Goal: Task Accomplishment & Management: Use online tool/utility

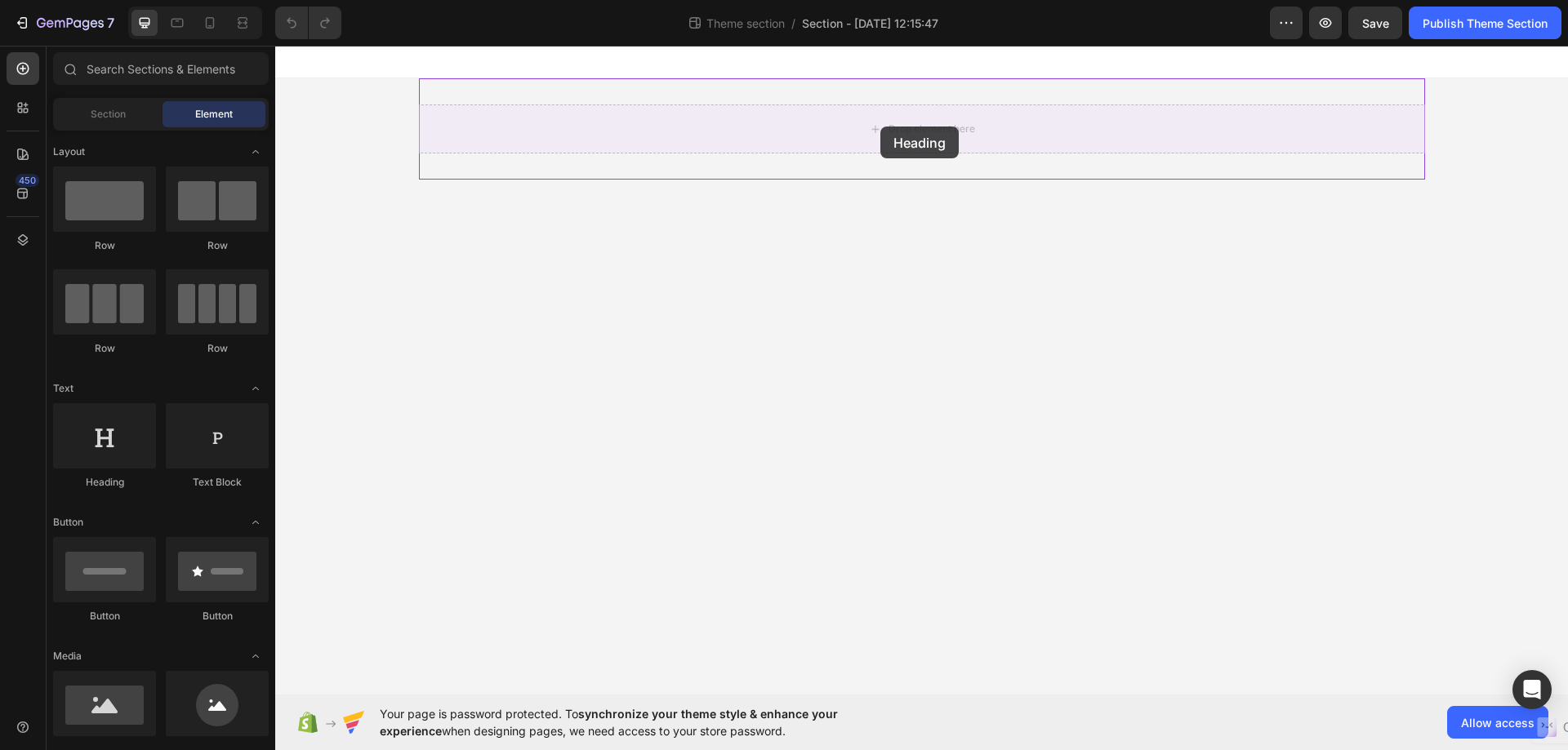
drag, startPoint x: 373, startPoint y: 496, endPoint x: 880, endPoint y: 127, distance: 627.1
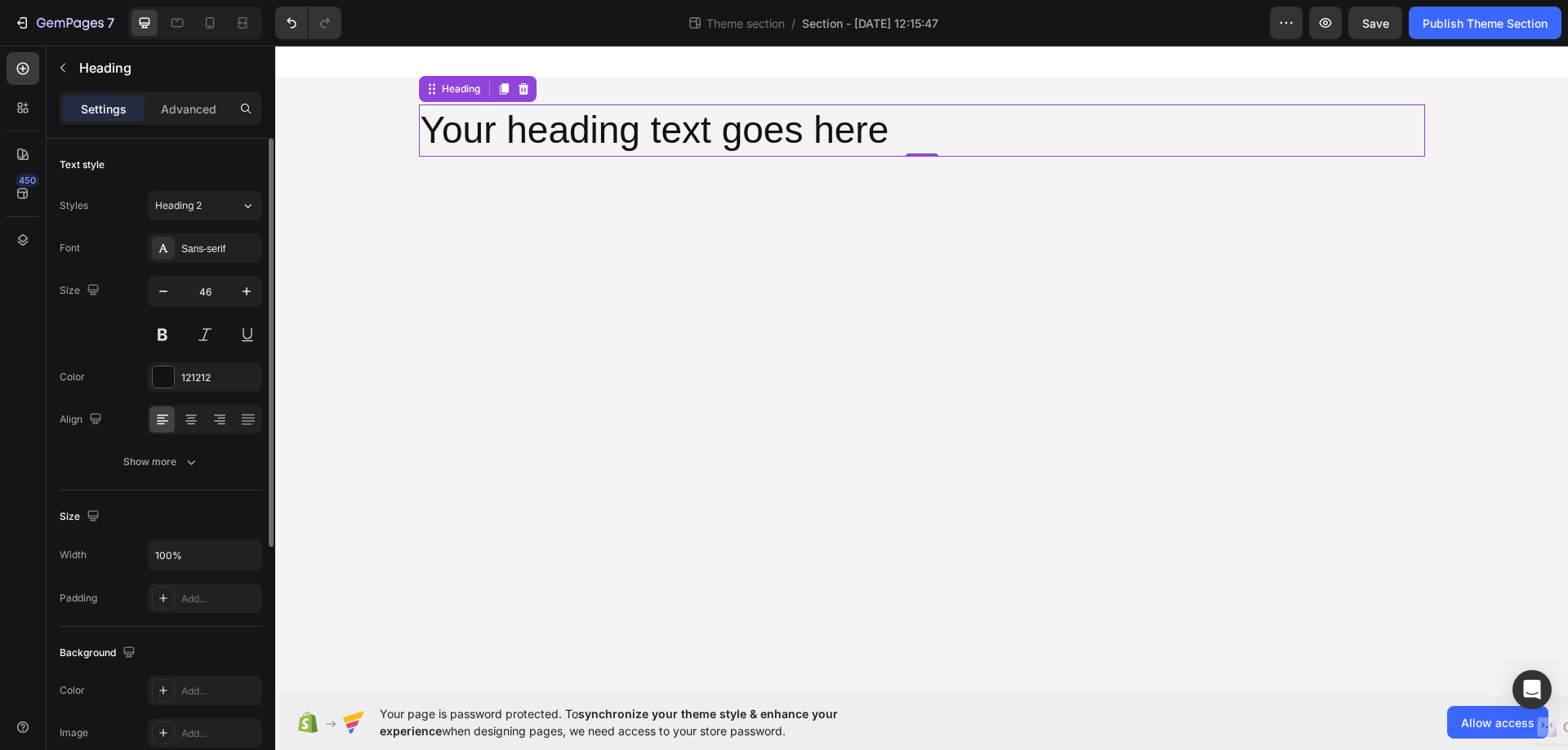
click at [175, 428] on div at bounding box center [205, 419] width 114 height 29
click at [187, 418] on icon at bounding box center [191, 419] width 16 height 16
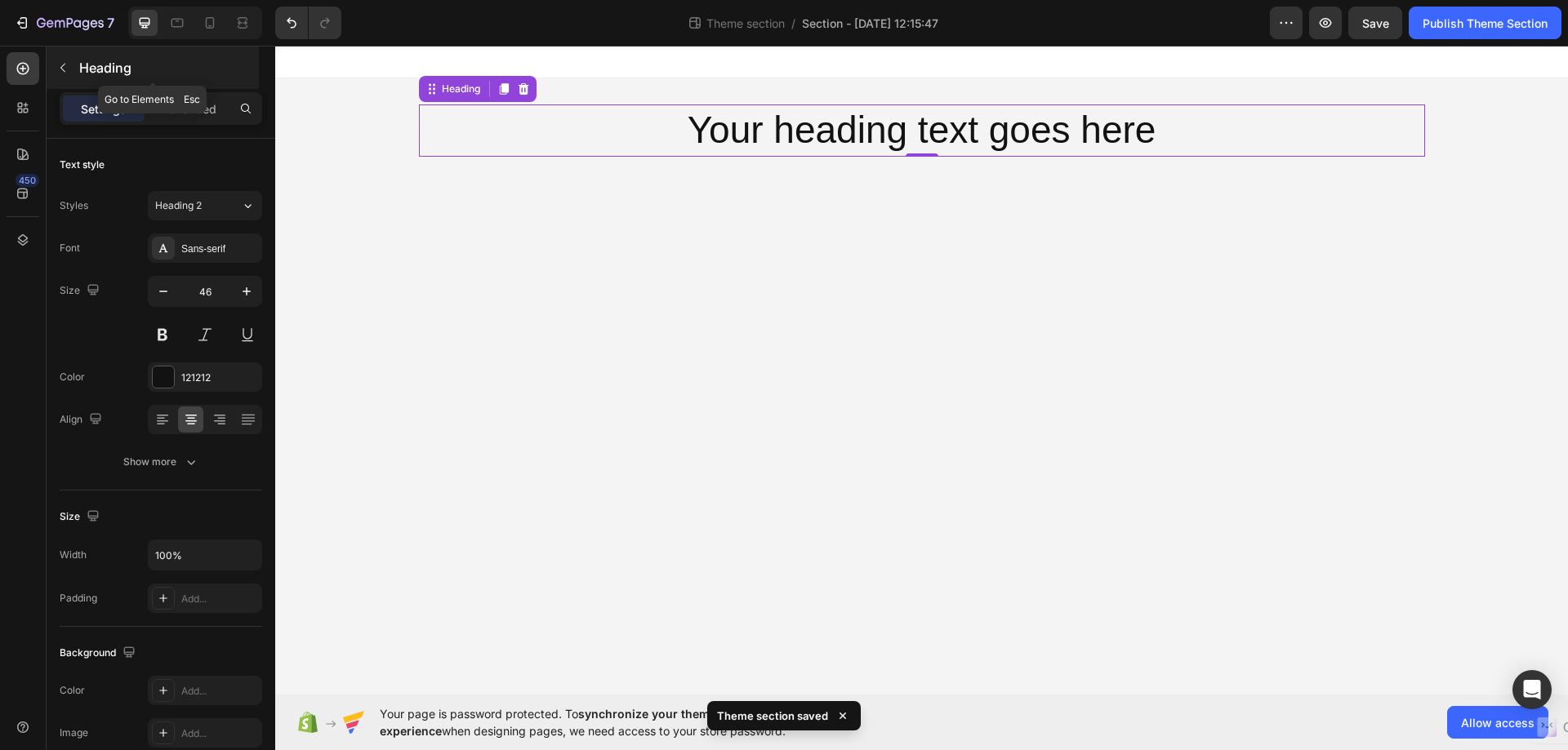
click at [65, 72] on icon "button" at bounding box center [62, 69] width 5 height 9
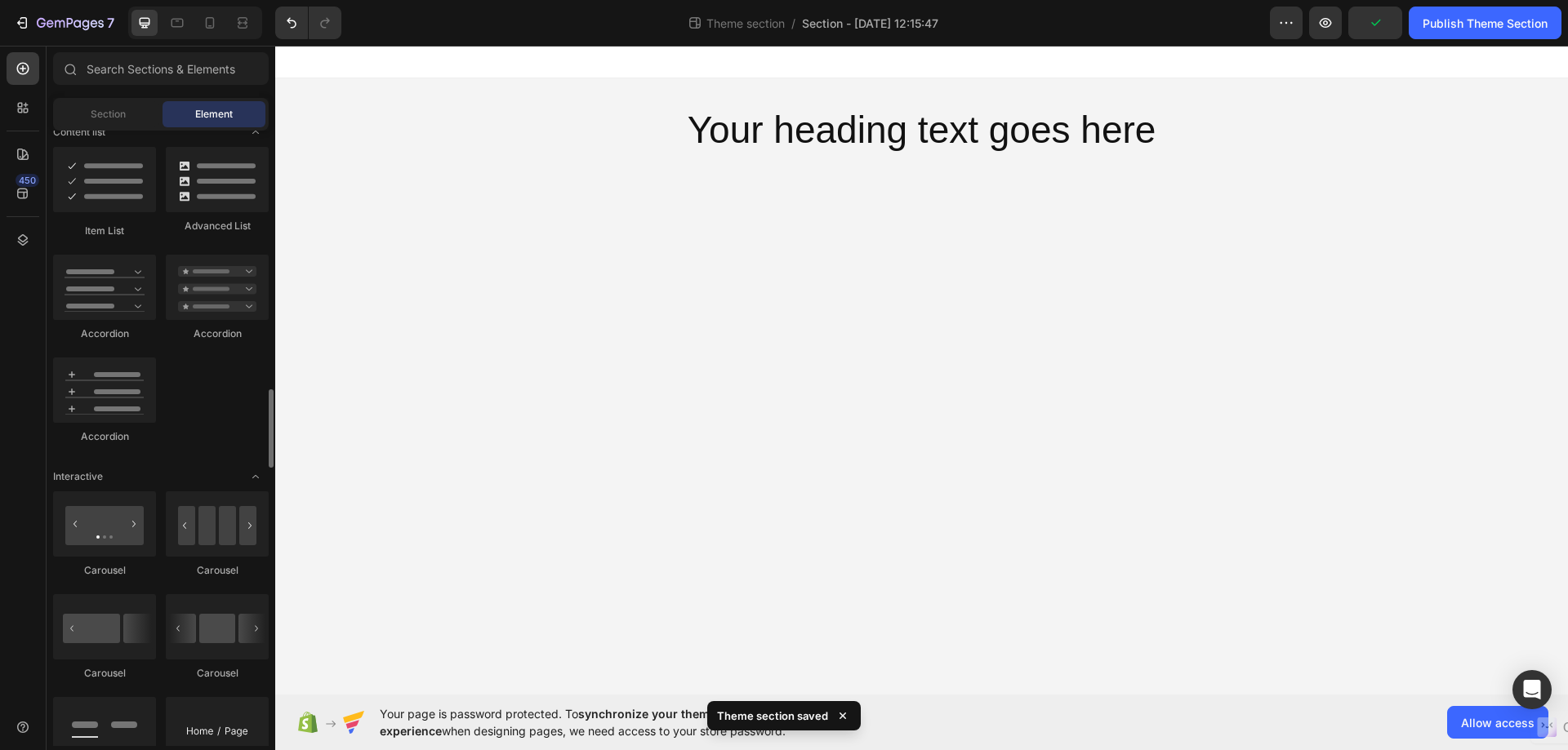
scroll to position [1388, 0]
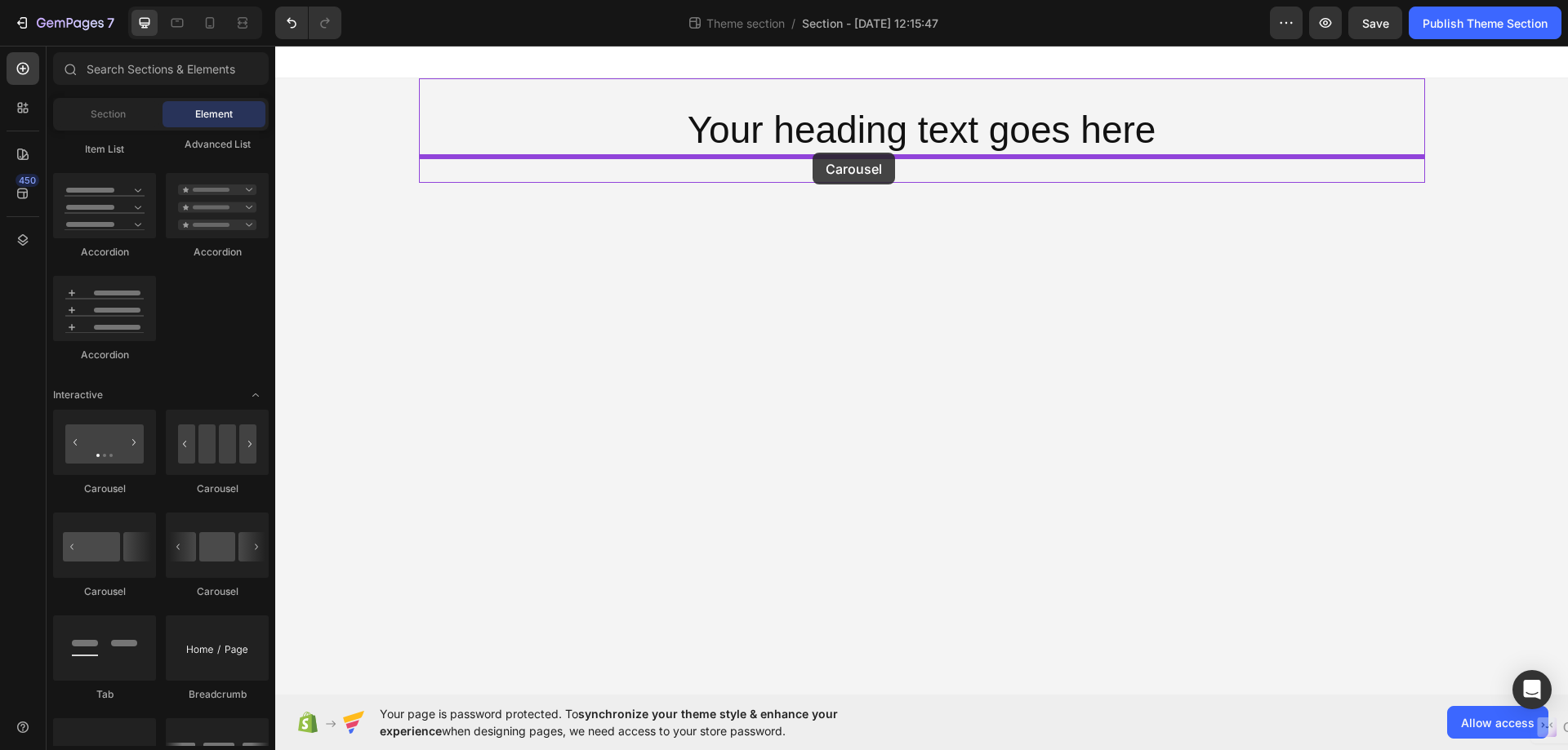
drag, startPoint x: 372, startPoint y: 499, endPoint x: 812, endPoint y: 153, distance: 559.7
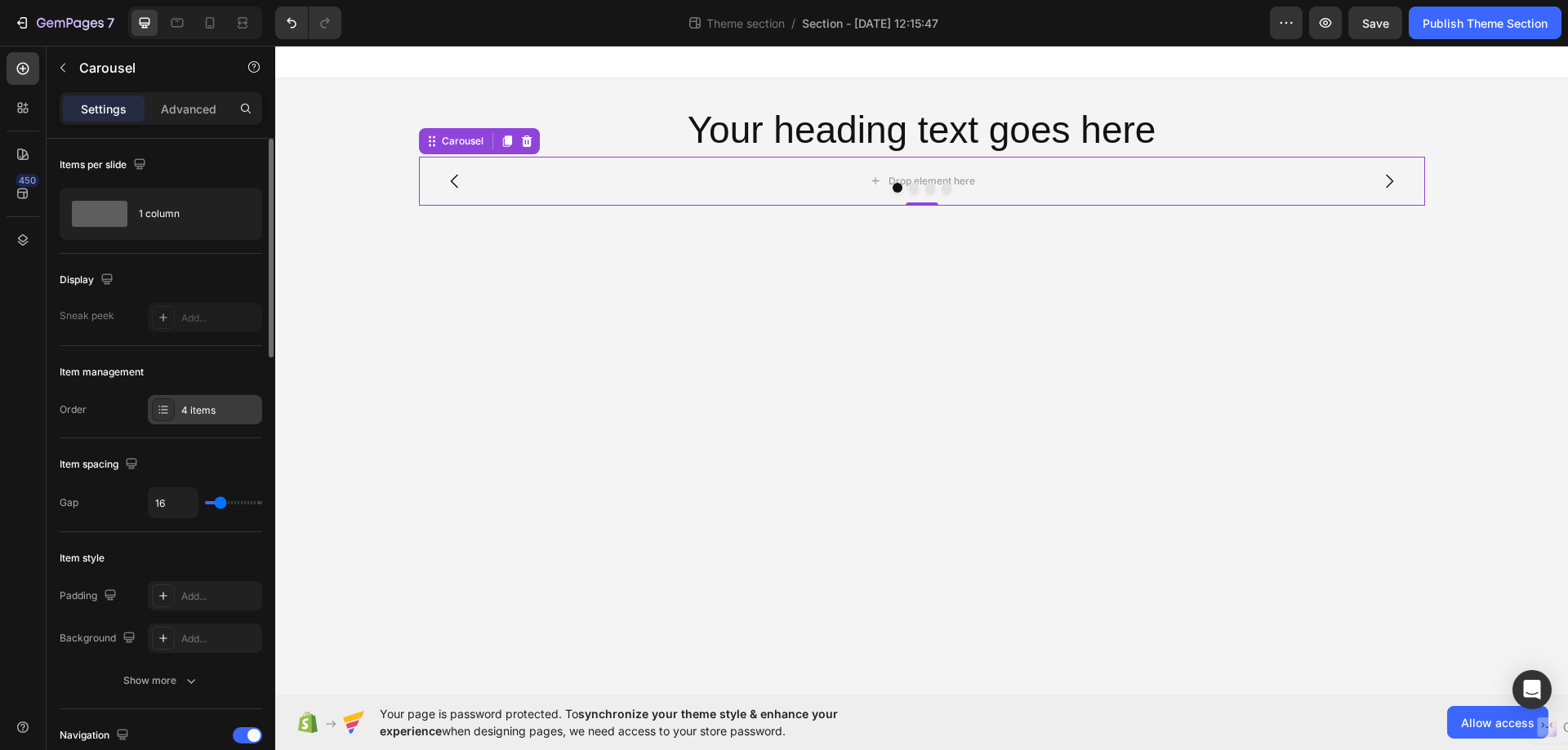
click at [179, 410] on div "4 items" at bounding box center [205, 409] width 114 height 29
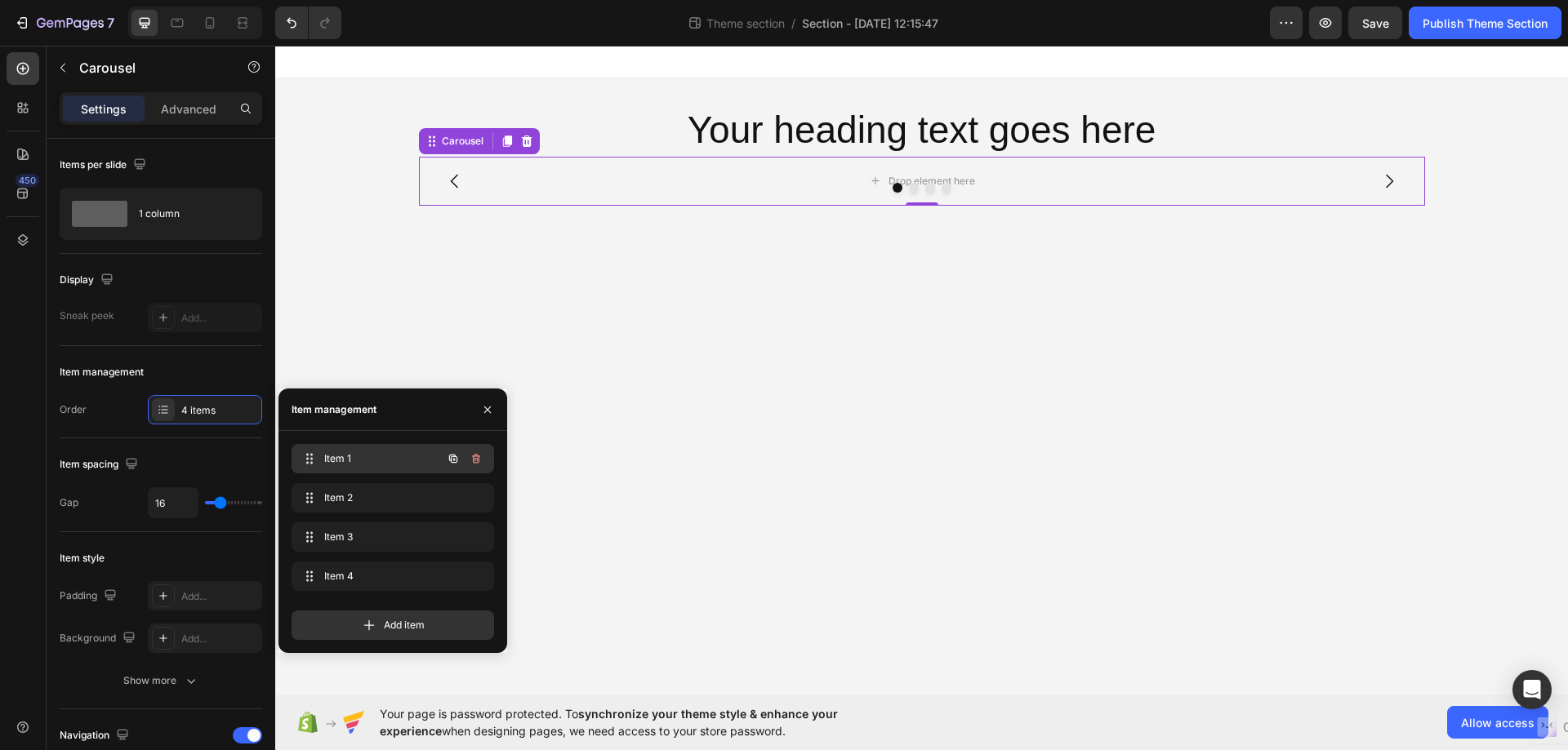
click at [326, 453] on span "Item 1" at bounding box center [370, 459] width 92 height 15
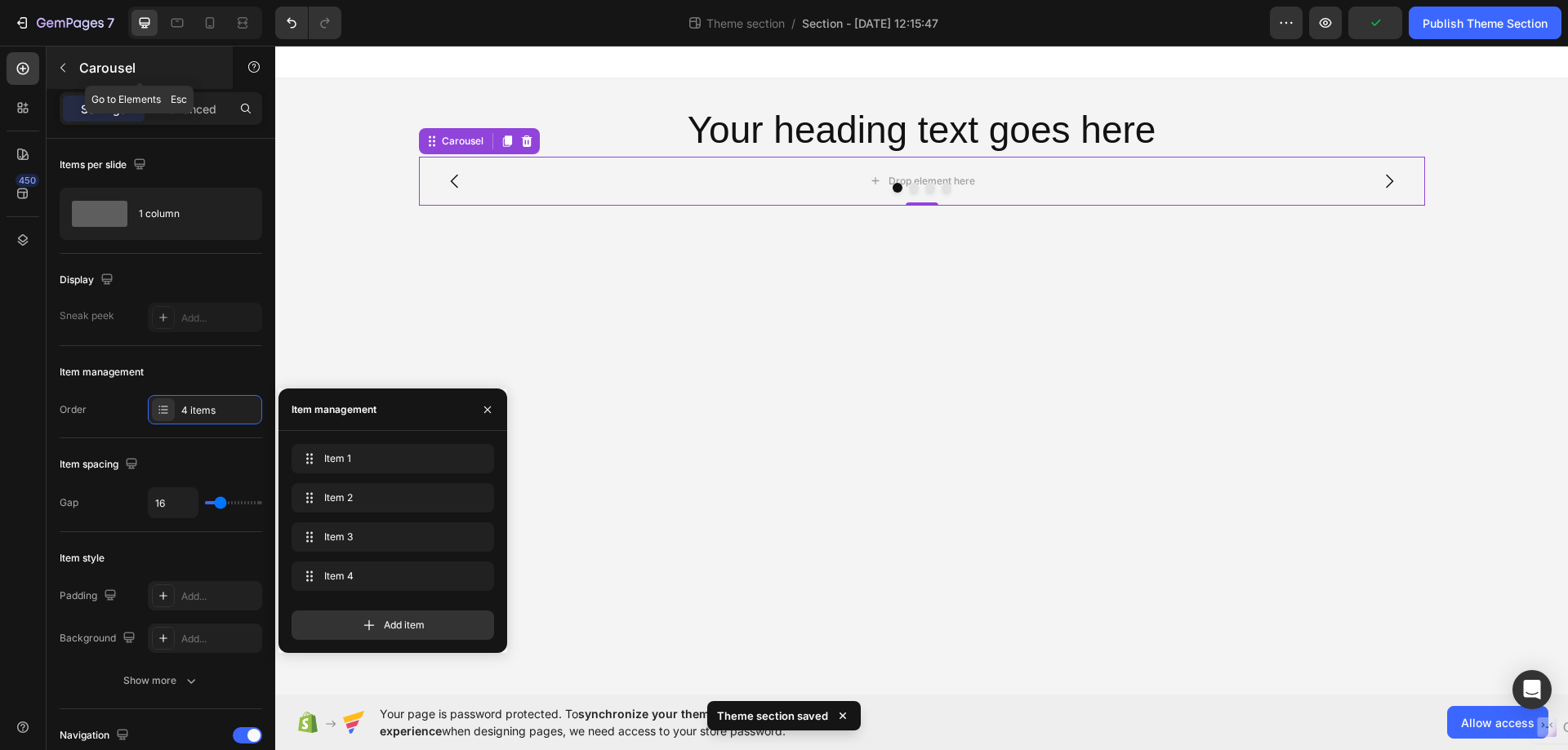
click at [64, 66] on icon "button" at bounding box center [63, 68] width 13 height 13
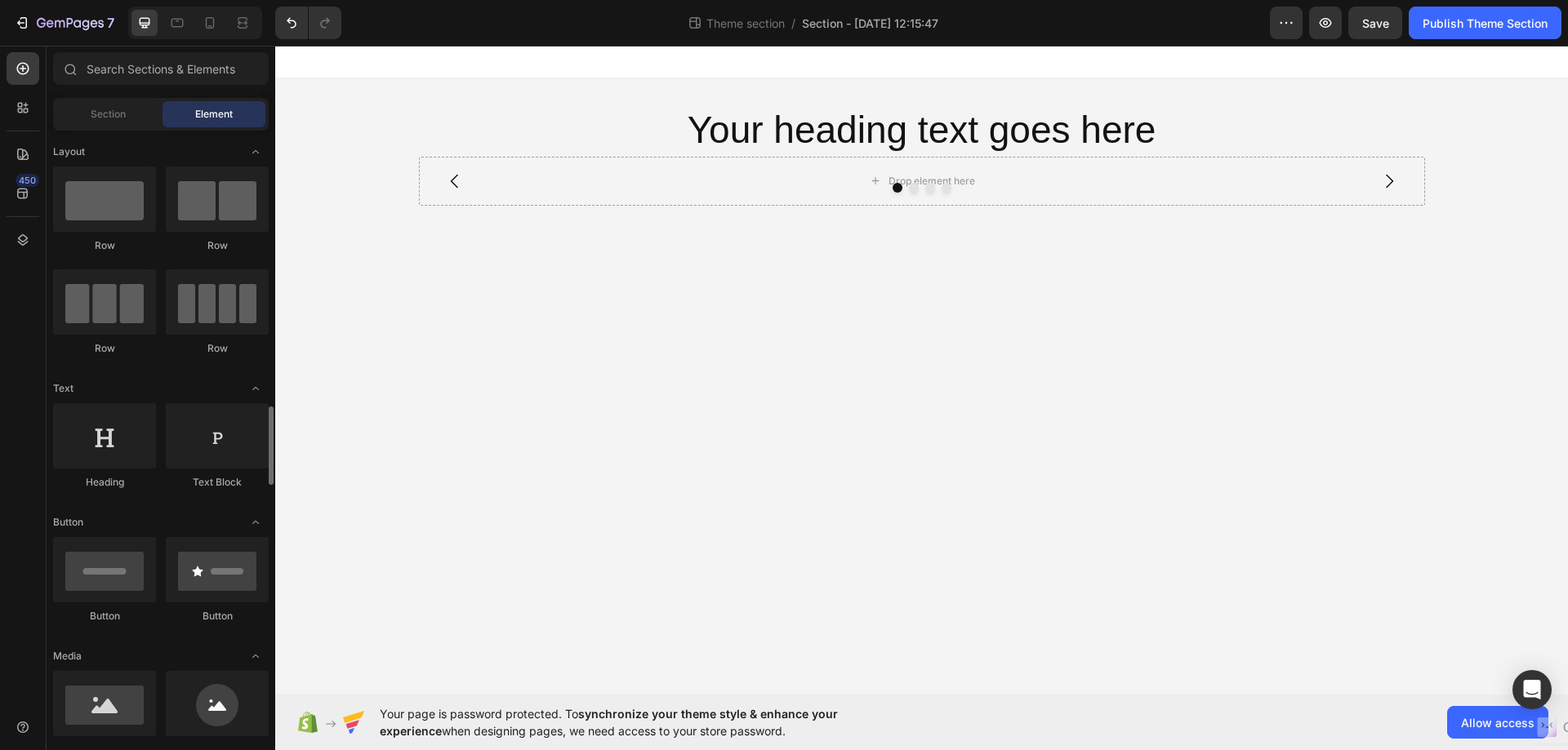
scroll to position [245, 0]
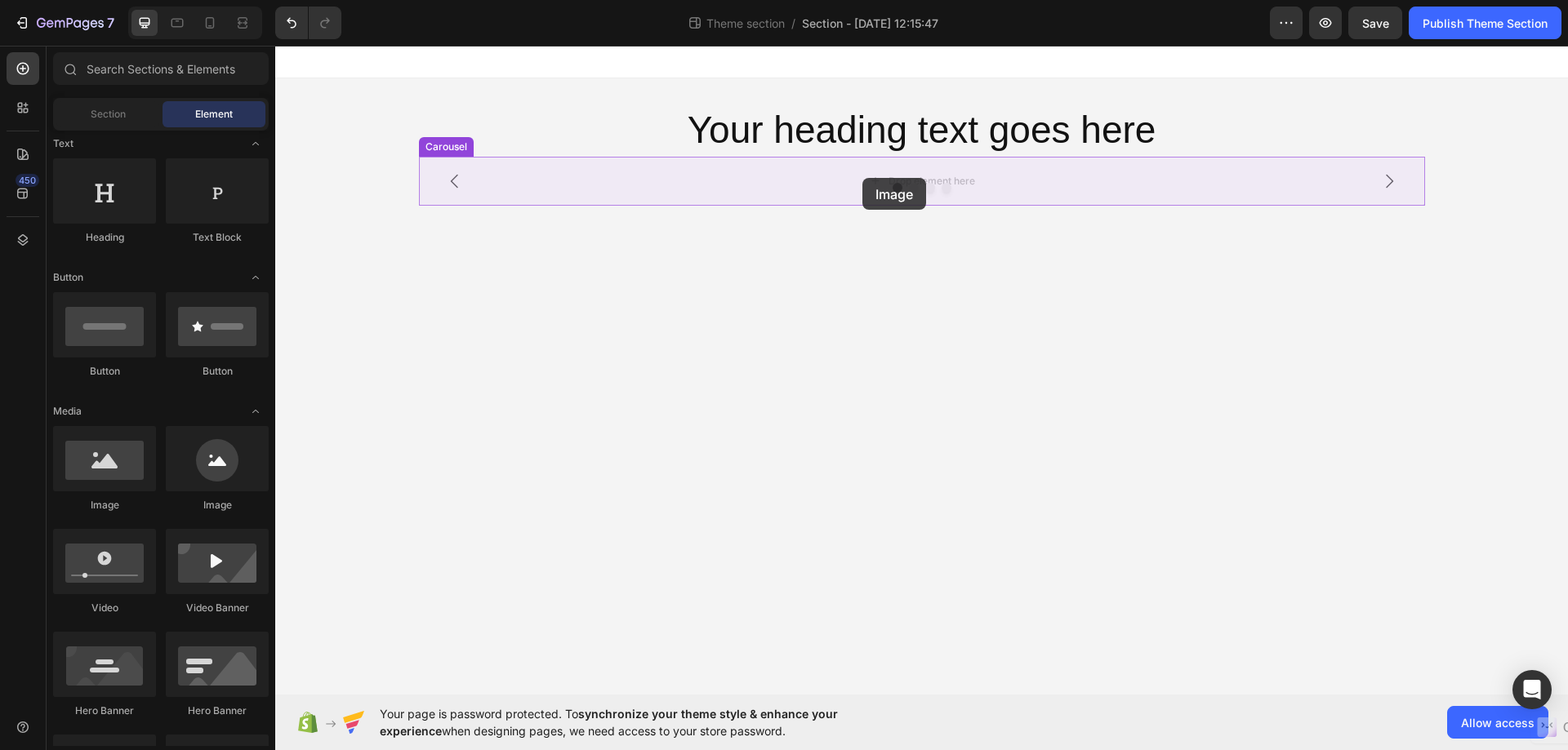
drag, startPoint x: 372, startPoint y: 523, endPoint x: 863, endPoint y: 178, distance: 600.1
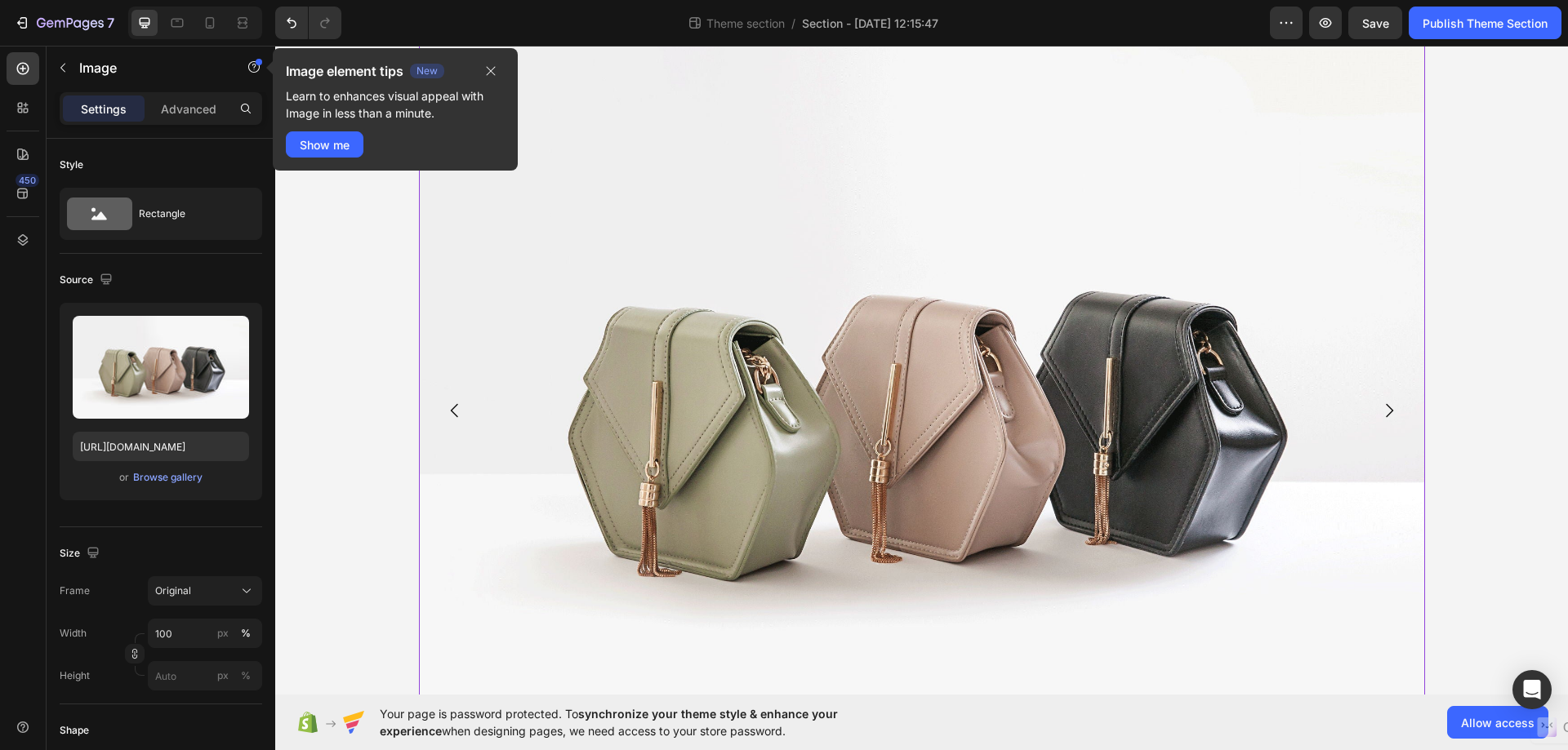
scroll to position [0, 0]
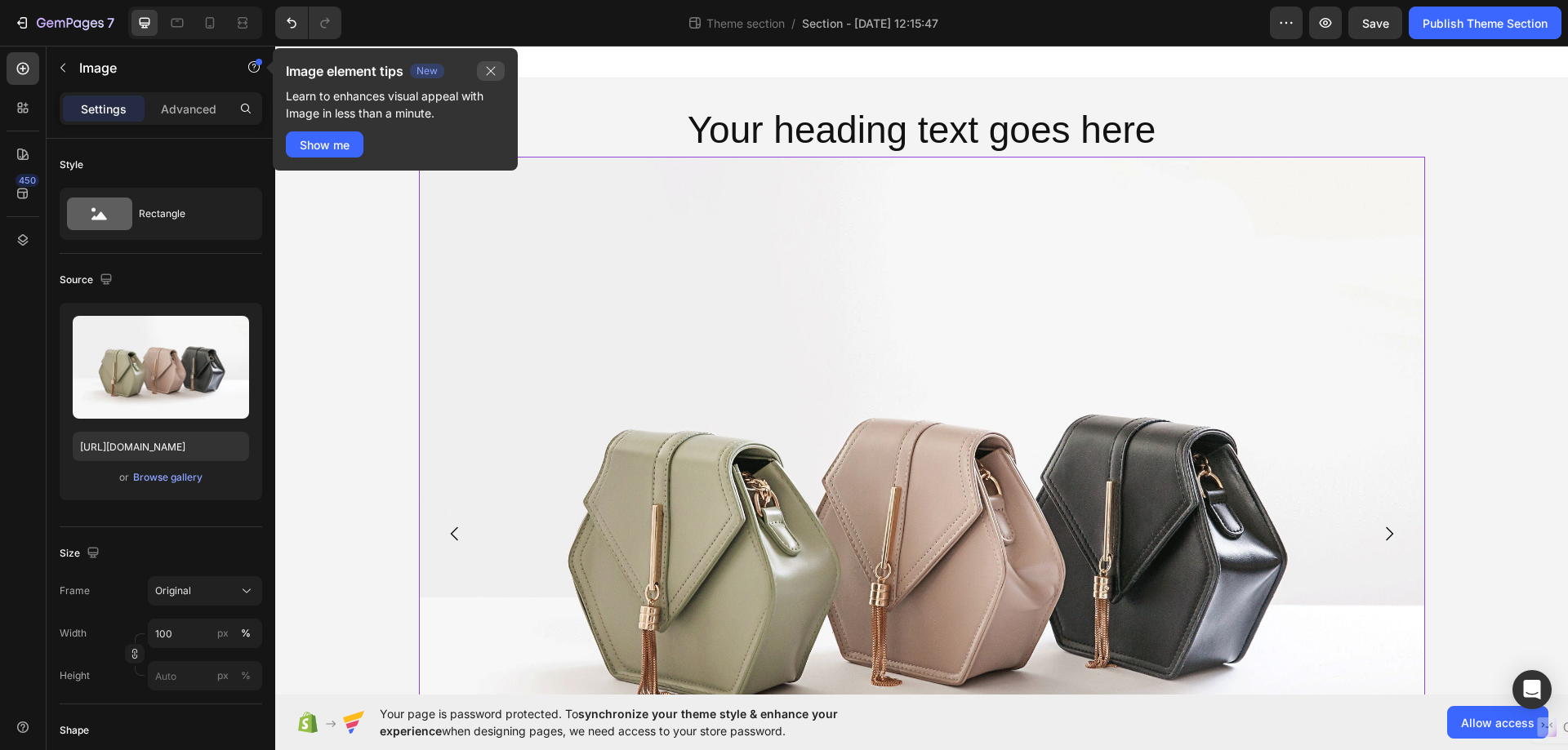
click at [495, 64] on button "button" at bounding box center [491, 70] width 27 height 19
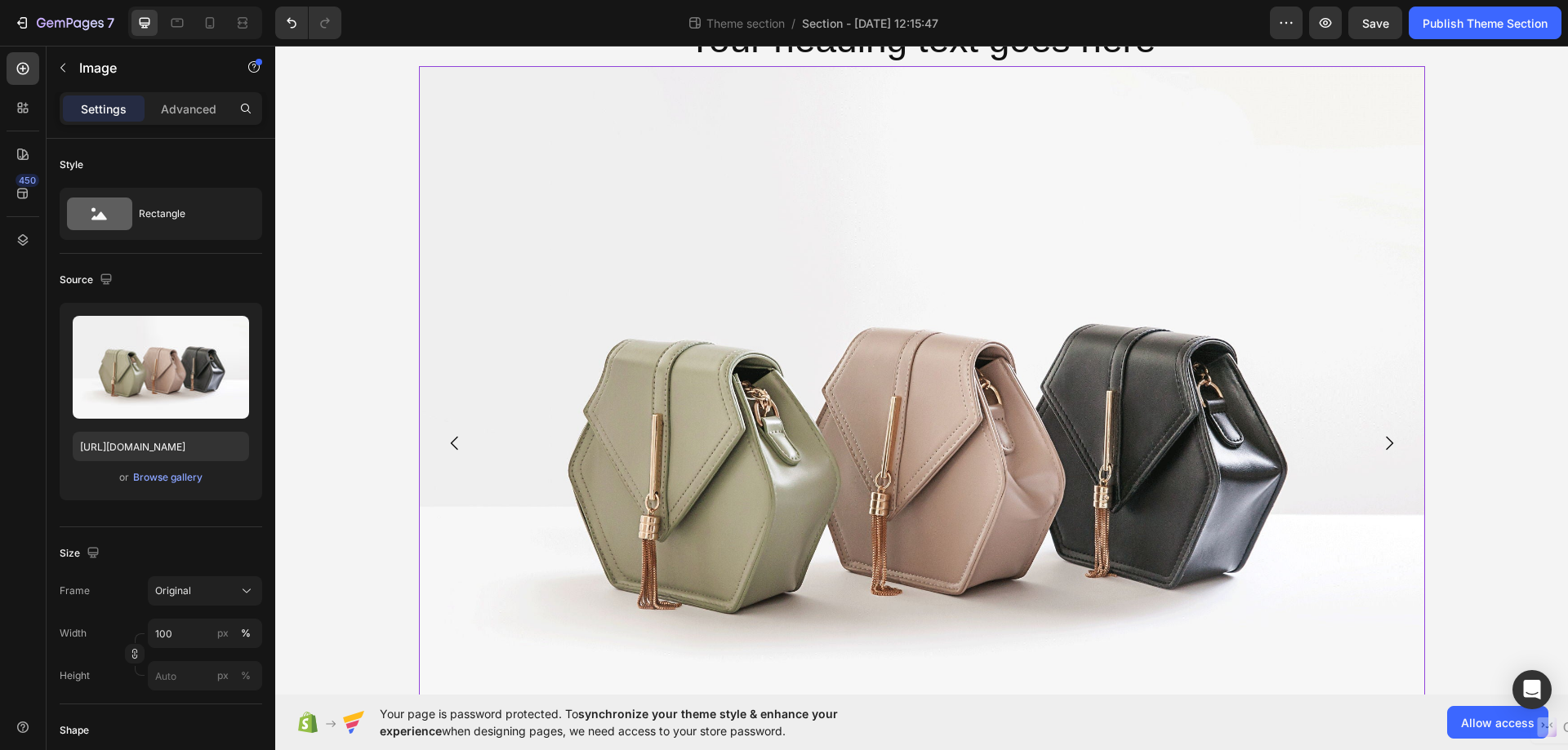
scroll to position [242, 0]
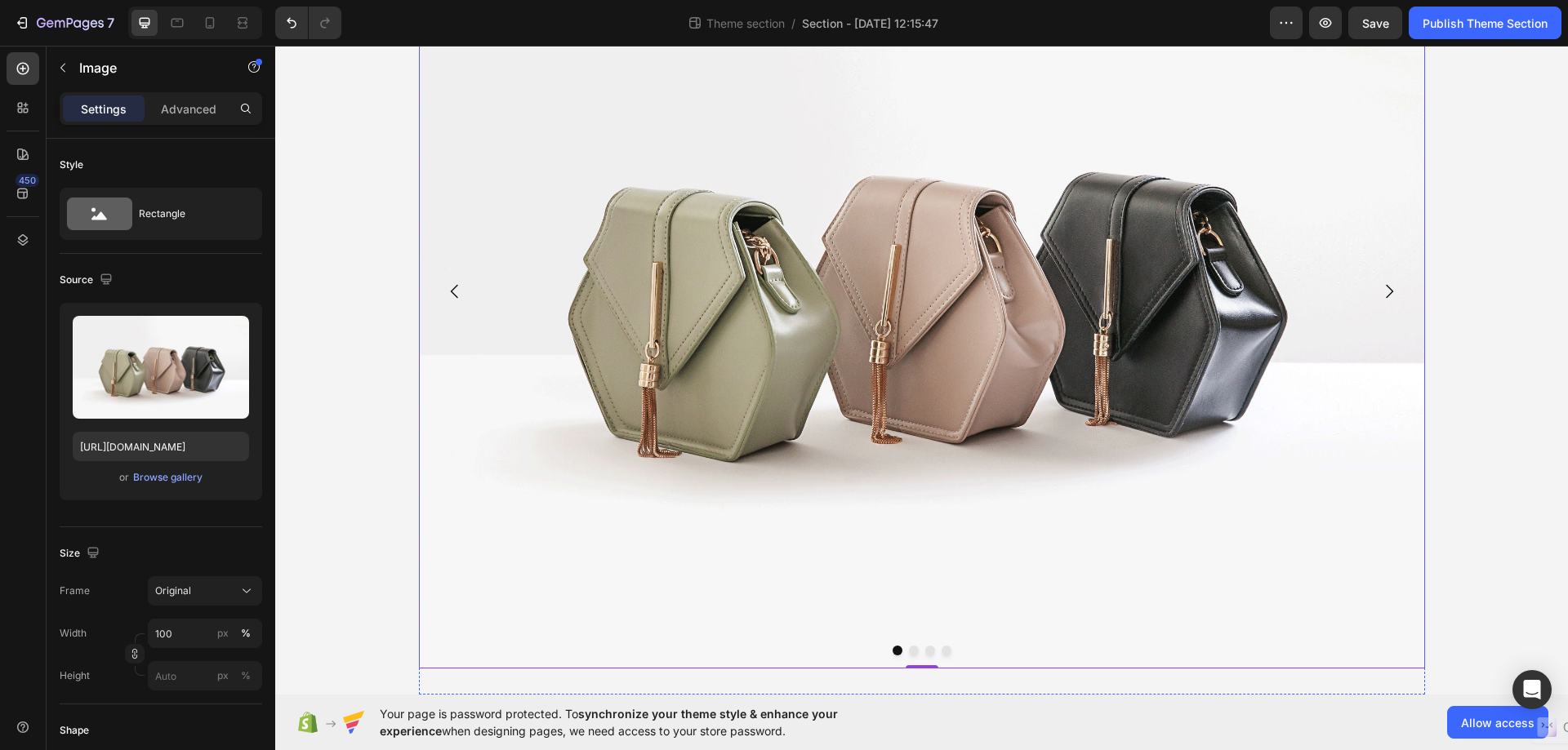
click at [909, 652] on button "Dot" at bounding box center [914, 650] width 10 height 10
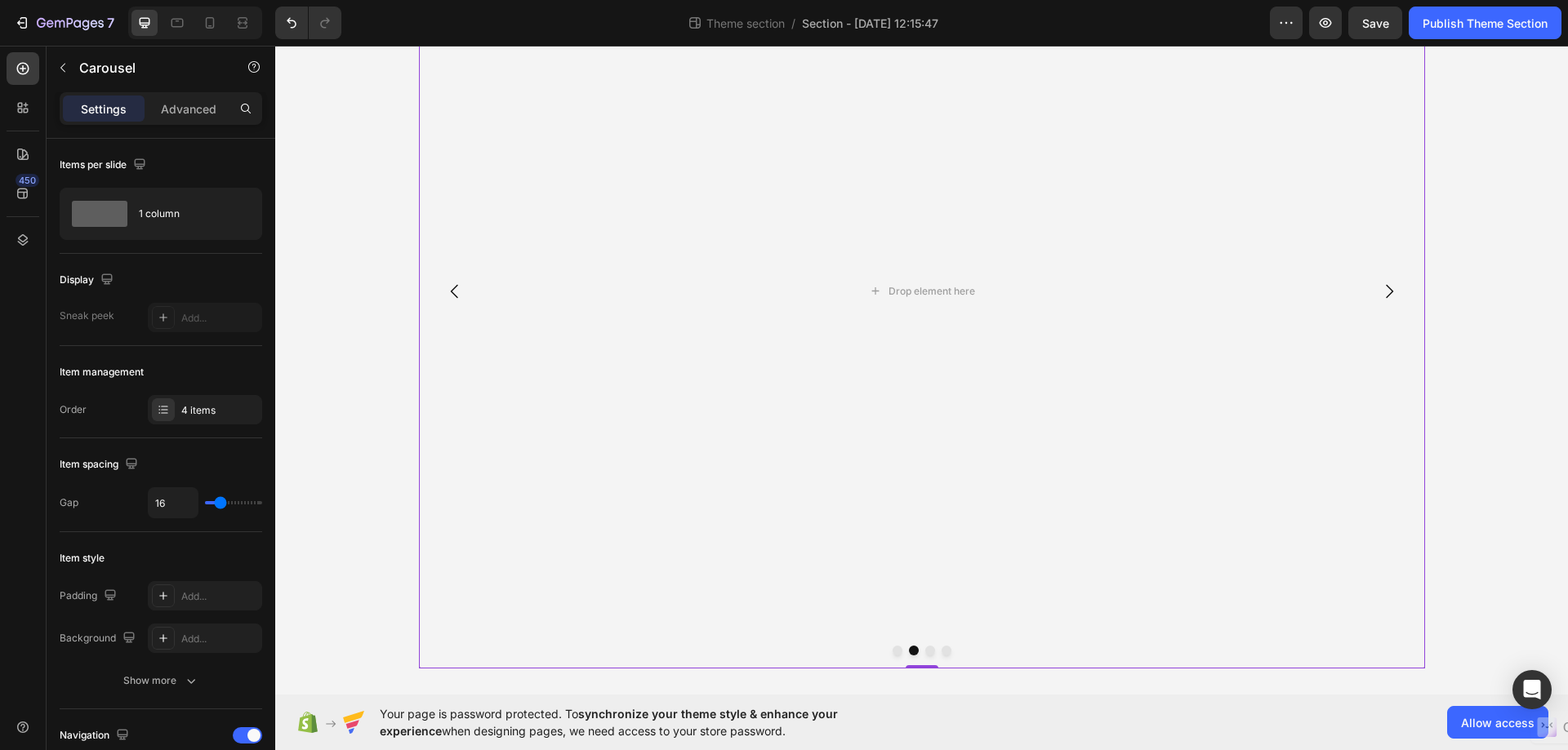
click at [927, 651] on button "Dot" at bounding box center [929, 650] width 10 height 10
click at [943, 652] on button "Dot" at bounding box center [946, 650] width 10 height 10
click at [909, 654] on button "Dot" at bounding box center [914, 650] width 10 height 10
click at [64, 66] on icon "button" at bounding box center [63, 68] width 13 height 13
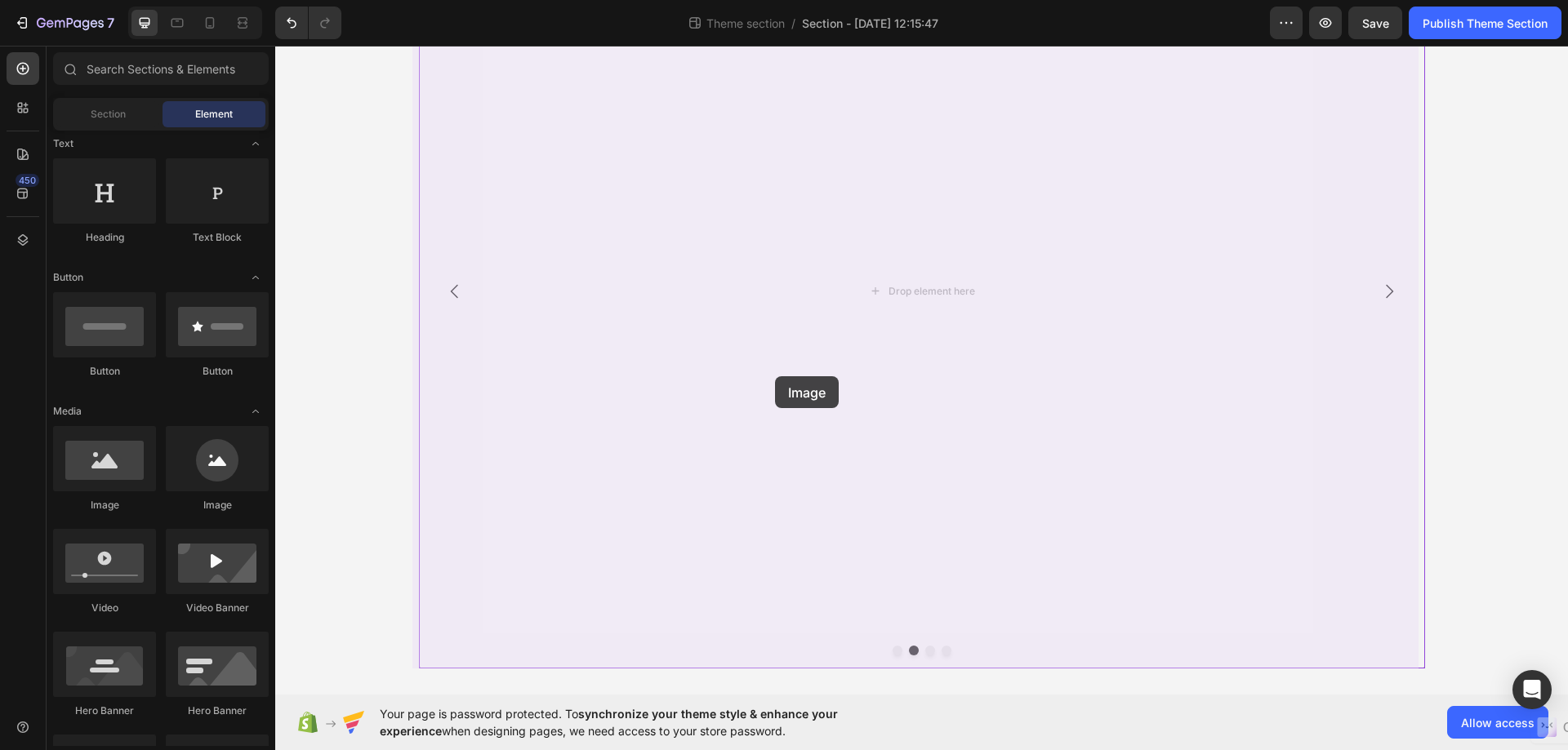
drag, startPoint x: 363, startPoint y: 523, endPoint x: 775, endPoint y: 376, distance: 437.4
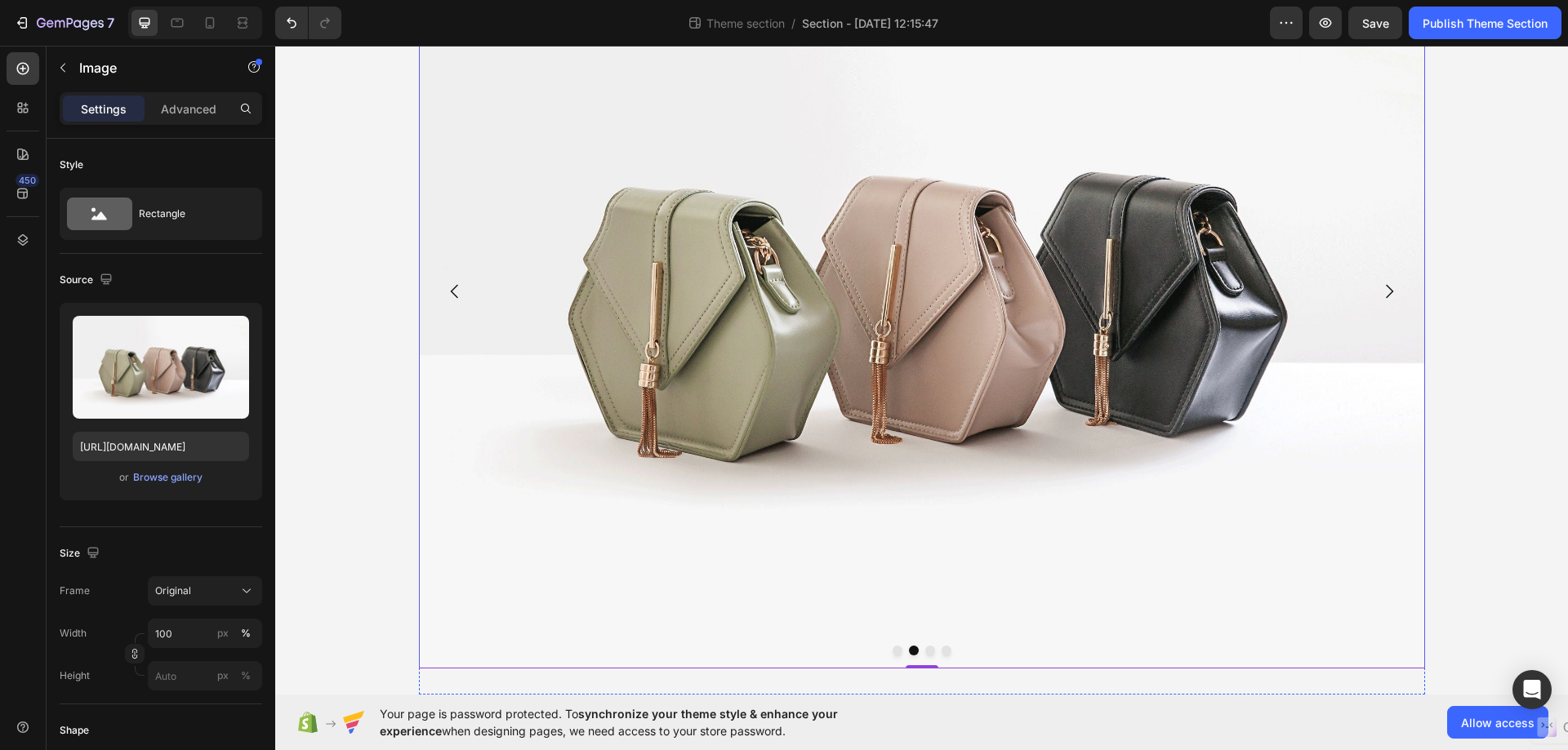
click at [917, 650] on div at bounding box center [921, 650] width 1006 height 10
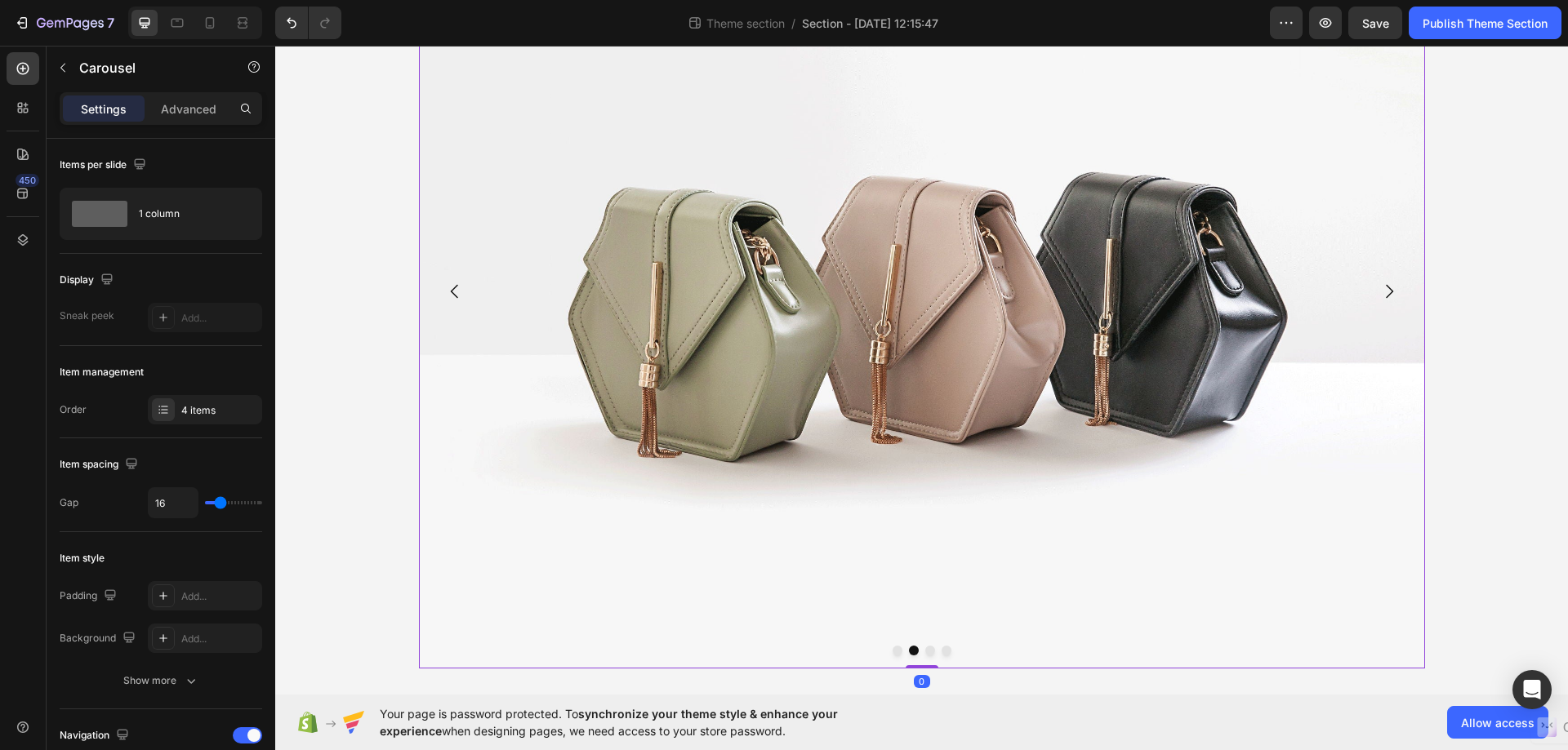
click at [925, 651] on button "Dot" at bounding box center [929, 650] width 10 height 10
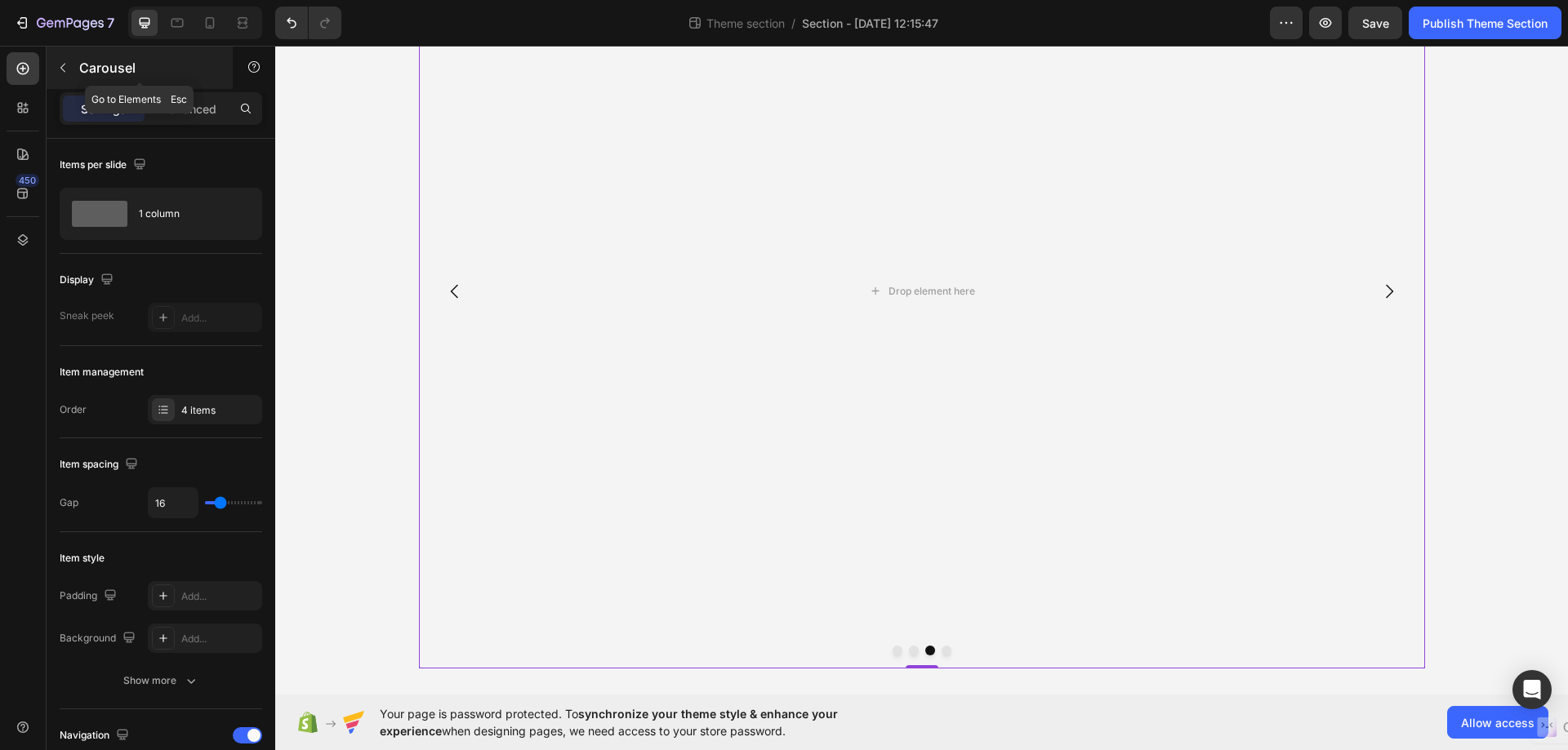
click at [59, 64] on icon "button" at bounding box center [63, 68] width 13 height 13
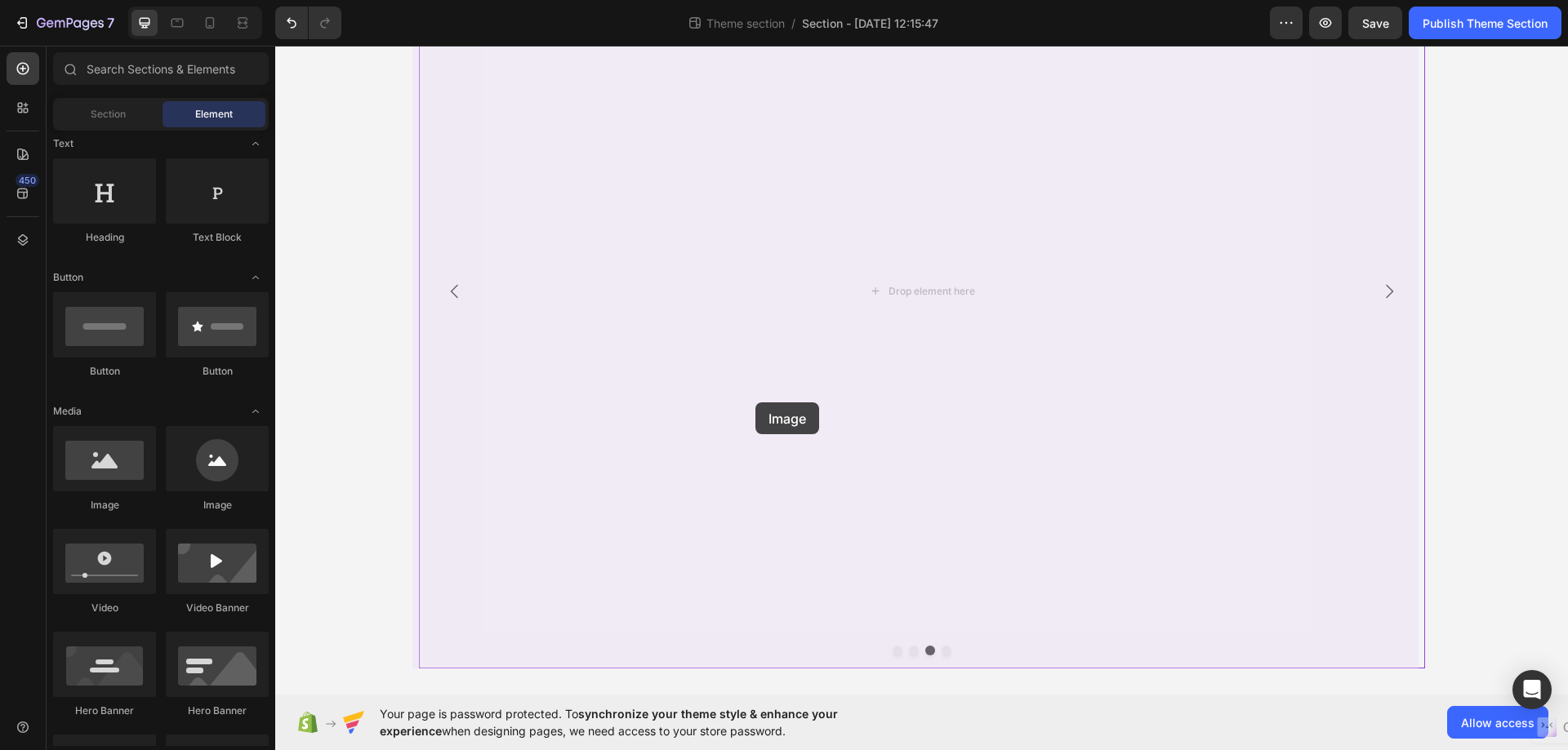
drag, startPoint x: 381, startPoint y: 526, endPoint x: 759, endPoint y: 401, distance: 398.1
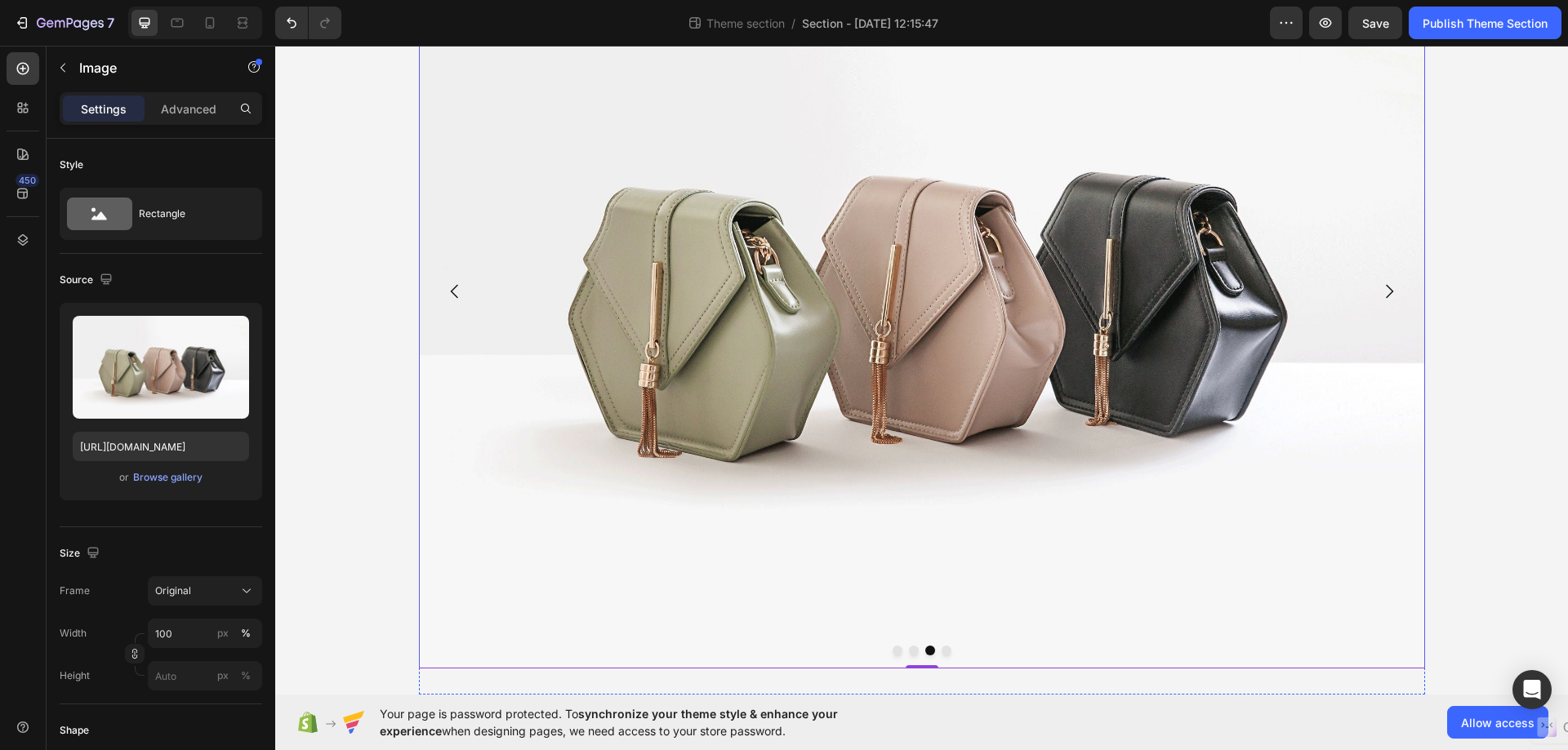
click at [941, 649] on button "Dot" at bounding box center [946, 650] width 10 height 10
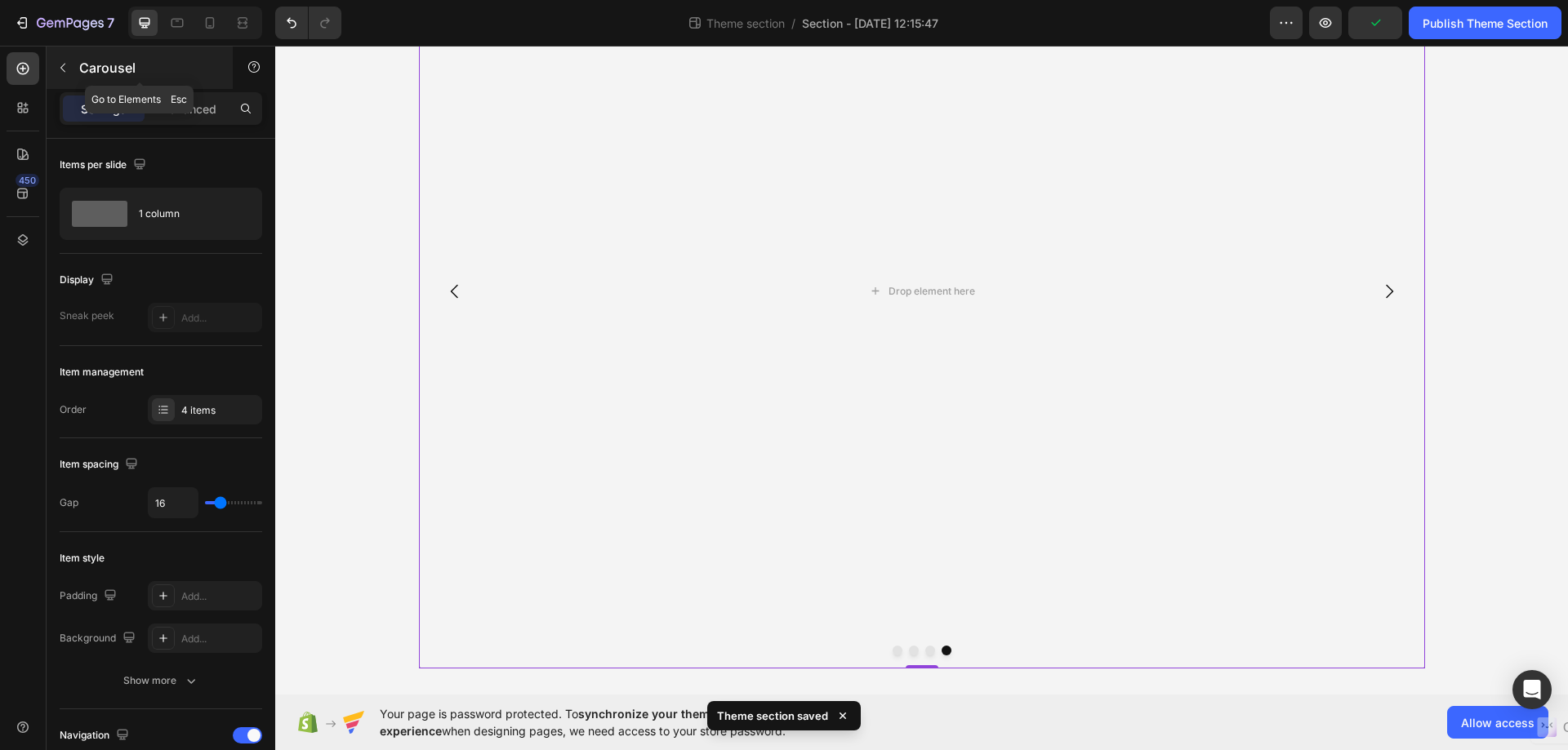
click at [67, 71] on icon "button" at bounding box center [63, 68] width 13 height 13
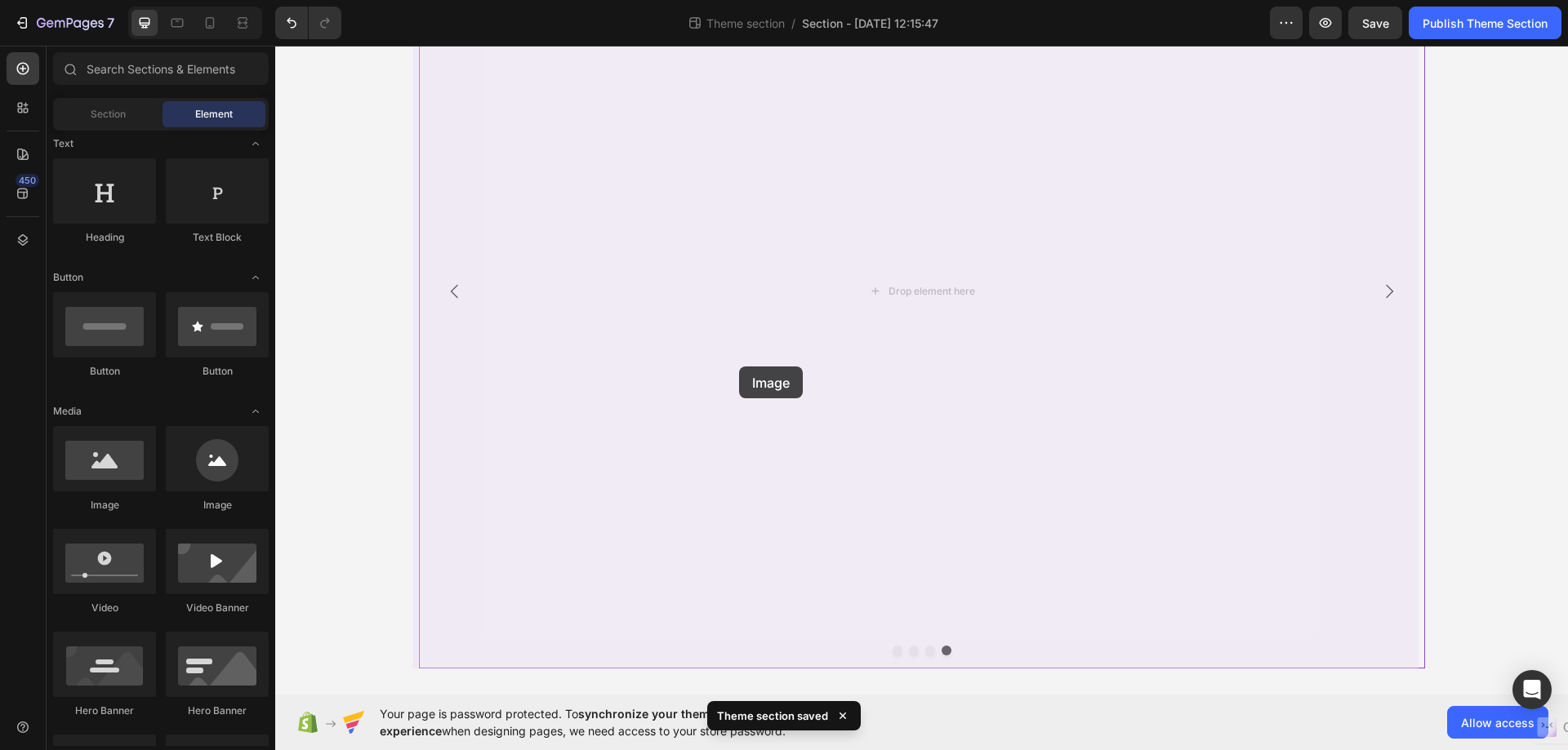
drag, startPoint x: 378, startPoint y: 531, endPoint x: 738, endPoint y: 363, distance: 397.3
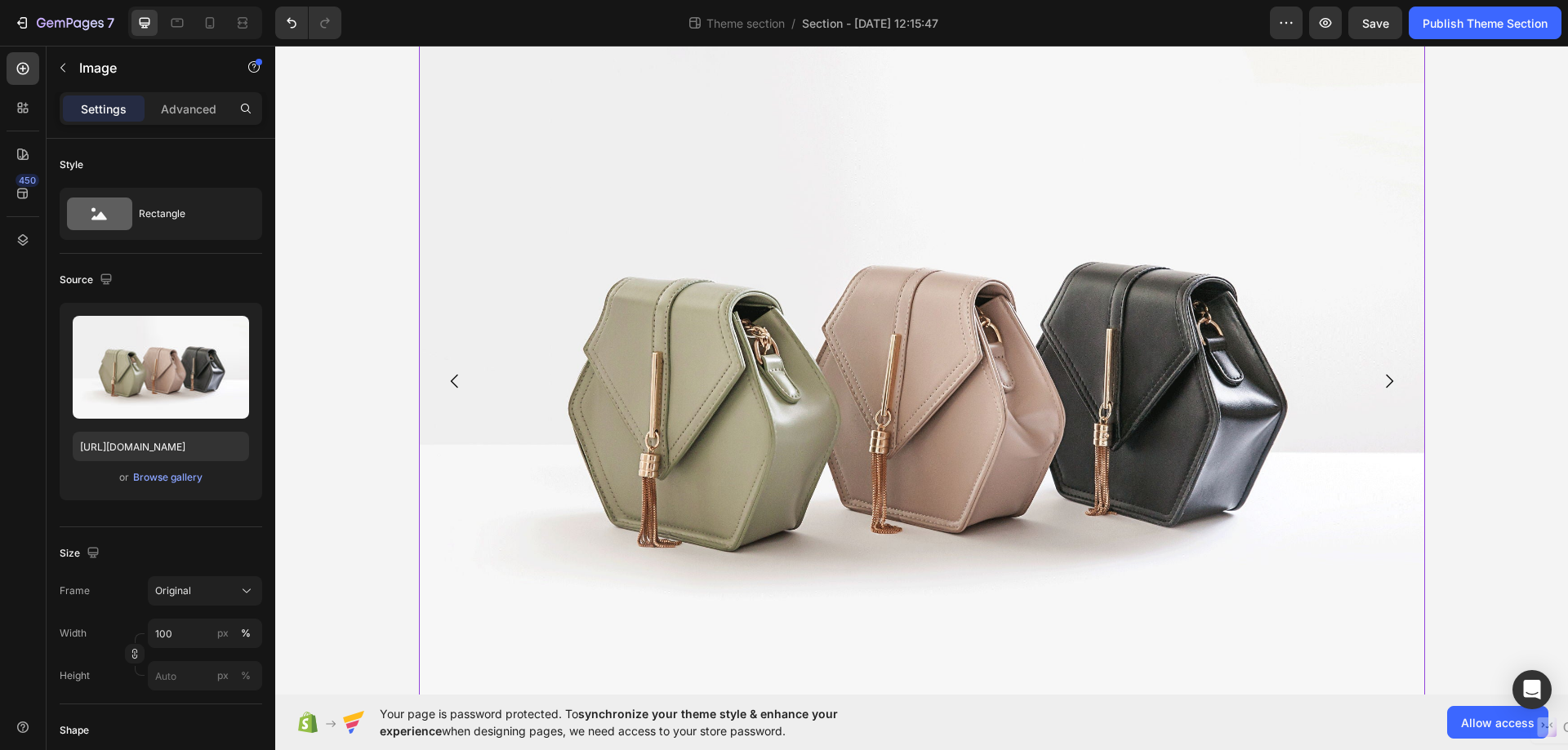
scroll to position [164, 0]
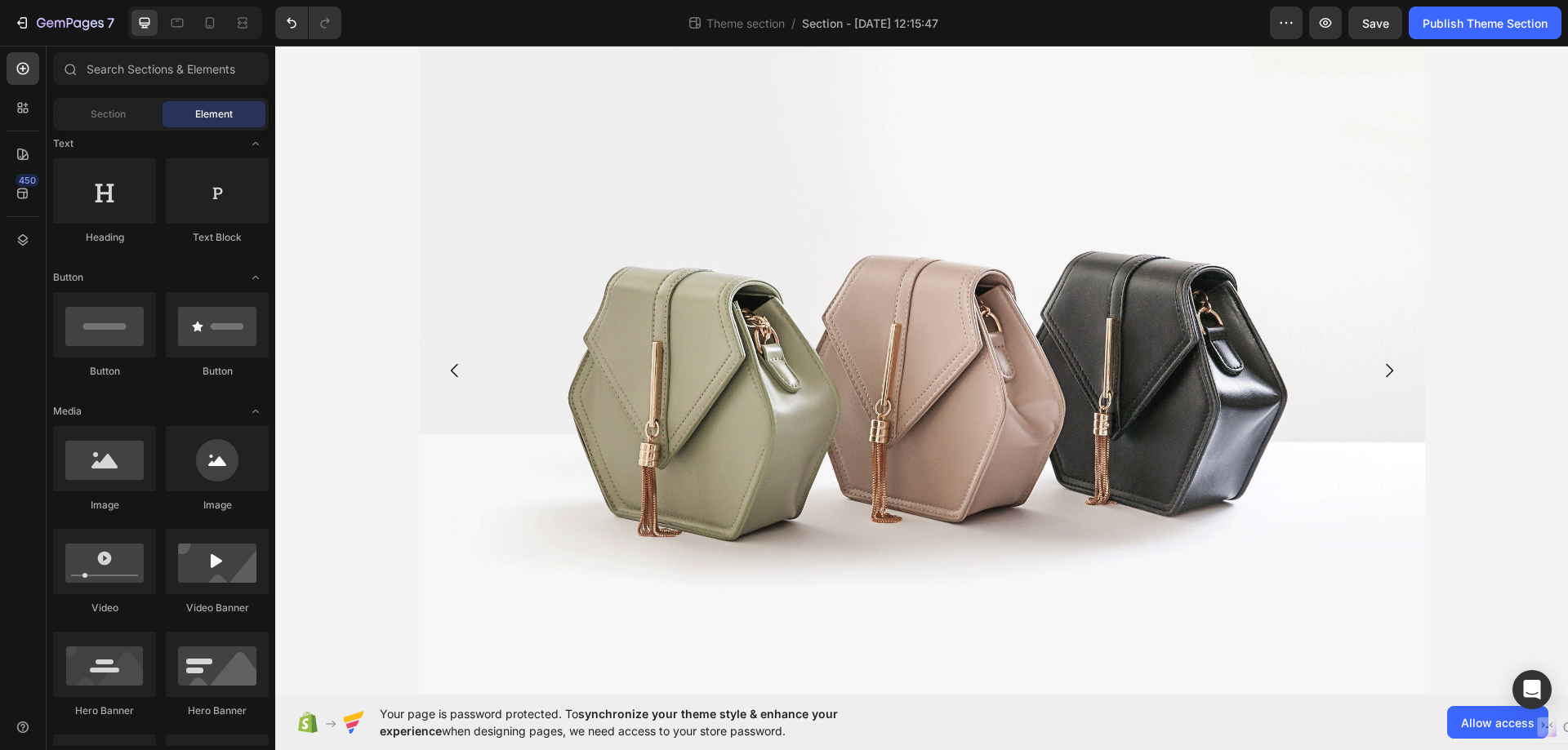
click at [391, 319] on div "Your heading text goes here Heading Image Image Image Image Carousel Root" at bounding box center [921, 344] width 1292 height 859
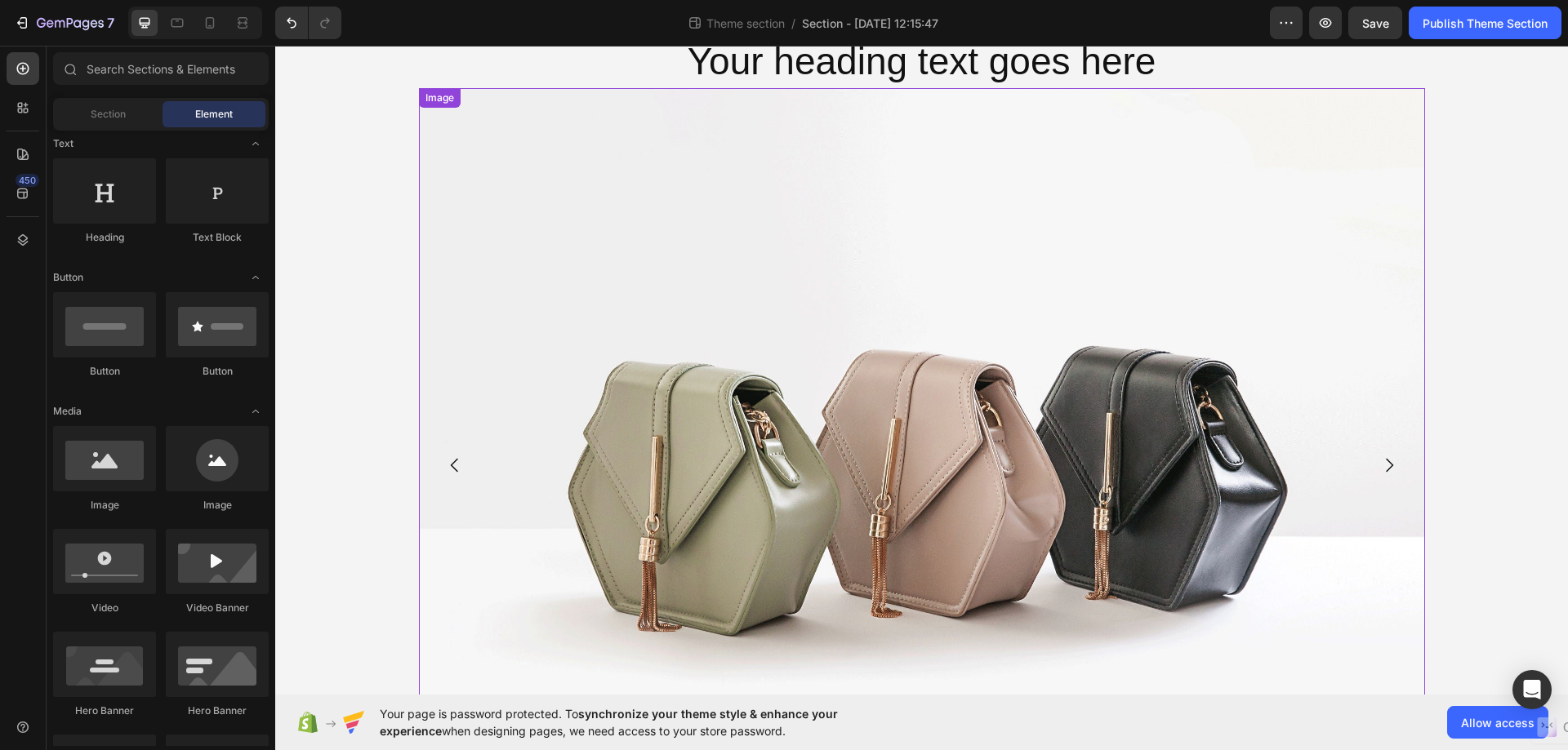
scroll to position [0, 0]
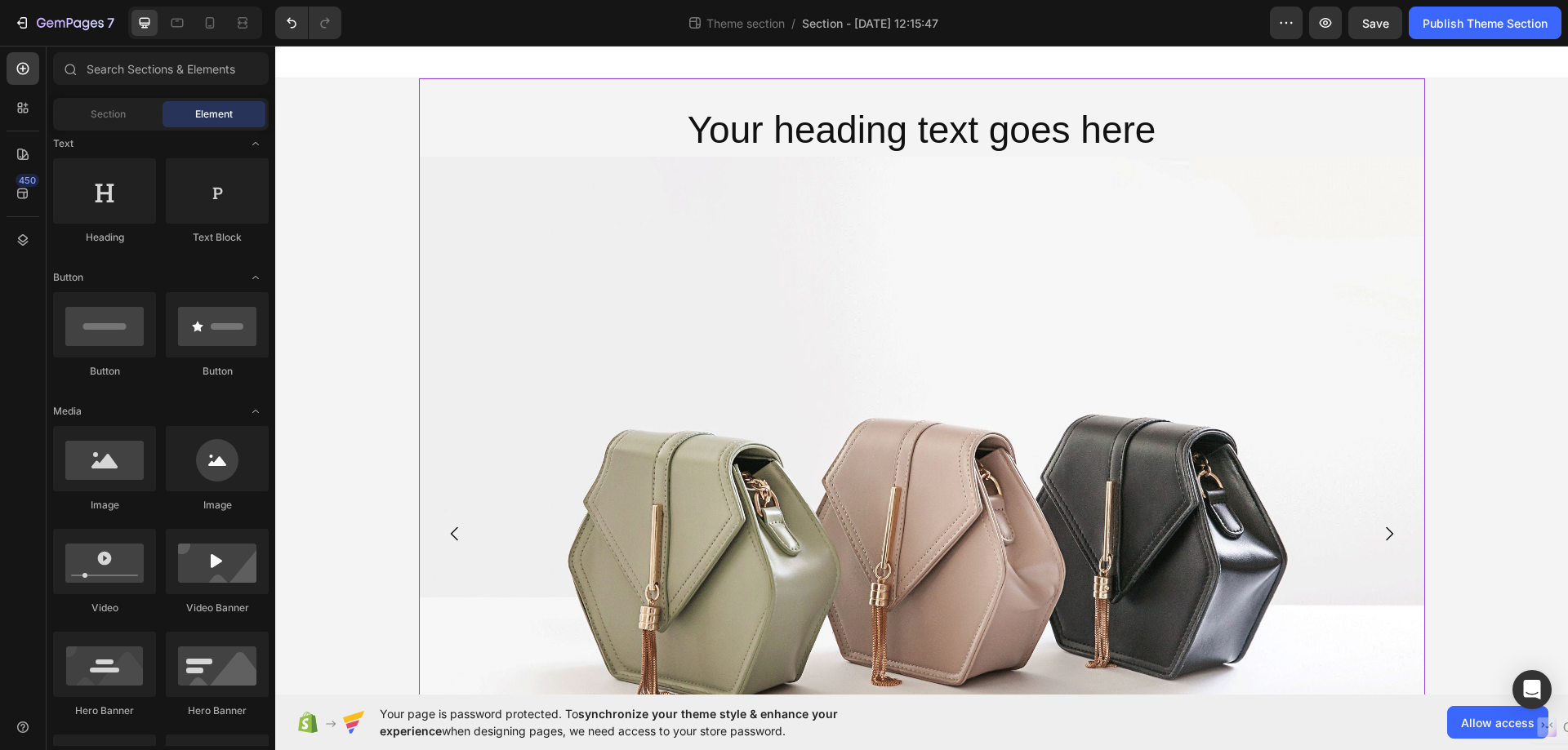
click at [1395, 95] on div "Your heading text goes here Heading Image Image Image Image Carousel" at bounding box center [921, 508] width 1006 height 859
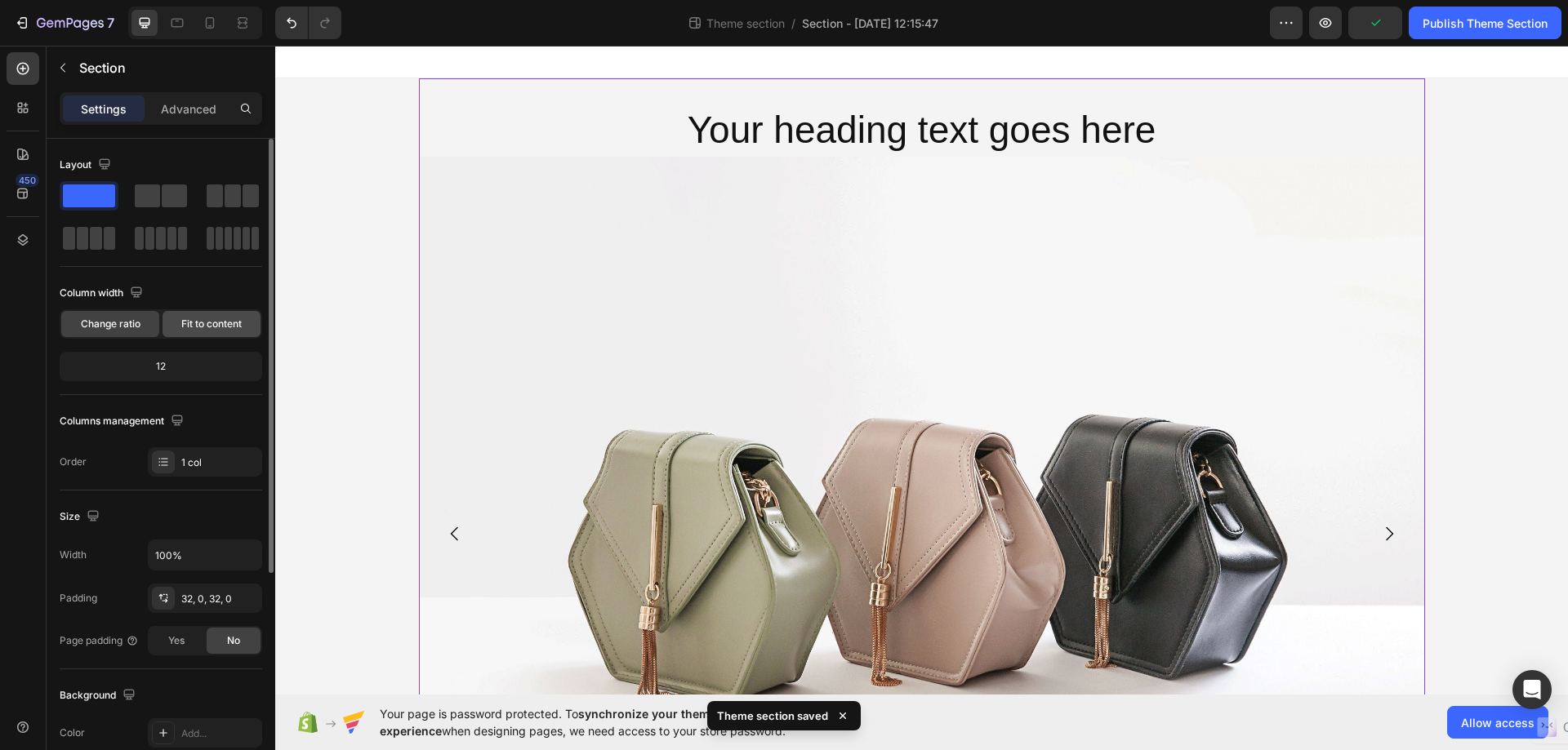
click at [207, 322] on span "Fit to content" at bounding box center [211, 324] width 60 height 15
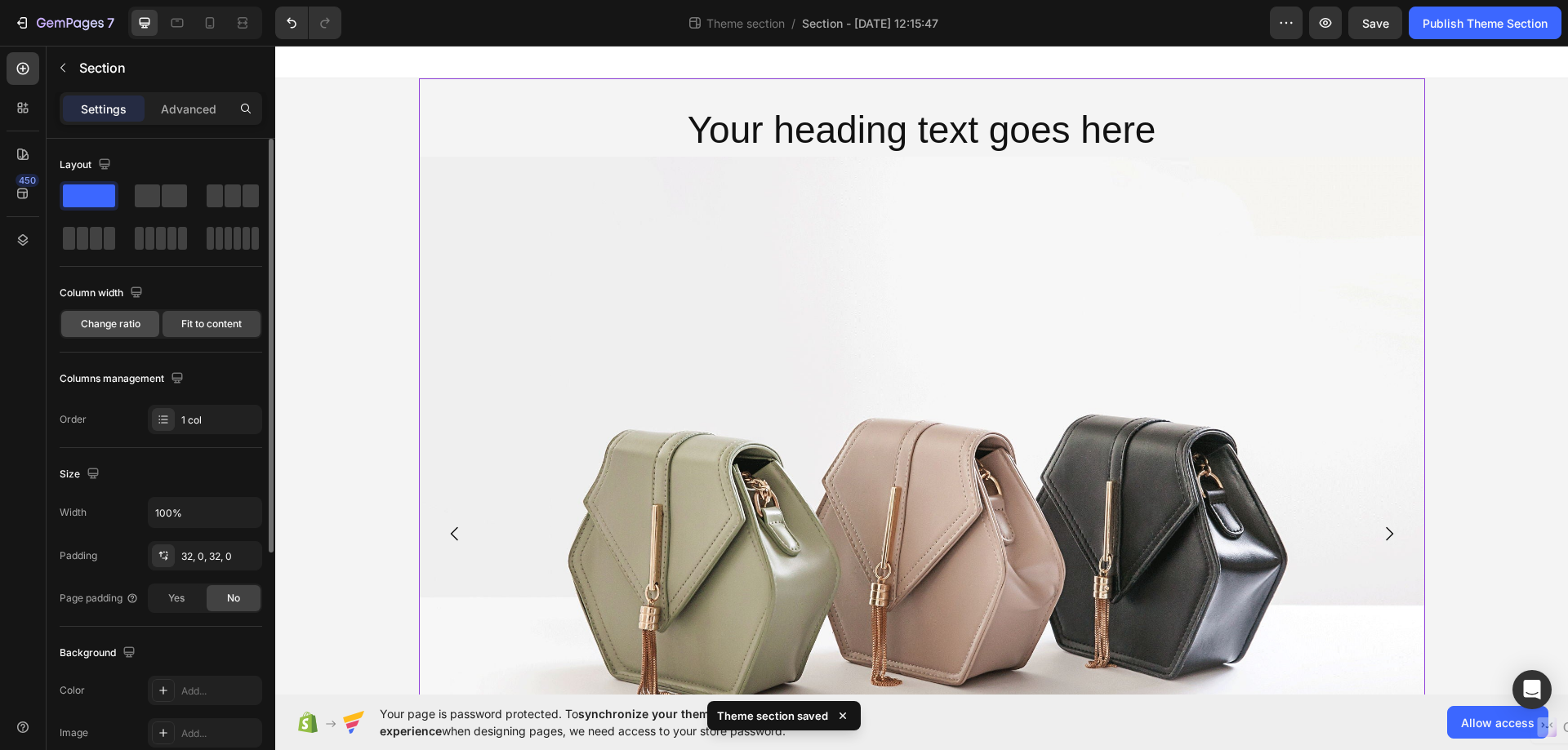
click at [116, 329] on span "Change ratio" at bounding box center [110, 324] width 59 height 15
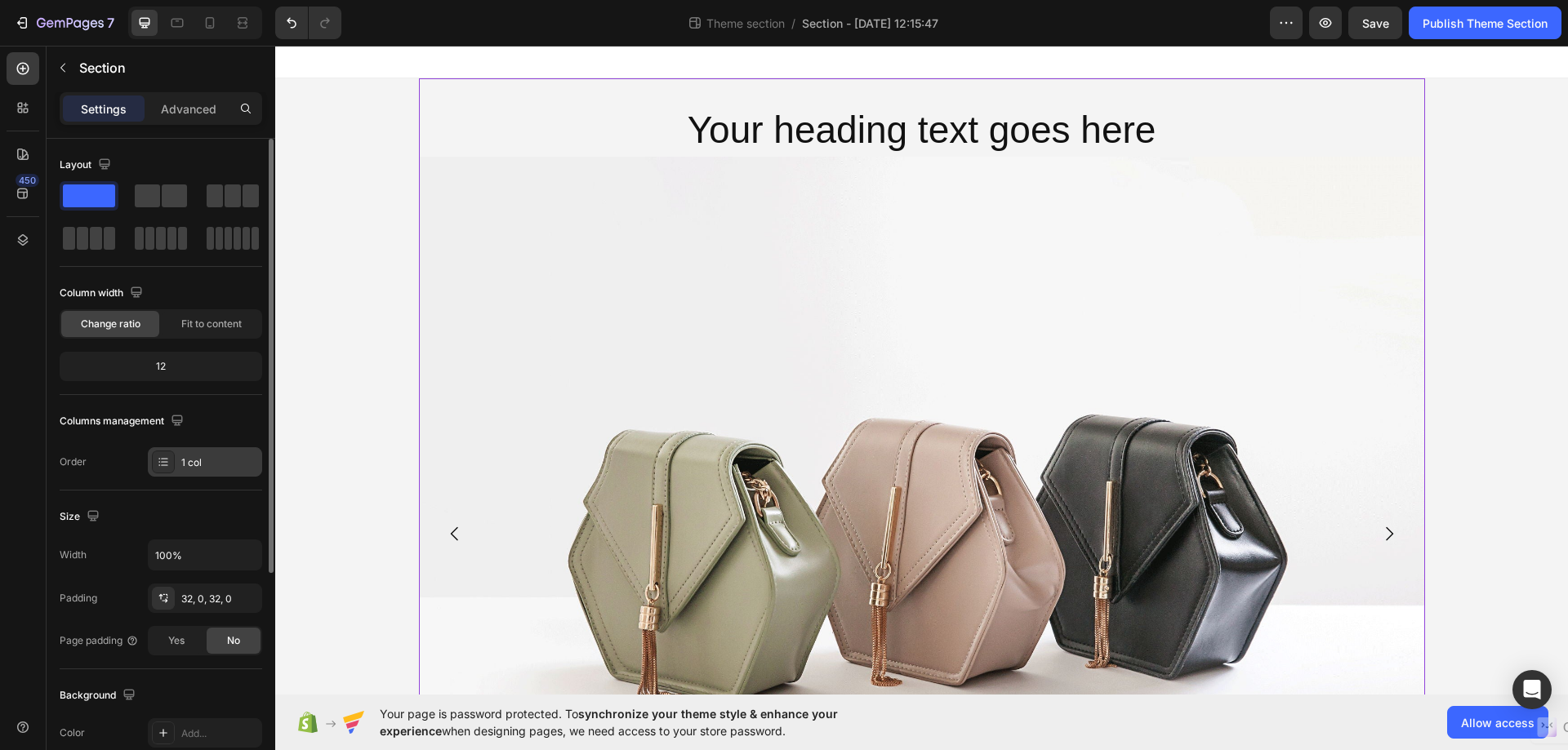
click at [203, 461] on div "1 col" at bounding box center [219, 463] width 77 height 15
click at [216, 417] on div "Columns management" at bounding box center [161, 421] width 203 height 26
click at [88, 238] on span at bounding box center [82, 238] width 12 height 23
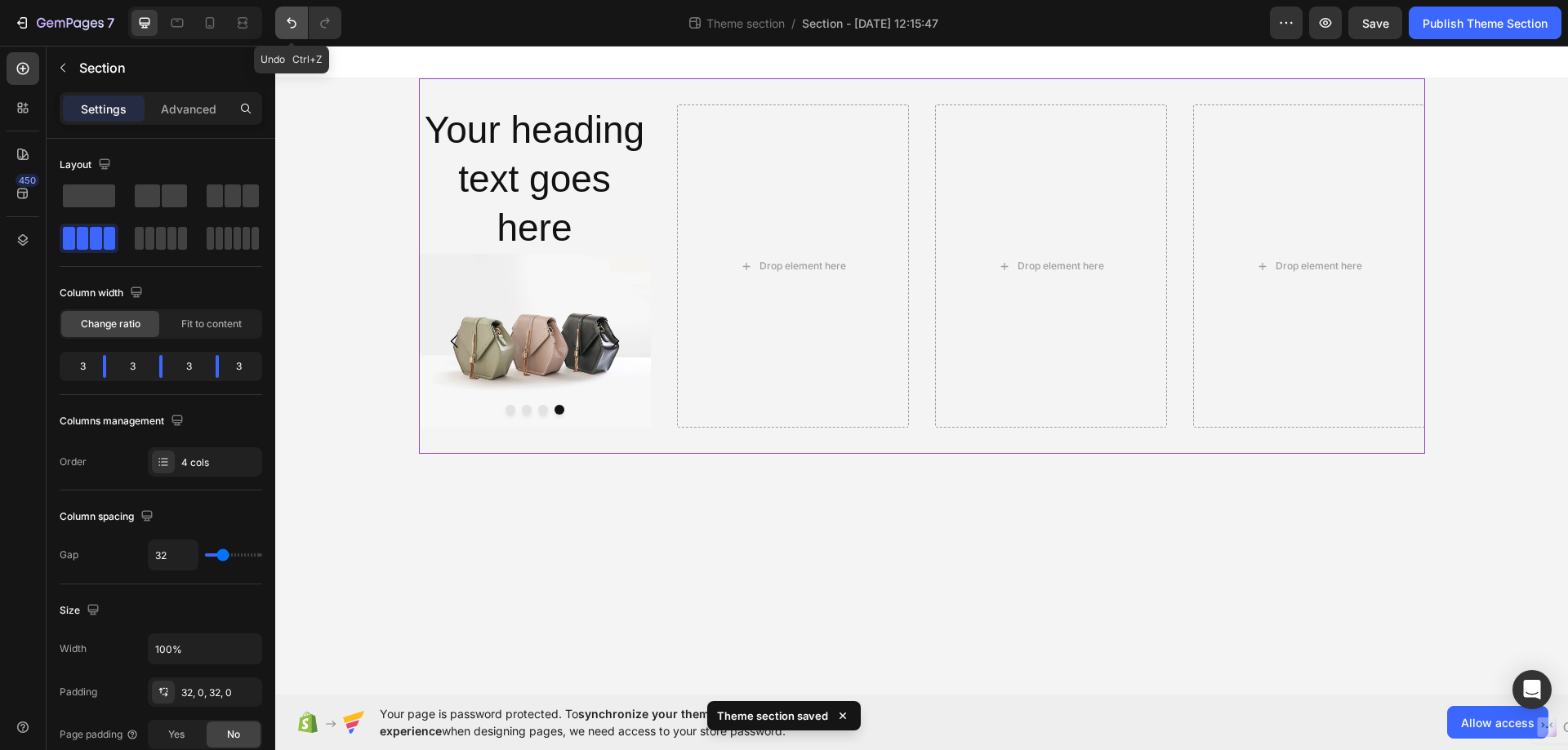
click at [288, 17] on icon "Undo/Redo" at bounding box center [291, 23] width 16 height 16
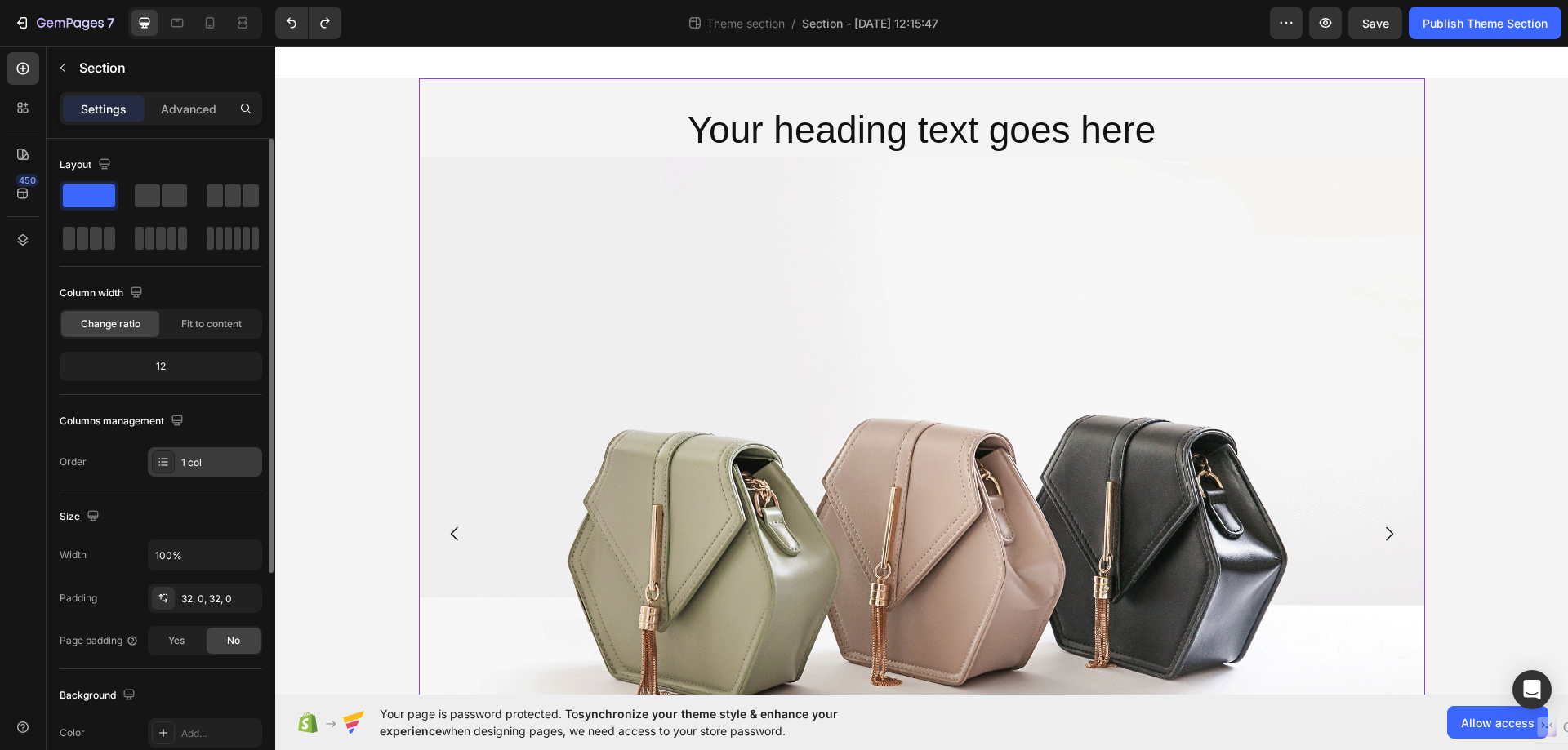
click at [194, 454] on div "1 col" at bounding box center [205, 462] width 114 height 29
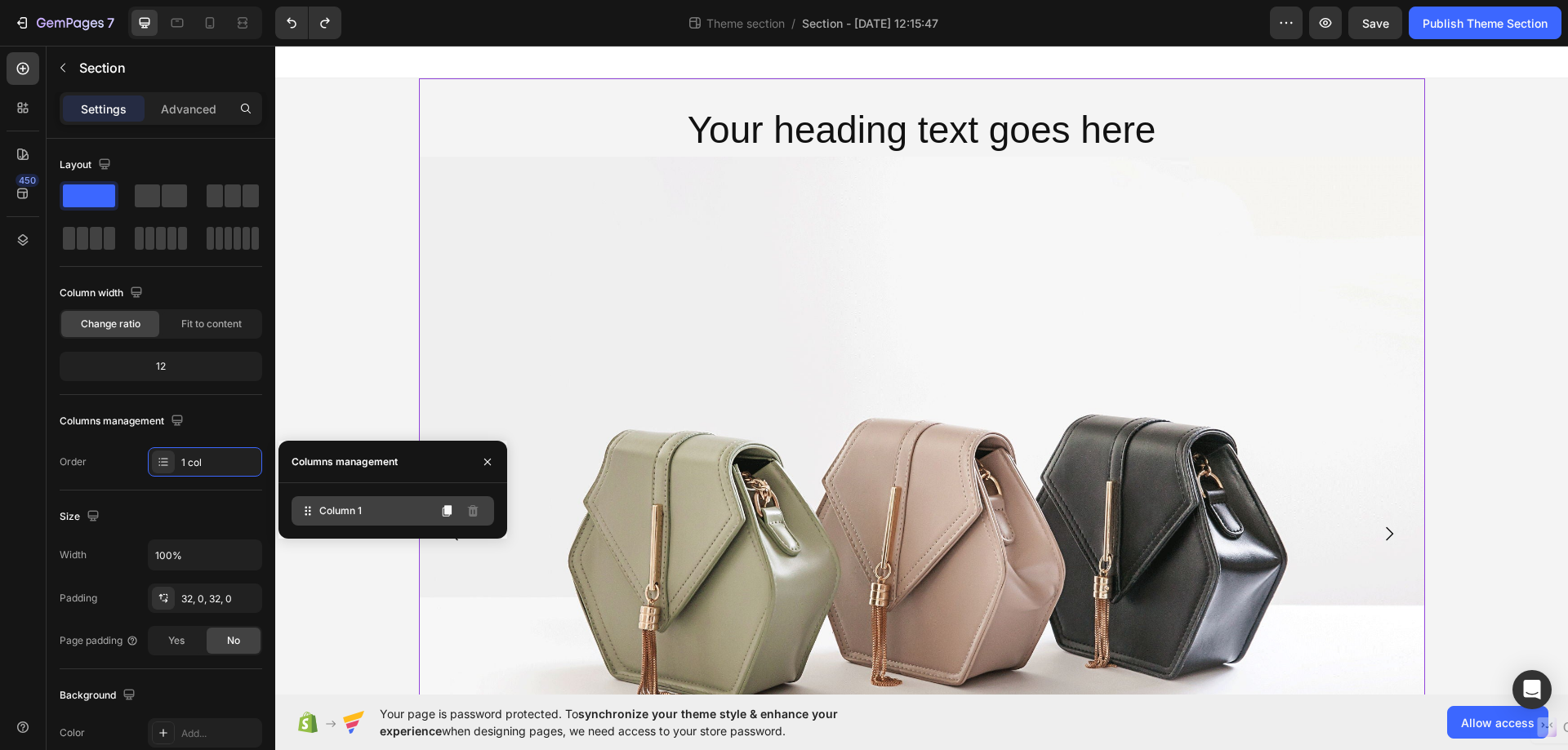
click at [326, 501] on div "Column 1" at bounding box center [393, 511] width 203 height 29
click at [339, 512] on span "Column 1" at bounding box center [340, 511] width 42 height 15
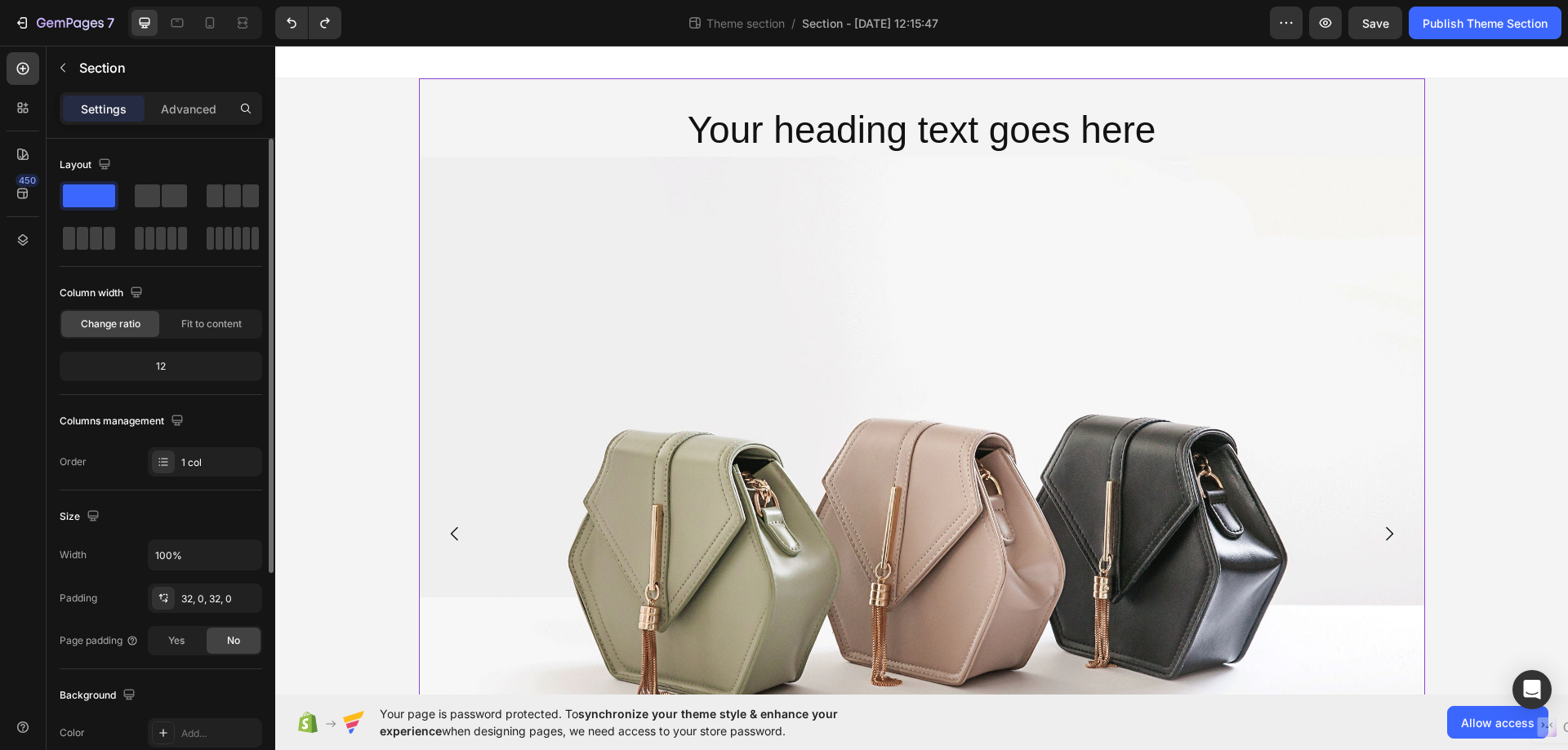
click at [256, 410] on div "Columns management" at bounding box center [161, 421] width 203 height 26
click at [211, 322] on span "Fit to content" at bounding box center [211, 324] width 60 height 15
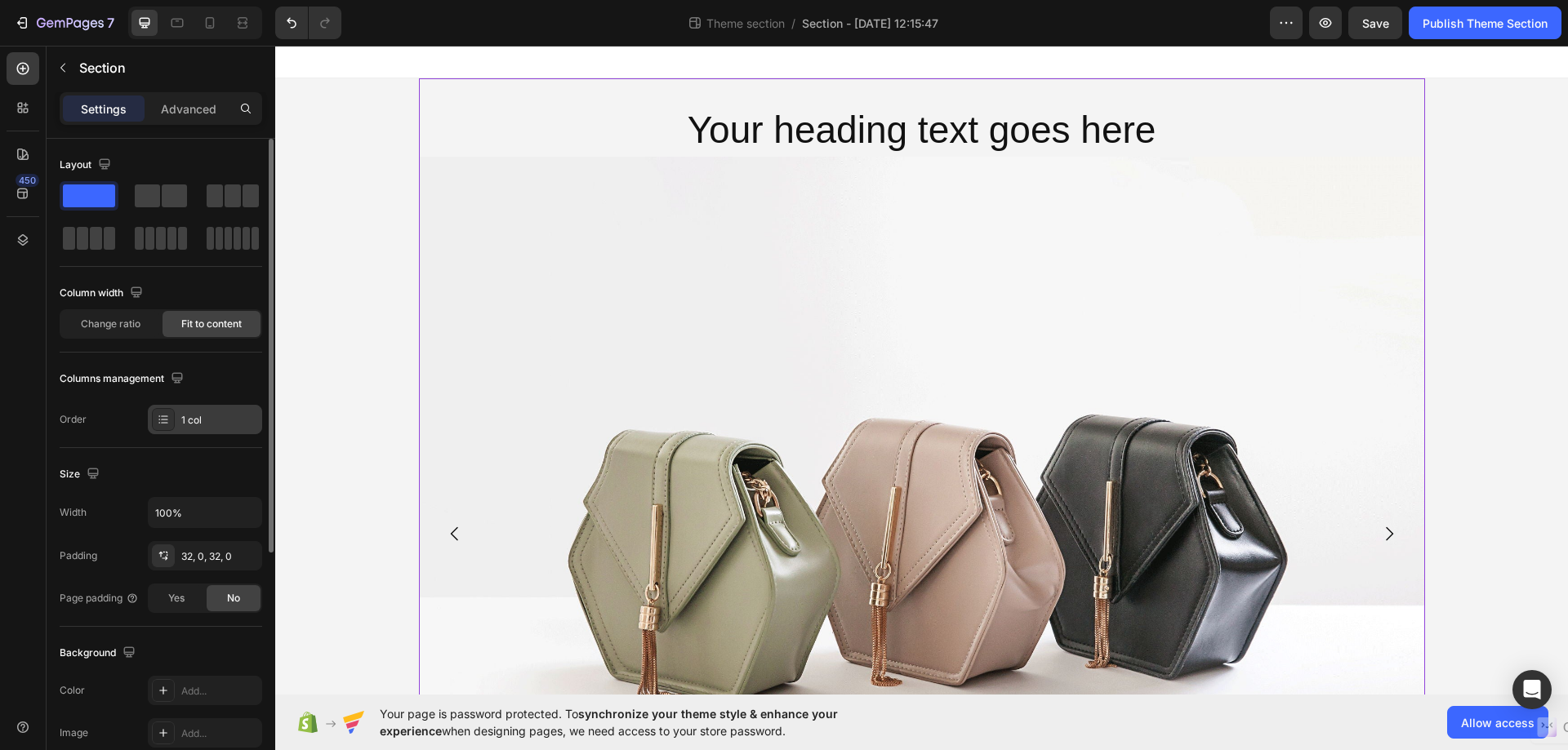
click at [230, 420] on div "1 col" at bounding box center [219, 420] width 77 height 15
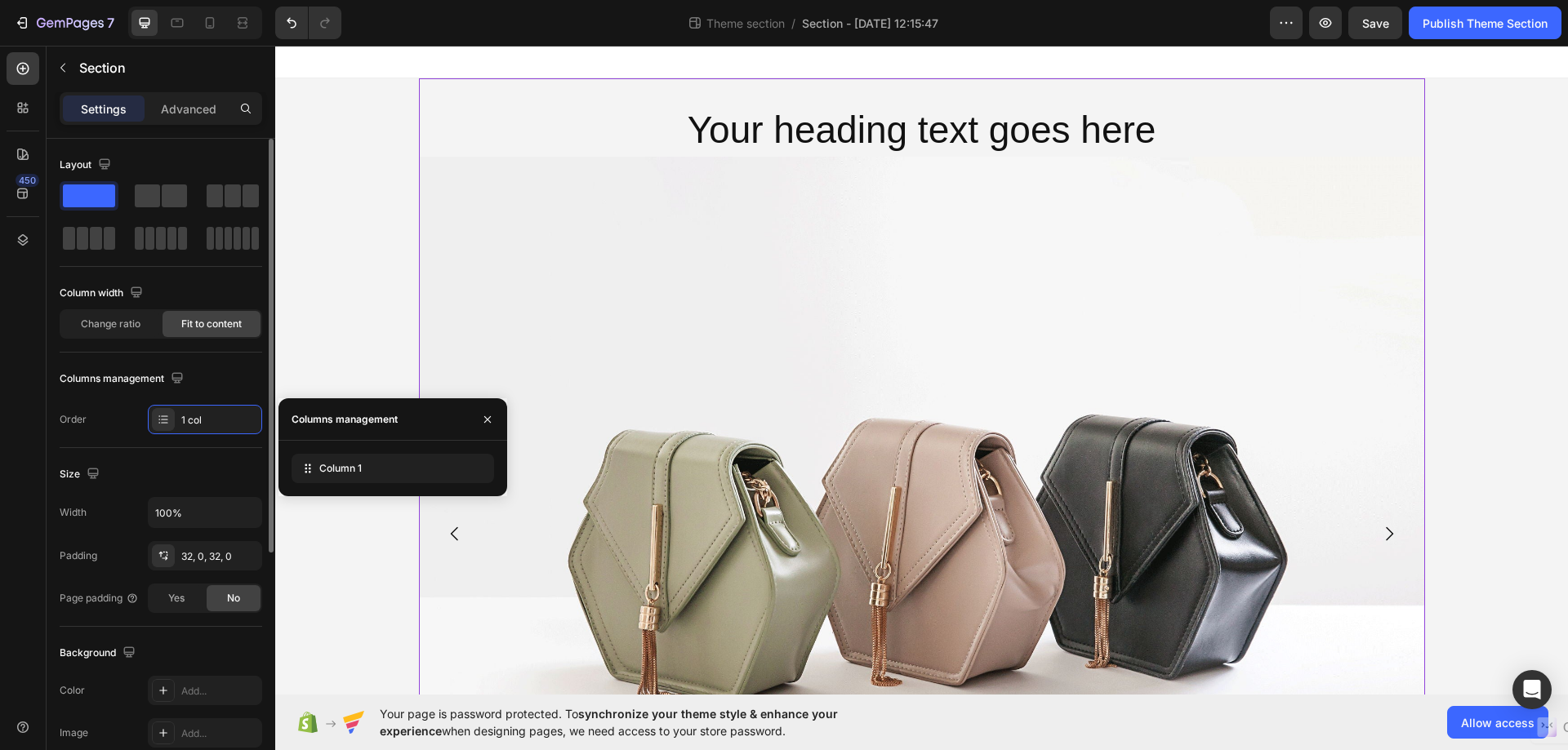
click at [236, 350] on div "Column width Change ratio Fit to content" at bounding box center [161, 316] width 203 height 73
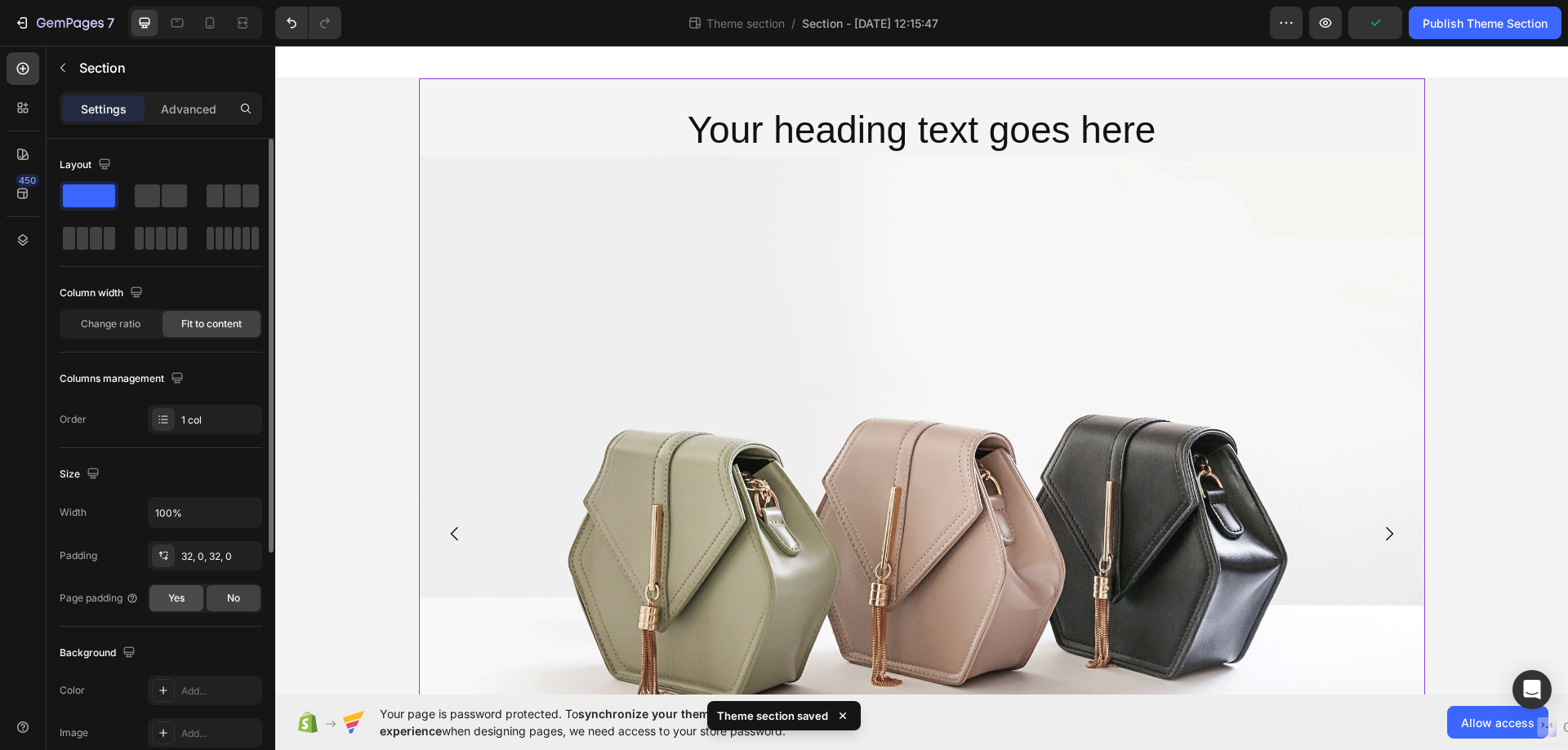
click at [180, 593] on span "Yes" at bounding box center [176, 598] width 16 height 15
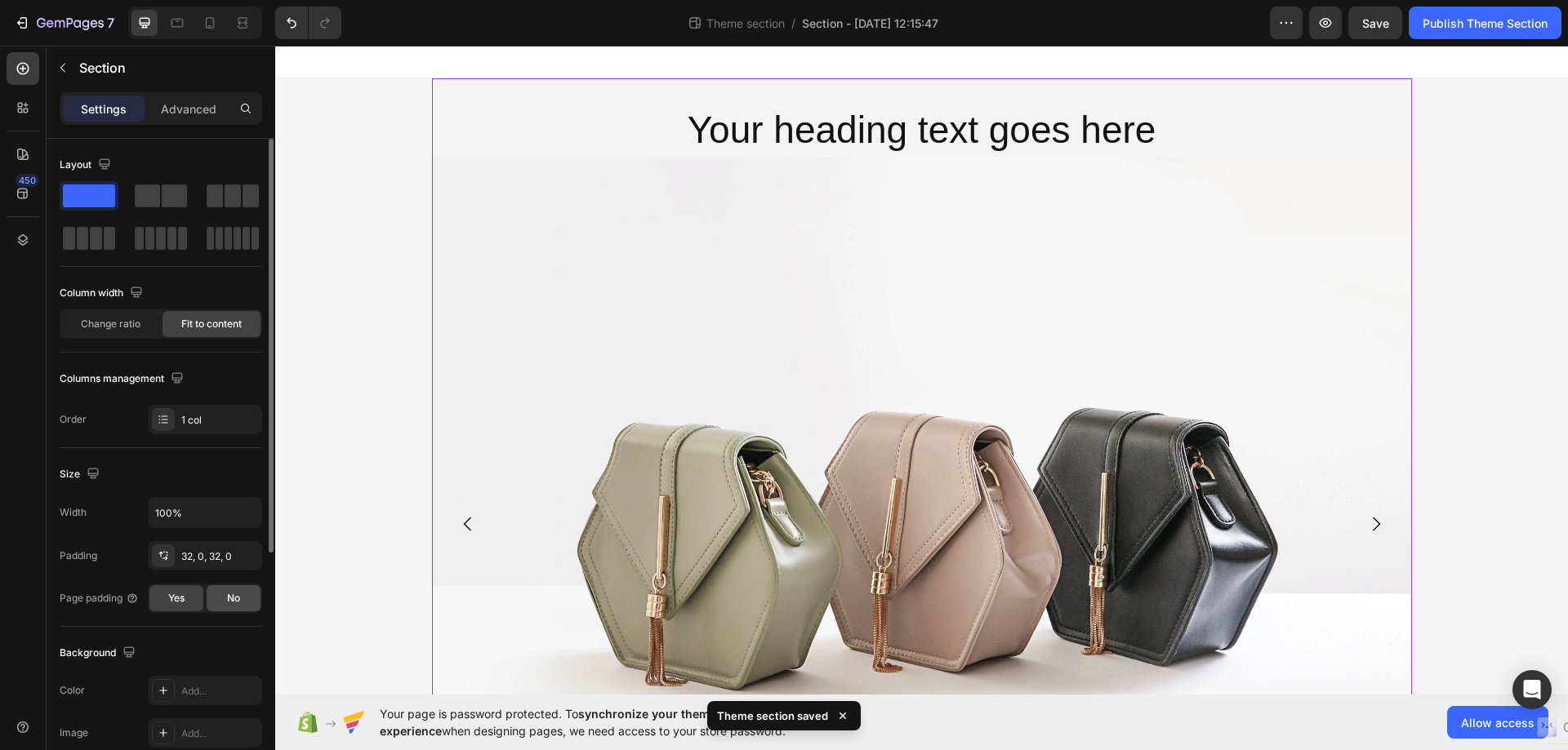
click at [219, 597] on div "No" at bounding box center [233, 598] width 54 height 26
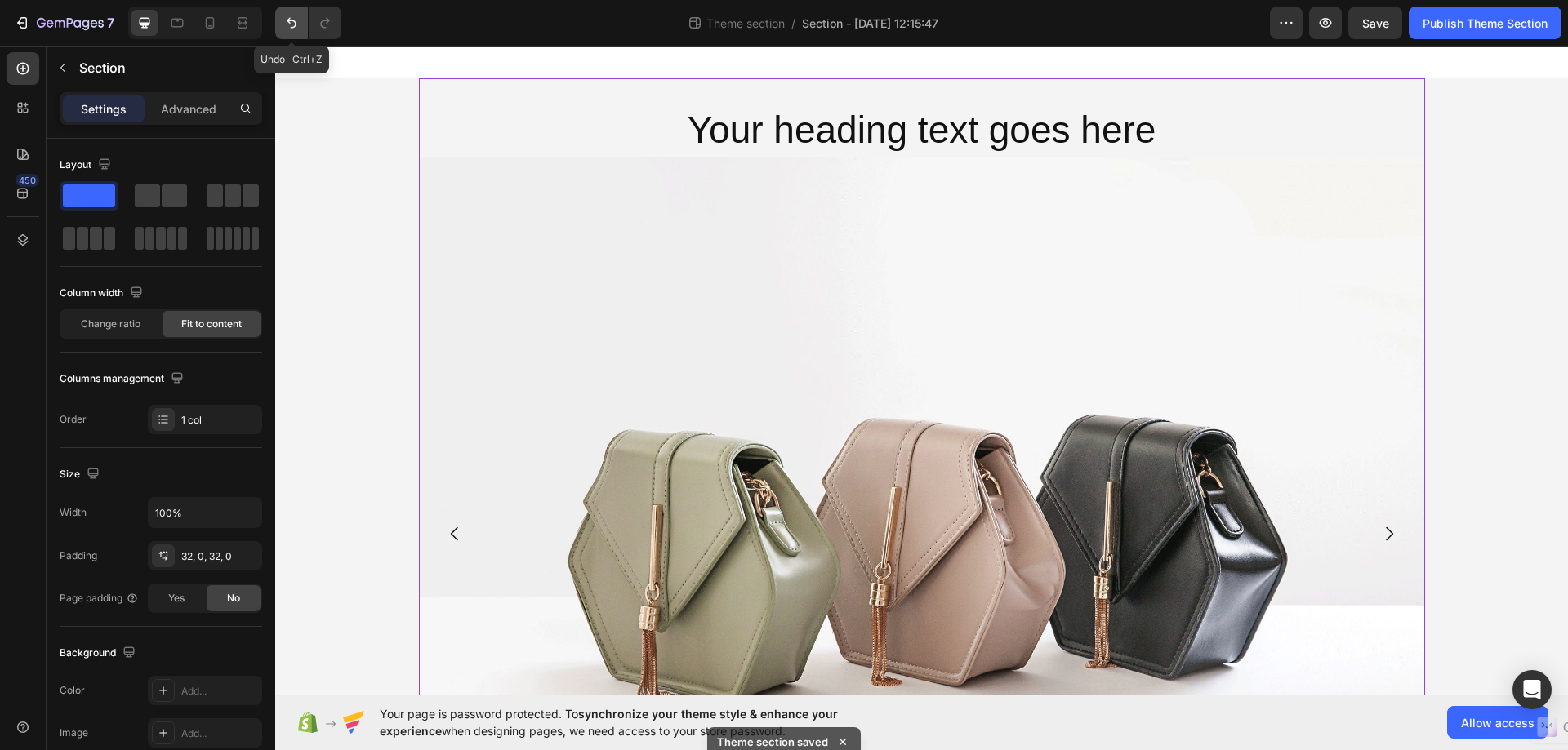
click at [293, 21] on icon "Undo/Redo" at bounding box center [291, 24] width 10 height 11
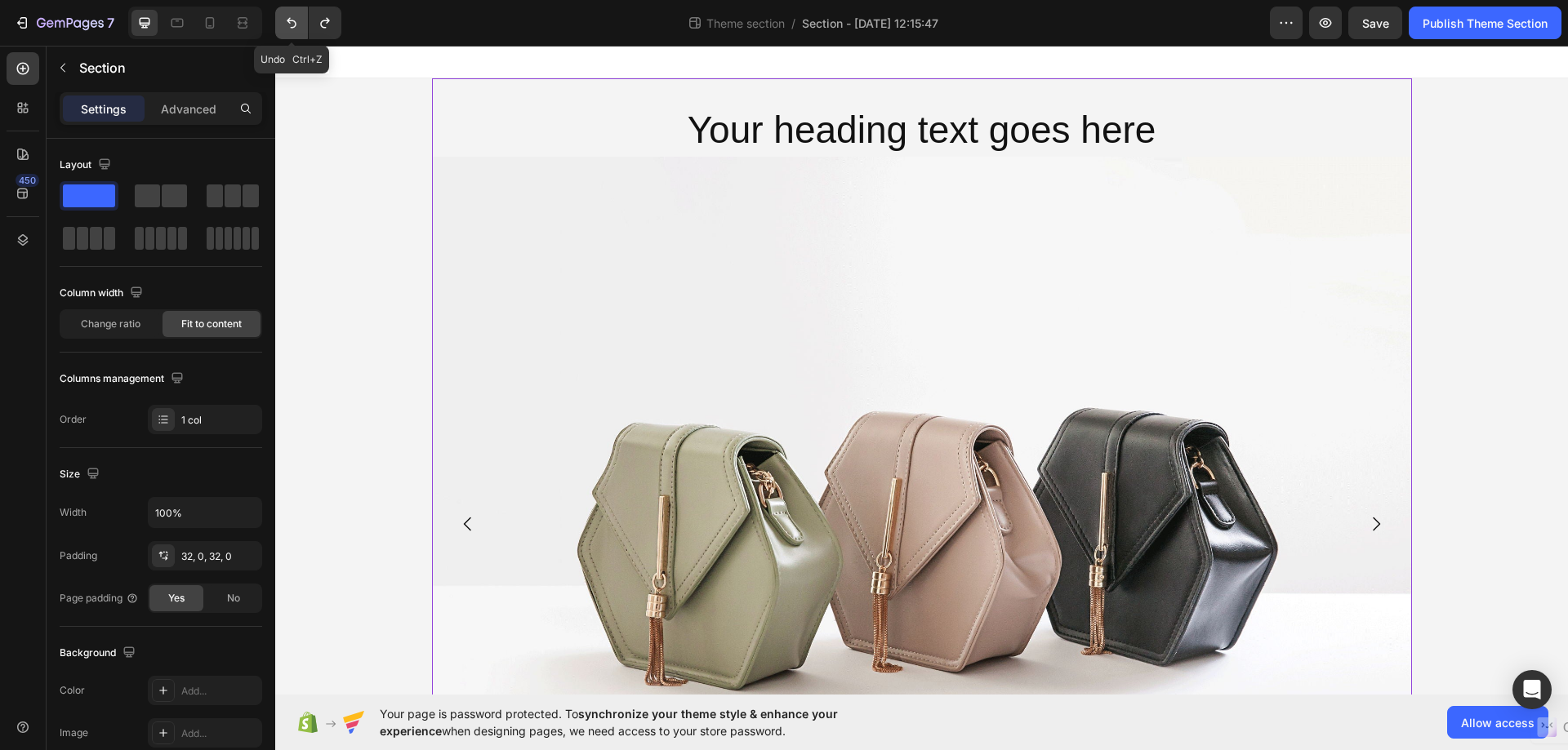
click at [293, 21] on icon "Undo/Redo" at bounding box center [291, 24] width 10 height 11
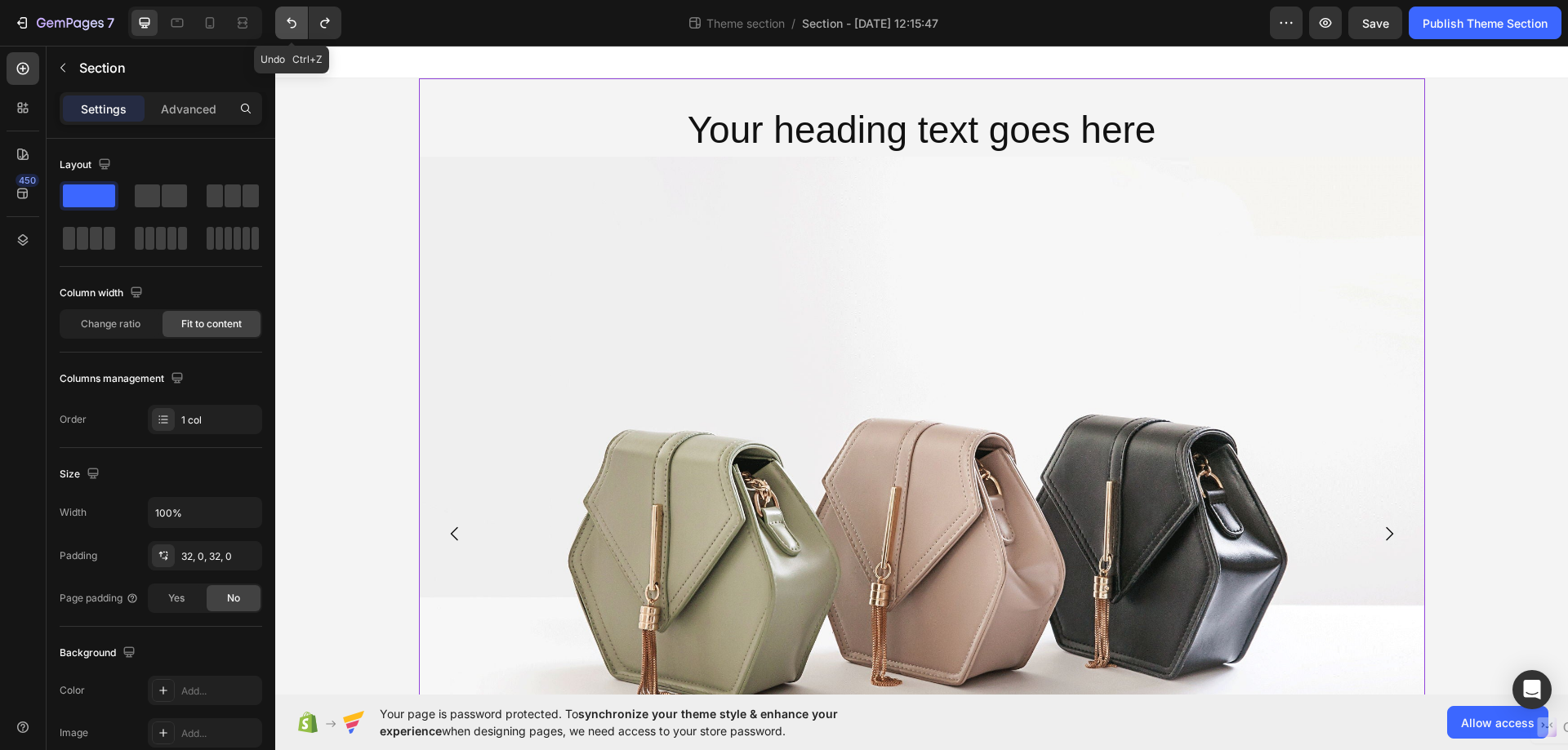
click at [293, 21] on icon "Undo/Redo" at bounding box center [291, 24] width 10 height 11
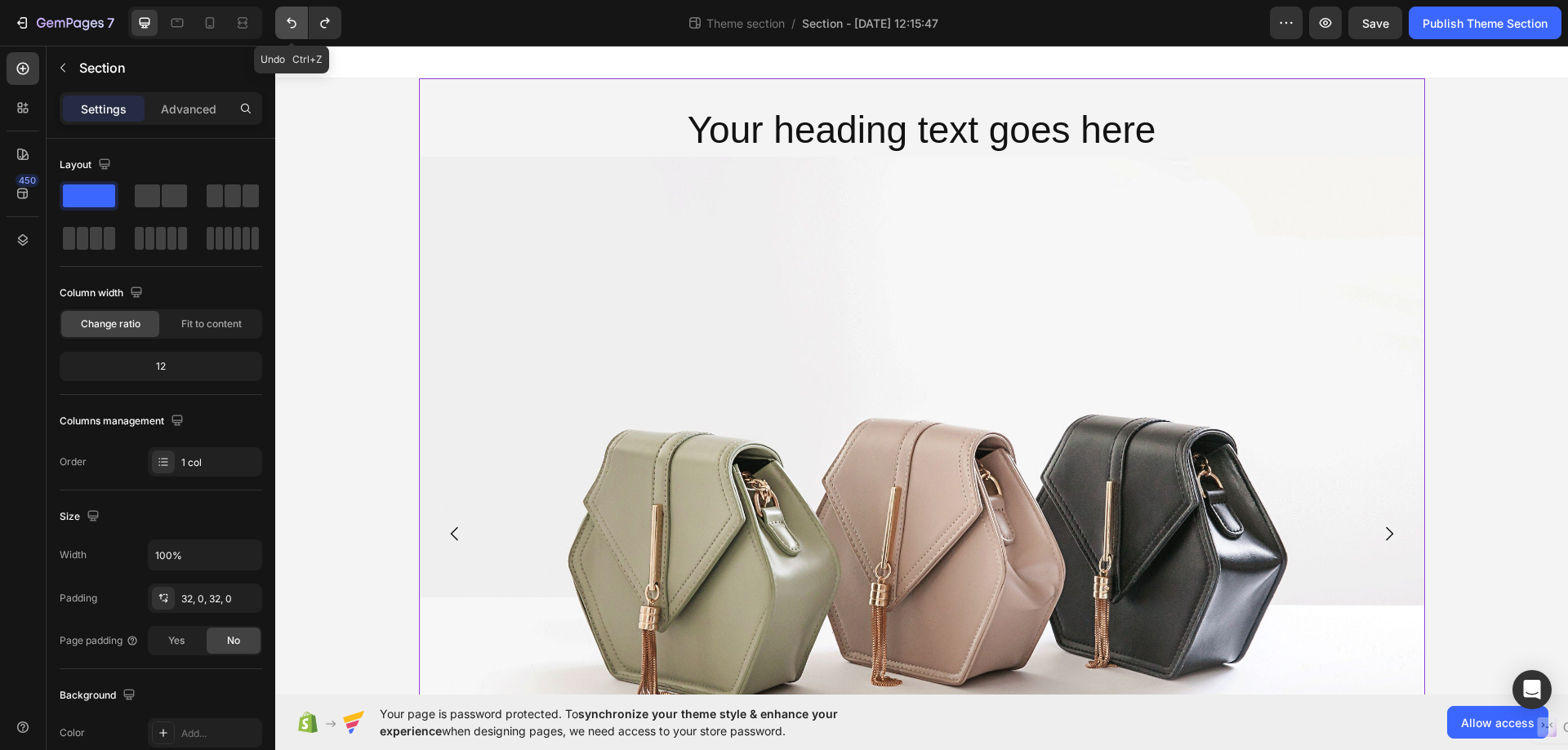
click at [293, 21] on icon "Undo/Redo" at bounding box center [291, 24] width 10 height 11
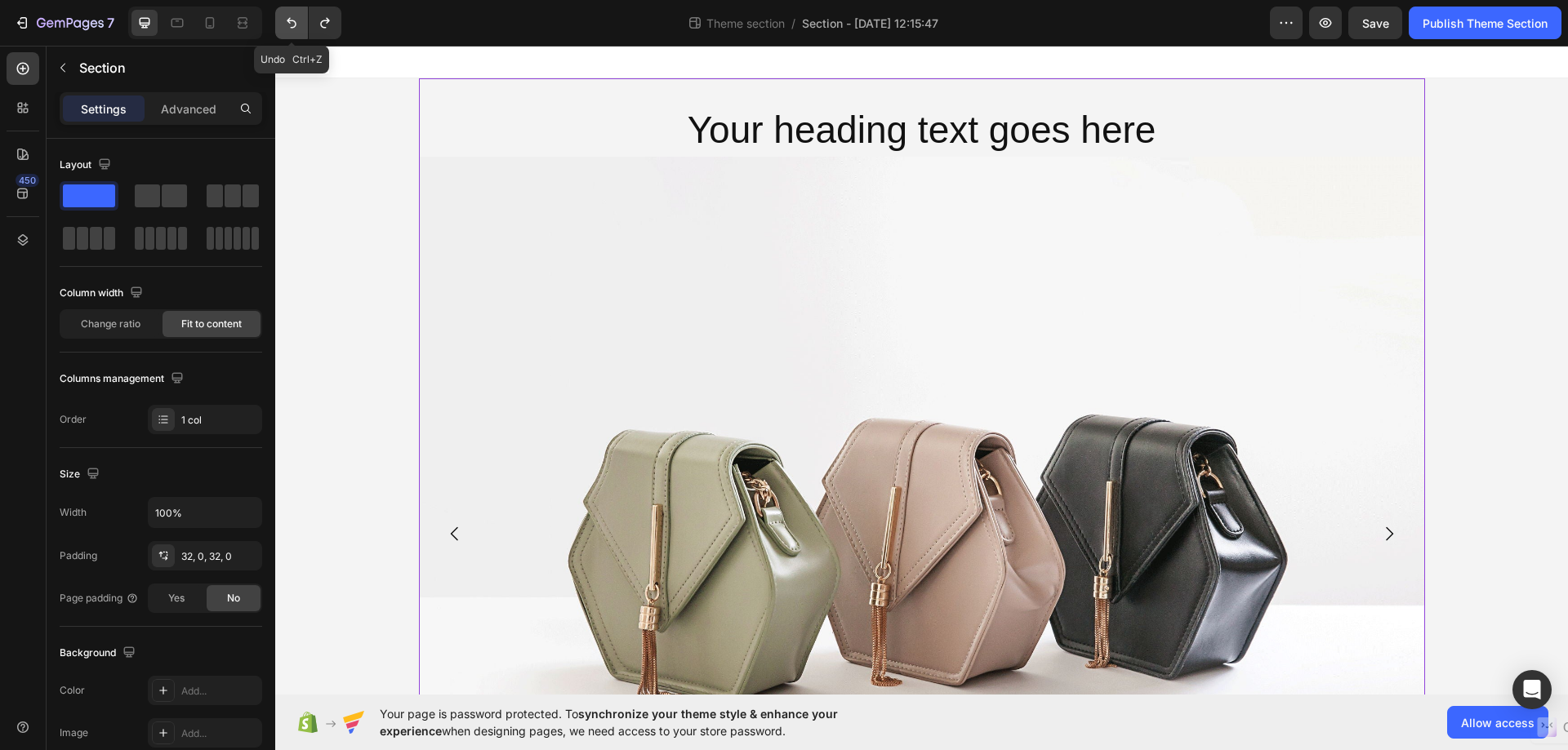
click at [293, 21] on icon "Undo/Redo" at bounding box center [291, 24] width 10 height 11
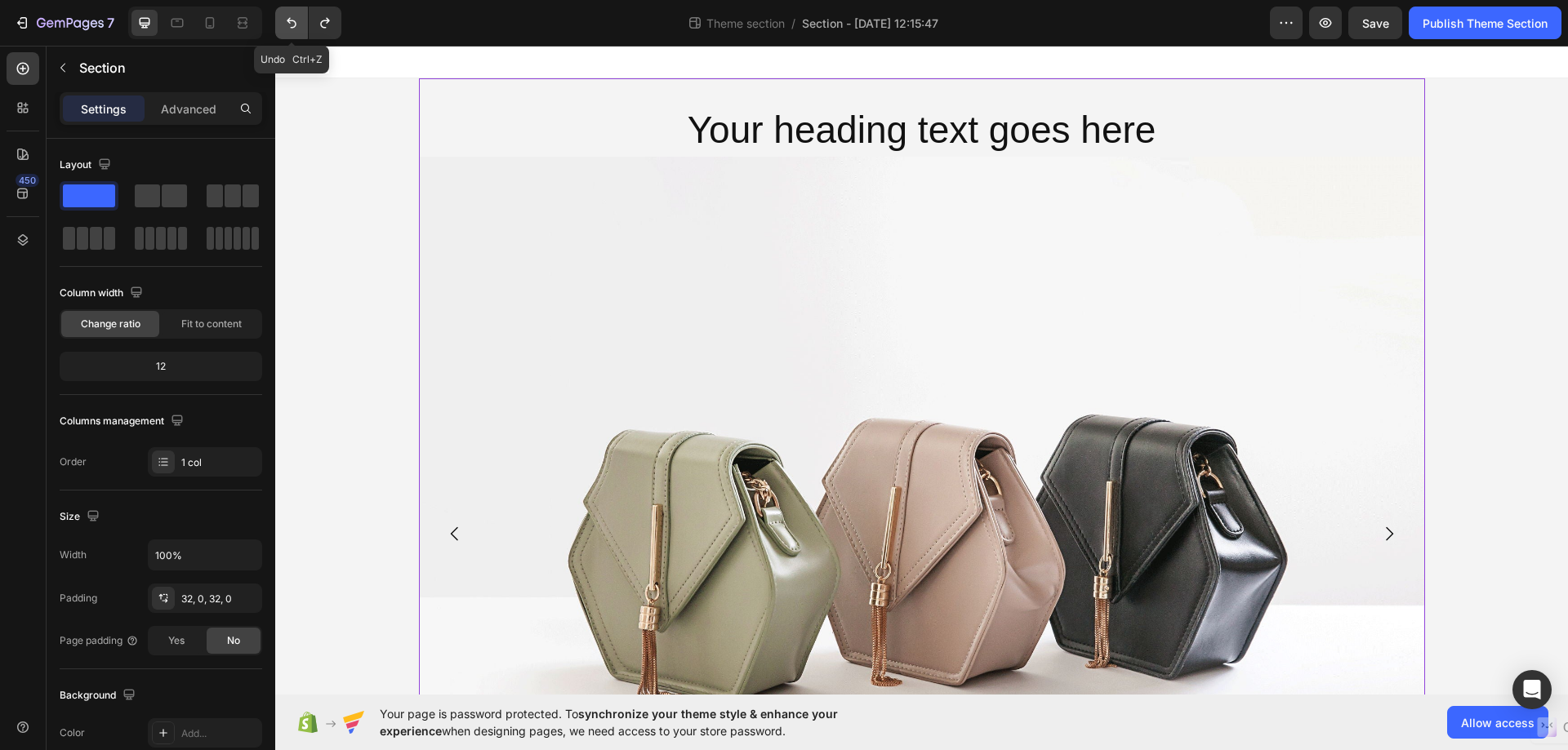
click at [294, 22] on icon "Undo/Redo" at bounding box center [291, 23] width 16 height 16
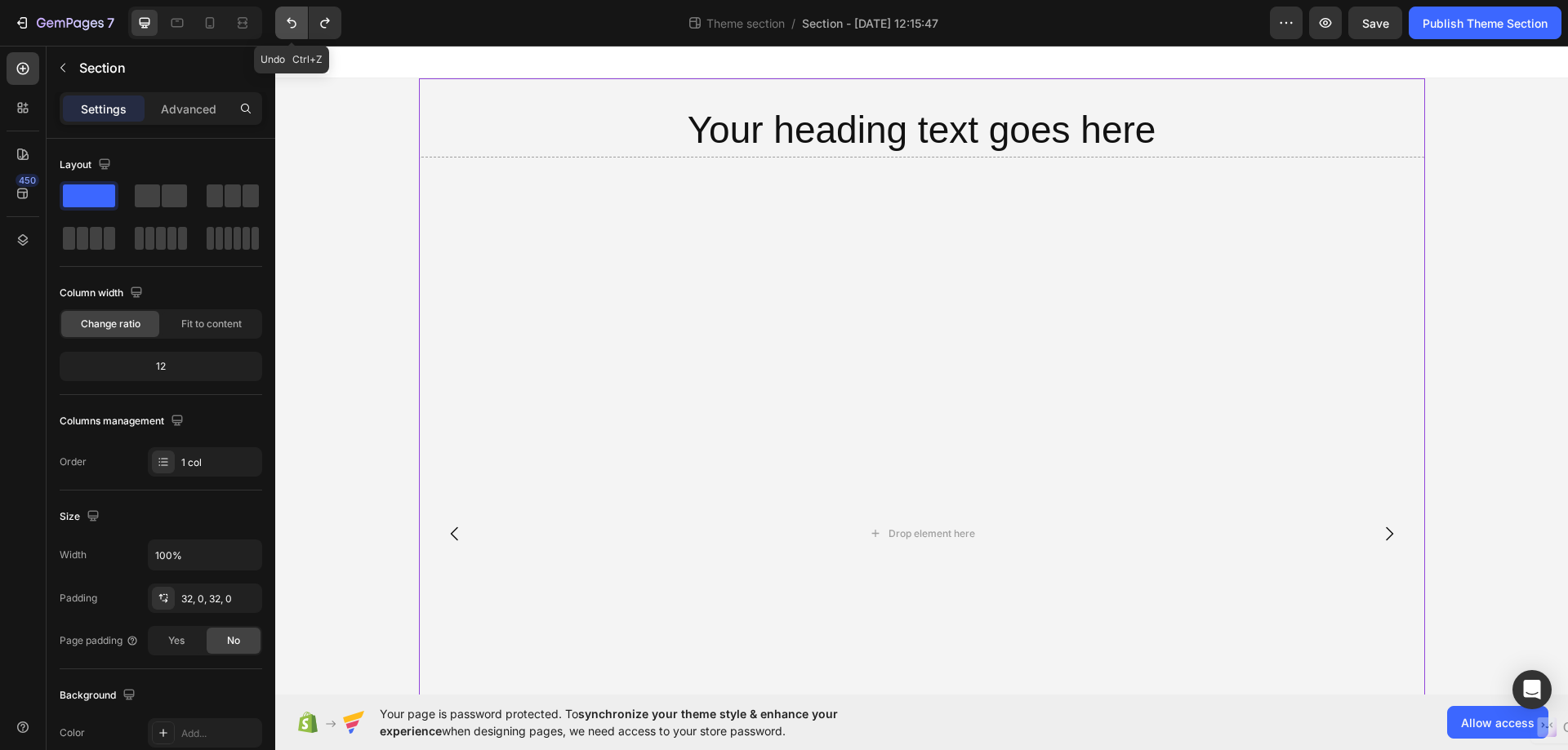
click at [294, 22] on icon "Undo/Redo" at bounding box center [291, 23] width 16 height 16
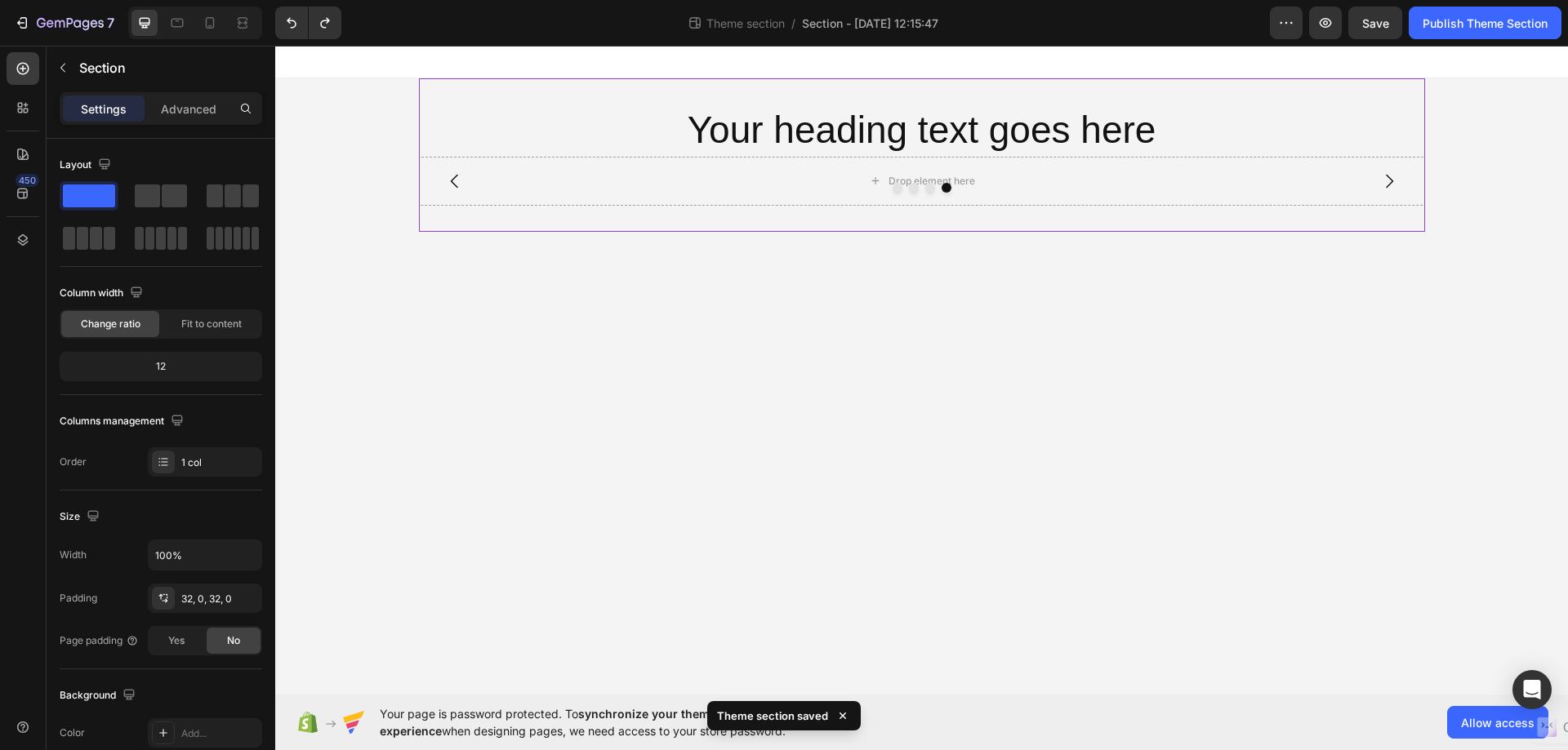
click at [595, 225] on div "Your heading text goes here Heading Drop element here Drop element here Drop el…" at bounding box center [921, 155] width 1006 height 153
click at [455, 181] on icon "Carousel Back Arrow" at bounding box center [454, 181] width 19 height 19
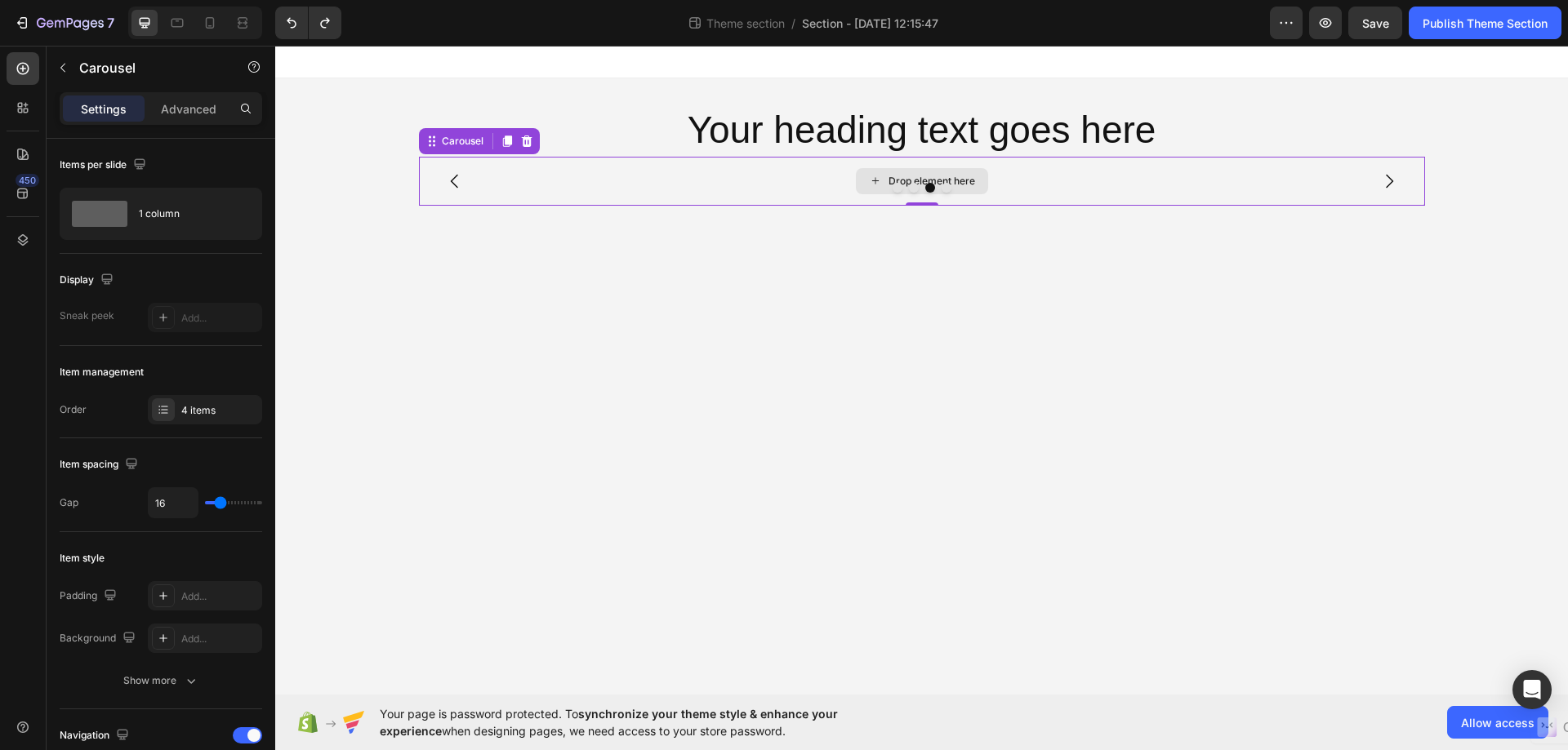
click at [610, 180] on div "Drop element here" at bounding box center [921, 182] width 1006 height 49
click at [222, 412] on div "4 items" at bounding box center [219, 410] width 77 height 15
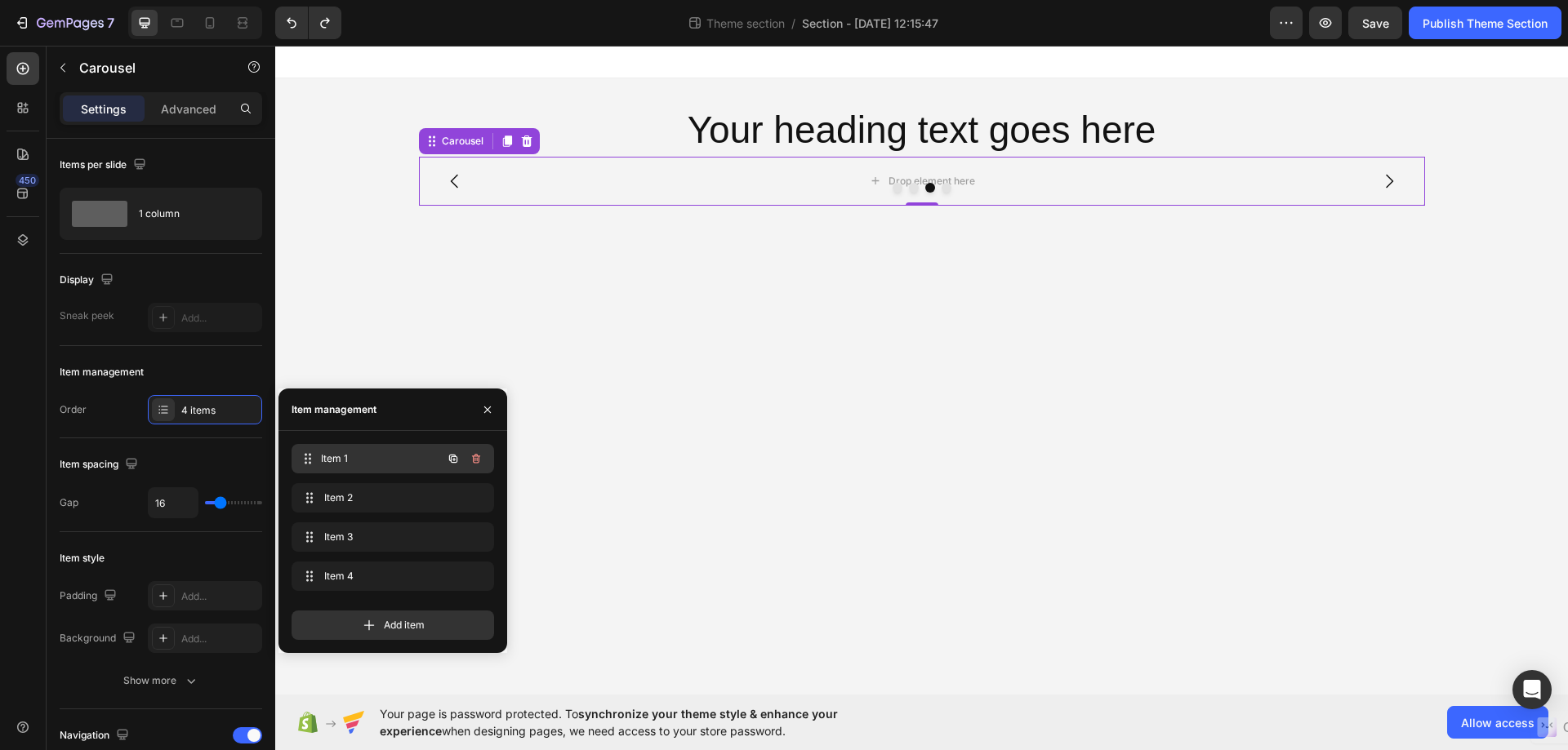
click at [369, 453] on span "Item 1" at bounding box center [381, 459] width 121 height 15
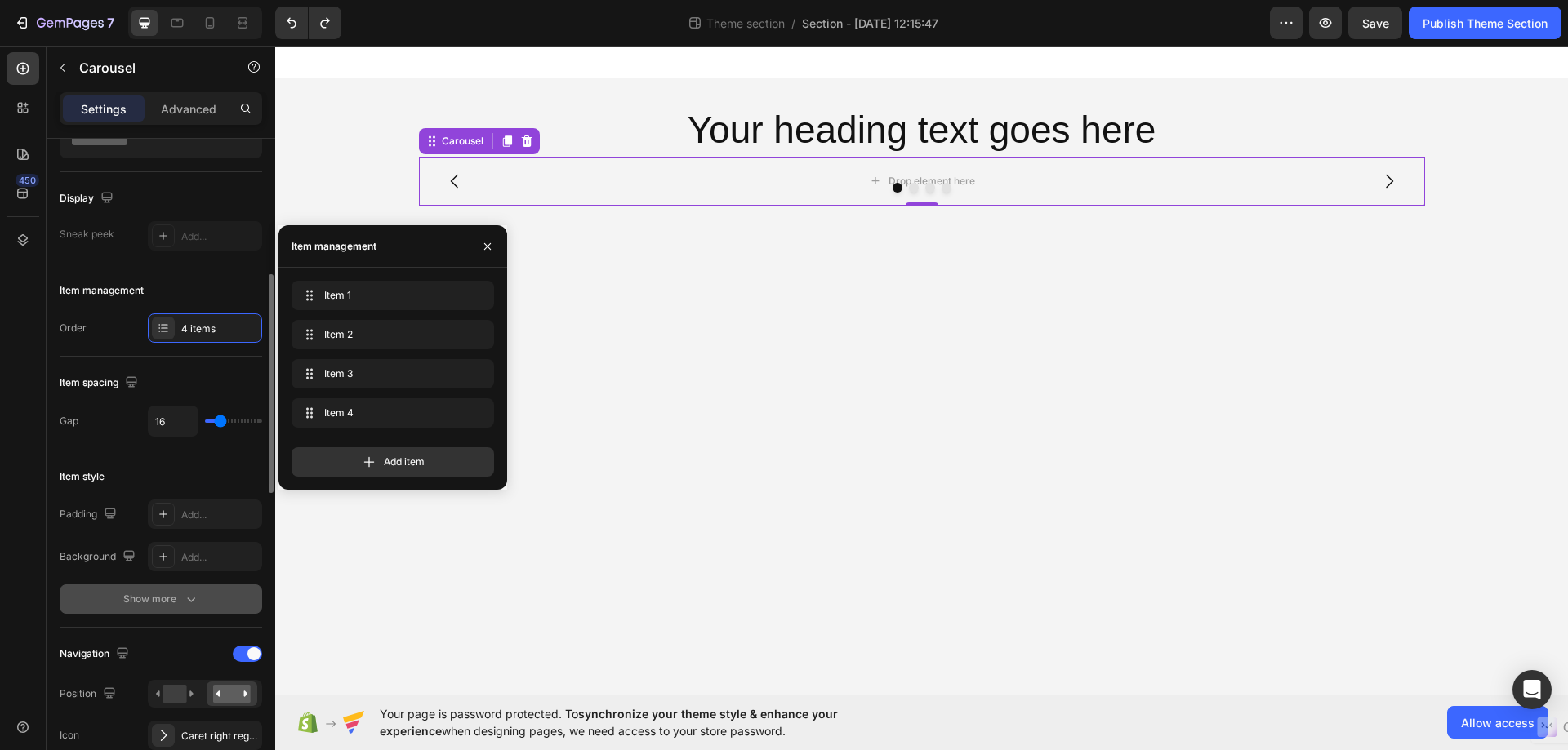
scroll to position [164, 0]
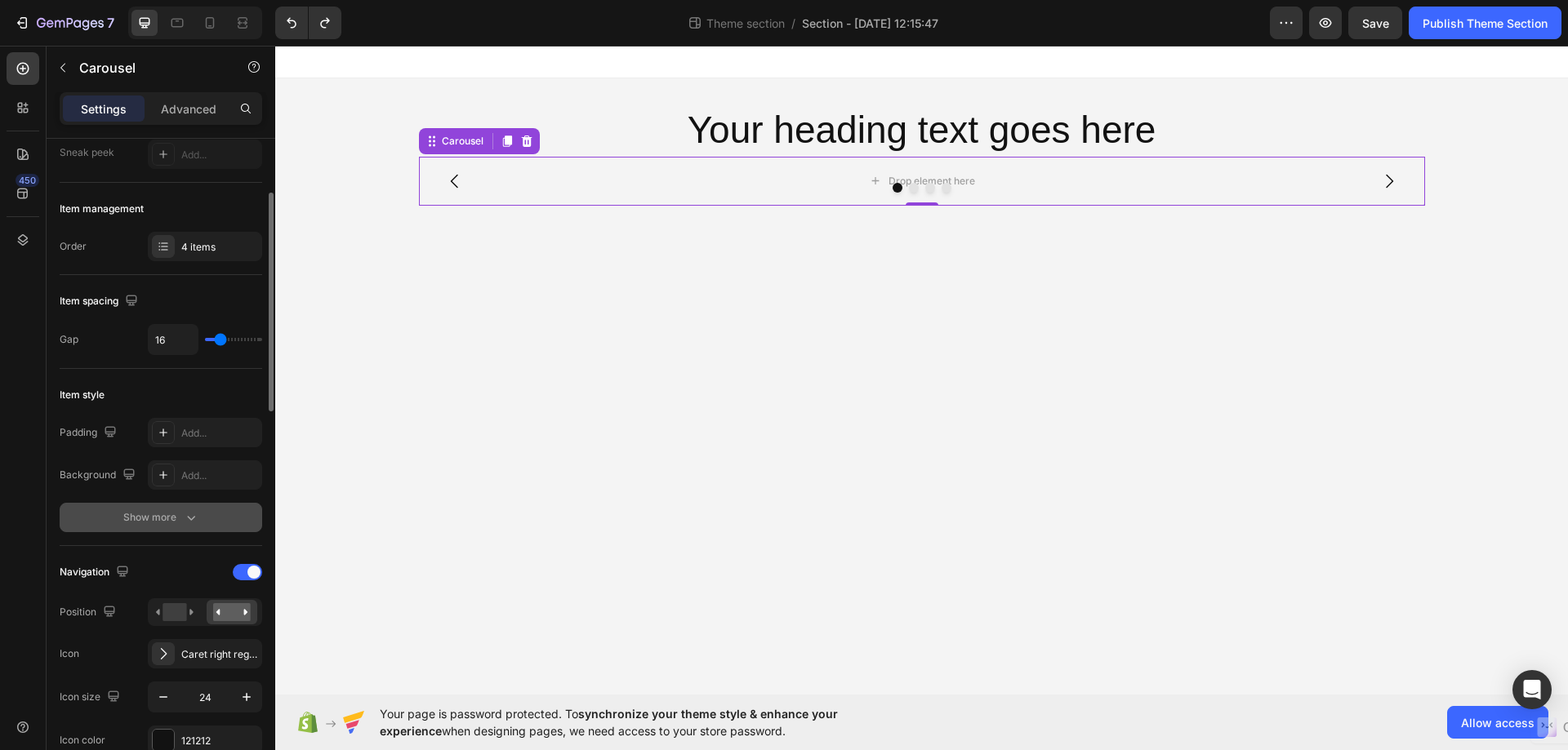
click at [174, 519] on div "Show more" at bounding box center [161, 518] width 76 height 16
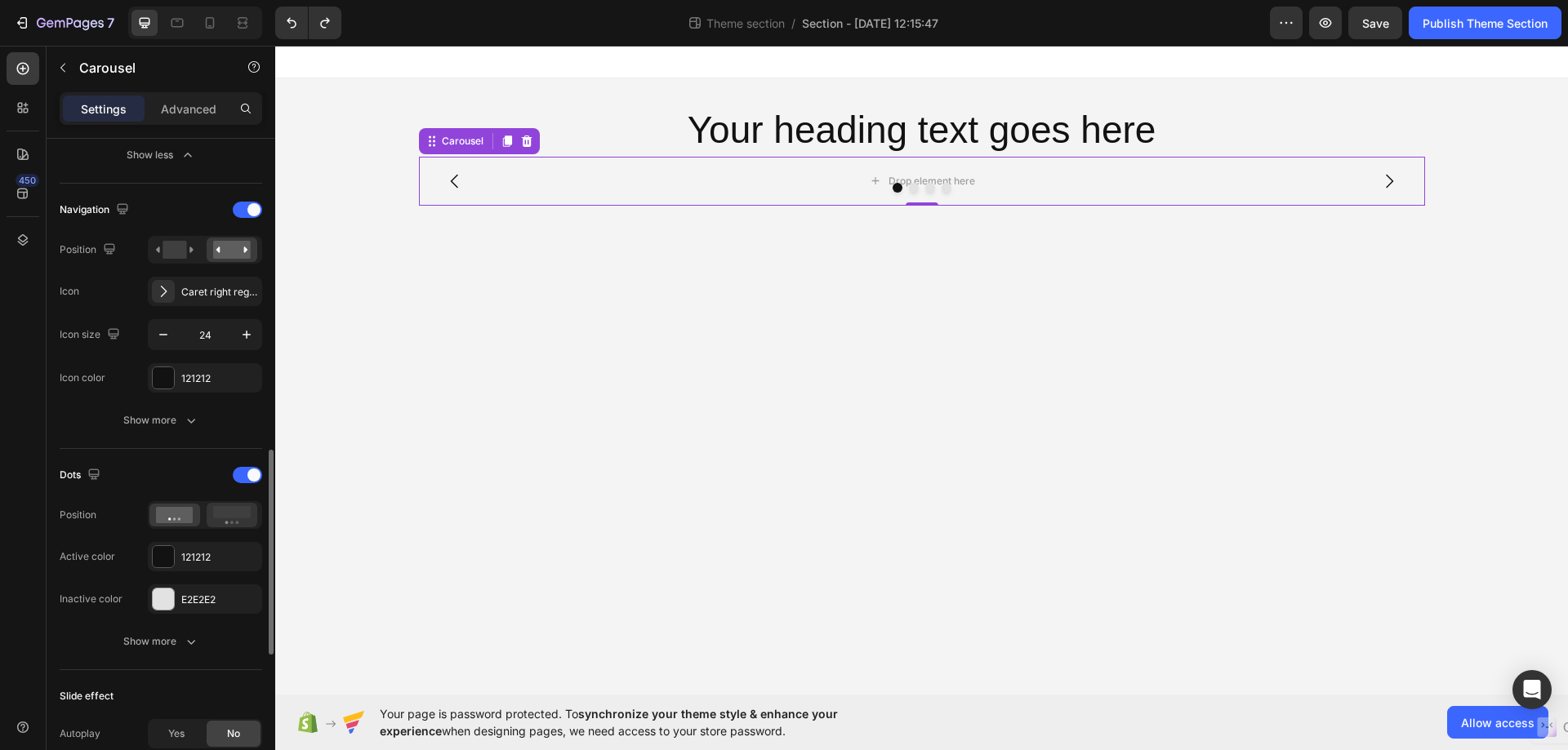
scroll to position [734, 0]
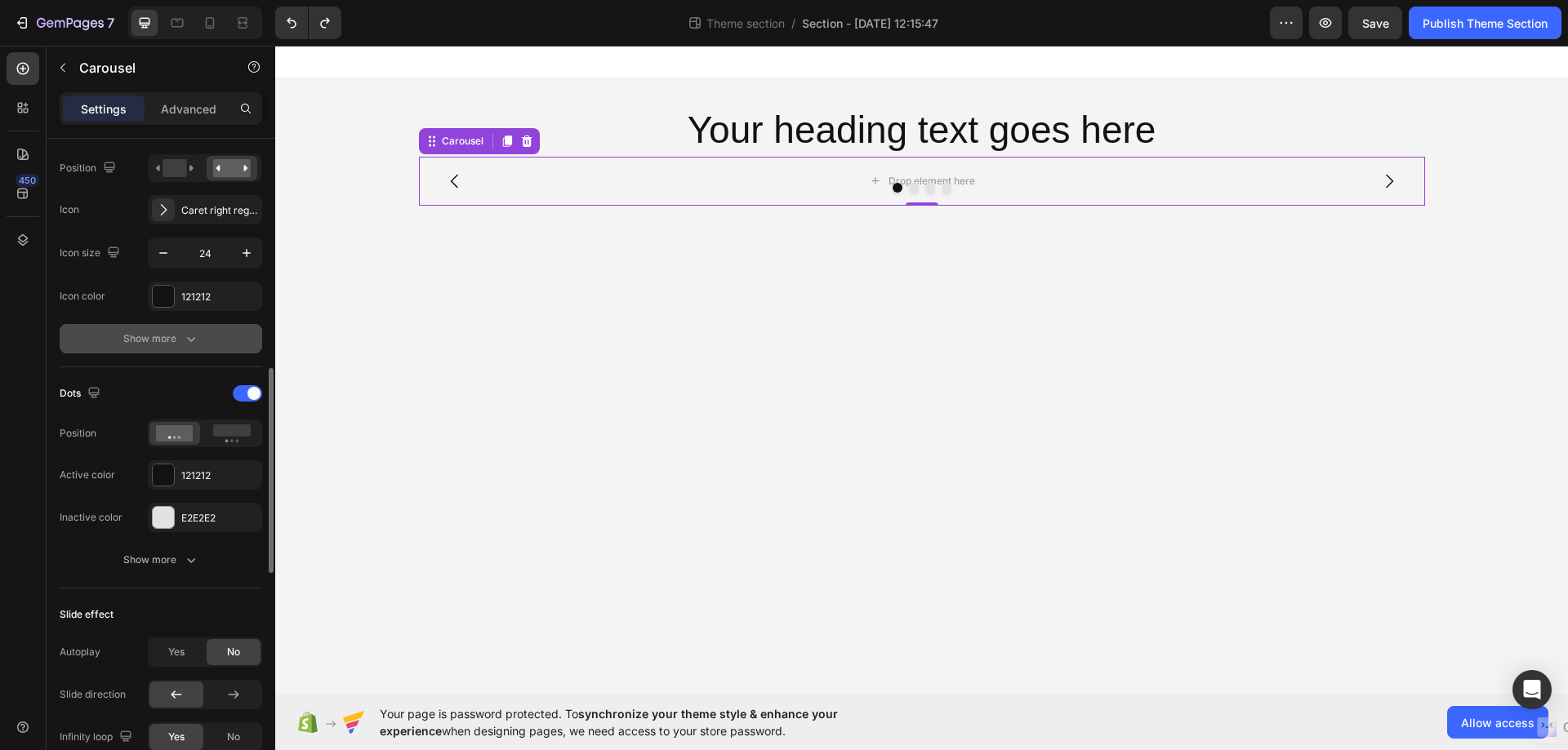
click at [200, 336] on button "Show more" at bounding box center [161, 339] width 203 height 29
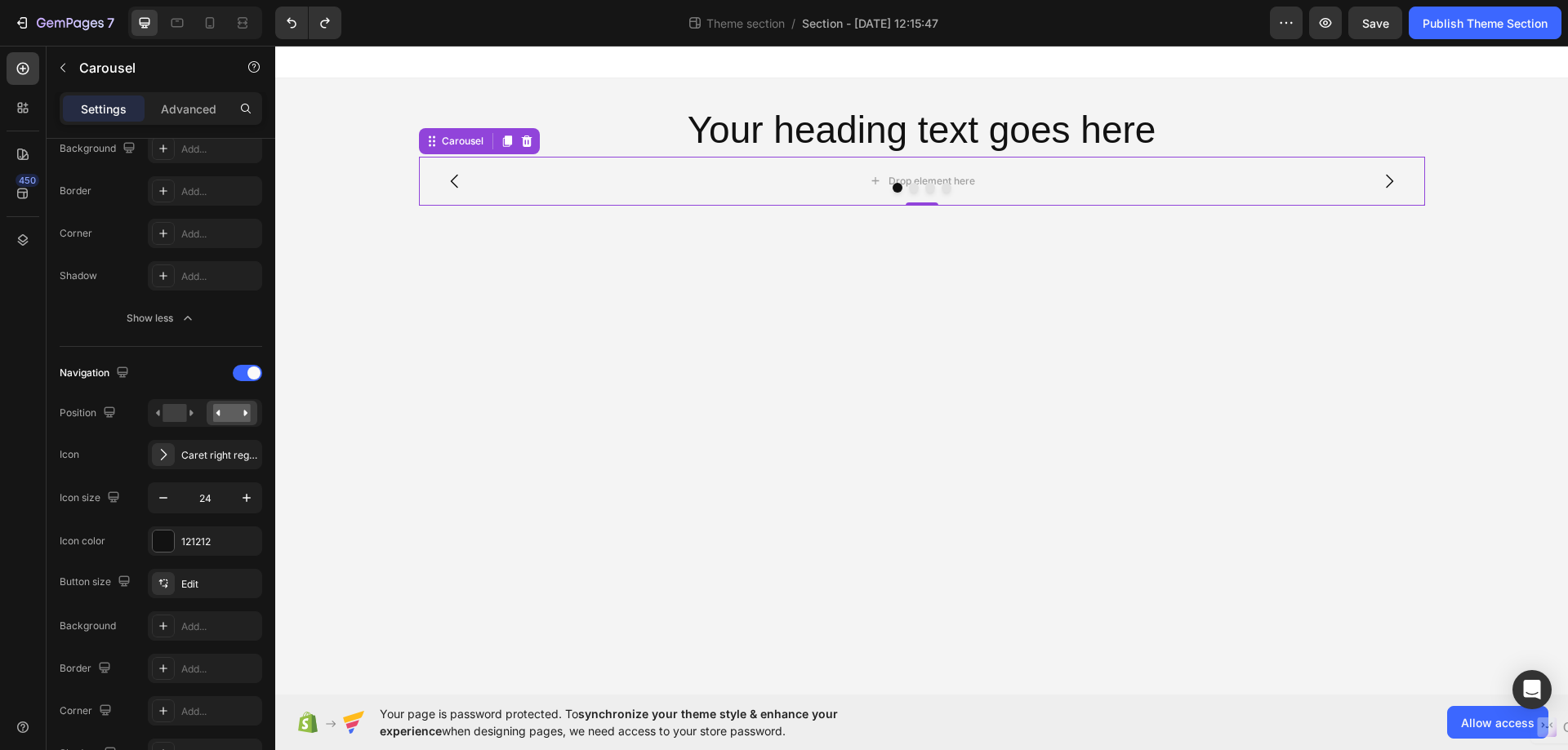
scroll to position [0, 0]
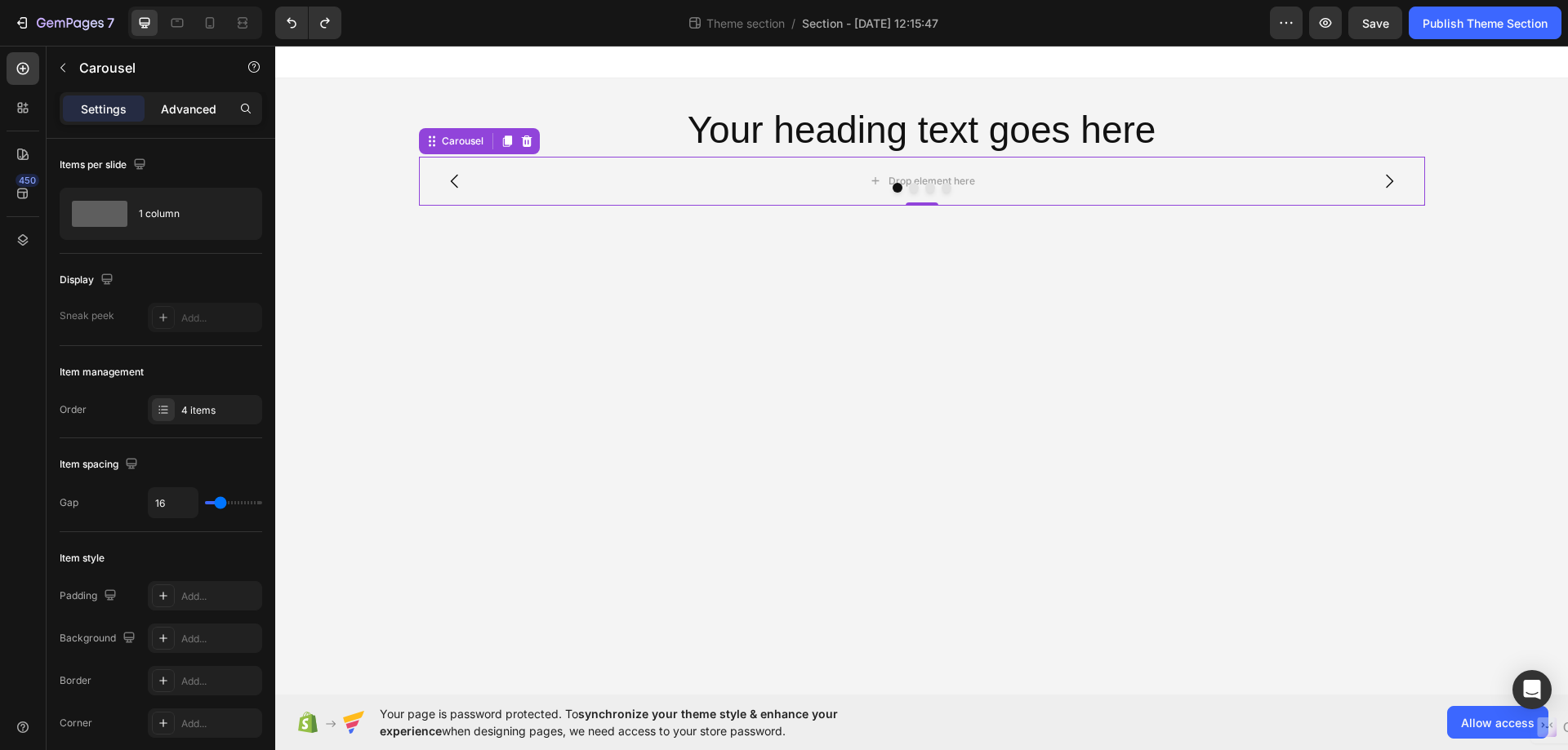
click at [204, 112] on p "Advanced" at bounding box center [188, 109] width 56 height 17
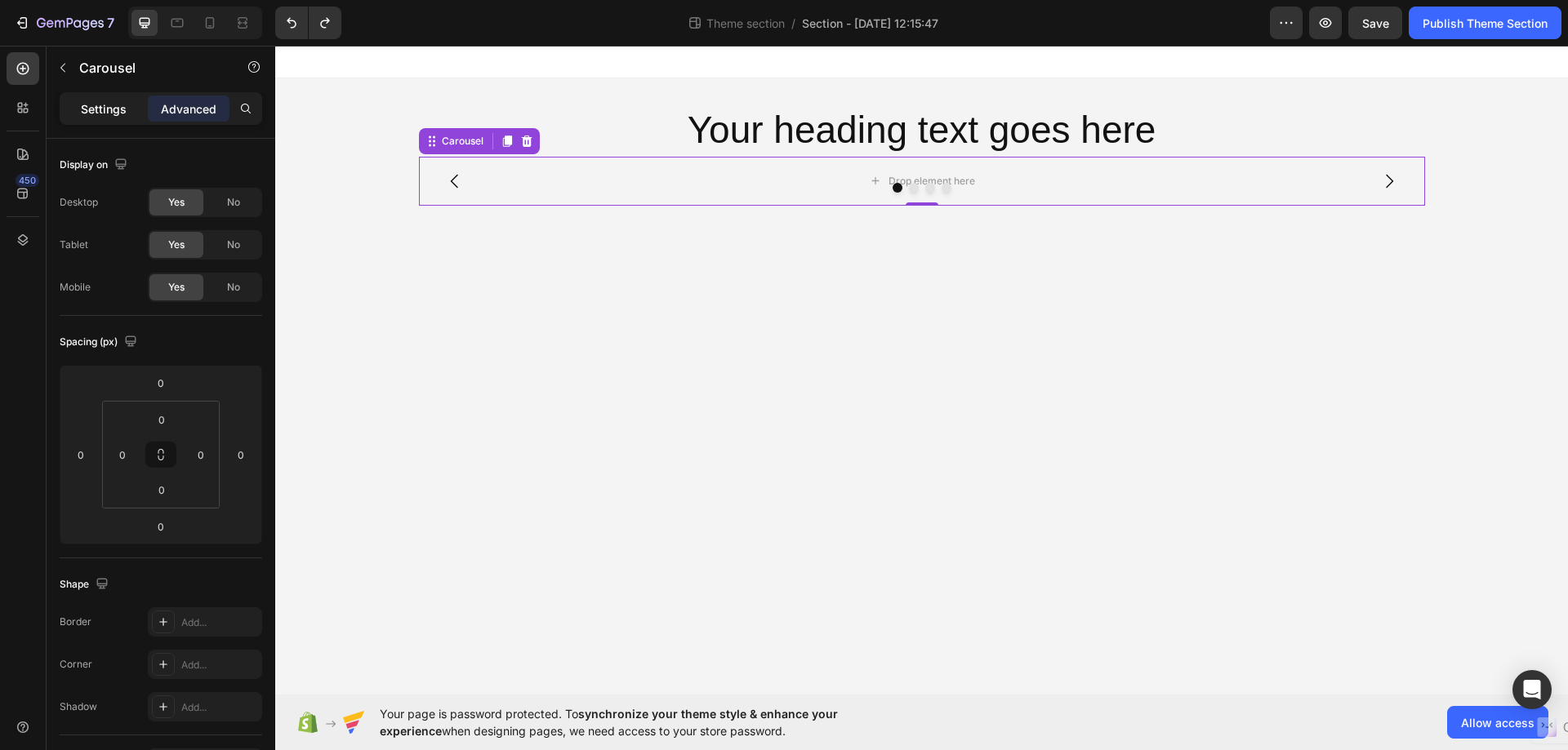
click at [80, 110] on div "Settings" at bounding box center [103, 109] width 81 height 26
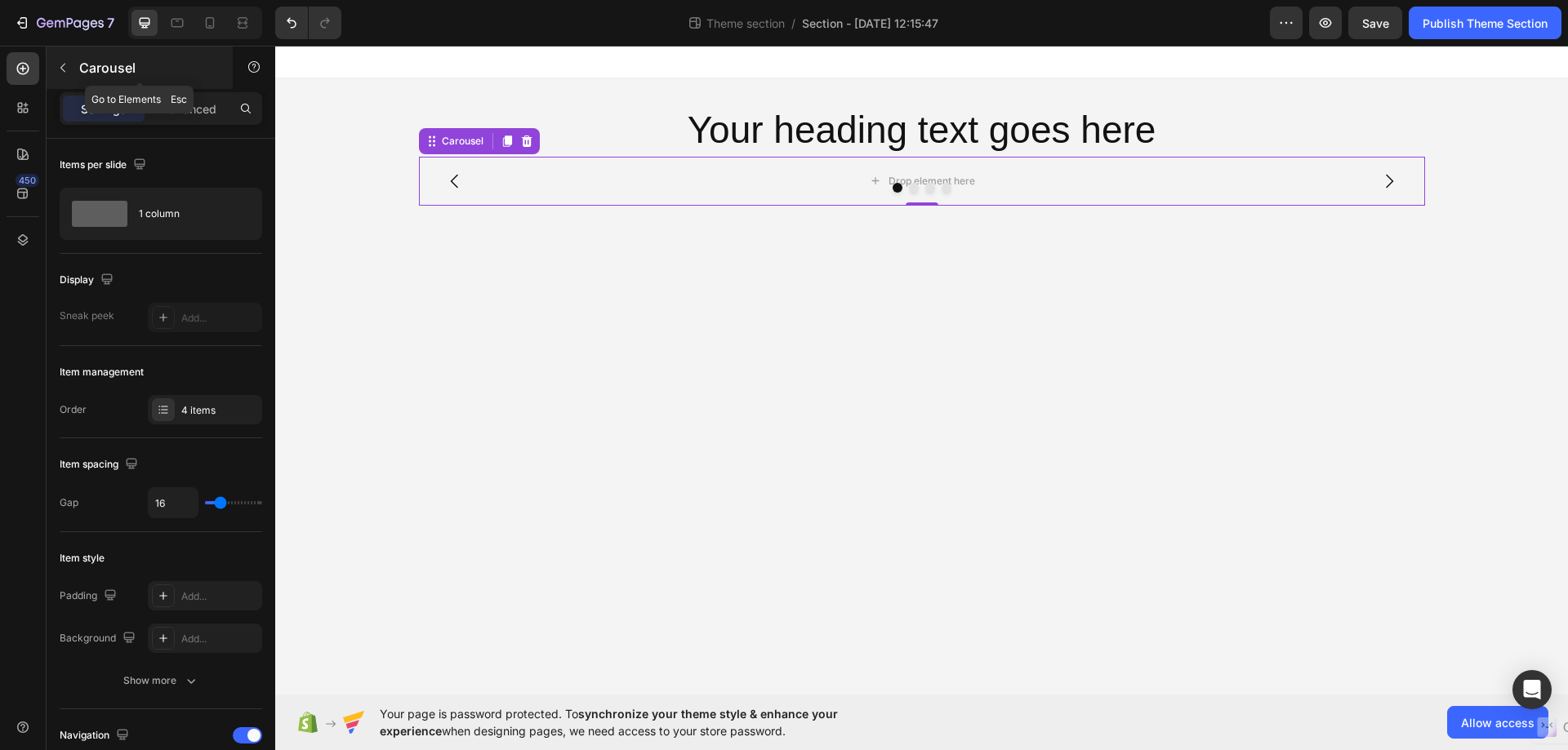
click at [63, 72] on icon "button" at bounding box center [63, 68] width 13 height 13
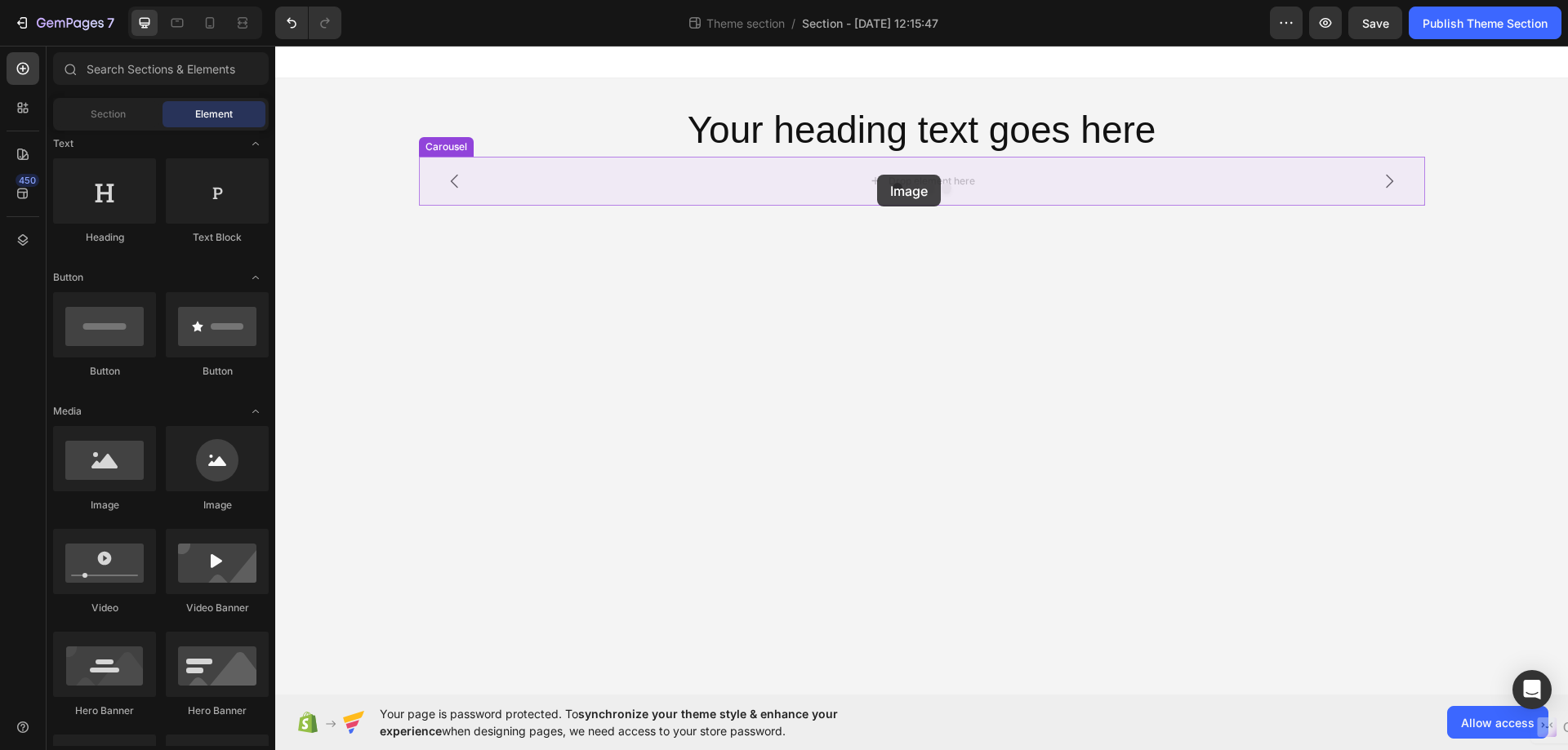
drag, startPoint x: 372, startPoint y: 526, endPoint x: 877, endPoint y: 174, distance: 615.6
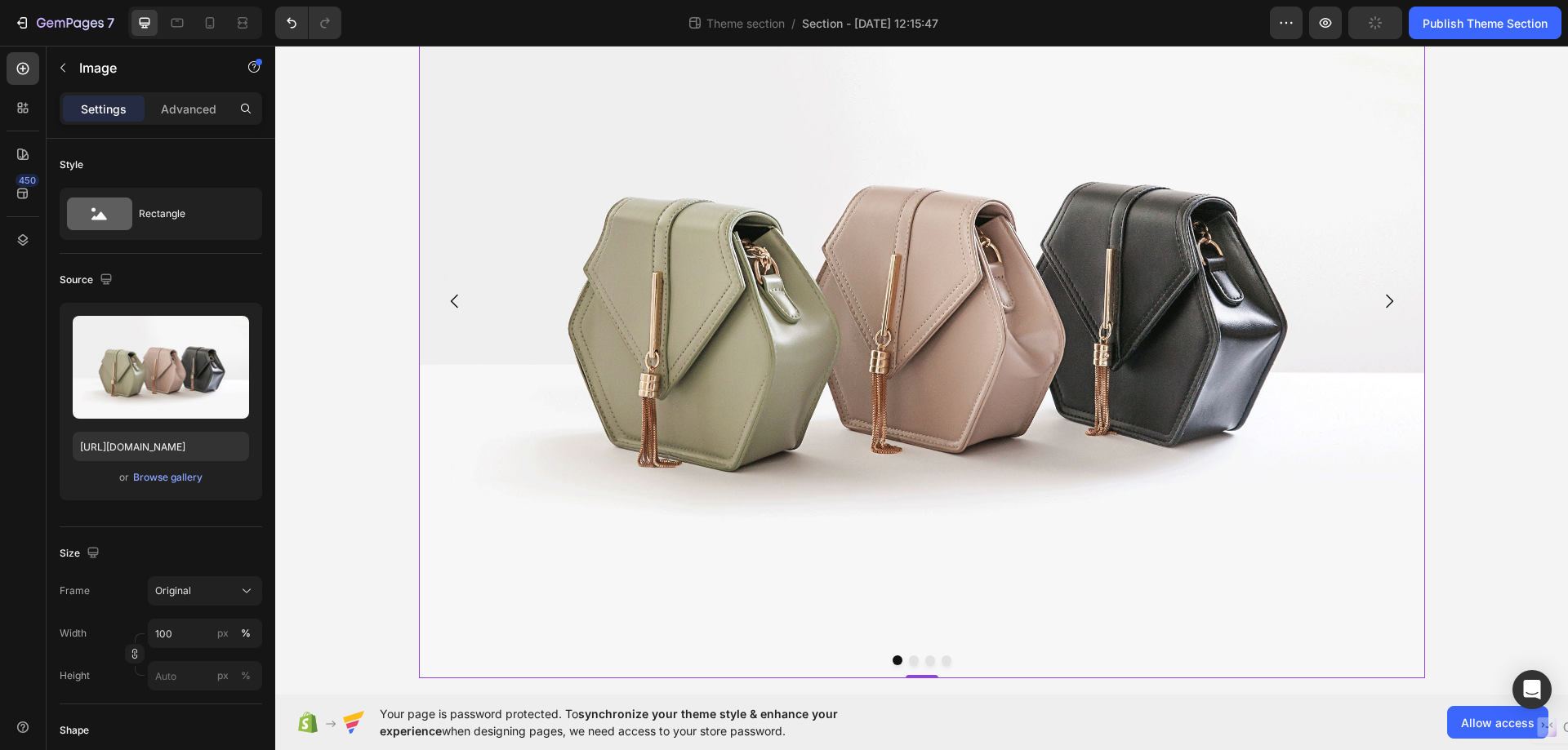
scroll to position [242, 0]
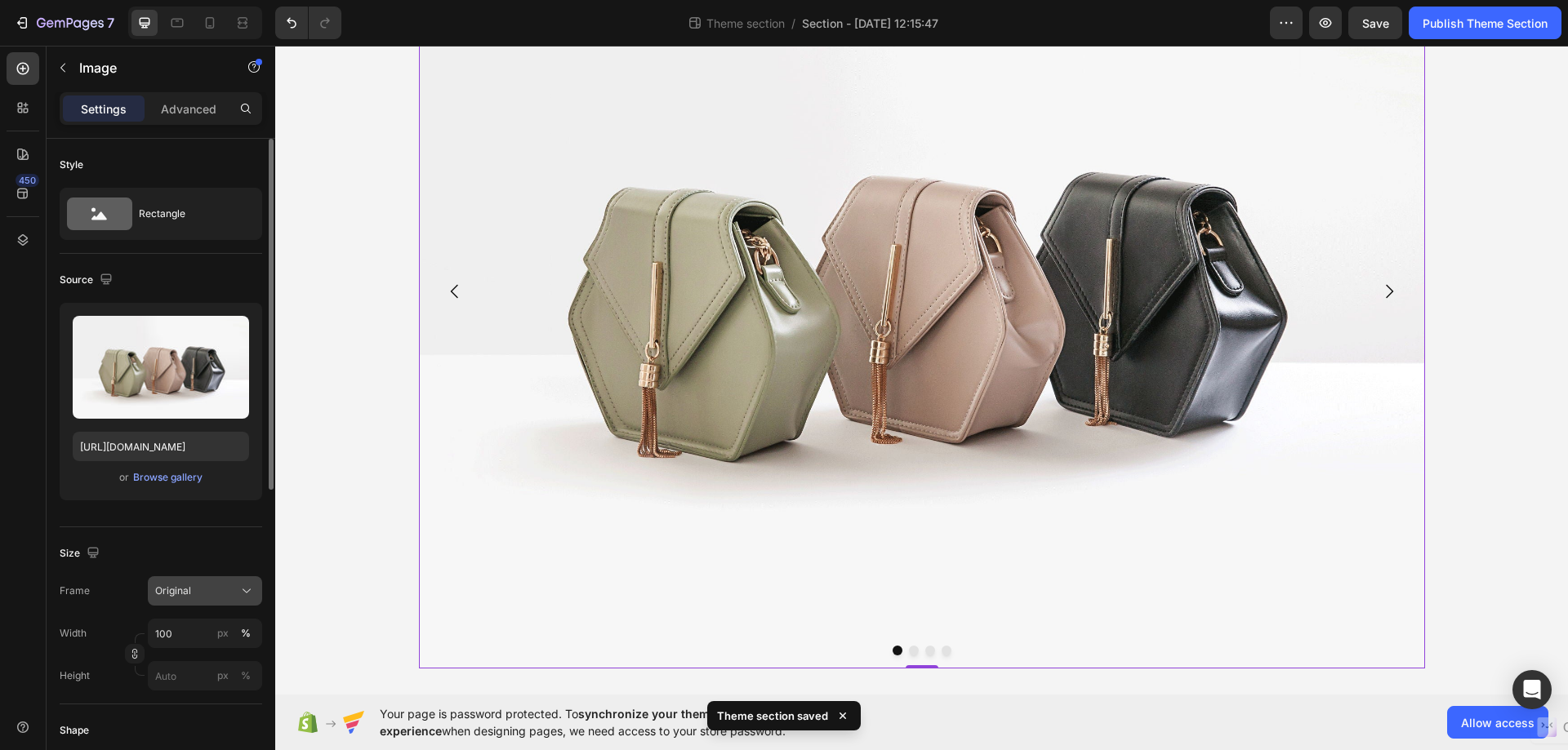
click at [231, 597] on div "Original" at bounding box center [196, 591] width 80 height 15
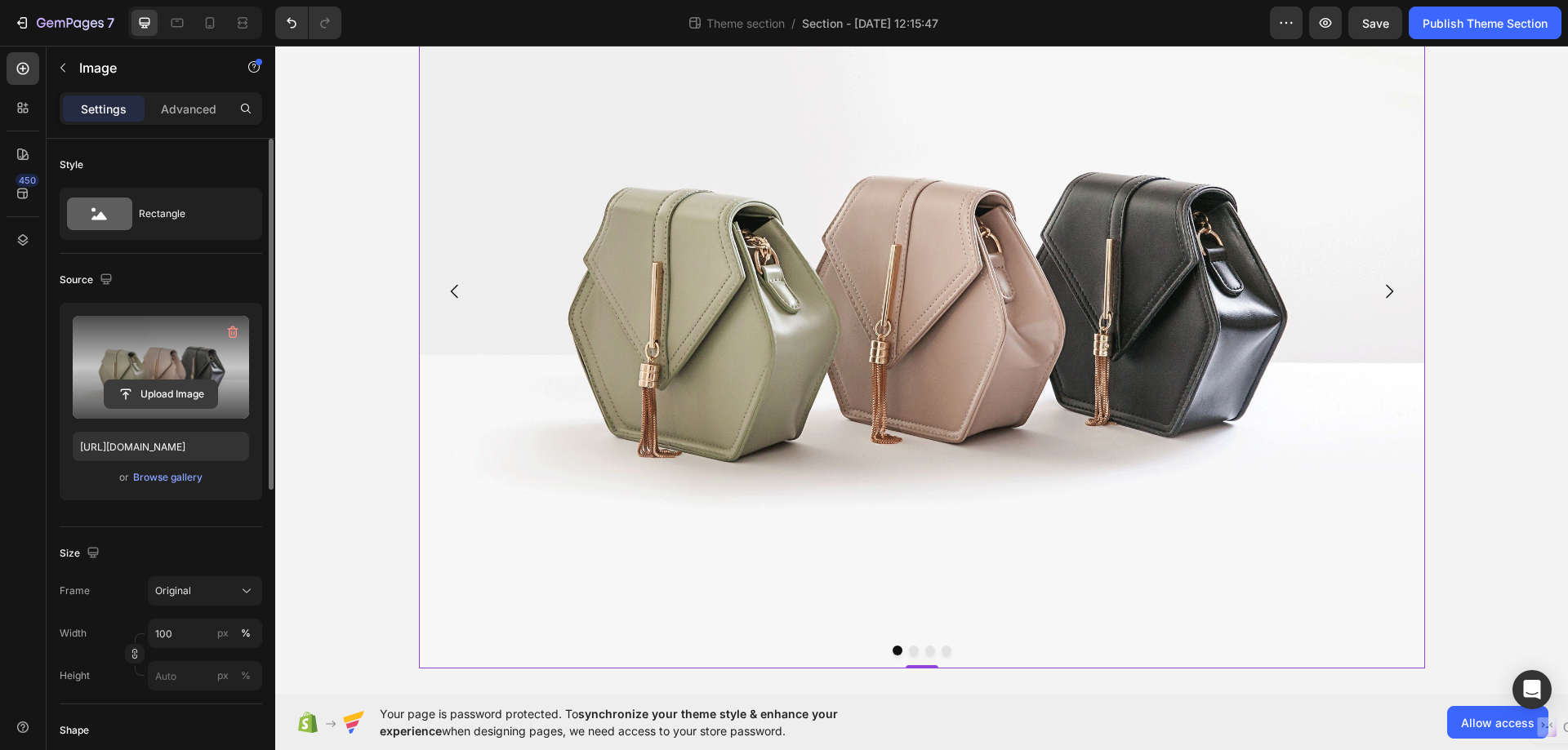
click at [122, 391] on input "file" at bounding box center [160, 394] width 112 height 27
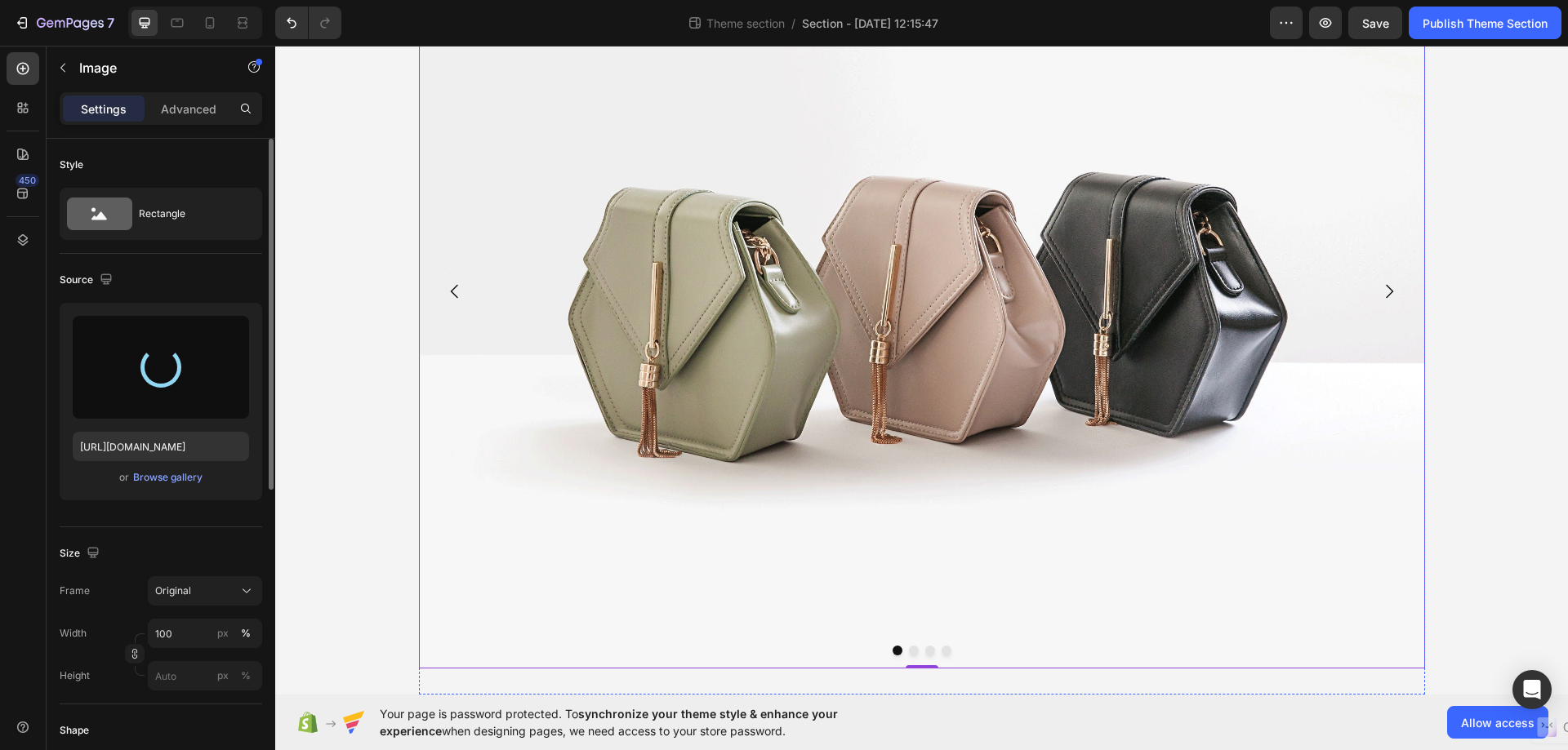
type input "[URL][DOMAIN_NAME]"
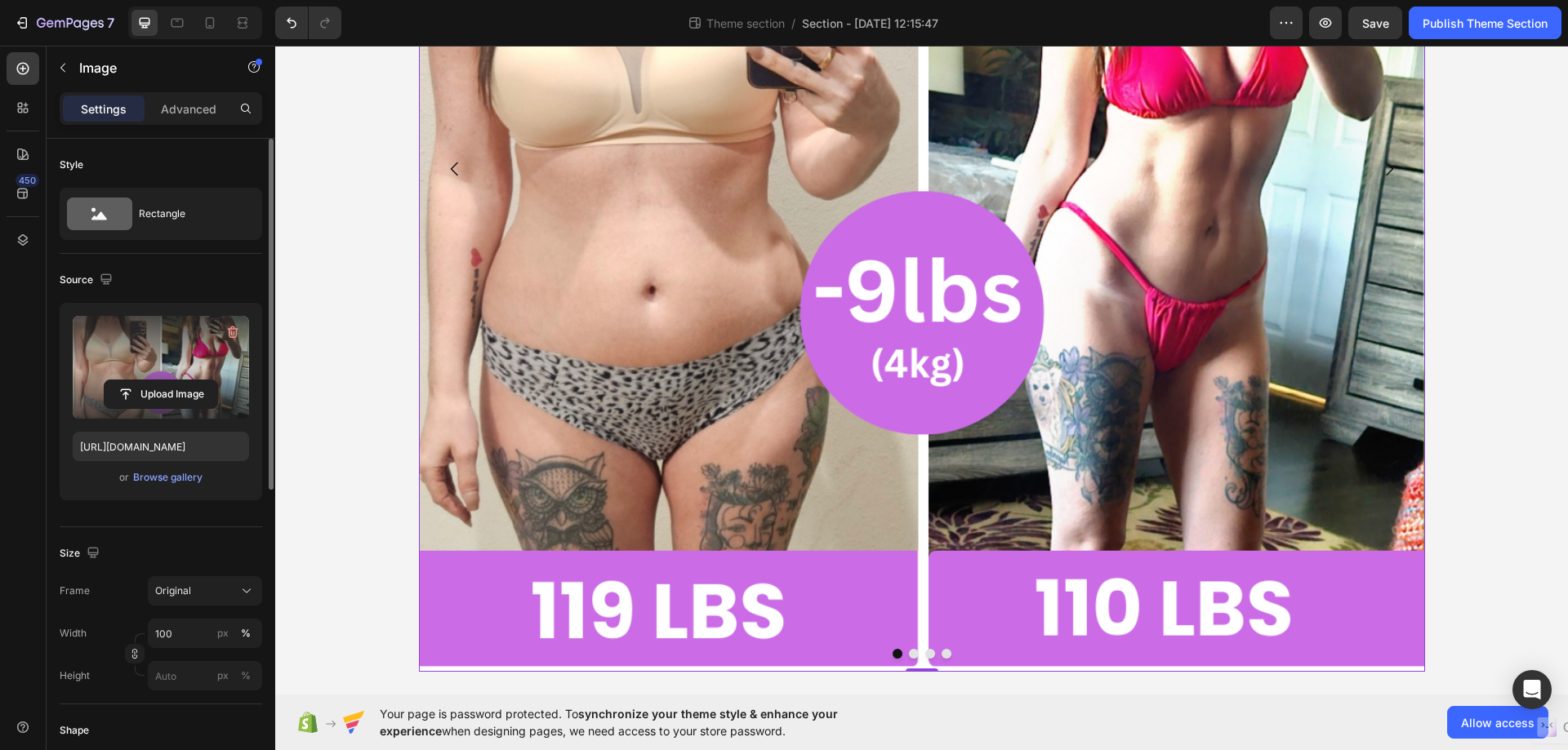
scroll to position [494, 0]
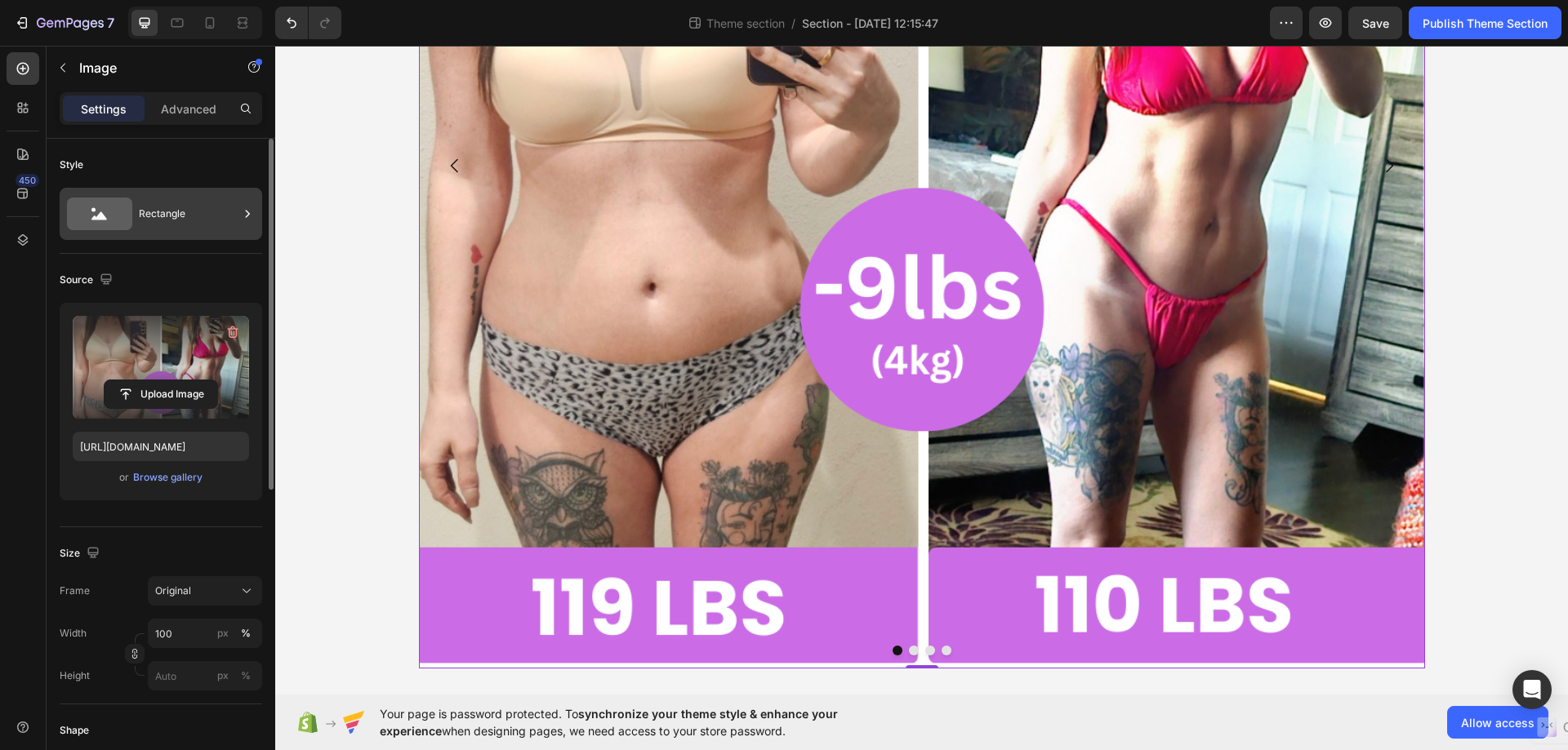
click at [169, 218] on div "Rectangle" at bounding box center [188, 214] width 100 height 37
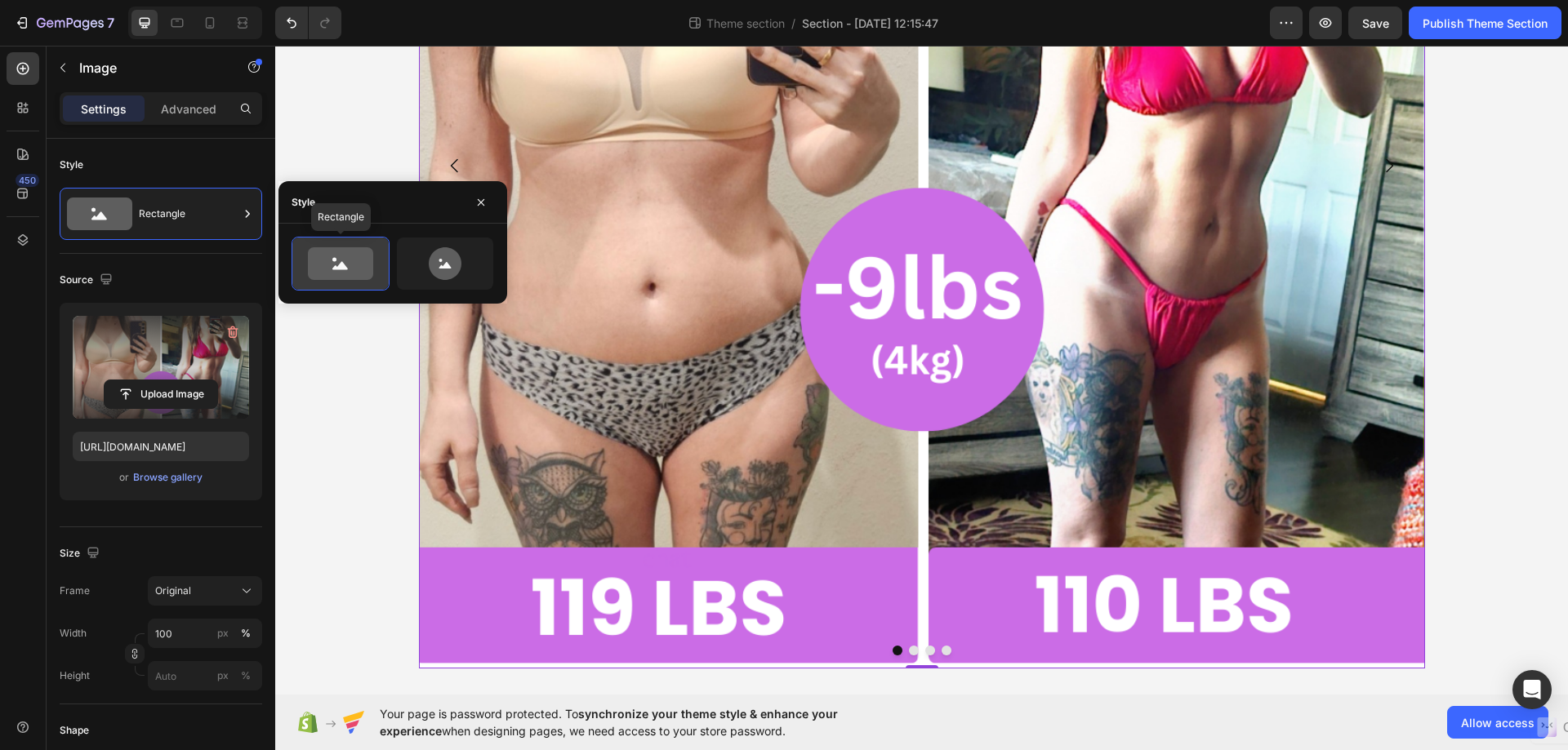
click at [334, 267] on icon at bounding box center [340, 266] width 16 height 8
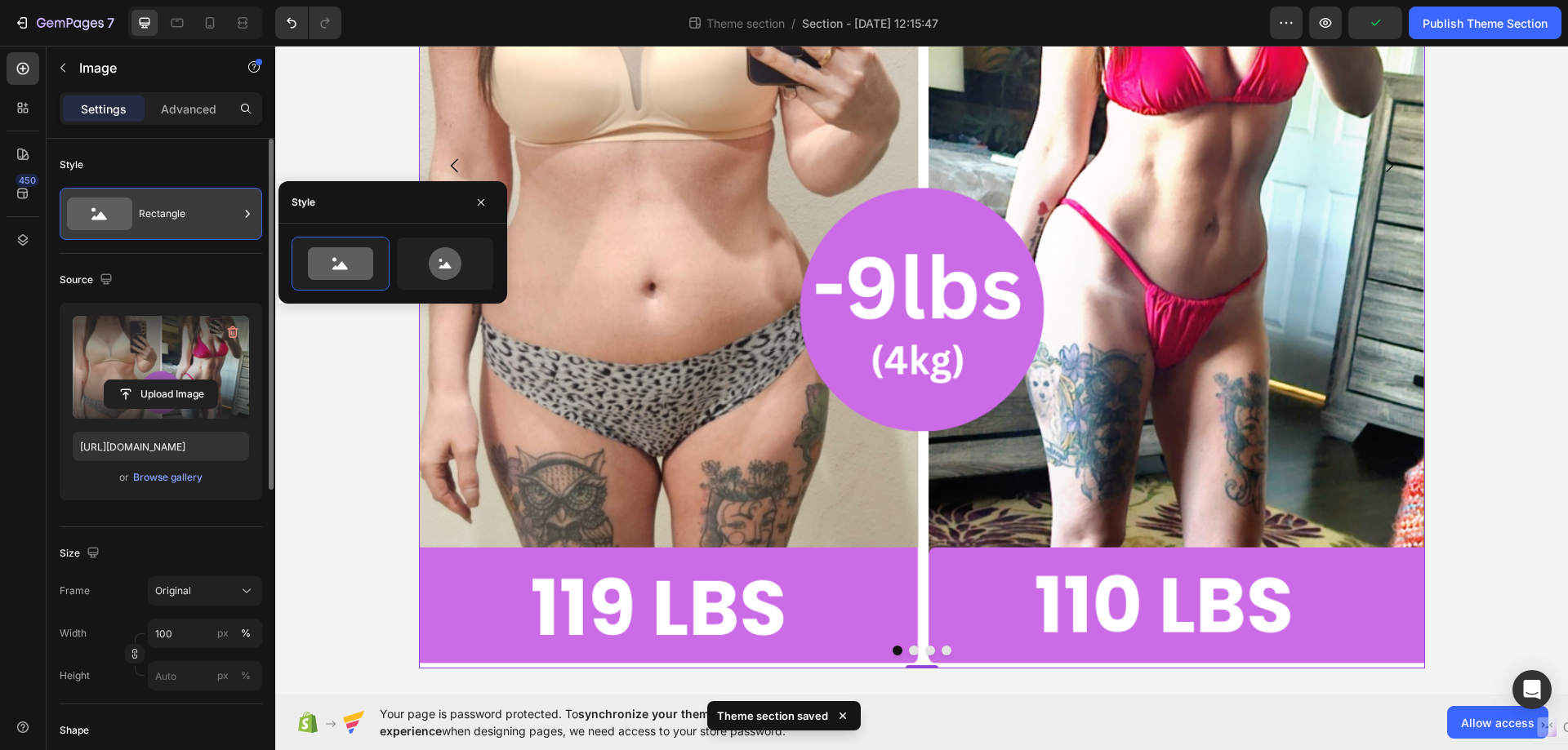
click at [242, 211] on icon at bounding box center [248, 214] width 16 height 16
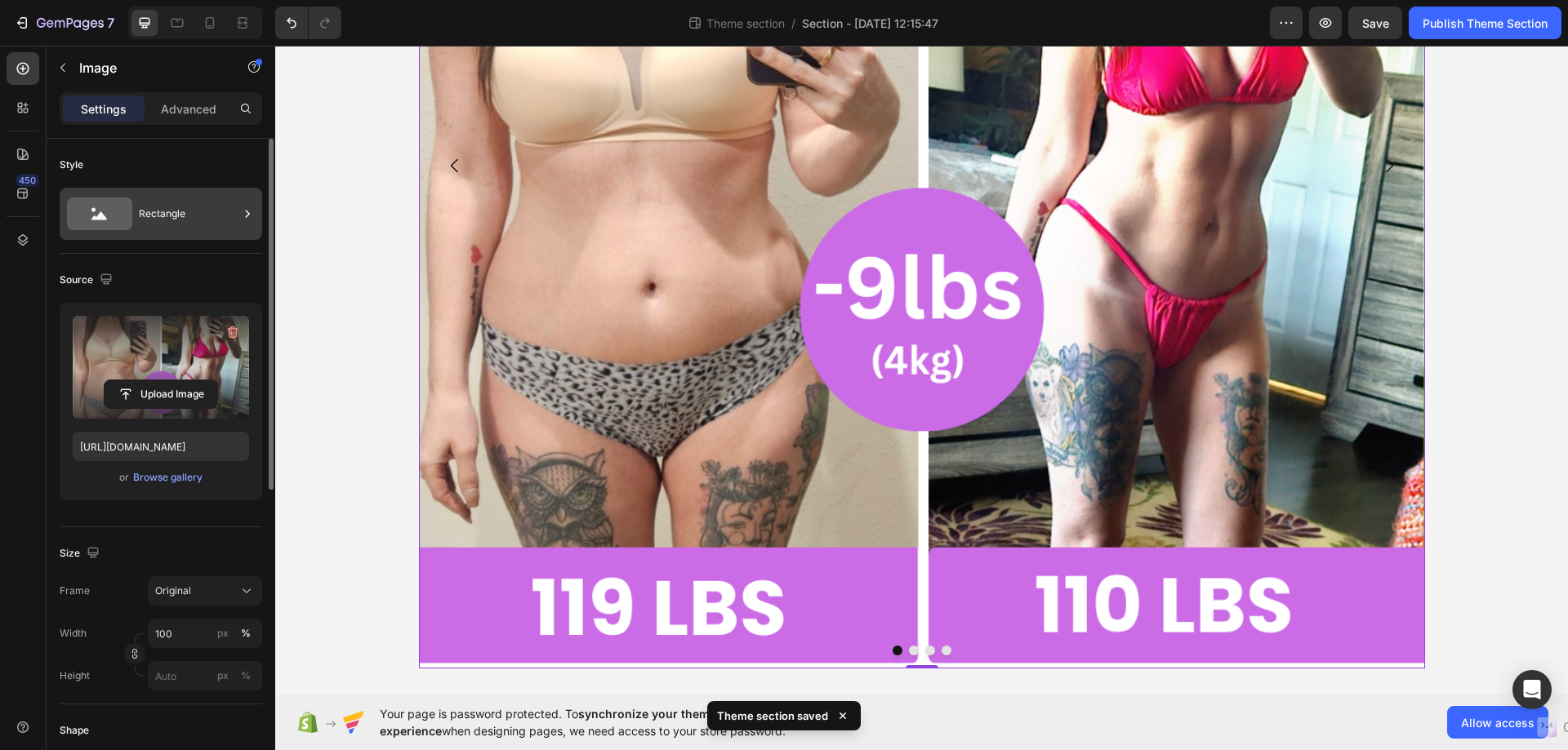
click at [244, 207] on icon at bounding box center [248, 214] width 16 height 16
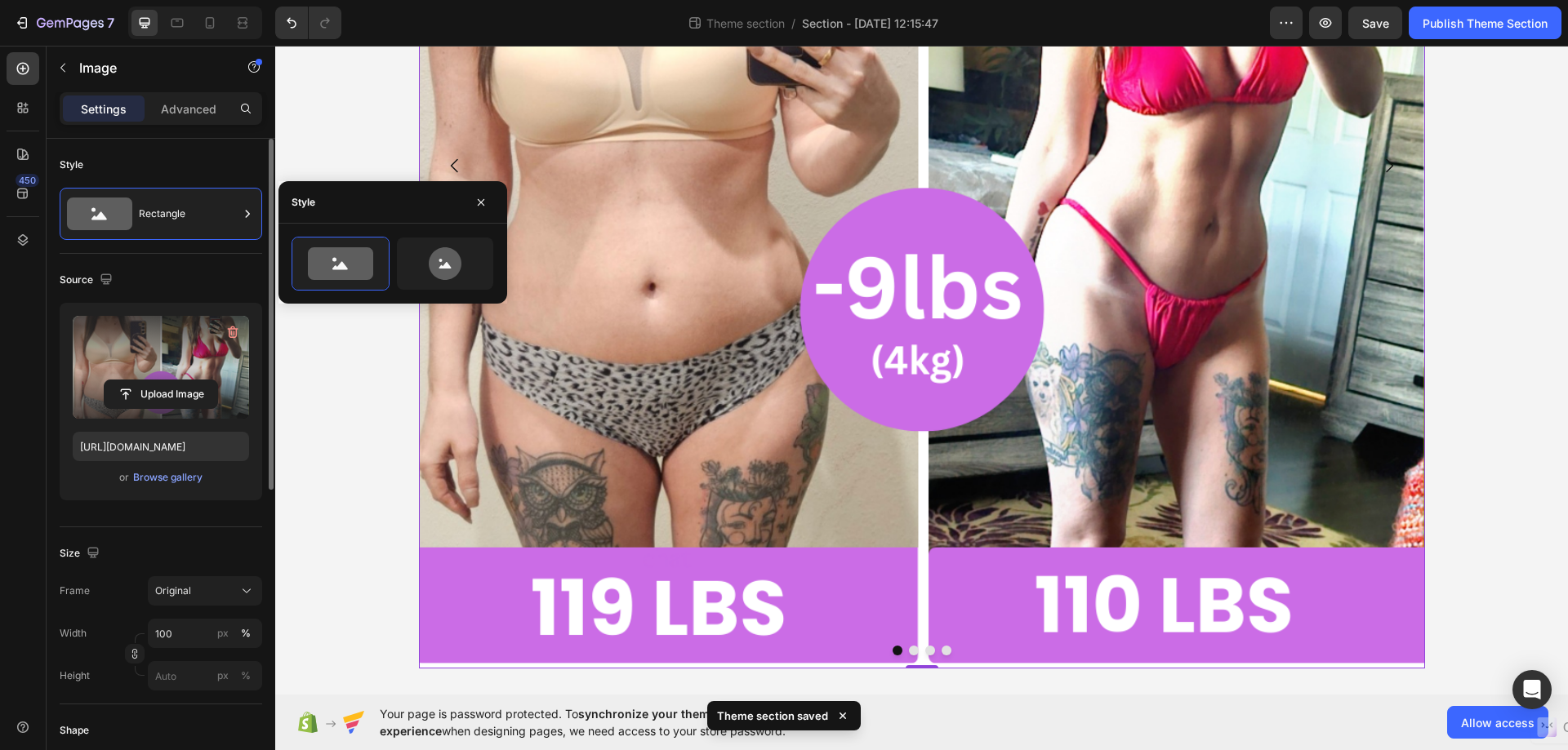
click at [166, 527] on div "Style Rectangle" at bounding box center [161, 616] width 203 height 177
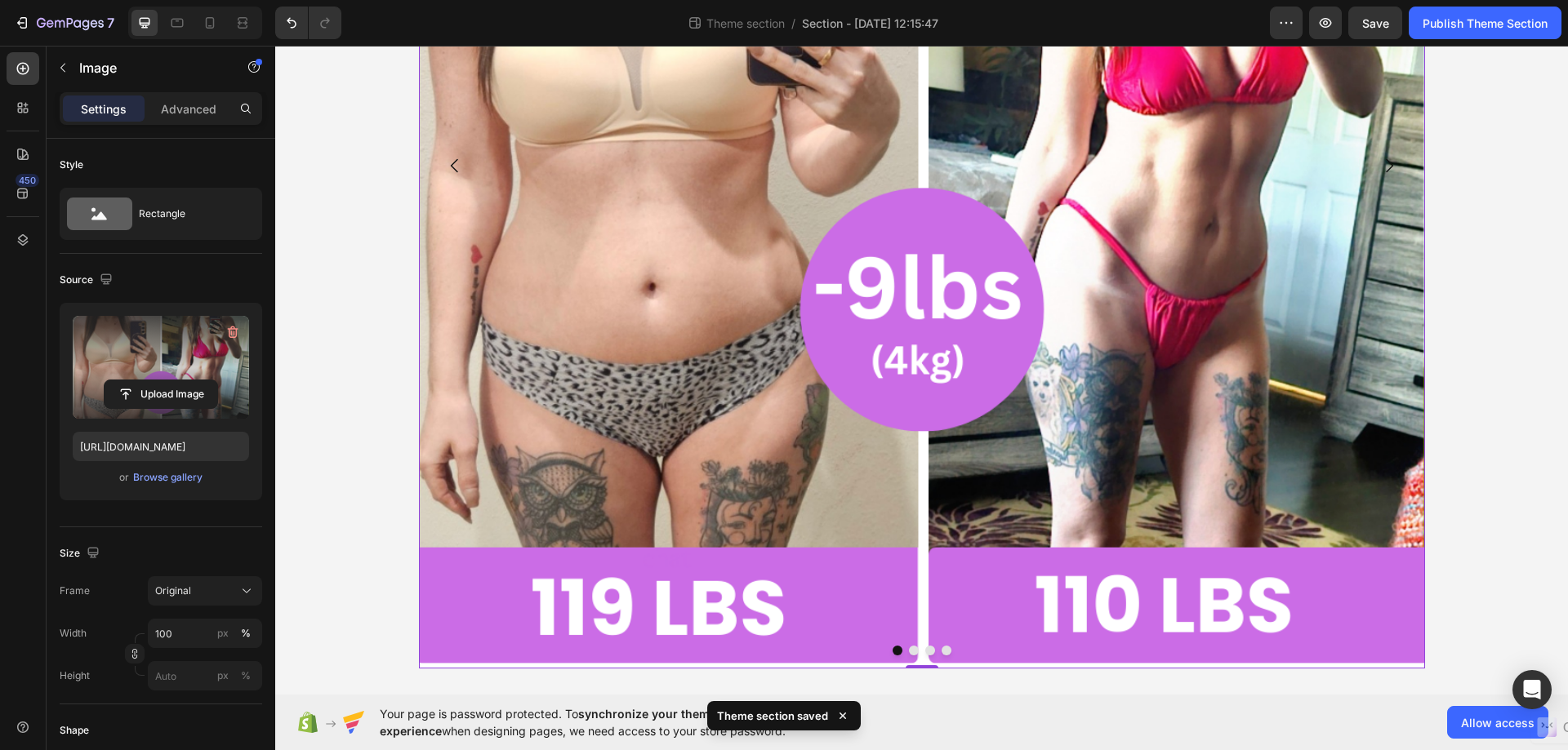
click at [404, 528] on div "Your heading text goes here Heading Image 0 Drop element here Drop element here…" at bounding box center [921, 139] width 1292 height 1110
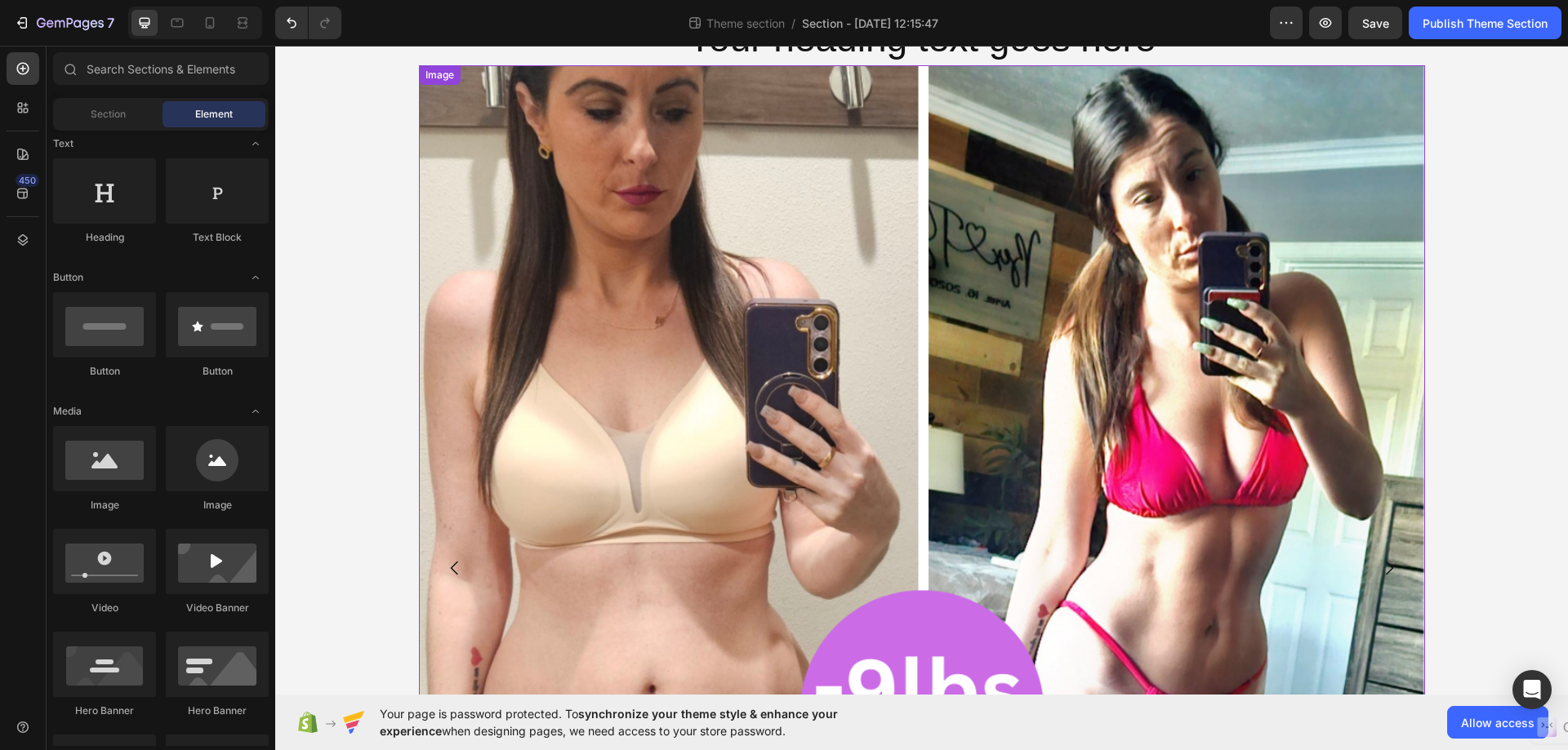
scroll to position [0, 0]
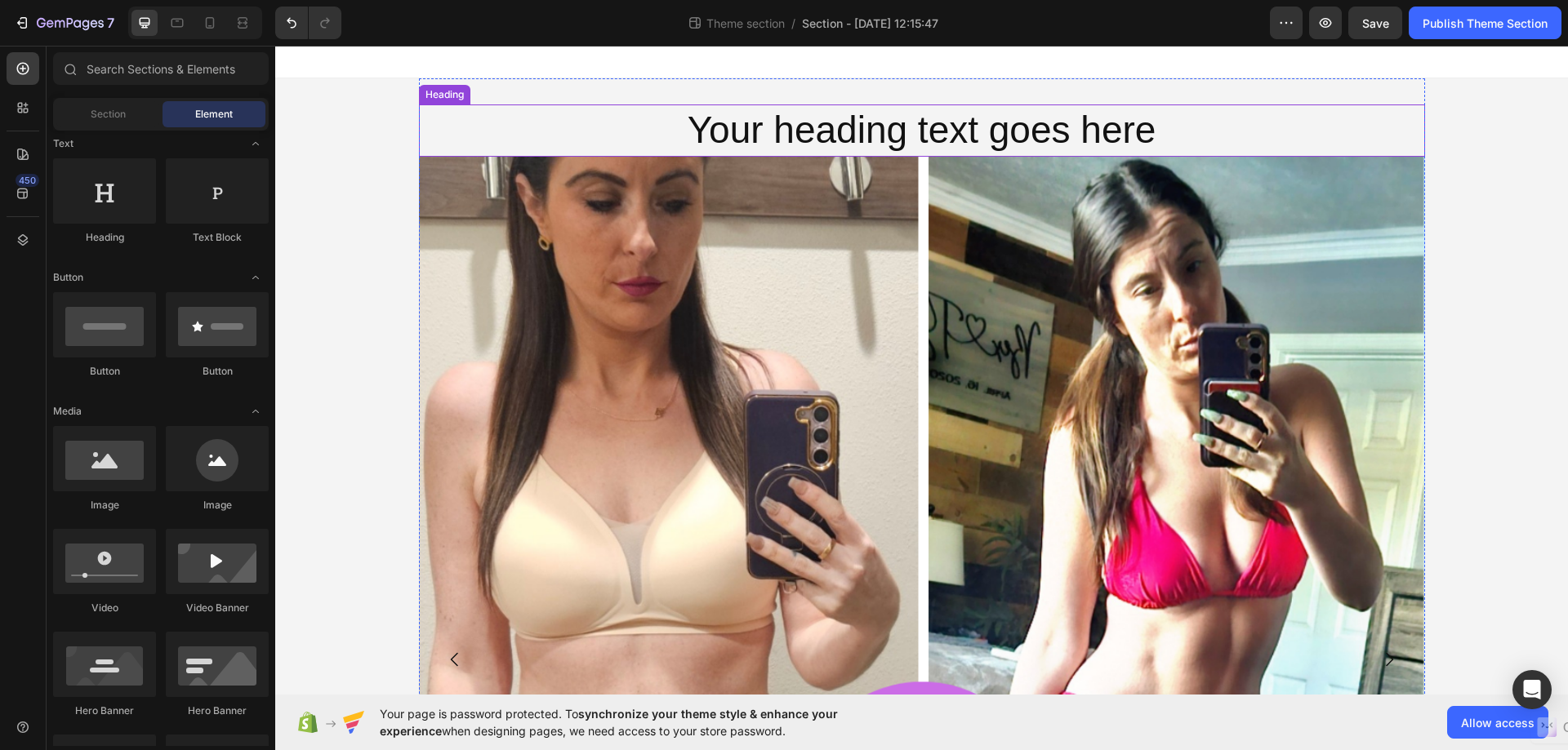
drag, startPoint x: 416, startPoint y: 152, endPoint x: 420, endPoint y: 142, distance: 10.8
click at [418, 150] on h2 "Your heading text goes here" at bounding box center [921, 130] width 1006 height 52
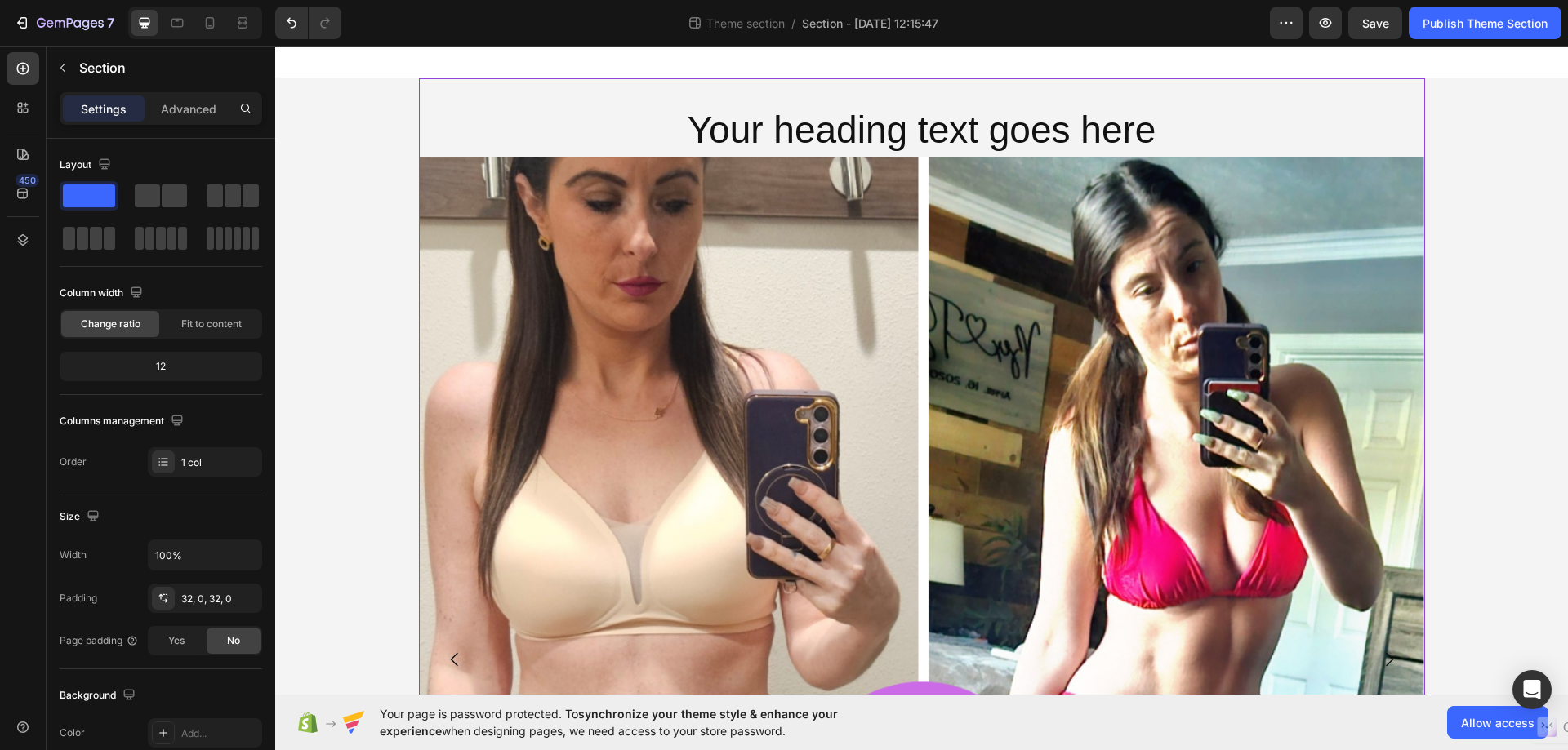
click at [598, 87] on div "Your heading text goes here Heading Image Drop element here Drop element here D…" at bounding box center [921, 633] width 1006 height 1110
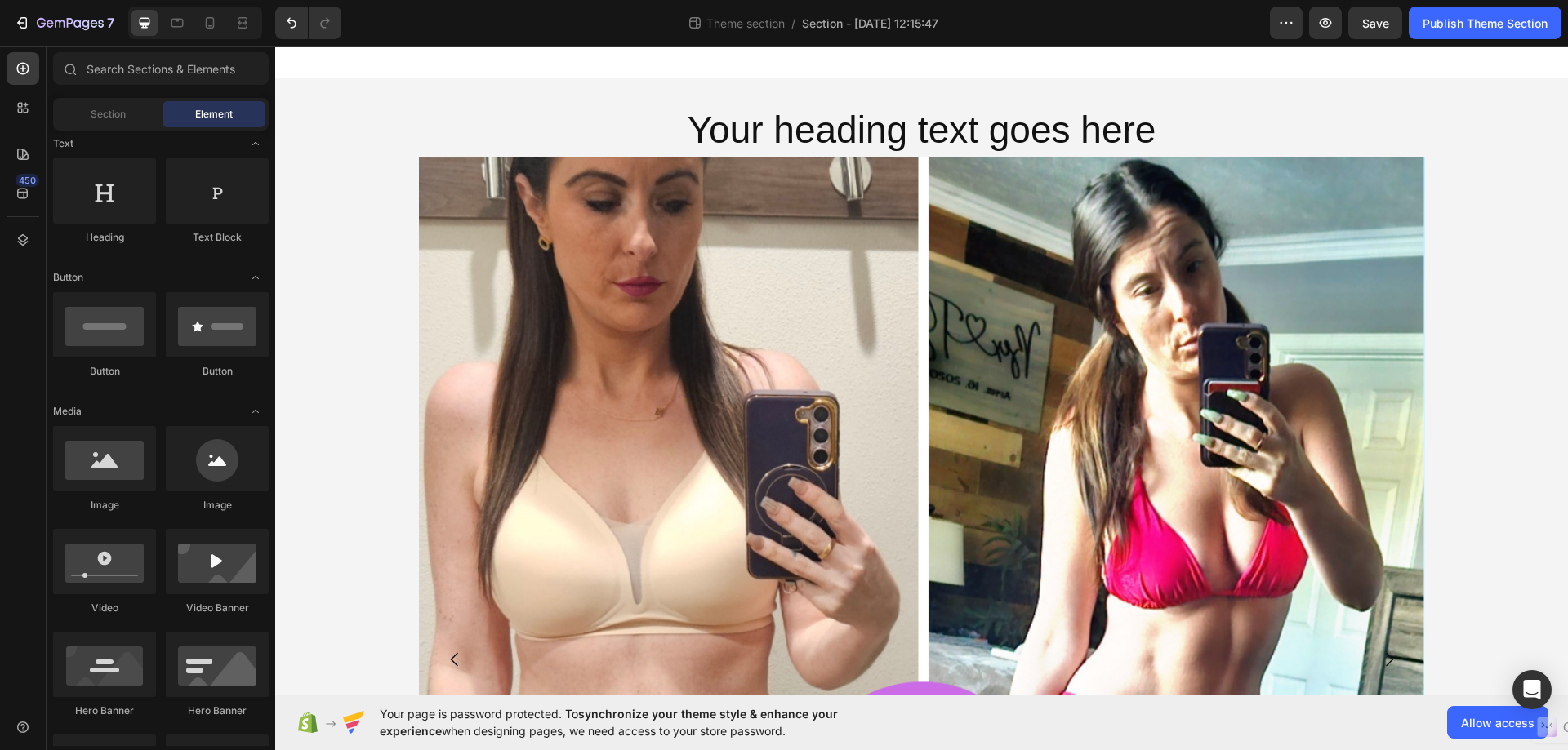
click at [1535, 131] on div "Your heading text goes here Heading Image Drop element here Drop element here D…" at bounding box center [921, 633] width 1292 height 1110
click at [1321, 107] on h2 "Your heading text goes here" at bounding box center [921, 130] width 1006 height 52
click at [408, 170] on div "Your heading text goes here Heading Image Drop element here Drop element here D…" at bounding box center [921, 633] width 1292 height 1110
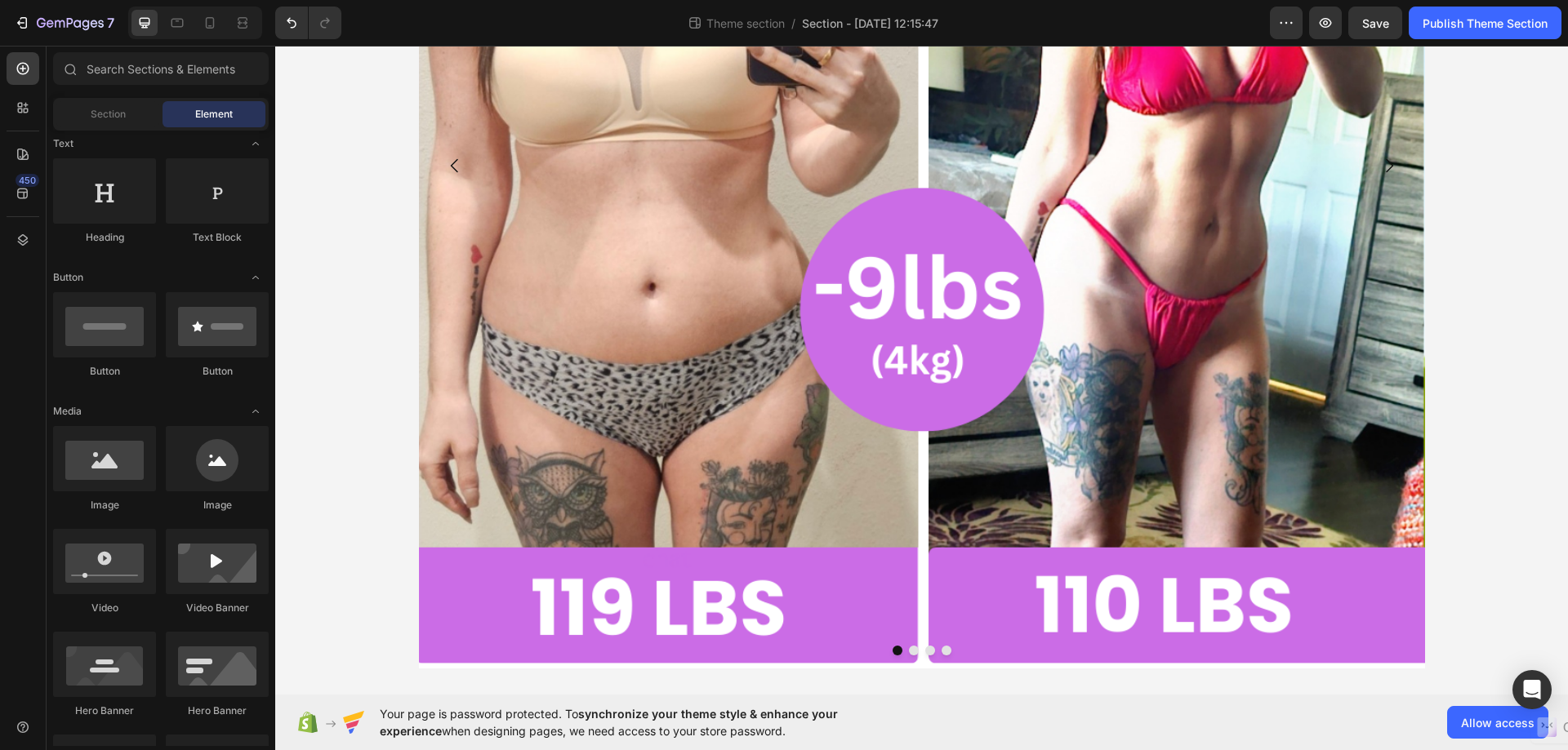
scroll to position [164, 0]
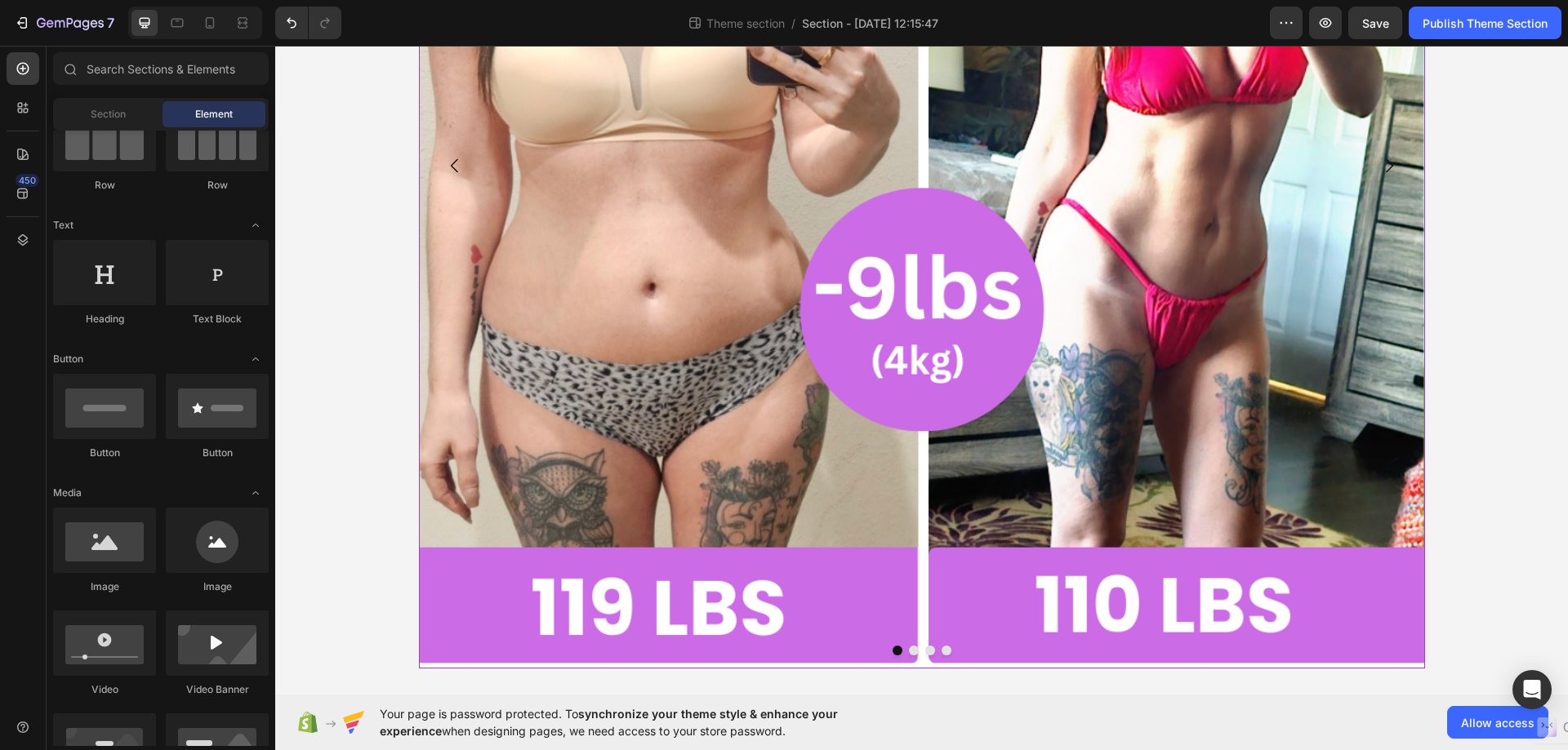
click at [802, 667] on img at bounding box center [921, 165] width 1006 height 1006
click at [411, 303] on div "Your heading text goes here Heading Image Drop element here Drop element here D…" at bounding box center [921, 139] width 1292 height 1110
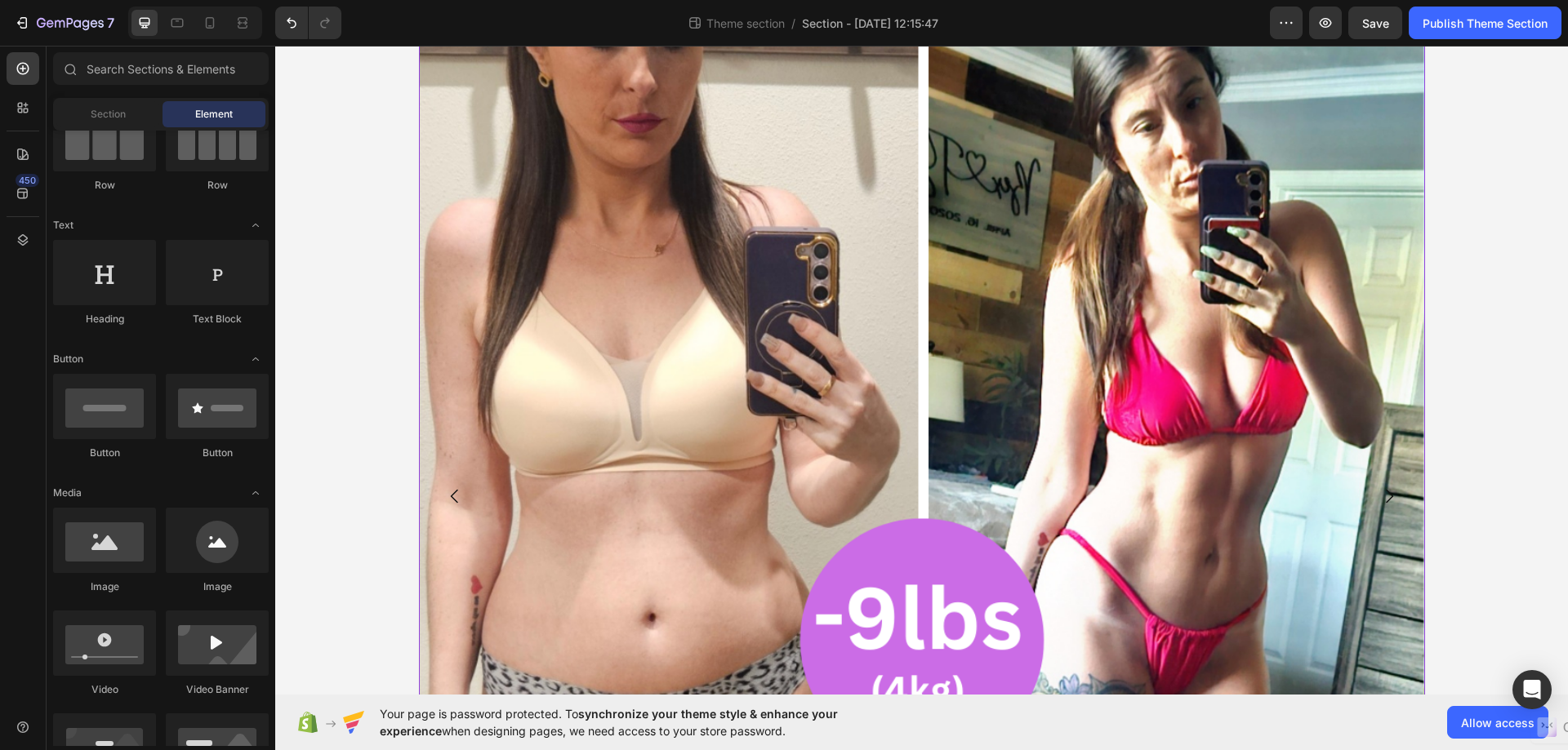
click at [493, 502] on img at bounding box center [921, 496] width 1006 height 1006
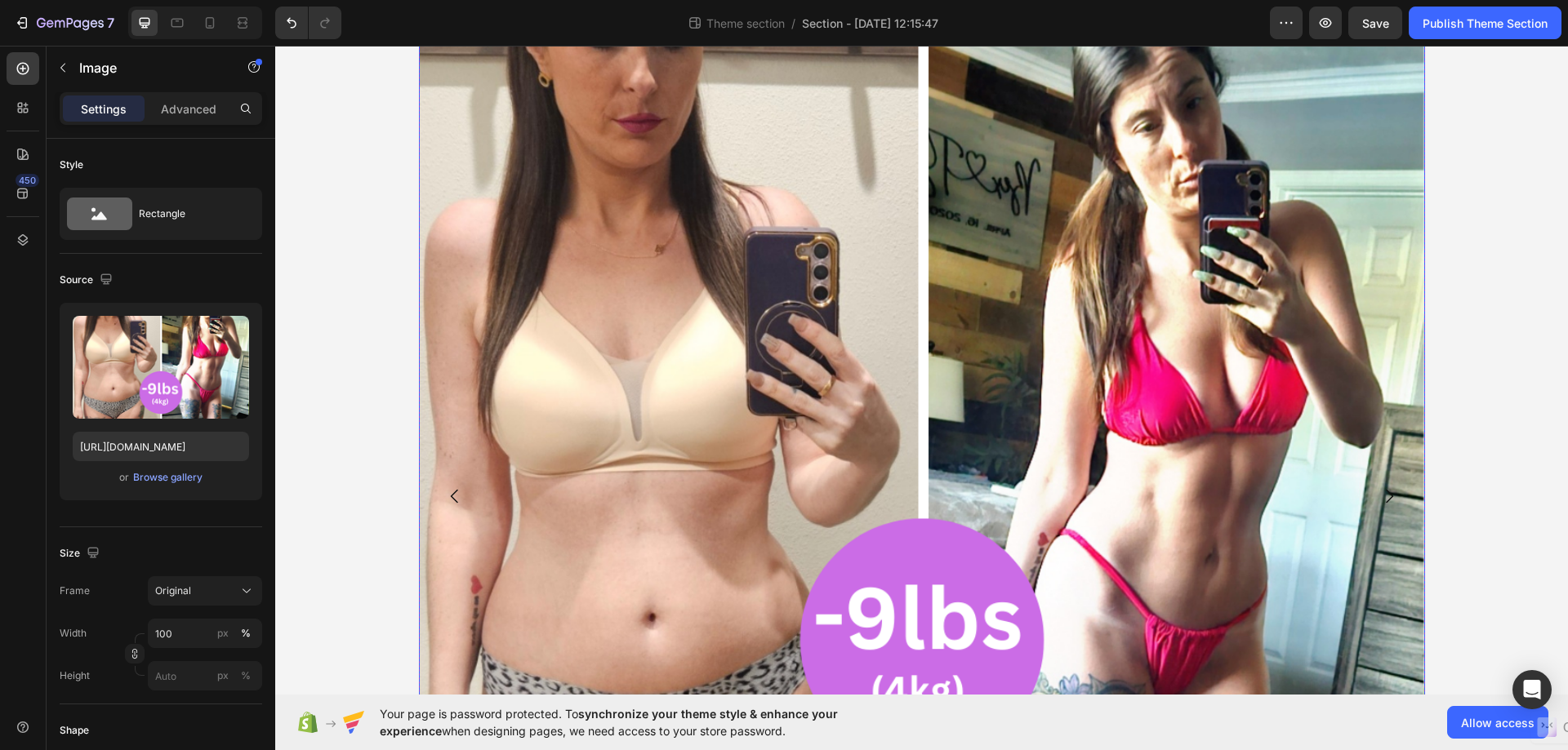
click at [466, 502] on button "Carousel Back Arrow" at bounding box center [455, 496] width 46 height 46
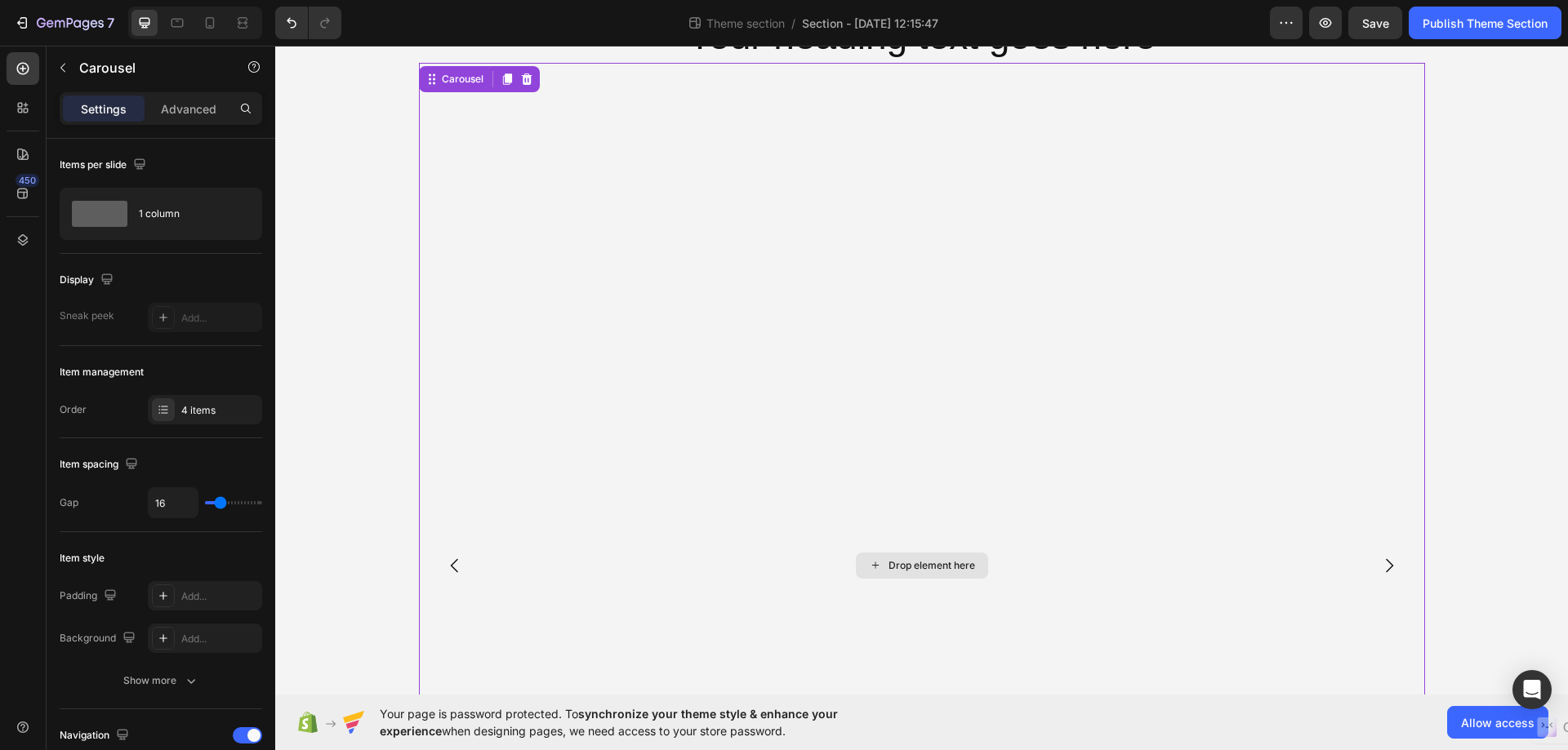
scroll to position [0, 0]
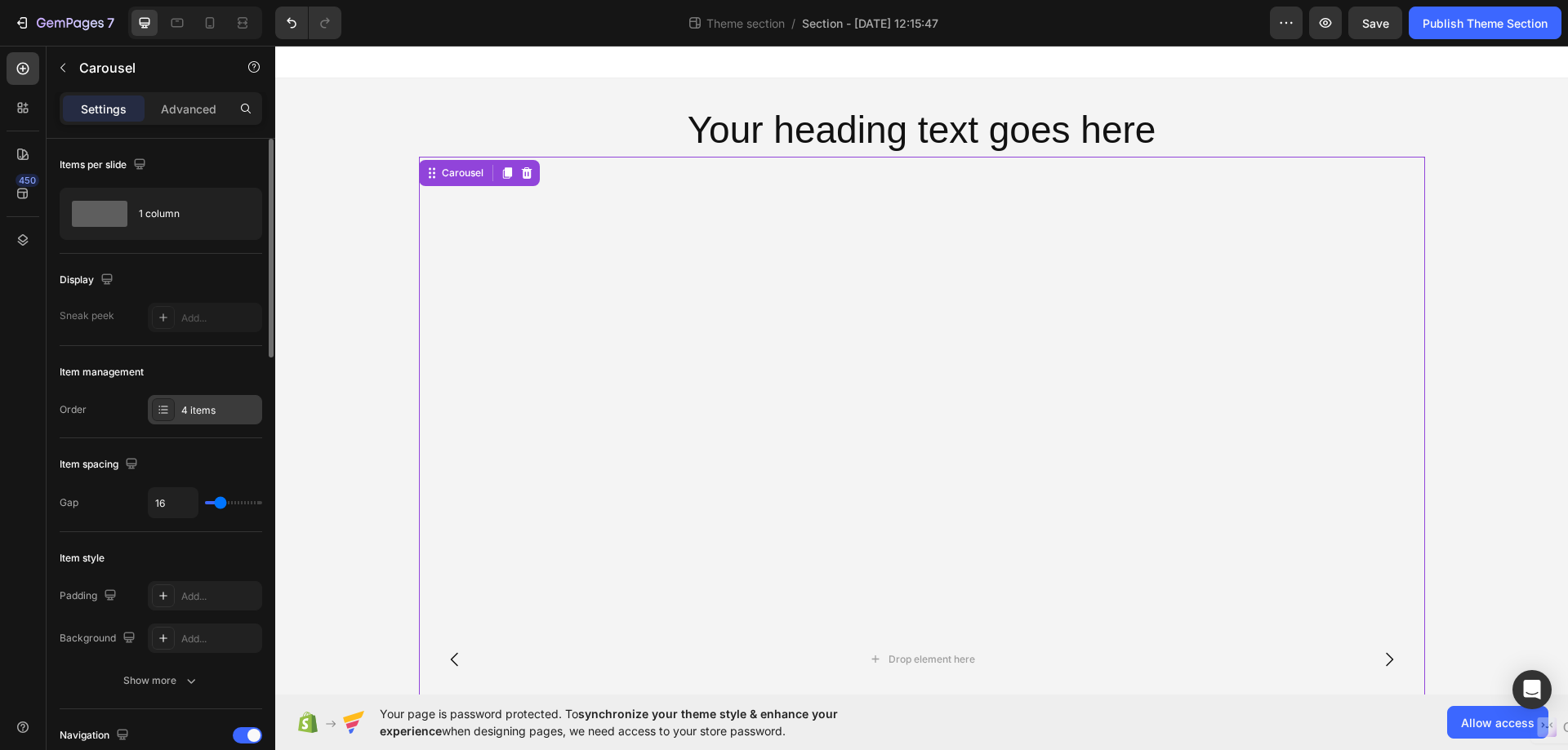
click at [203, 410] on div "4 items" at bounding box center [219, 410] width 77 height 15
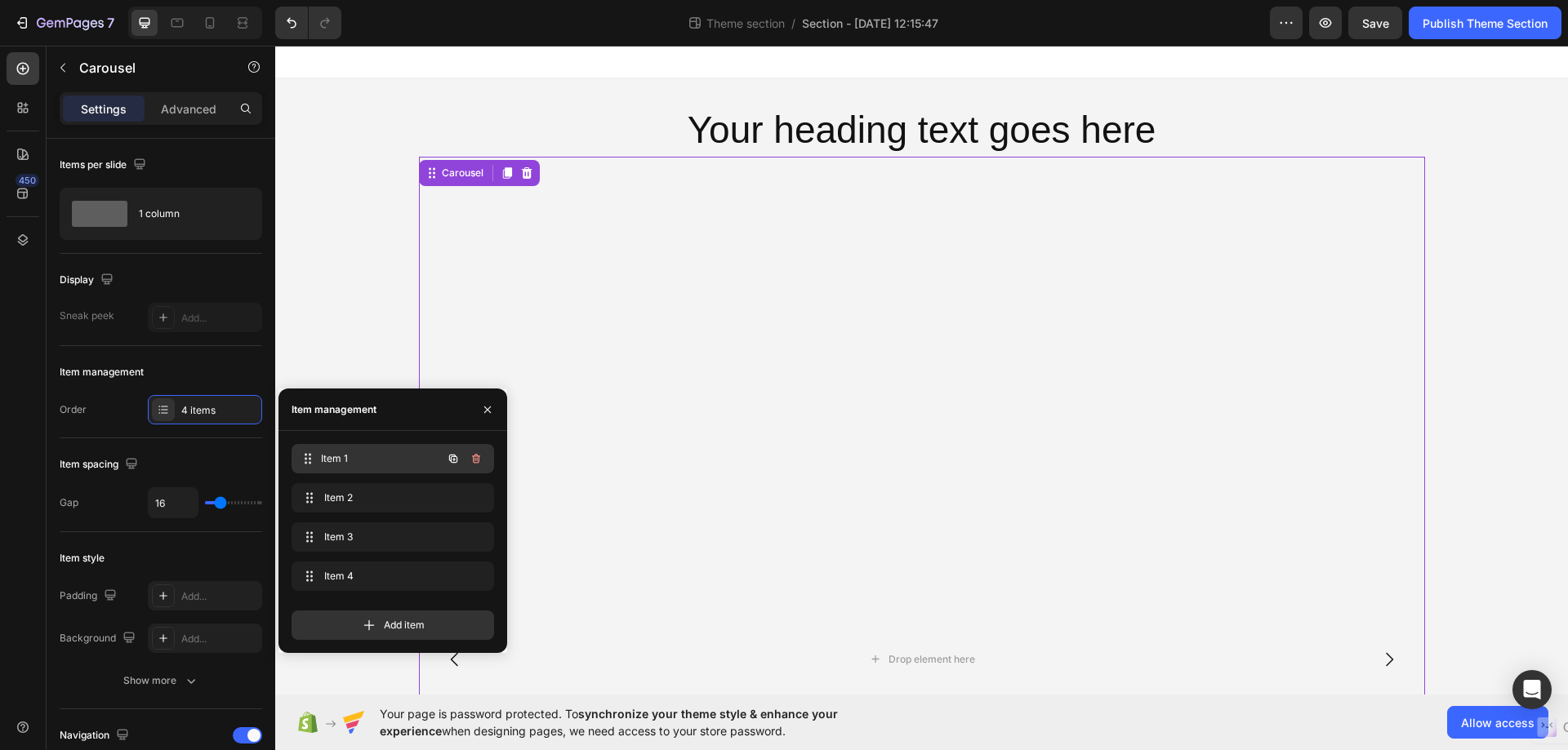
click at [380, 444] on div "Item 1 Item 1" at bounding box center [393, 459] width 203 height 29
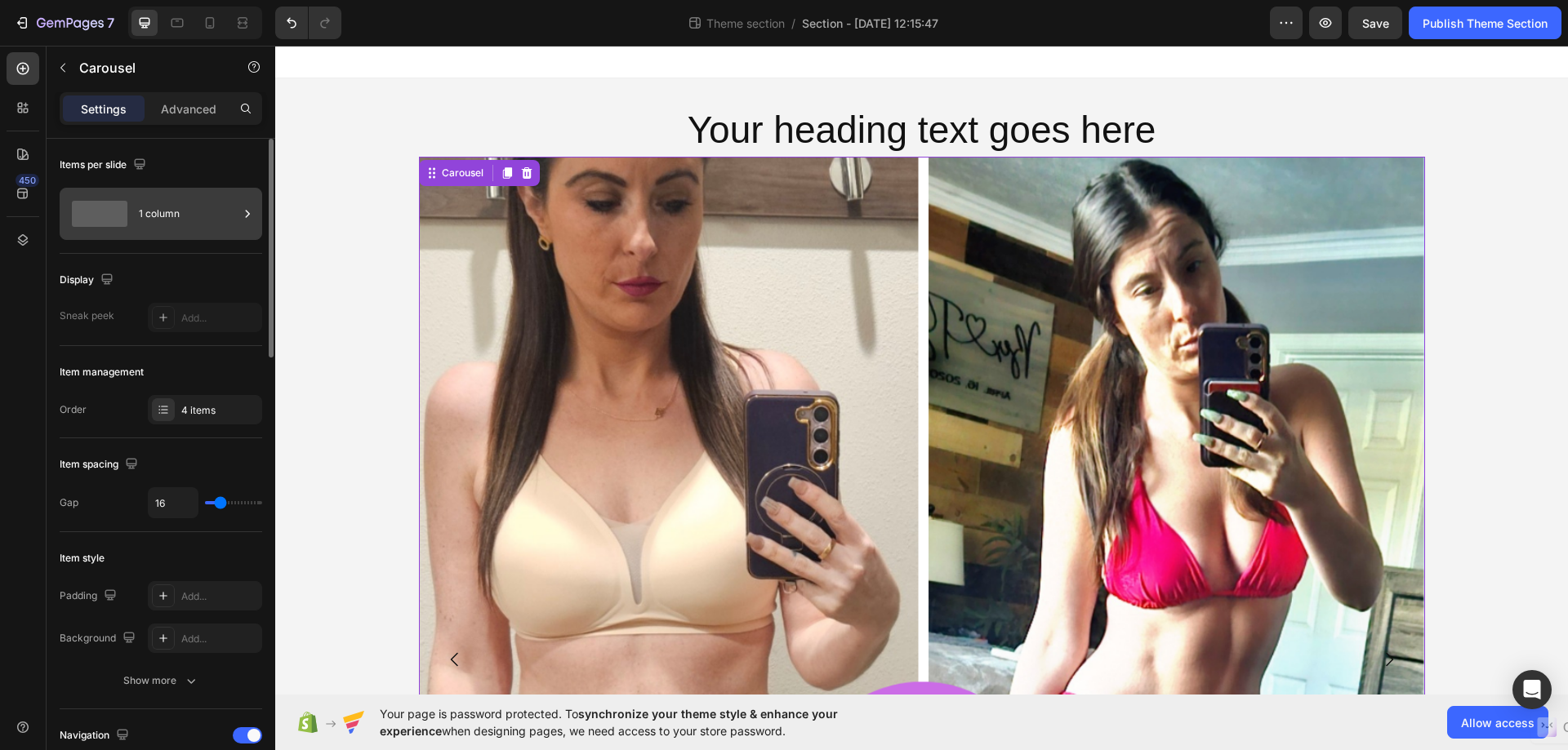
click at [204, 205] on div "1 column" at bounding box center [188, 214] width 100 height 37
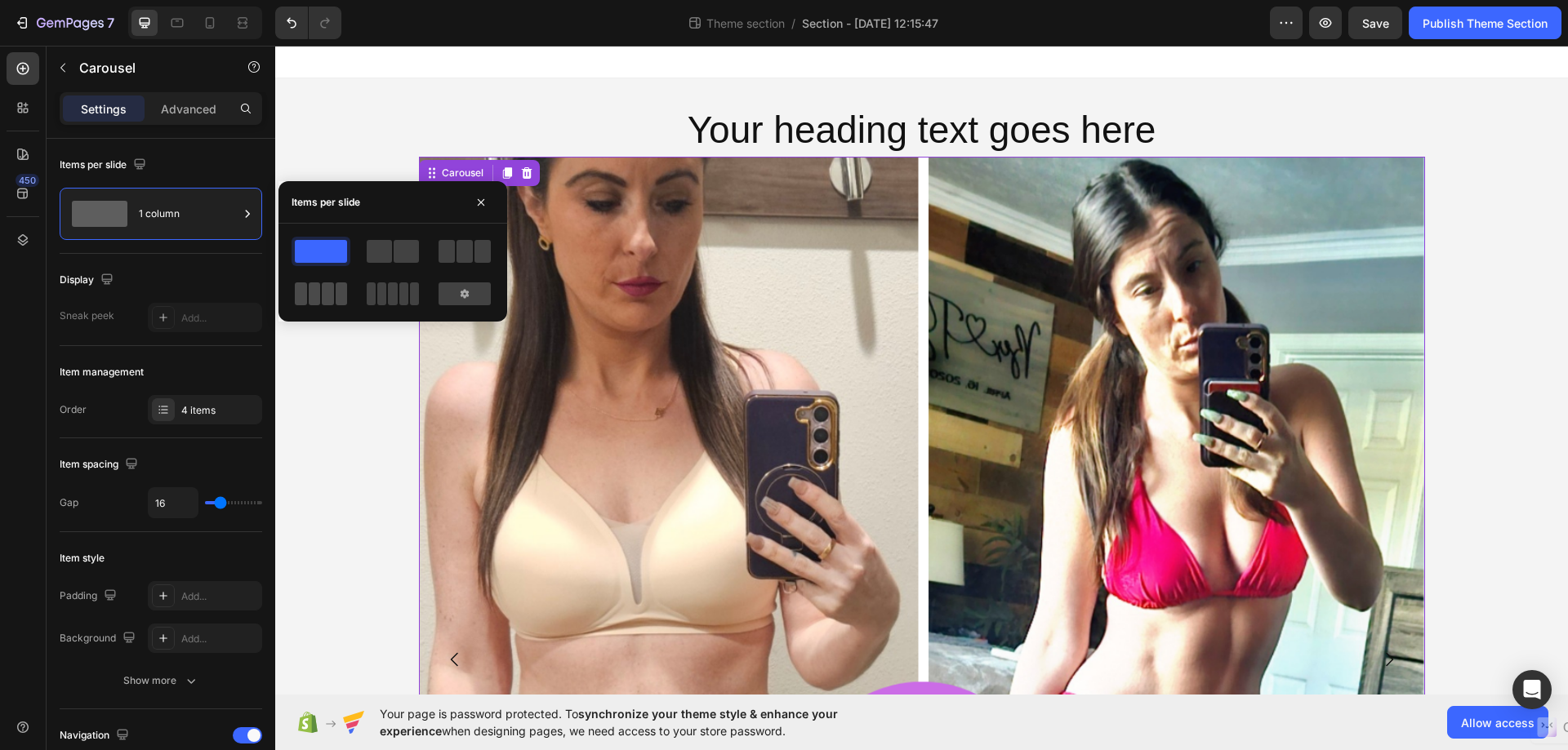
click at [319, 293] on span at bounding box center [314, 293] width 12 height 23
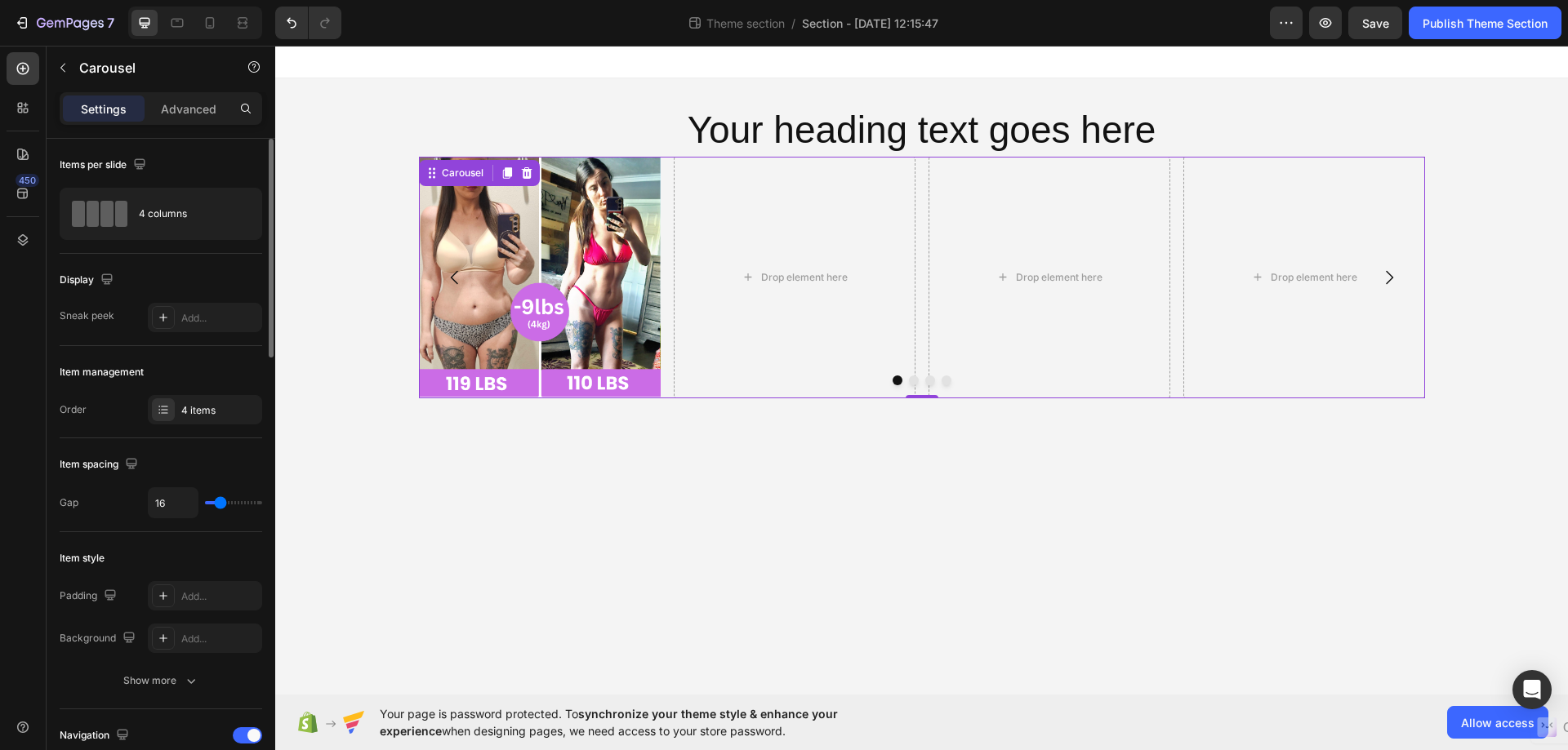
click at [242, 453] on div "Item spacing" at bounding box center [161, 464] width 203 height 26
click at [356, 354] on div "Your heading text goes here Heading Image Drop element here Drop element here D…" at bounding box center [921, 251] width 1292 height 346
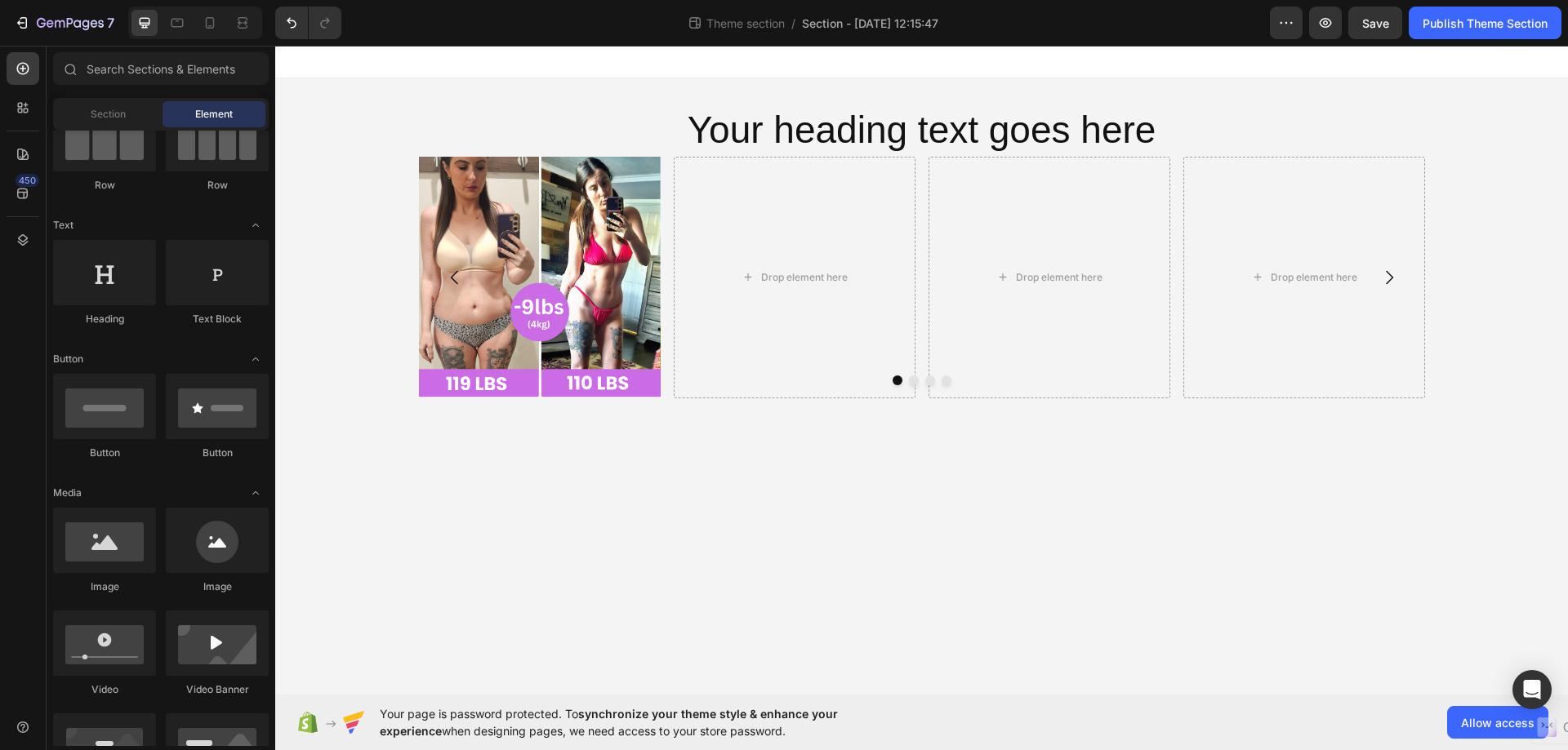
click at [387, 372] on div "Your heading text goes here Heading Image Drop element here Drop element here D…" at bounding box center [921, 251] width 1292 height 346
click at [1455, 272] on div "Your heading text goes here Heading Image Drop element here Drop element here D…" at bounding box center [921, 251] width 1292 height 346
click at [1424, 319] on div "Drop element here" at bounding box center [1304, 278] width 241 height 241
click at [1436, 361] on div "Your heading text goes here Heading Image Drop element here Drop element here D…" at bounding box center [921, 251] width 1292 height 346
click at [1411, 395] on div "Drop element here" at bounding box center [1304, 278] width 241 height 241
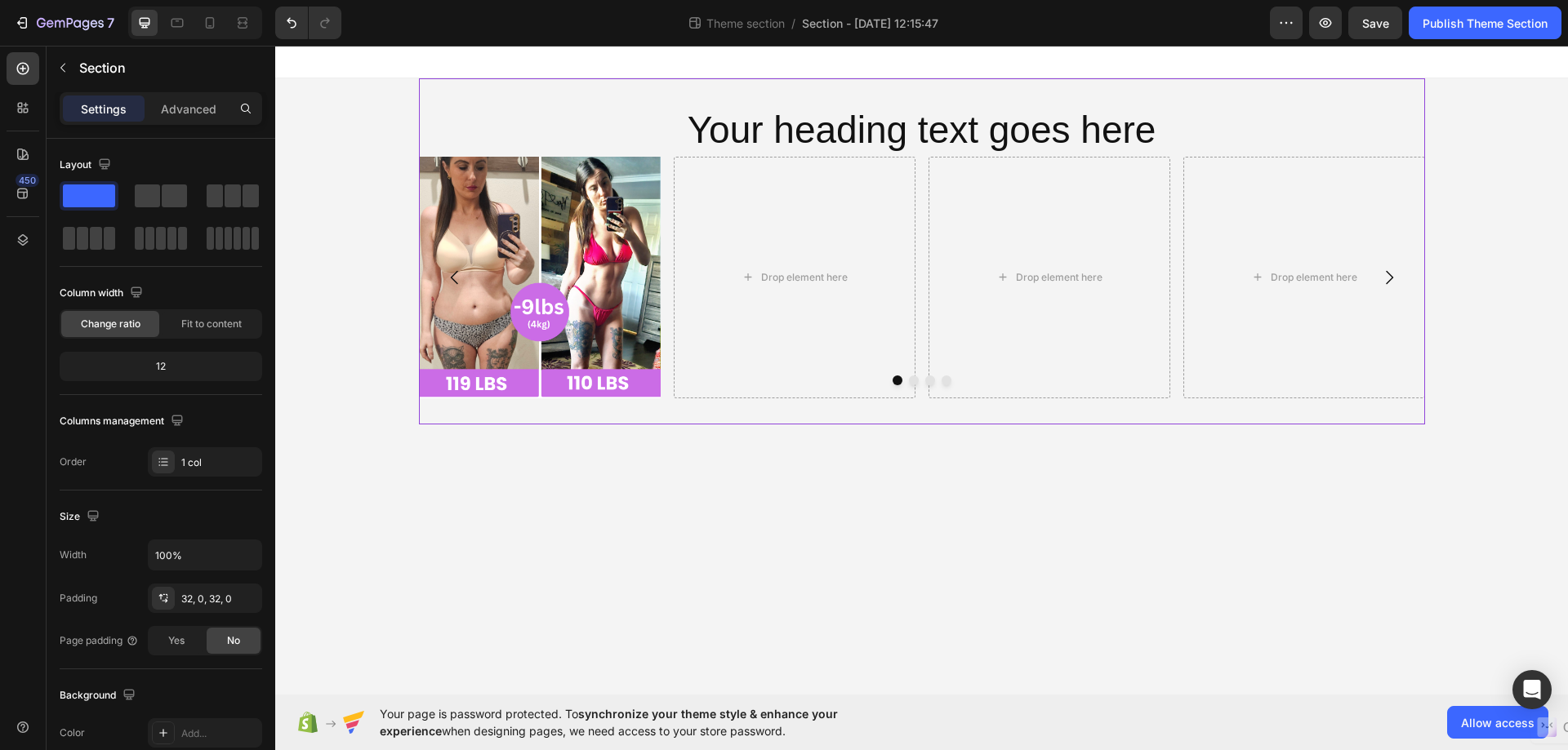
click at [1408, 407] on div "Your heading text goes here Heading Image Drop element here Drop element here D…" at bounding box center [921, 251] width 1006 height 346
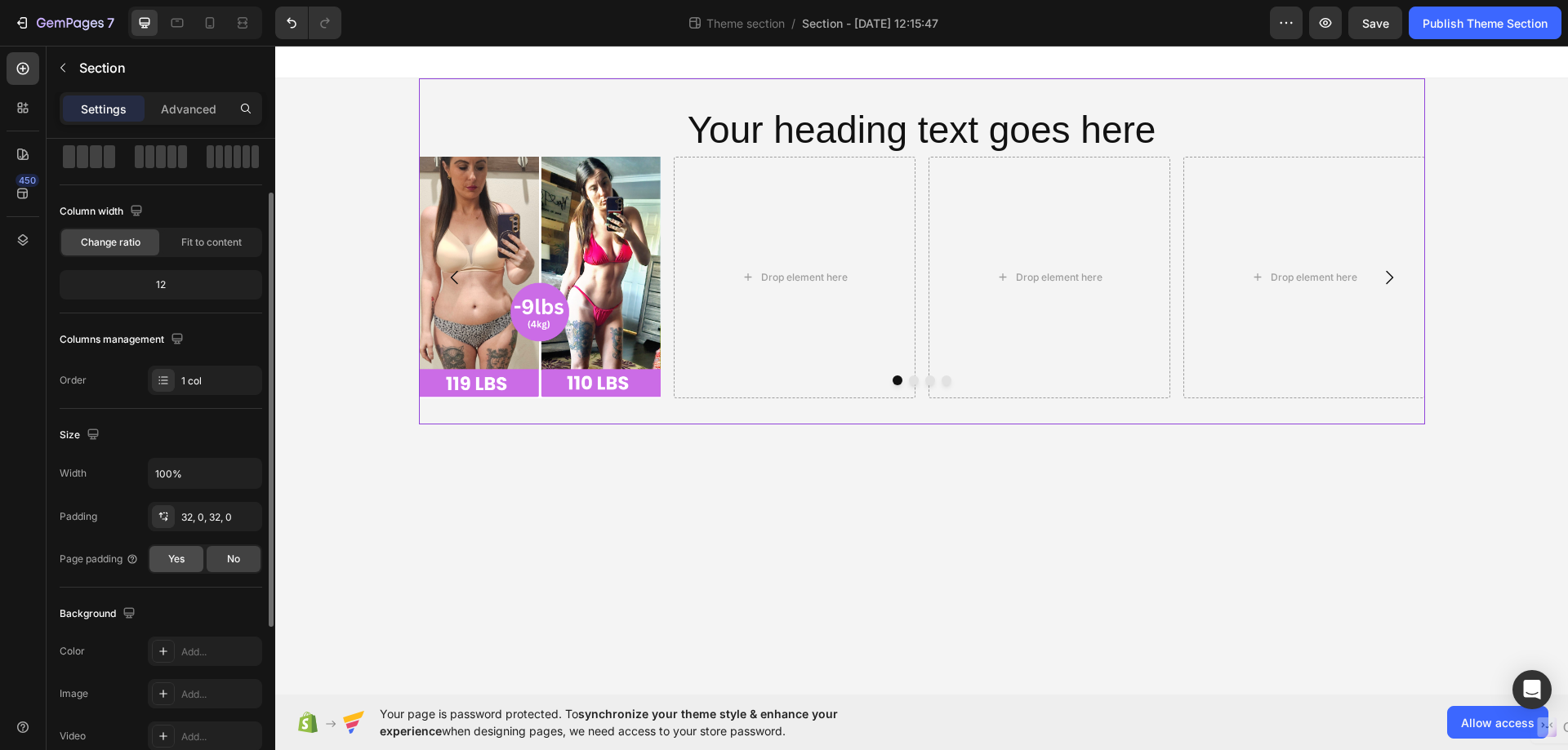
click at [175, 563] on span "Yes" at bounding box center [176, 559] width 16 height 15
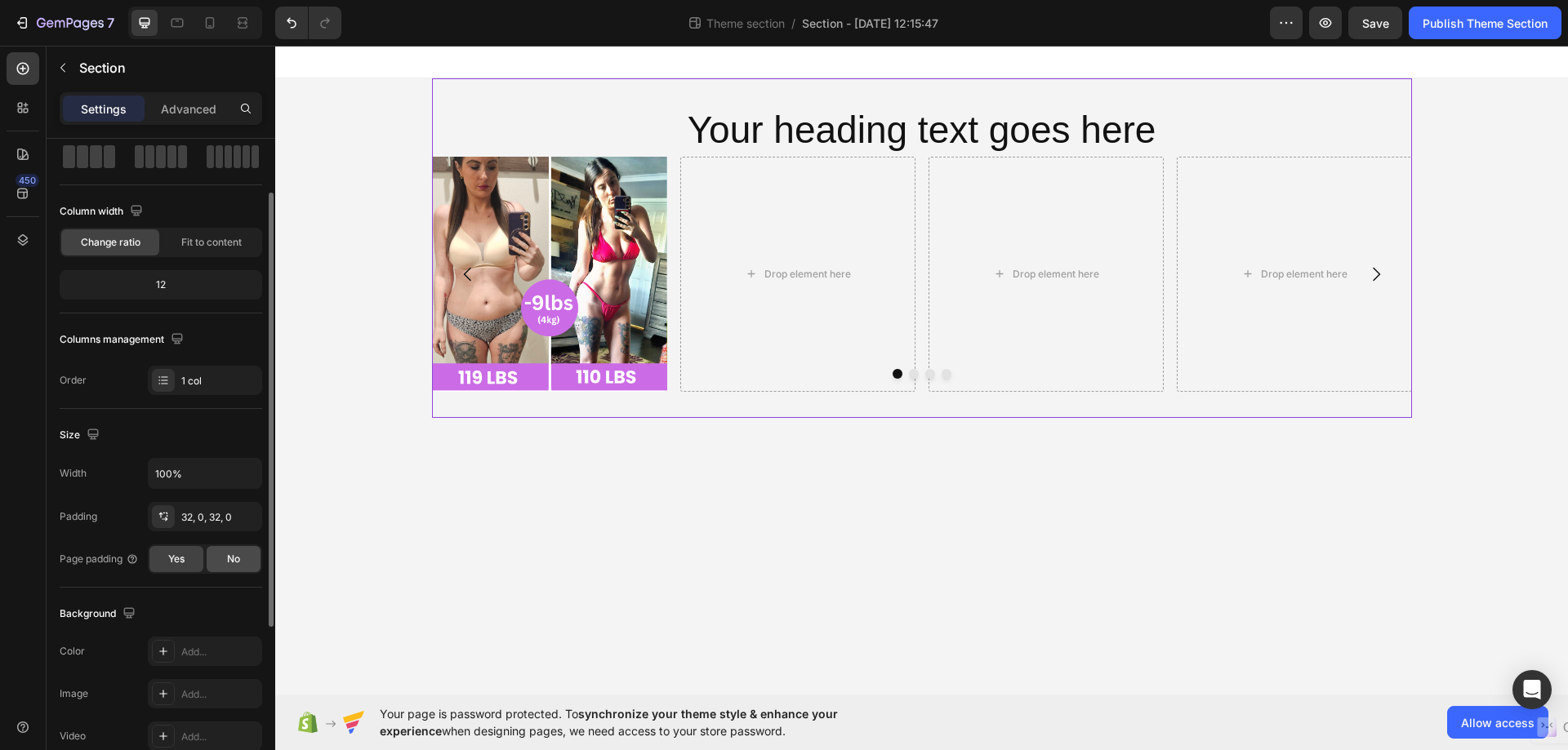
click at [226, 555] on div "No" at bounding box center [233, 559] width 54 height 26
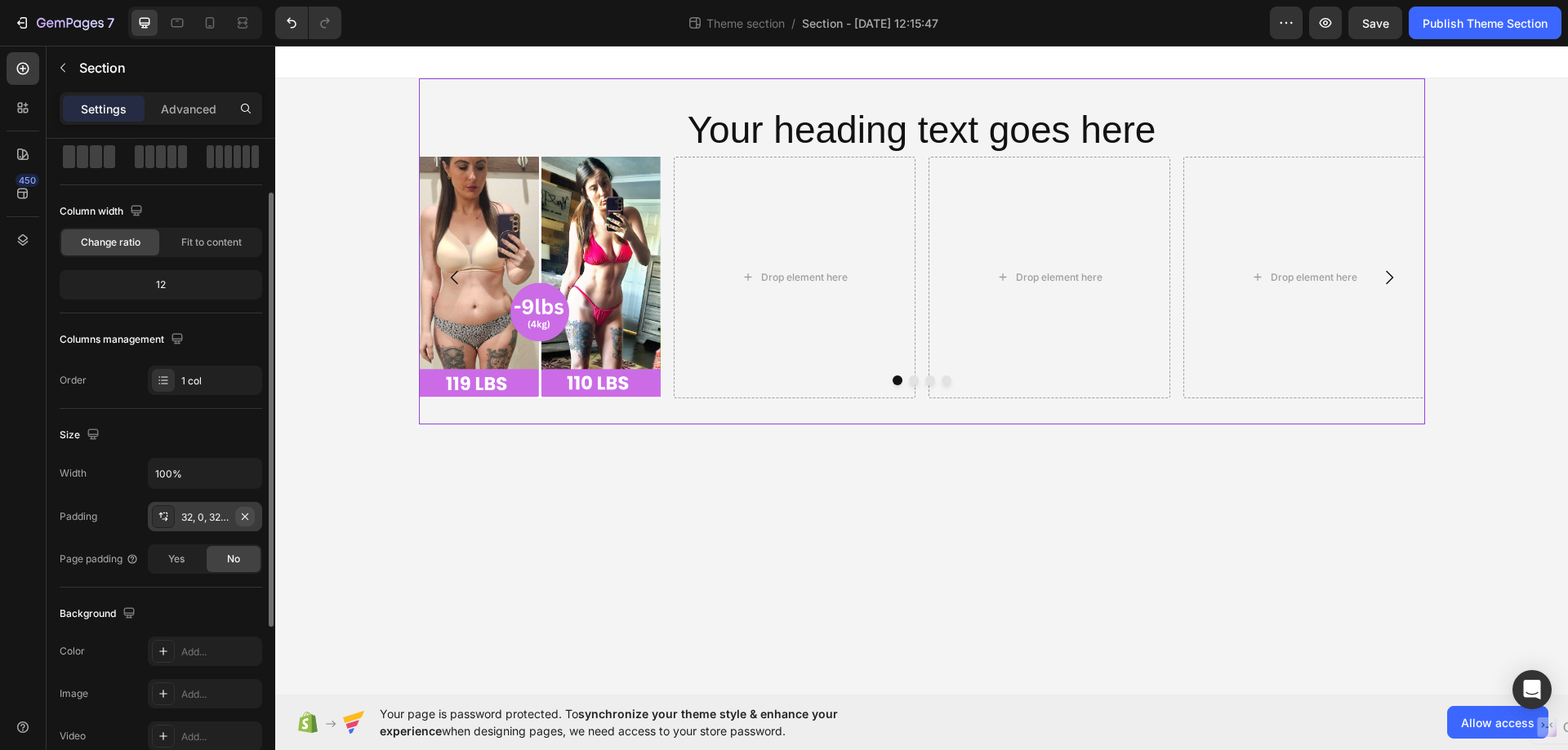
click at [247, 514] on icon "button" at bounding box center [244, 515] width 6 height 6
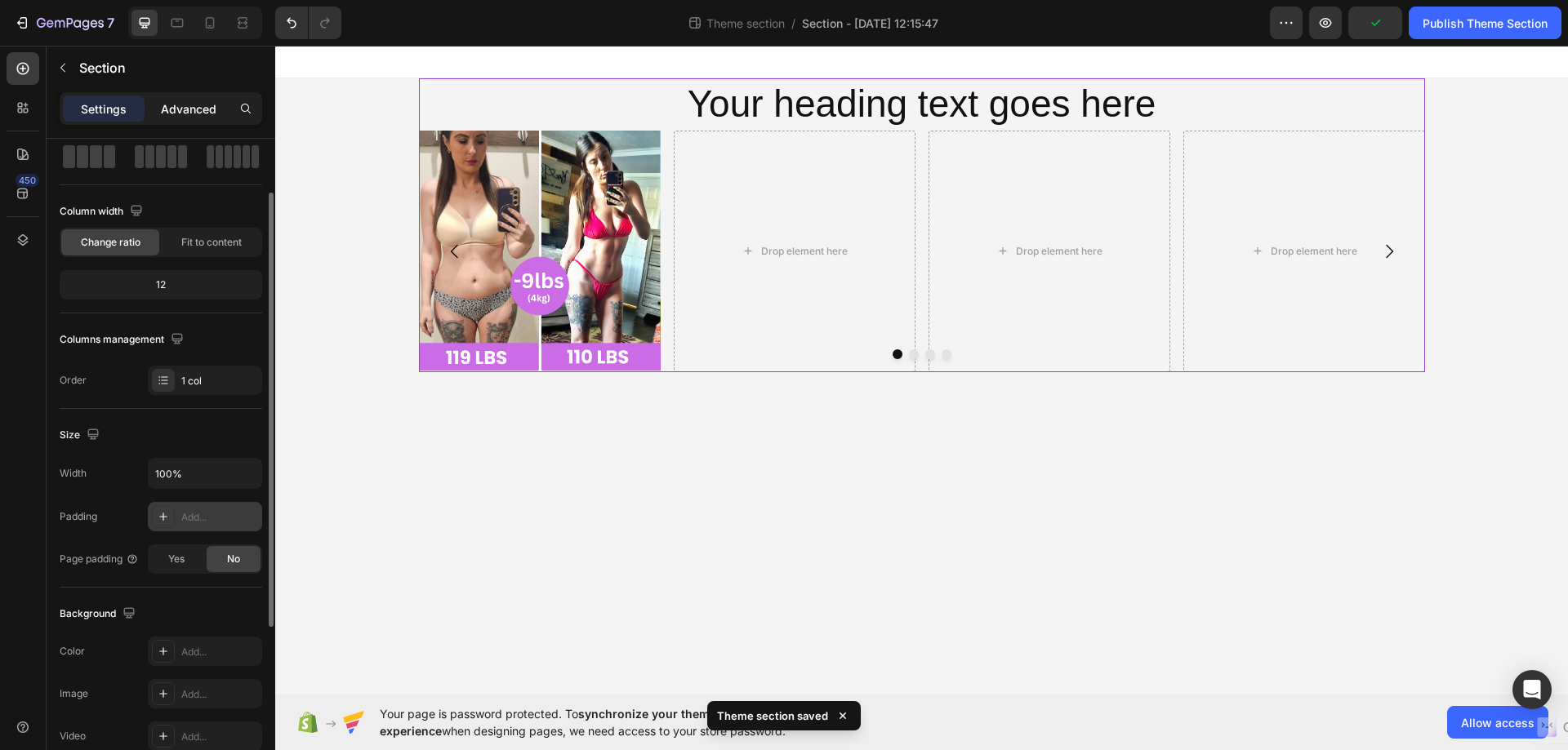
click at [203, 109] on p "Advanced" at bounding box center [188, 109] width 56 height 17
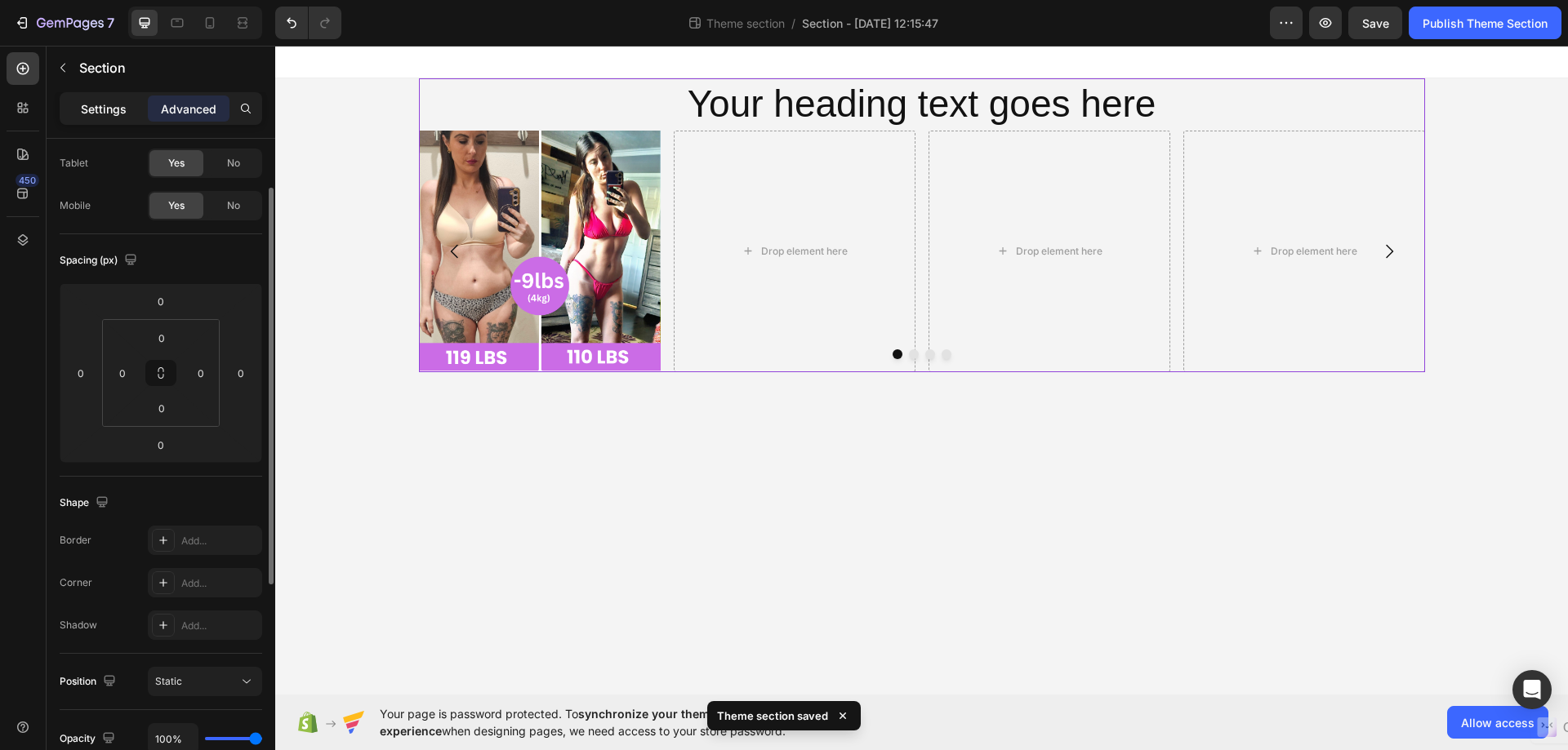
click at [103, 111] on p "Settings" at bounding box center [103, 109] width 46 height 17
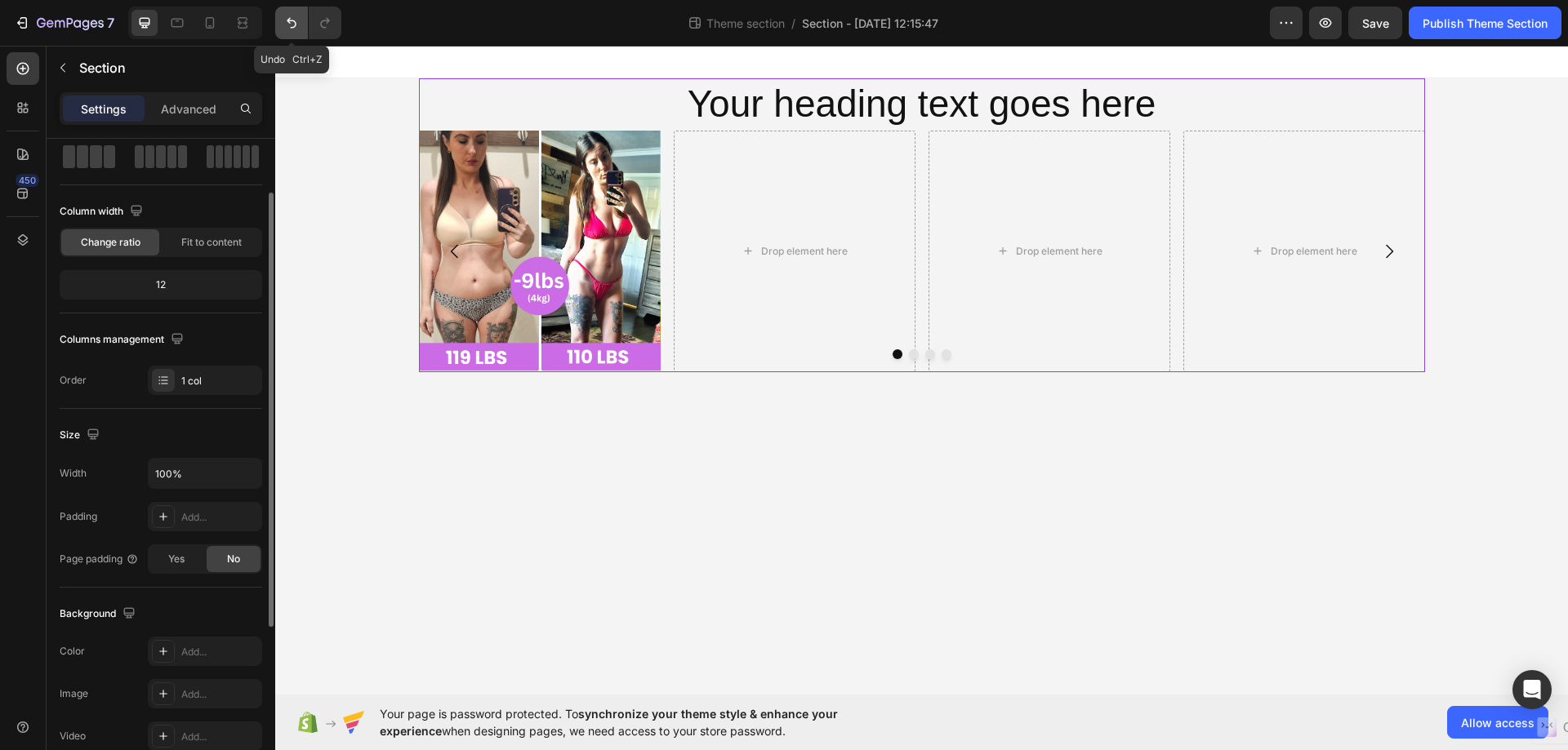
click at [288, 16] on icon "Undo/Redo" at bounding box center [291, 23] width 16 height 16
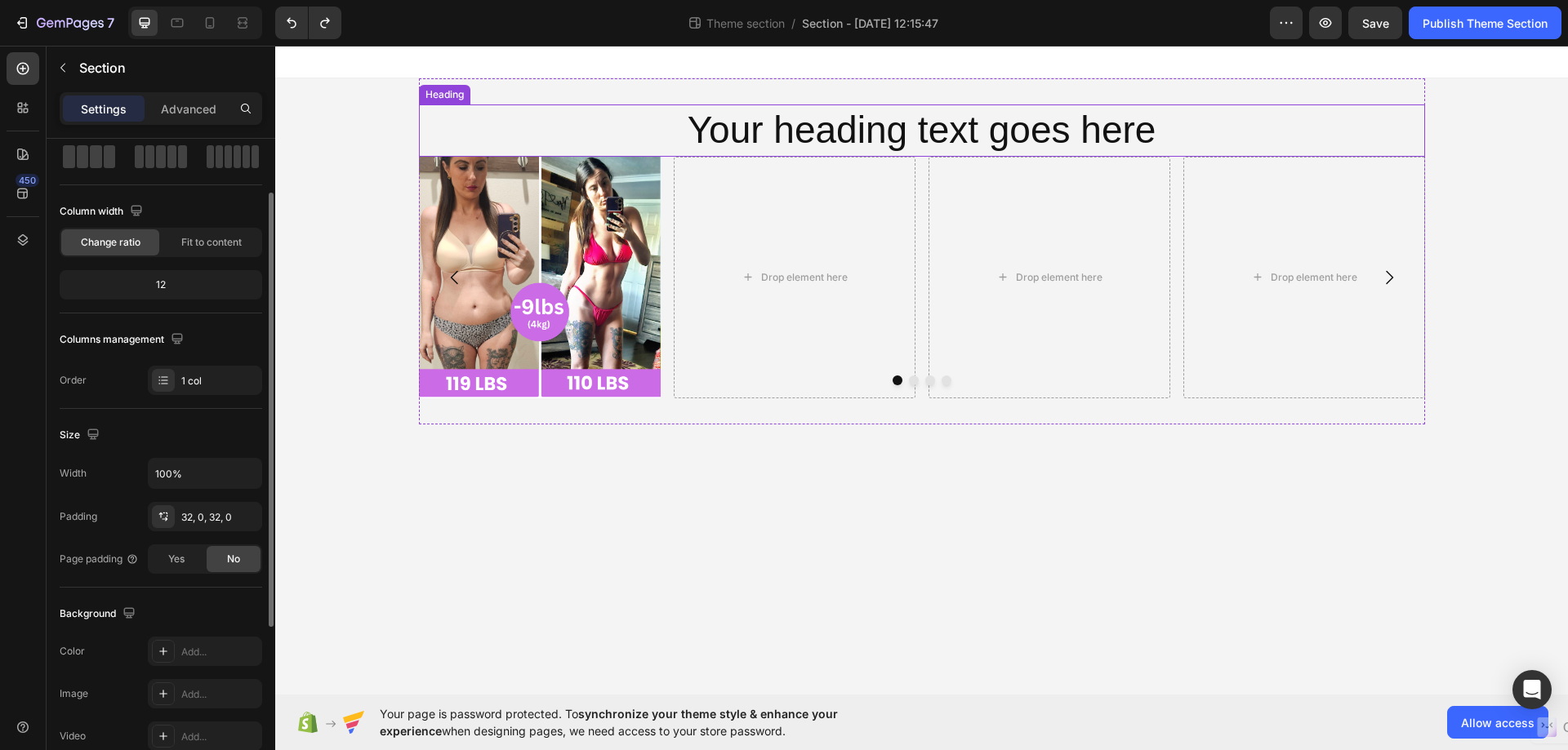
click at [1393, 139] on h2 "Your heading text goes here" at bounding box center [921, 130] width 1006 height 52
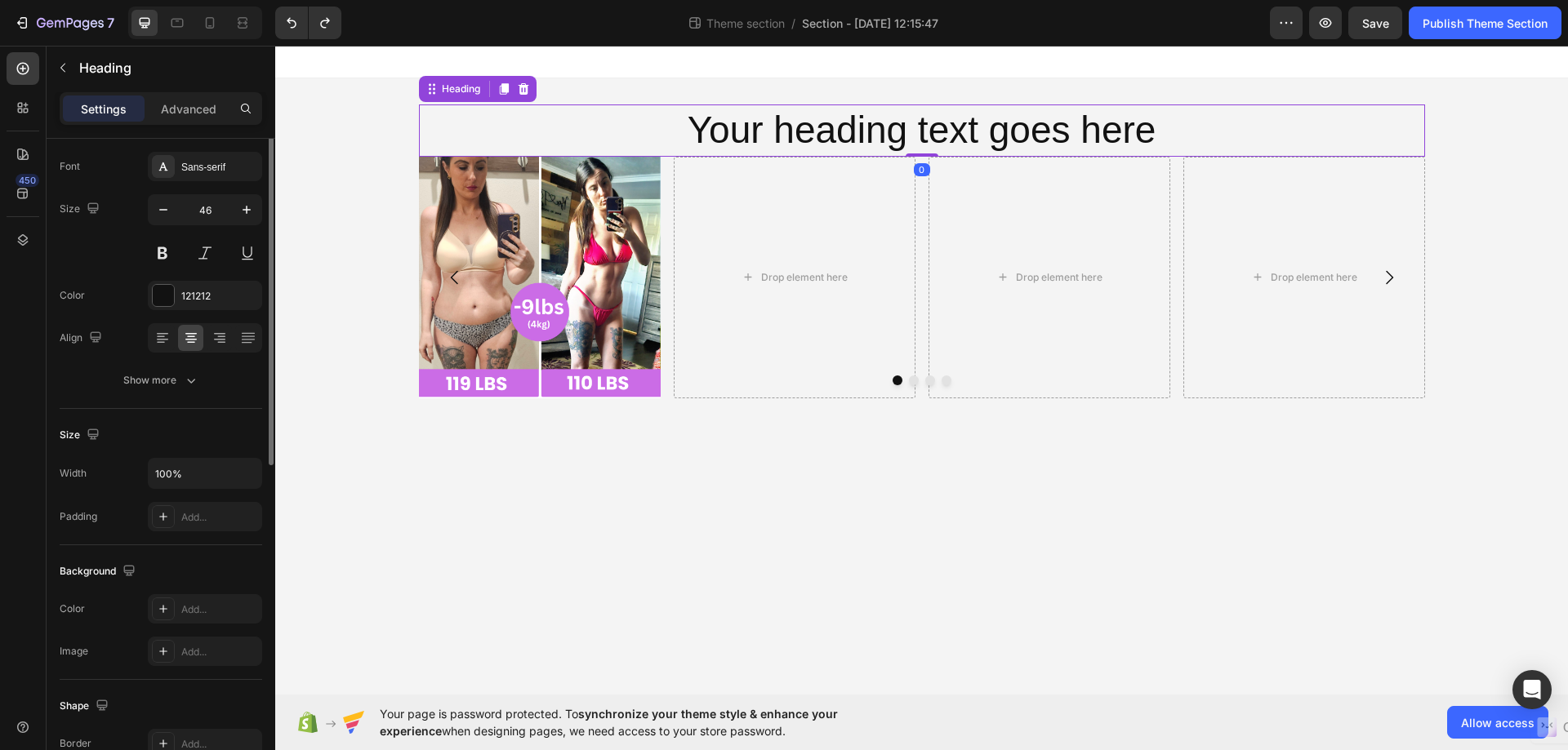
scroll to position [0, 0]
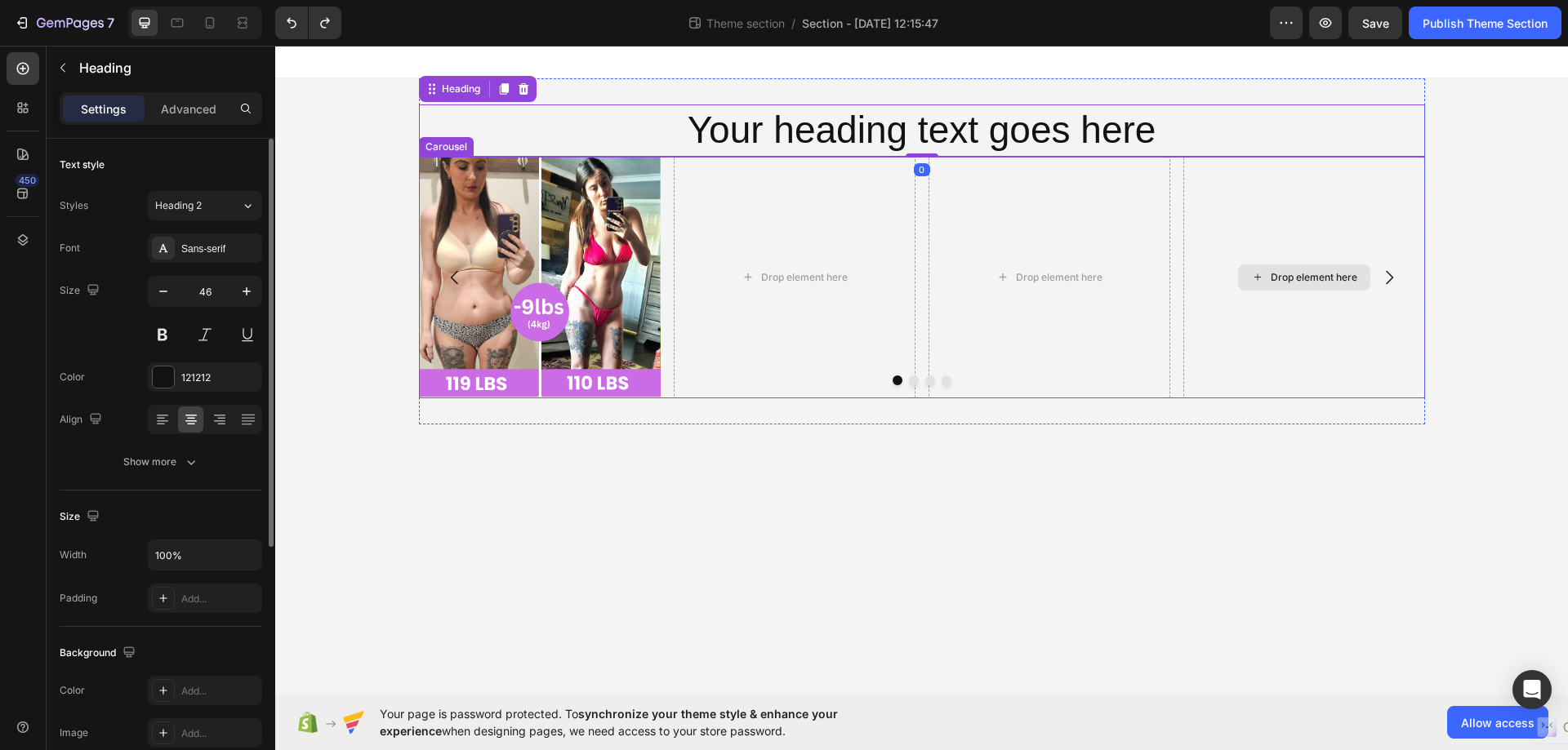
click at [1190, 387] on div "Drop element here" at bounding box center [1304, 278] width 241 height 241
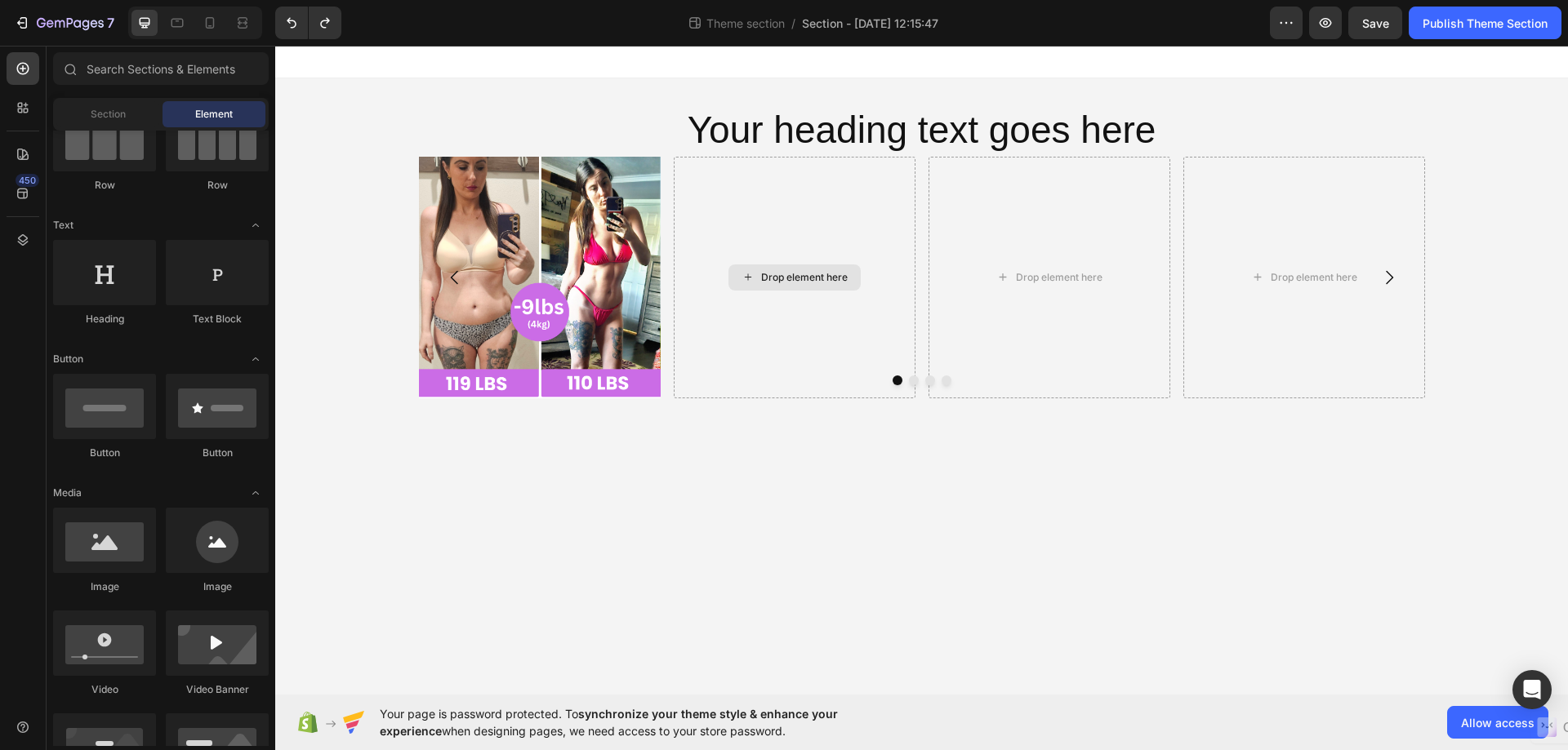
click at [763, 282] on div "Drop element here" at bounding box center [804, 278] width 87 height 13
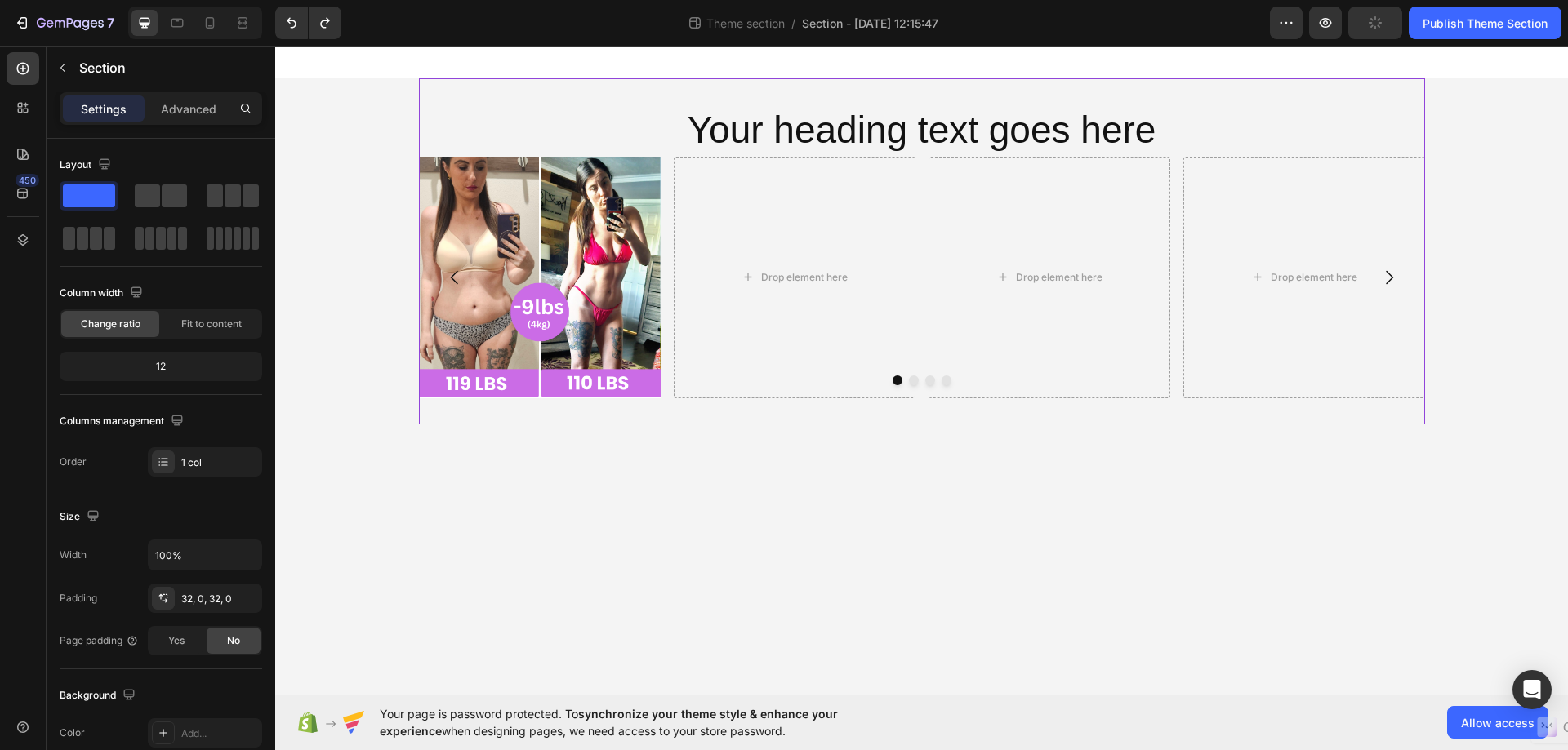
click at [568, 415] on div "Your heading text goes here Heading Image Drop element here Drop element here D…" at bounding box center [921, 251] width 1006 height 346
click at [604, 259] on img at bounding box center [539, 278] width 241 height 241
click at [600, 412] on div "Your heading text goes here Heading Image Drop element here Drop element here D…" at bounding box center [921, 251] width 1006 height 346
click at [196, 561] on input "100%" at bounding box center [205, 555] width 112 height 29
click at [232, 556] on button "button" at bounding box center [247, 555] width 29 height 29
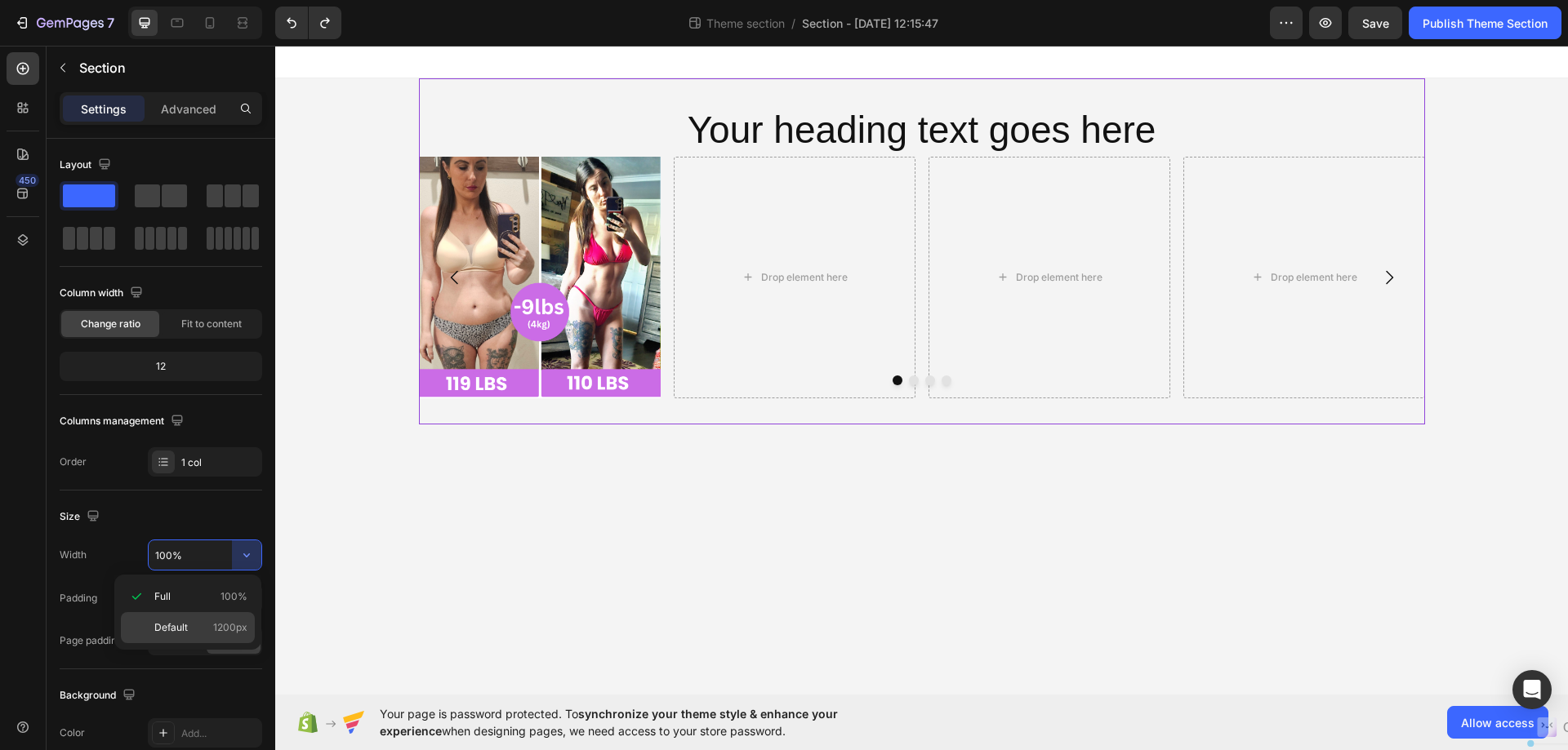
click at [203, 634] on p "Default 1200px" at bounding box center [201, 628] width 93 height 15
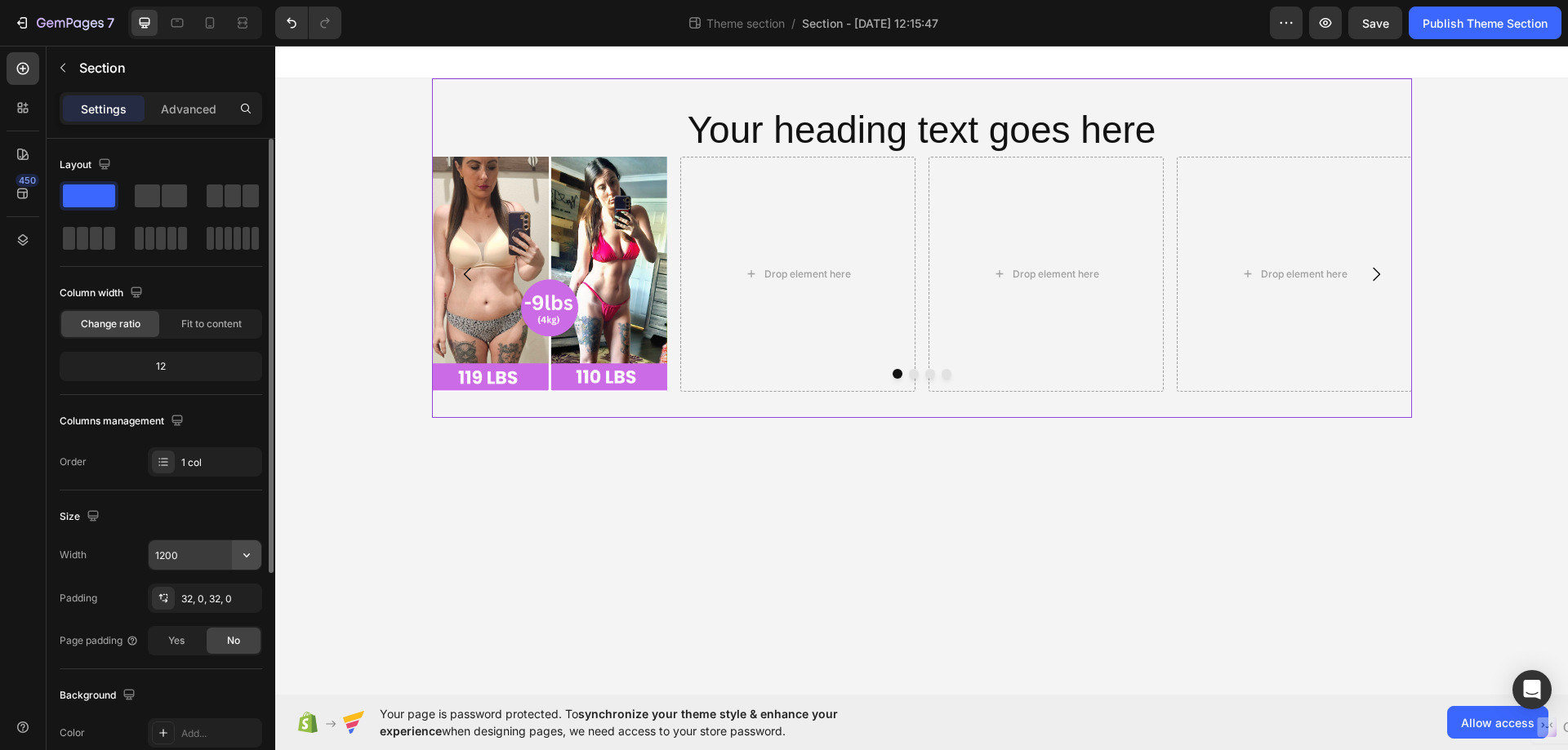
click at [236, 556] on button "button" at bounding box center [247, 555] width 29 height 29
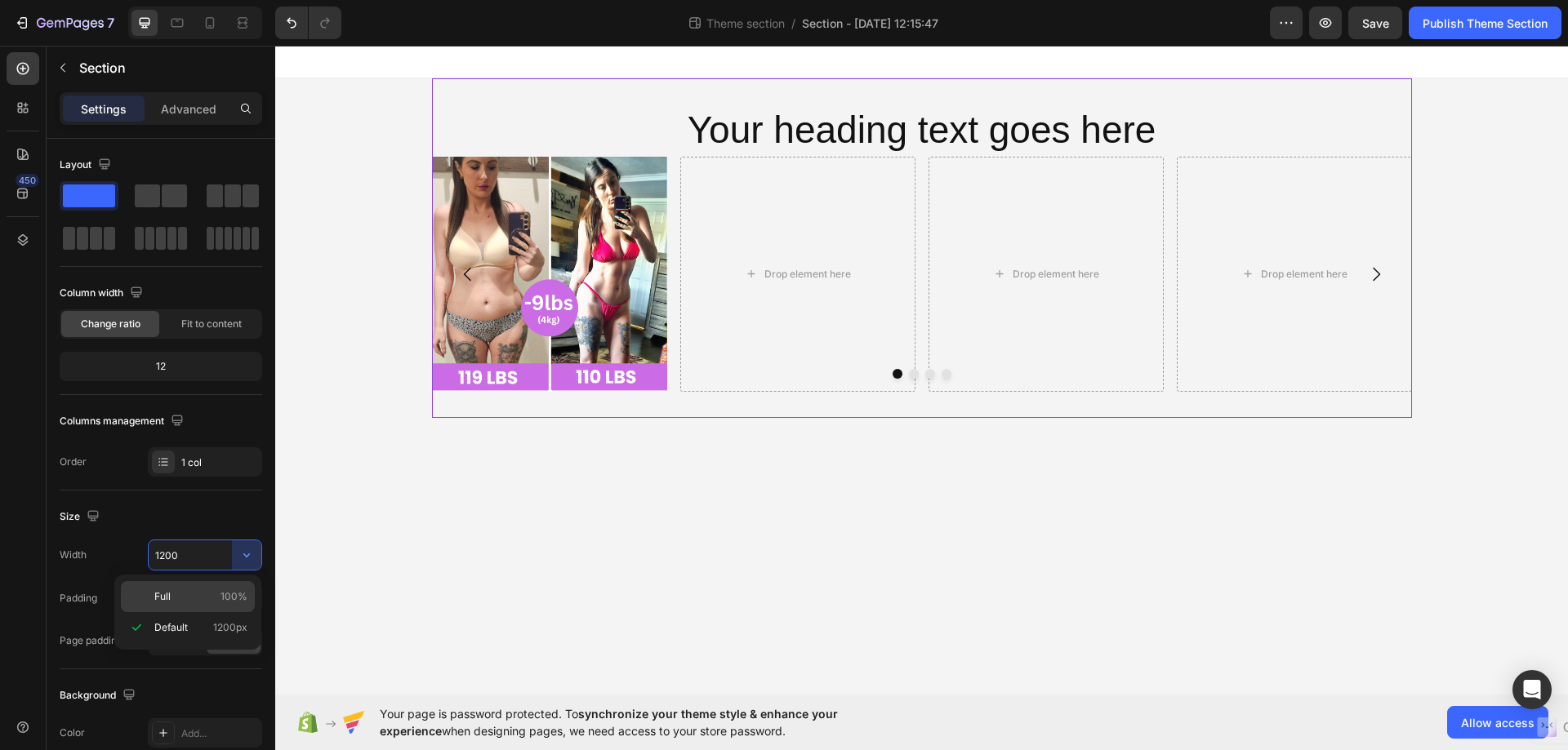
click at [160, 602] on span "Full" at bounding box center [163, 597] width 16 height 15
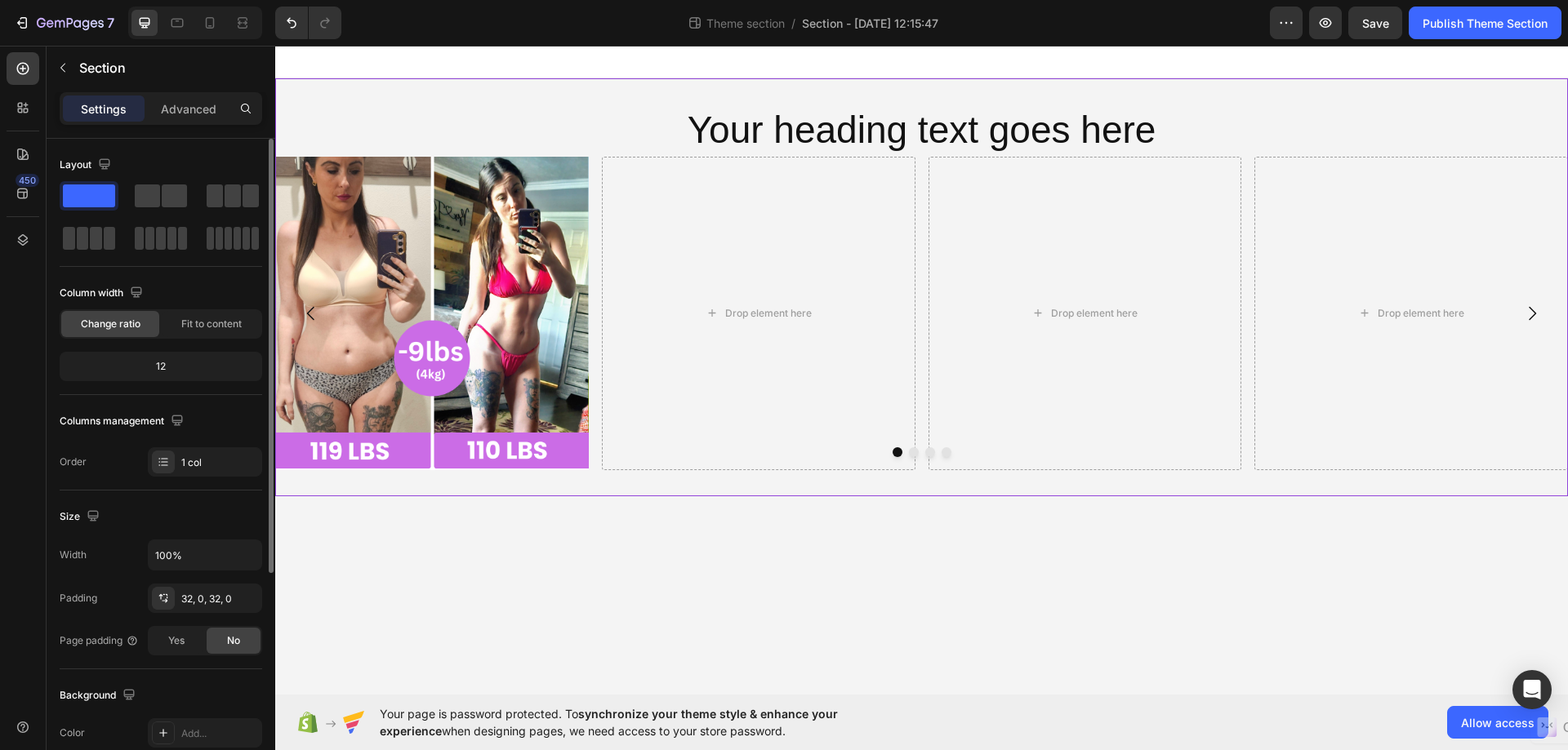
click at [181, 508] on div "Size" at bounding box center [161, 516] width 203 height 26
click at [253, 557] on icon "button" at bounding box center [247, 555] width 16 height 16
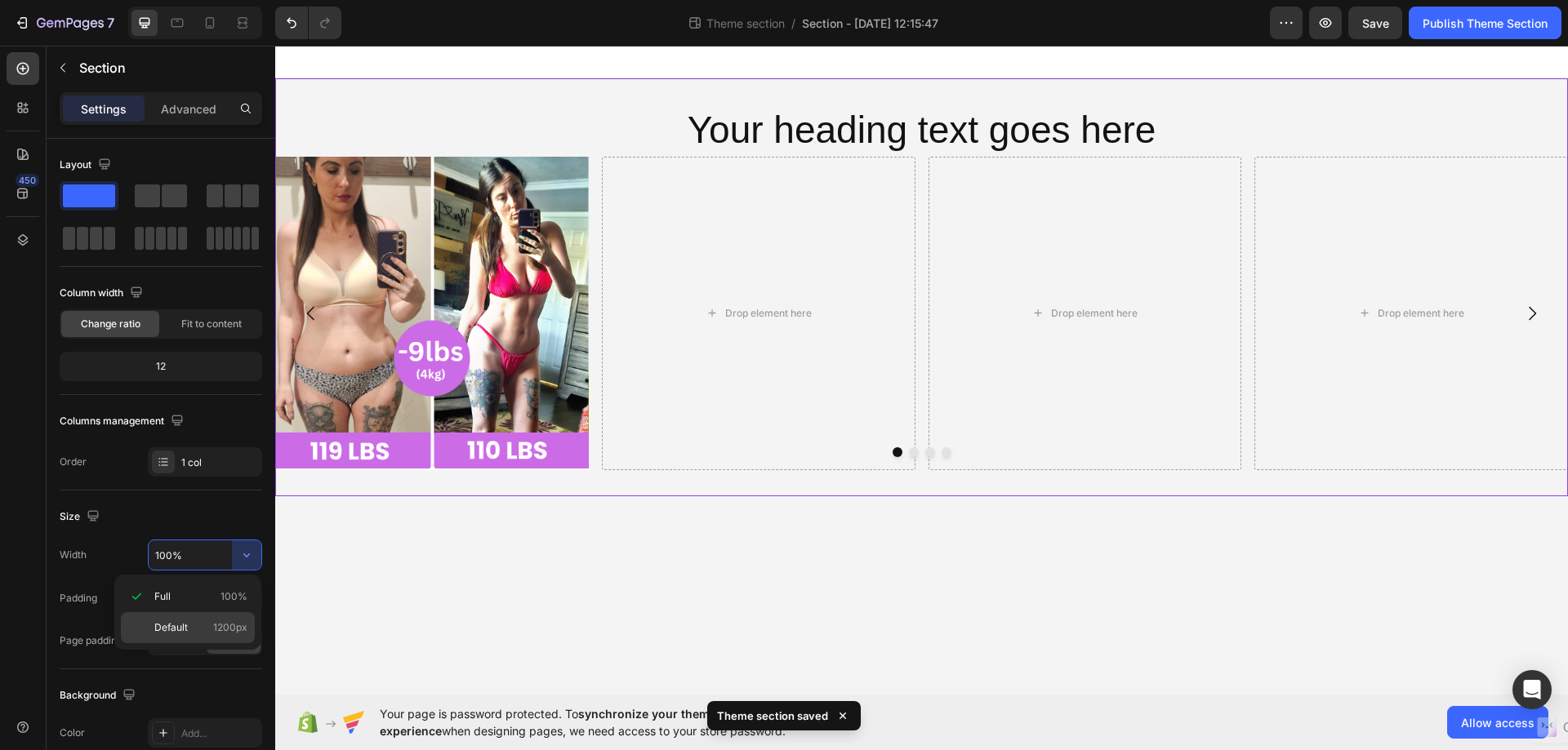
click at [164, 620] on span "Default" at bounding box center [171, 628] width 34 height 15
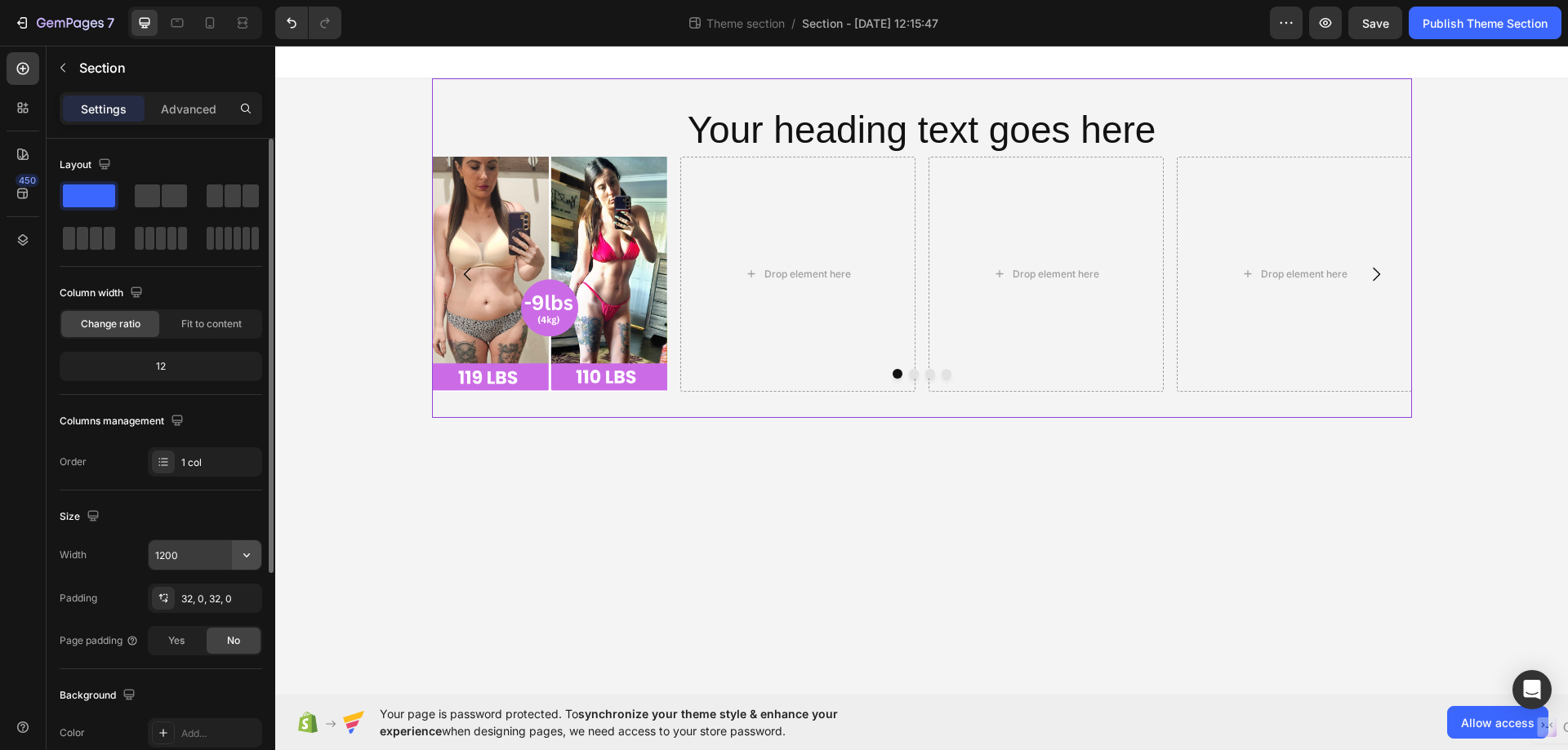
click at [242, 555] on icon "button" at bounding box center [247, 555] width 16 height 16
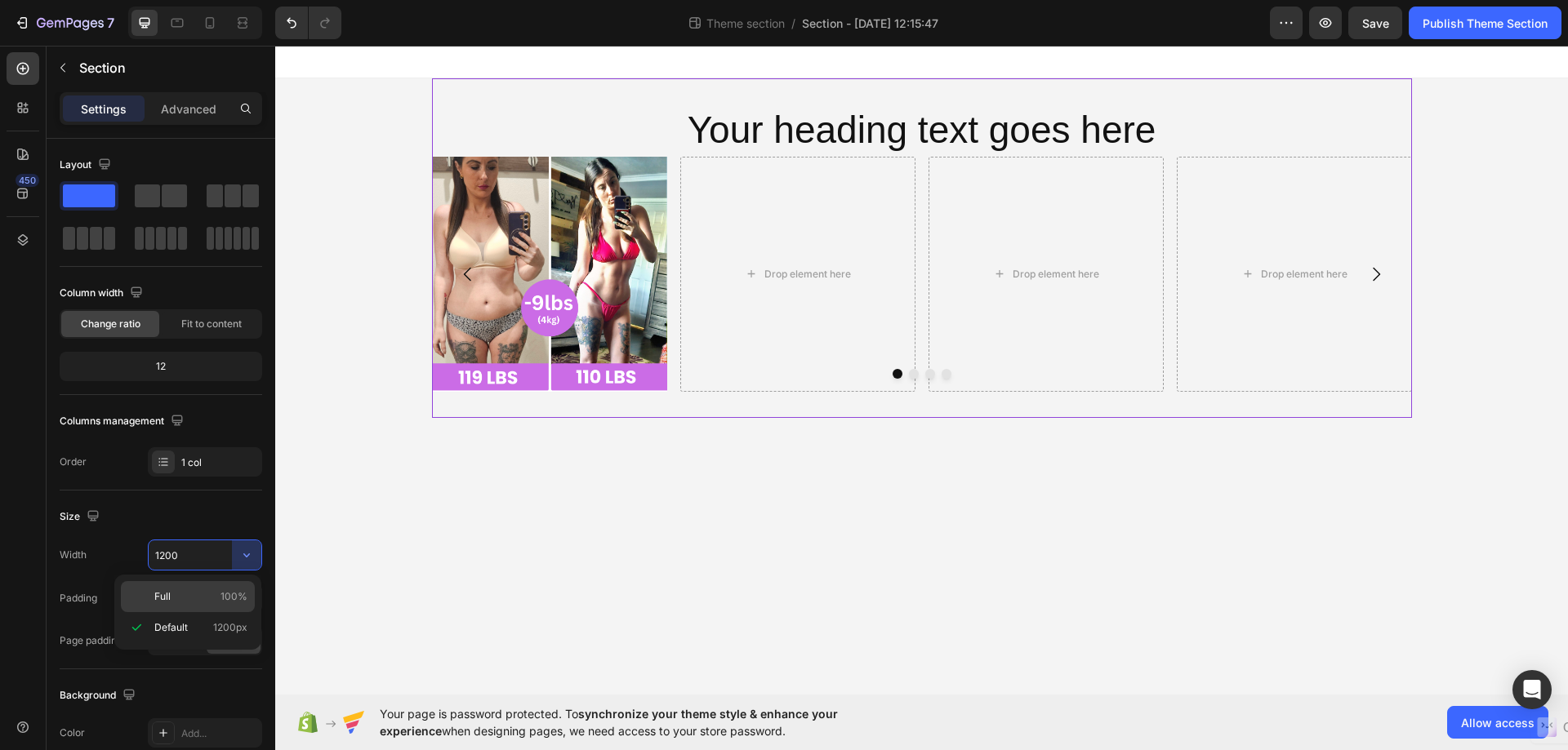
click at [125, 605] on div "Full 100%" at bounding box center [187, 597] width 134 height 31
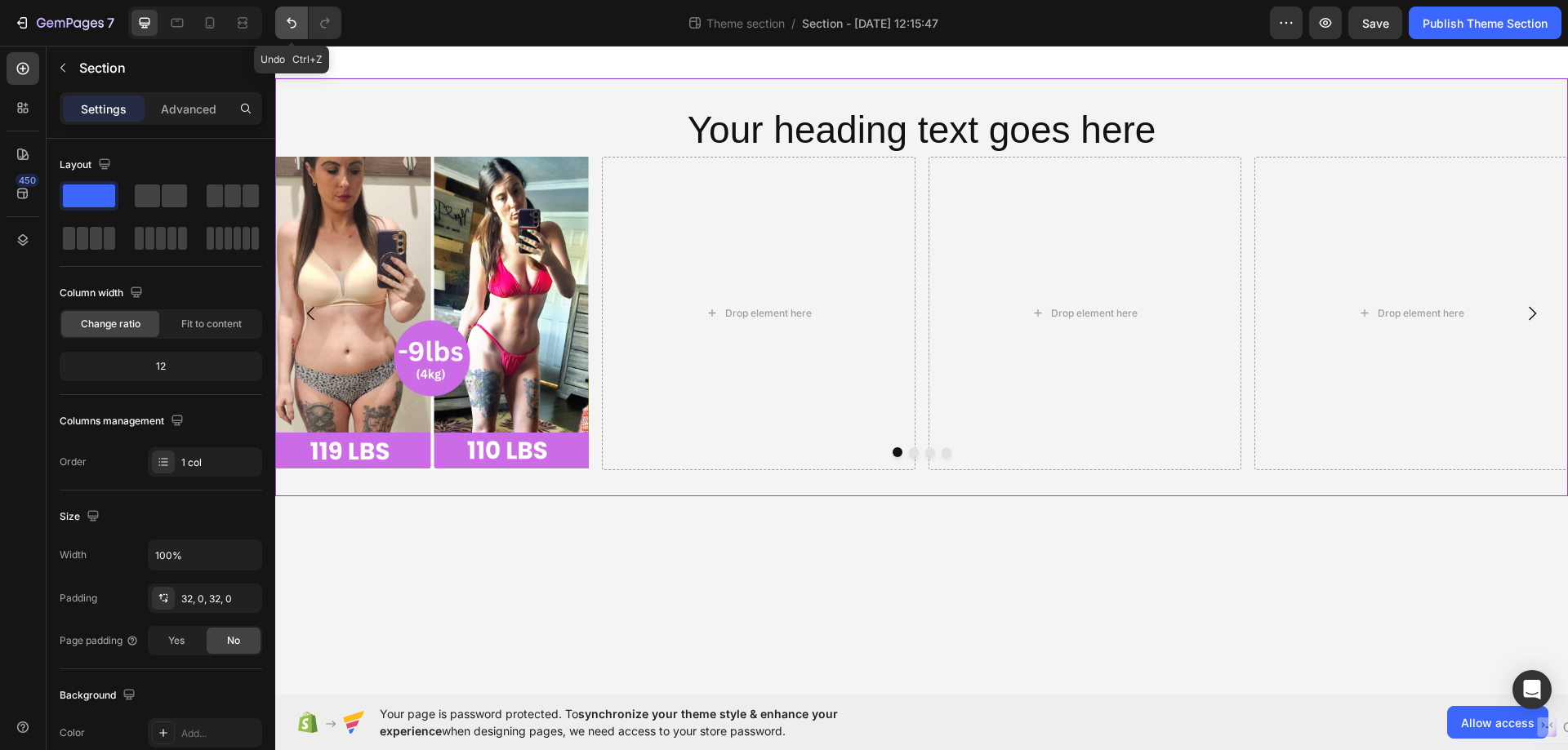
click at [298, 25] on icon "Undo/Redo" at bounding box center [291, 23] width 16 height 16
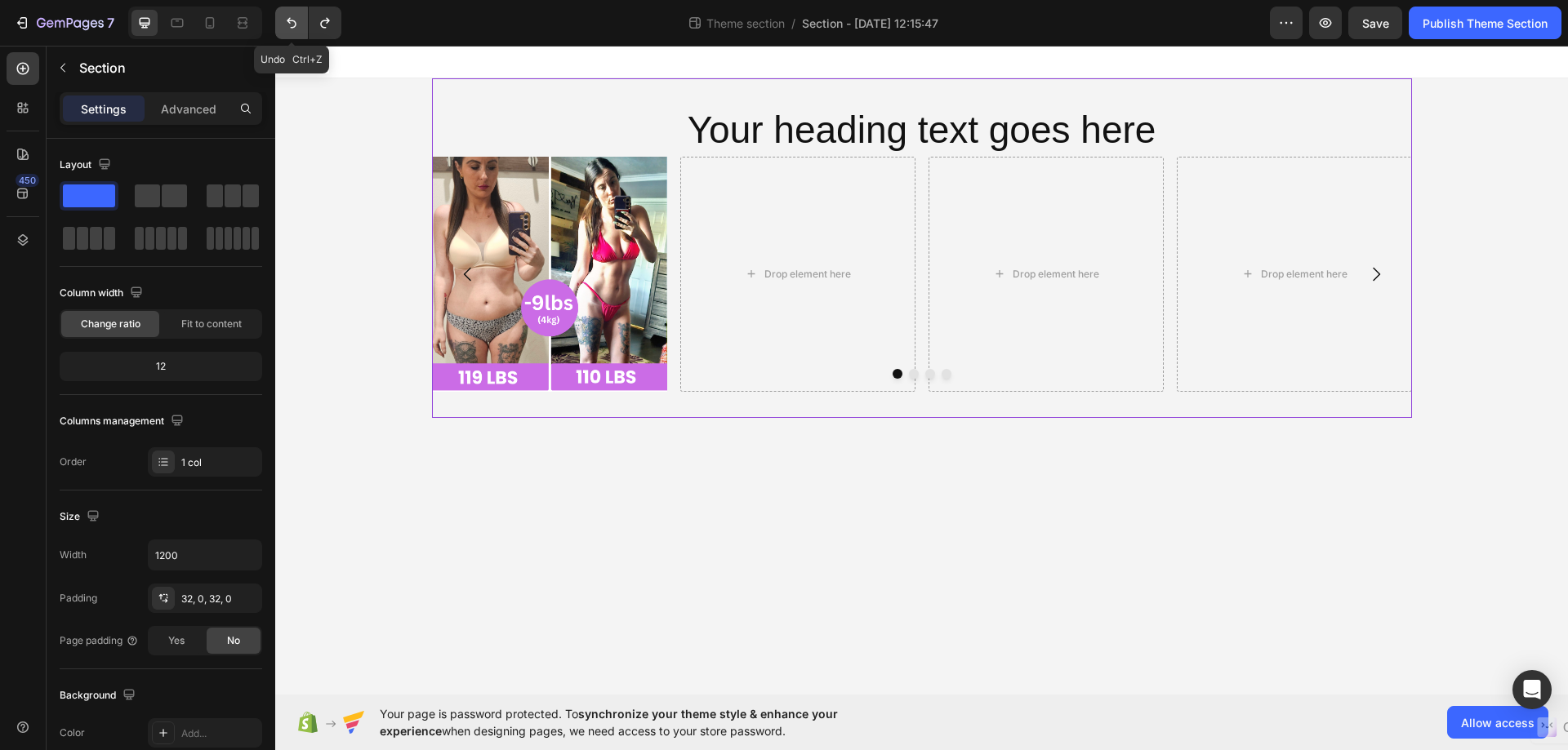
click at [298, 25] on icon "Undo/Redo" at bounding box center [291, 23] width 16 height 16
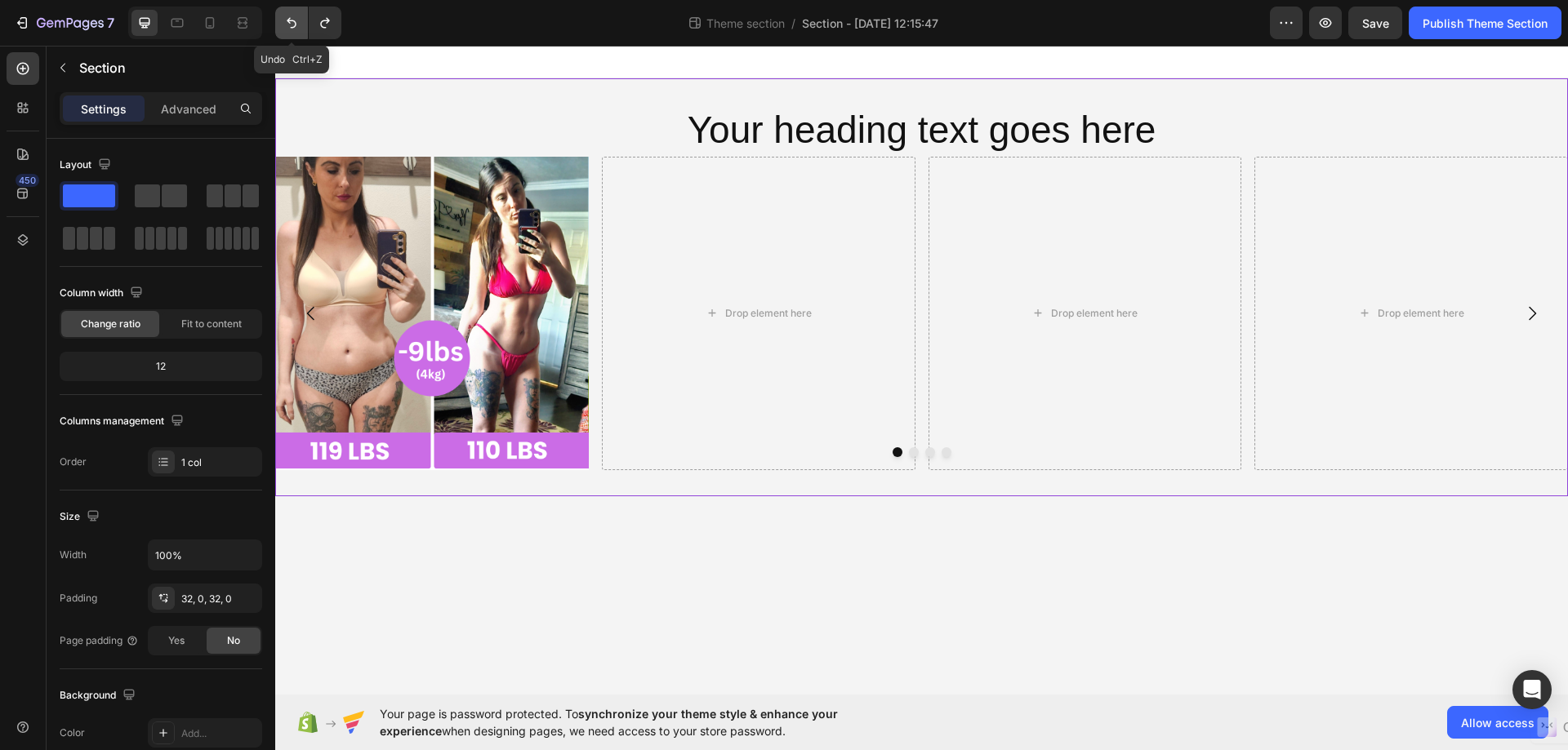
click at [298, 25] on icon "Undo/Redo" at bounding box center [291, 23] width 16 height 16
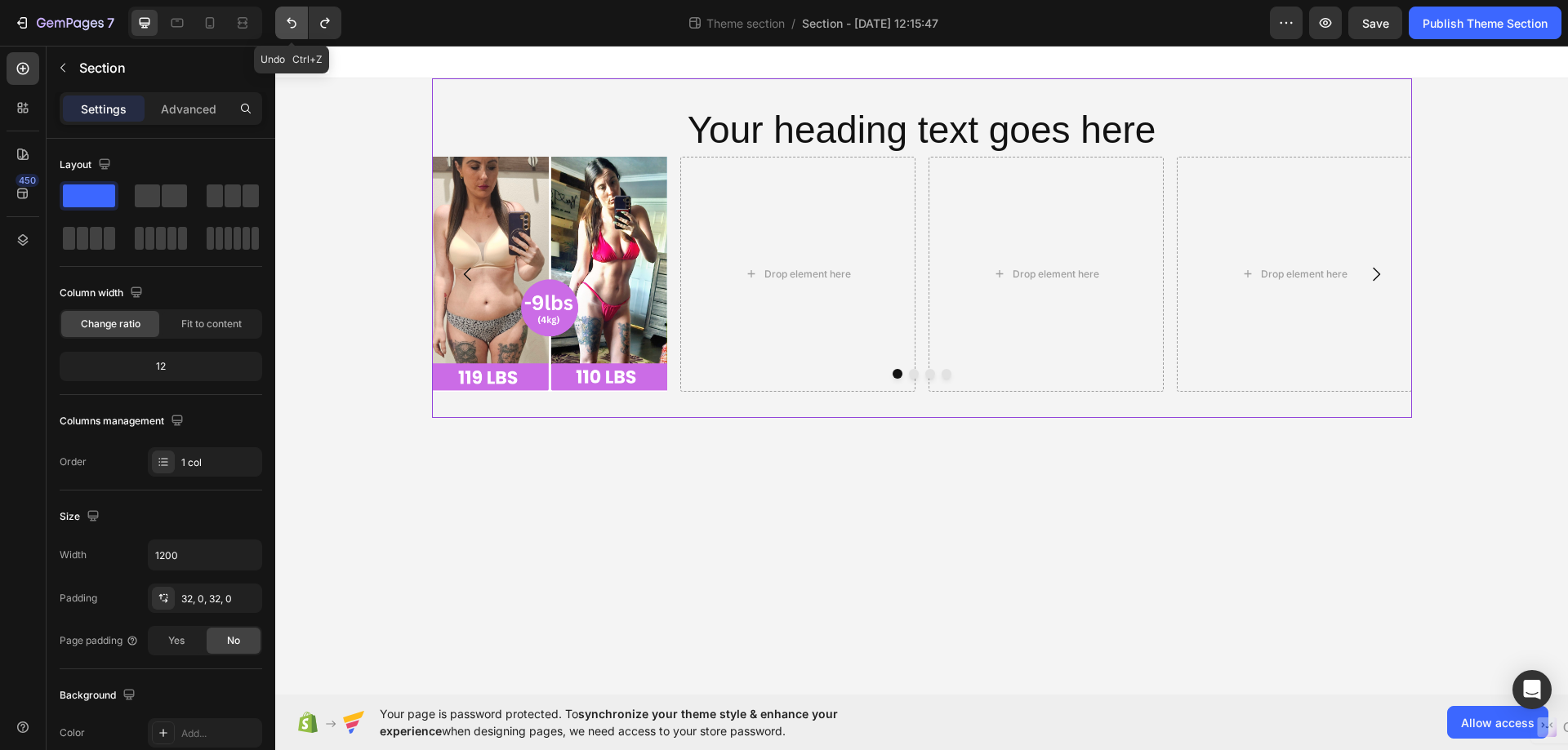
click at [297, 24] on icon "Undo/Redo" at bounding box center [291, 23] width 16 height 16
type input "100%"
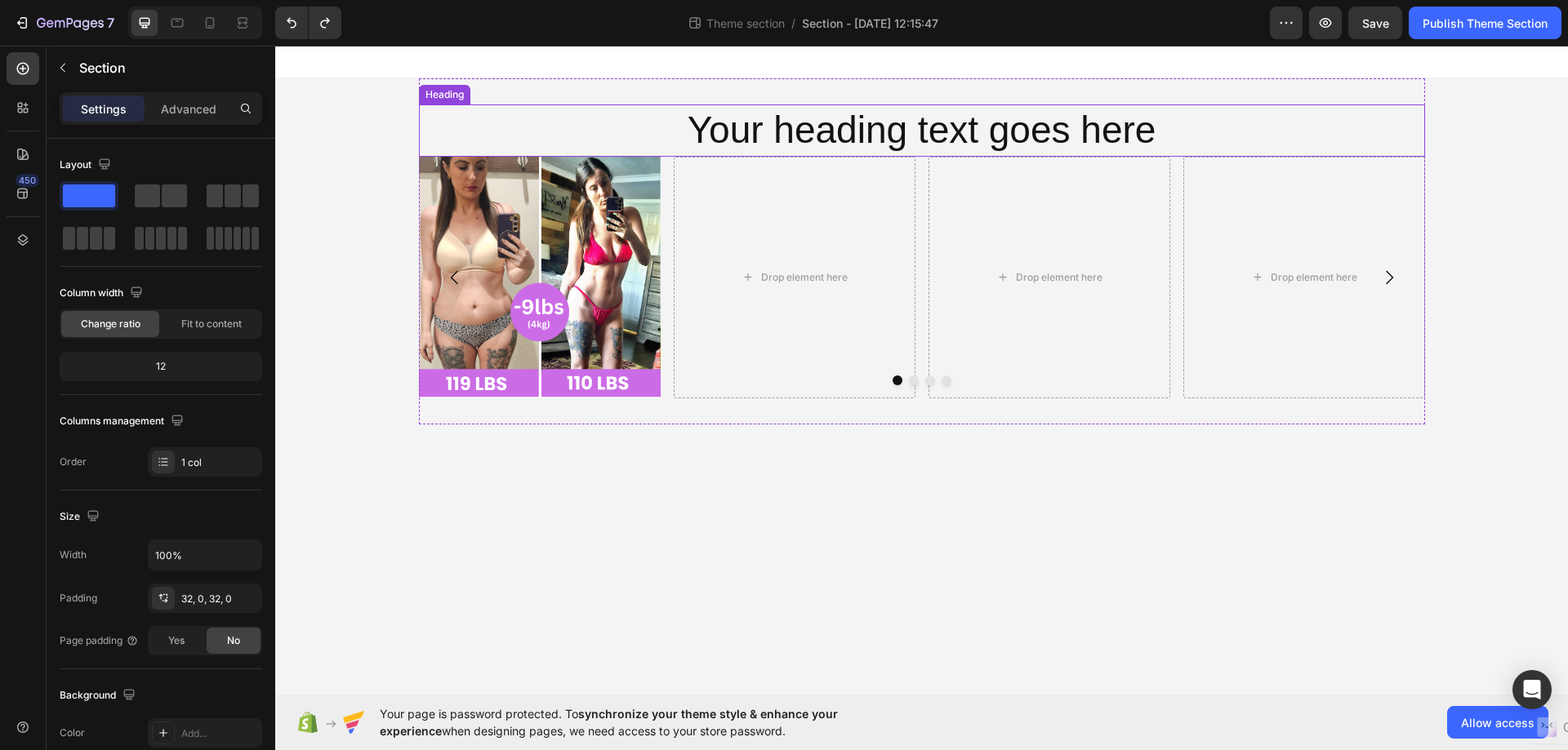
click at [1161, 130] on h2 "Your heading text goes here" at bounding box center [921, 130] width 1006 height 52
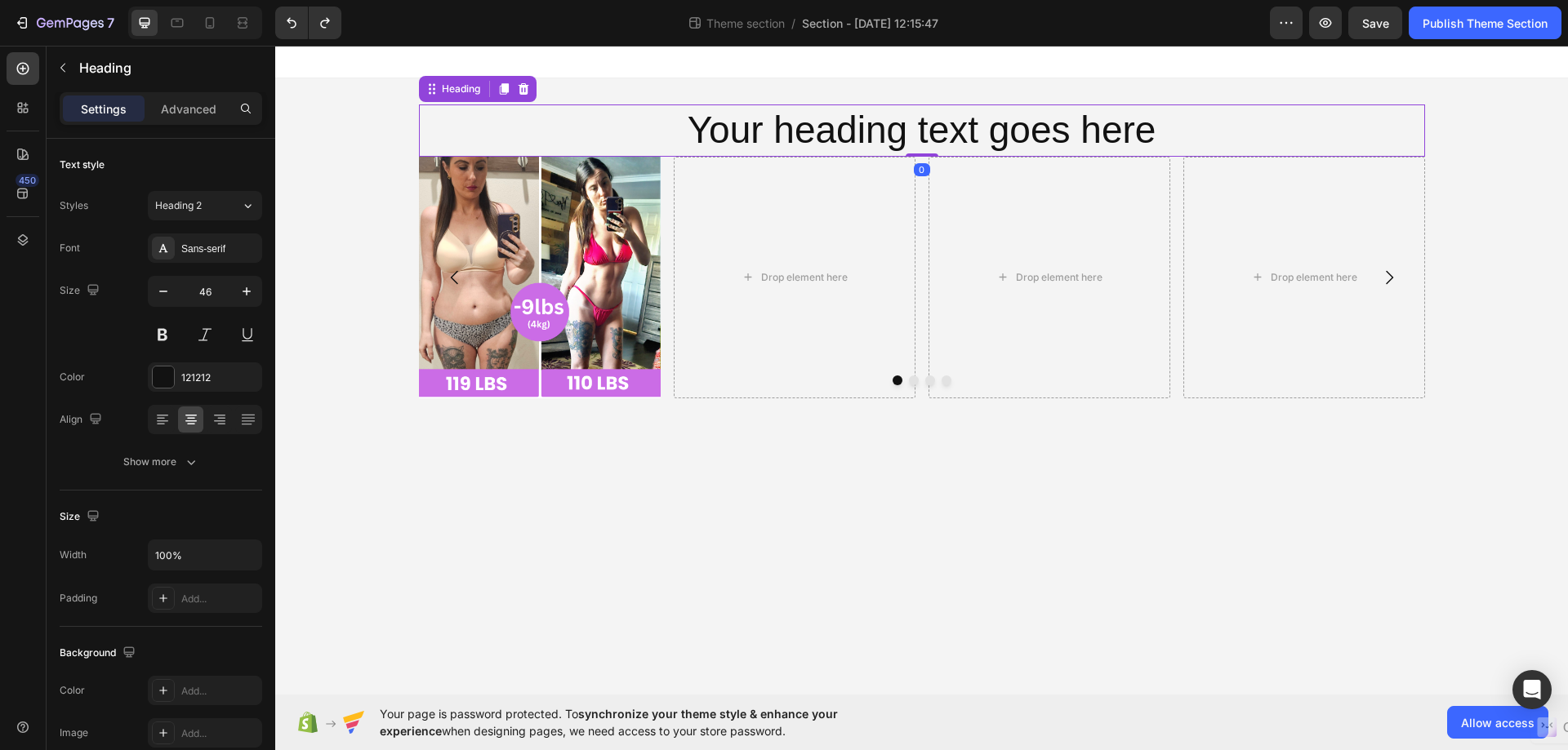
click at [1162, 133] on h2 "Your heading text goes here" at bounding box center [921, 130] width 1006 height 52
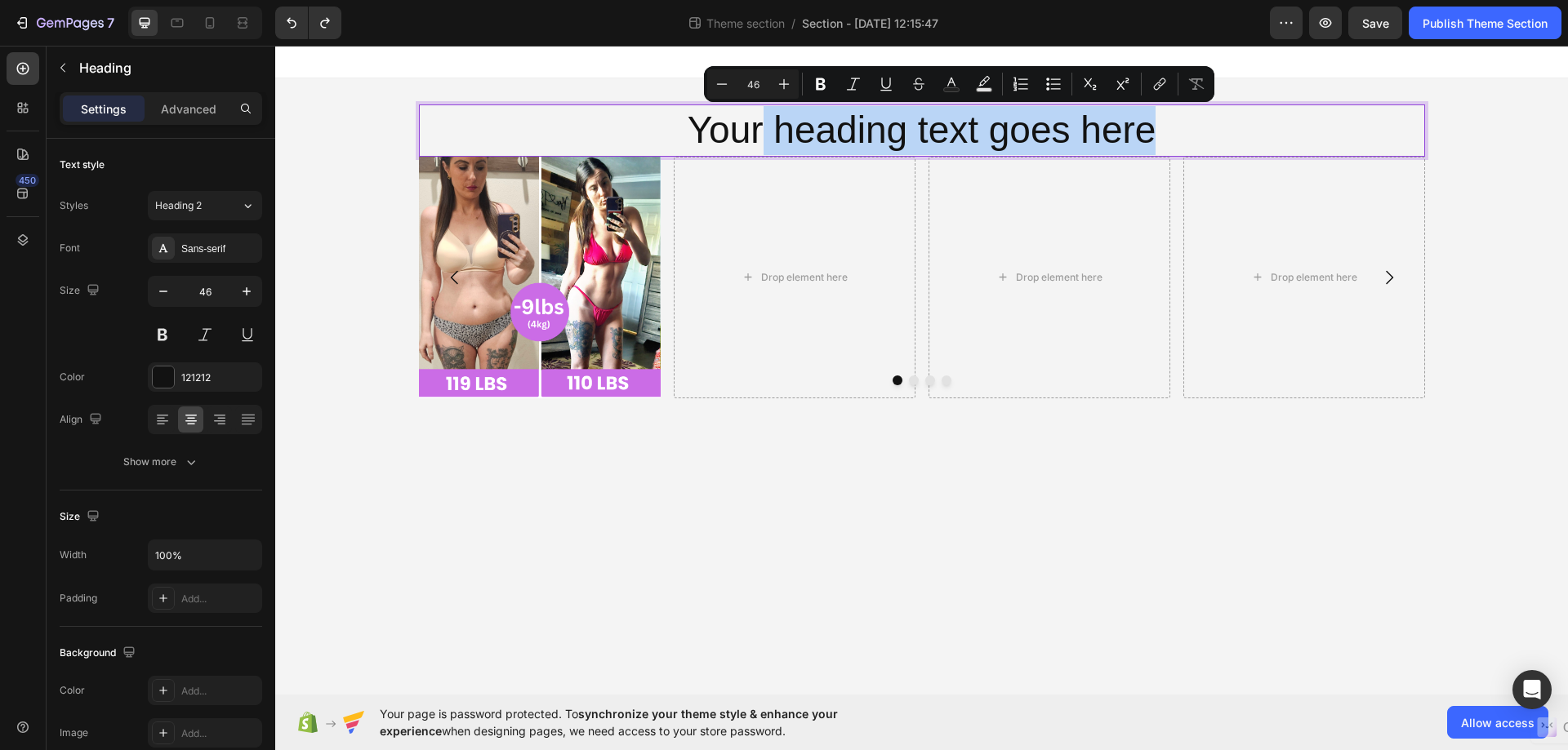
drag, startPoint x: 1162, startPoint y: 128, endPoint x: 758, endPoint y: 127, distance: 404.0
click at [758, 127] on p "Your heading text goes here" at bounding box center [921, 131] width 1002 height 49
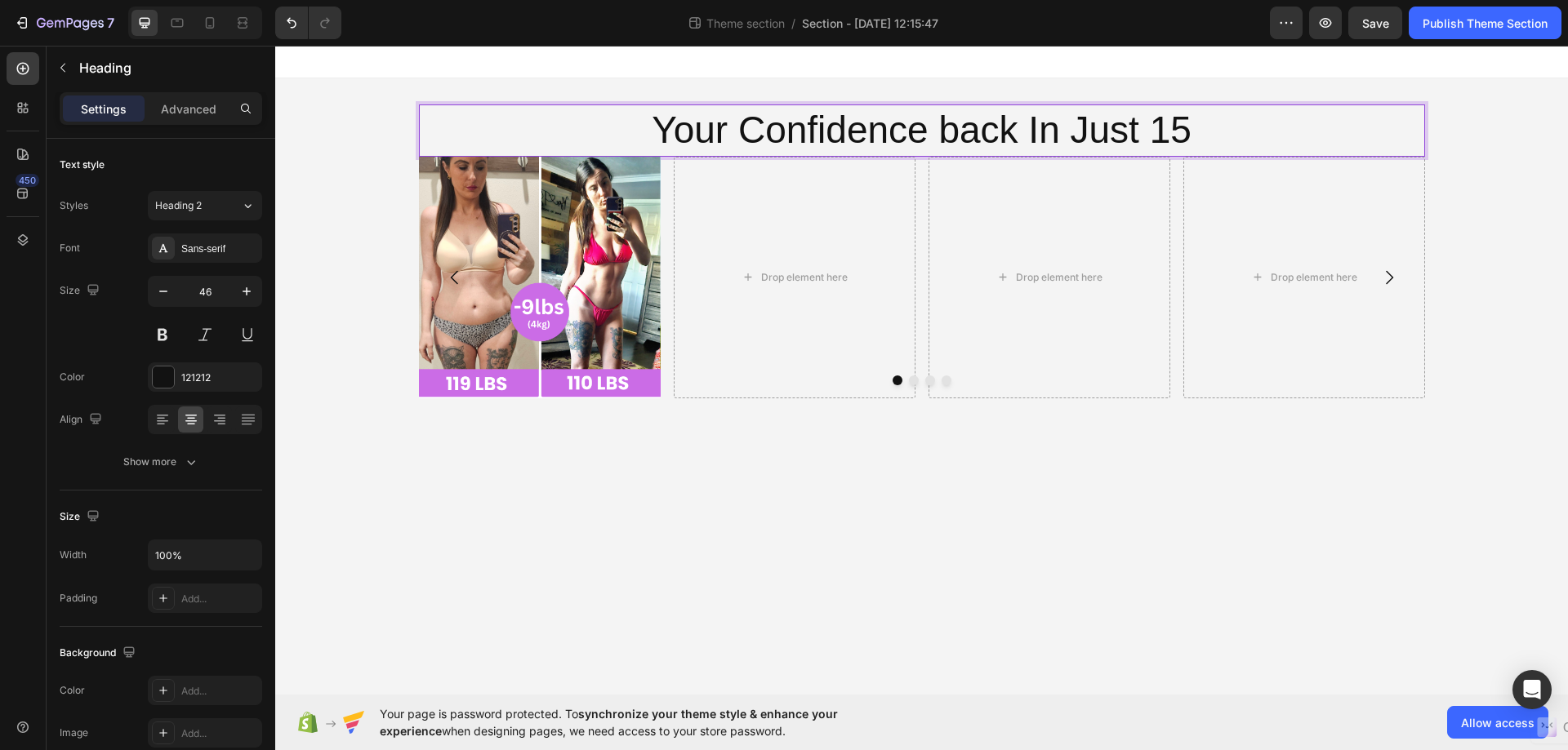
click at [959, 124] on p "Your Confidence back In Just 15" at bounding box center [921, 131] width 1002 height 49
click at [1220, 126] on p "Your Confidence Back In Just 15" at bounding box center [921, 131] width 1002 height 49
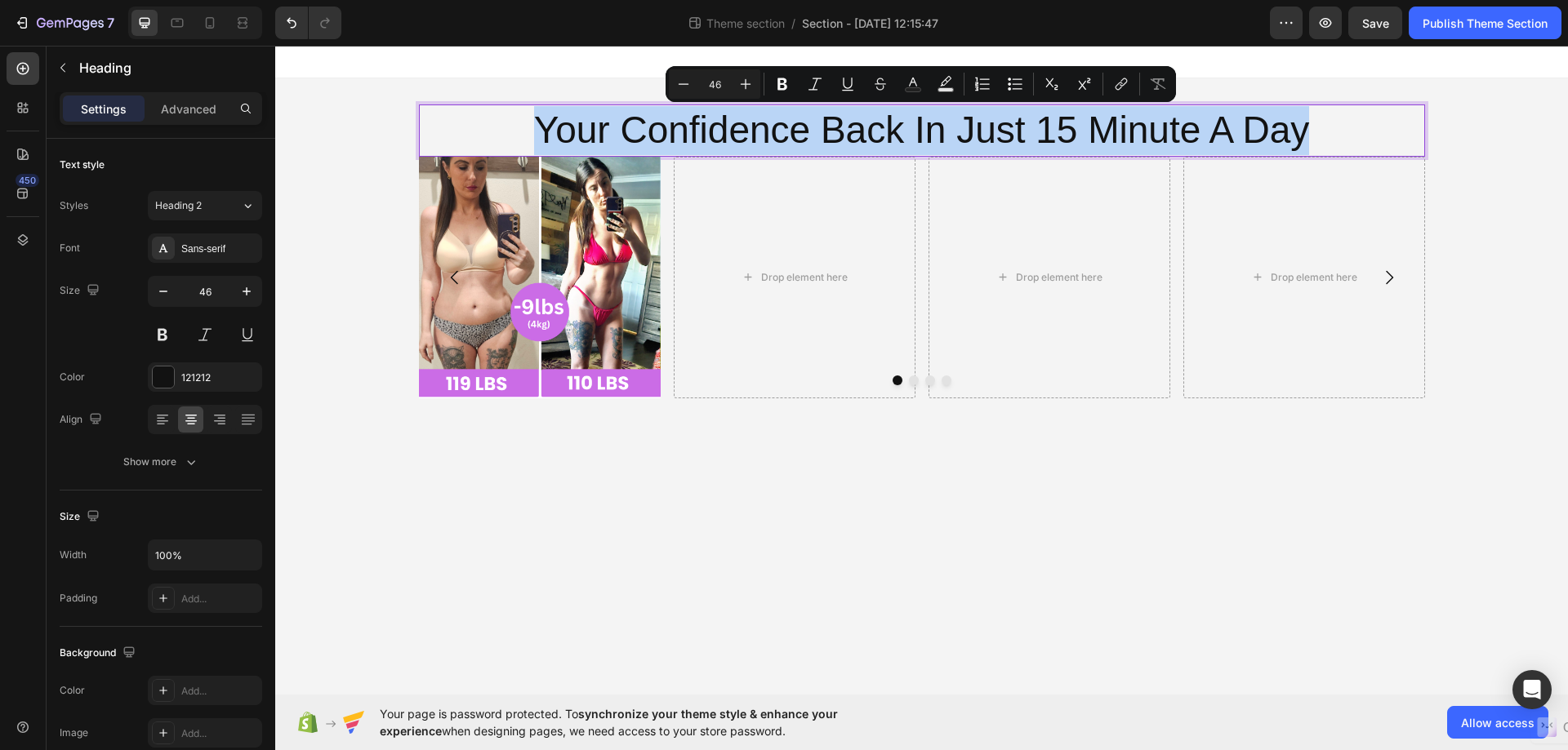
drag, startPoint x: 1354, startPoint y: 134, endPoint x: 483, endPoint y: 115, distance: 871.2
click at [483, 115] on p "Your Confidence Back In Just 15 Minute A Day" at bounding box center [921, 131] width 1002 height 49
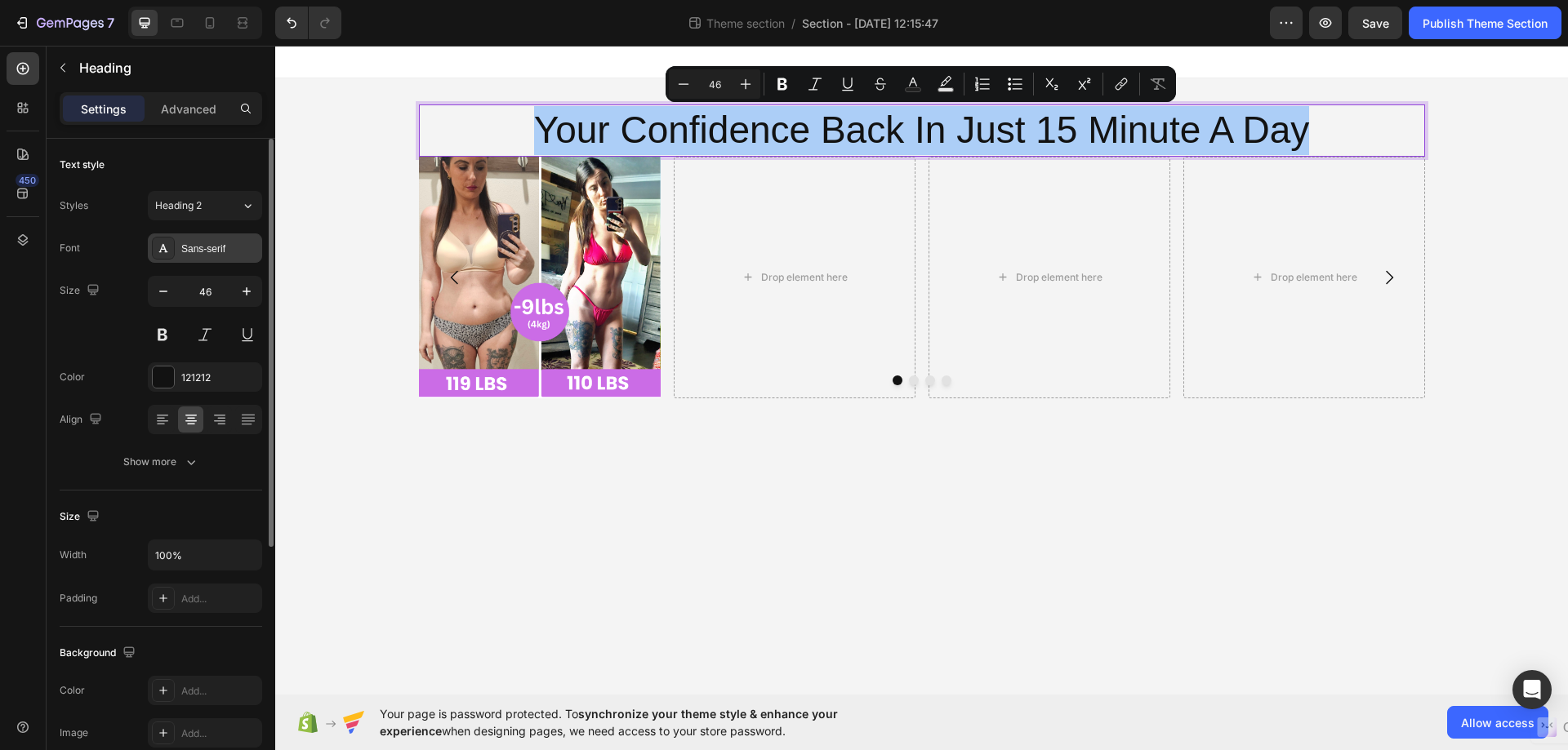
click at [228, 242] on div "Sans-serif" at bounding box center [219, 248] width 77 height 15
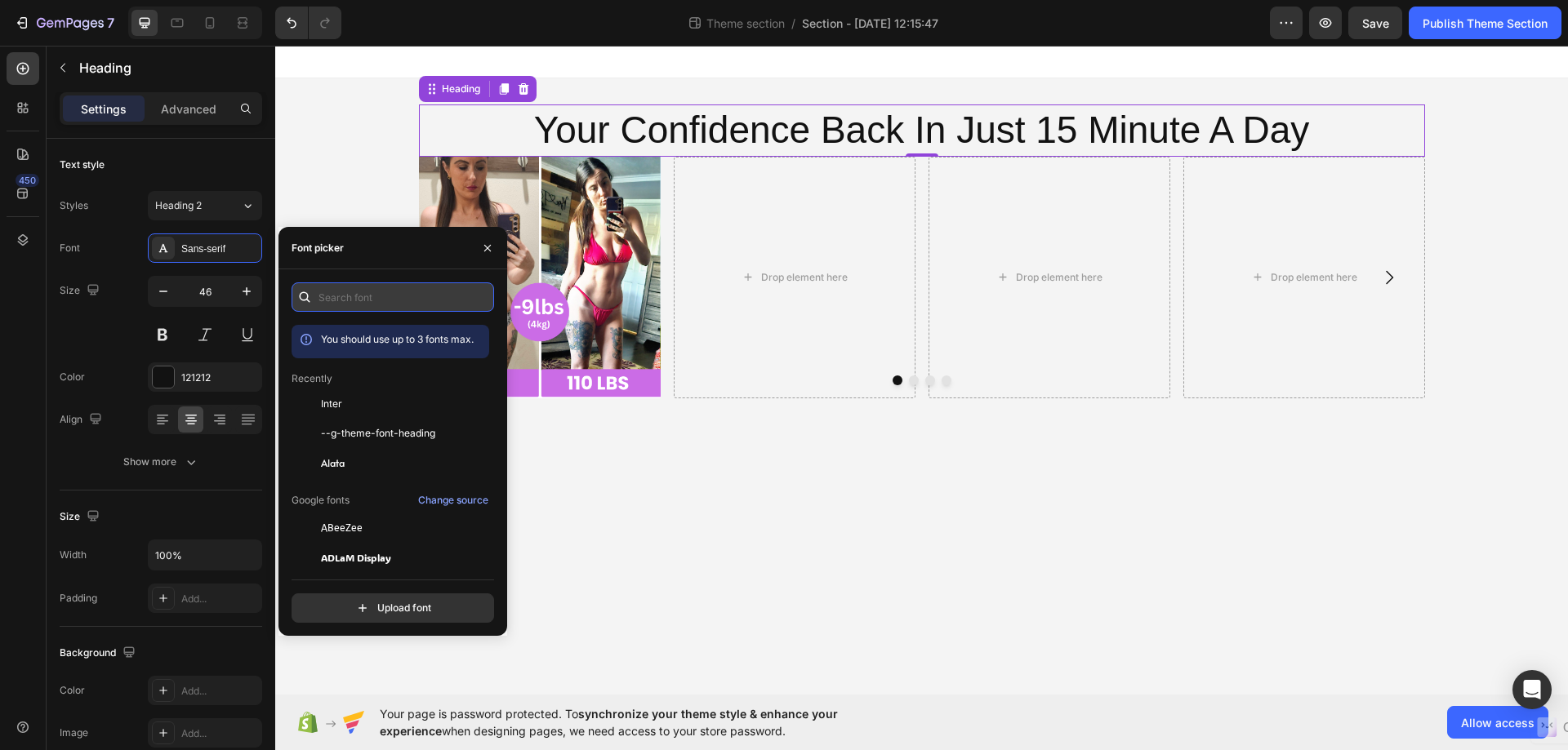
click at [368, 299] on input "text" at bounding box center [393, 297] width 203 height 29
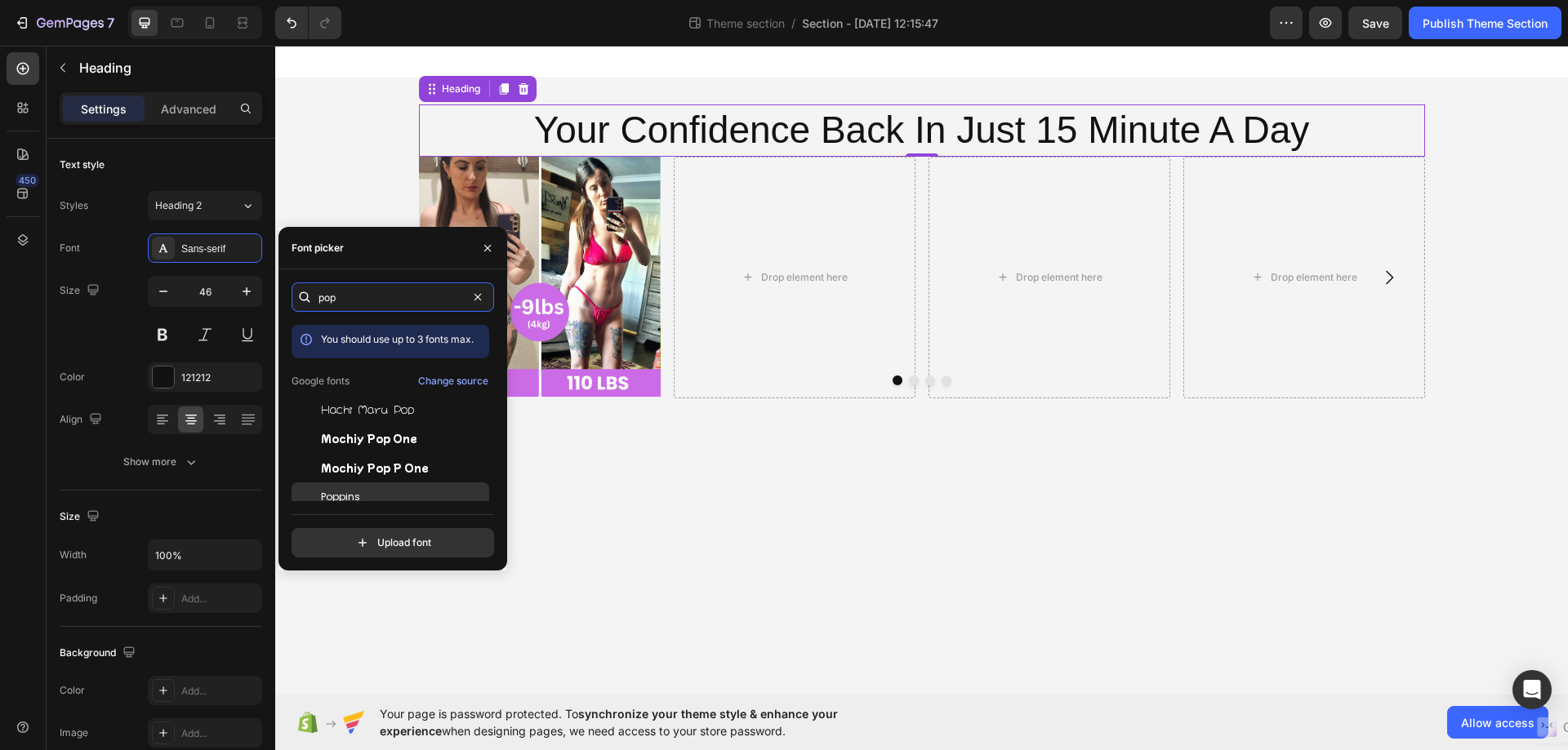
type input "pop"
click at [332, 494] on span "Poppins" at bounding box center [340, 497] width 39 height 15
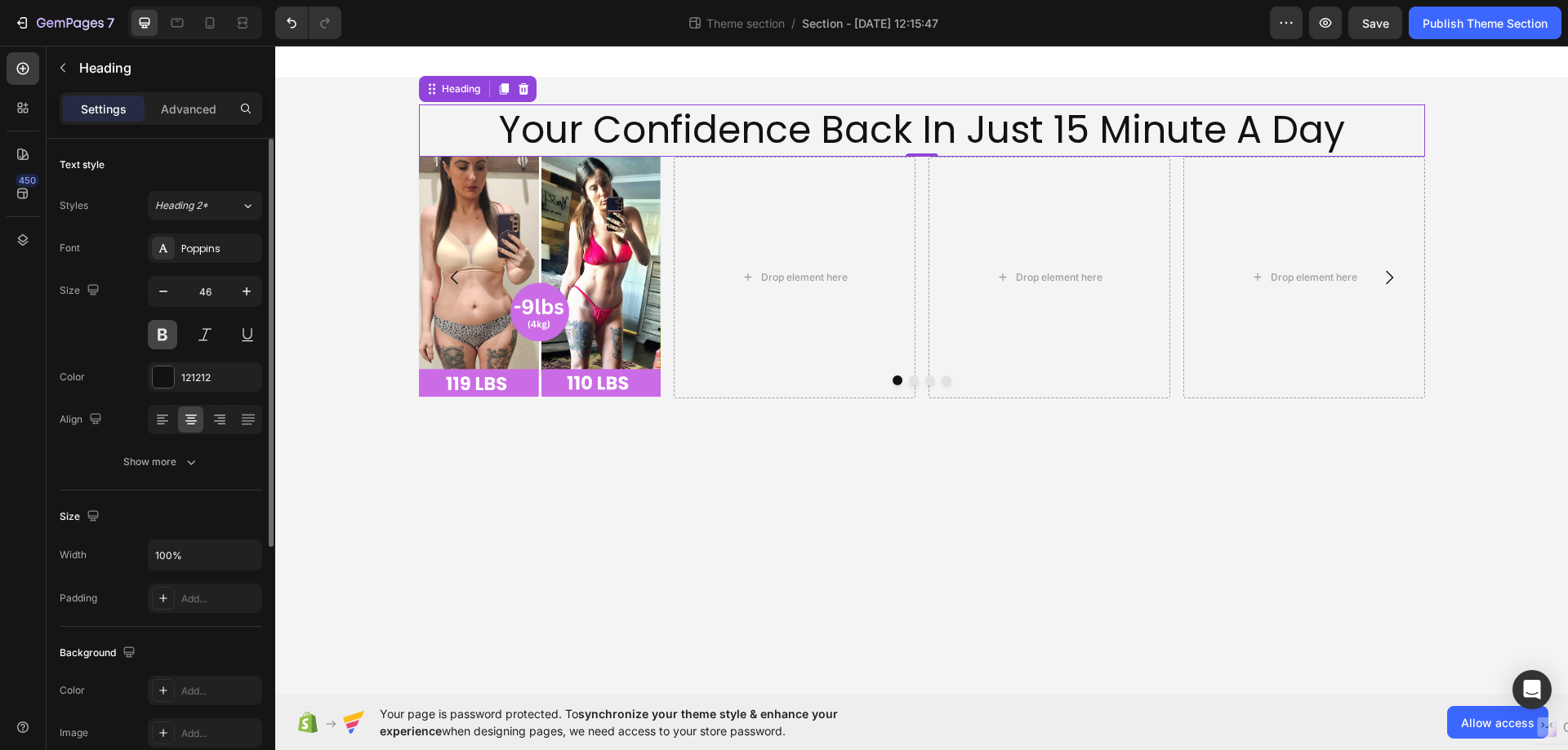
click at [164, 334] on button at bounding box center [163, 334] width 29 height 29
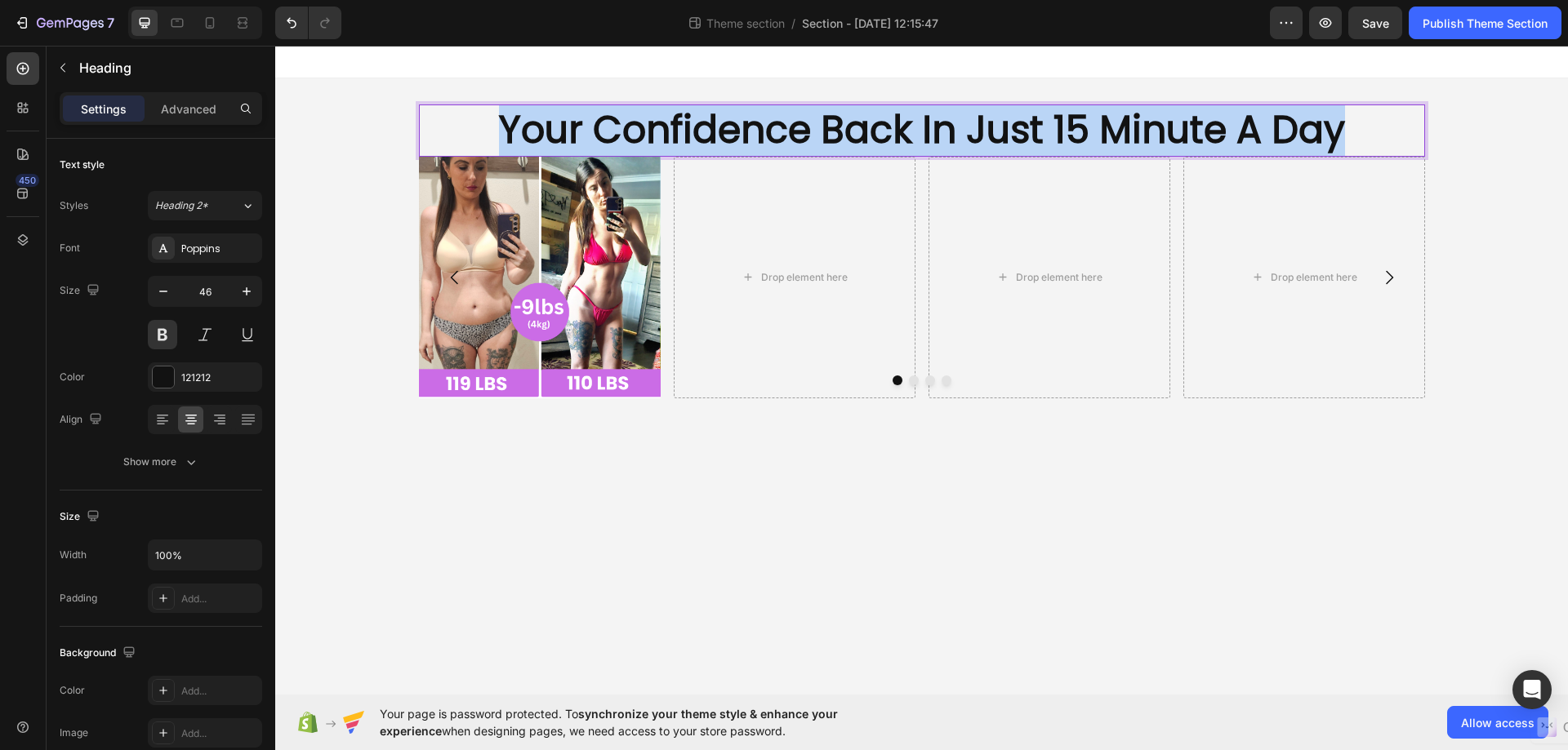
drag, startPoint x: 1364, startPoint y: 127, endPoint x: 482, endPoint y: 106, distance: 882.2
click at [482, 106] on p "Your Confidence Back In Just 15 Minute A Day" at bounding box center [921, 131] width 1002 height 49
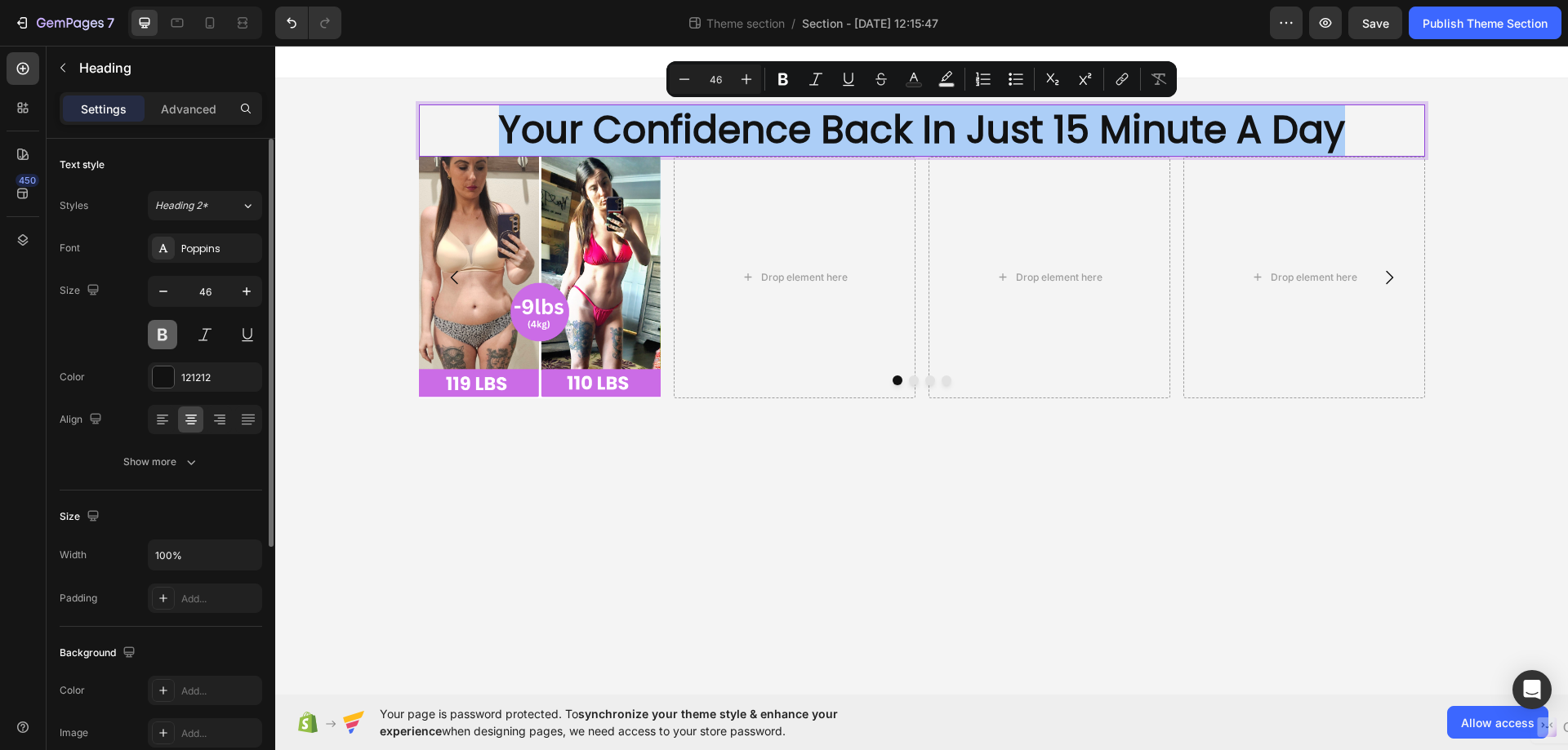
click at [156, 338] on button at bounding box center [163, 334] width 29 height 29
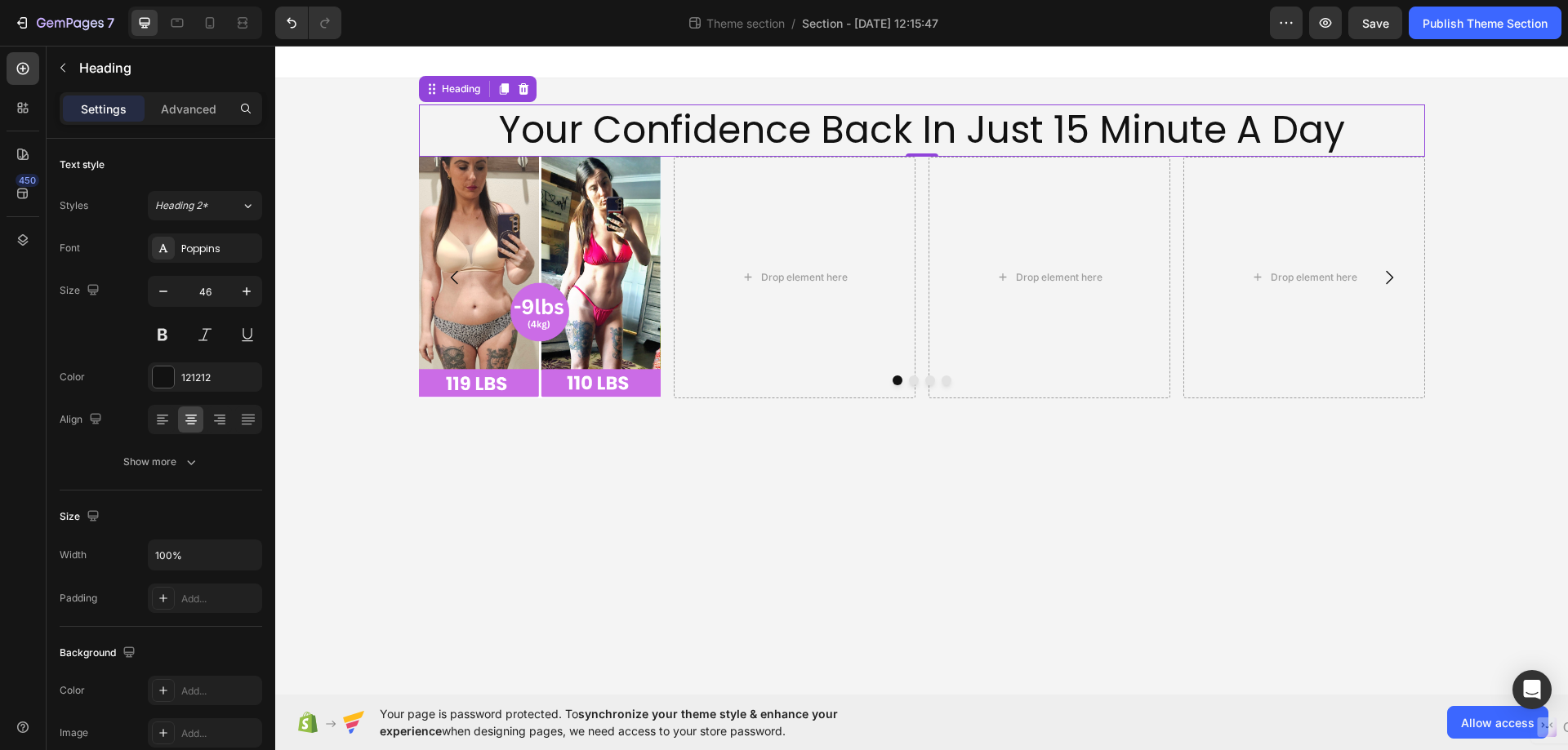
click at [599, 121] on p "Your Confidence Back In Just 15 Minute A Day" at bounding box center [921, 131] width 1002 height 49
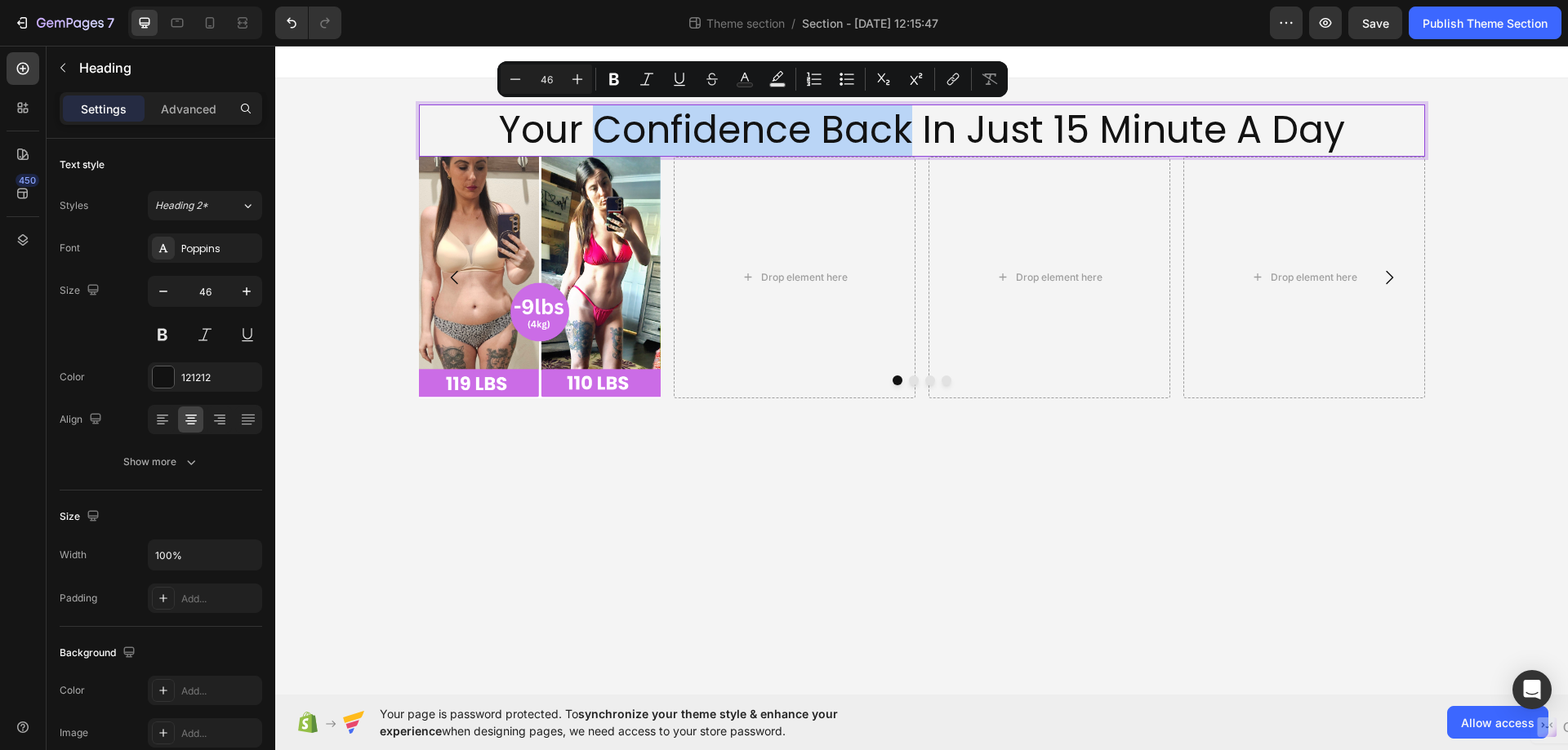
drag, startPoint x: 597, startPoint y: 121, endPoint x: 904, endPoint y: 118, distance: 307.0
click at [904, 118] on p "Your Confidence Back In Just 15 Minute A Day" at bounding box center [921, 131] width 1002 height 49
click at [609, 83] on icon "Editor contextual toolbar" at bounding box center [614, 79] width 16 height 16
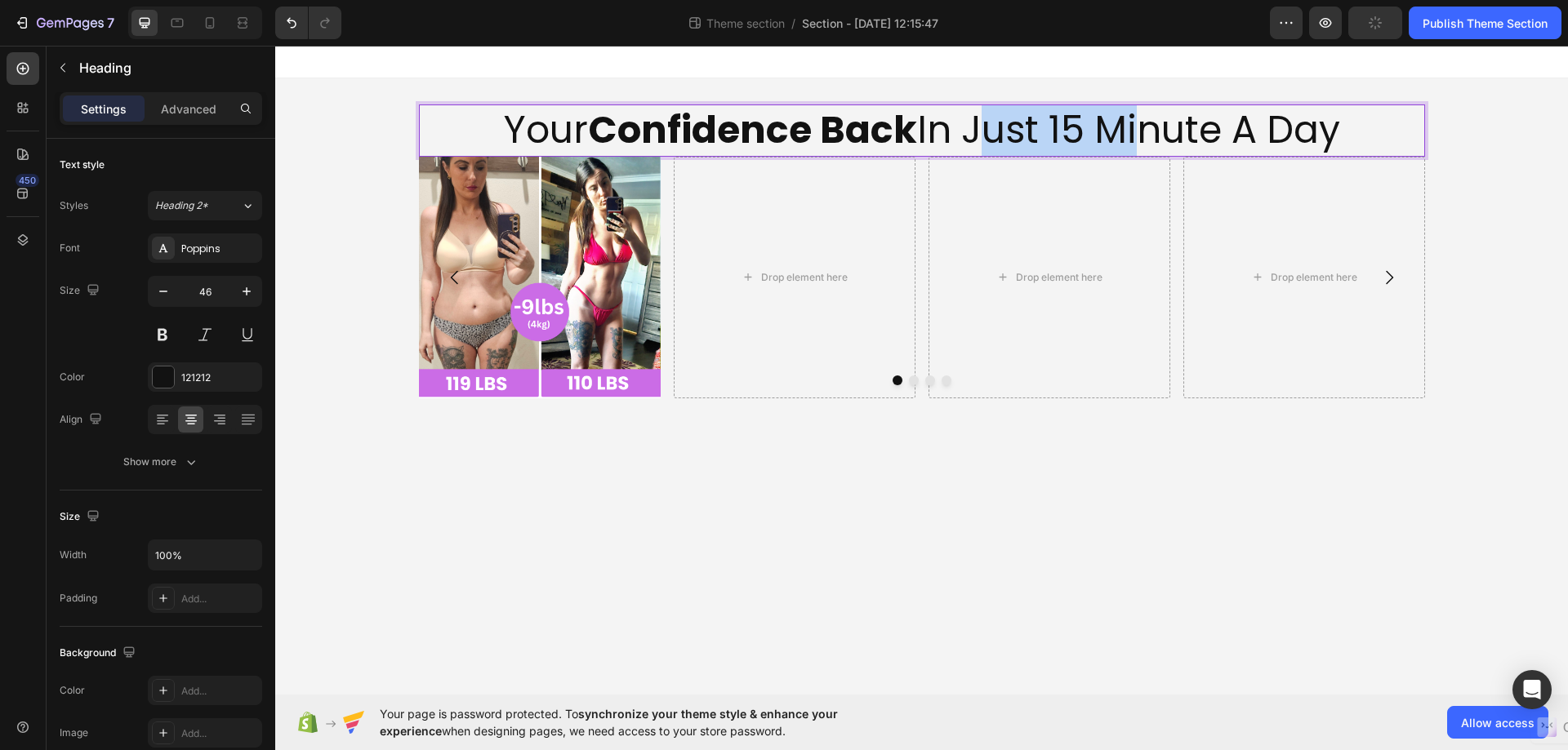
drag, startPoint x: 977, startPoint y: 126, endPoint x: 1128, endPoint y: 128, distance: 151.0
click at [1128, 128] on p "Your Confidence Back In Just 15 Minute A Day" at bounding box center [921, 131] width 1002 height 49
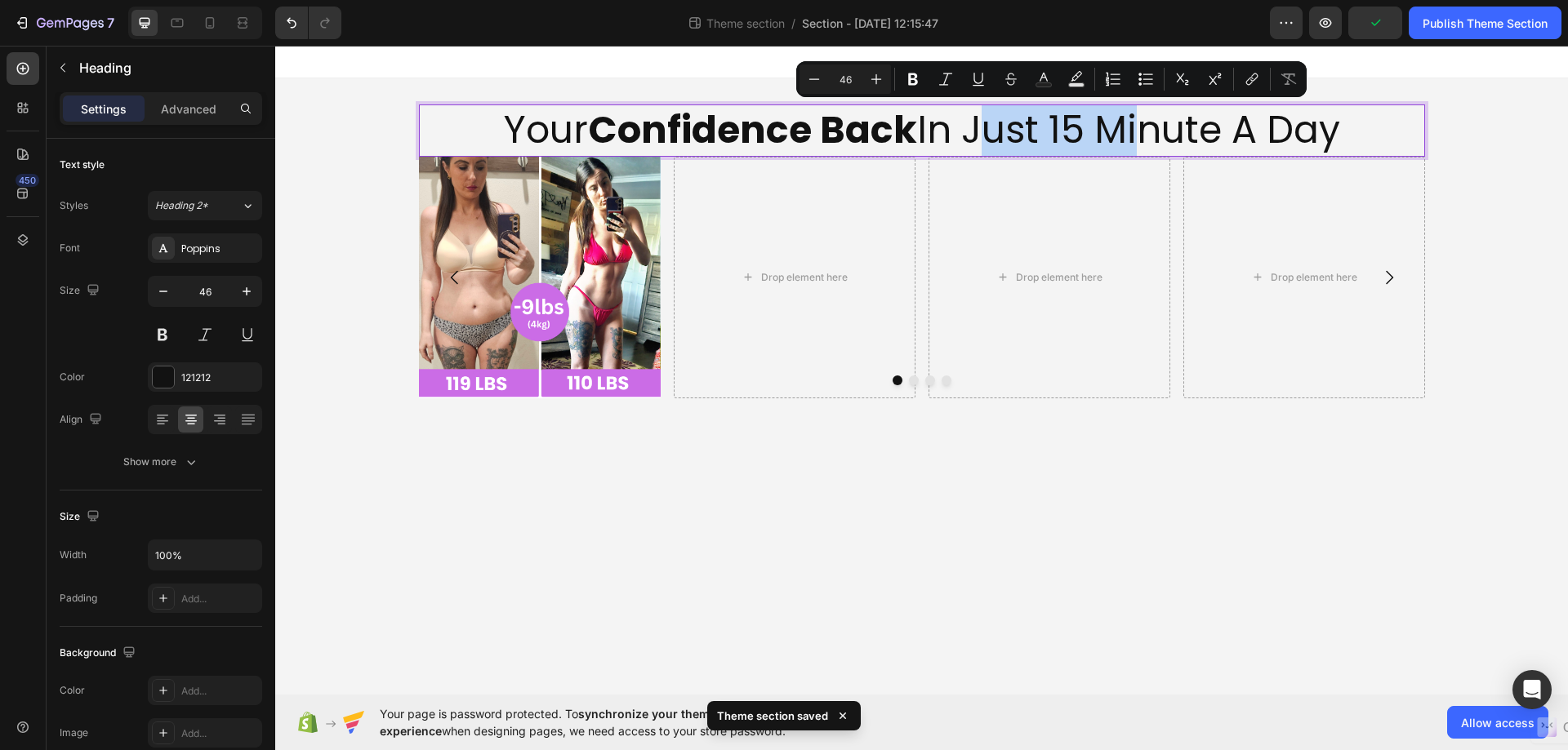
click at [1054, 126] on p "Your Confidence Back In Just 15 Minute A Day" at bounding box center [921, 131] width 1002 height 49
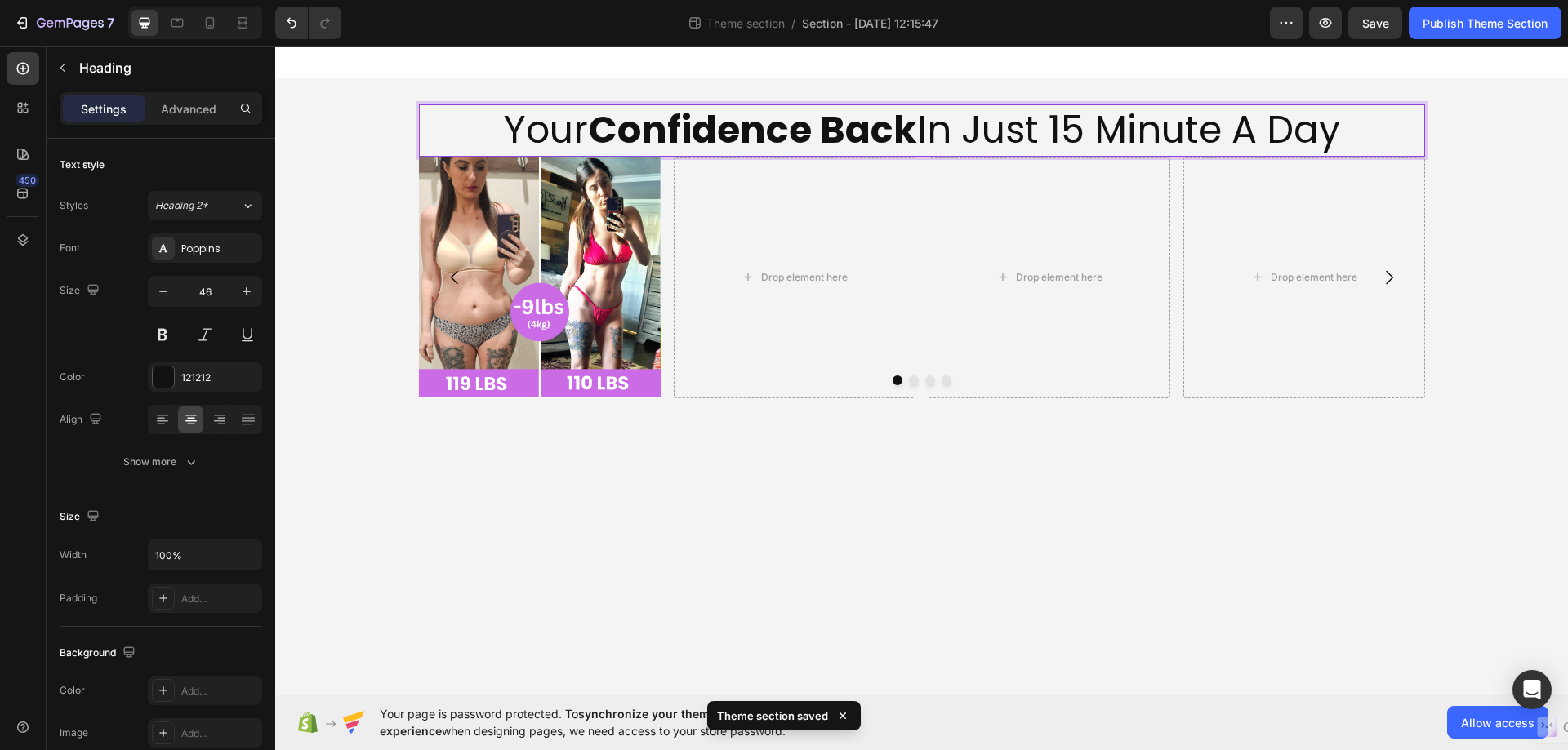
drag, startPoint x: 1055, startPoint y: 126, endPoint x: 1344, endPoint y: 124, distance: 289.0
click at [1344, 124] on p "Your Confidence Back In Just 15 Minute A Day" at bounding box center [921, 131] width 1002 height 49
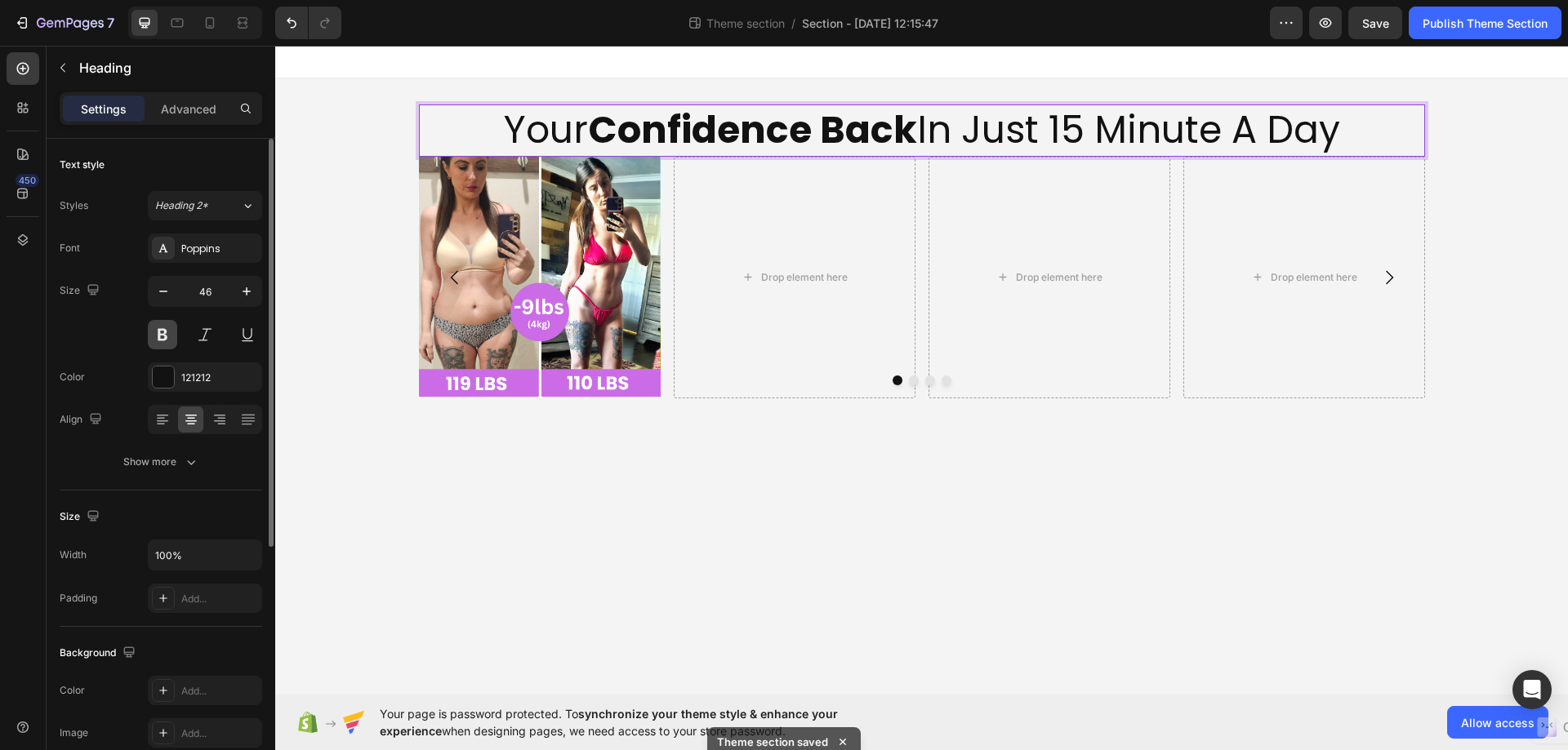
click at [161, 330] on button at bounding box center [163, 334] width 29 height 29
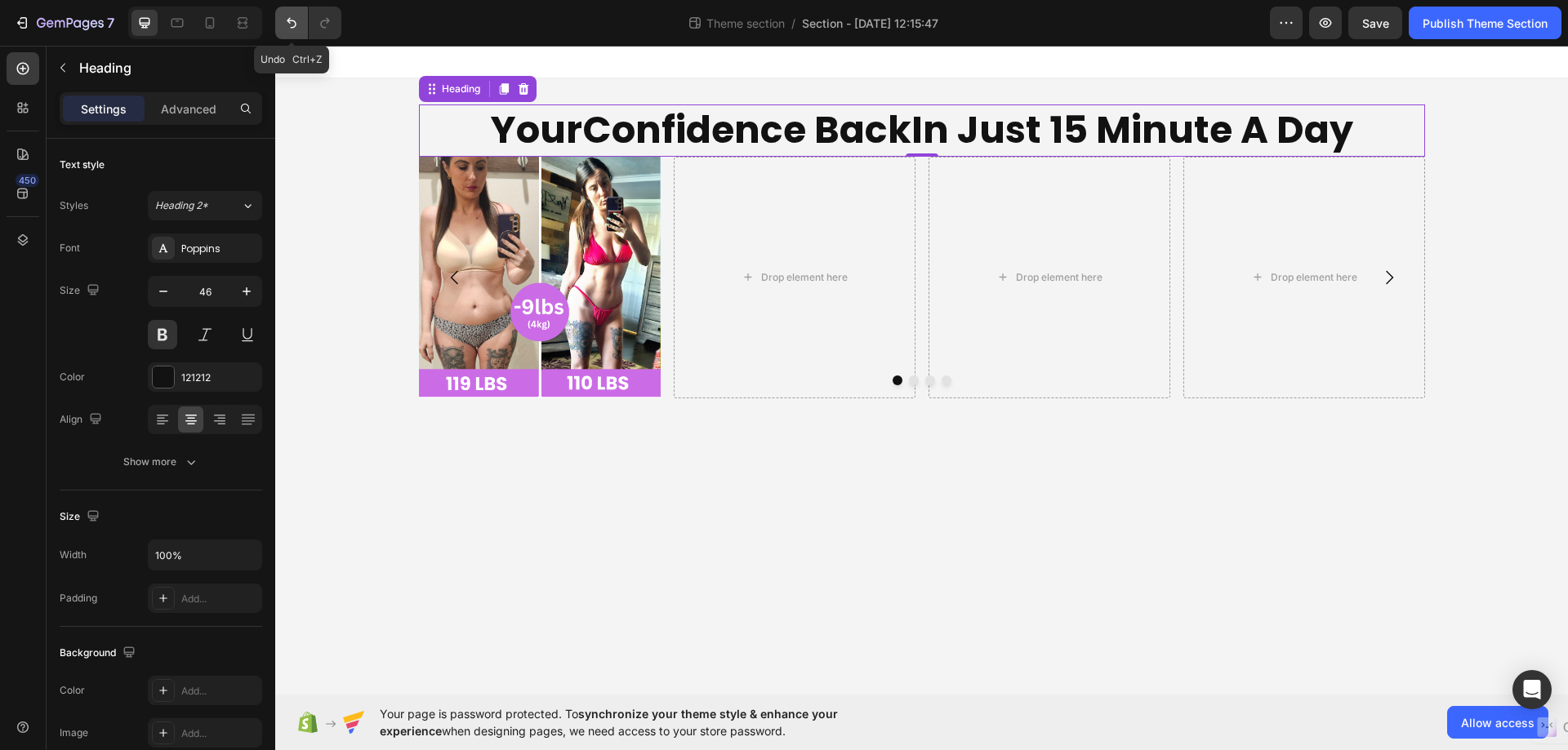
click at [288, 21] on icon "Undo/Redo" at bounding box center [291, 24] width 10 height 11
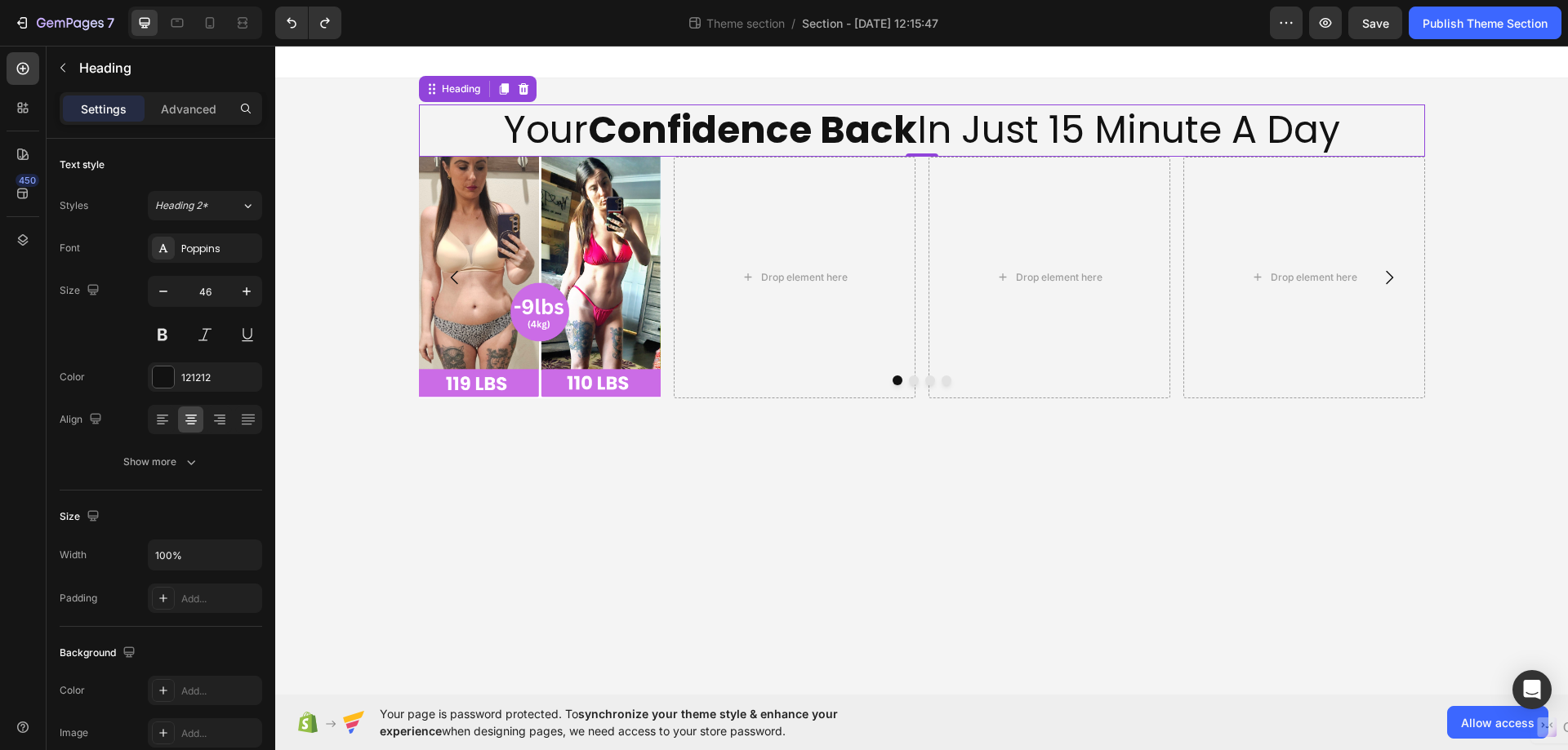
click at [988, 122] on p "Your Confidence Back In Just 15 Minute A Day" at bounding box center [921, 131] width 1002 height 49
drag, startPoint x: 1054, startPoint y: 121, endPoint x: 1347, endPoint y: 134, distance: 293.3
click at [1347, 134] on p "Your Confidence Back In Just 15 Minute A Day" at bounding box center [921, 131] width 1002 height 49
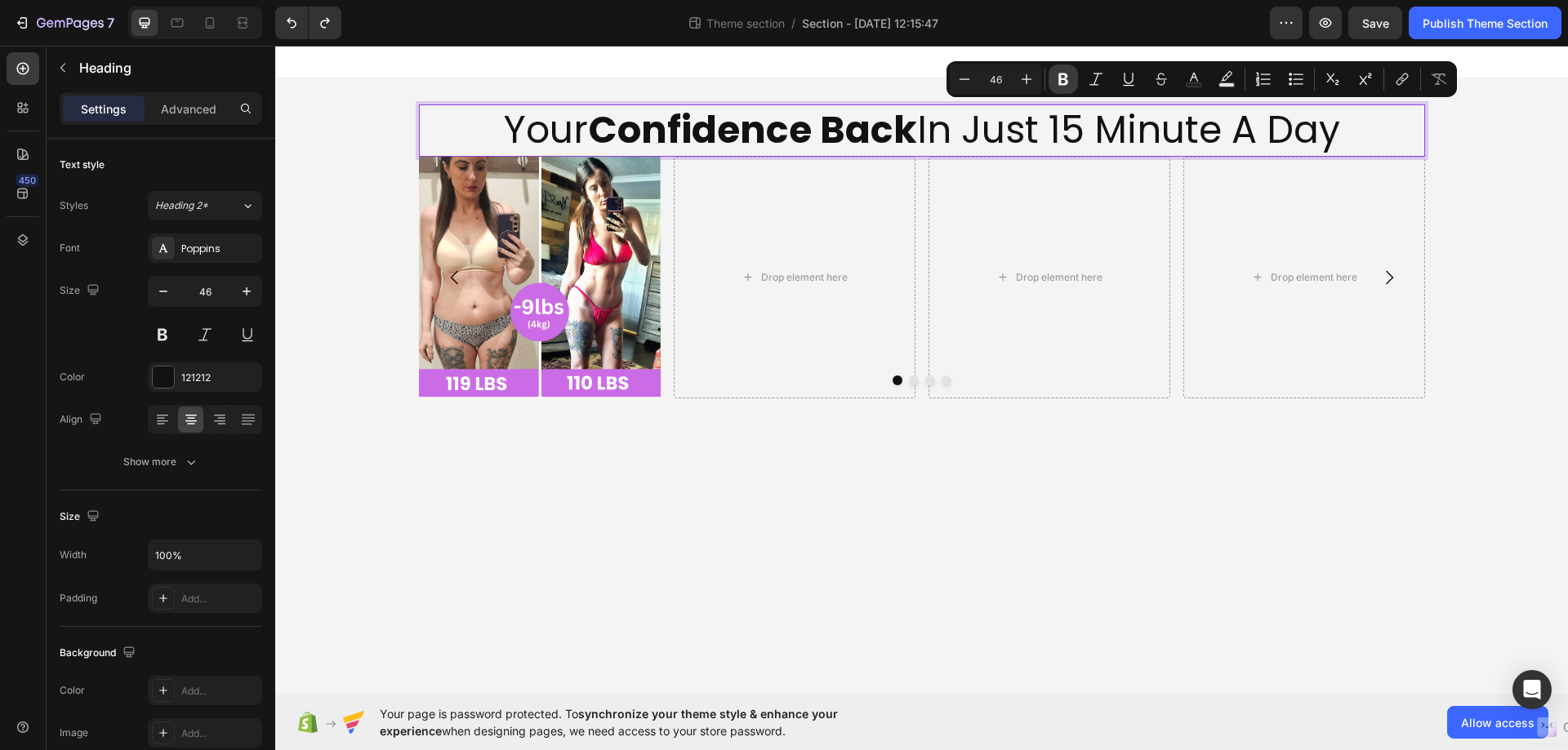
click at [1061, 77] on icon "Editor contextual toolbar" at bounding box center [1063, 79] width 10 height 12
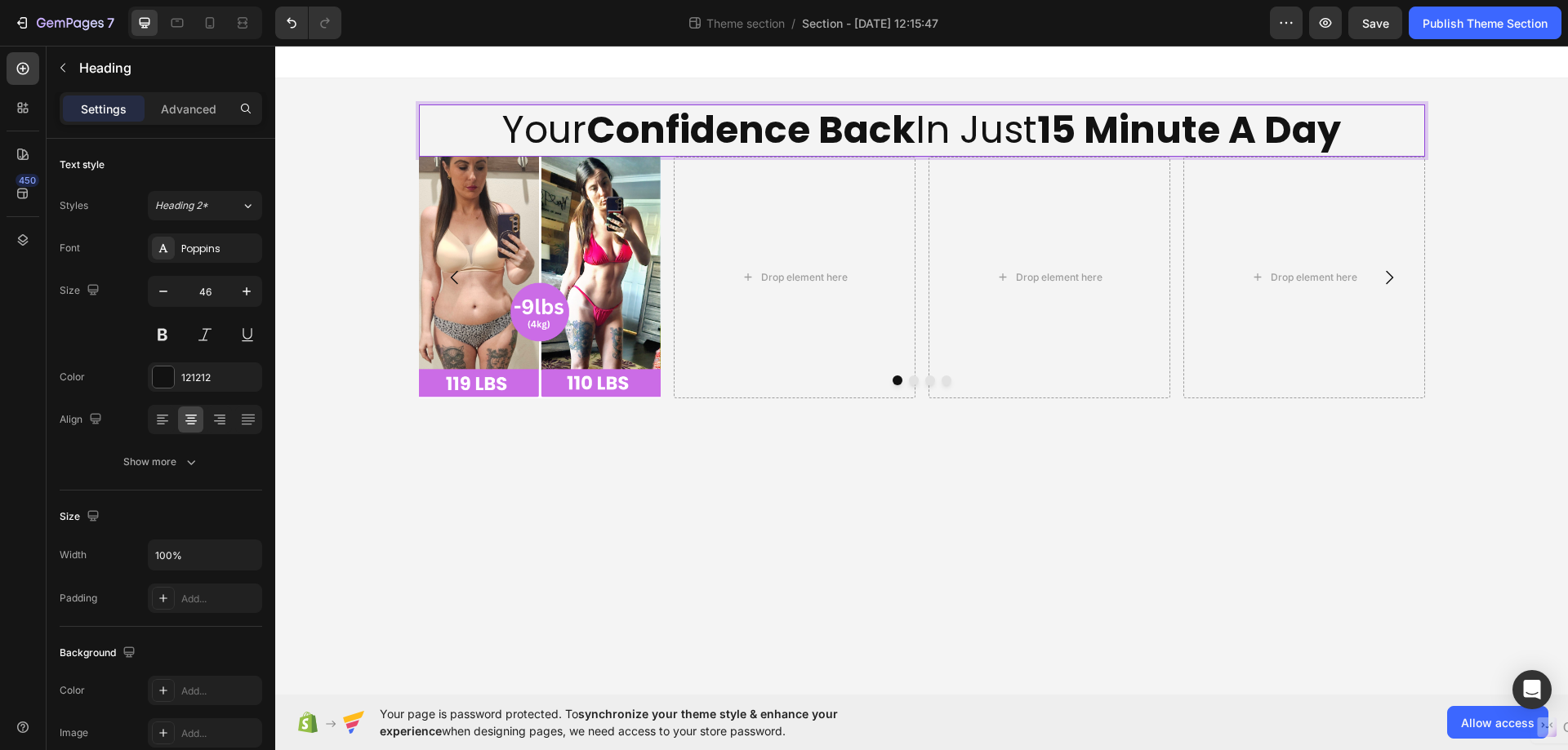
click at [1406, 135] on p "Your Confidence Back In Just 15 Minute A Day" at bounding box center [921, 131] width 1002 height 49
click at [897, 135] on strong "Confidence Back" at bounding box center [751, 129] width 329 height 52
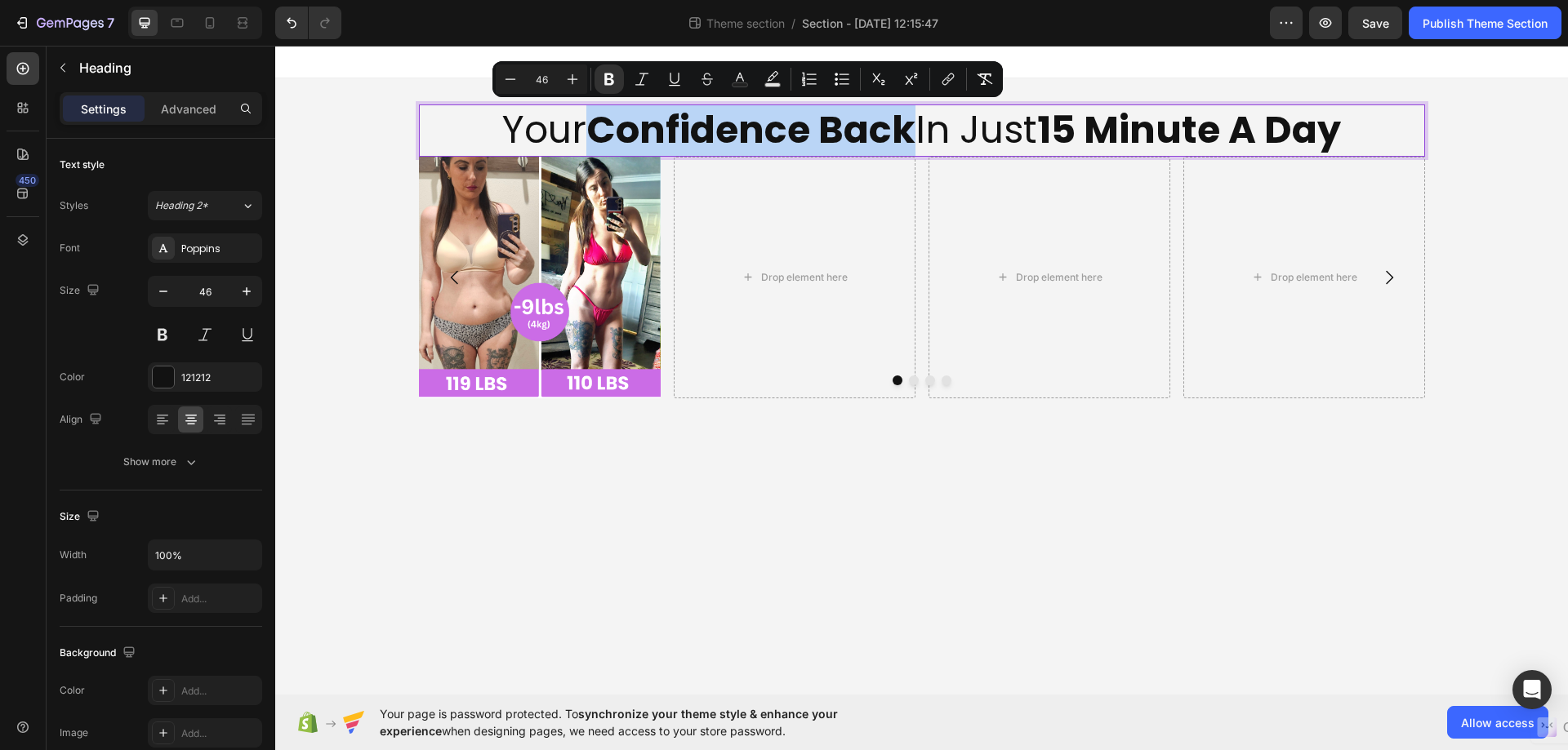
drag, startPoint x: 913, startPoint y: 135, endPoint x: 602, endPoint y: 129, distance: 311.1
click at [598, 130] on p "Your Confidence Back In Just 15 Minute A Day" at bounding box center [921, 131] width 1002 height 49
click at [768, 80] on icon "Editor contextual toolbar" at bounding box center [772, 76] width 12 height 10
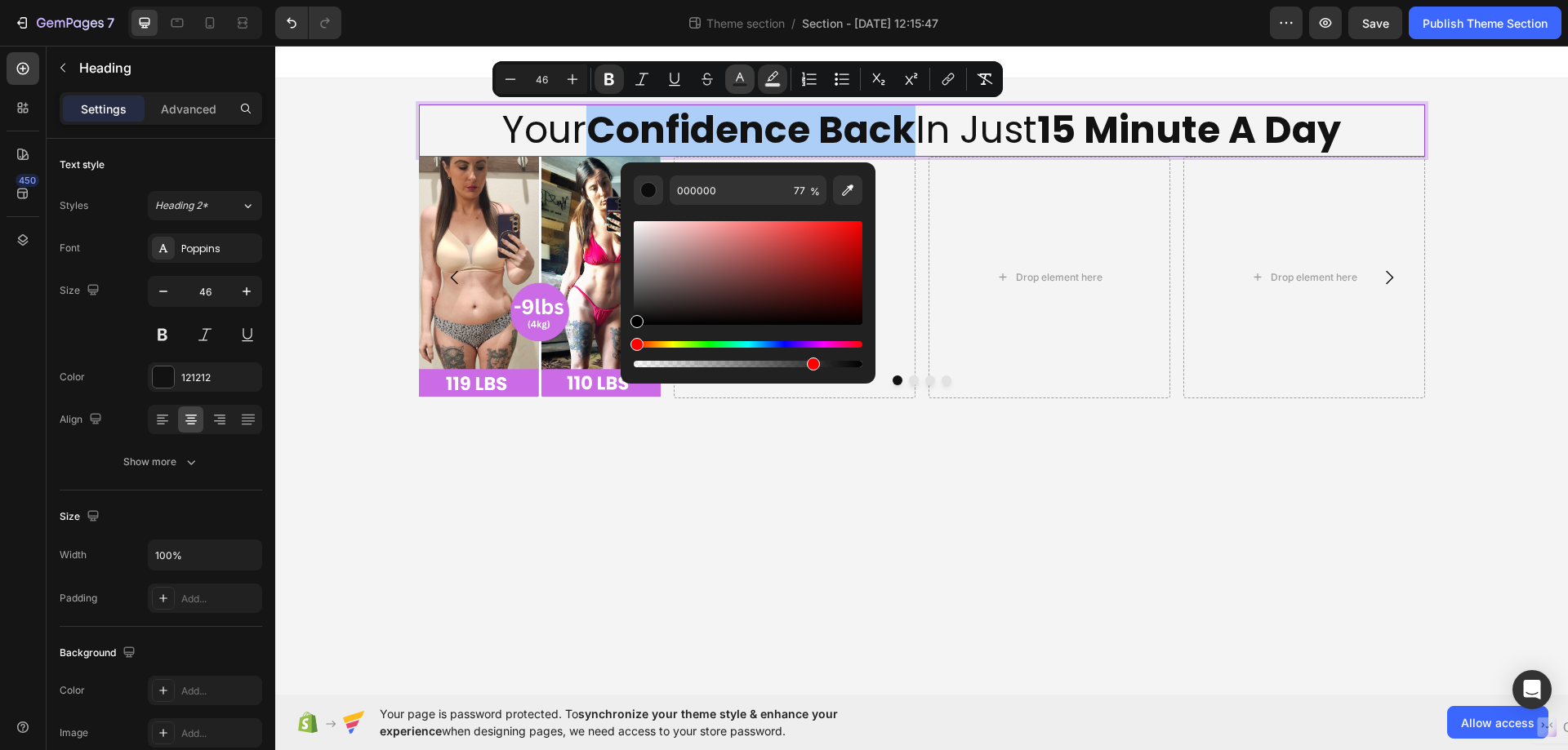
click at [740, 81] on icon "Editor contextual toolbar" at bounding box center [740, 79] width 16 height 16
type input "121212"
paste input "c48af1"
type input "C48AF1"
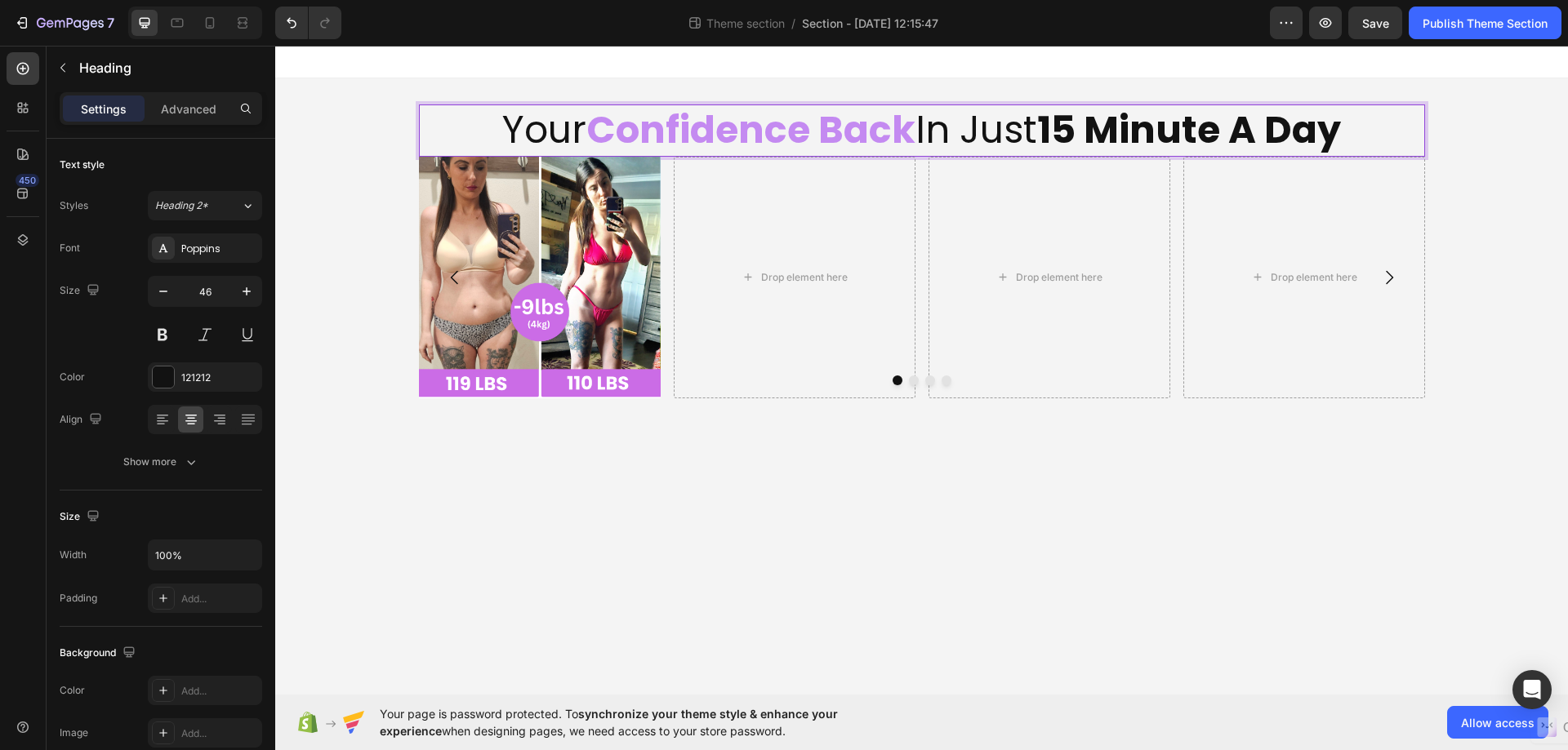
click at [1053, 124] on strong "15 Minute A Day" at bounding box center [1189, 129] width 303 height 52
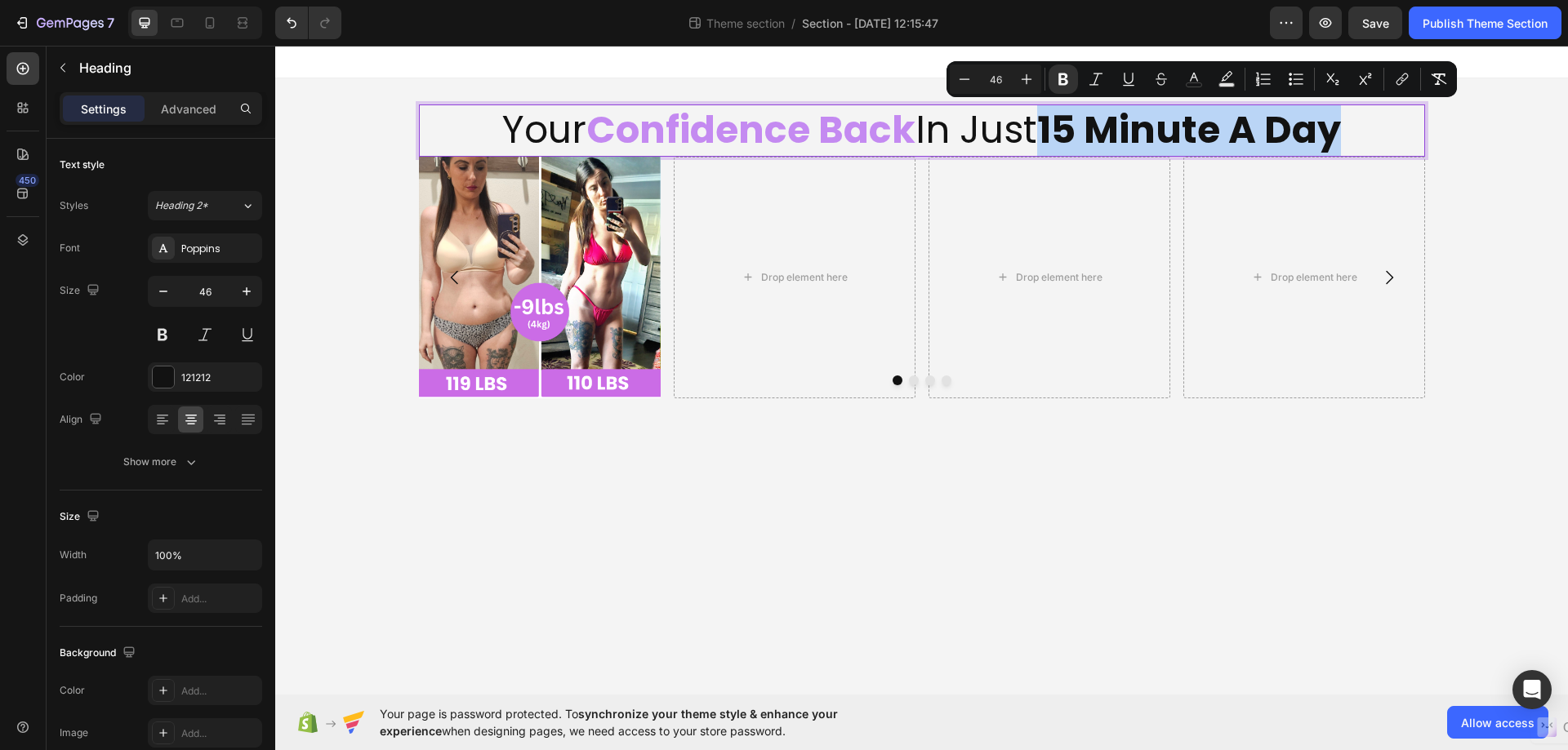
drag, startPoint x: 1053, startPoint y: 124, endPoint x: 1344, endPoint y: 128, distance: 291.0
click at [1340, 128] on strong "15 Minute A Day" at bounding box center [1189, 129] width 303 height 52
click at [1189, 85] on icon "Editor contextual toolbar" at bounding box center [1193, 79] width 16 height 16
type input "121212"
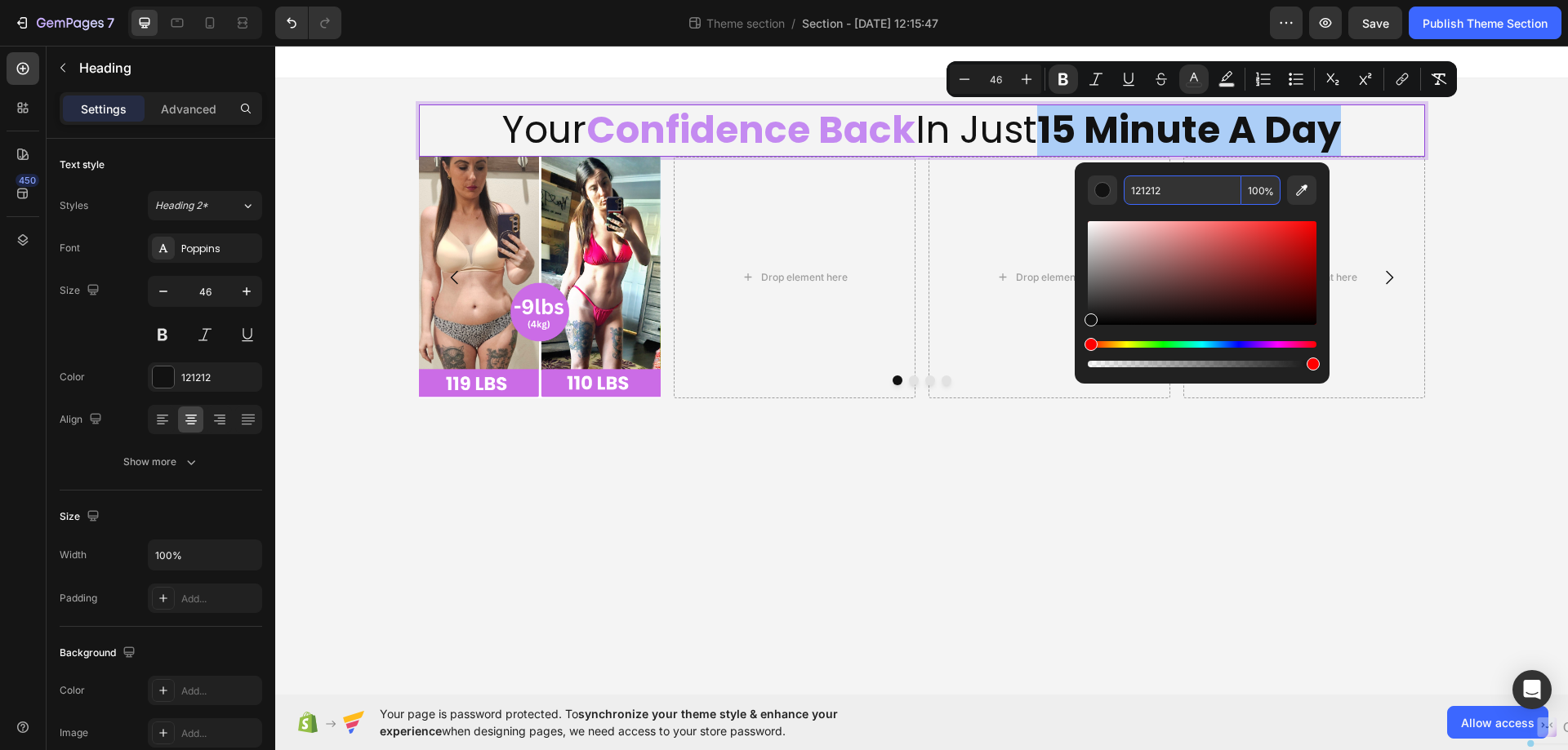
paste input "c48af1"
type input "C48AF1"
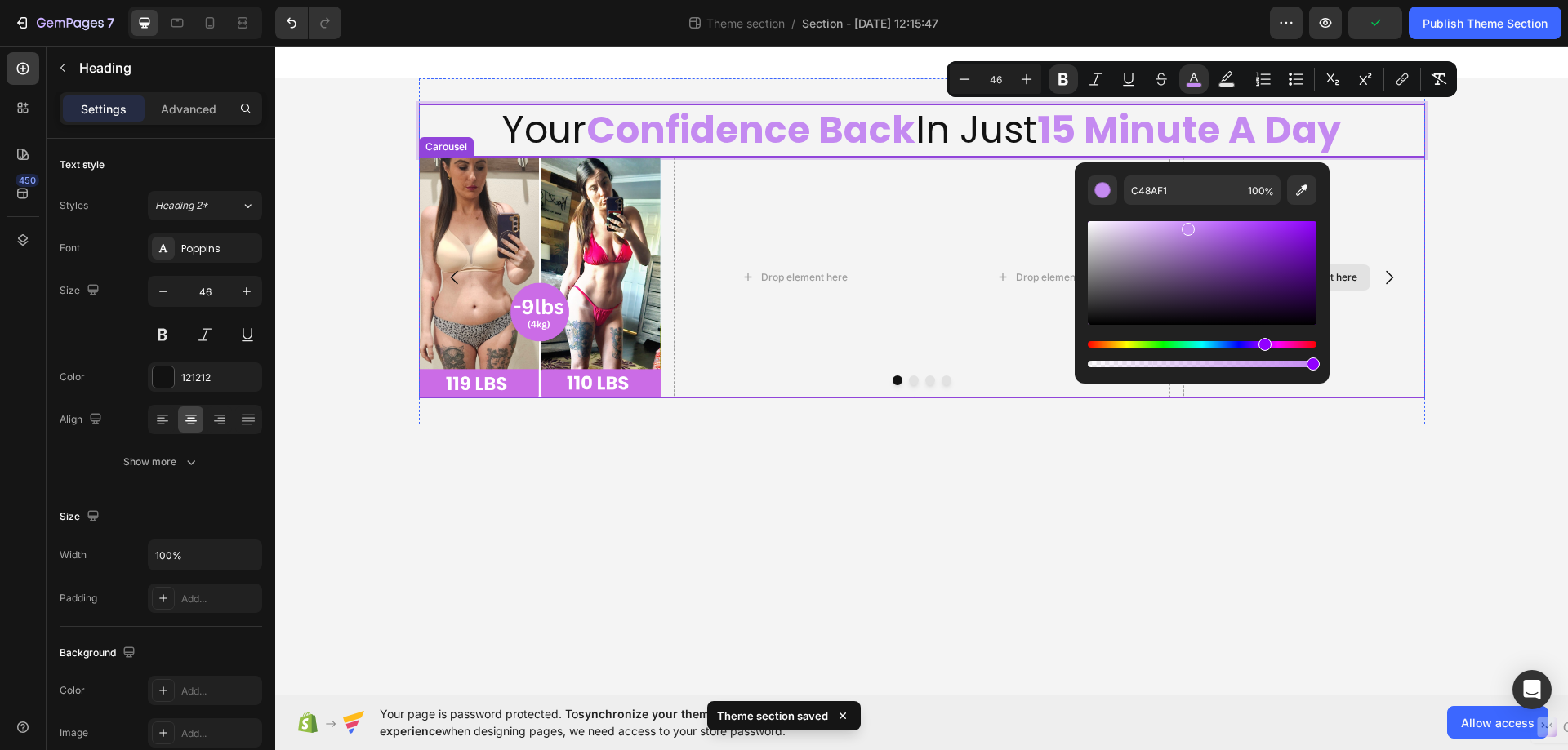
click at [1393, 203] on div "Drop element here" at bounding box center [1304, 278] width 241 height 241
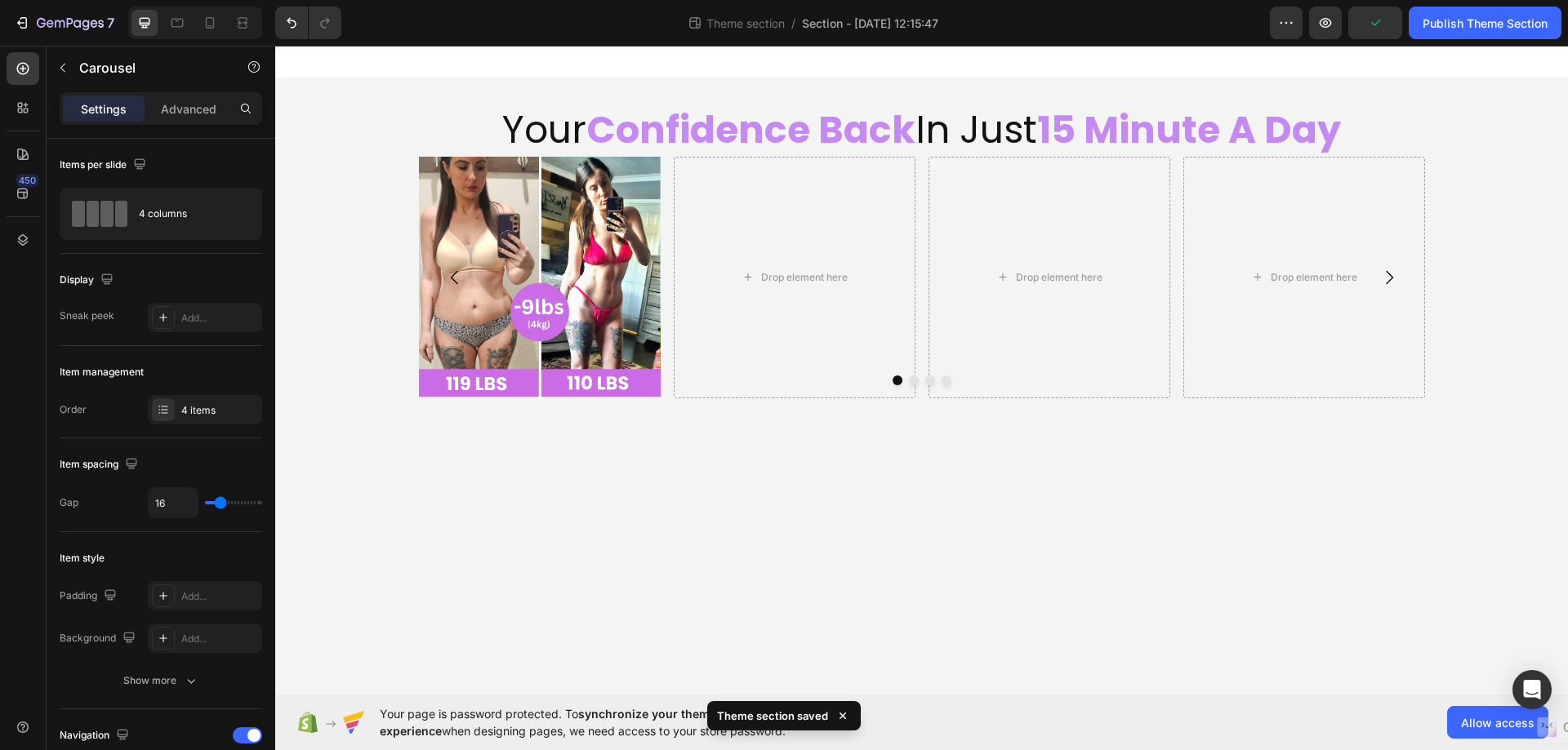
click at [794, 544] on body "Your Confidence Back In Just 15 Minute A Day Heading Image Drop element here Dr…" at bounding box center [921, 370] width 1292 height 649
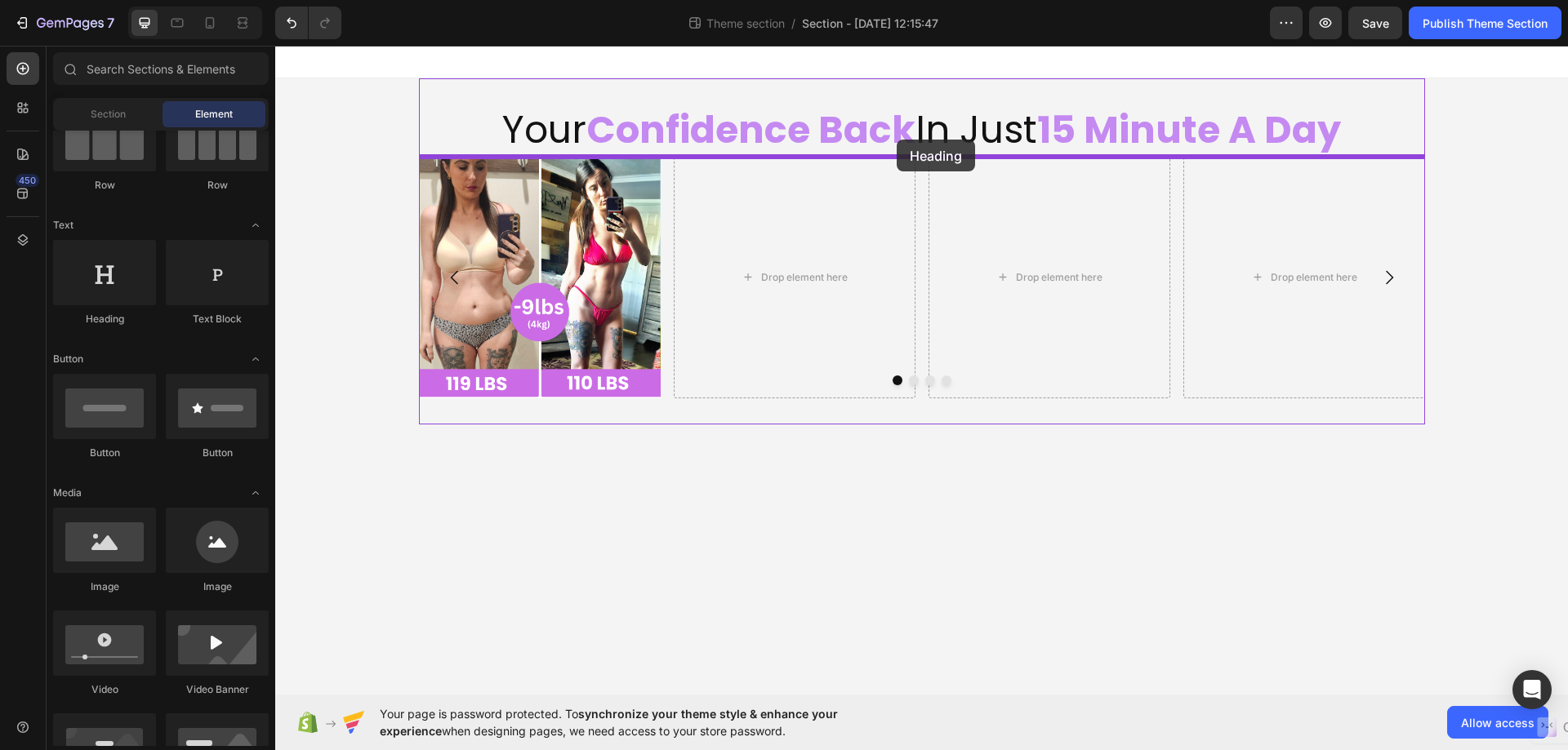
drag, startPoint x: 371, startPoint y: 339, endPoint x: 896, endPoint y: 140, distance: 561.4
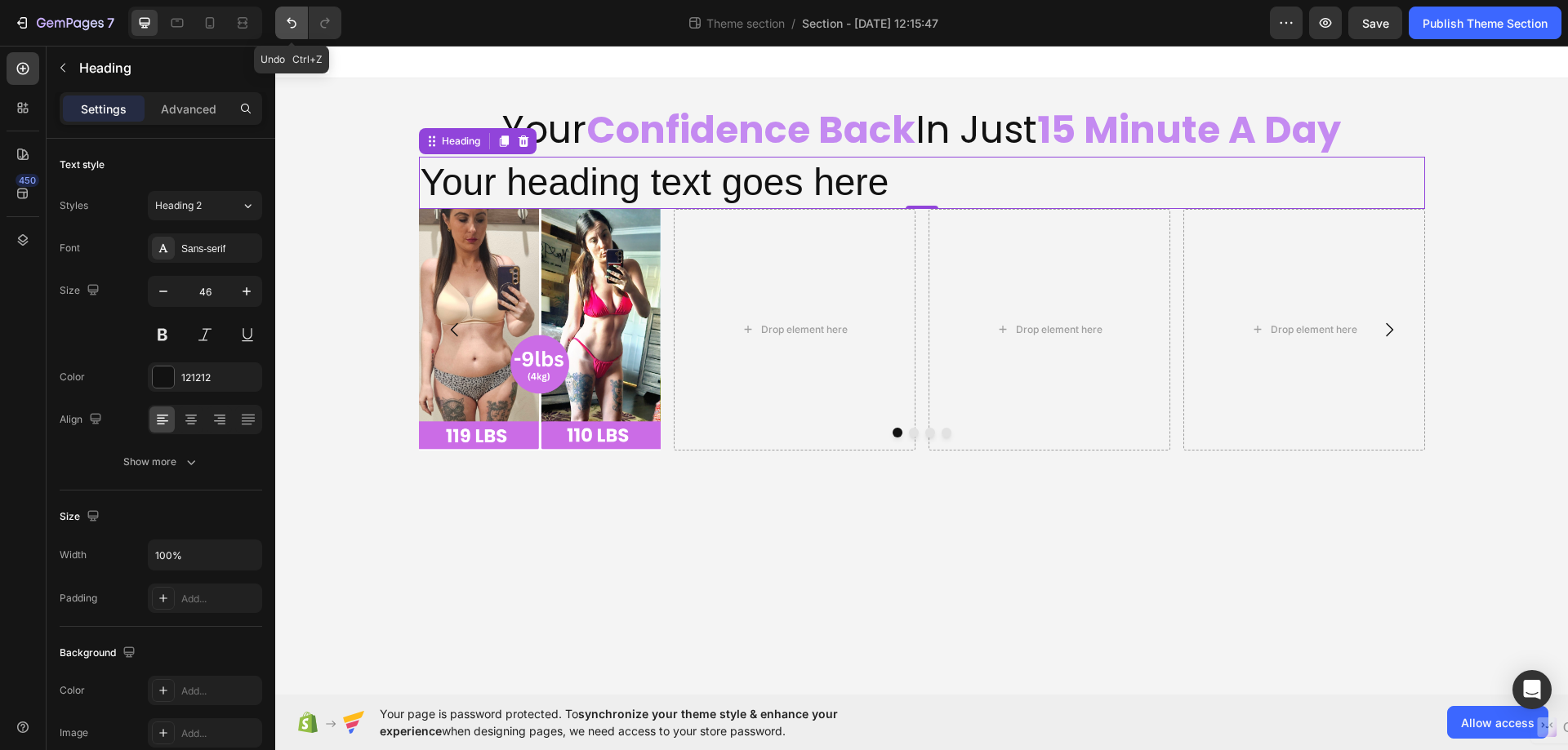
click at [285, 26] on icon "Undo/Redo" at bounding box center [291, 23] width 16 height 16
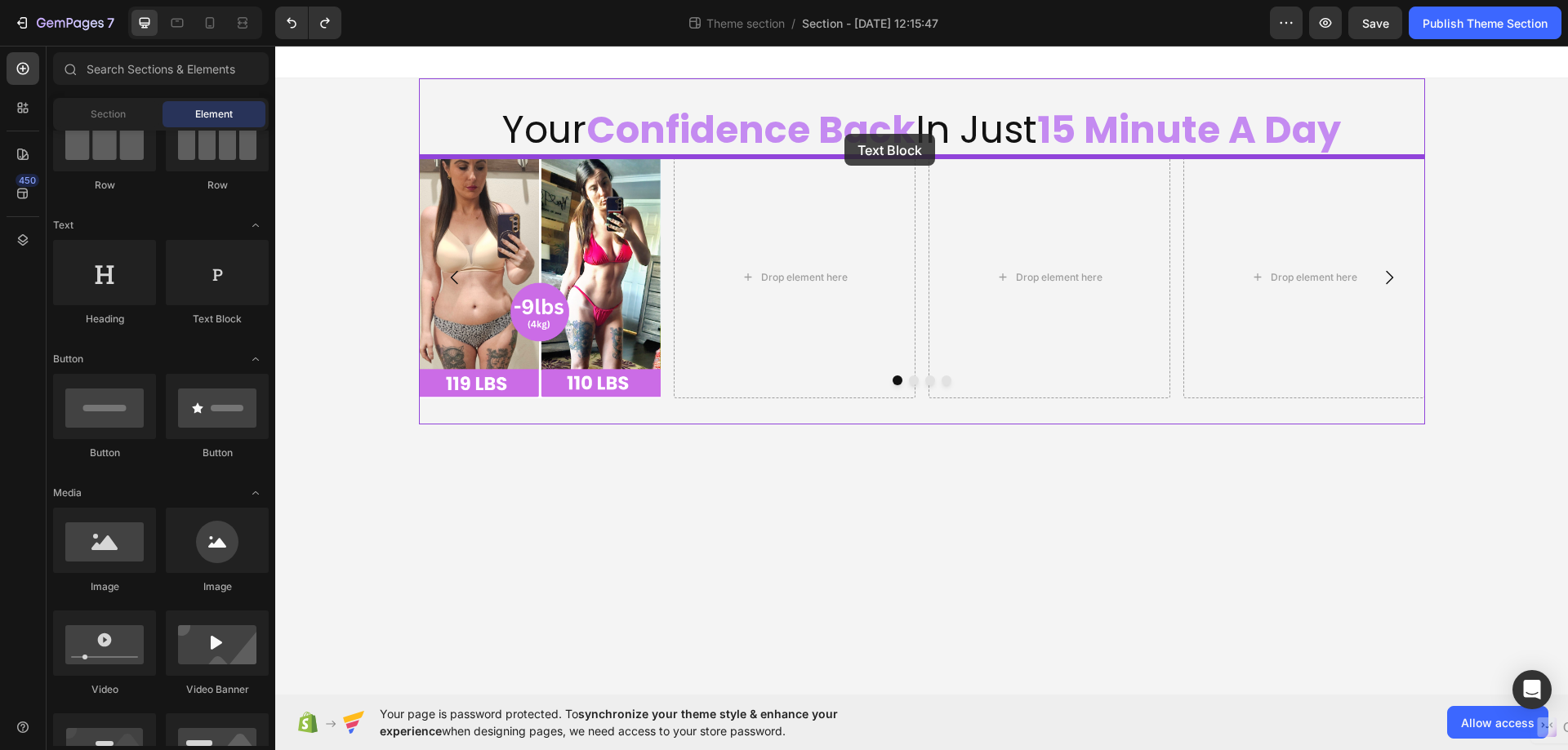
drag, startPoint x: 478, startPoint y: 335, endPoint x: 832, endPoint y: 134, distance: 407.1
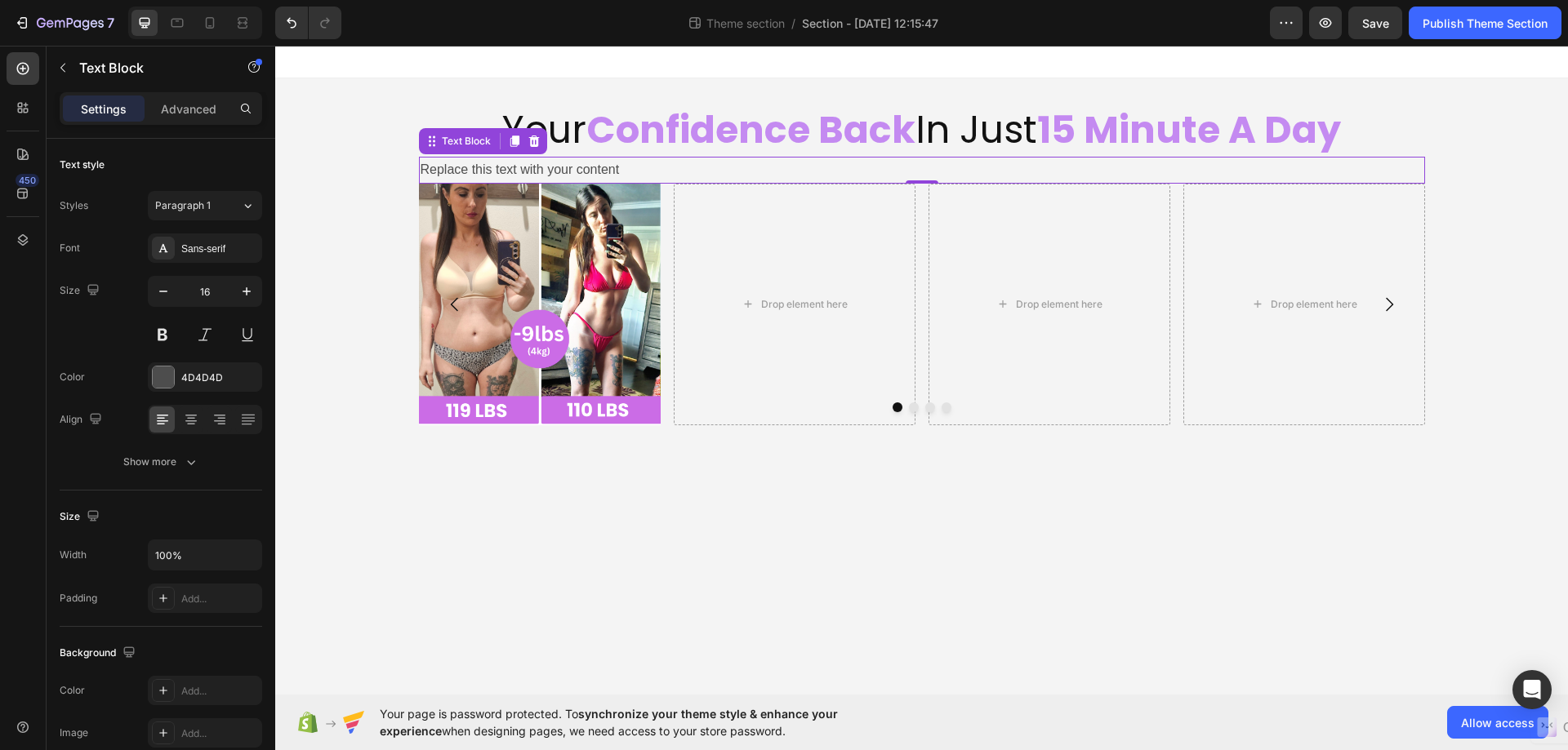
click at [678, 164] on div "Replace this text with your content" at bounding box center [921, 170] width 1006 height 26
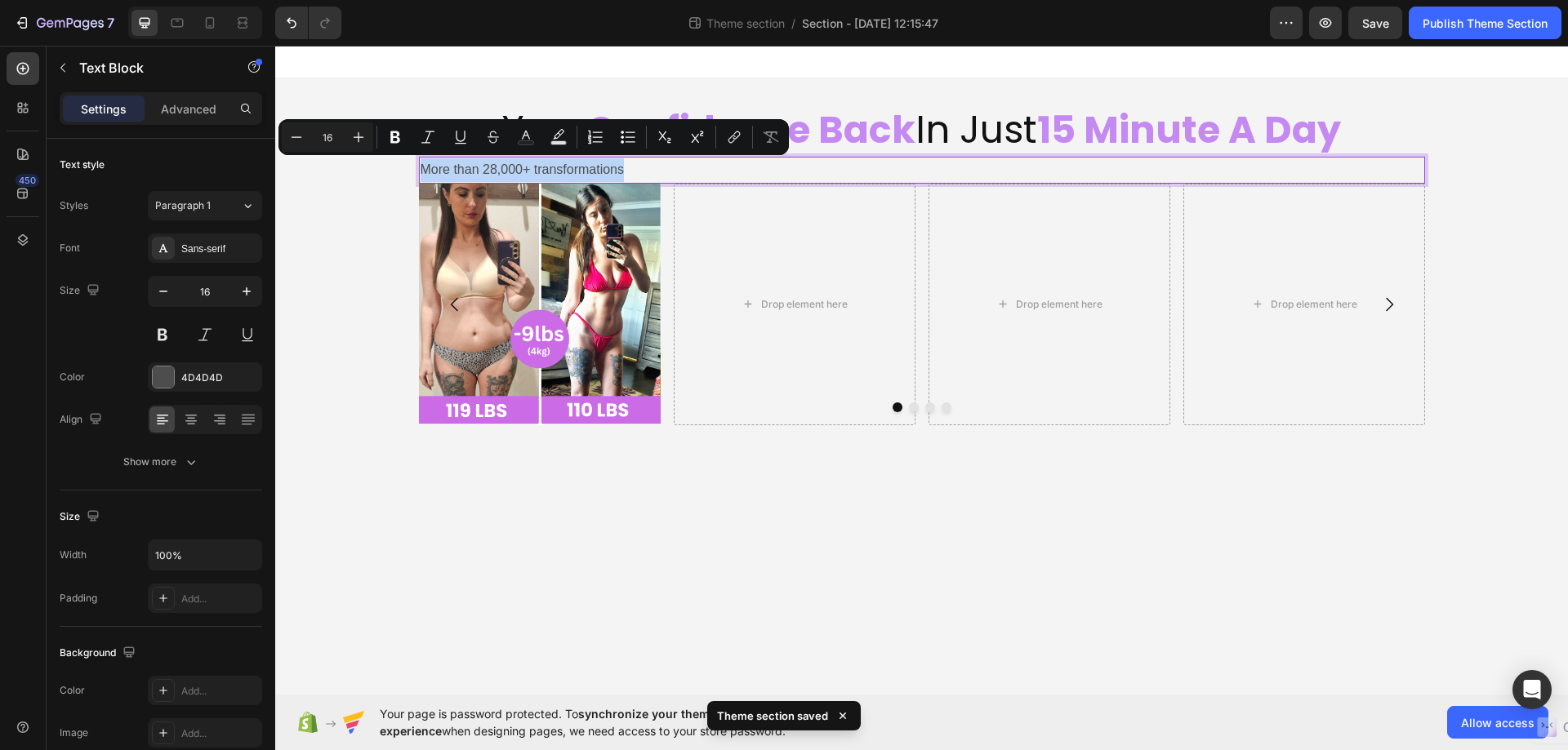
drag, startPoint x: 670, startPoint y: 170, endPoint x: 446, endPoint y: 256, distance: 239.9
click at [420, 175] on p "More than 28,000+ transformations" at bounding box center [921, 170] width 1002 height 24
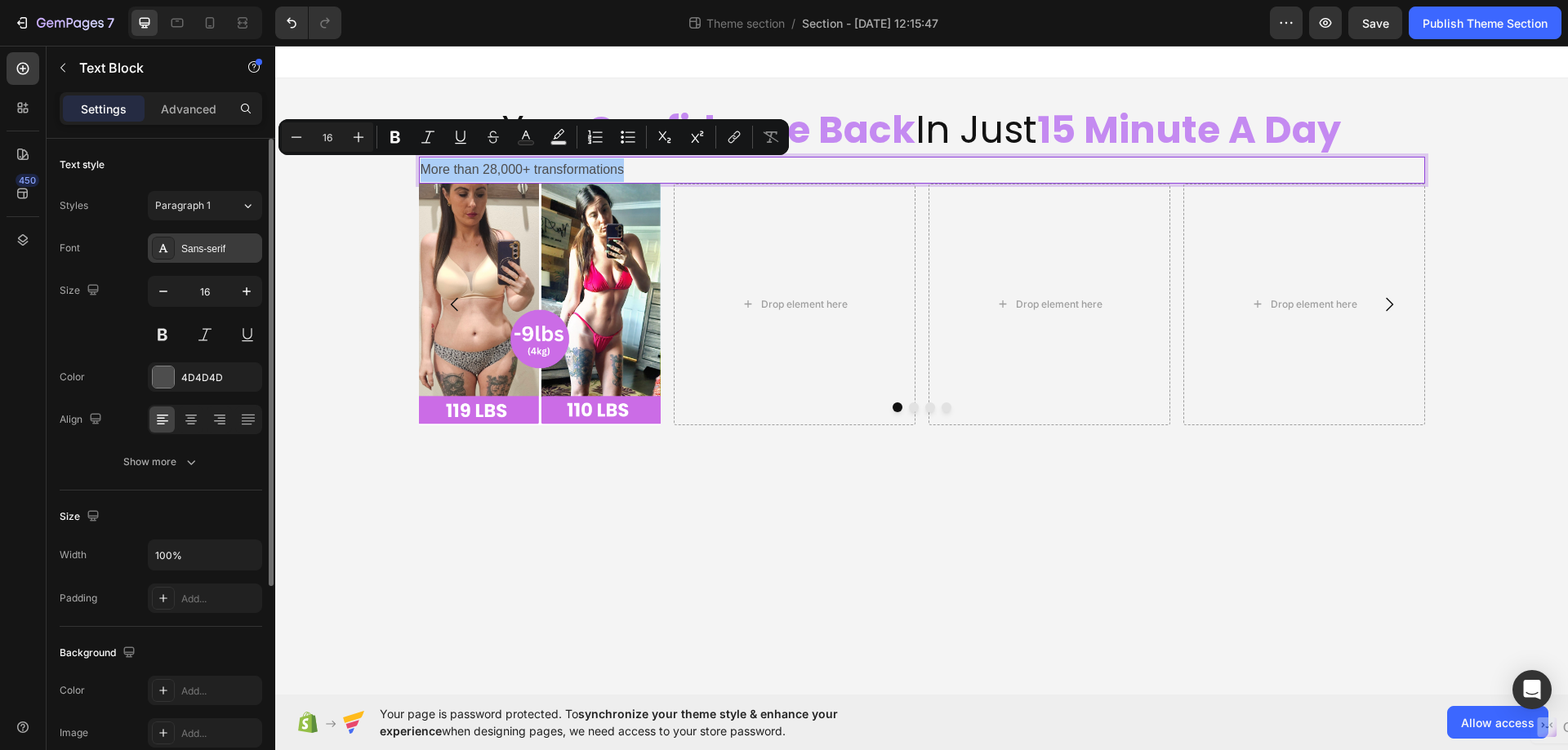
click at [202, 242] on div "Sans-serif" at bounding box center [219, 248] width 77 height 15
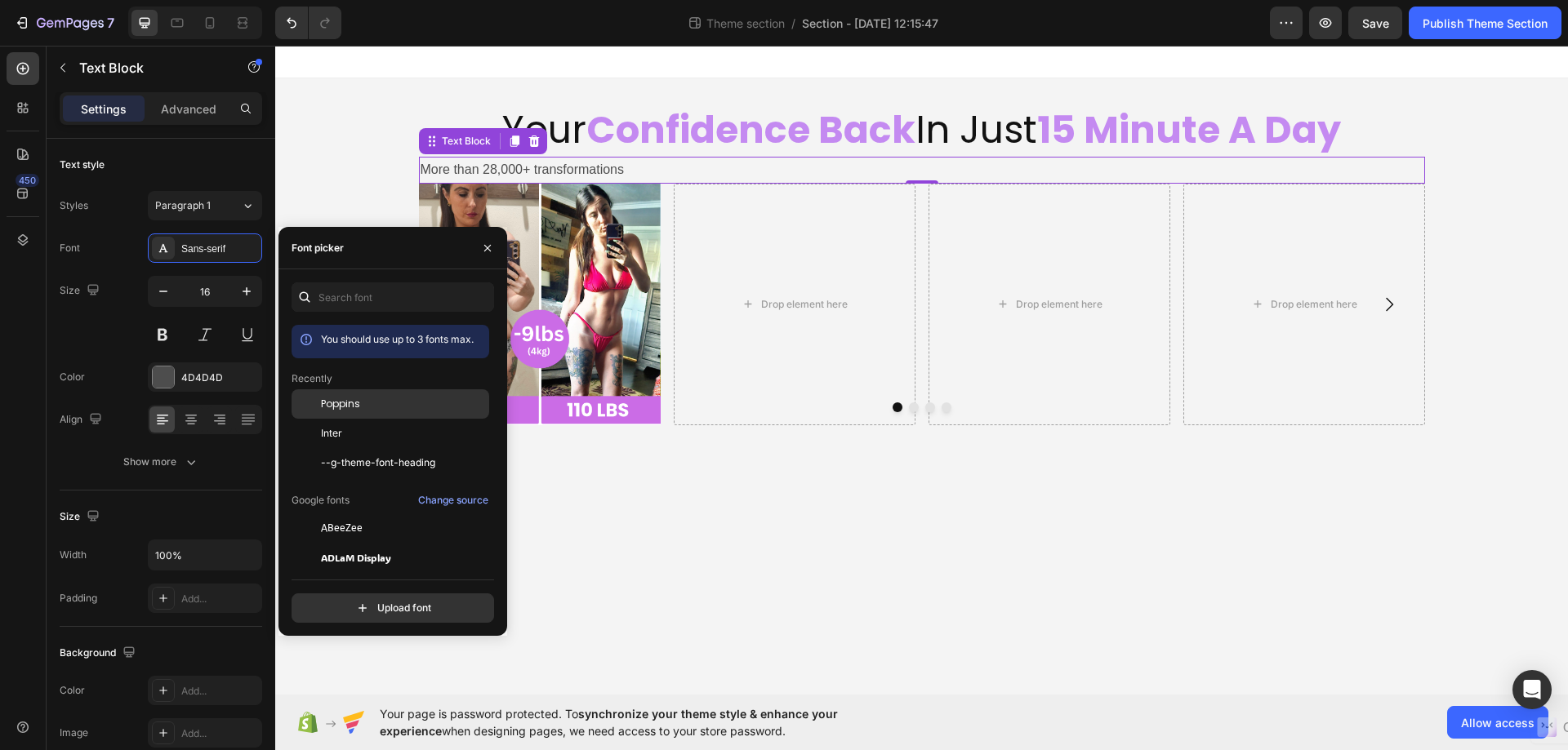
click at [350, 397] on span "Poppins" at bounding box center [340, 404] width 39 height 15
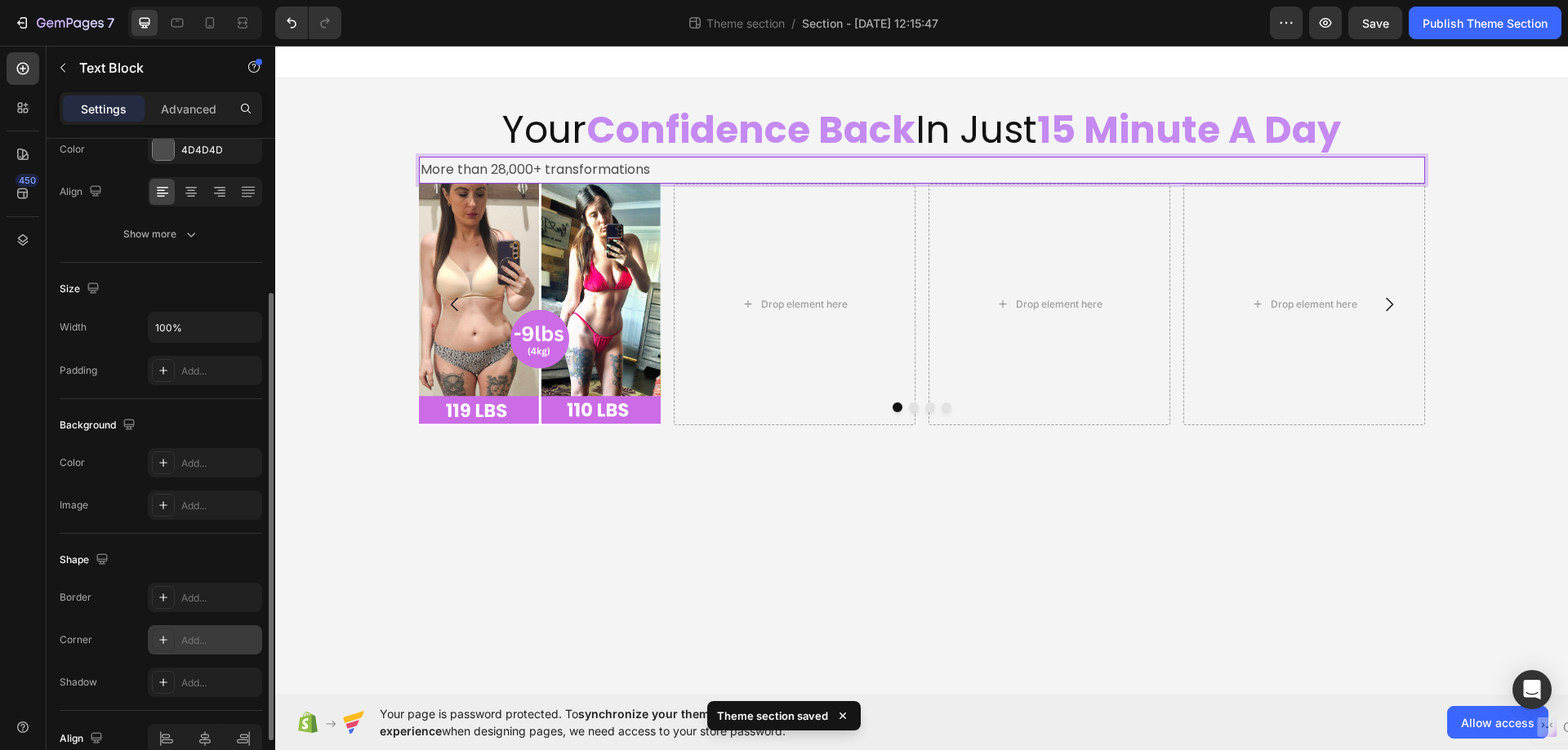
scroll to position [146, 0]
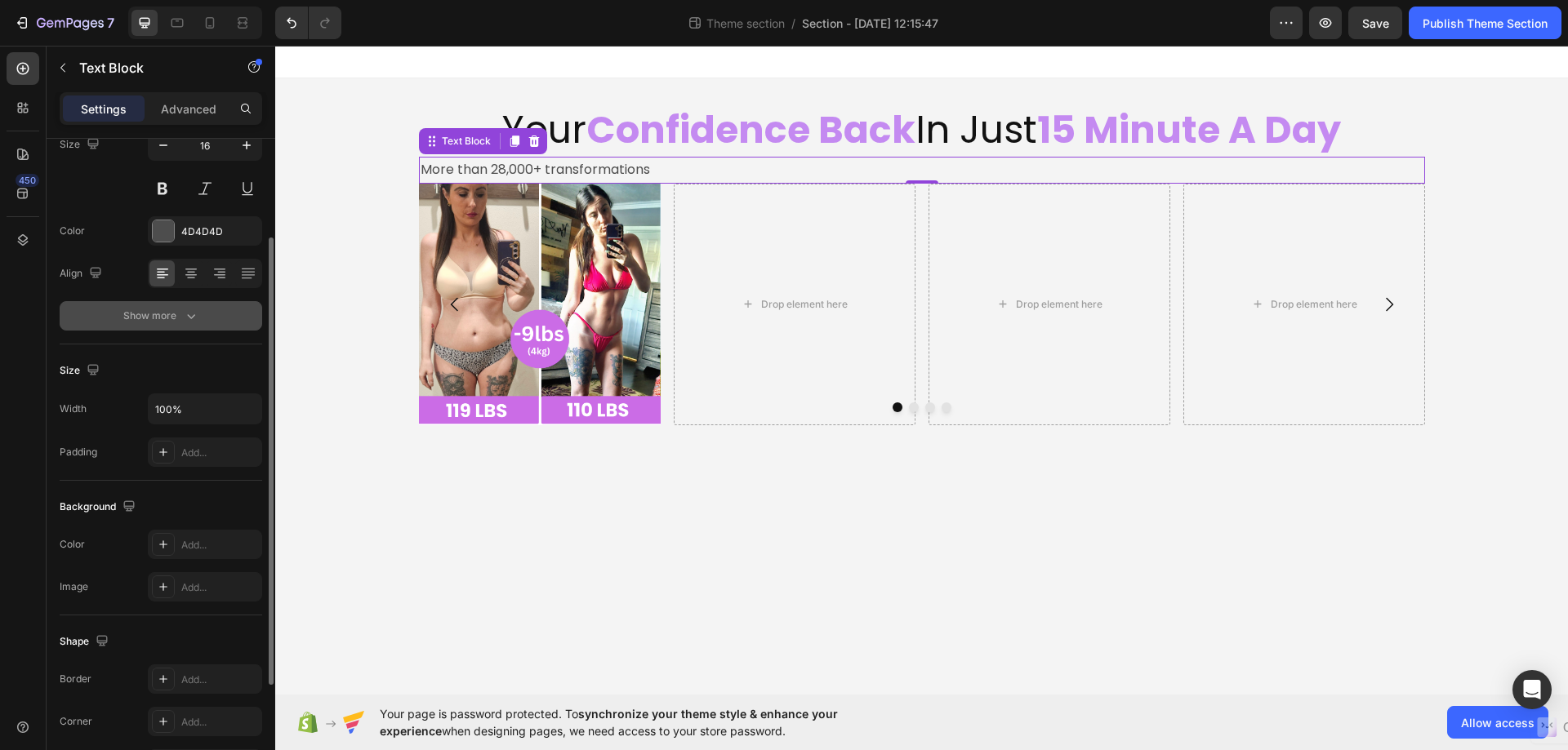
click at [186, 319] on icon "button" at bounding box center [191, 316] width 16 height 16
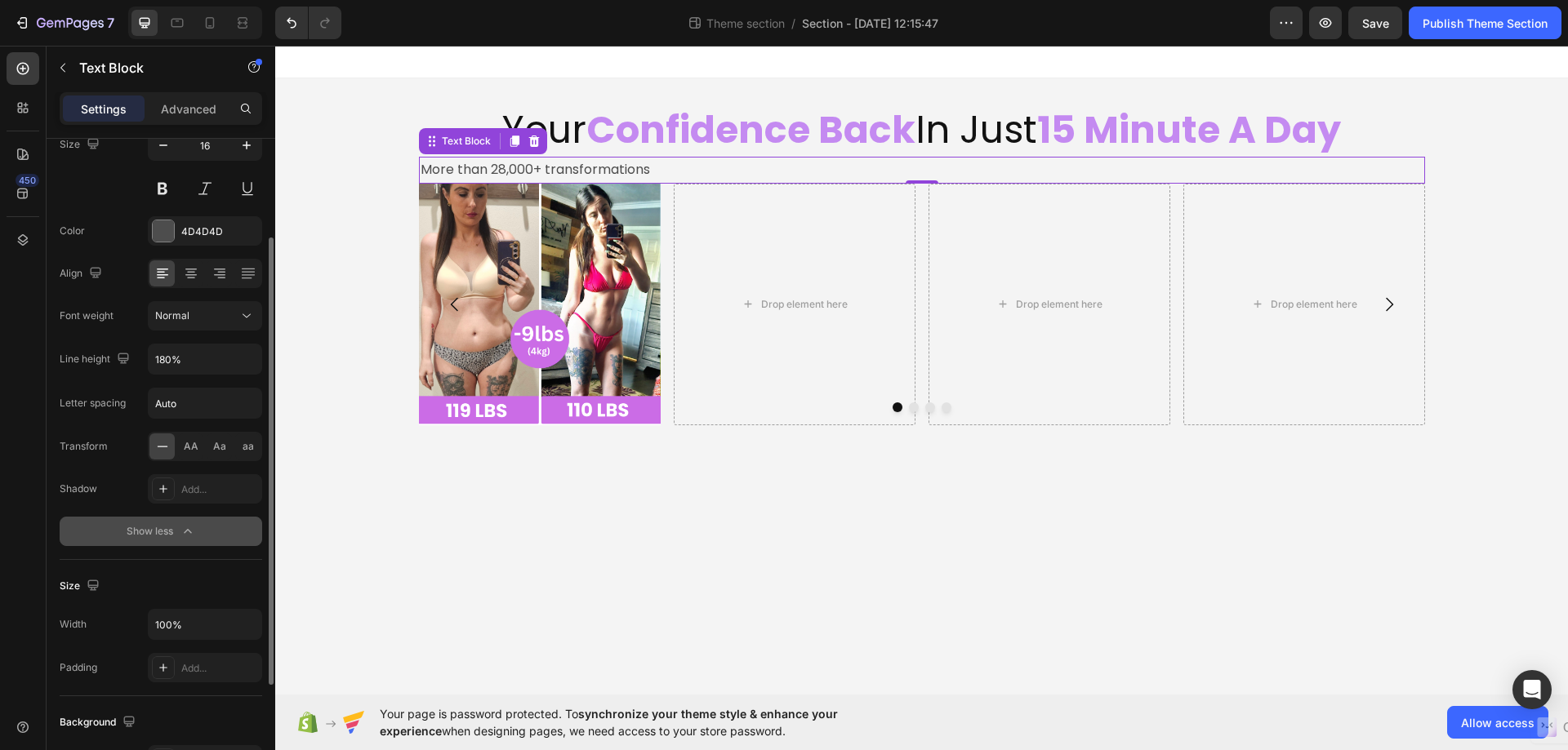
scroll to position [0, 0]
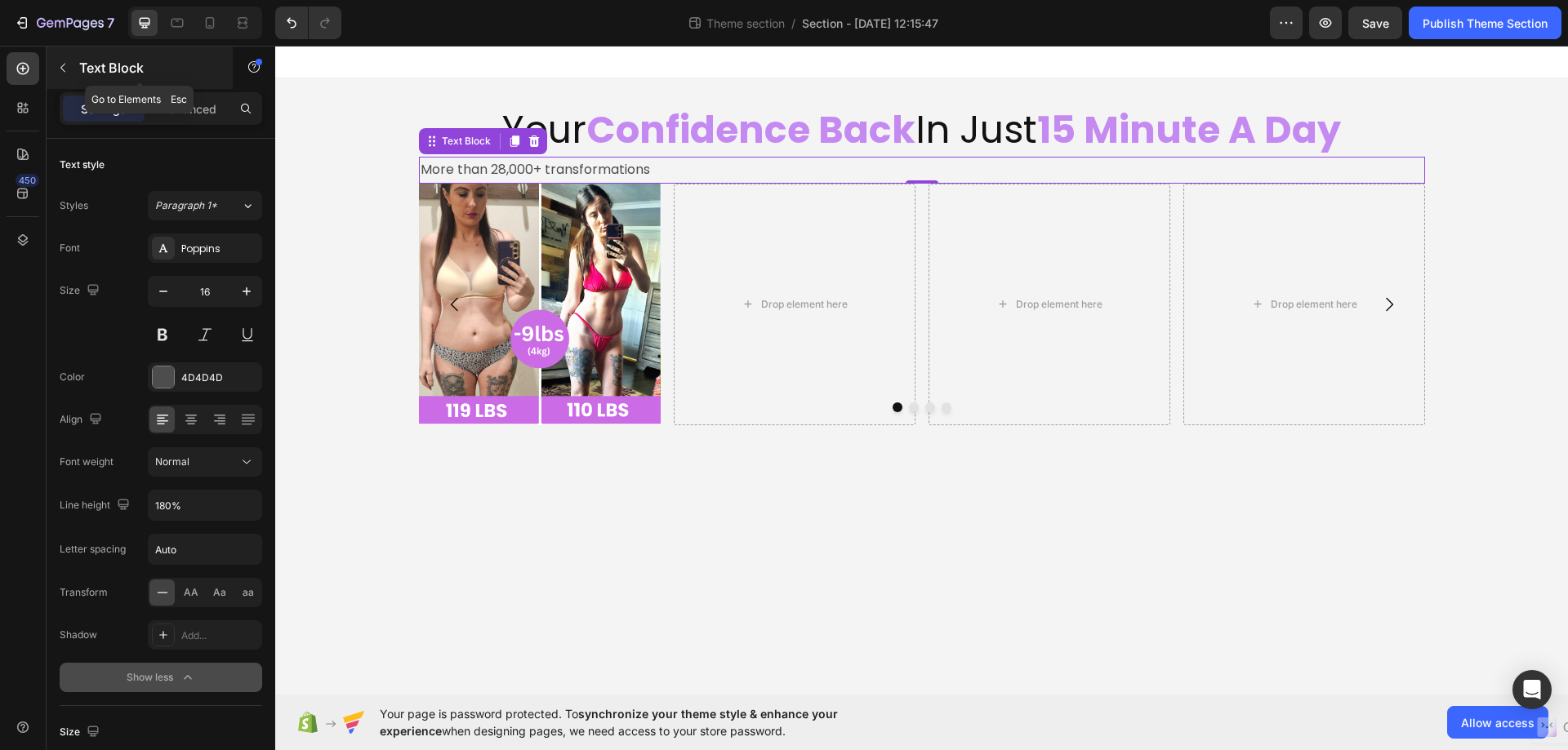
click at [67, 69] on icon "button" at bounding box center [63, 68] width 13 height 13
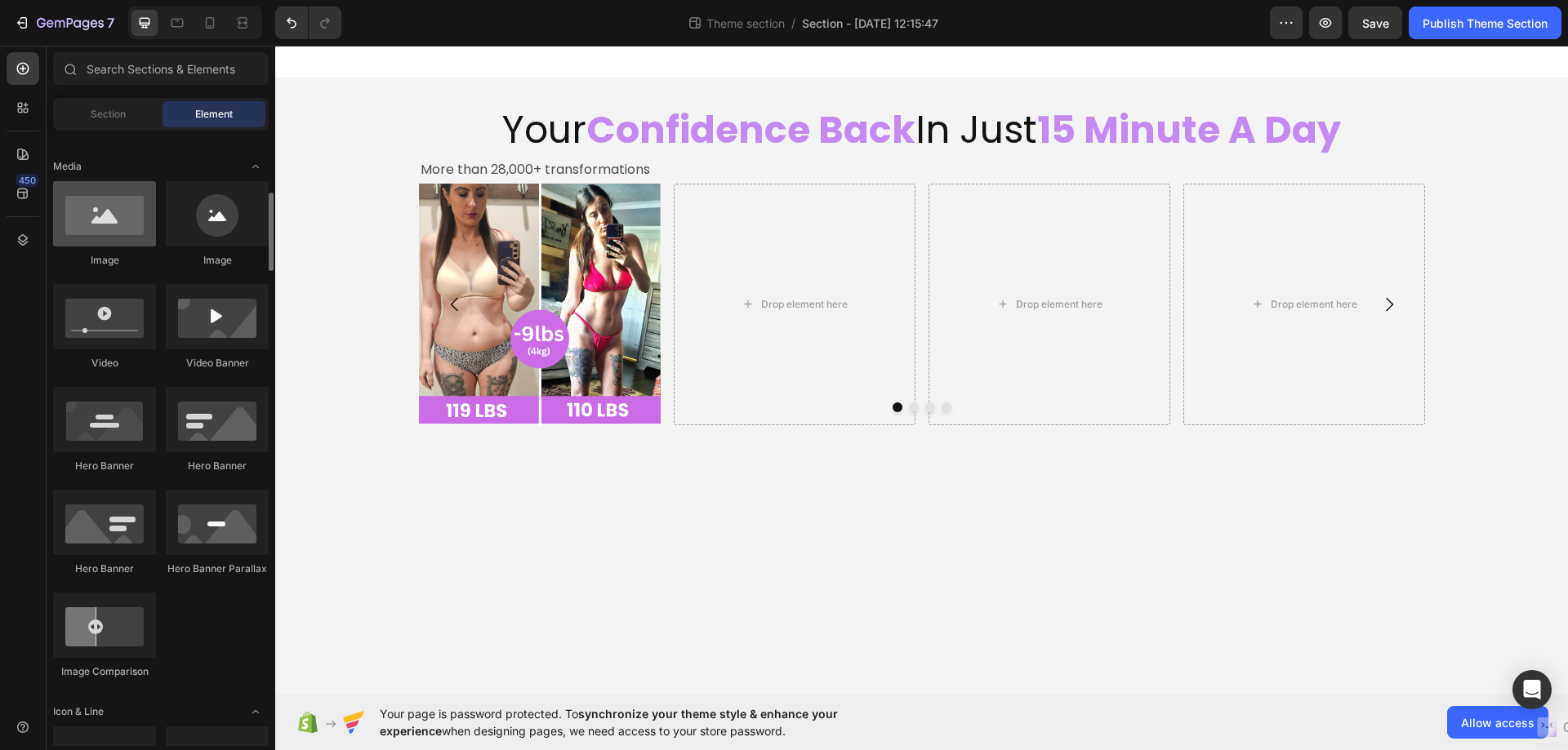
scroll to position [653, 0]
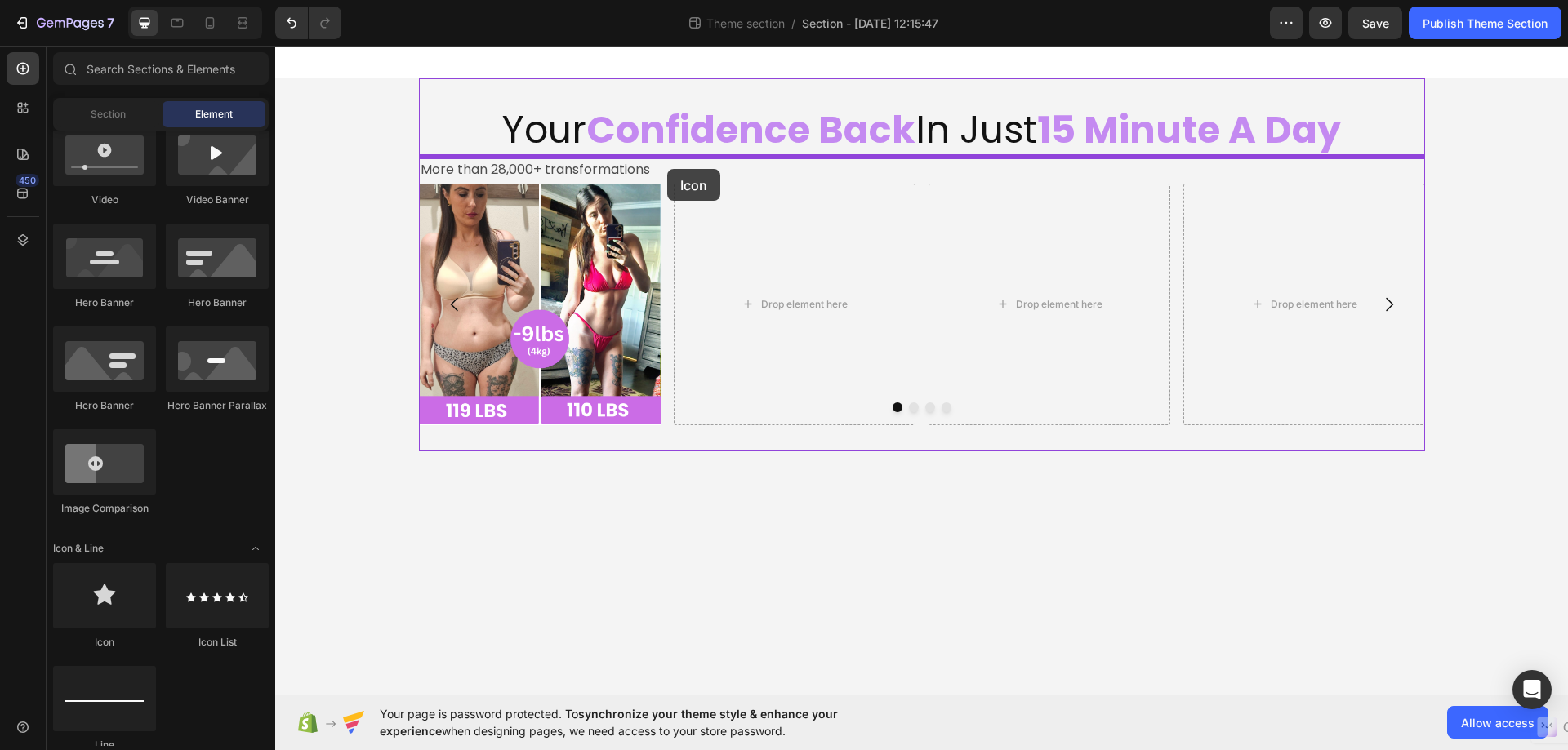
drag, startPoint x: 374, startPoint y: 662, endPoint x: 666, endPoint y: 170, distance: 572.1
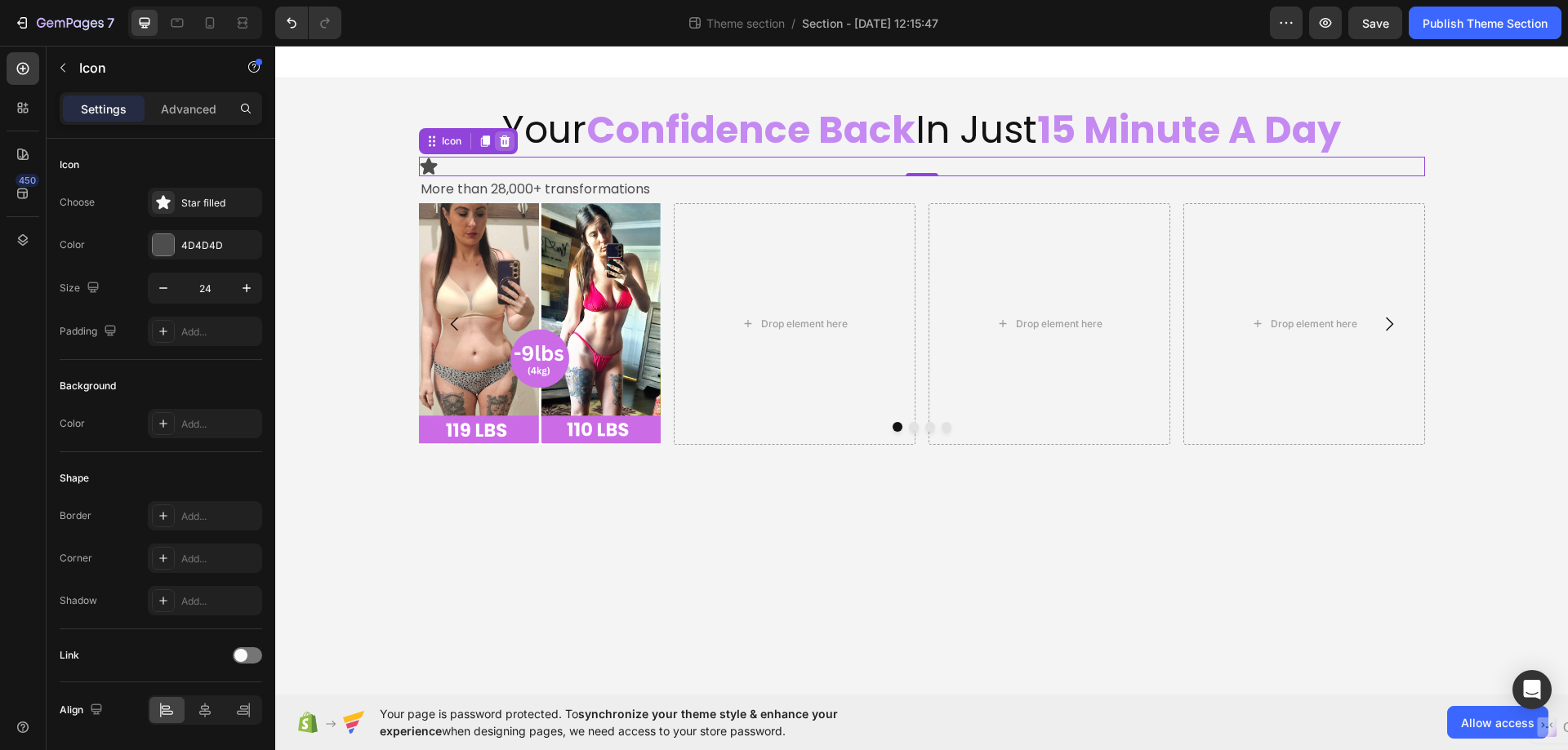
click at [501, 142] on icon at bounding box center [504, 141] width 13 height 13
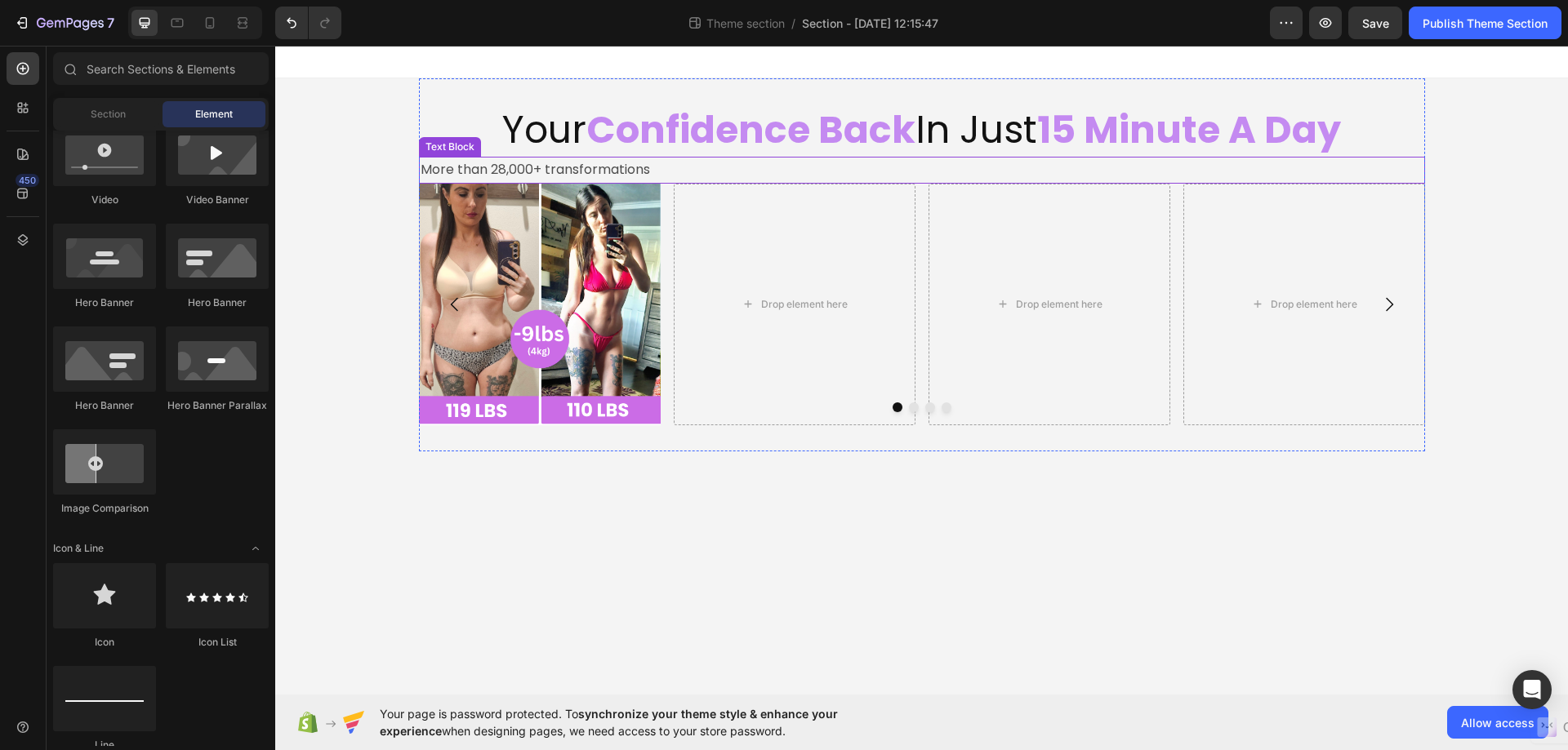
click at [671, 163] on p "More than 28,000+ transformations" at bounding box center [921, 170] width 1002 height 24
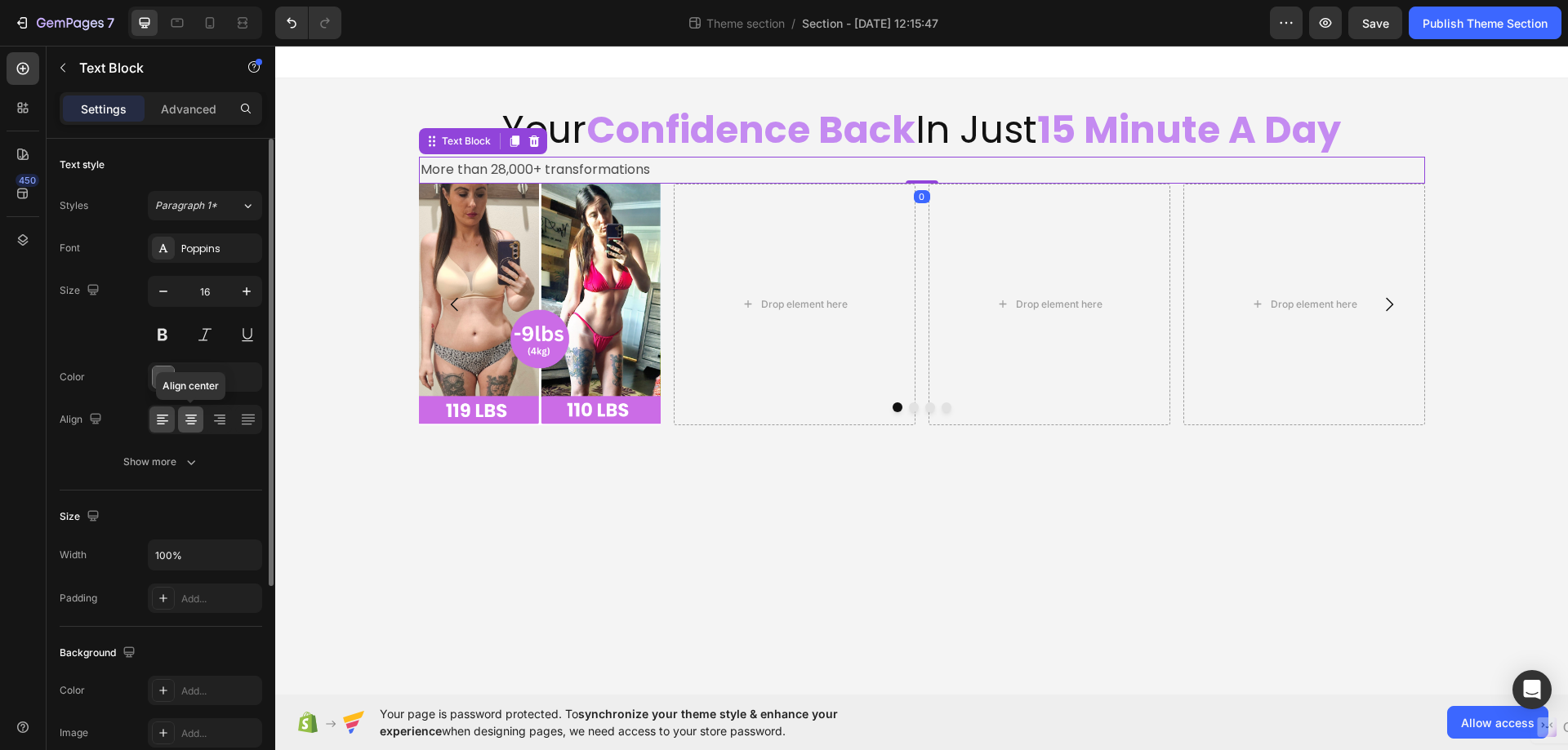
click at [189, 414] on icon at bounding box center [191, 419] width 16 height 16
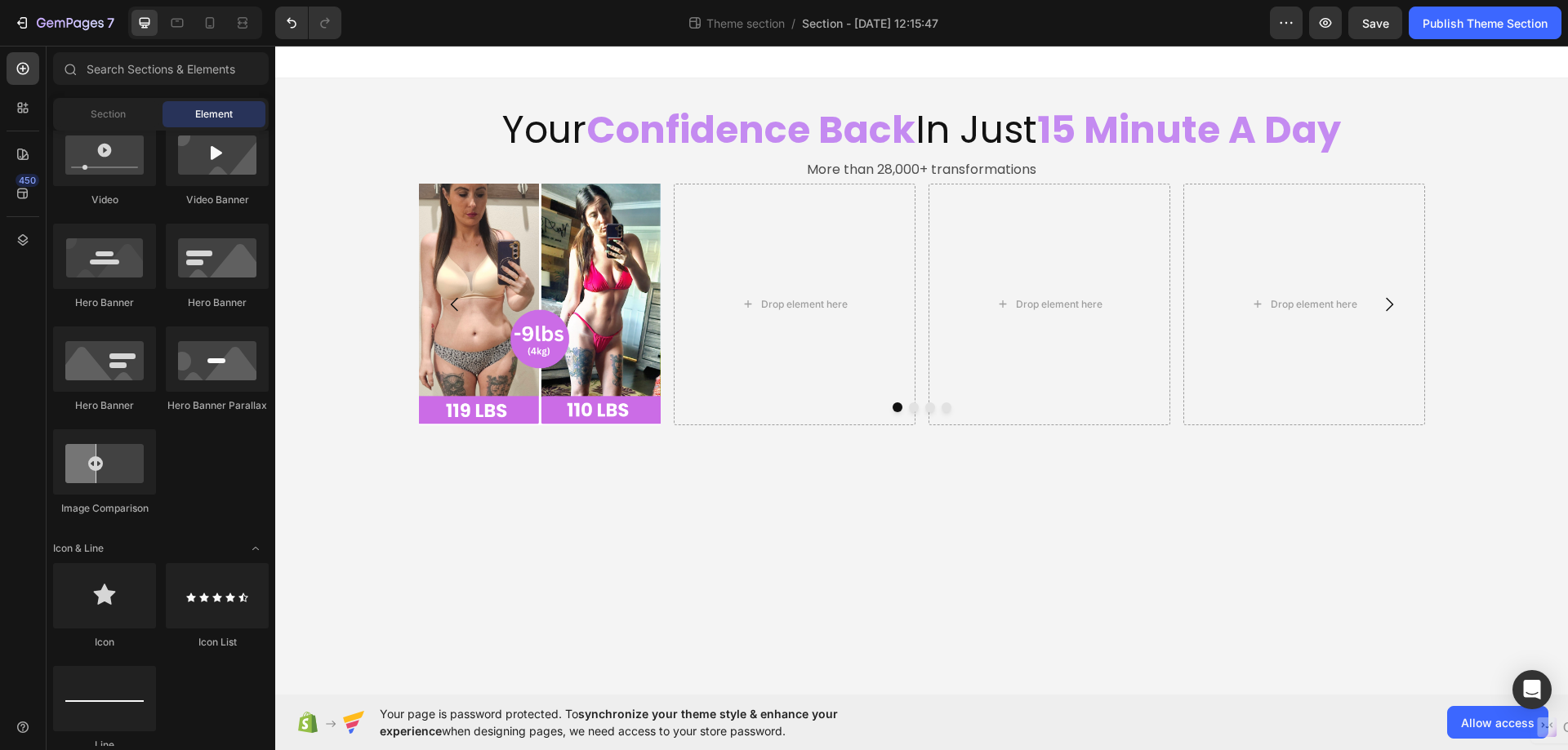
click at [1507, 219] on div "Your Confidence Back In Just 15 Minute A Day Heading More than 28,000+ transfor…" at bounding box center [921, 265] width 1292 height 373
click at [576, 541] on body "Your Confidence Back In Just 15 Minute A Day Heading More than 28,000+ transfor…" at bounding box center [921, 370] width 1292 height 649
click at [933, 160] on p "More than 28,000+ transformations" at bounding box center [921, 170] width 1002 height 24
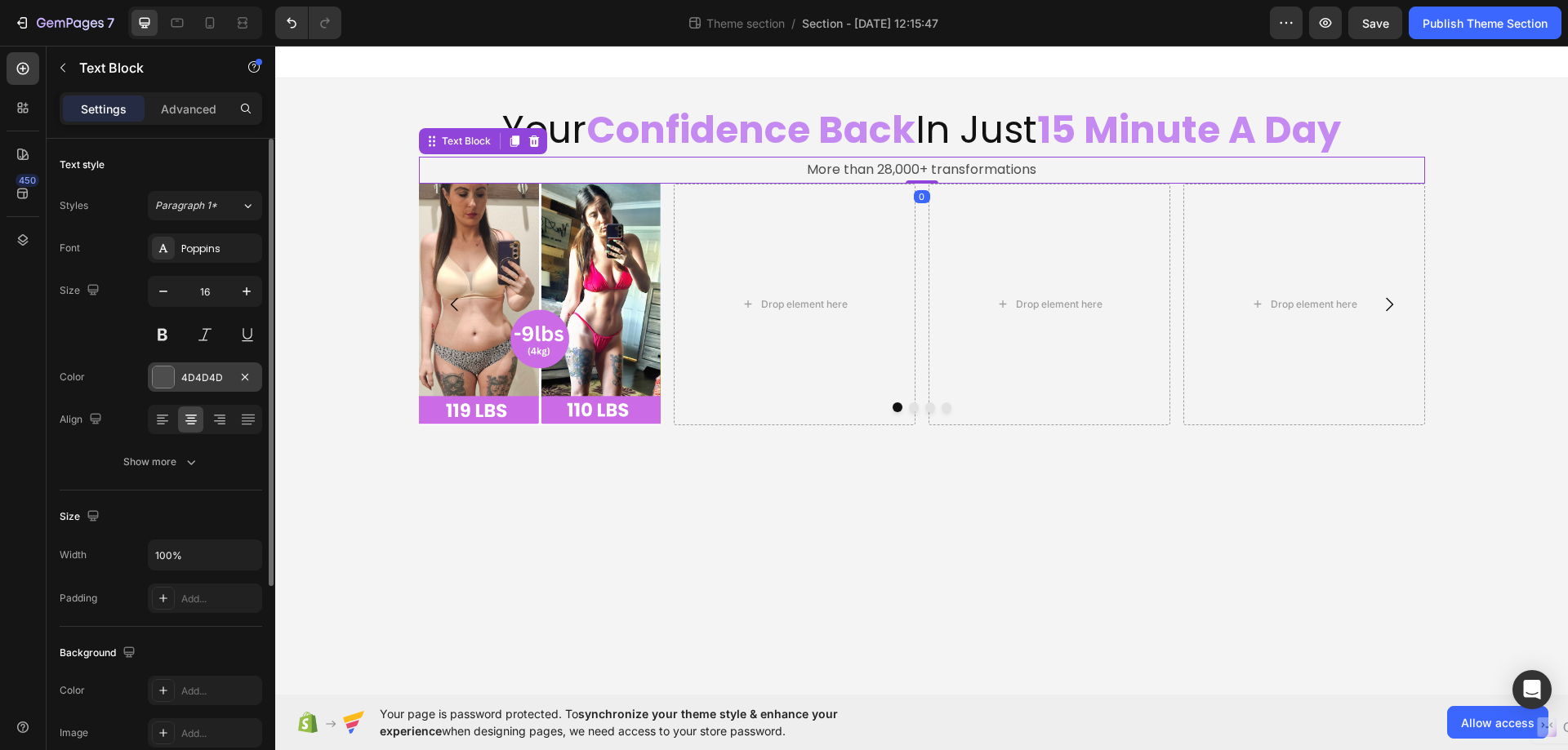
click at [159, 375] on div at bounding box center [163, 376] width 21 height 21
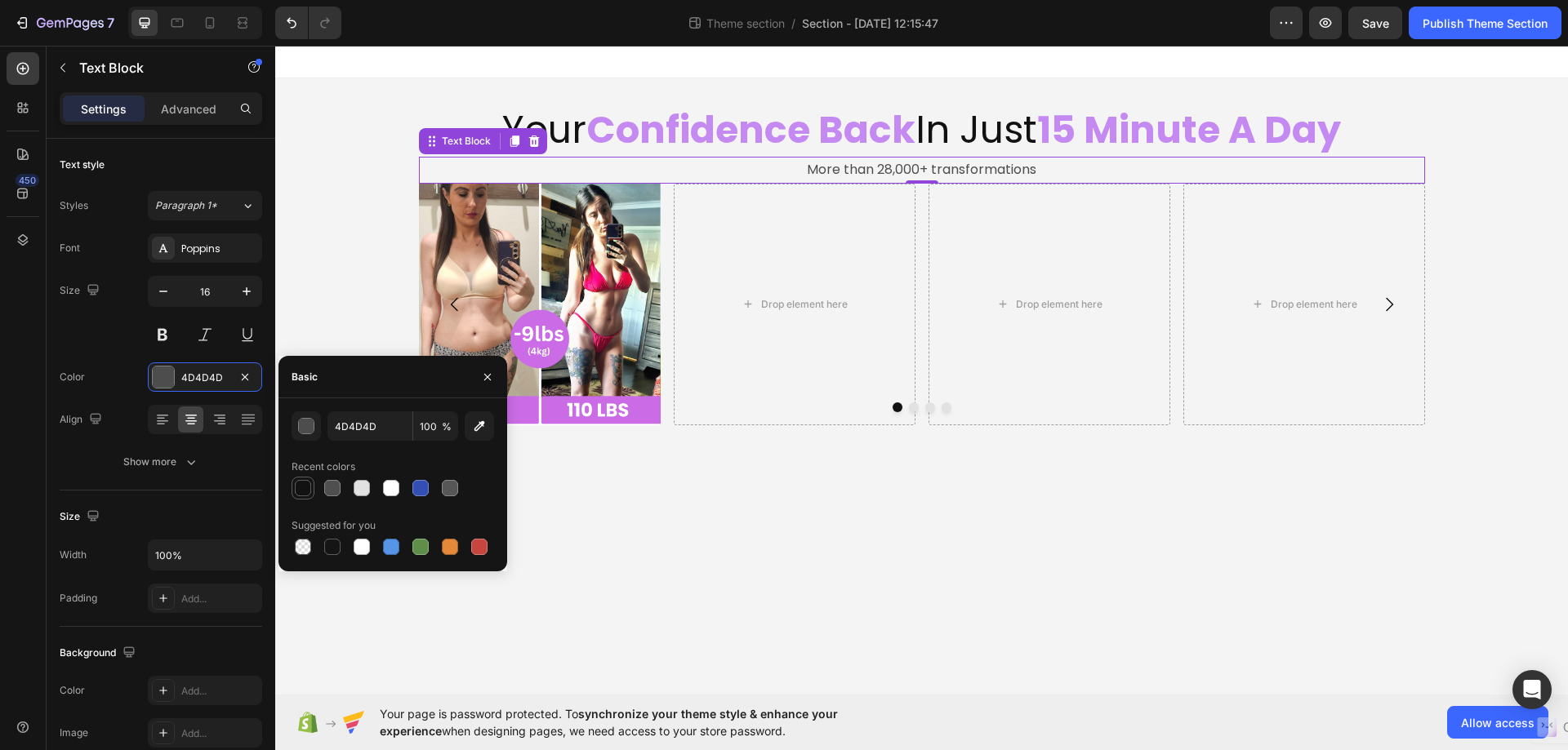
click at [296, 483] on div at bounding box center [303, 488] width 16 height 16
type input "121212"
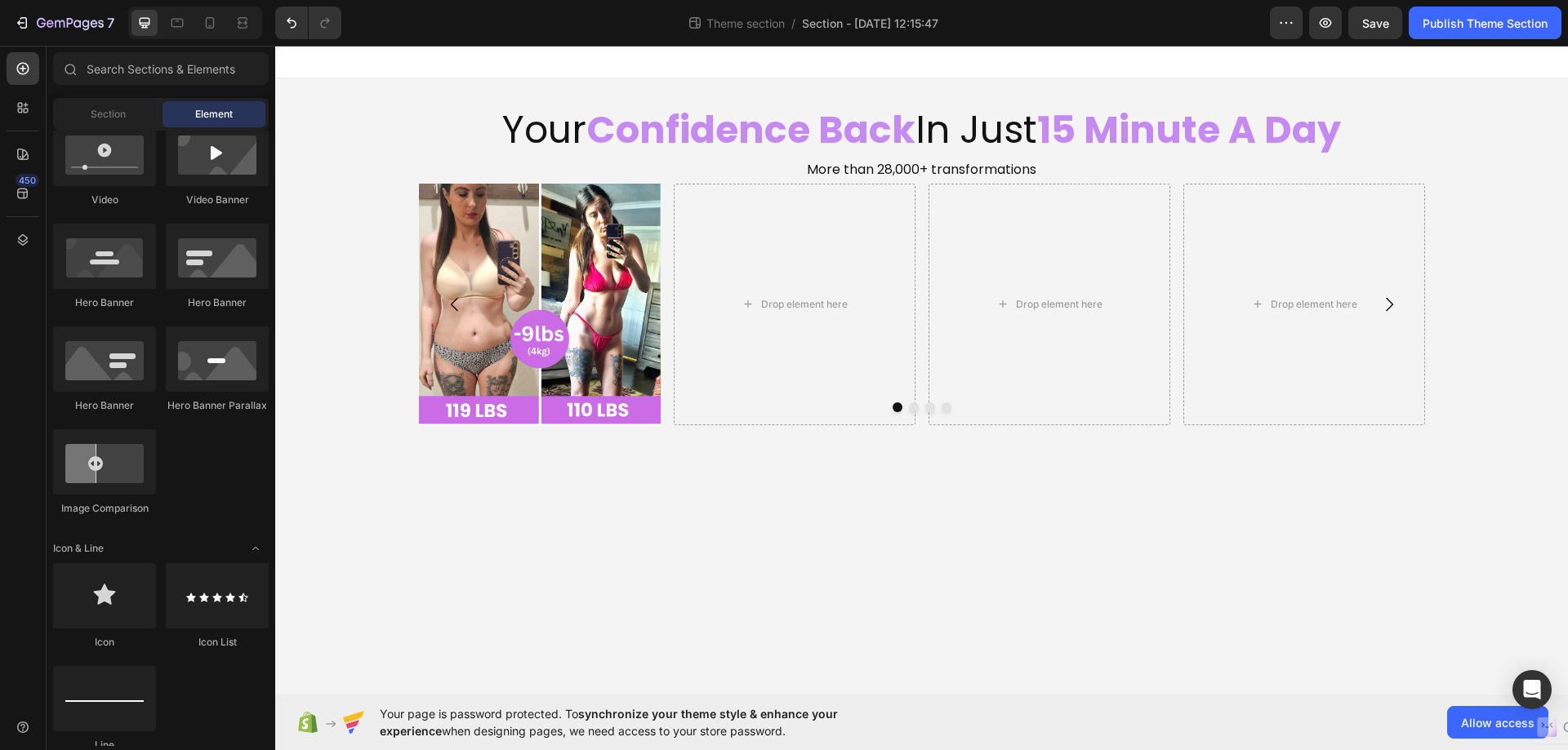
click at [816, 513] on body "Your Confidence Back In Just 15 Minute A Day Heading More than 28,000+ transfor…" at bounding box center [921, 370] width 1292 height 649
click at [969, 170] on p "More than 28,000+ transformations" at bounding box center [921, 170] width 1002 height 24
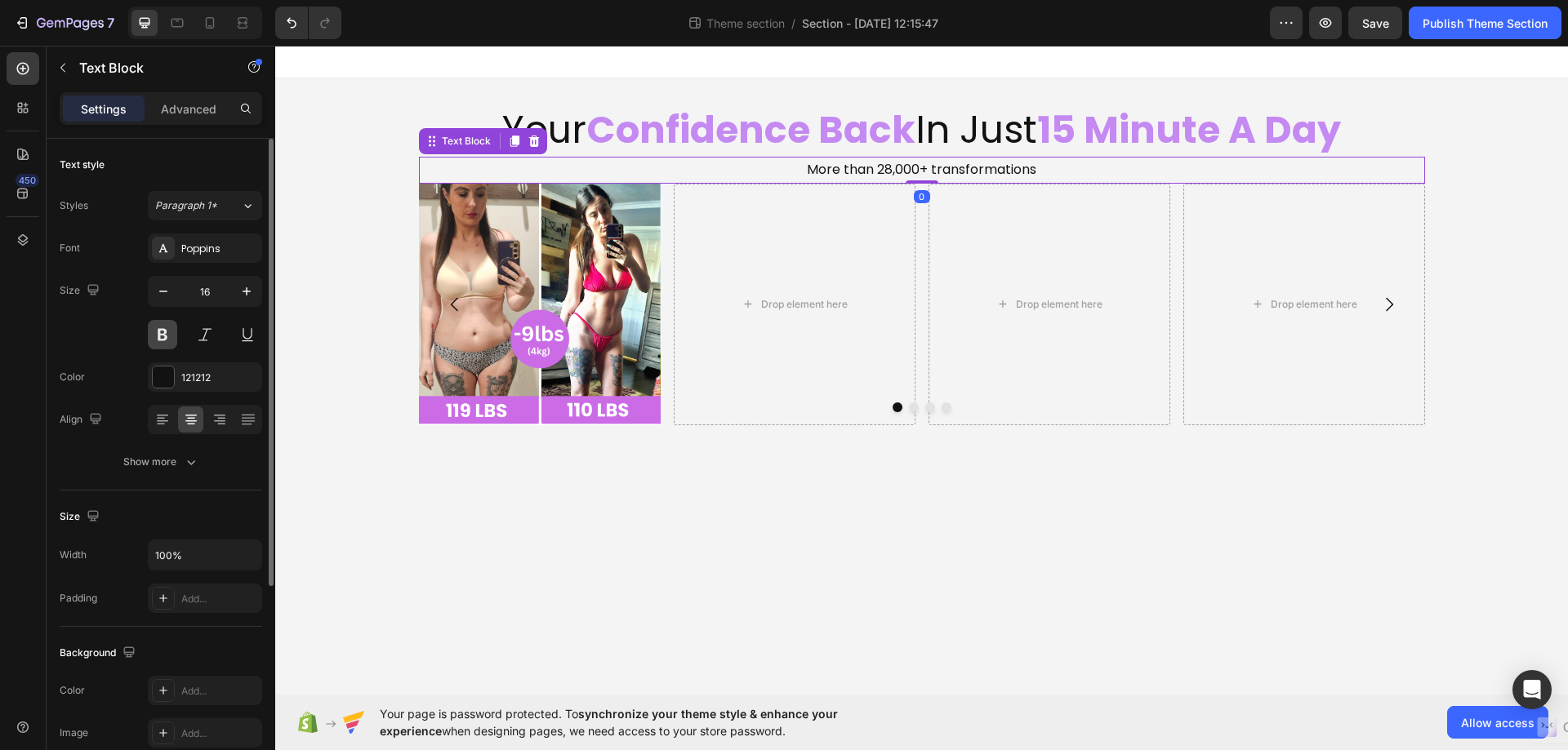
click at [161, 328] on button at bounding box center [163, 334] width 29 height 29
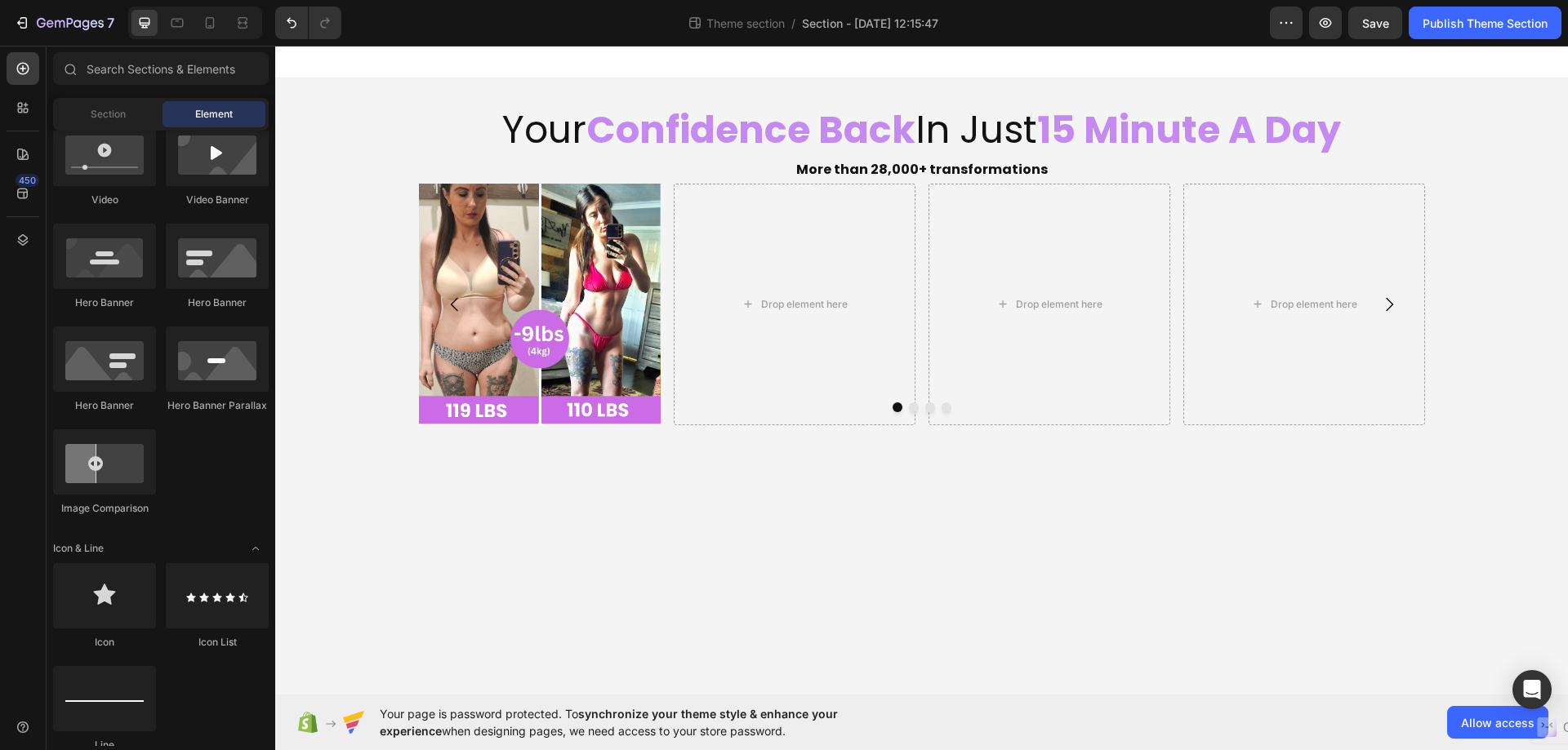
click at [781, 504] on body "Your Confidence Back In Just 15 Minute A Day Heading More than 28,000+ transfor…" at bounding box center [921, 370] width 1292 height 649
click at [663, 657] on body "Your Confidence Back In Just 15 Minute A Day Heading More than 28,000+ transfor…" at bounding box center [921, 370] width 1292 height 649
click at [740, 388] on div "Drop element here" at bounding box center [794, 304] width 241 height 241
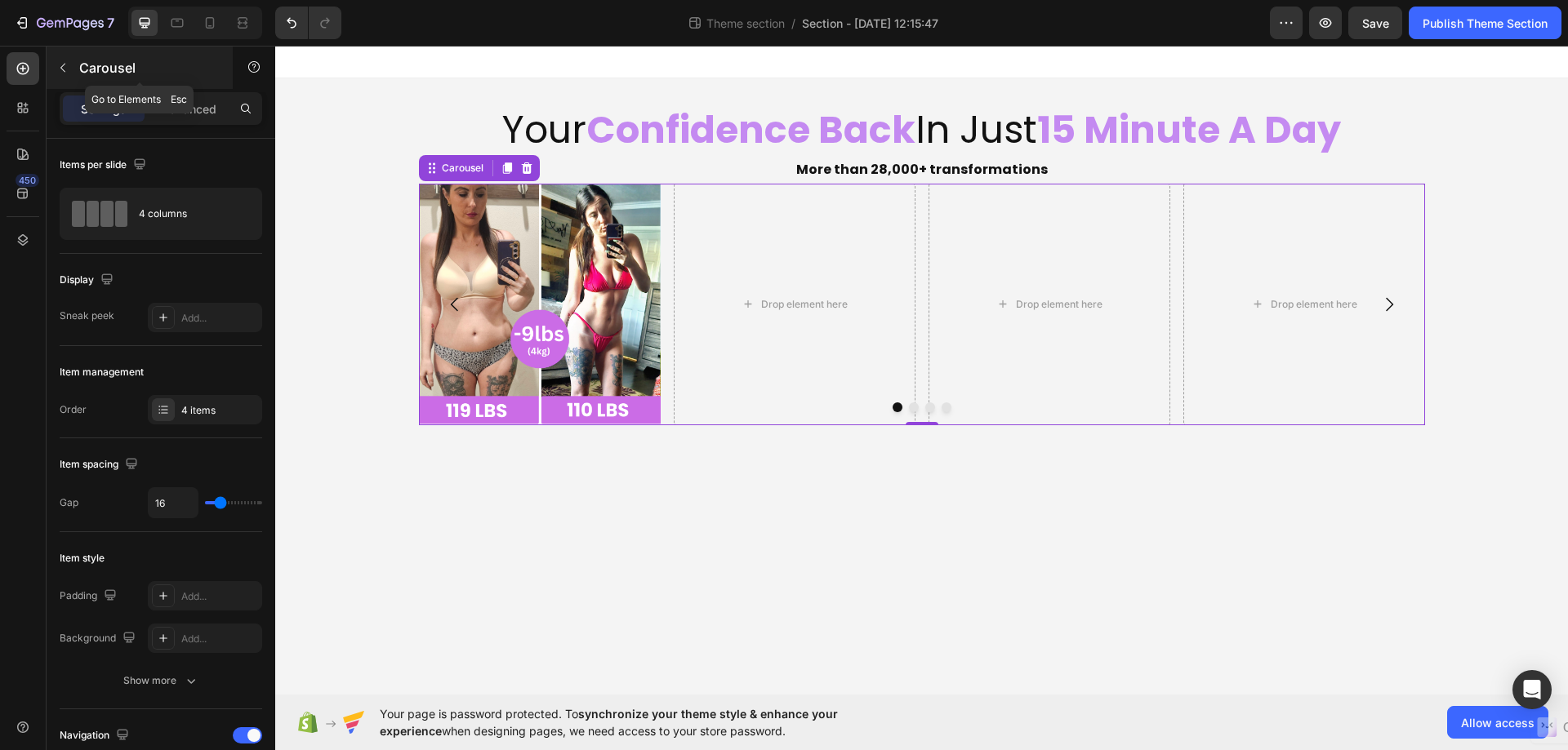
click at [66, 68] on icon "button" at bounding box center [63, 68] width 13 height 13
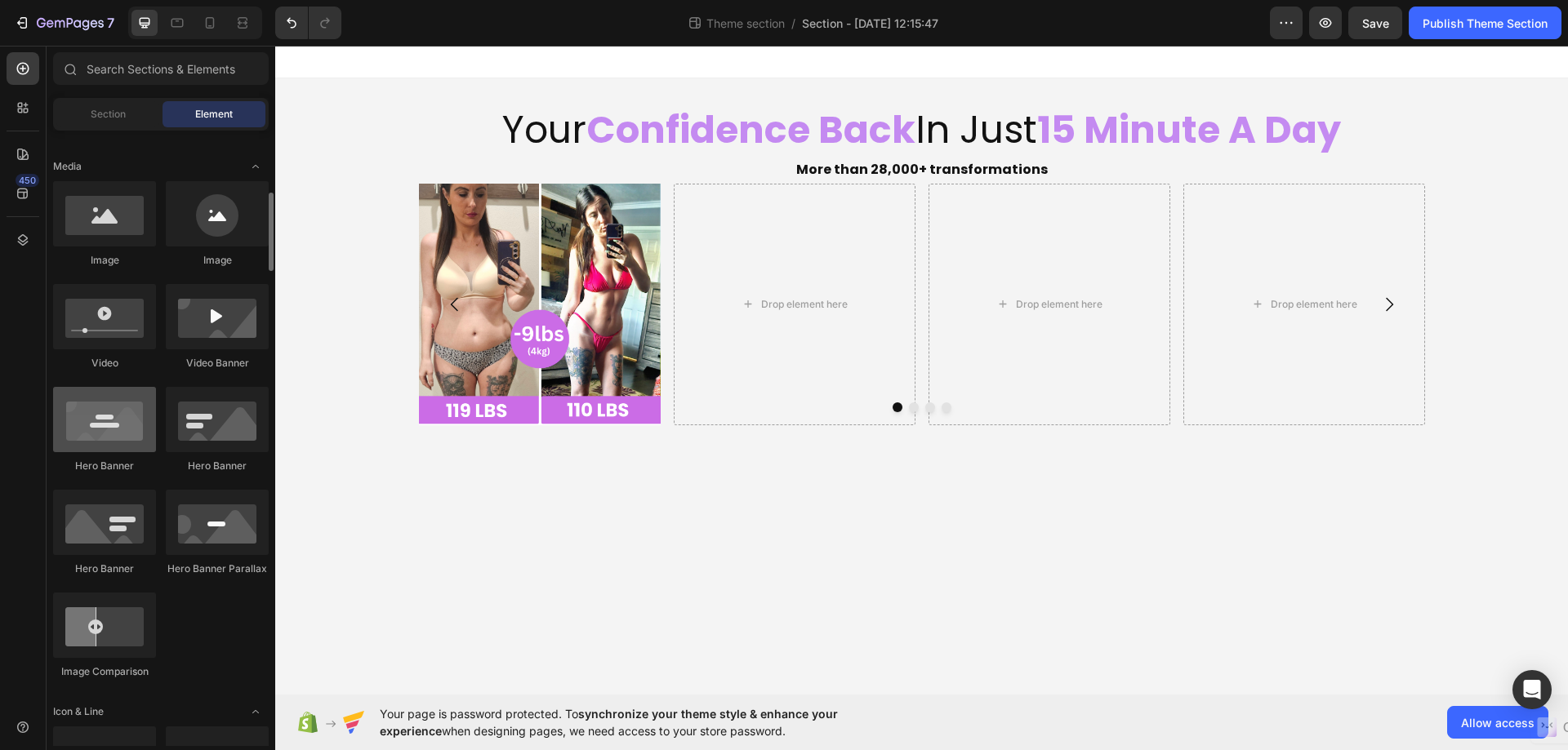
scroll to position [408, 0]
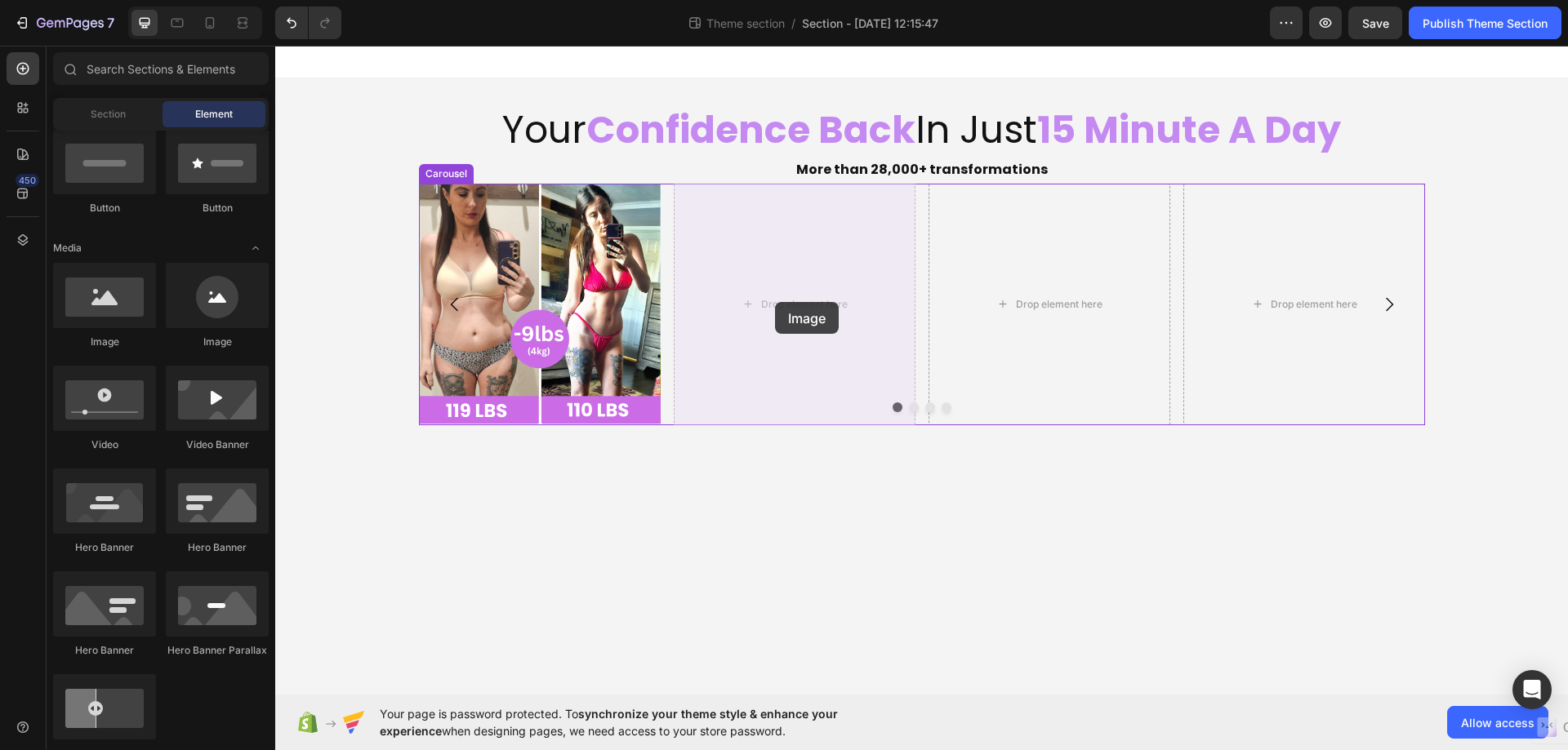
drag, startPoint x: 377, startPoint y: 360, endPoint x: 775, endPoint y: 302, distance: 402.2
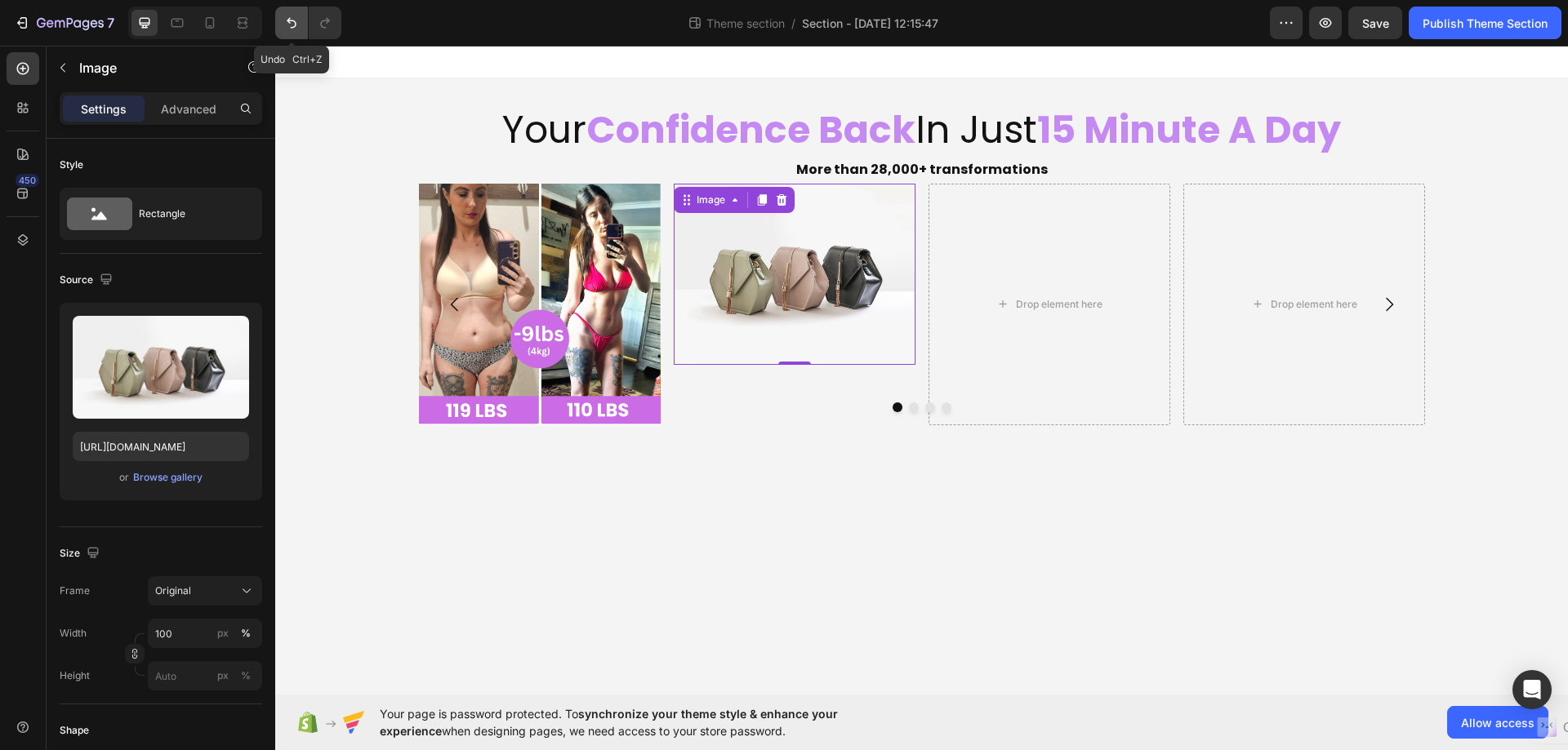
click at [291, 19] on icon "Undo/Redo" at bounding box center [291, 23] width 16 height 16
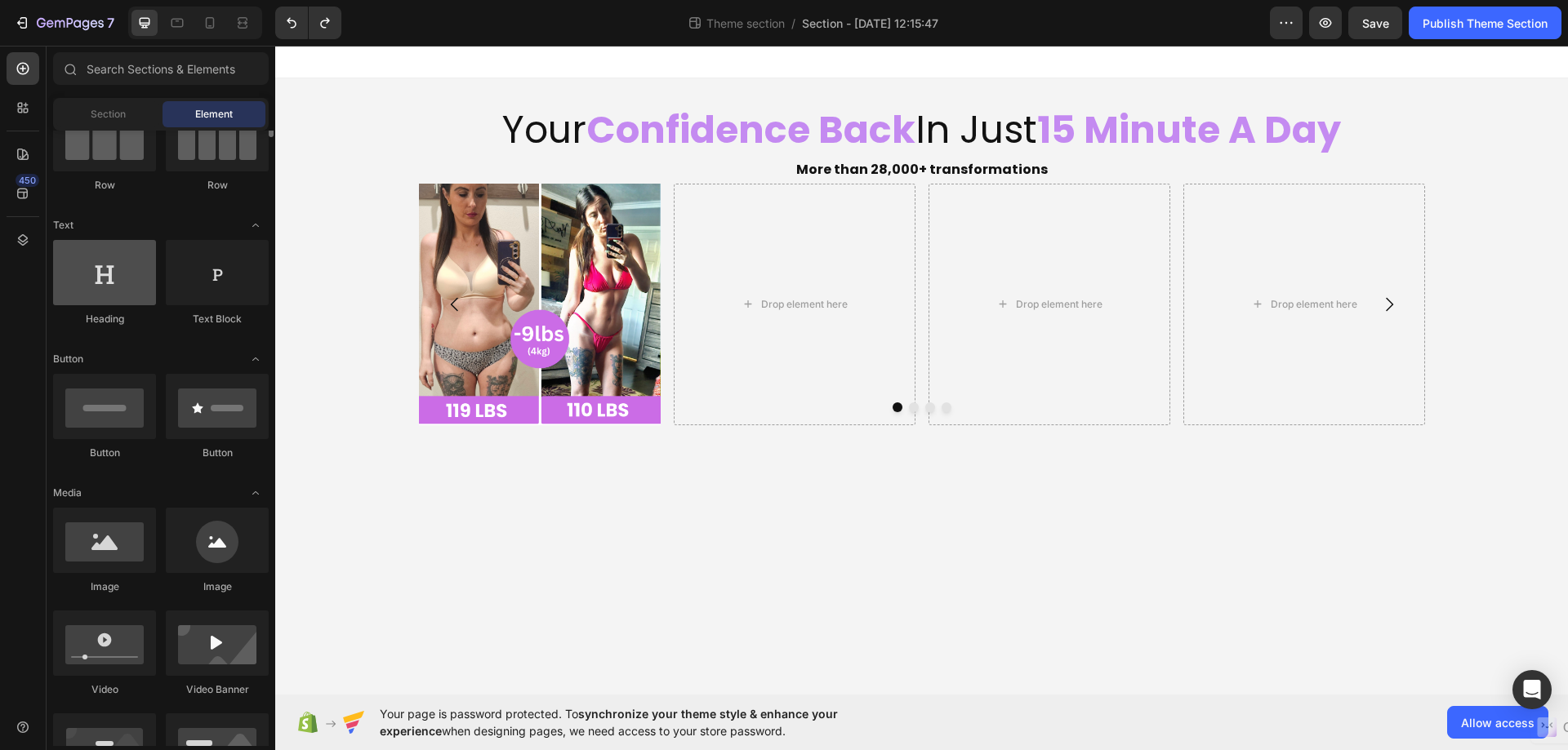
scroll to position [81, 0]
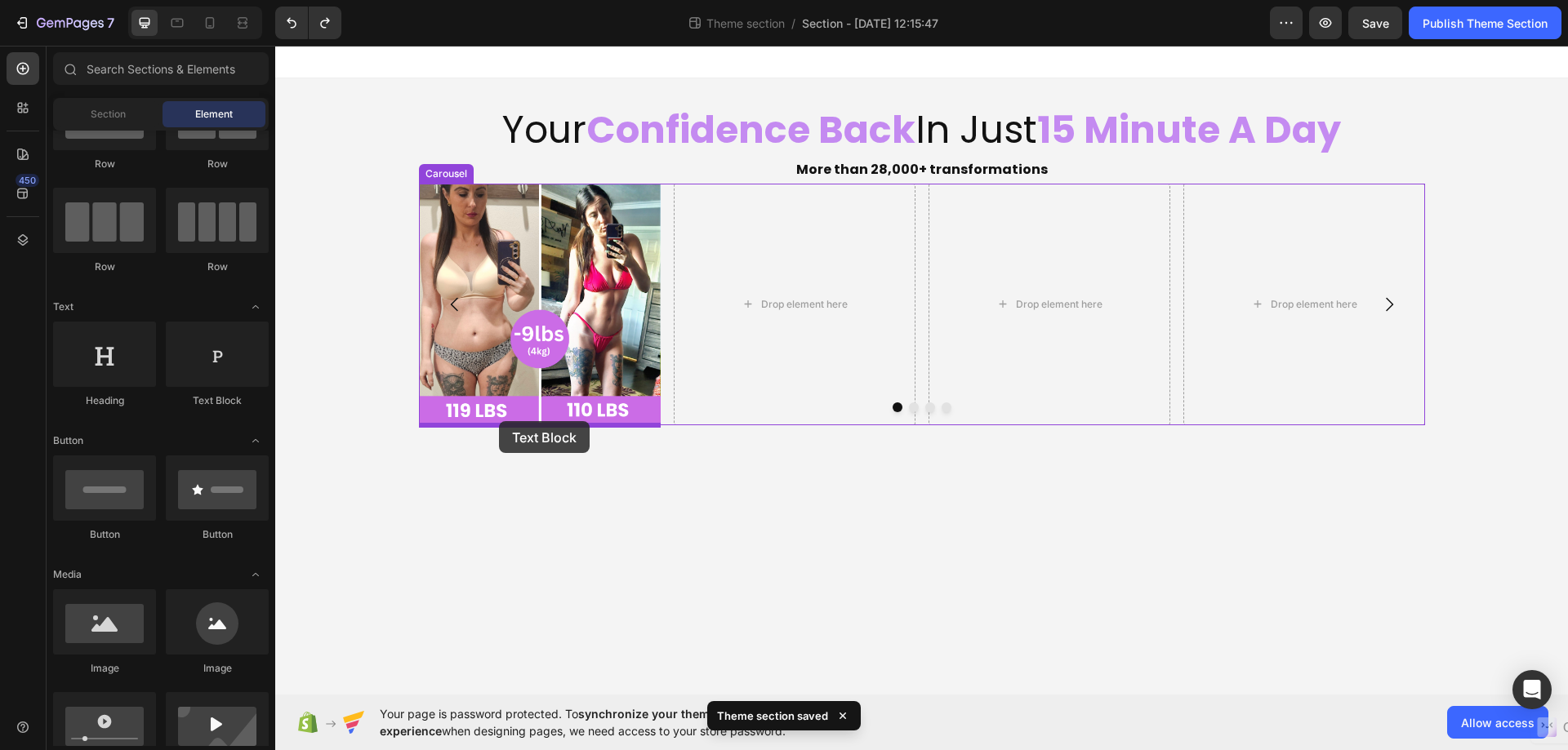
drag, startPoint x: 480, startPoint y: 399, endPoint x: 499, endPoint y: 421, distance: 29.1
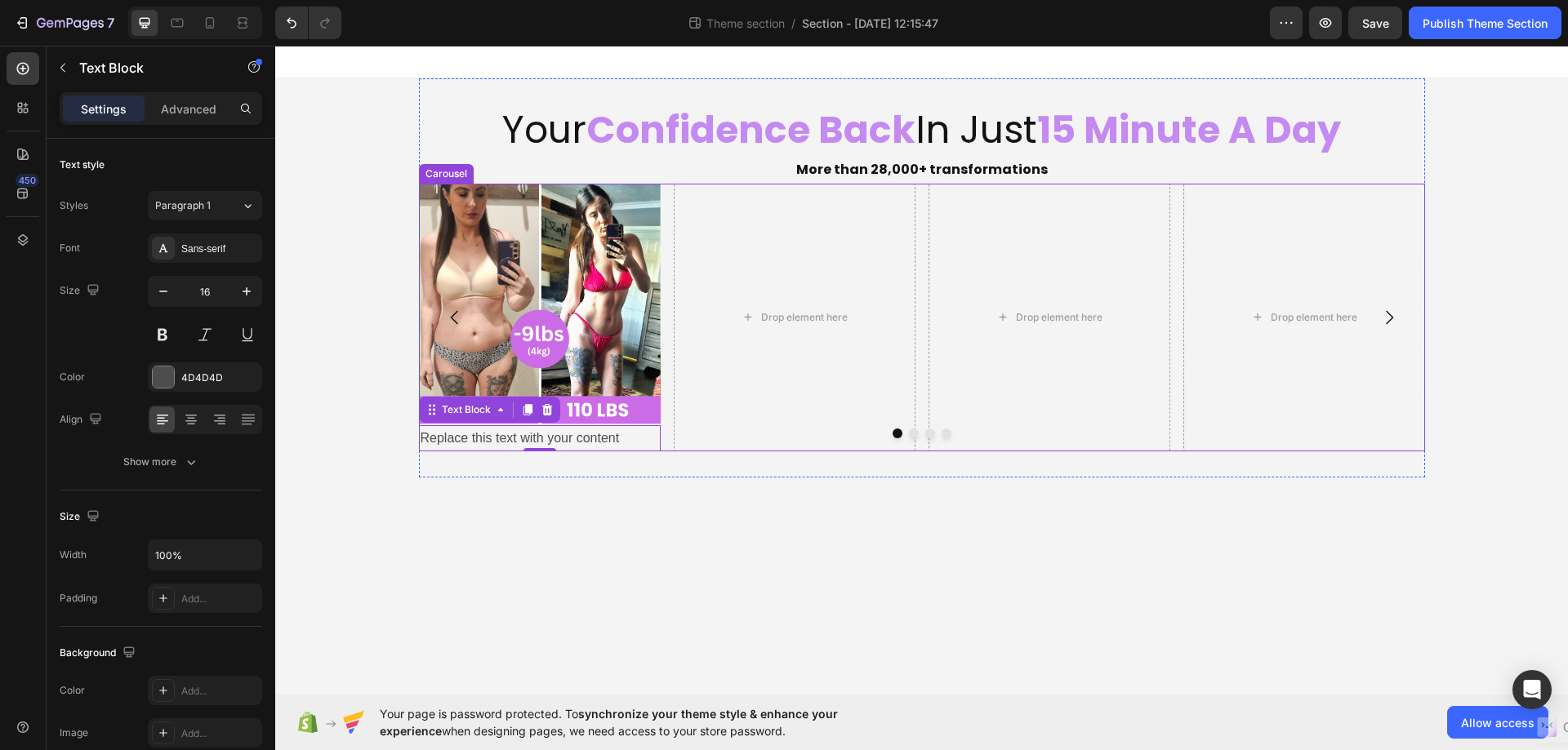
click at [623, 435] on div at bounding box center [921, 433] width 1006 height 10
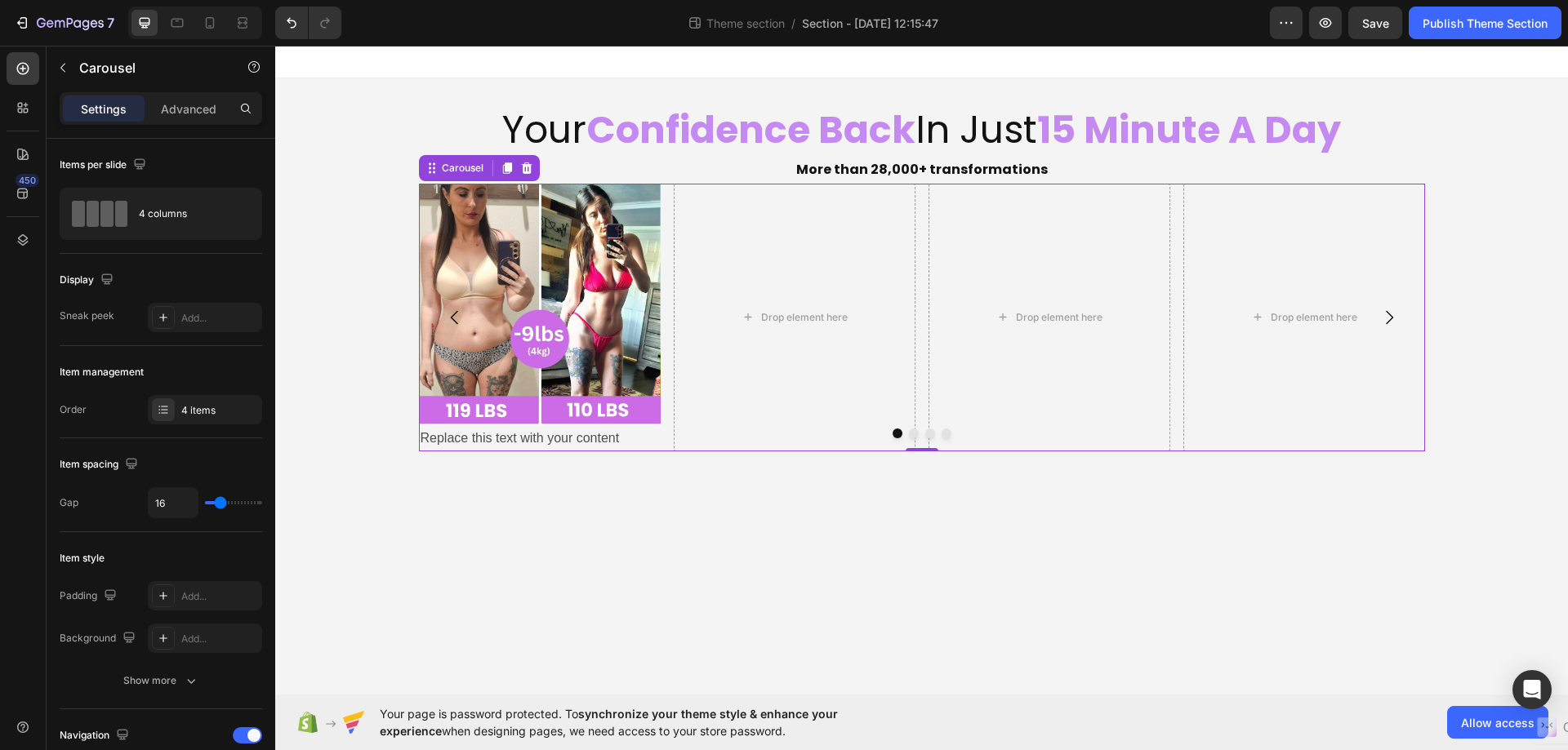
click at [623, 436] on div at bounding box center [921, 433] width 1006 height 10
click at [618, 434] on div at bounding box center [921, 433] width 1006 height 10
drag, startPoint x: 618, startPoint y: 435, endPoint x: 632, endPoint y: 439, distance: 14.6
click at [626, 439] on div "Image Replace this text with your content Text Block Drop element here Drop ele…" at bounding box center [921, 318] width 1006 height 269
click at [639, 440] on div "Replace this text with your content" at bounding box center [539, 438] width 241 height 26
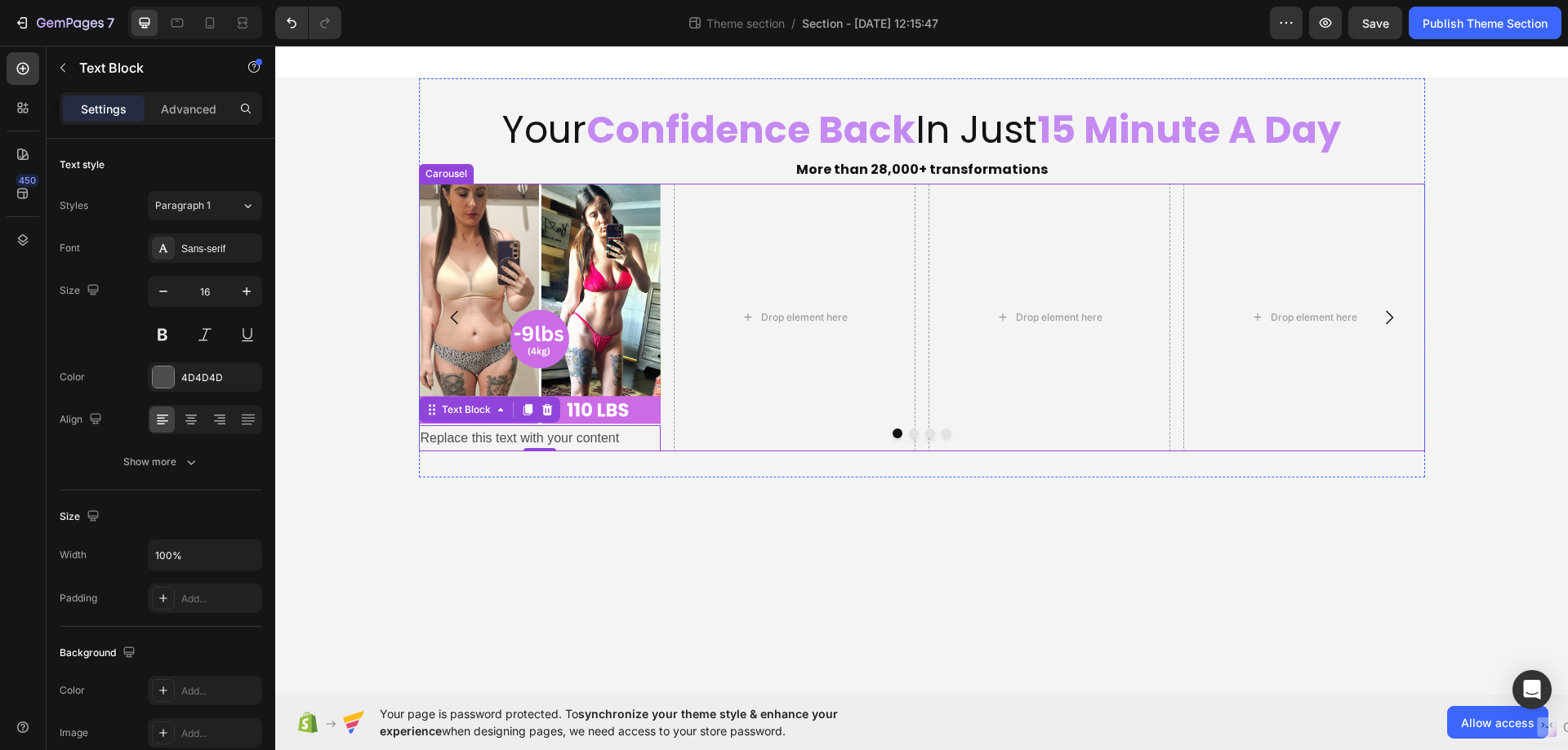
click at [631, 438] on div at bounding box center [921, 433] width 1006 height 10
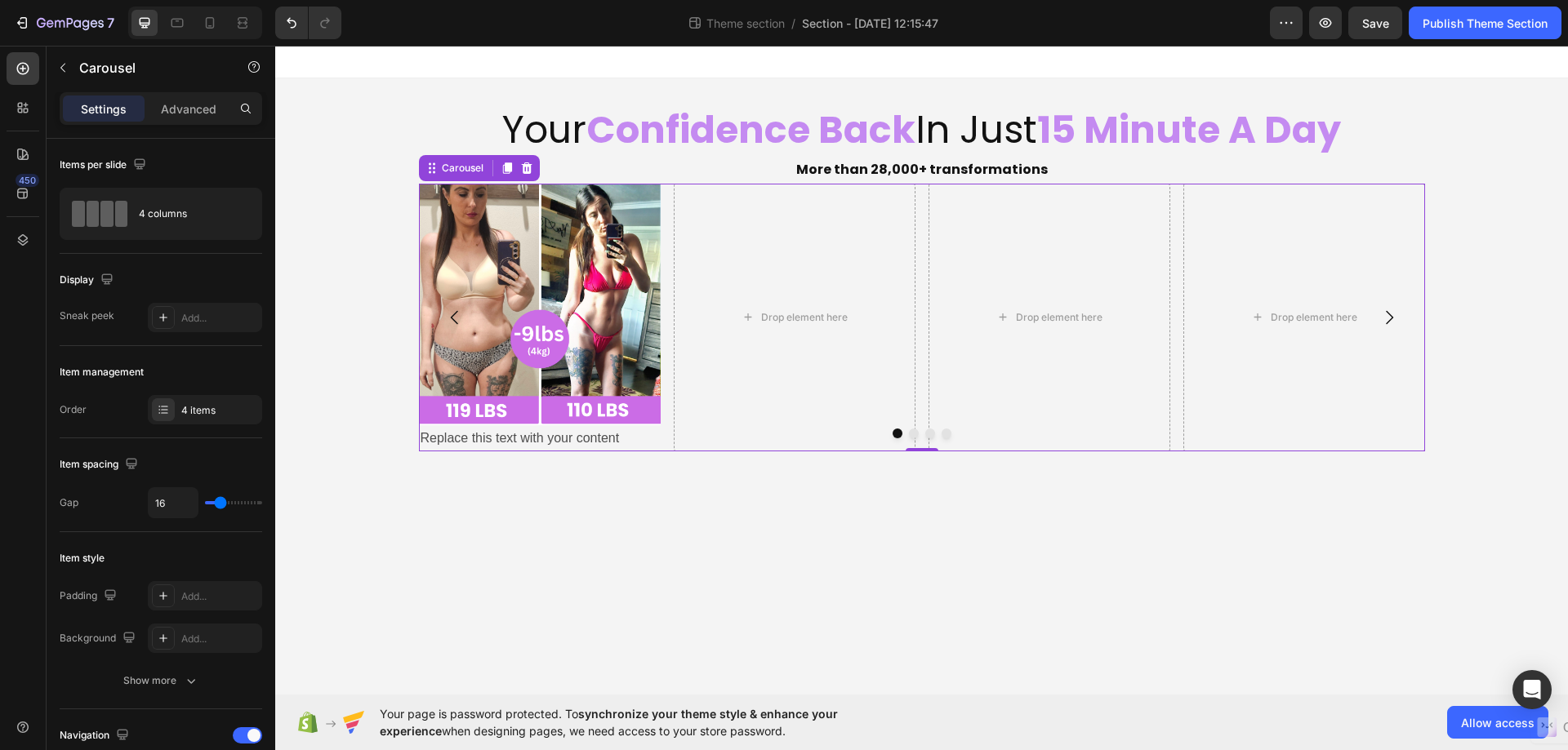
click at [627, 435] on div at bounding box center [921, 433] width 1006 height 10
click at [617, 435] on div at bounding box center [921, 433] width 1006 height 10
click at [613, 437] on div at bounding box center [921, 433] width 1006 height 10
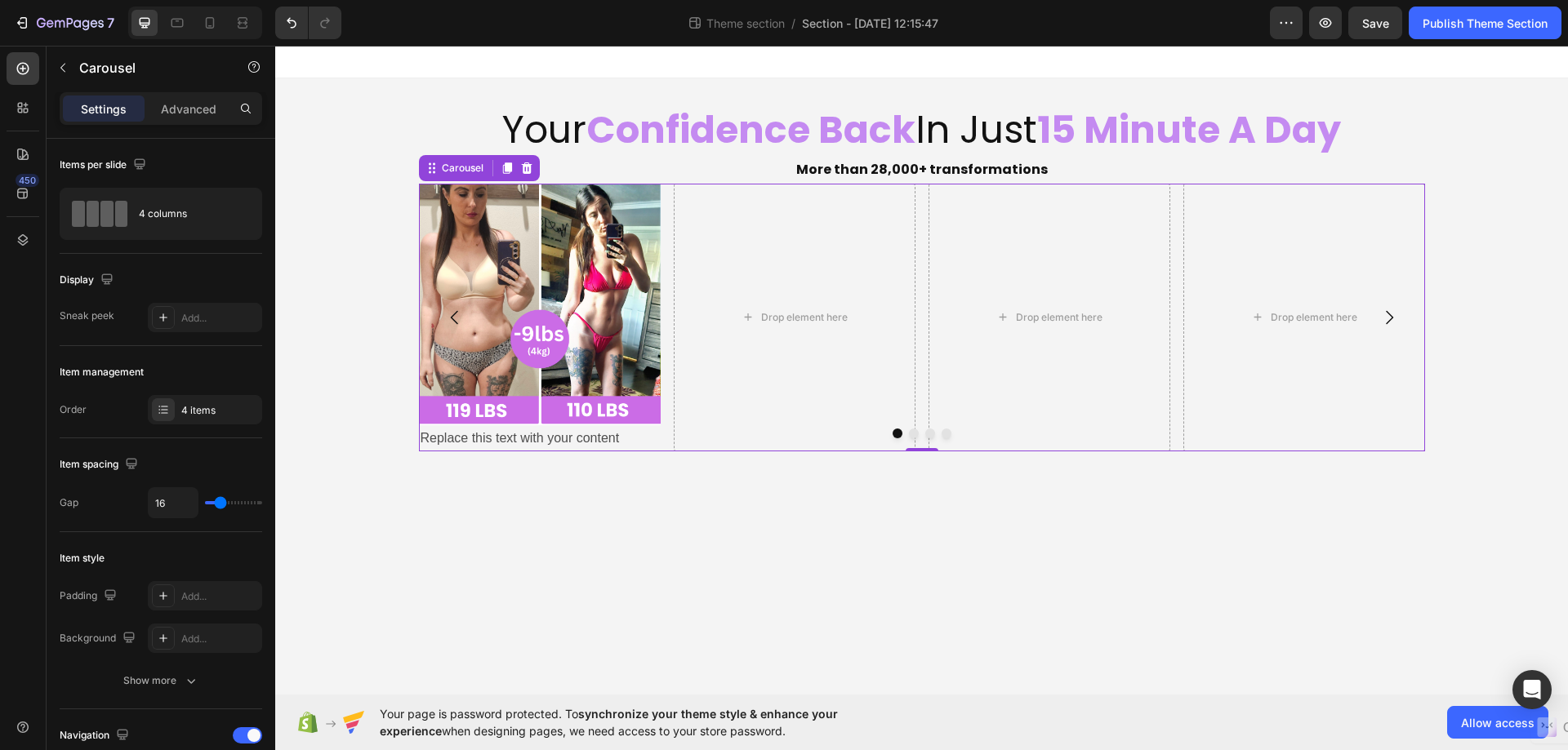
click at [613, 437] on div at bounding box center [921, 433] width 1006 height 10
click at [517, 445] on div "Replace this text with your content" at bounding box center [539, 438] width 241 height 26
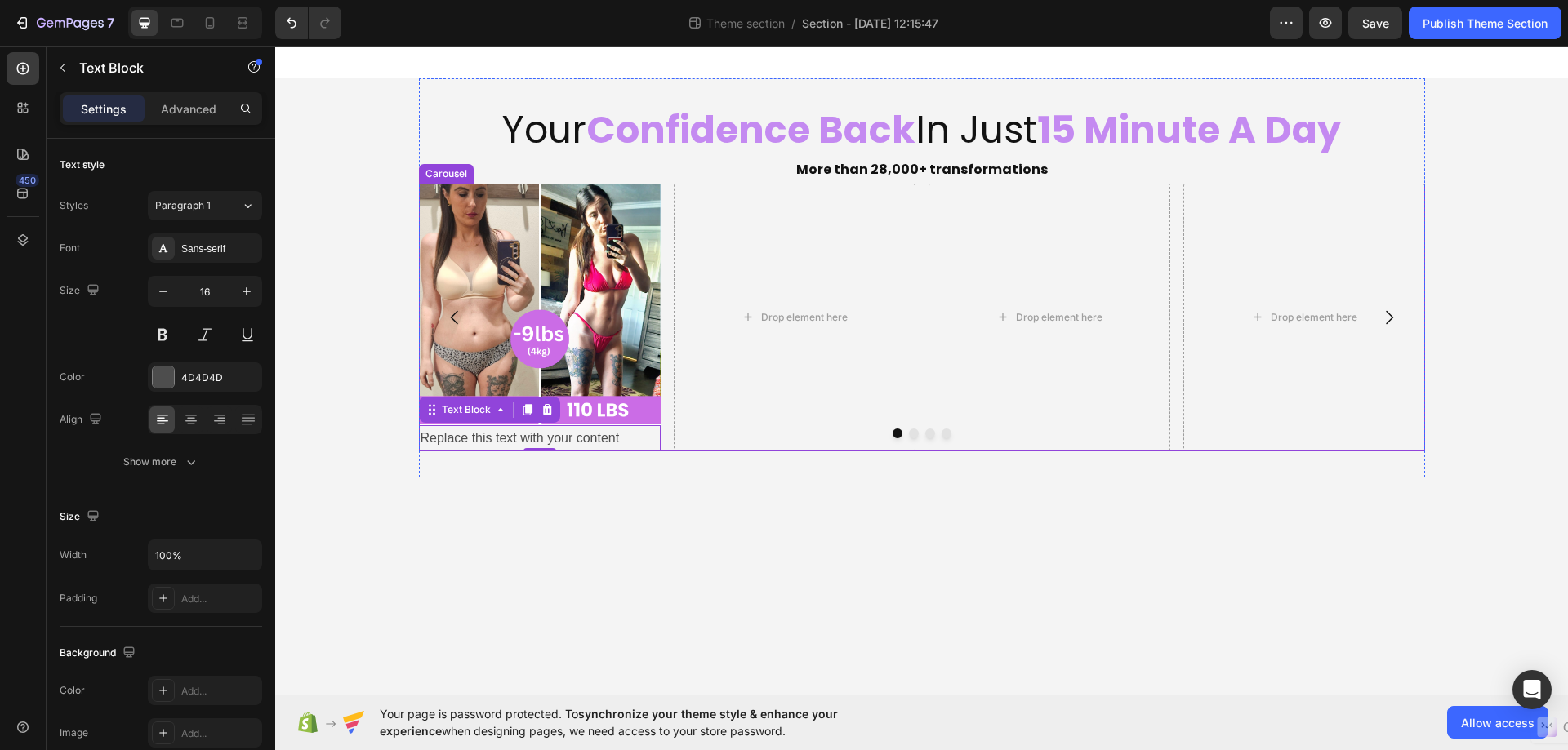
click at [512, 433] on div at bounding box center [921, 433] width 1006 height 10
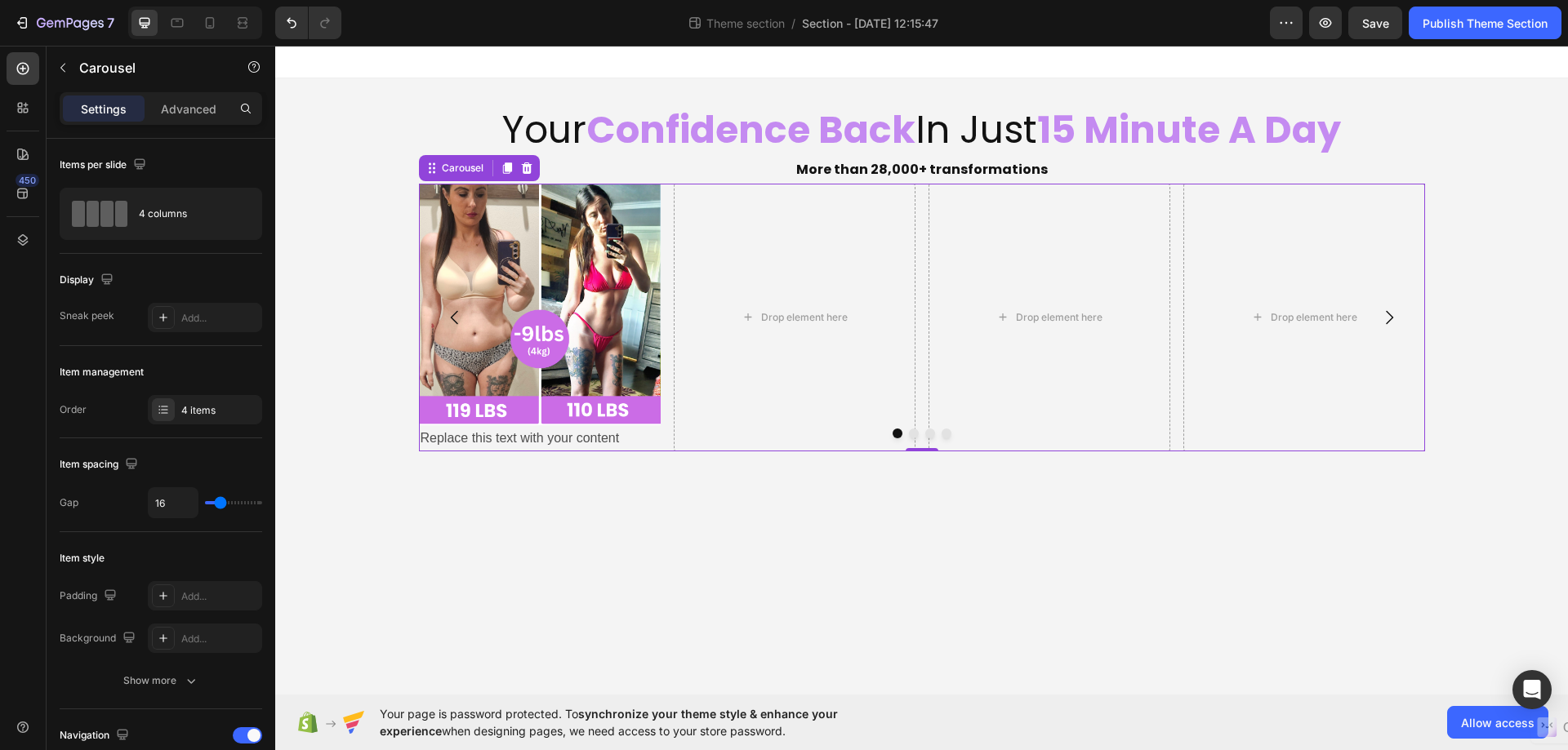
click at [630, 438] on div at bounding box center [921, 433] width 1006 height 10
click at [625, 433] on div at bounding box center [921, 433] width 1006 height 10
click at [622, 436] on div at bounding box center [921, 433] width 1006 height 10
click at [603, 436] on div at bounding box center [921, 433] width 1006 height 10
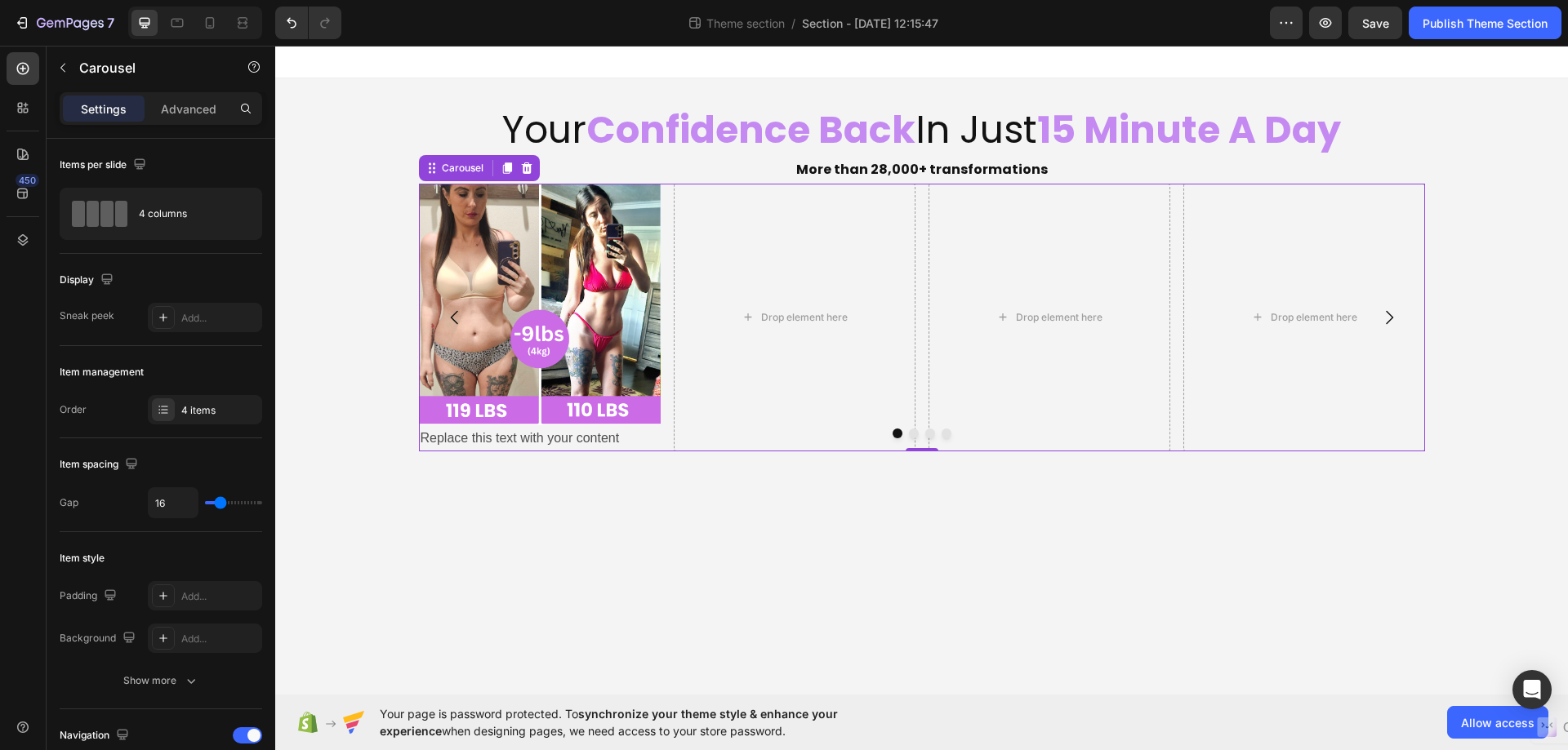
click at [573, 435] on div at bounding box center [921, 433] width 1006 height 10
click at [525, 437] on div at bounding box center [921, 433] width 1006 height 10
click at [504, 434] on div at bounding box center [921, 433] width 1006 height 10
click at [433, 445] on div "Replace this text with your content" at bounding box center [539, 438] width 241 height 26
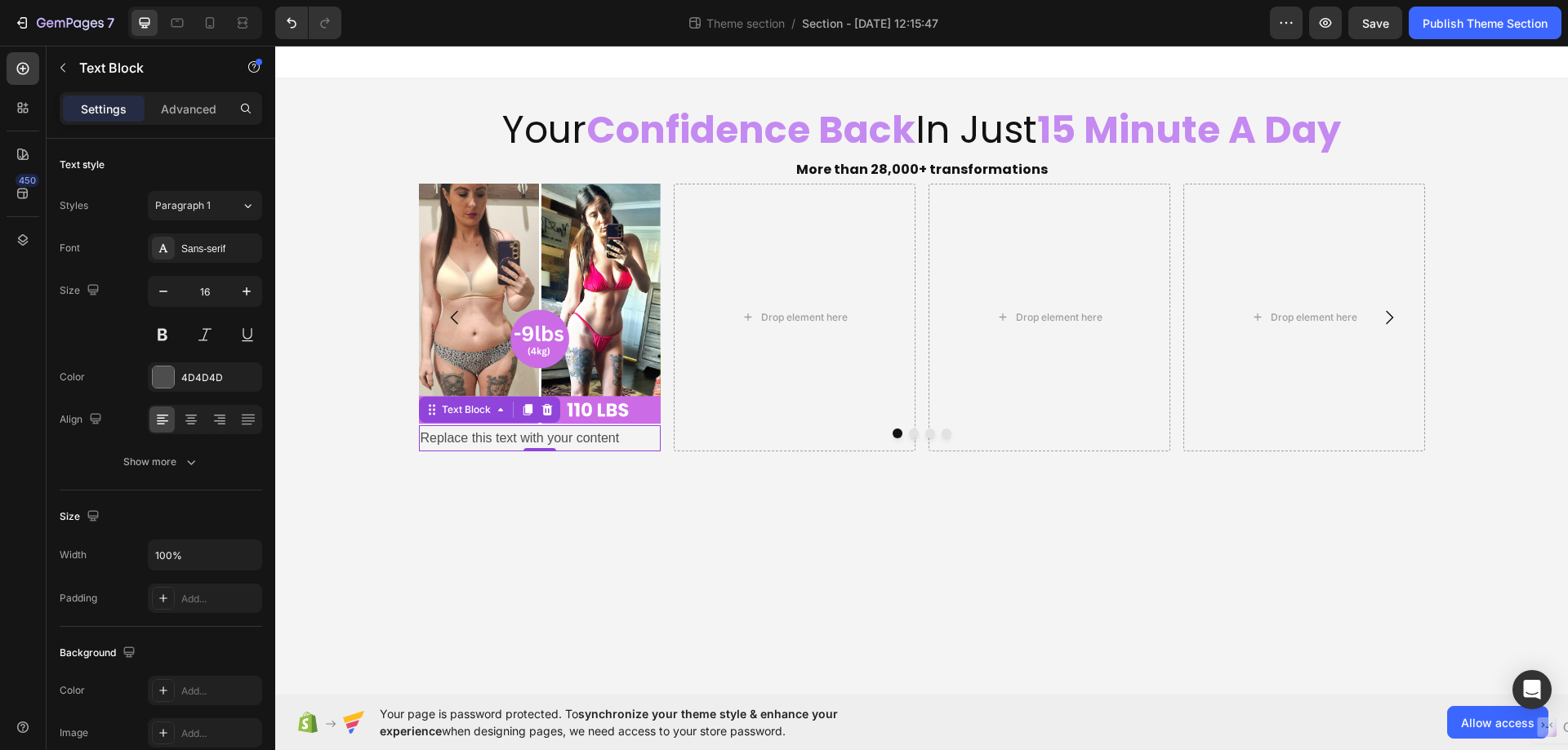
click at [435, 441] on div "Replace this text with your content" at bounding box center [539, 438] width 241 height 26
click at [435, 441] on p "Replace this text with your content" at bounding box center [539, 438] width 238 height 24
click at [614, 439] on p "Replace this text with your content" at bounding box center [539, 438] width 238 height 24
click at [620, 436] on div at bounding box center [921, 433] width 1006 height 10
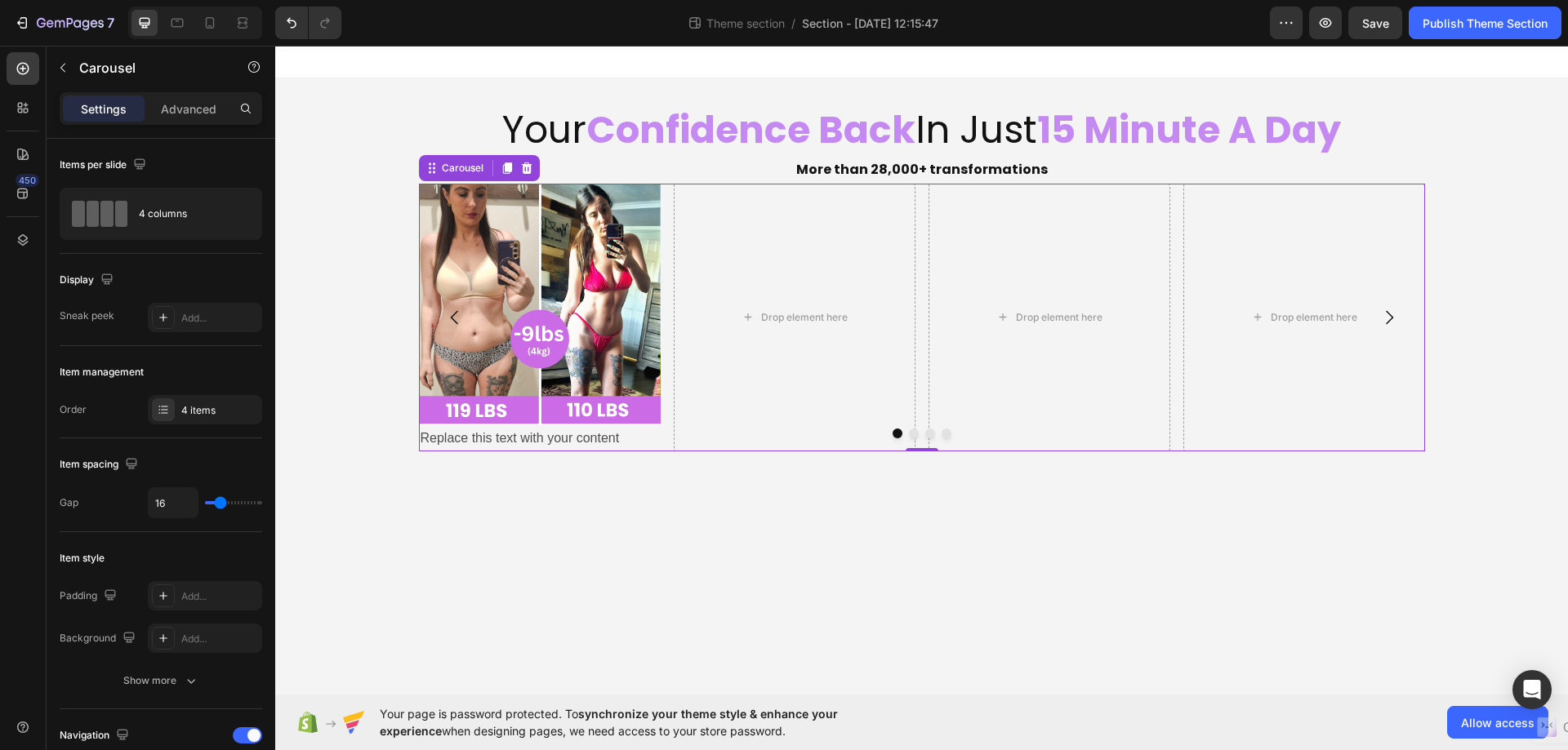
click at [621, 436] on div at bounding box center [921, 433] width 1006 height 10
click at [606, 436] on div at bounding box center [921, 433] width 1006 height 10
click at [605, 436] on div at bounding box center [921, 433] width 1006 height 10
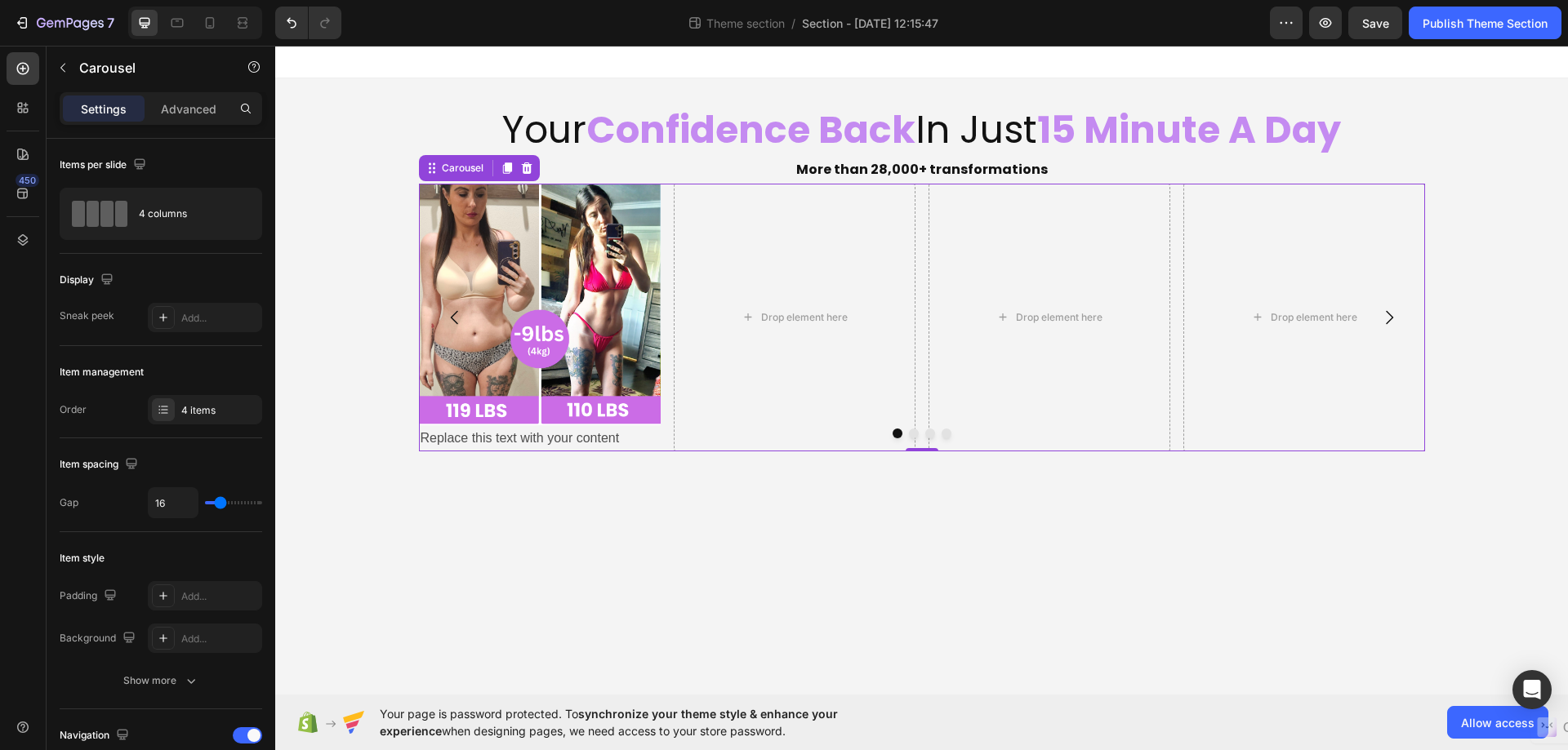
click at [469, 432] on div at bounding box center [921, 433] width 1006 height 10
click at [463, 432] on div at bounding box center [921, 433] width 1006 height 10
drag, startPoint x: 461, startPoint y: 432, endPoint x: 448, endPoint y: 438, distance: 14.3
click at [456, 432] on div at bounding box center [921, 433] width 1006 height 10
click at [435, 442] on p "Replace this text with your content" at bounding box center [539, 438] width 238 height 24
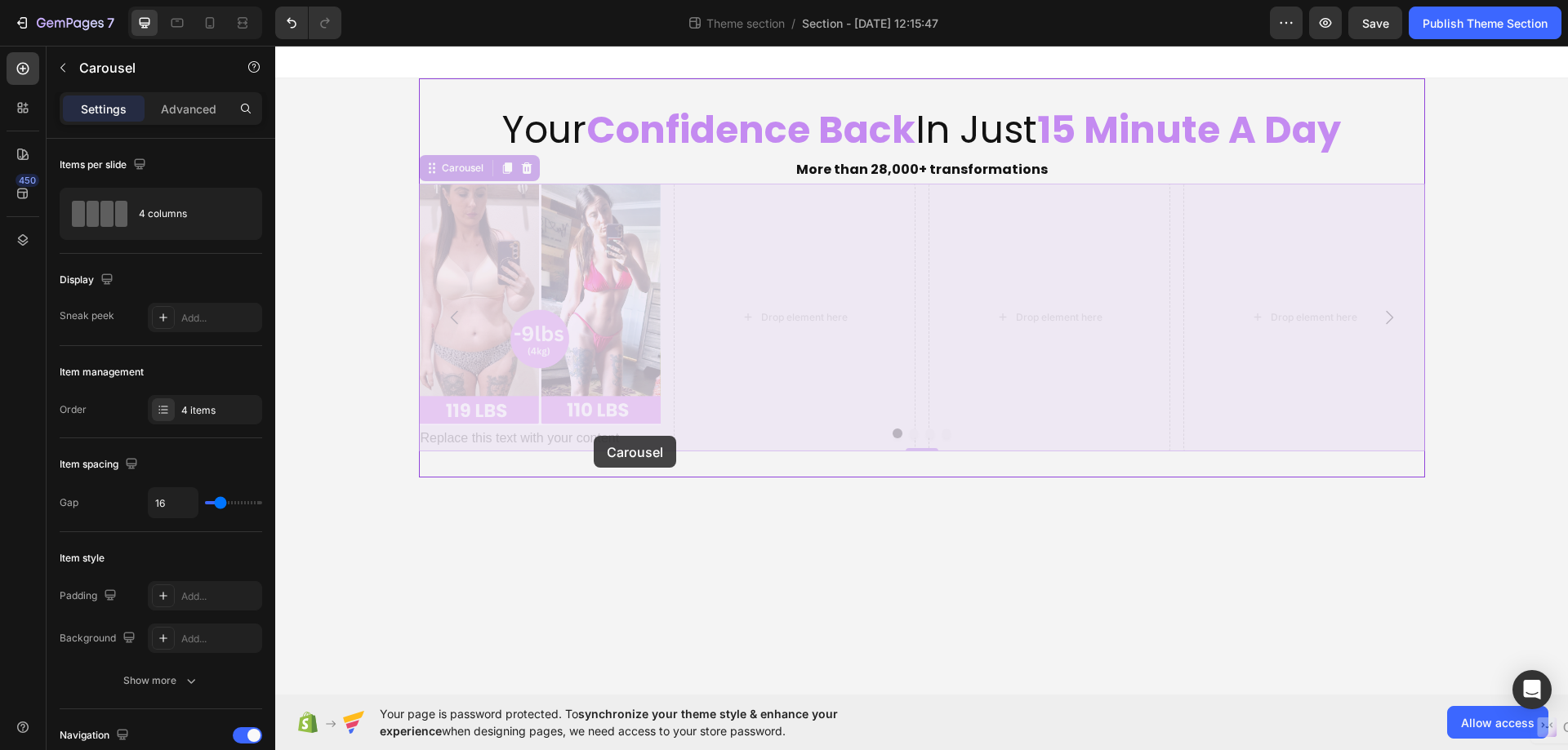
drag, startPoint x: 422, startPoint y: 436, endPoint x: 594, endPoint y: 436, distance: 172.0
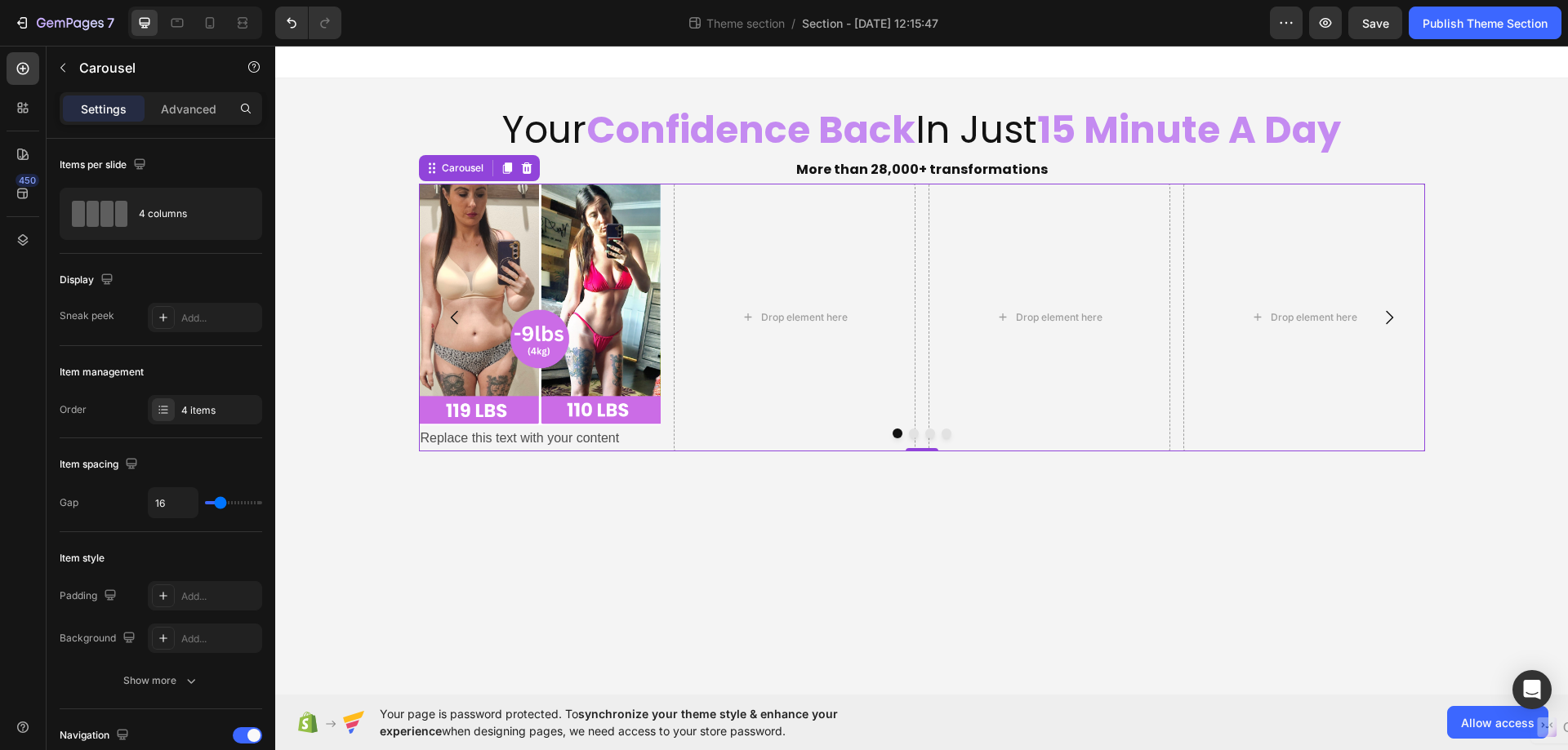
click at [562, 438] on div at bounding box center [921, 433] width 1006 height 10
drag, startPoint x: 562, startPoint y: 438, endPoint x: 519, endPoint y: 434, distance: 43.2
click at [564, 436] on div at bounding box center [921, 433] width 1006 height 10
click at [519, 434] on div at bounding box center [921, 433] width 1006 height 10
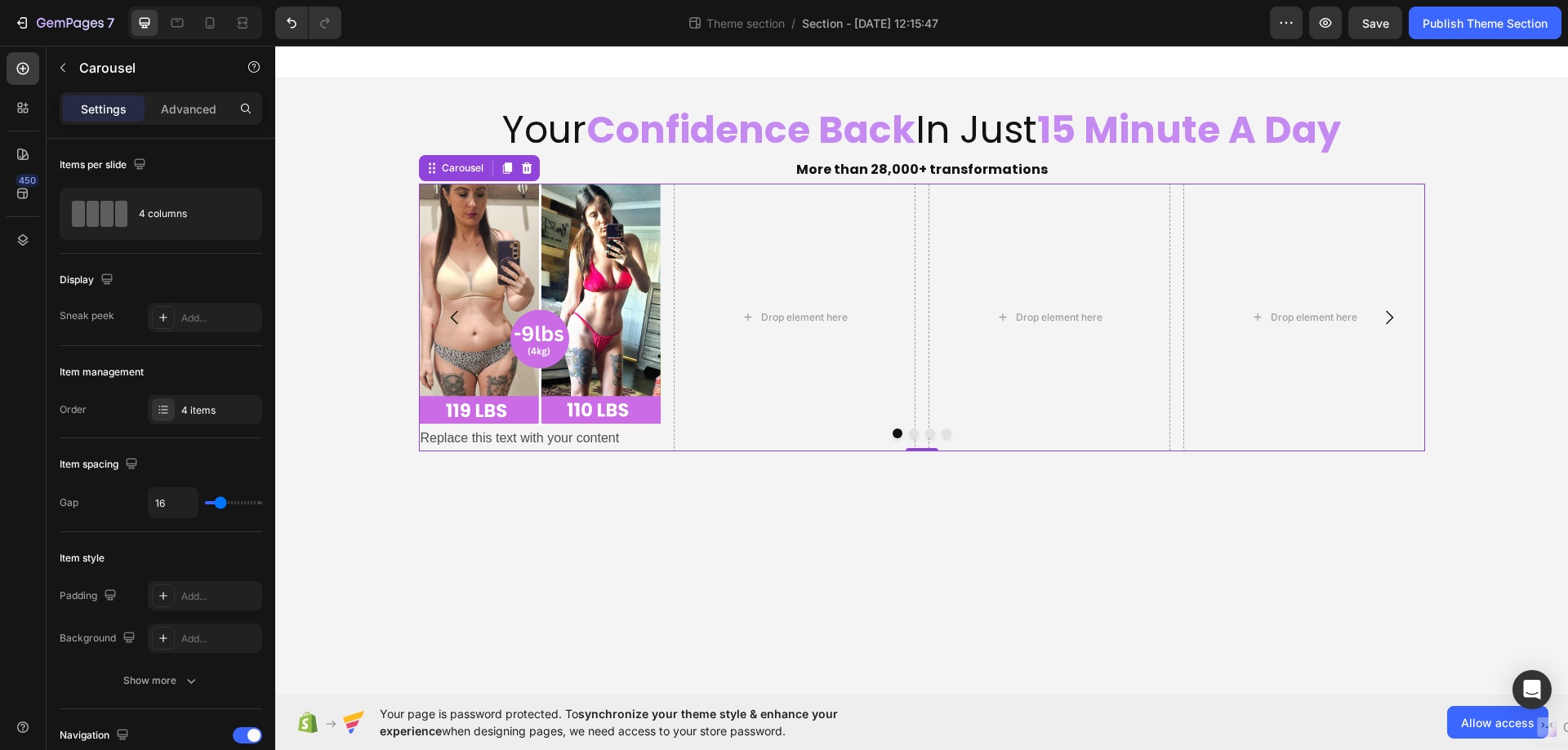
click at [433, 438] on div at bounding box center [921, 433] width 1006 height 10
click at [556, 434] on div at bounding box center [921, 433] width 1006 height 10
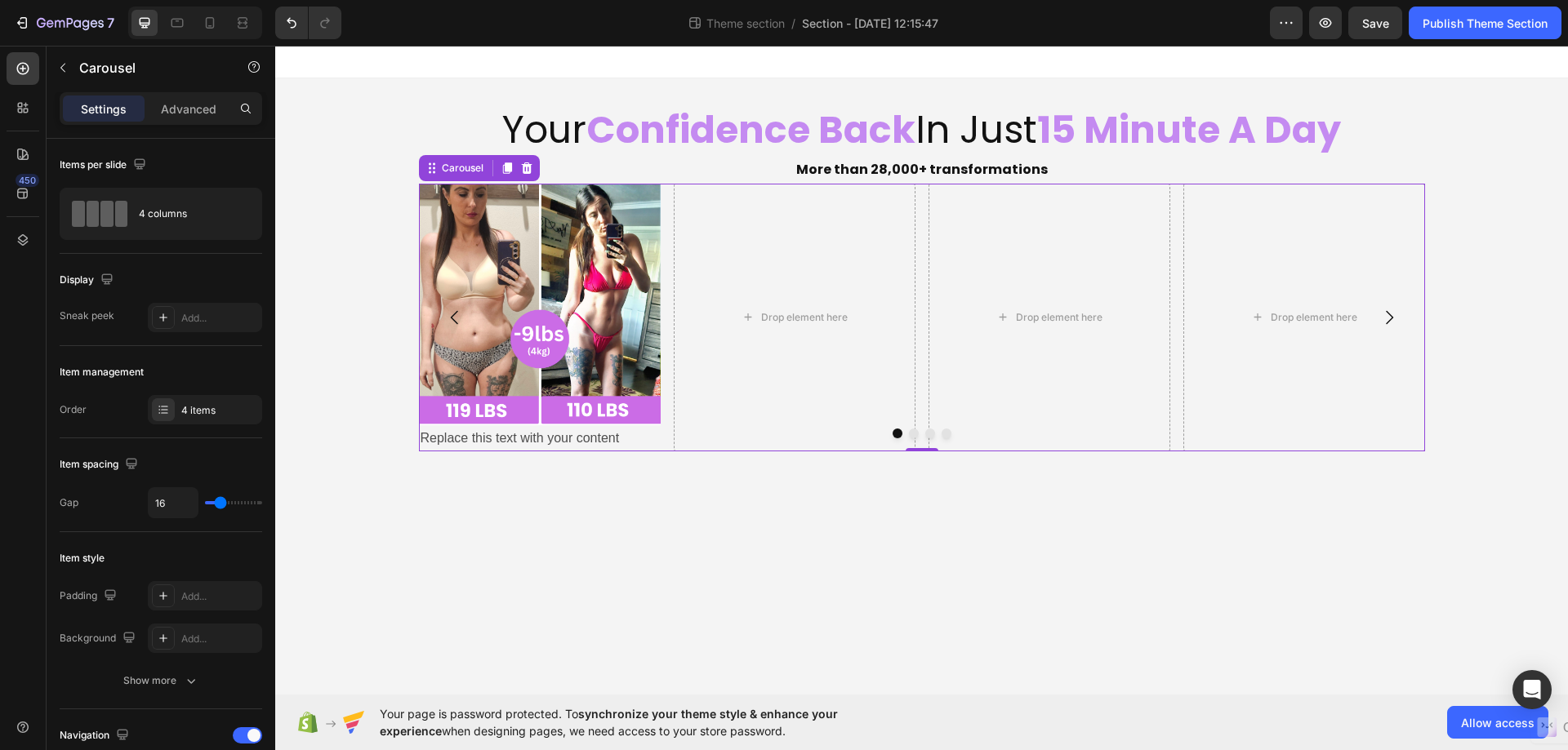
click at [630, 435] on div at bounding box center [921, 433] width 1006 height 10
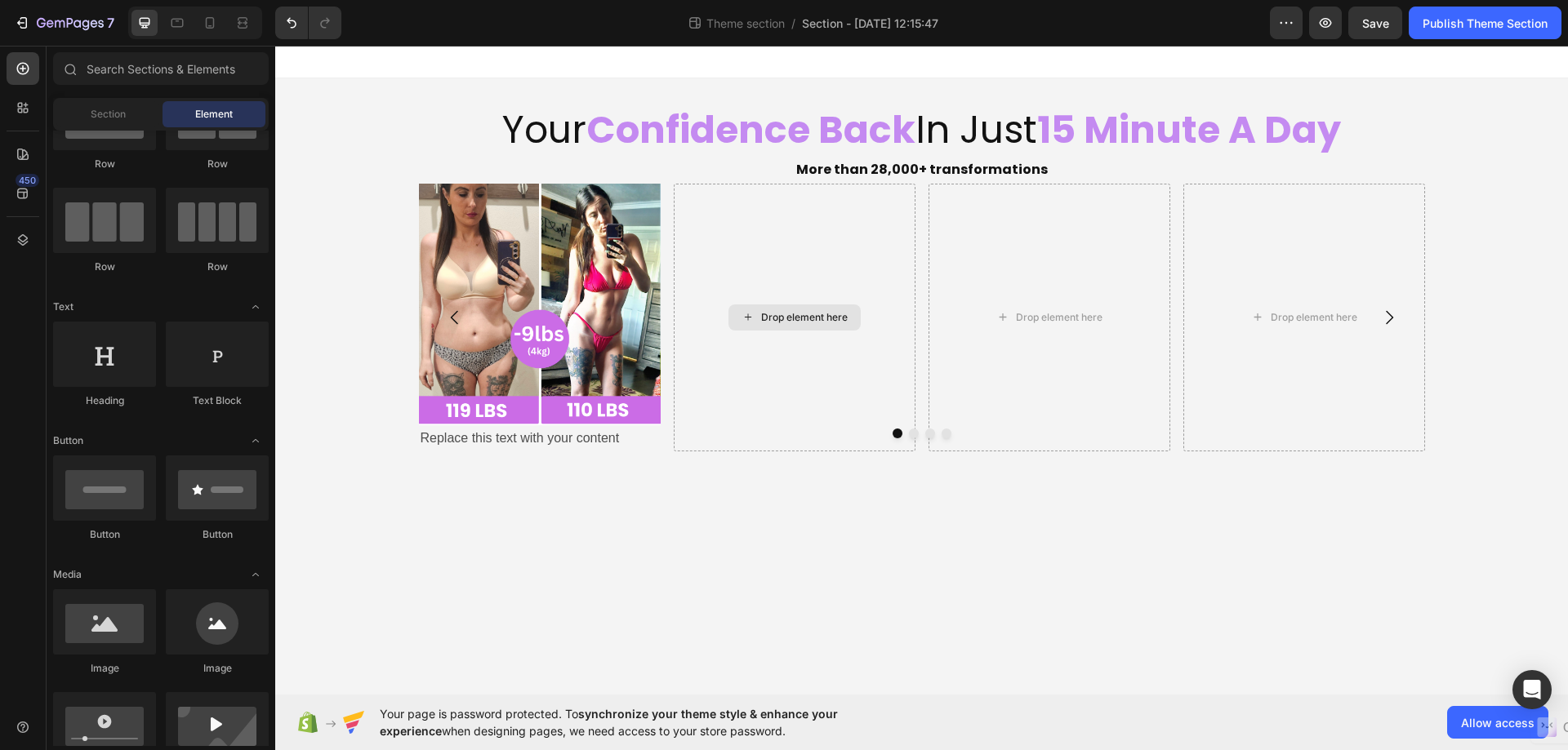
click at [791, 318] on div "Drop element here" at bounding box center [804, 317] width 87 height 13
click at [533, 411] on img at bounding box center [539, 304] width 241 height 241
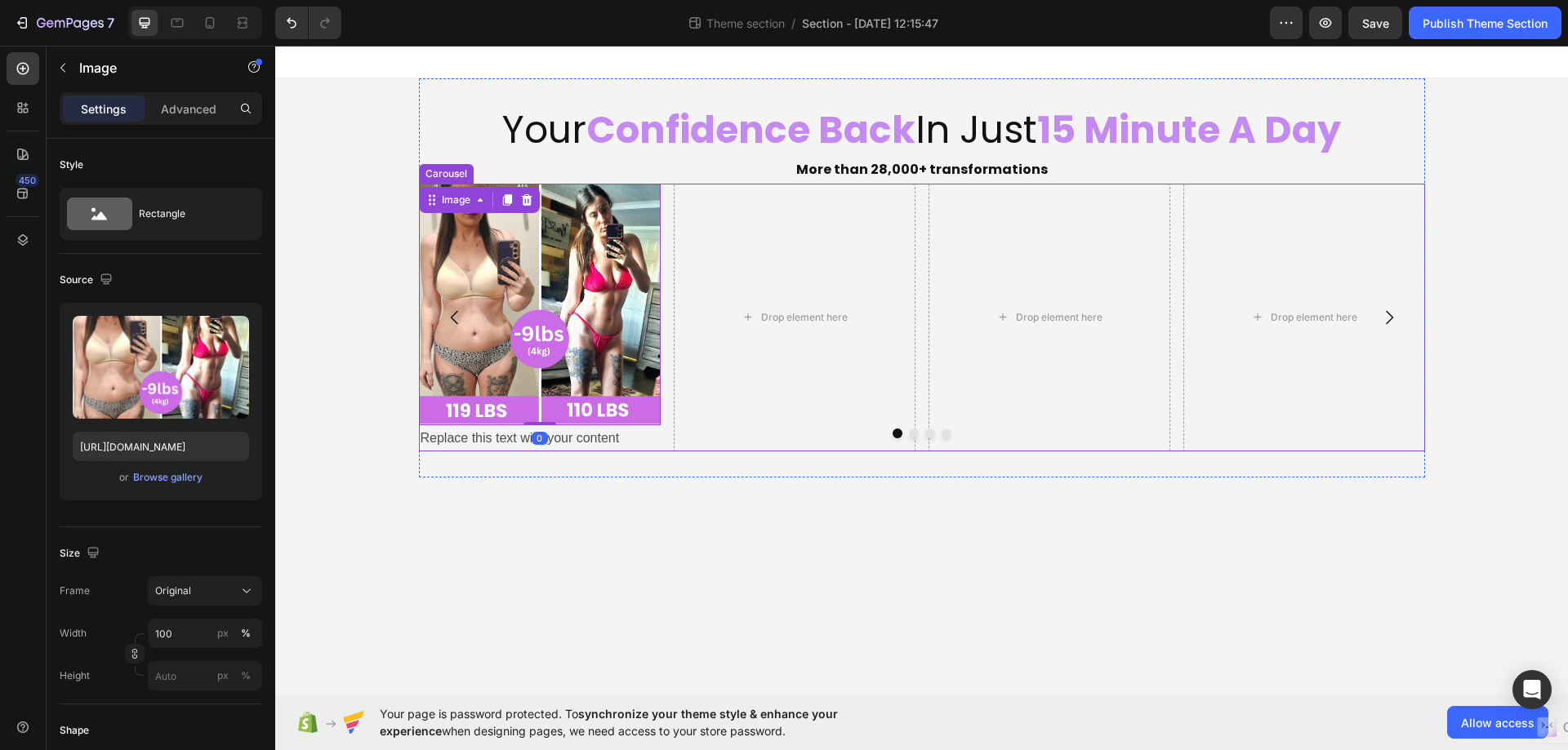
click at [540, 433] on div at bounding box center [921, 433] width 1006 height 10
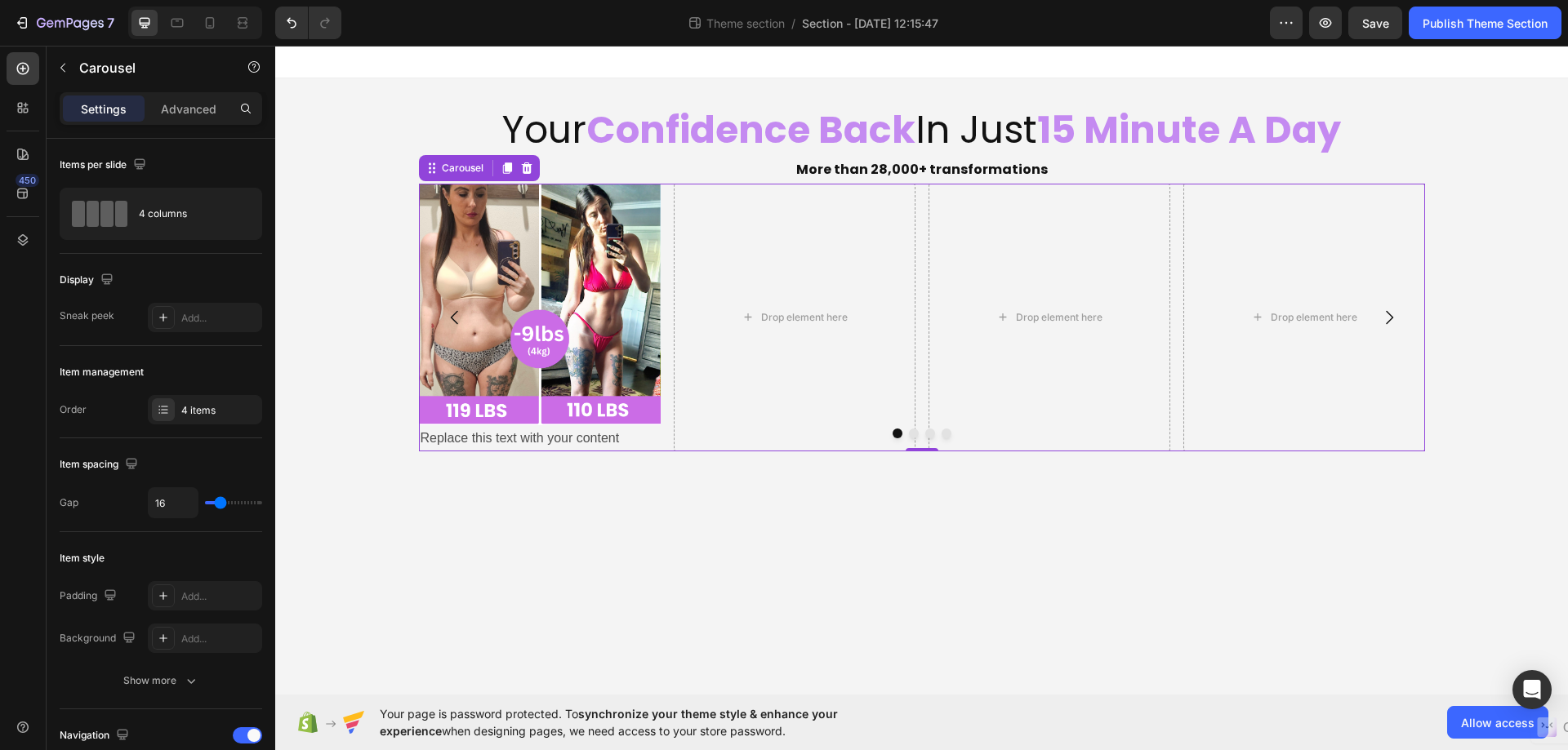
click at [540, 433] on div at bounding box center [921, 433] width 1006 height 10
click at [461, 452] on div "Your Confidence Back In Just 15 Minute A Day Heading More than 28,000+ transfor…" at bounding box center [921, 278] width 1006 height 399
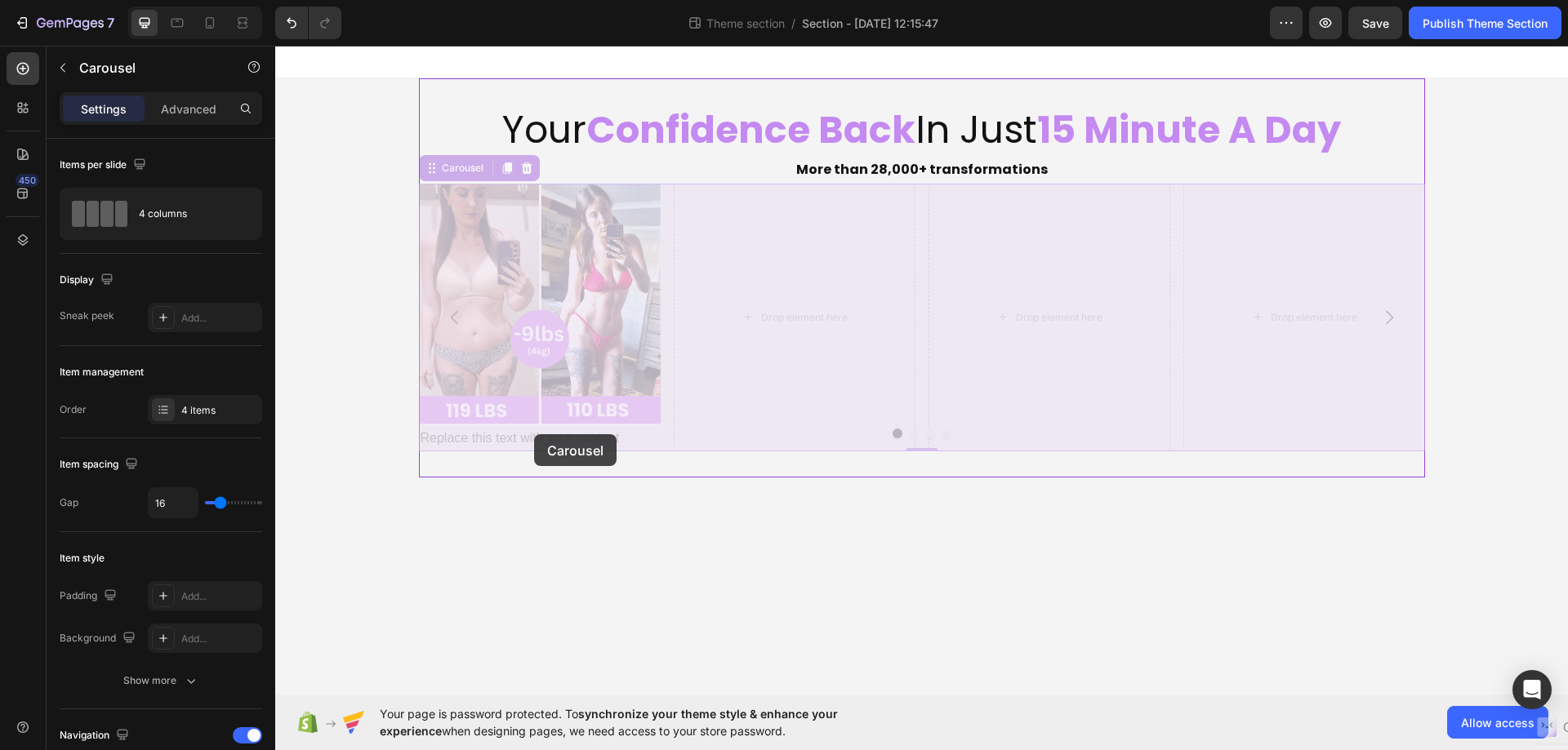
drag, startPoint x: 422, startPoint y: 436, endPoint x: 505, endPoint y: 432, distance: 83.1
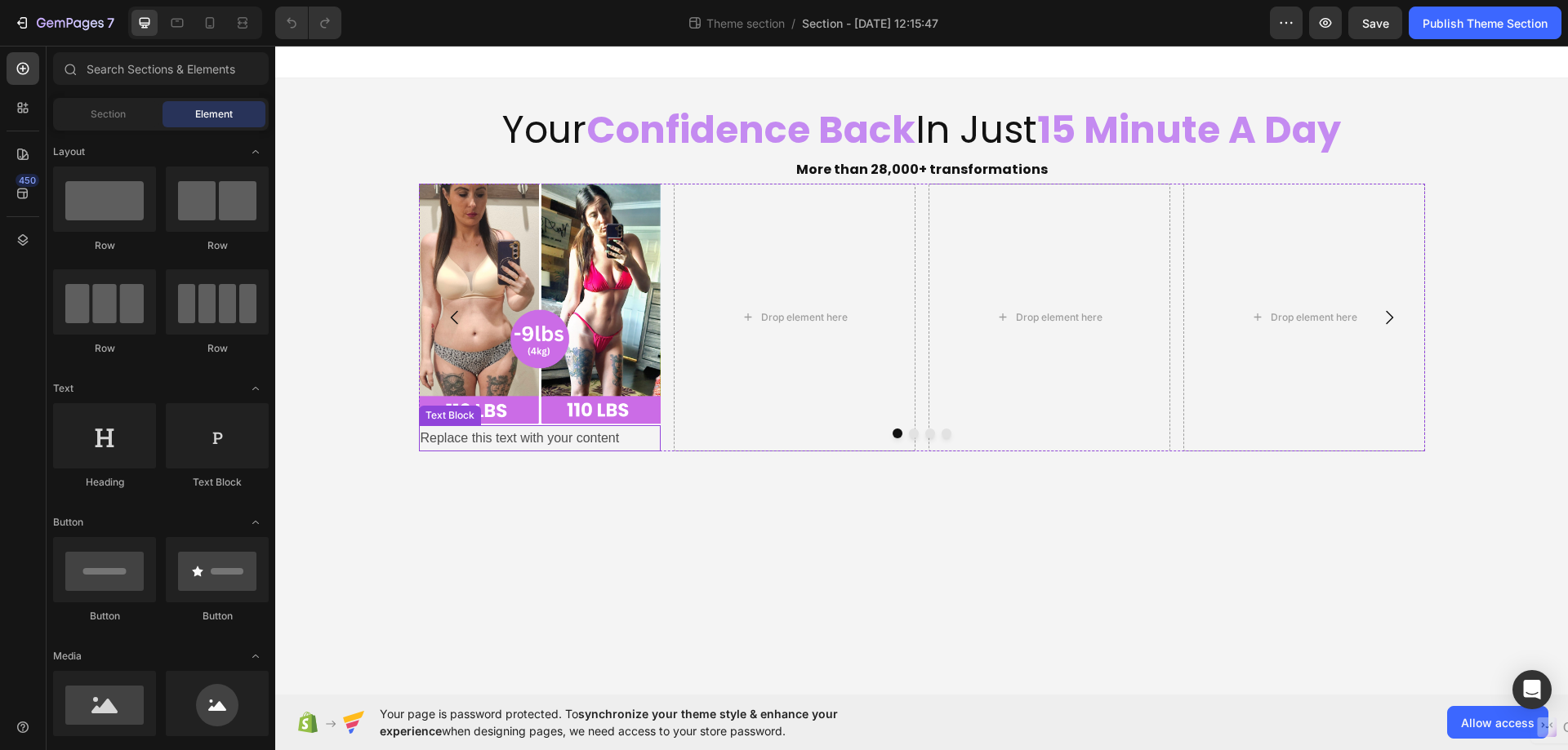
click at [555, 438] on div at bounding box center [921, 433] width 1006 height 10
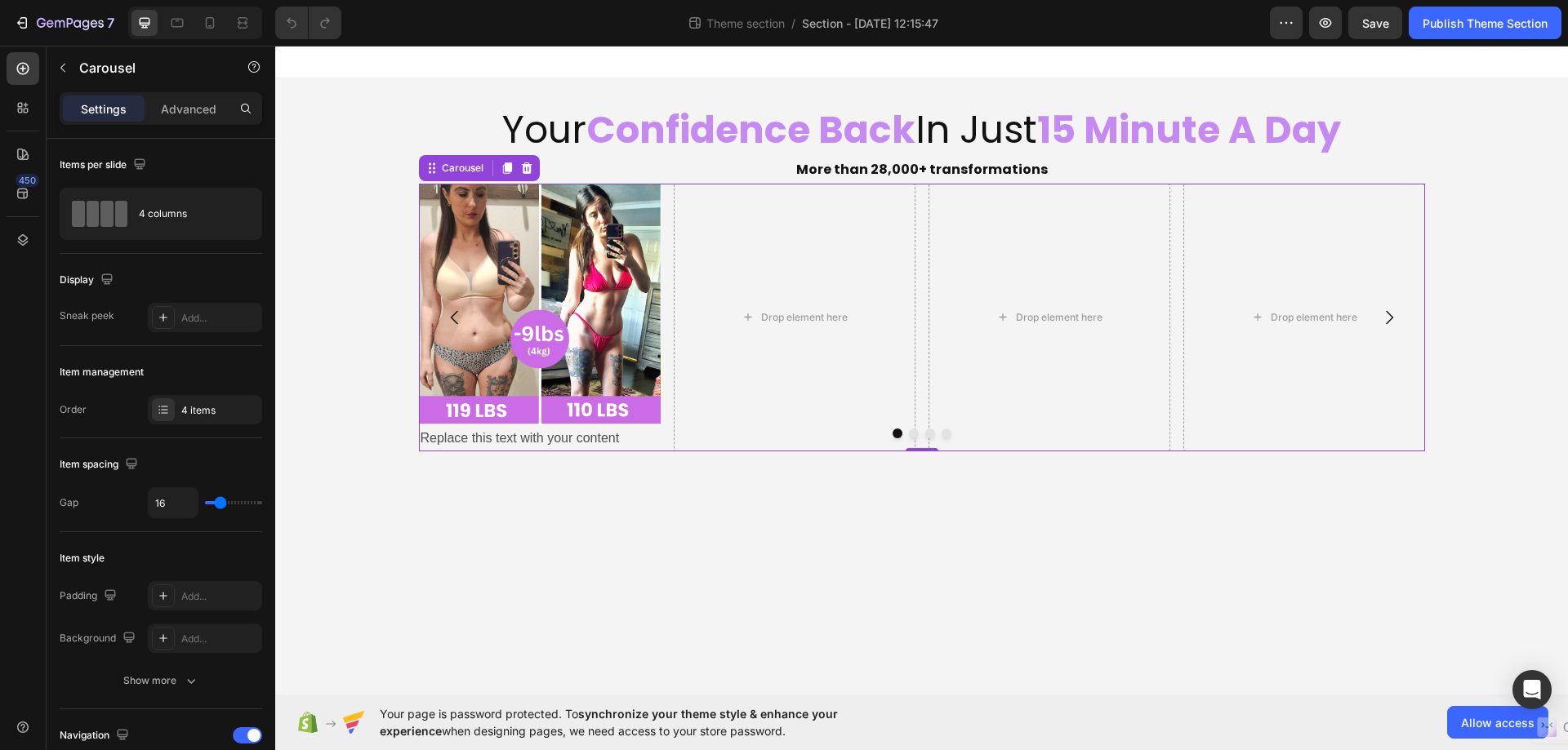
click at [625, 436] on div at bounding box center [921, 433] width 1006 height 10
click at [622, 436] on div at bounding box center [921, 433] width 1006 height 10
click at [619, 437] on div at bounding box center [921, 433] width 1006 height 10
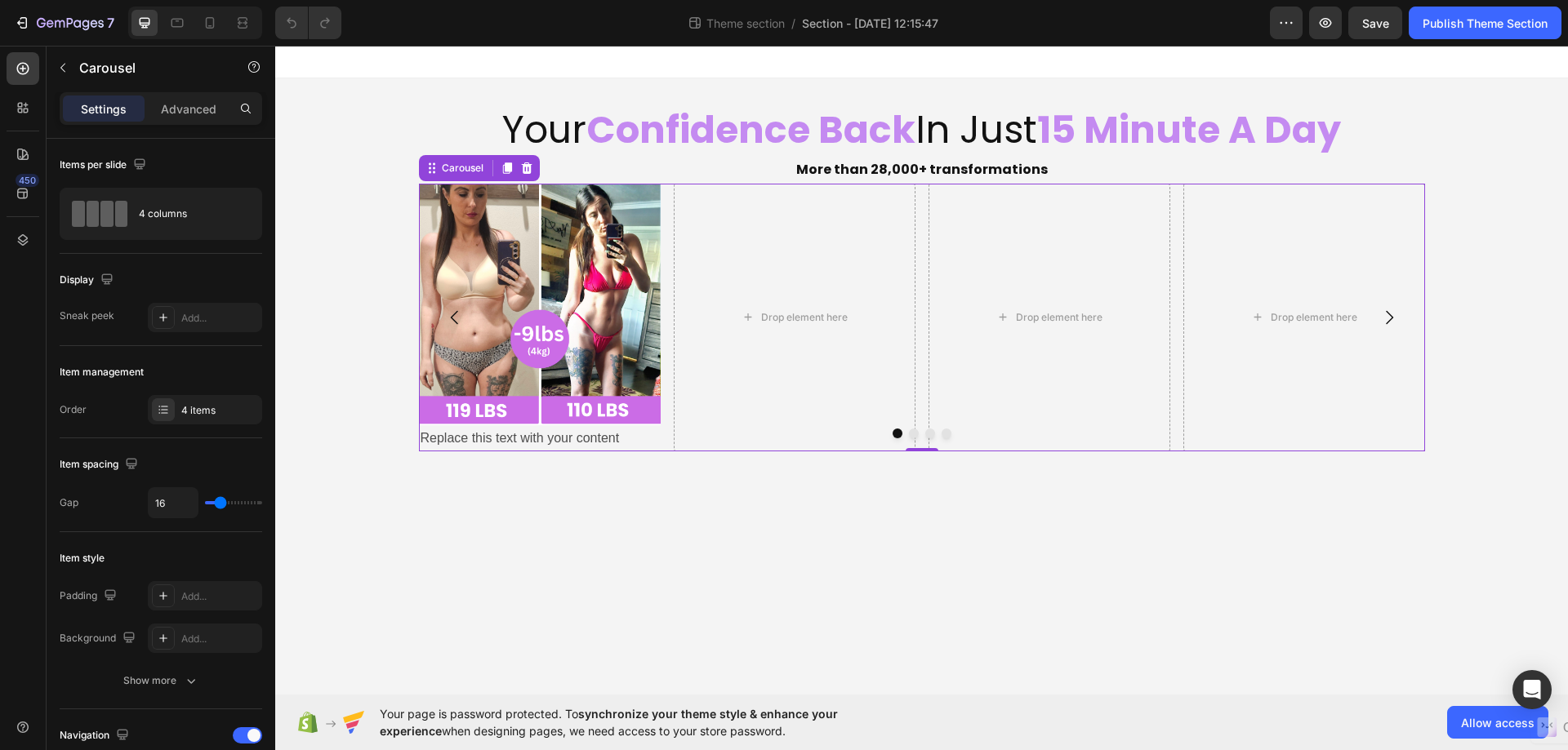
click at [549, 453] on div "Your Confidence Back In Just 15 Minute A Day Heading More than 28,000+ transfor…" at bounding box center [921, 278] width 1006 height 399
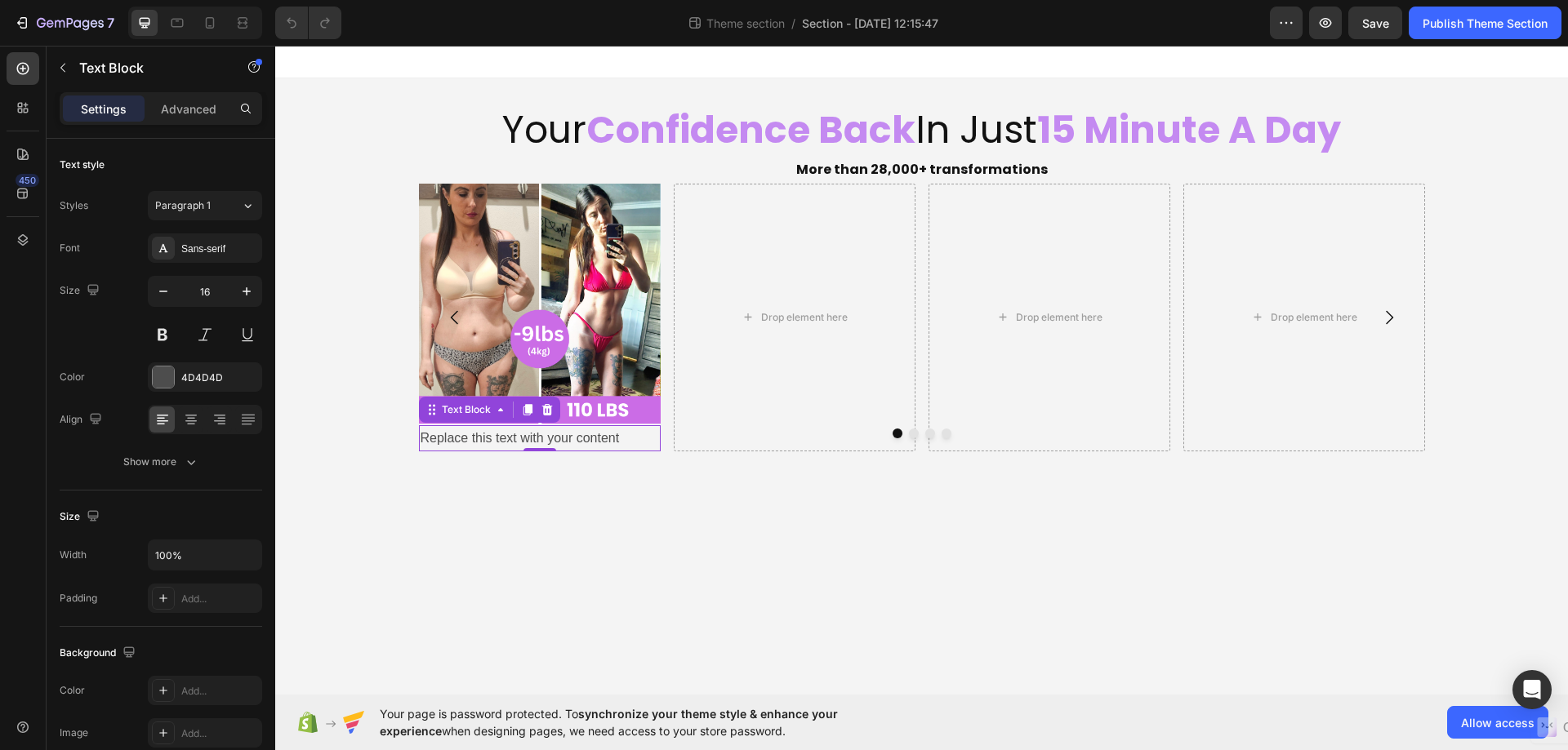
click at [547, 440] on div "Replace this text with your content" at bounding box center [539, 438] width 241 height 26
click at [547, 440] on p "Replace this text with your content" at bounding box center [539, 438] width 238 height 24
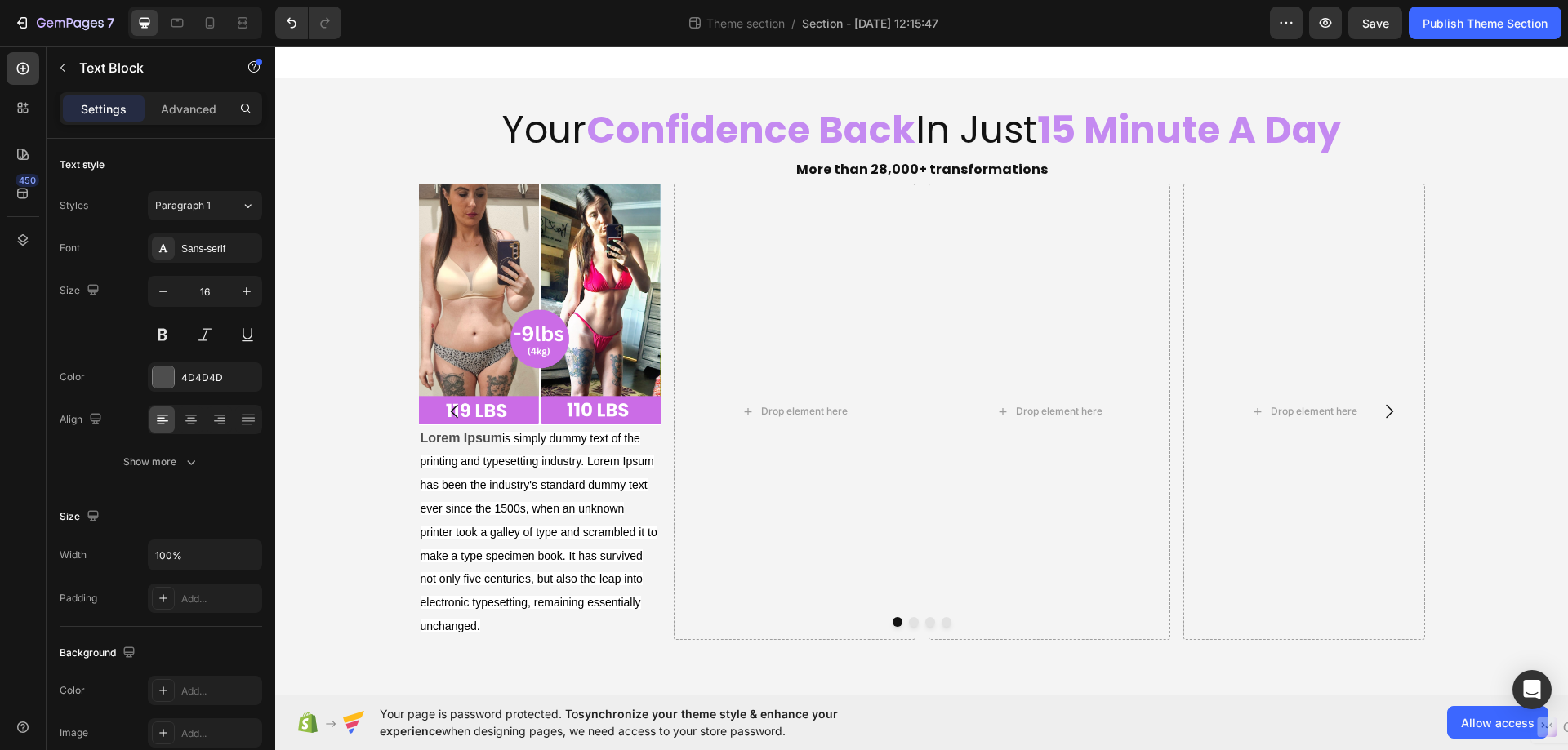
click at [331, 490] on div "Your Confidence Back In Just 15 Minute A Day Heading More than 28,000+ transfor…" at bounding box center [921, 372] width 1292 height 587
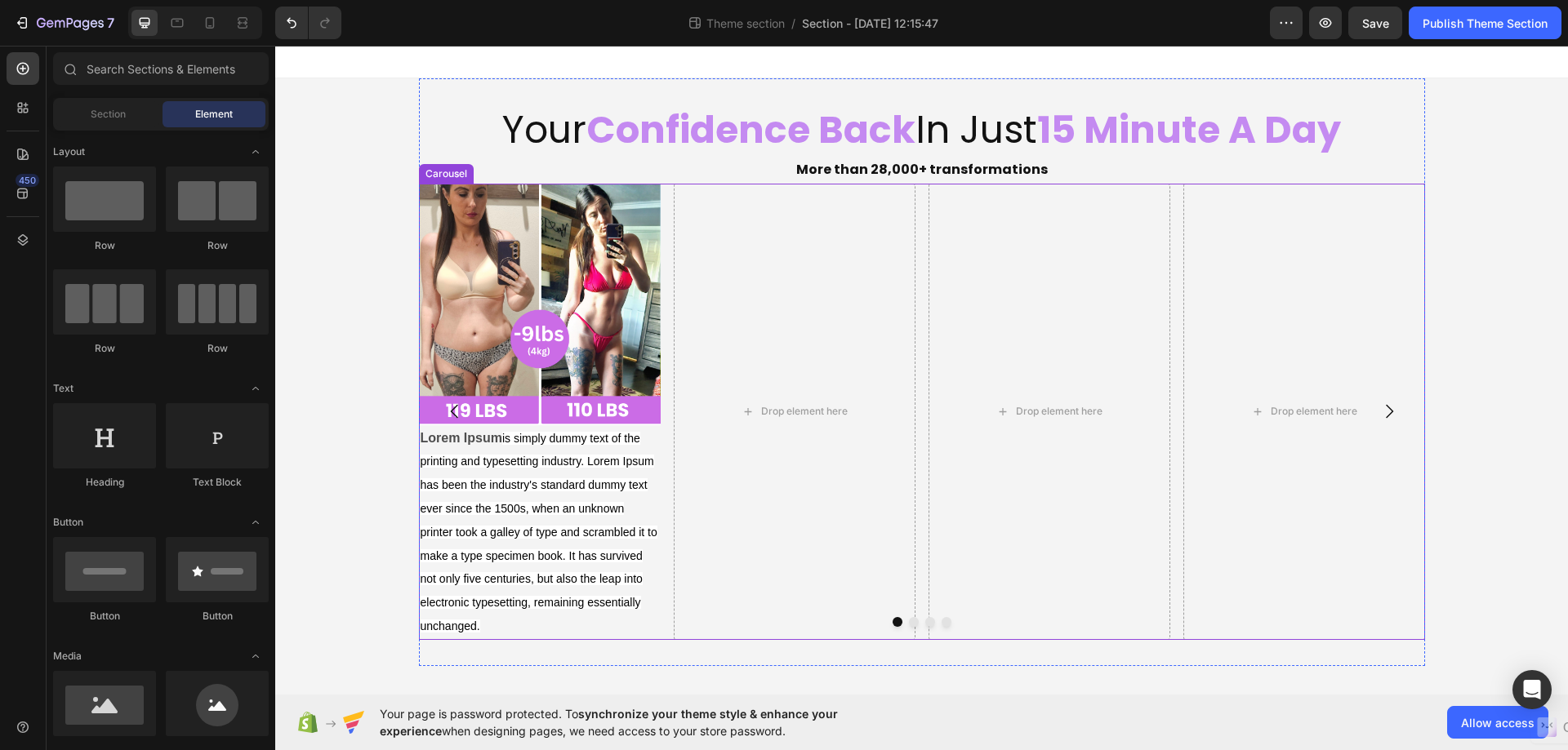
click at [528, 618] on div at bounding box center [921, 622] width 1006 height 10
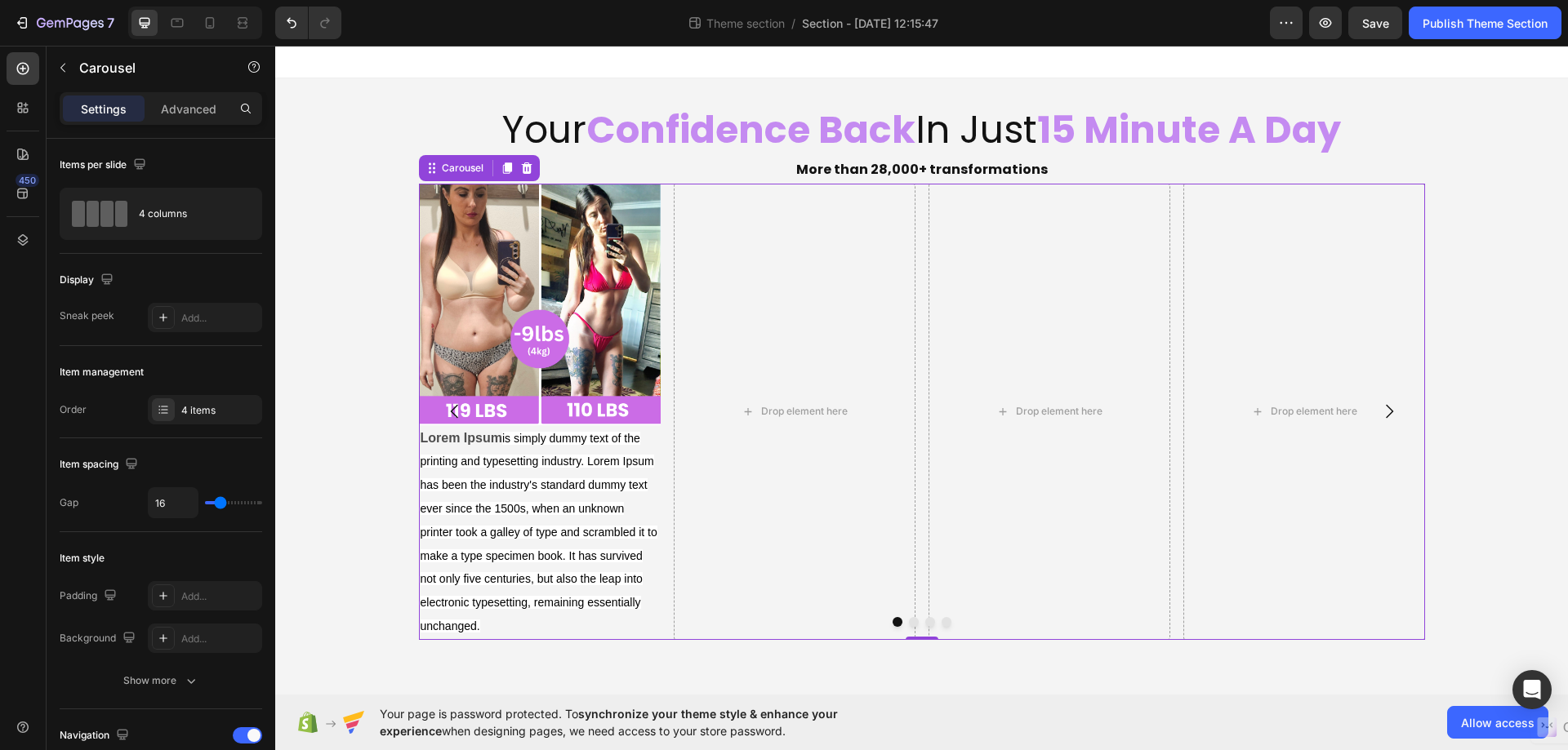
click at [503, 620] on div at bounding box center [921, 622] width 1006 height 10
click at [496, 627] on p "Lorem Ipsum is simply dummy text of the printing and typesetting industry. Lore…" at bounding box center [539, 532] width 238 height 211
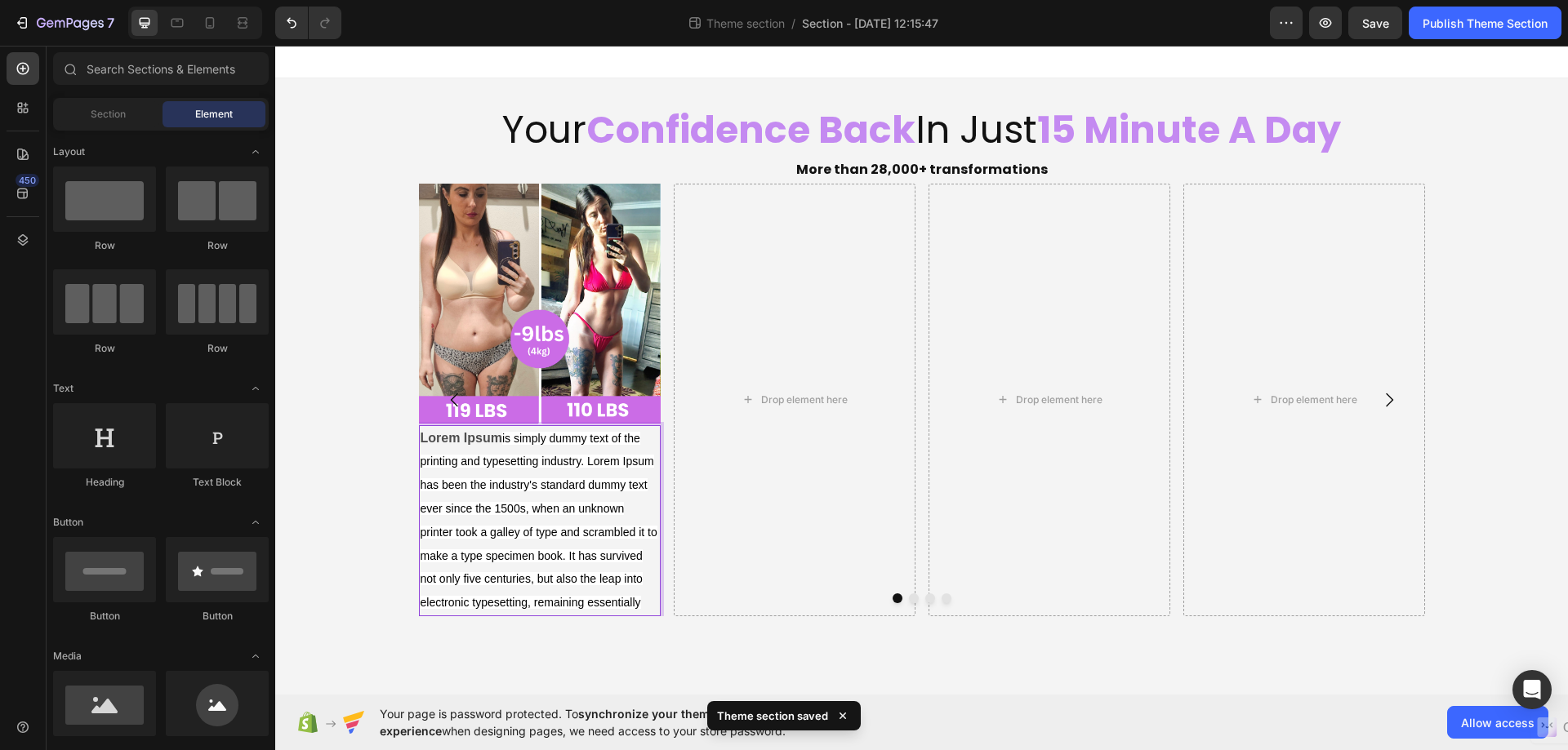
click at [721, 649] on body "Your Confidence Back In Just 15 Minute A Day Heading More than 28,000+ transfor…" at bounding box center [921, 370] width 1292 height 649
click at [638, 604] on span "is simply dummy text of the printing and typesetting industry. Lorem Ipsum has …" at bounding box center [538, 521] width 237 height 178
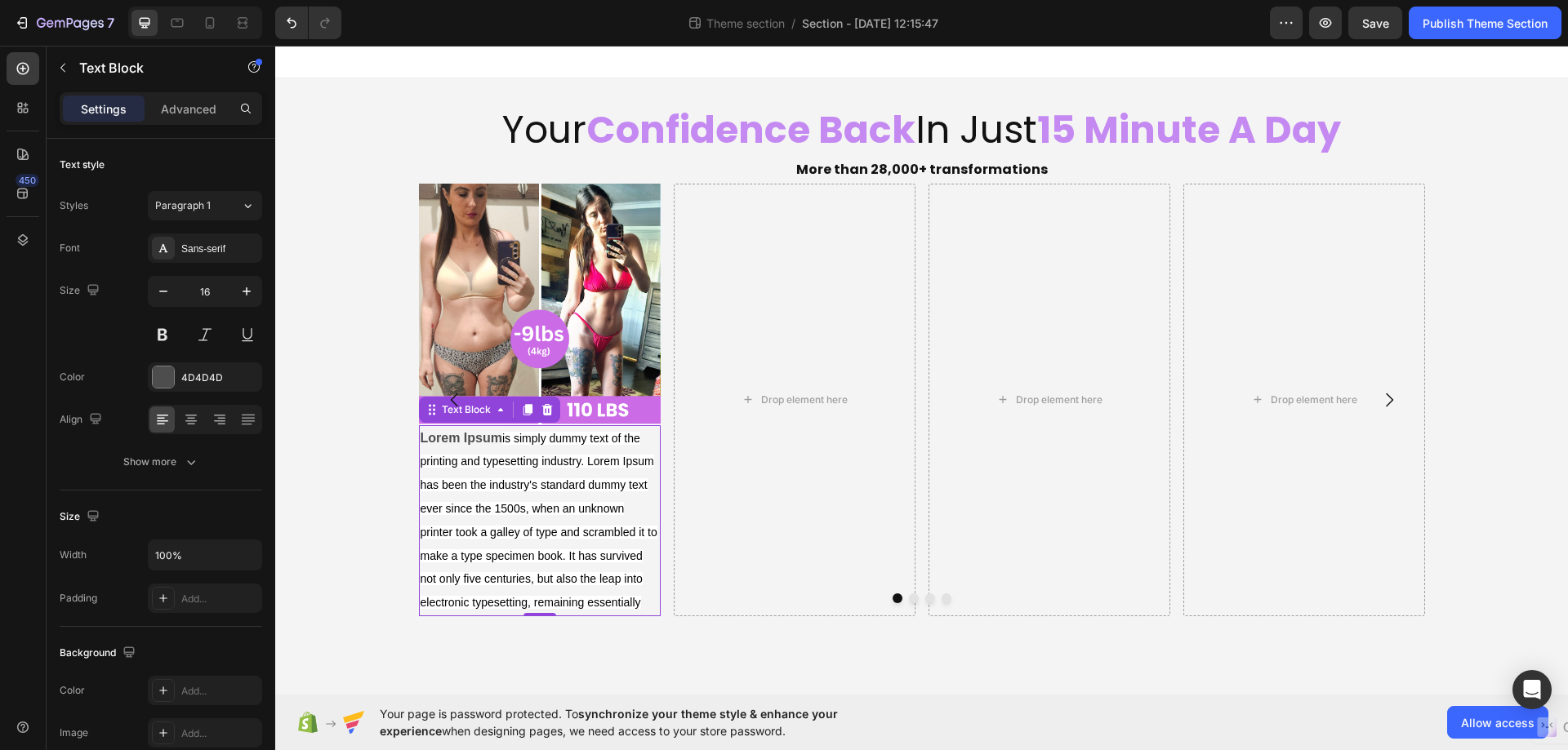
click at [642, 602] on div at bounding box center [921, 598] width 1006 height 10
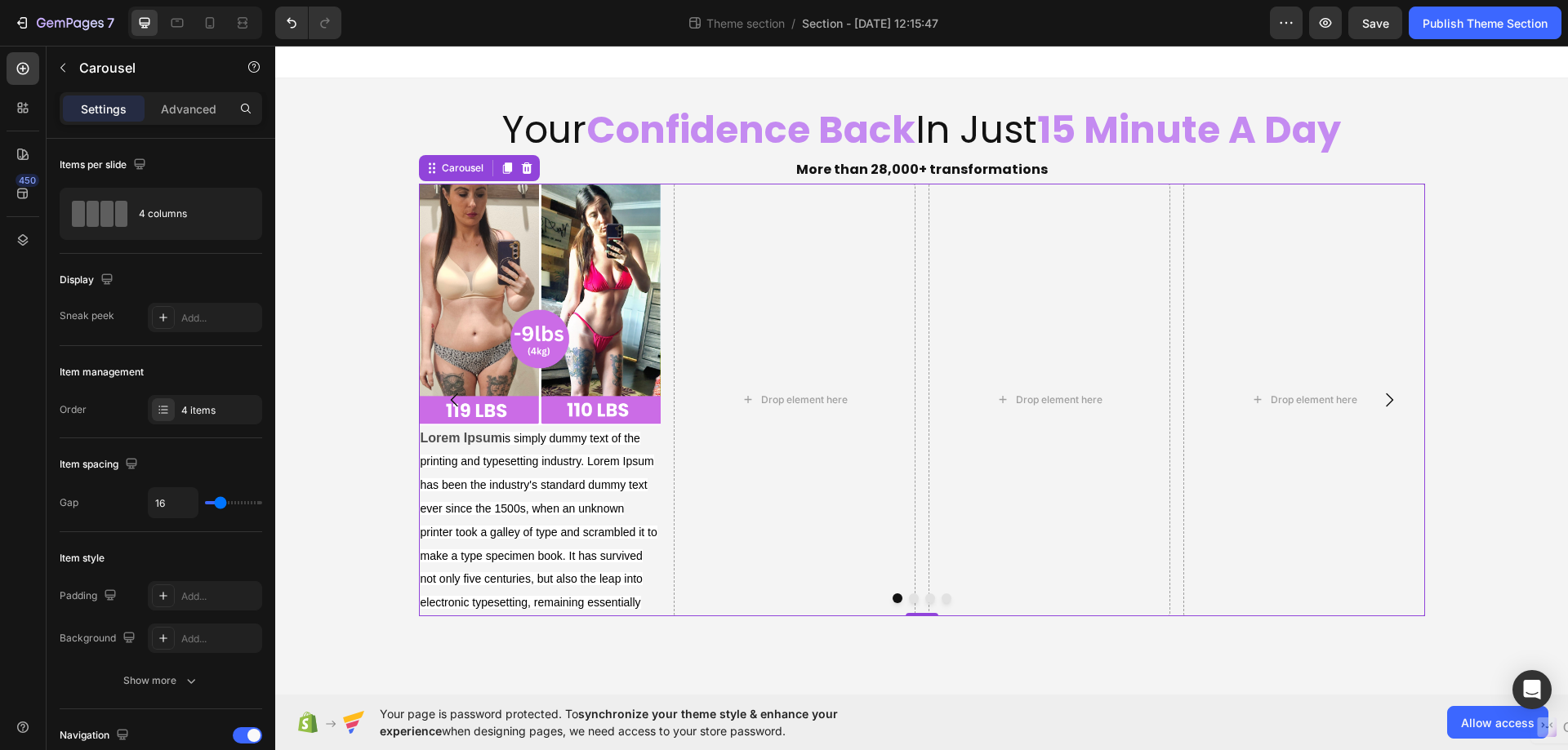
click at [642, 602] on div at bounding box center [921, 598] width 1006 height 10
click at [646, 600] on div at bounding box center [921, 598] width 1006 height 10
drag, startPoint x: 646, startPoint y: 600, endPoint x: 634, endPoint y: 600, distance: 12.0
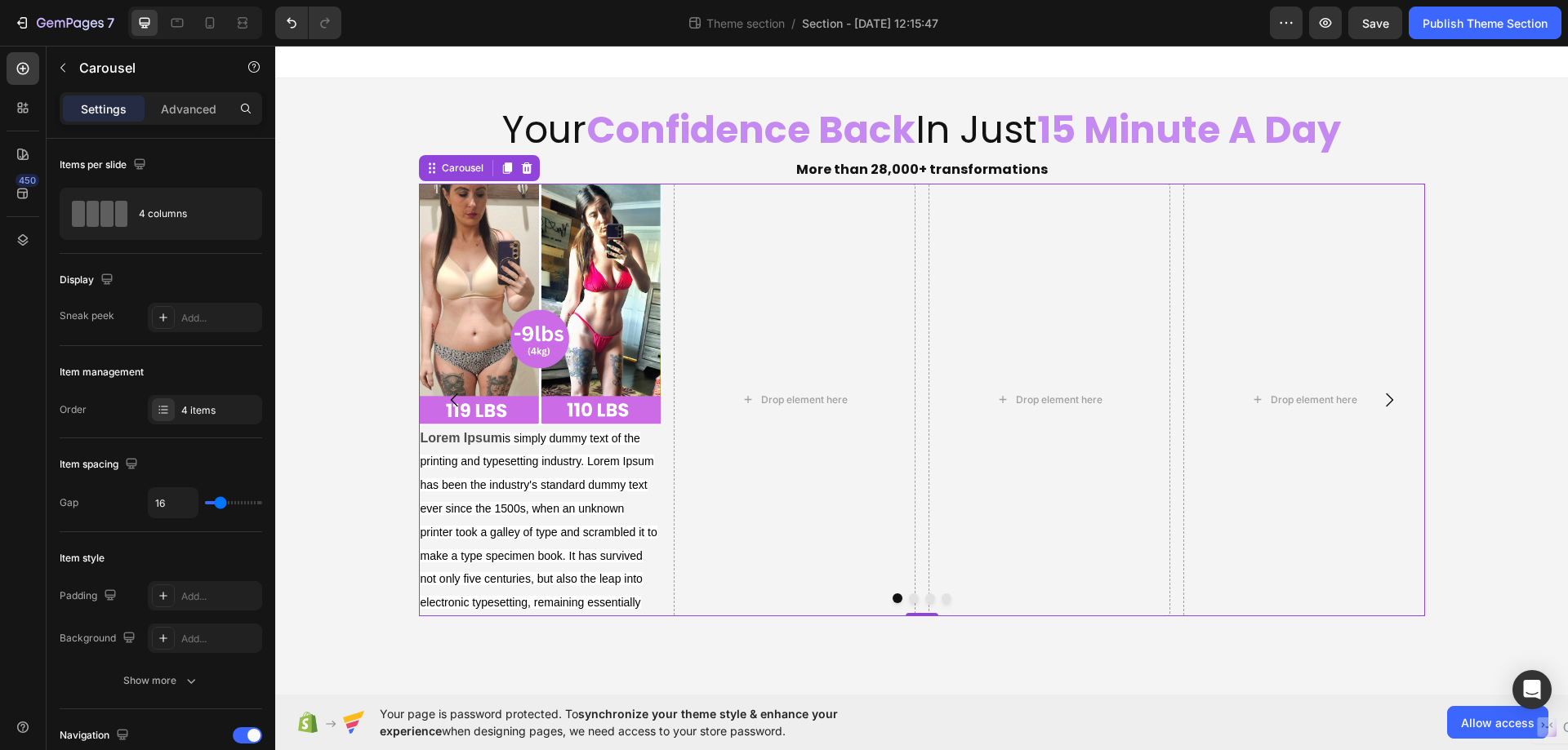
click at [647, 599] on div at bounding box center [921, 598] width 1006 height 10
click at [629, 602] on div at bounding box center [921, 598] width 1006 height 10
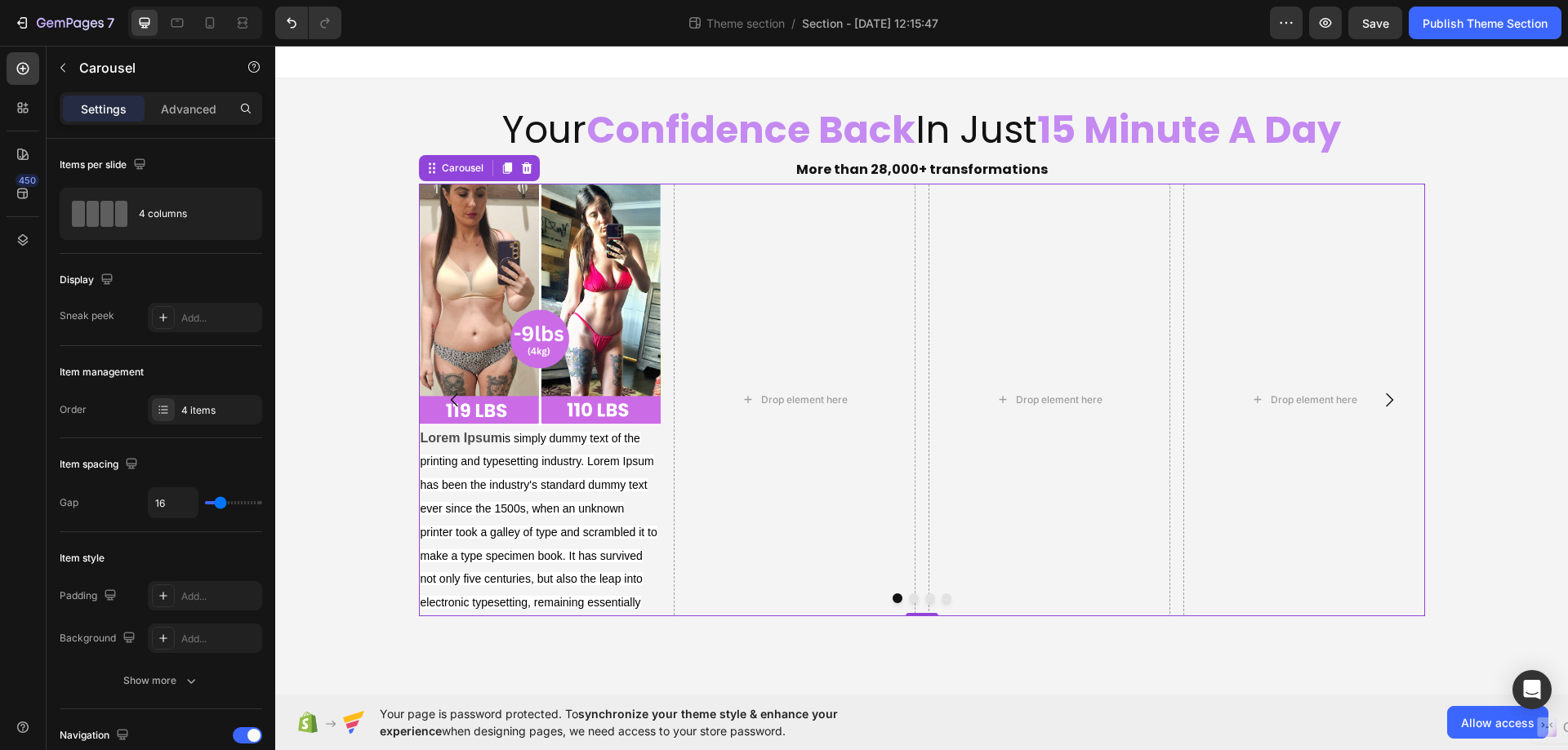
click at [630, 602] on div at bounding box center [921, 598] width 1006 height 10
click at [631, 601] on div at bounding box center [921, 598] width 1006 height 10
click at [633, 601] on div at bounding box center [921, 598] width 1006 height 10
click at [637, 600] on div at bounding box center [921, 598] width 1006 height 10
click at [637, 599] on div at bounding box center [921, 598] width 1006 height 10
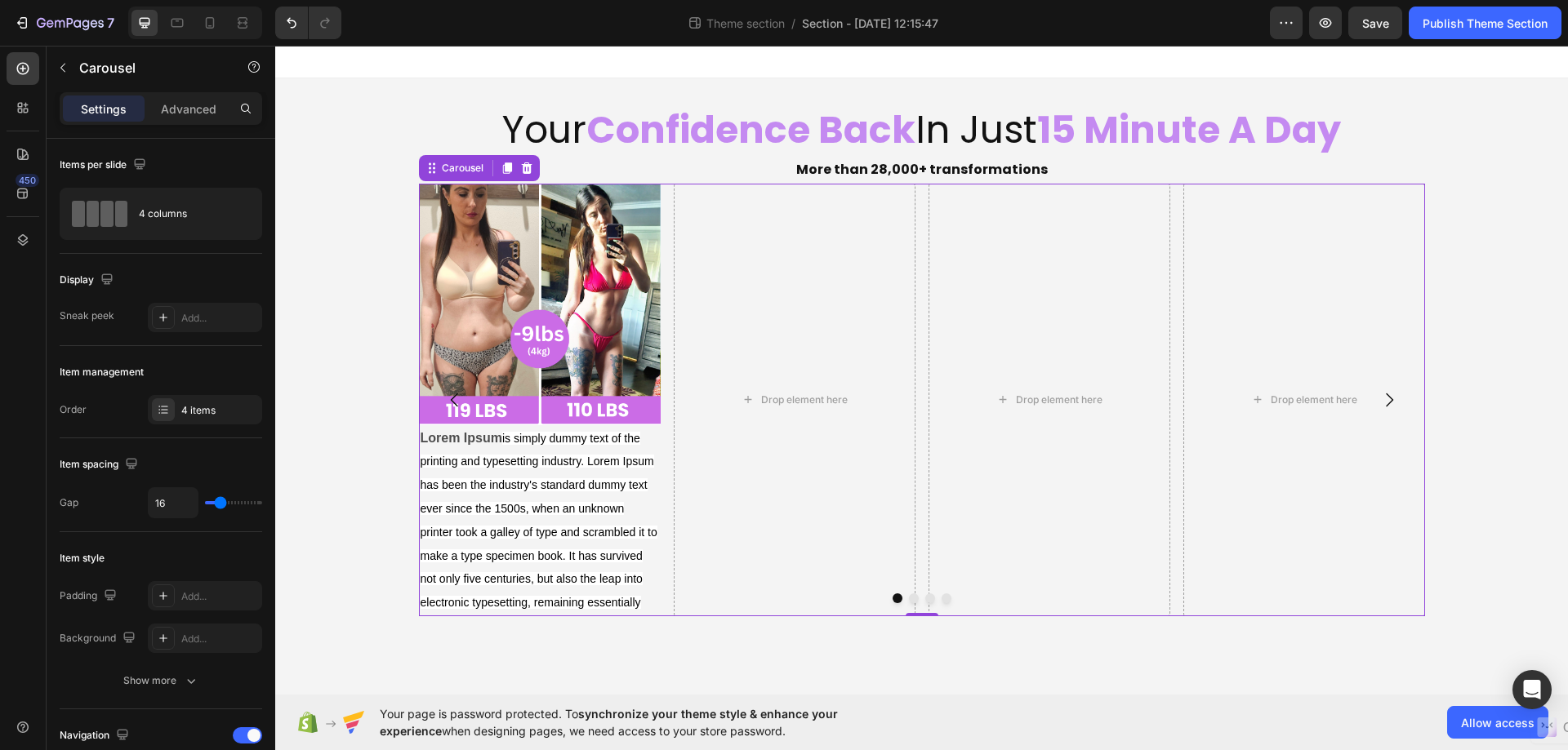
drag, startPoint x: 644, startPoint y: 594, endPoint x: 556, endPoint y: 475, distance: 148.0
click at [620, 547] on div "Image Lorem Ipsum is simply dummy text of the printing and typesetting industry…" at bounding box center [921, 400] width 1006 height 433
click at [609, 595] on div at bounding box center [921, 598] width 1006 height 10
click at [671, 598] on div at bounding box center [921, 598] width 1006 height 10
click at [58, 62] on icon "button" at bounding box center [63, 68] width 13 height 13
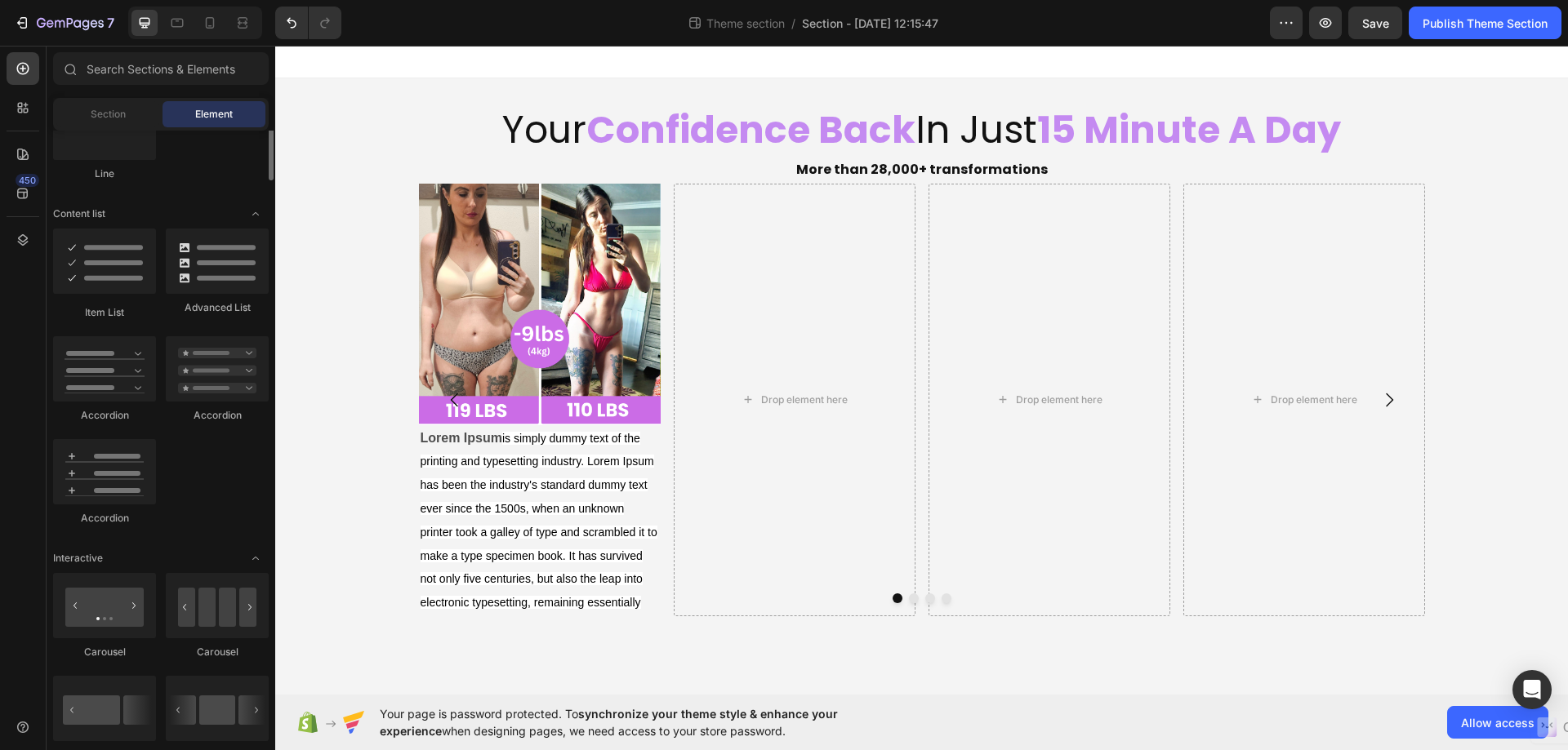
scroll to position [979, 0]
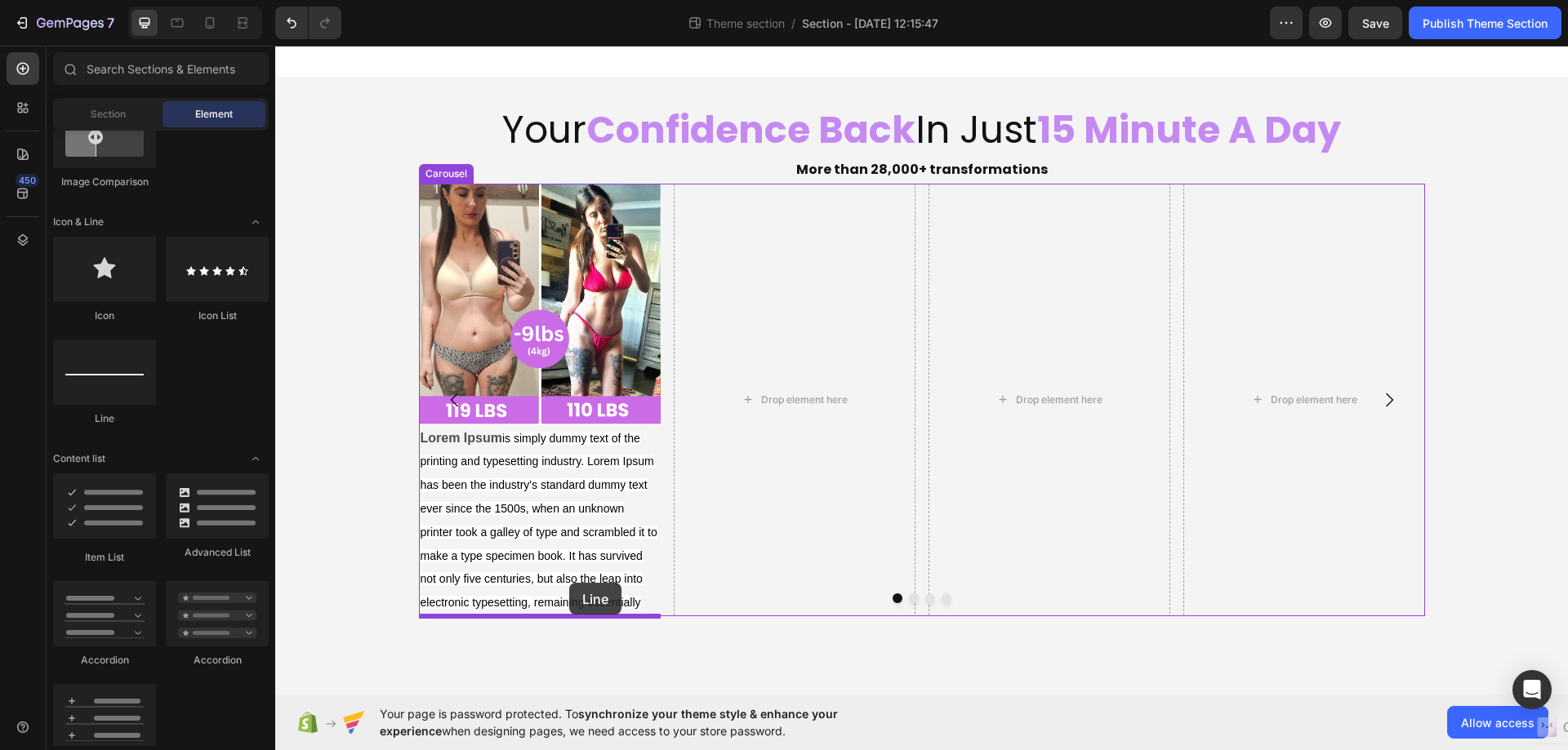
drag, startPoint x: 364, startPoint y: 410, endPoint x: 569, endPoint y: 583, distance: 268.2
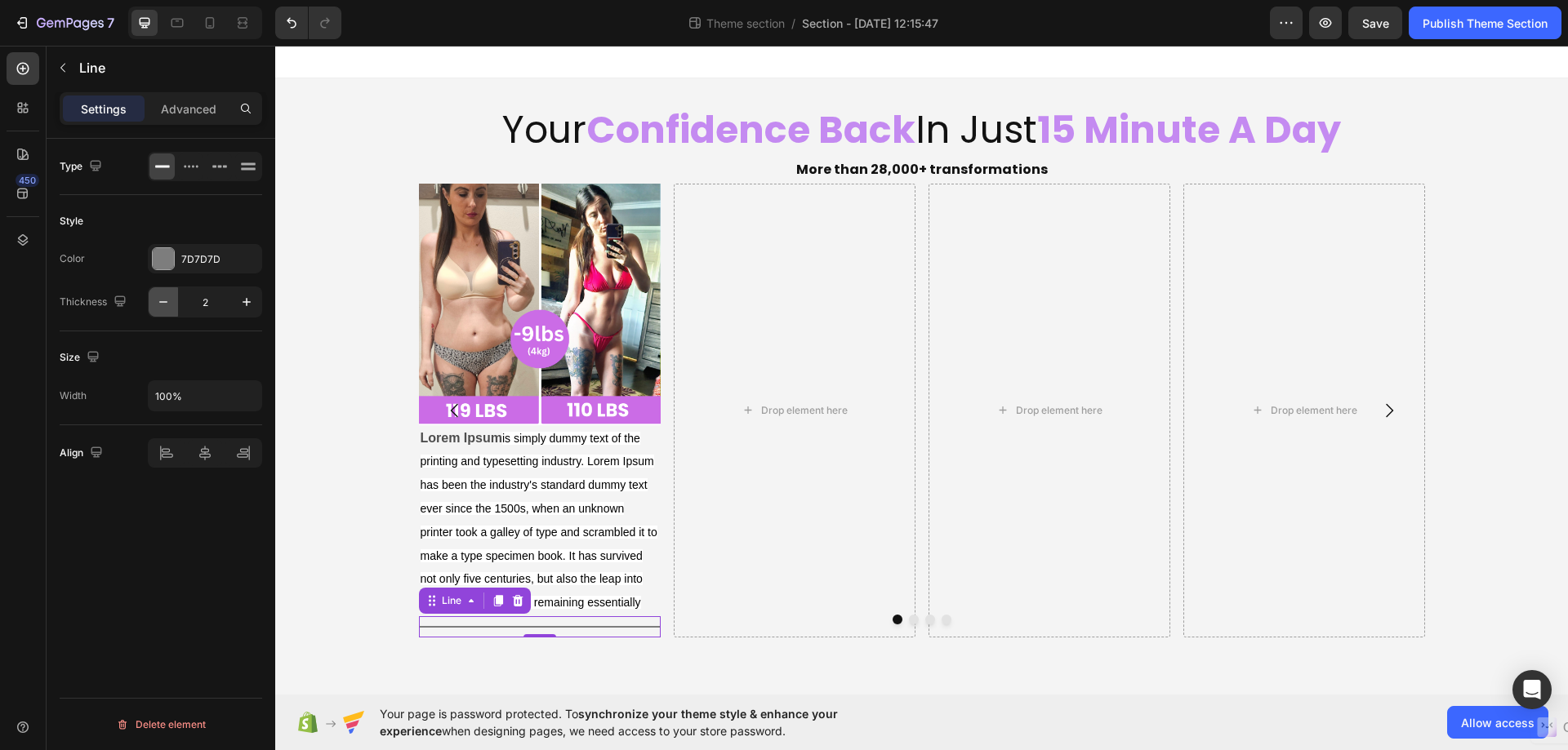
click at [165, 303] on icon "button" at bounding box center [164, 302] width 16 height 16
type input "1"
click at [168, 111] on p "Advanced" at bounding box center [188, 109] width 56 height 17
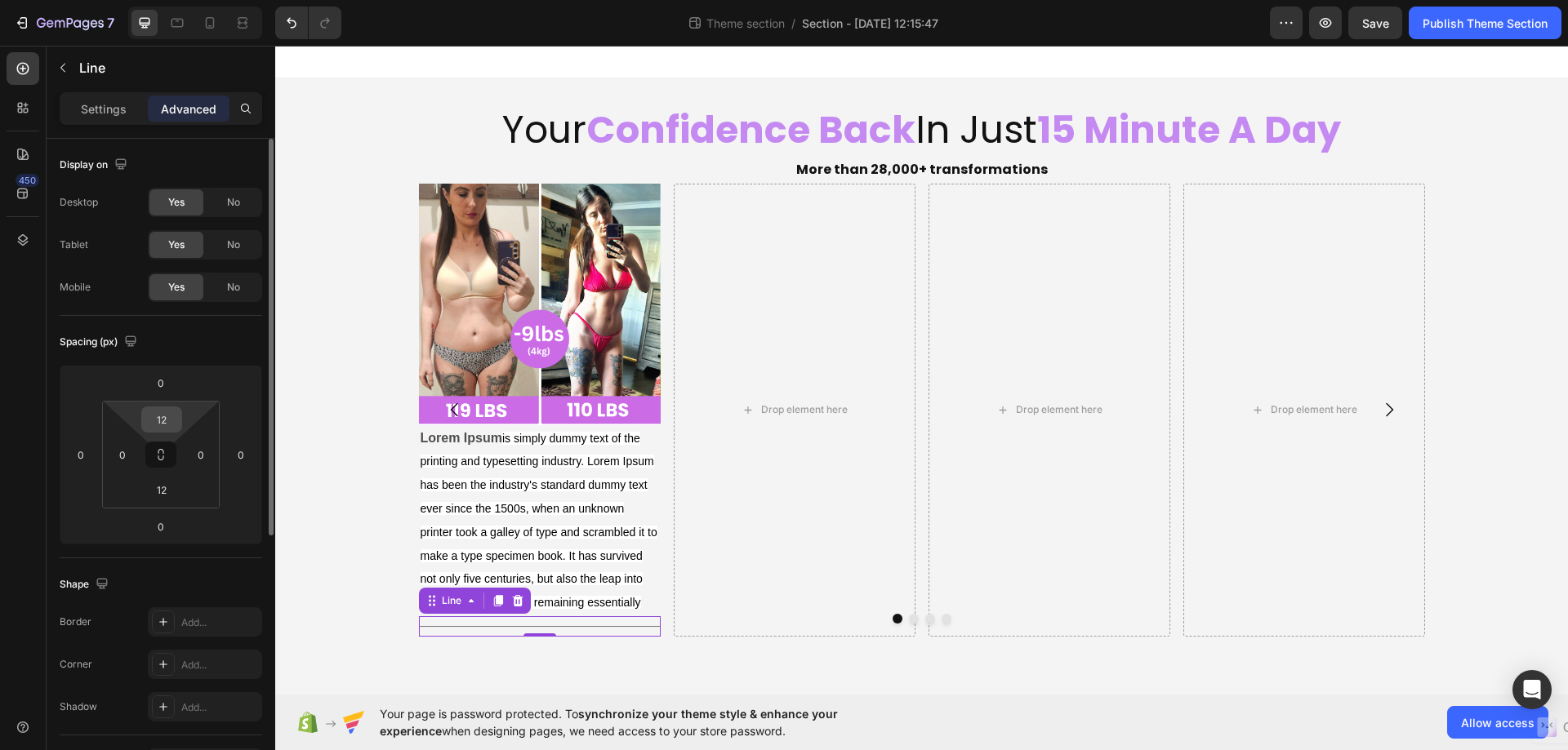
click at [158, 419] on input "12" at bounding box center [162, 419] width 33 height 25
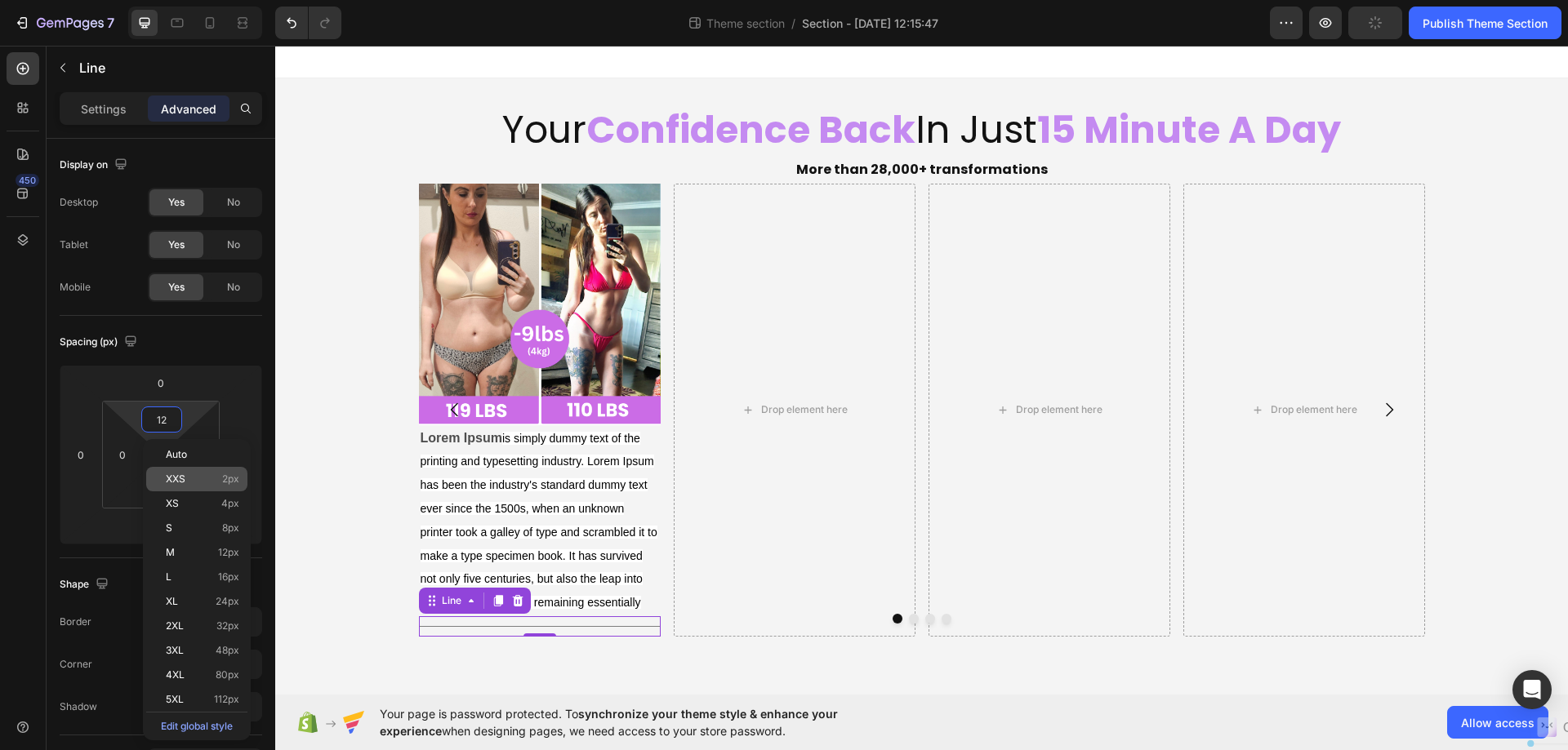
click at [183, 475] on span "XXS" at bounding box center [175, 479] width 19 height 12
type input "2"
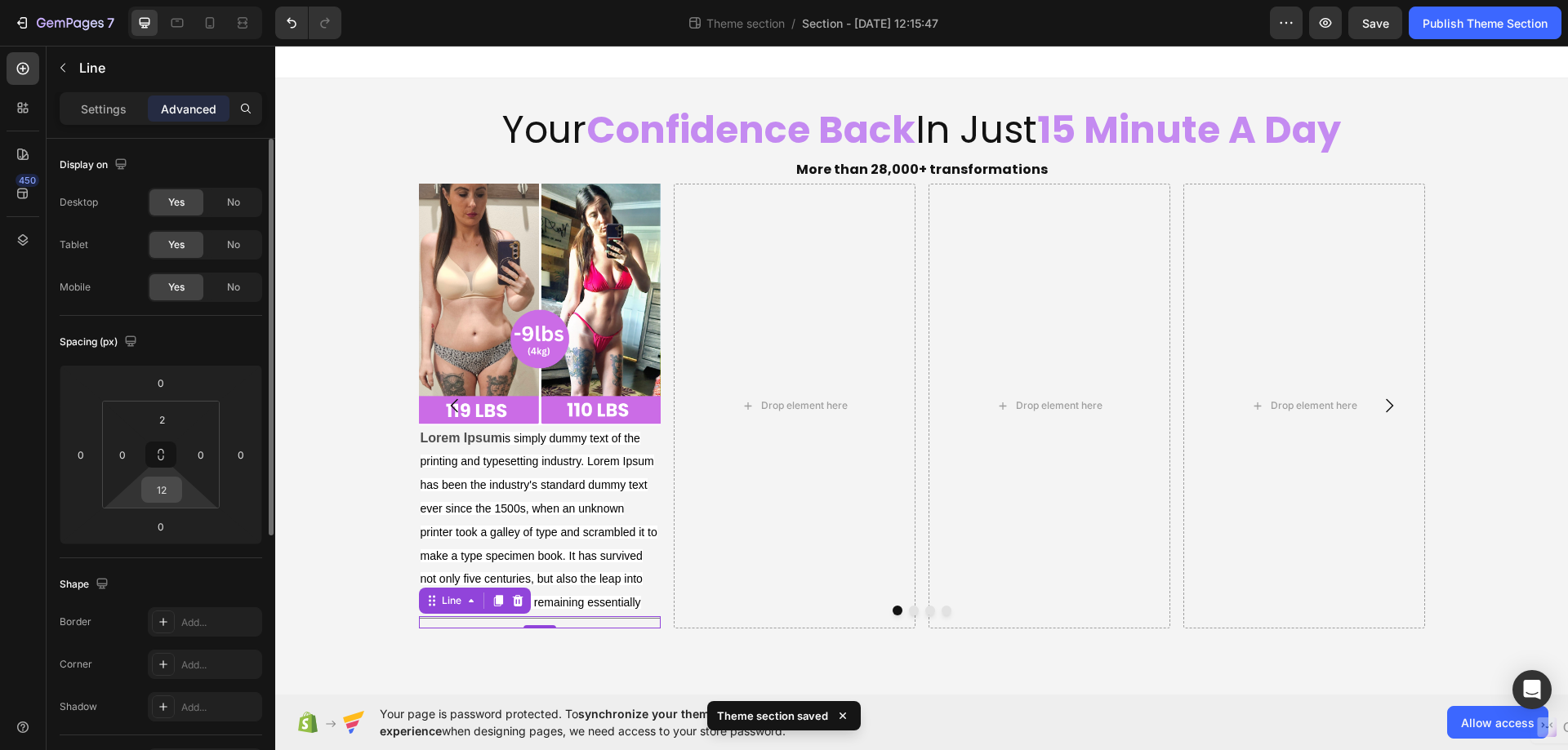
click at [175, 497] on input "12" at bounding box center [162, 490] width 33 height 25
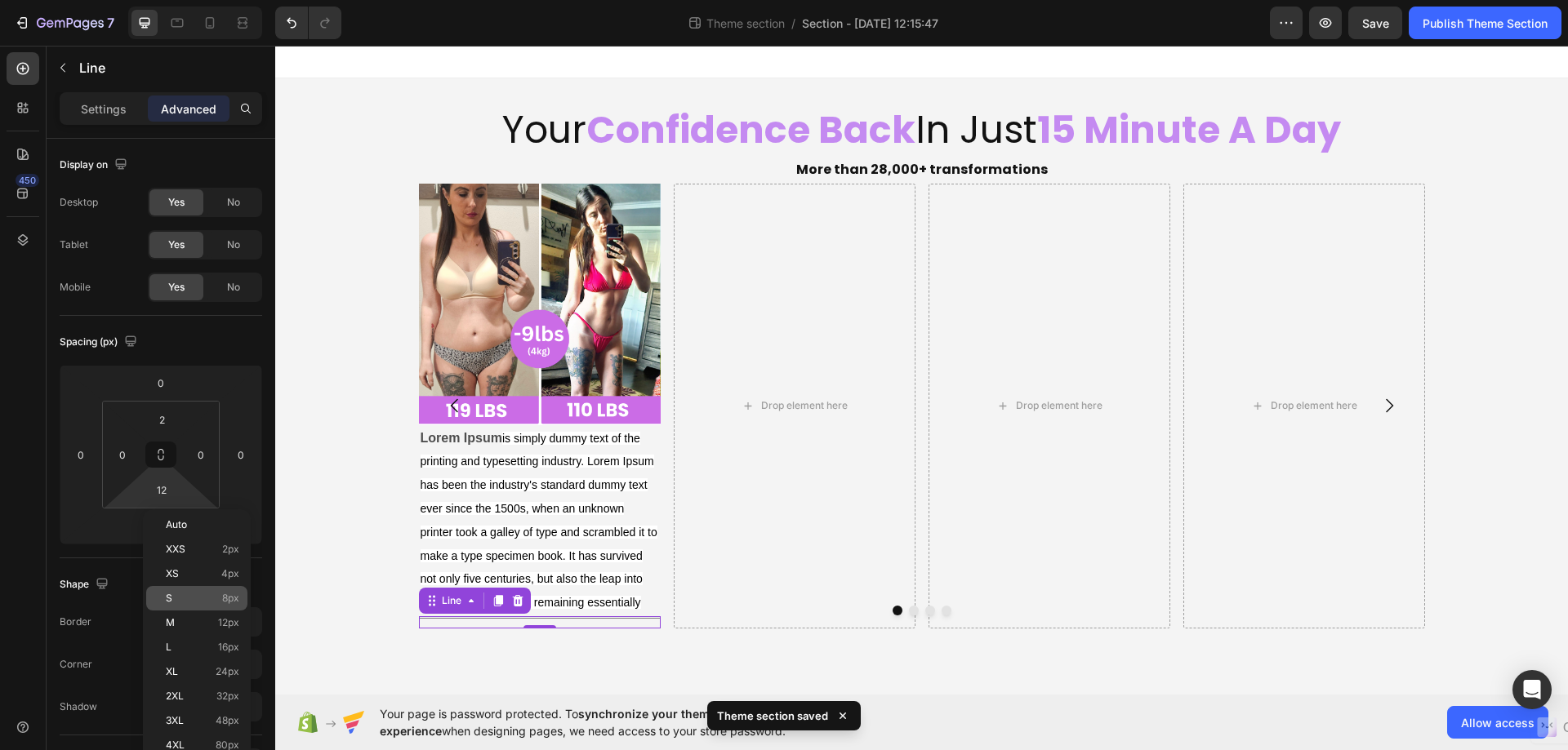
click at [170, 602] on span "S" at bounding box center [168, 598] width 6 height 12
type input "8"
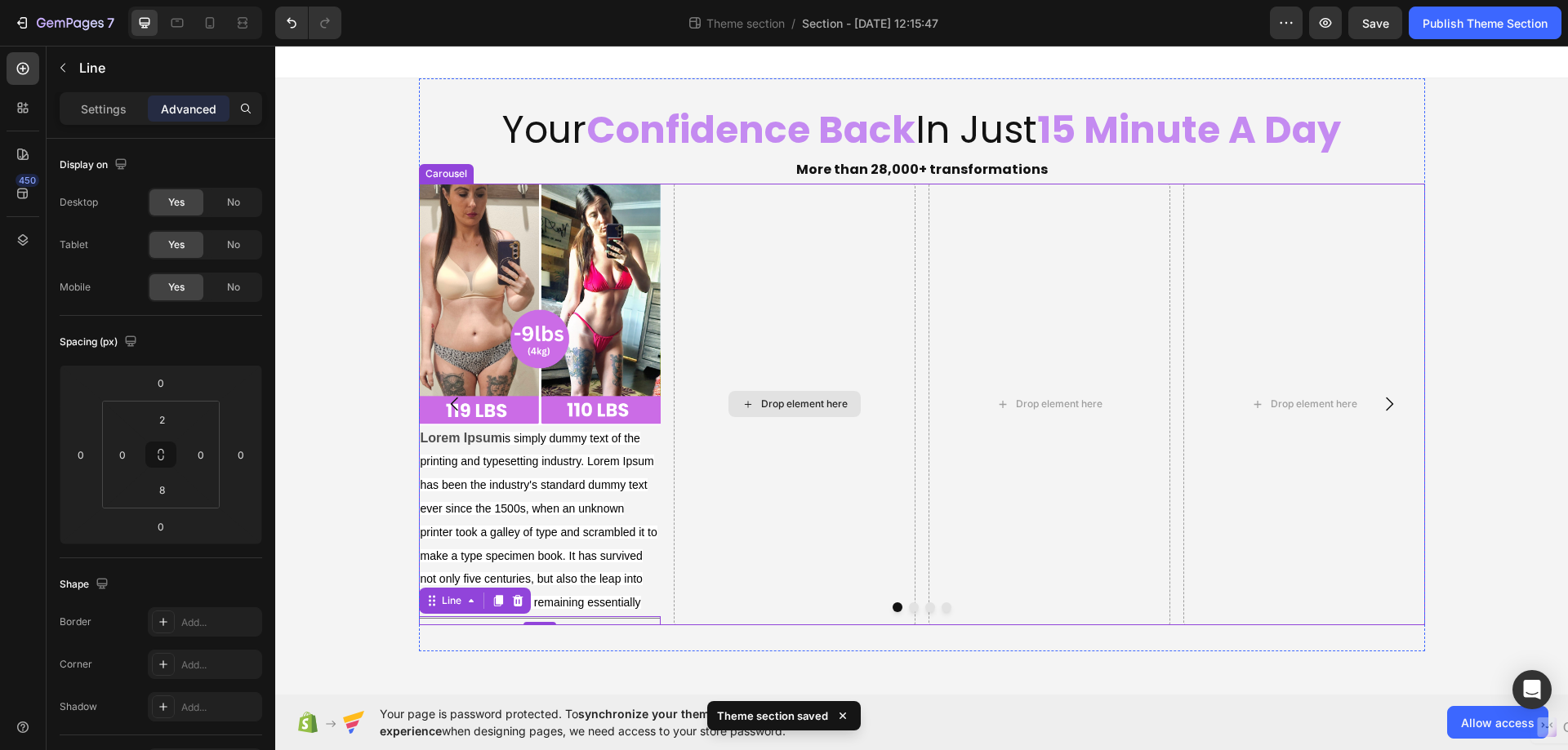
click at [677, 571] on div "Drop element here" at bounding box center [794, 404] width 241 height 441
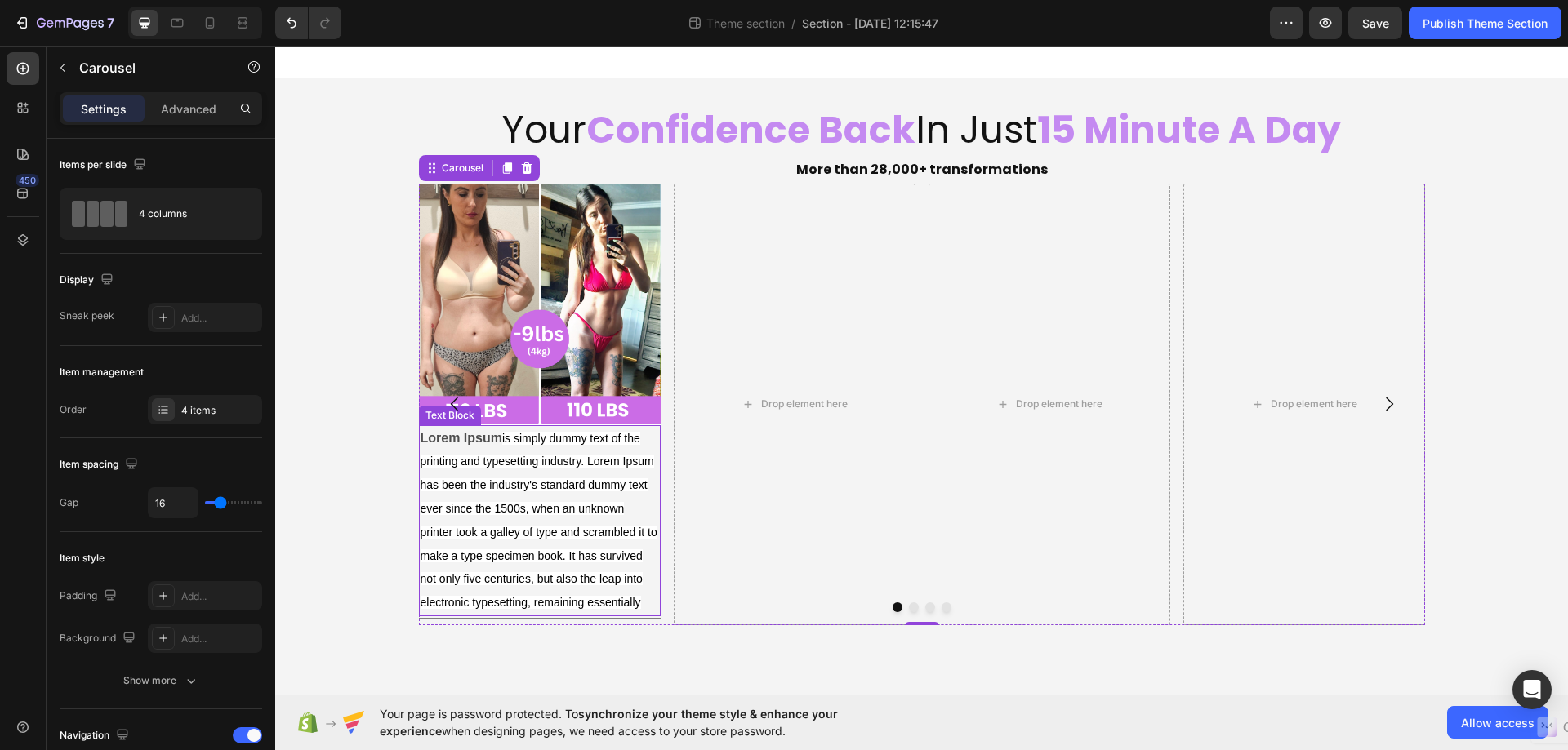
click at [636, 595] on p "Lorem Ipsum is simply dummy text of the printing and typesetting industry. Lore…" at bounding box center [539, 521] width 238 height 188
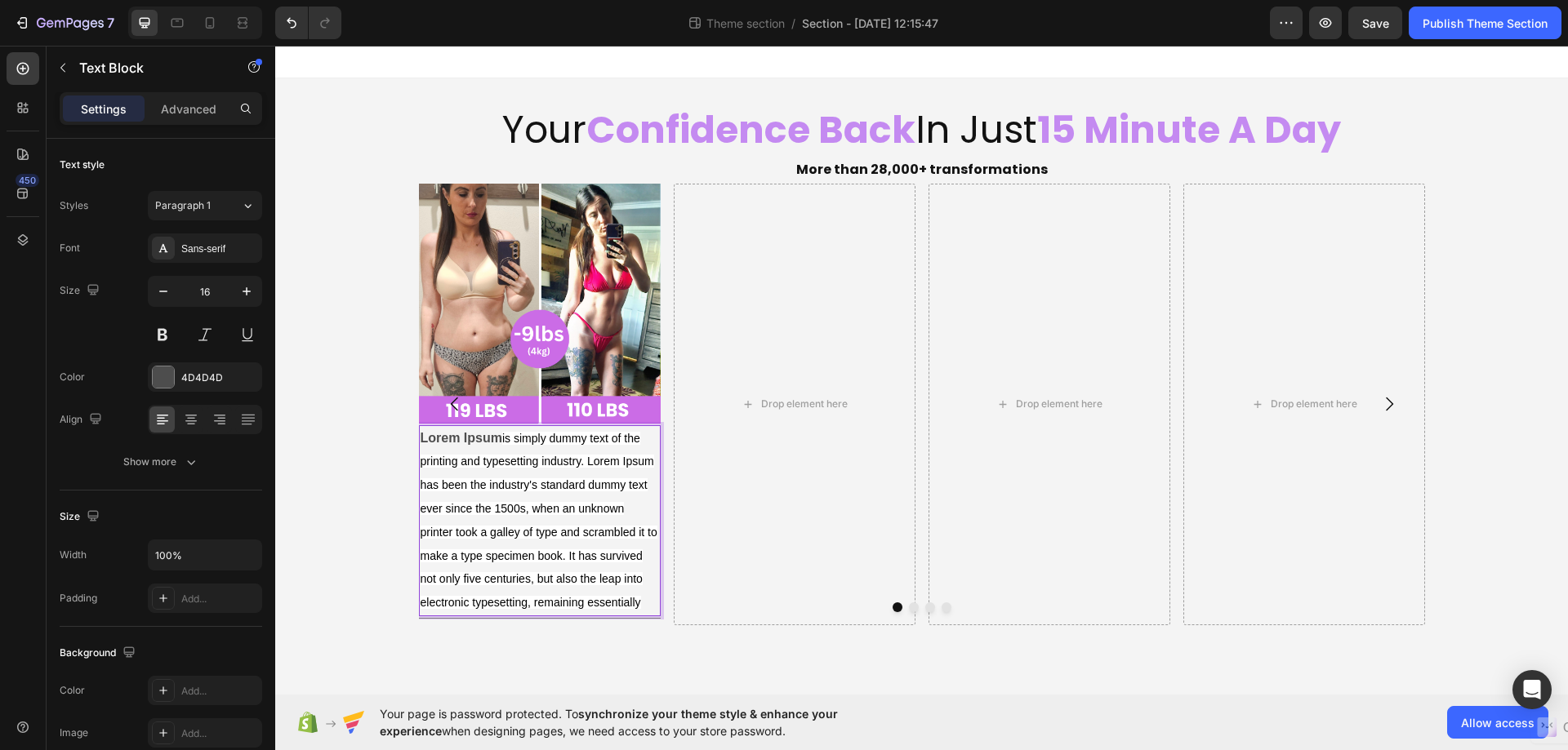
click at [638, 599] on span "is simply dummy text of the printing and typesetting industry. Lorem Ipsum has …" at bounding box center [538, 521] width 237 height 178
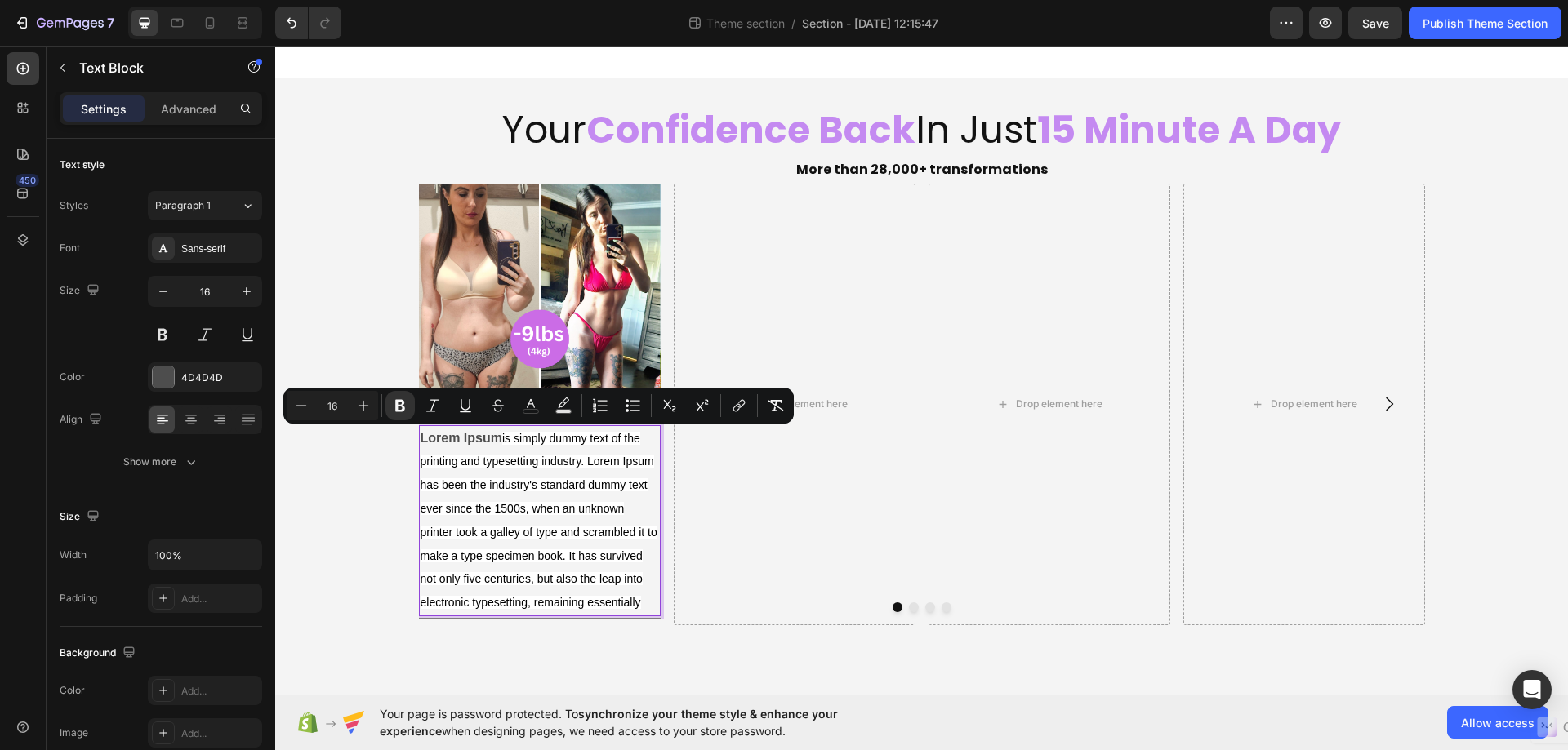
click at [638, 599] on span "is simply dummy text of the printing and typesetting industry. Lorem Ipsum has …" at bounding box center [538, 521] width 237 height 178
click at [641, 600] on p "Lorem Ipsum is simply dummy text of the printing and typesetting industry. Lore…" at bounding box center [539, 521] width 238 height 188
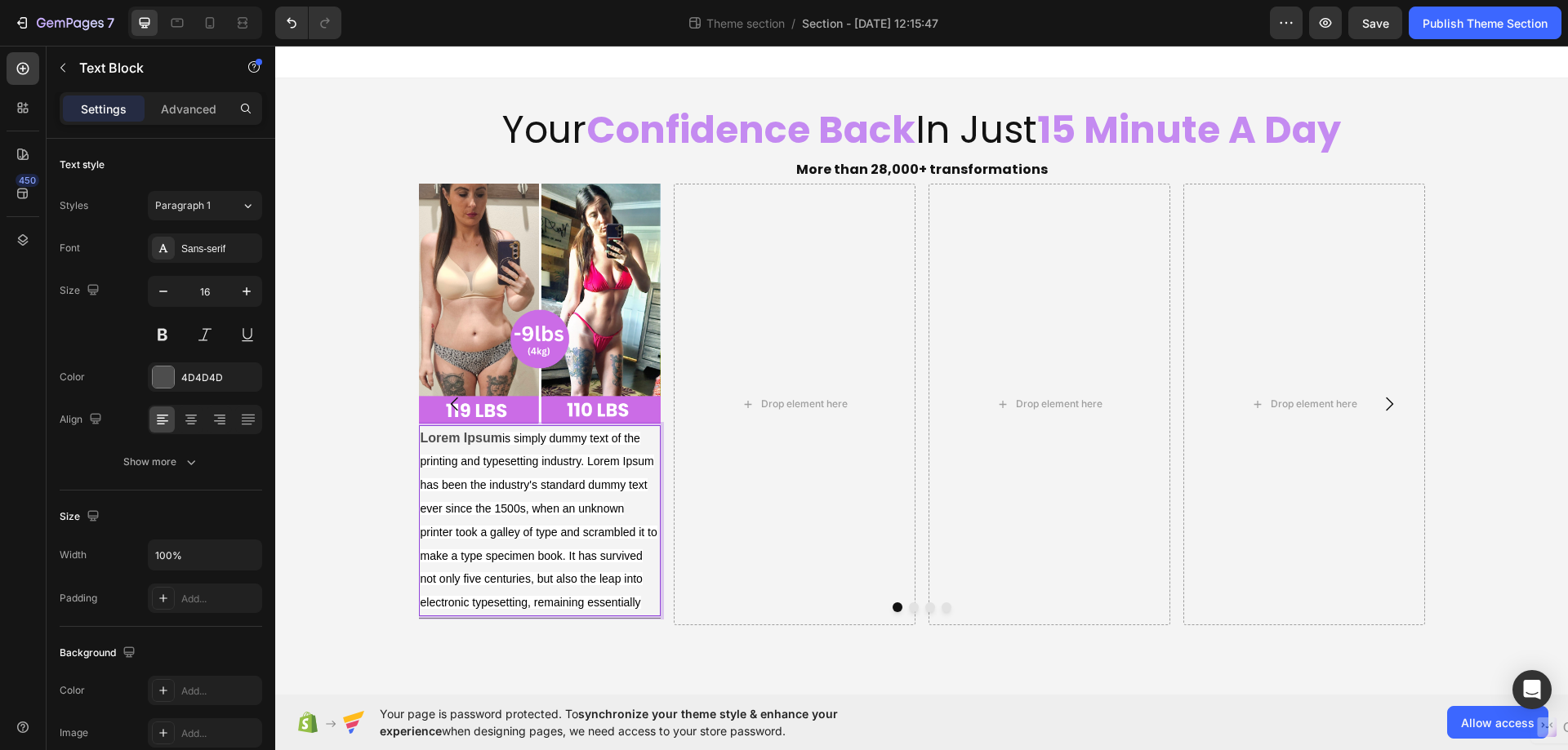
click at [641, 600] on p "Lorem Ipsum is simply dummy text of the printing and typesetting industry. Lore…" at bounding box center [539, 521] width 238 height 188
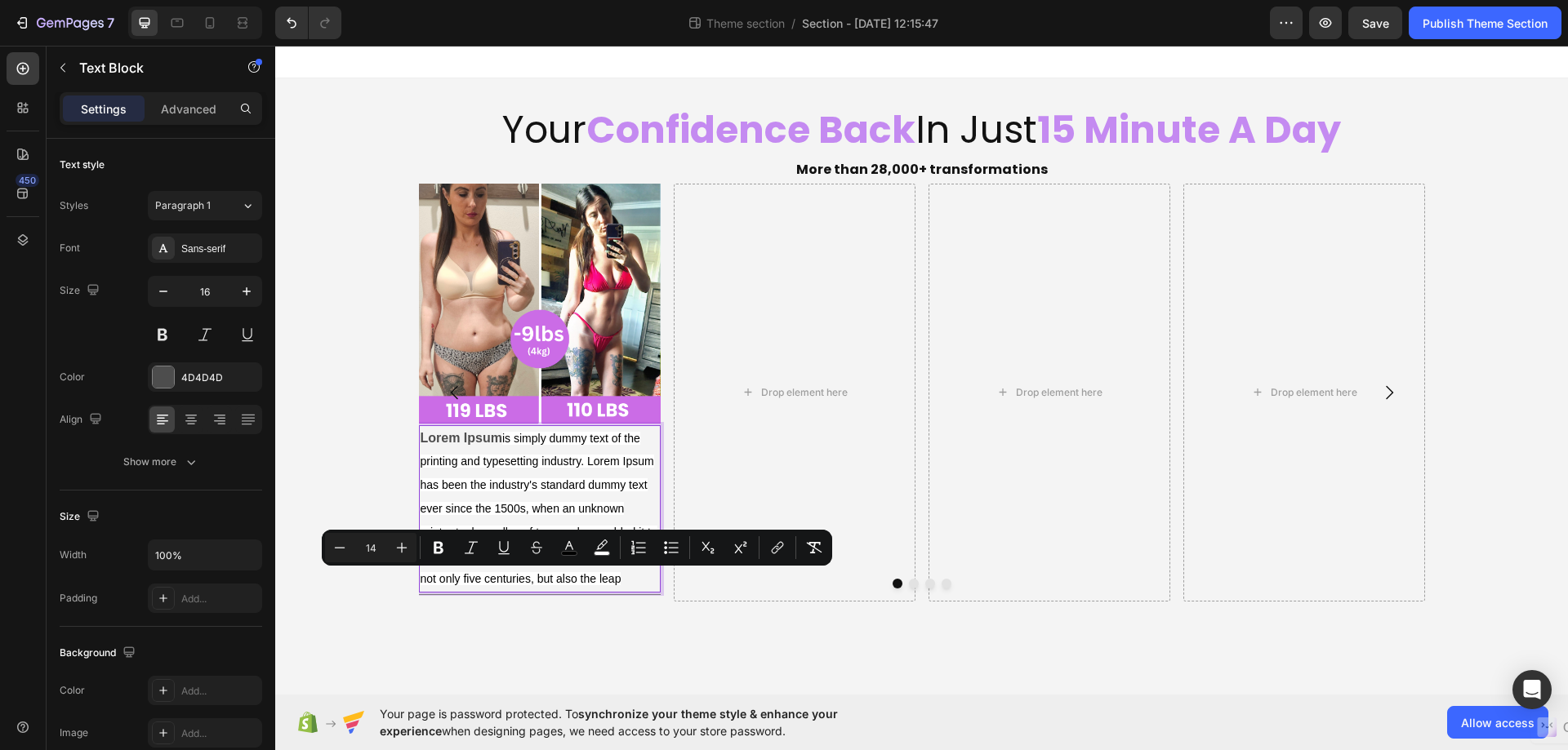
drag, startPoint x: 633, startPoint y: 576, endPoint x: 533, endPoint y: 576, distance: 100.0
click at [533, 576] on p "Lorem Ipsum is simply dummy text of the printing and typesetting industry. Lore…" at bounding box center [539, 509] width 238 height 164
copy span "but also the leap"
click at [653, 591] on p "Lorem Ipsum is simply dummy text of the printing and typesetting industry. Lore…" at bounding box center [539, 509] width 238 height 164
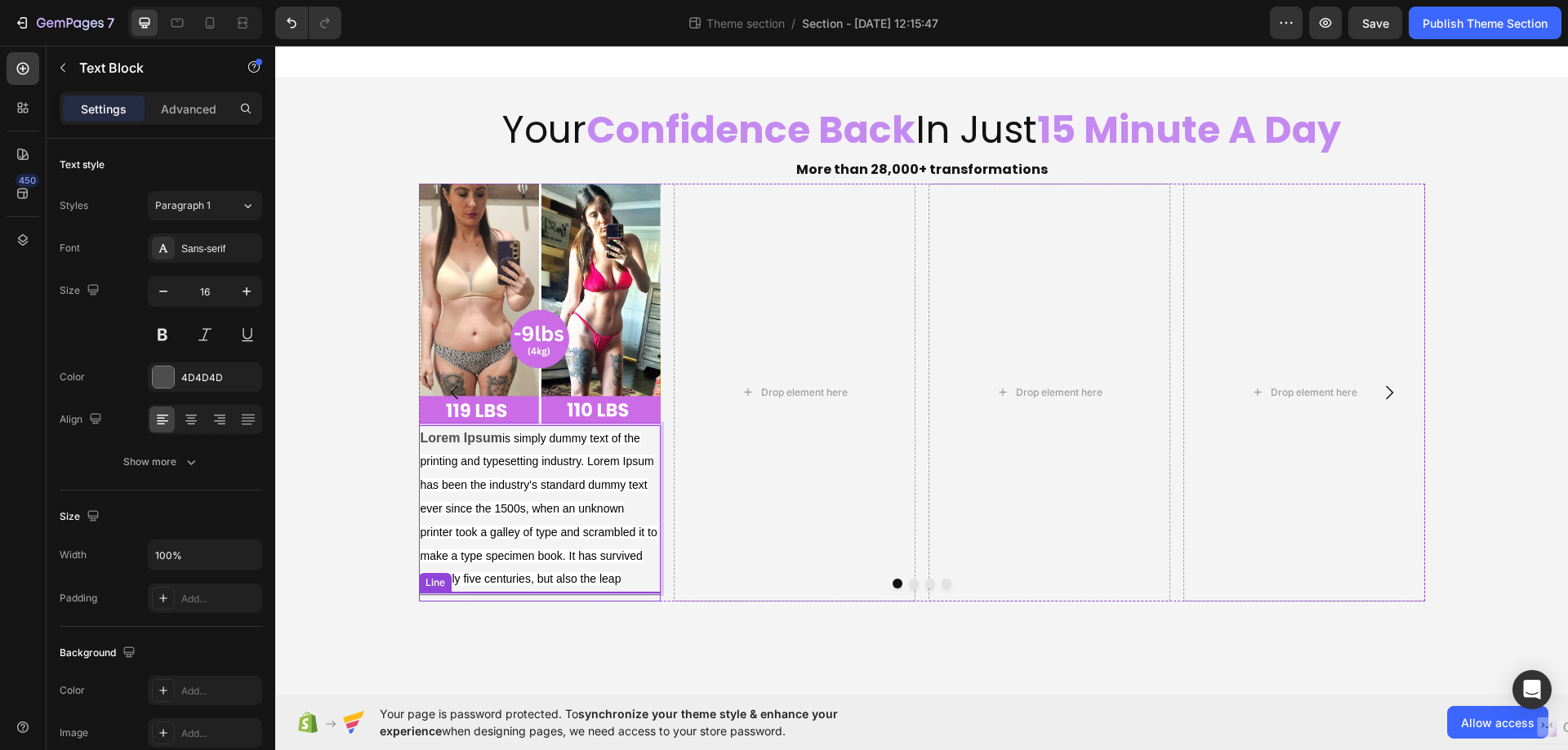
click at [656, 597] on div "Image Lorem Ipsum is simply dummy text of the printing and typesetting industry…" at bounding box center [539, 393] width 241 height 418
click at [631, 588] on div at bounding box center [921, 584] width 1006 height 10
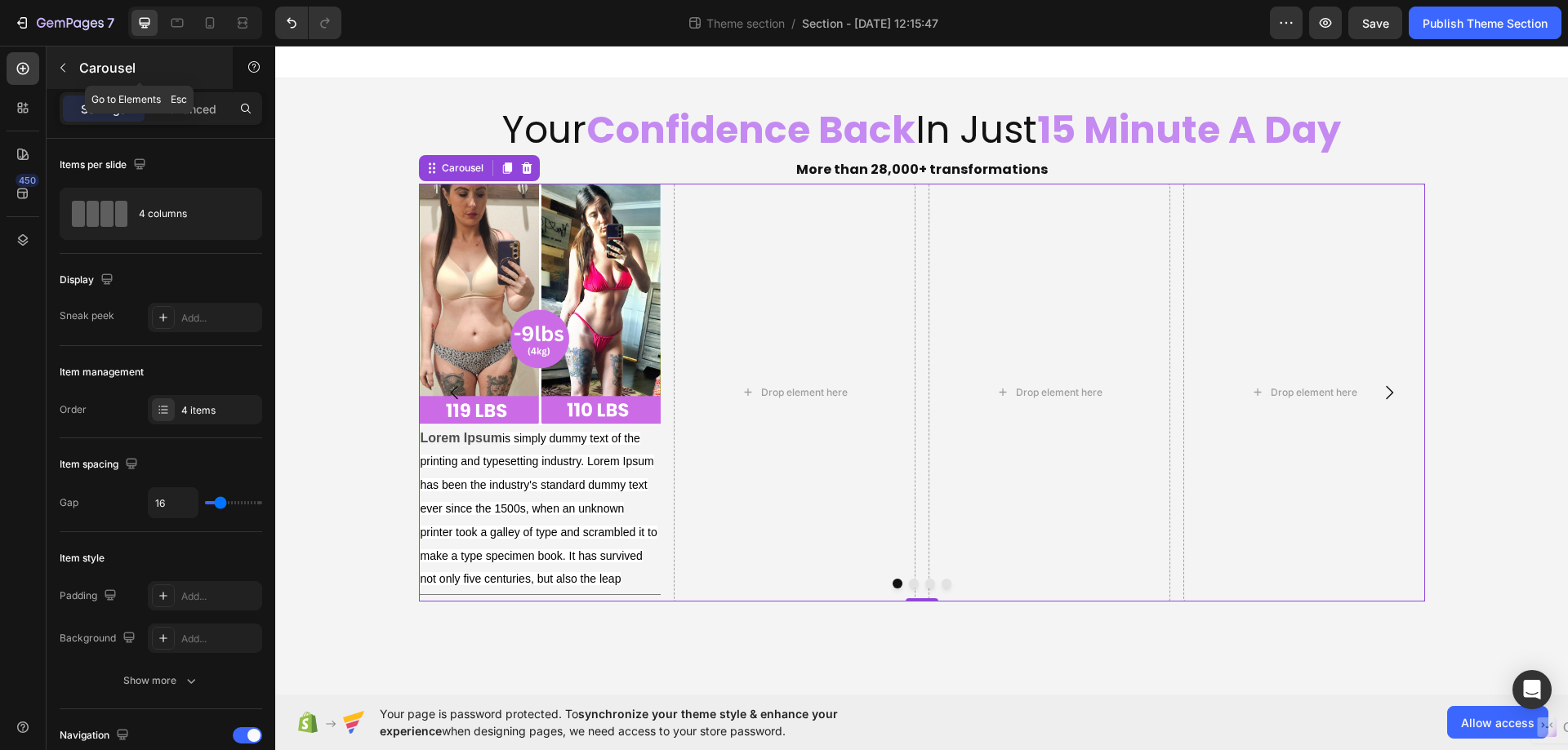
click at [57, 73] on icon "button" at bounding box center [63, 68] width 13 height 13
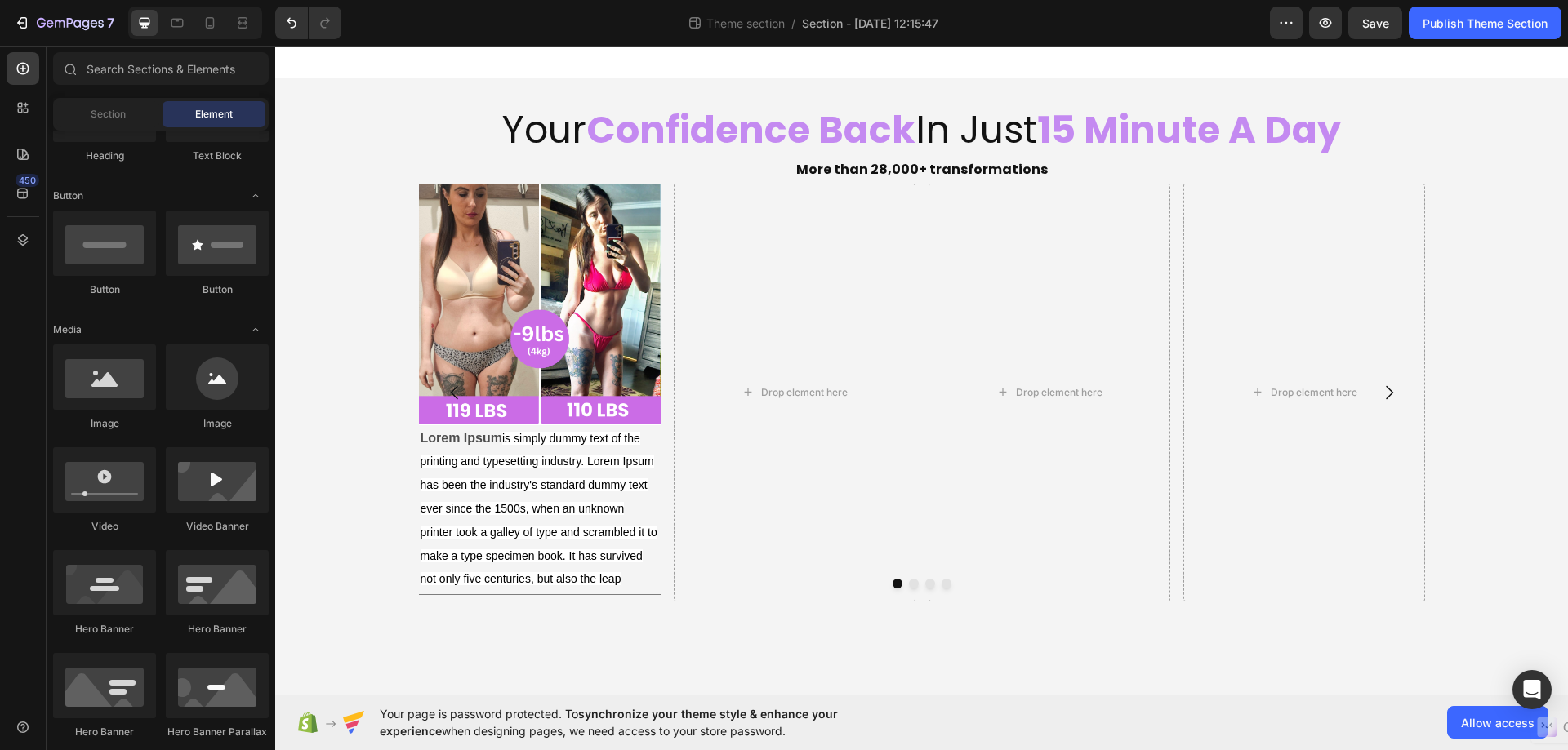
scroll to position [81, 0]
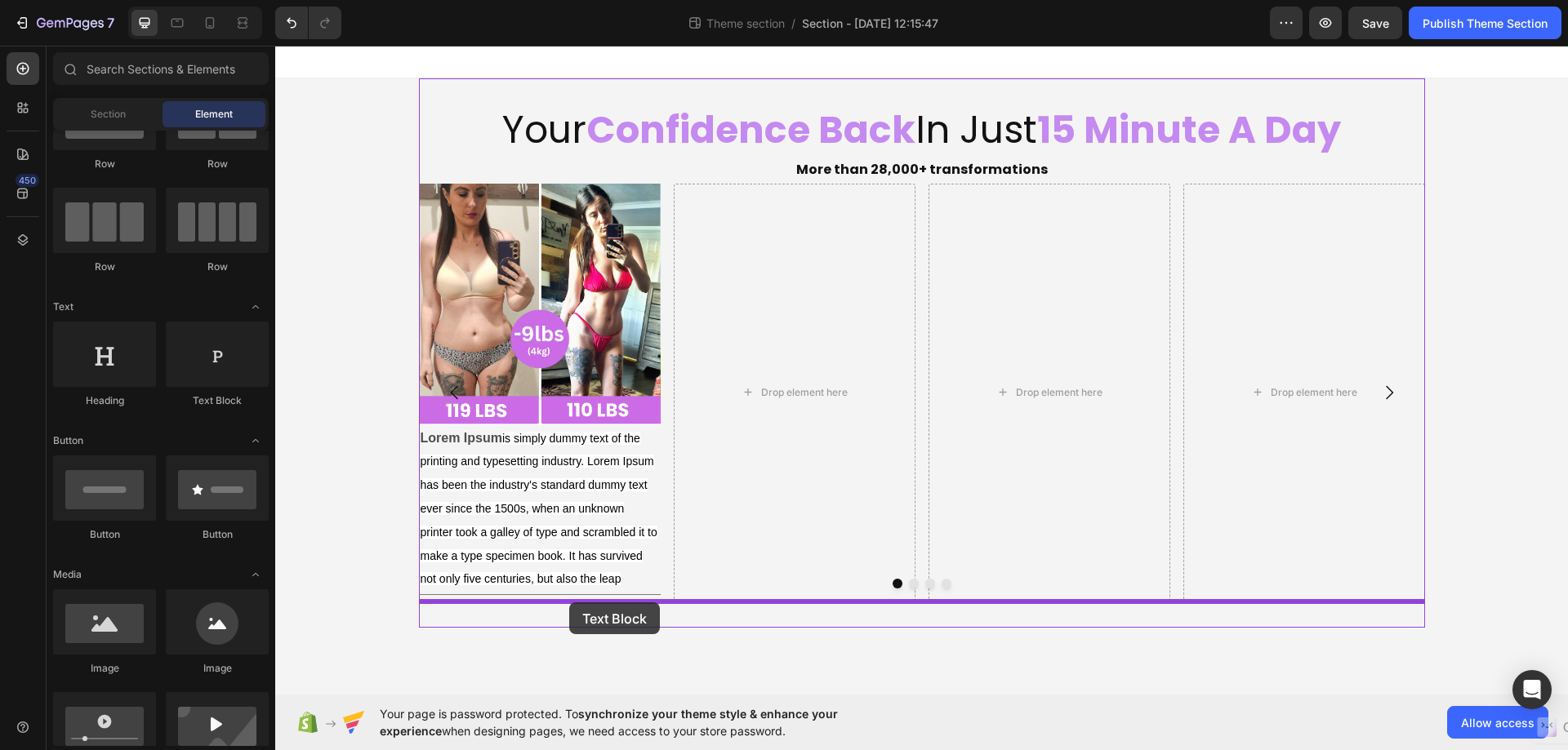
drag, startPoint x: 546, startPoint y: 440, endPoint x: 569, endPoint y: 602, distance: 163.6
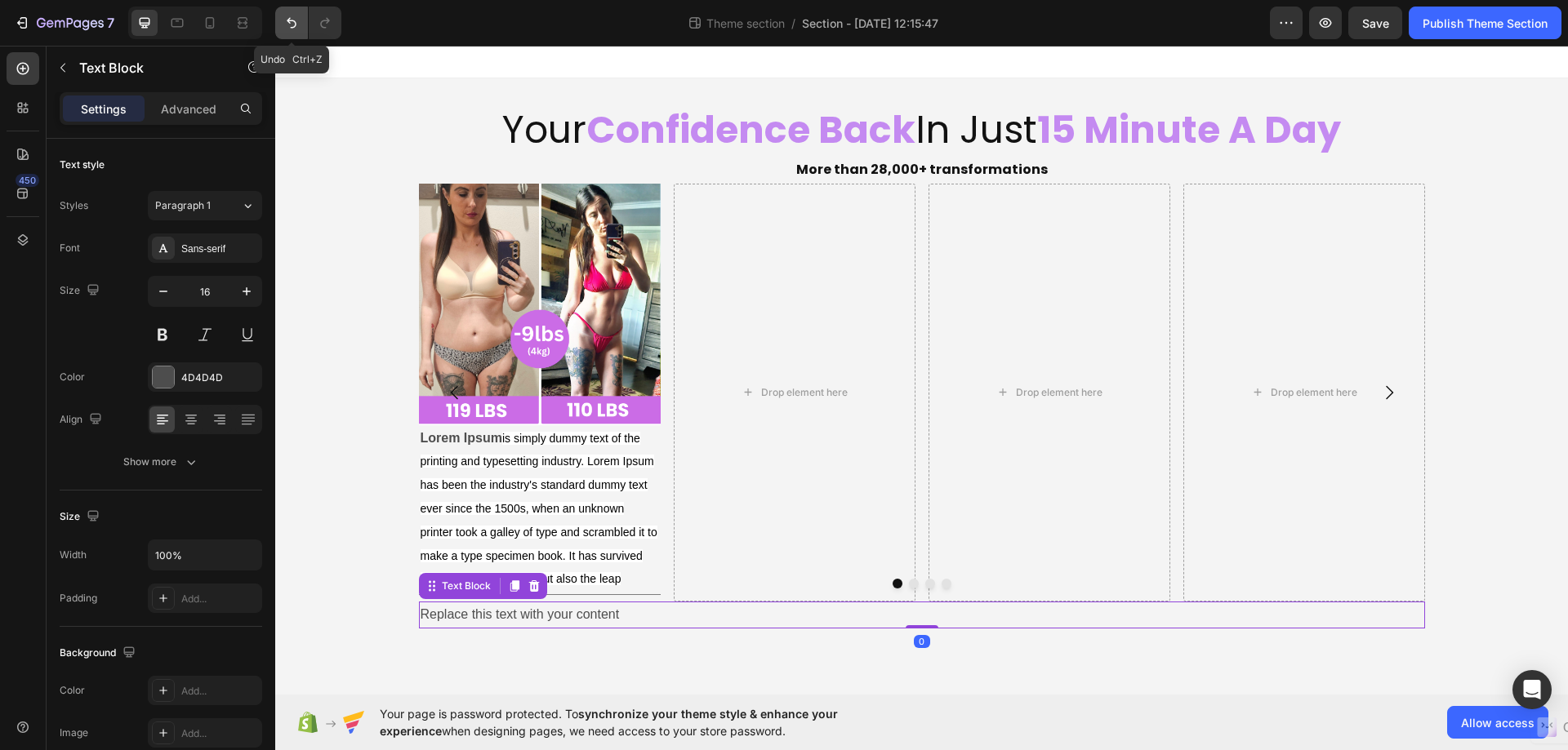
click at [298, 18] on icon "Undo/Redo" at bounding box center [291, 23] width 16 height 16
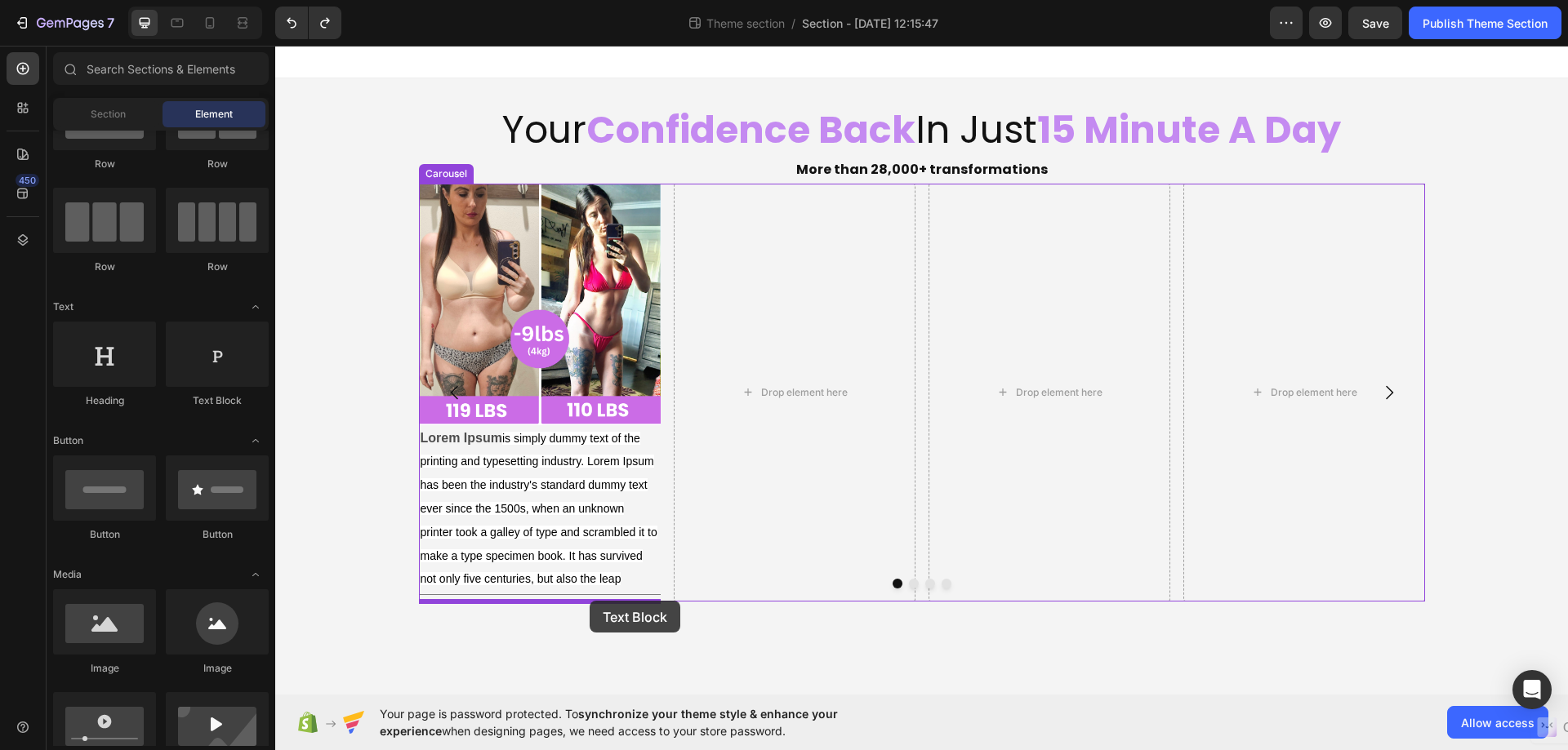
drag, startPoint x: 464, startPoint y: 422, endPoint x: 589, endPoint y: 601, distance: 218.3
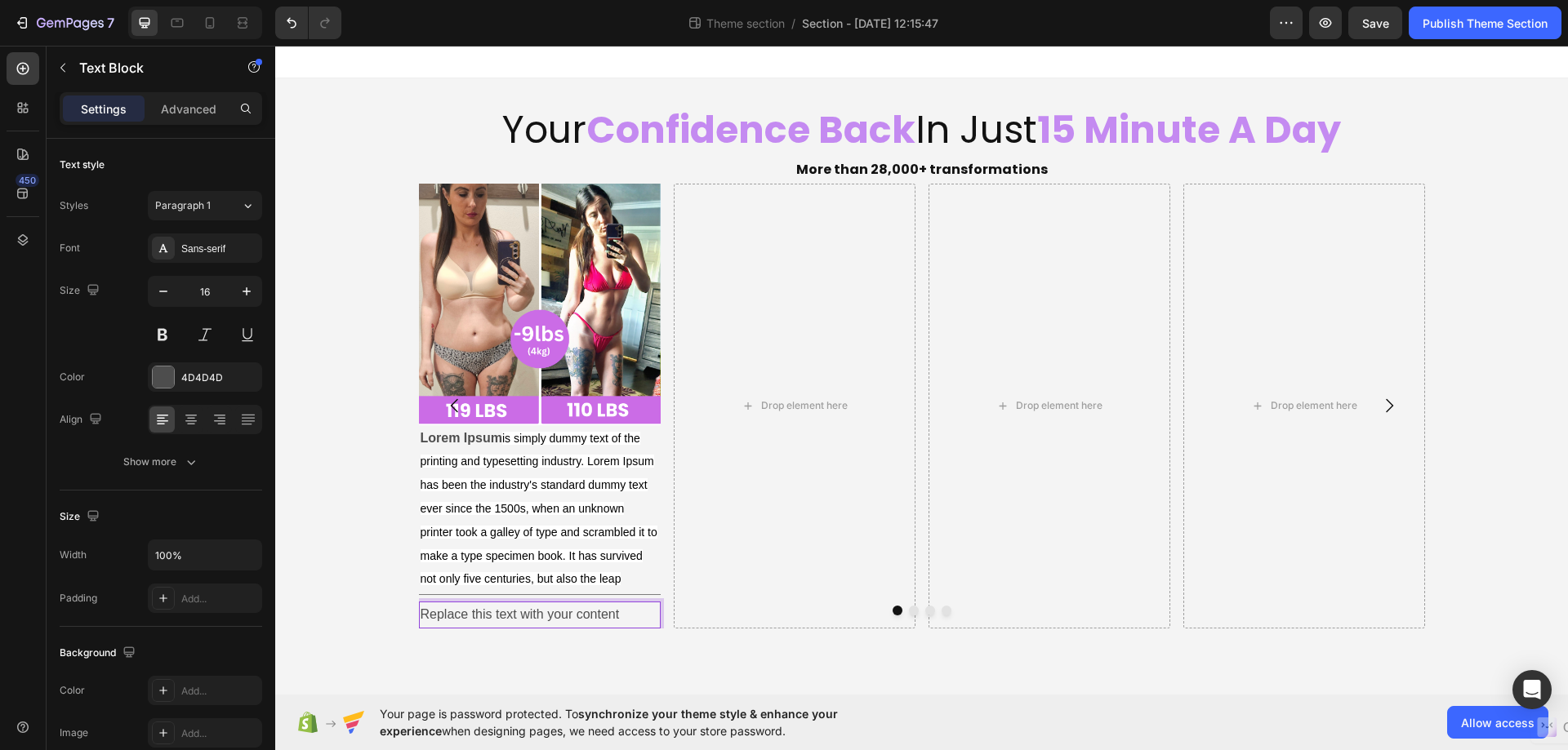
click at [638, 617] on div "Replace this text with your content" at bounding box center [539, 615] width 241 height 26
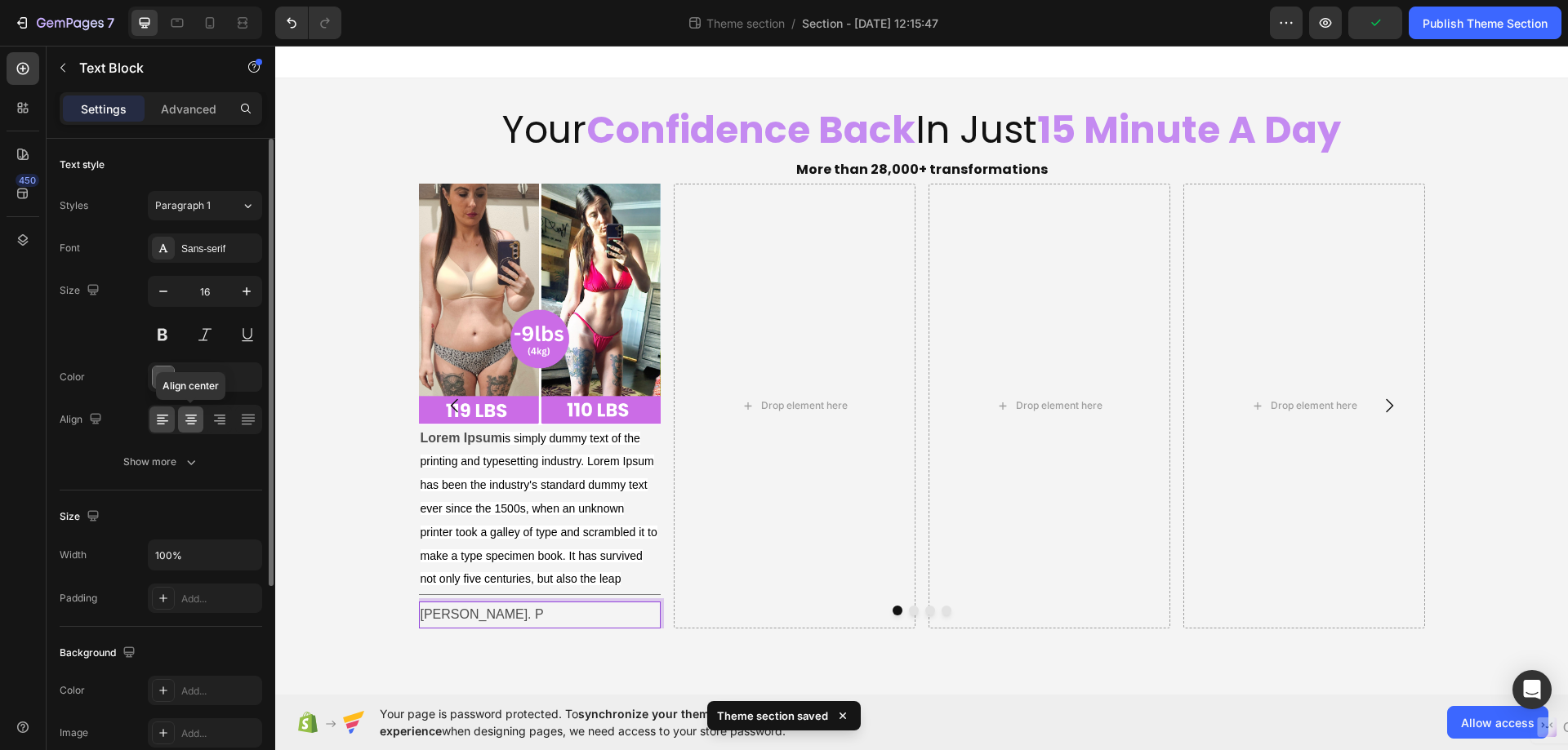
click at [185, 415] on icon at bounding box center [191, 419] width 16 height 16
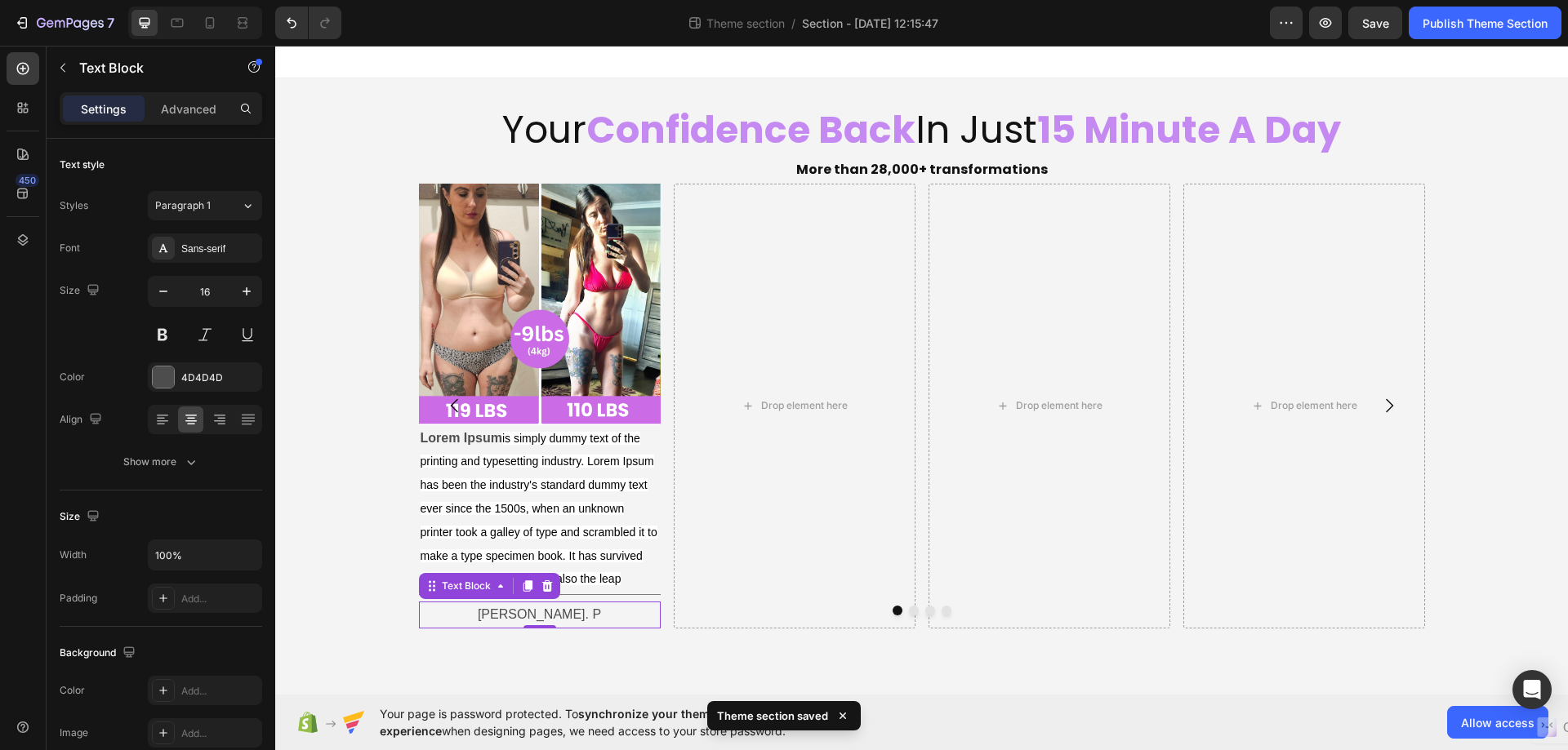
click at [586, 617] on p "[PERSON_NAME]. P" at bounding box center [539, 615] width 238 height 24
click at [577, 617] on p "[PERSON_NAME]. P" at bounding box center [539, 615] width 238 height 24
click at [619, 545] on p "Lorem Ipsum is simply dummy text of the printing and typesetting industry. Lore…" at bounding box center [539, 509] width 238 height 164
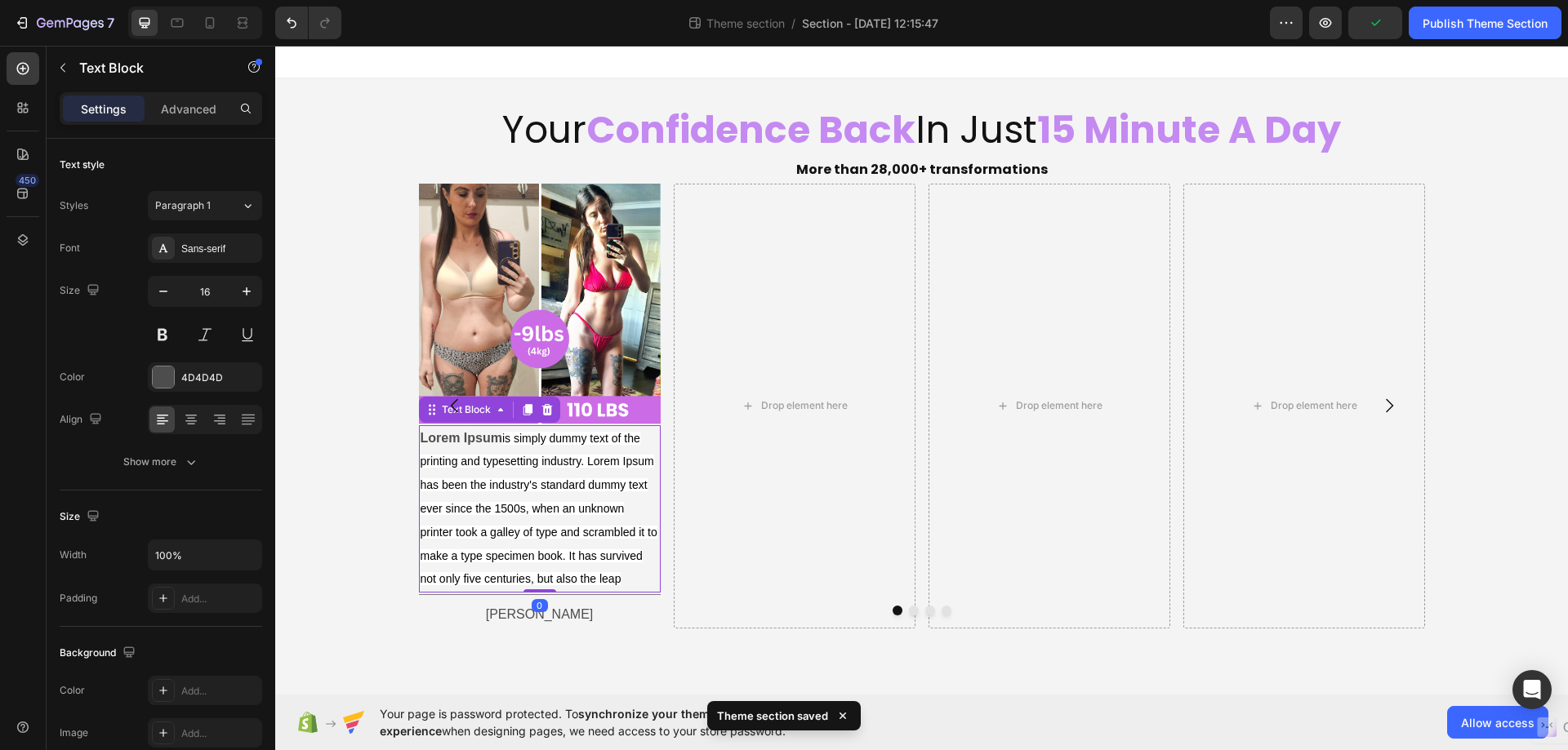
click at [386, 650] on div "Your Confidence Back In Just 15 Minute A Day Heading More than 28,000+ transfor…" at bounding box center [921, 366] width 1292 height 576
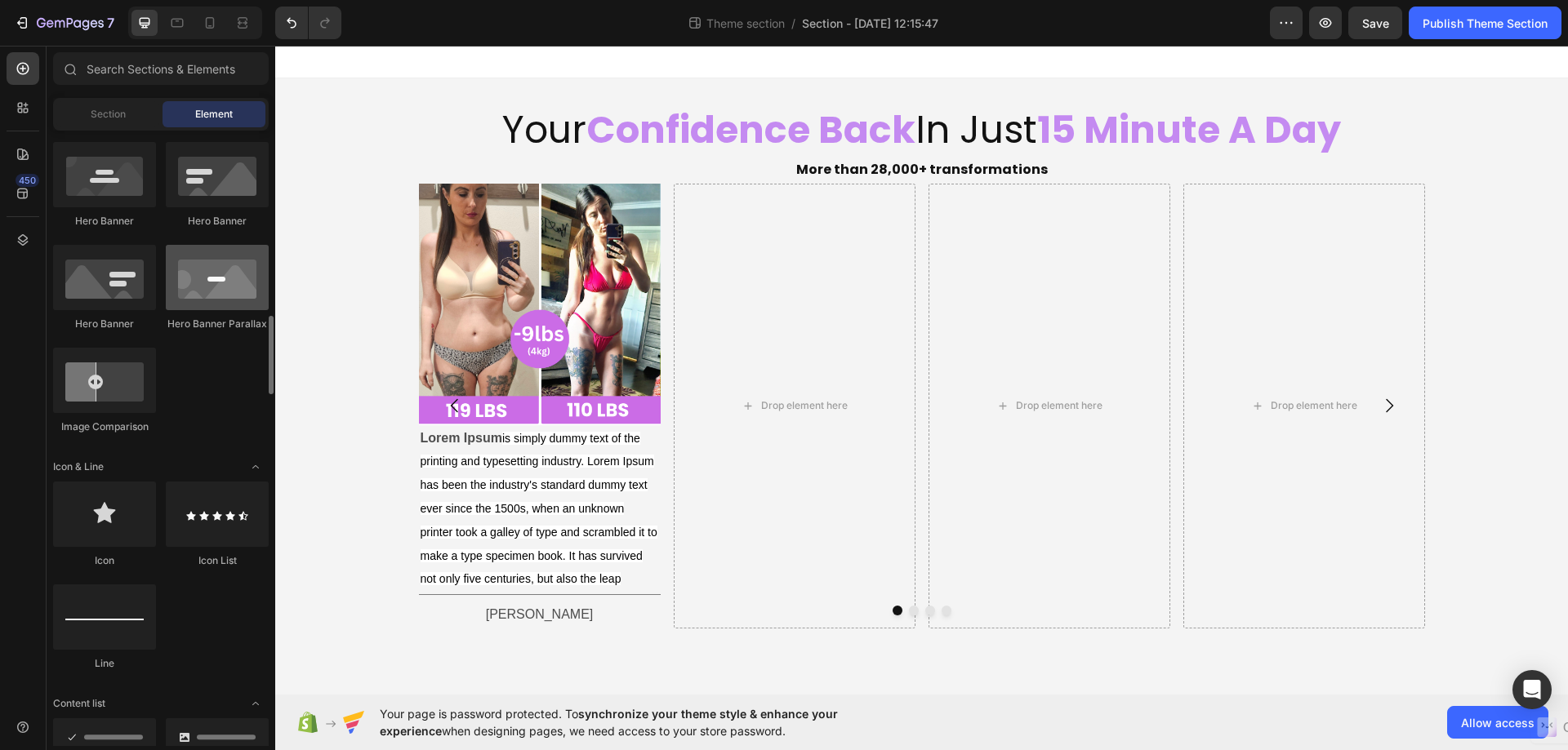
scroll to position [817, 0]
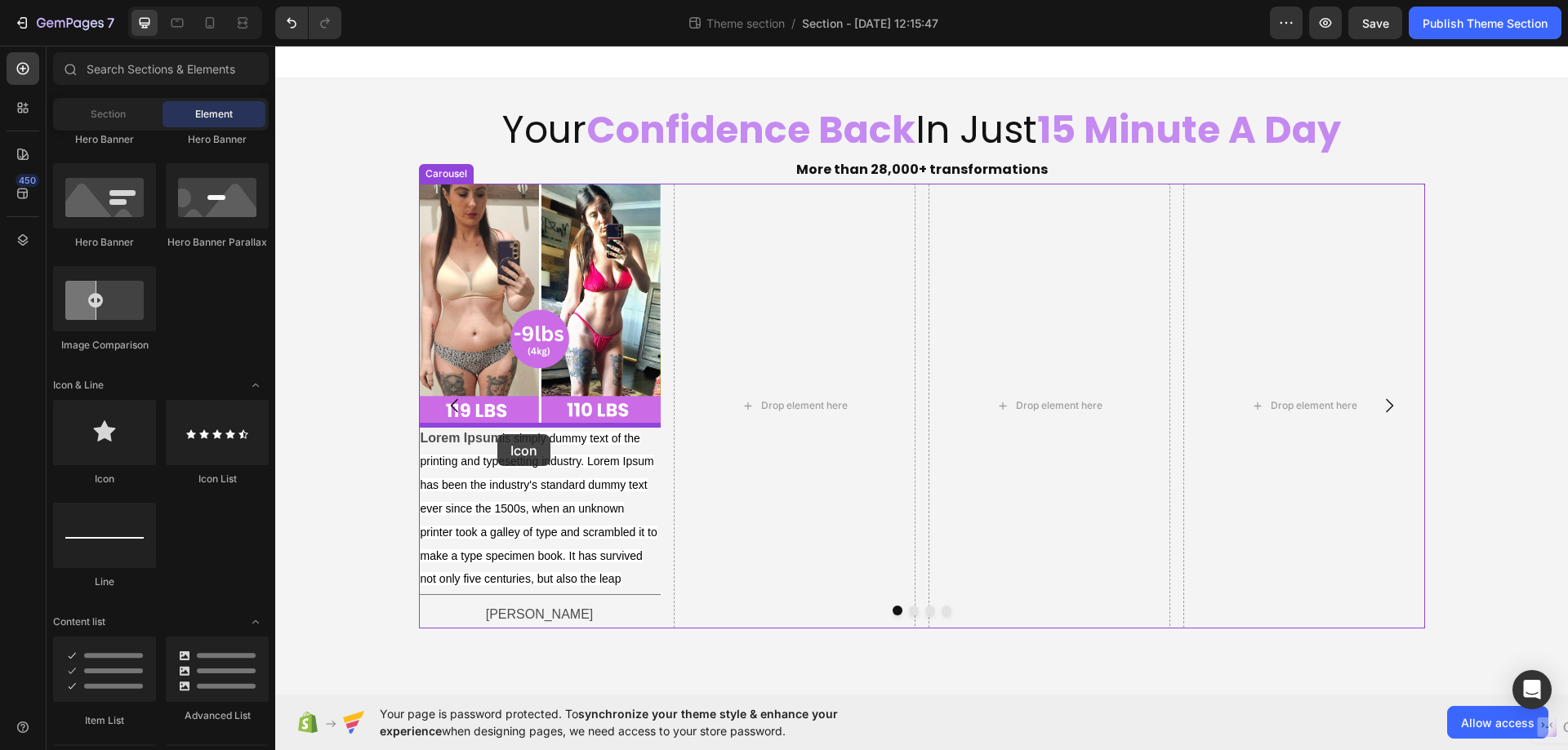
drag, startPoint x: 380, startPoint y: 481, endPoint x: 497, endPoint y: 434, distance: 126.1
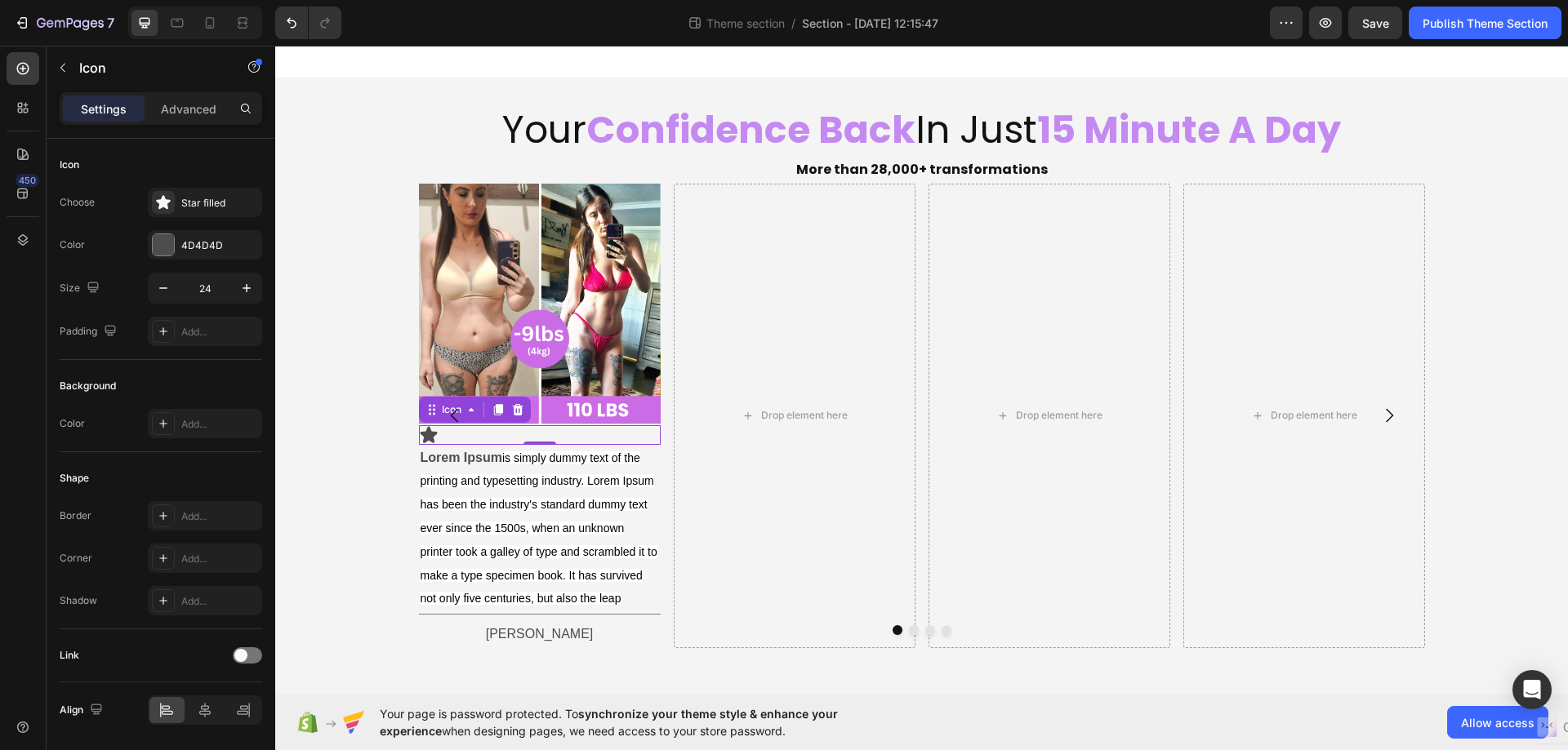
click at [424, 436] on icon at bounding box center [428, 434] width 17 height 16
click at [156, 290] on icon "button" at bounding box center [164, 288] width 16 height 16
click at [158, 290] on icon "button" at bounding box center [164, 288] width 16 height 16
drag, startPoint x: 158, startPoint y: 288, endPoint x: 164, endPoint y: 281, distance: 9.2
click at [164, 281] on icon "button" at bounding box center [164, 288] width 16 height 16
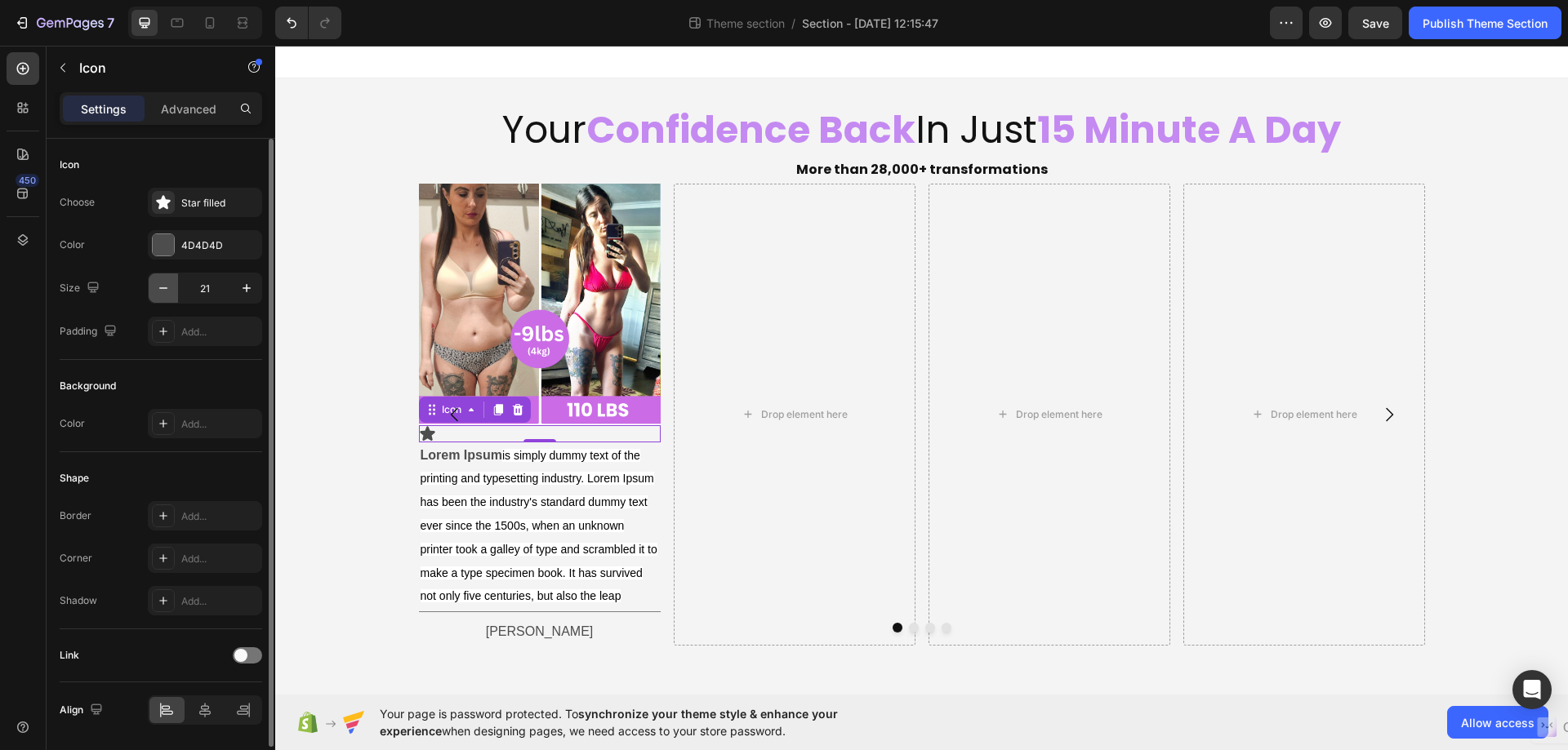
click at [164, 281] on icon "button" at bounding box center [164, 288] width 16 height 16
click at [167, 281] on icon "button" at bounding box center [164, 288] width 16 height 16
type input "19"
click at [162, 252] on div at bounding box center [163, 244] width 21 height 21
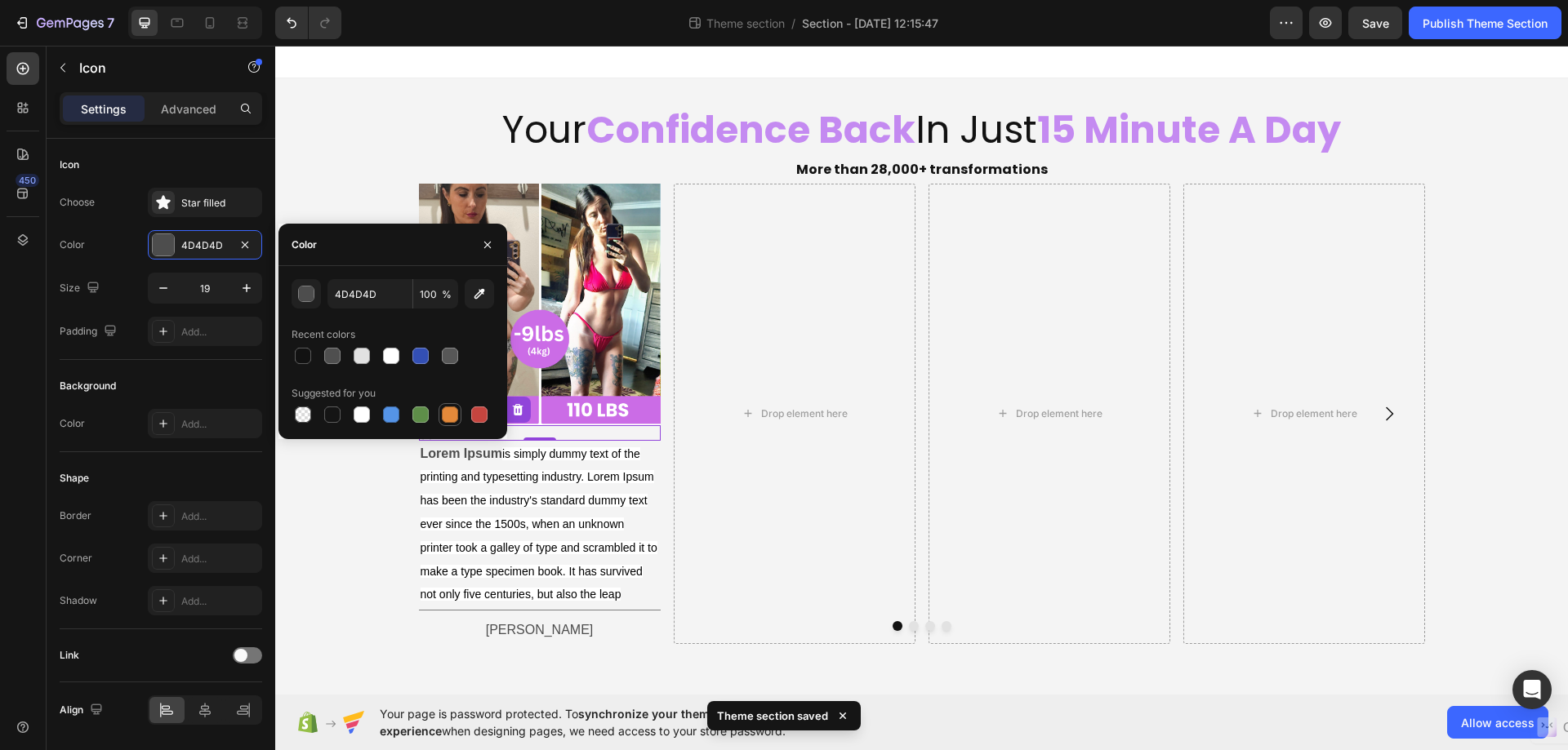
click at [440, 408] on div at bounding box center [450, 414] width 19 height 19
type input "E4893A"
click at [372, 487] on div "Your Confidence Back In Just 15 Minute A Day Heading More than 28,000+ transfor…" at bounding box center [921, 375] width 1292 height 592
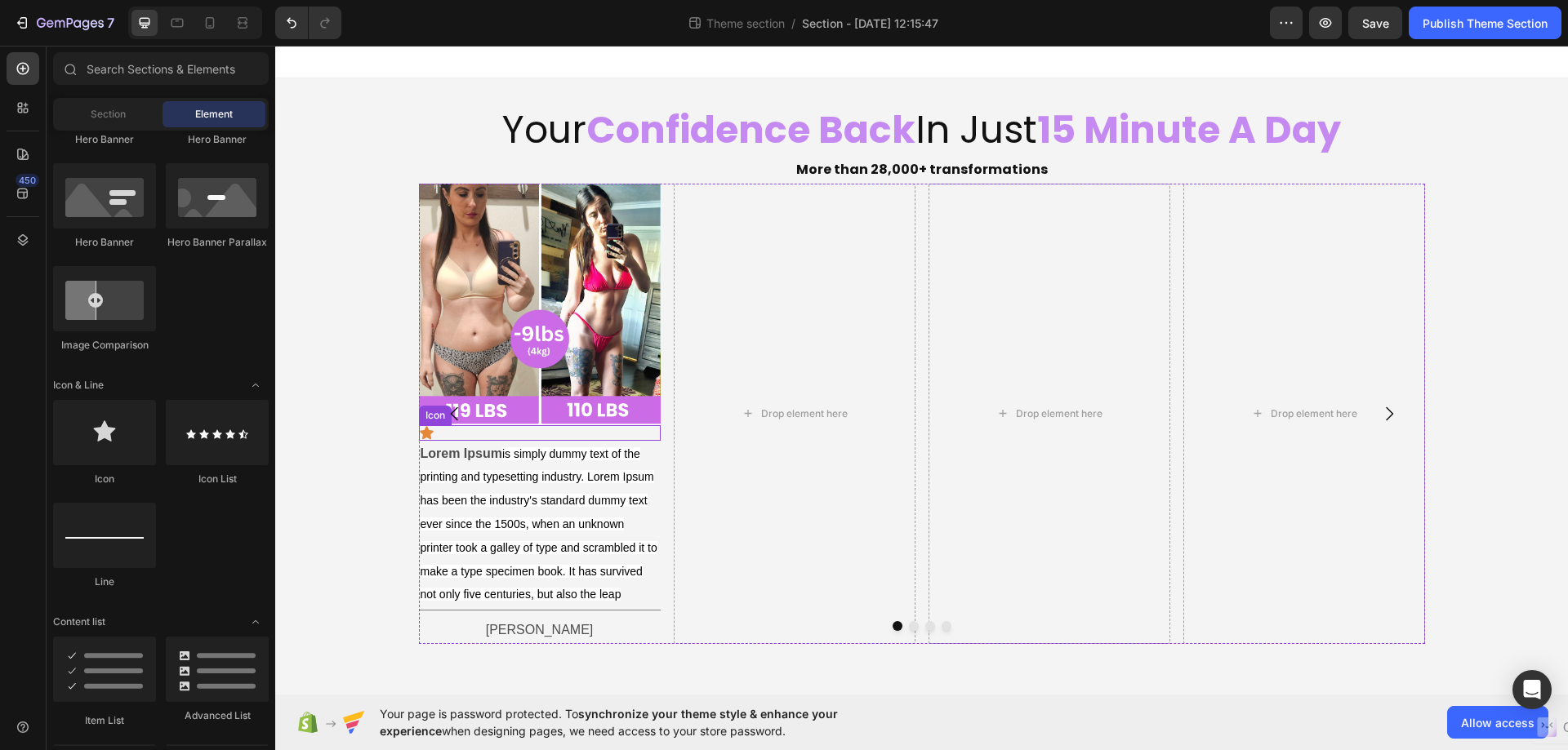
click at [428, 434] on icon at bounding box center [426, 432] width 14 height 13
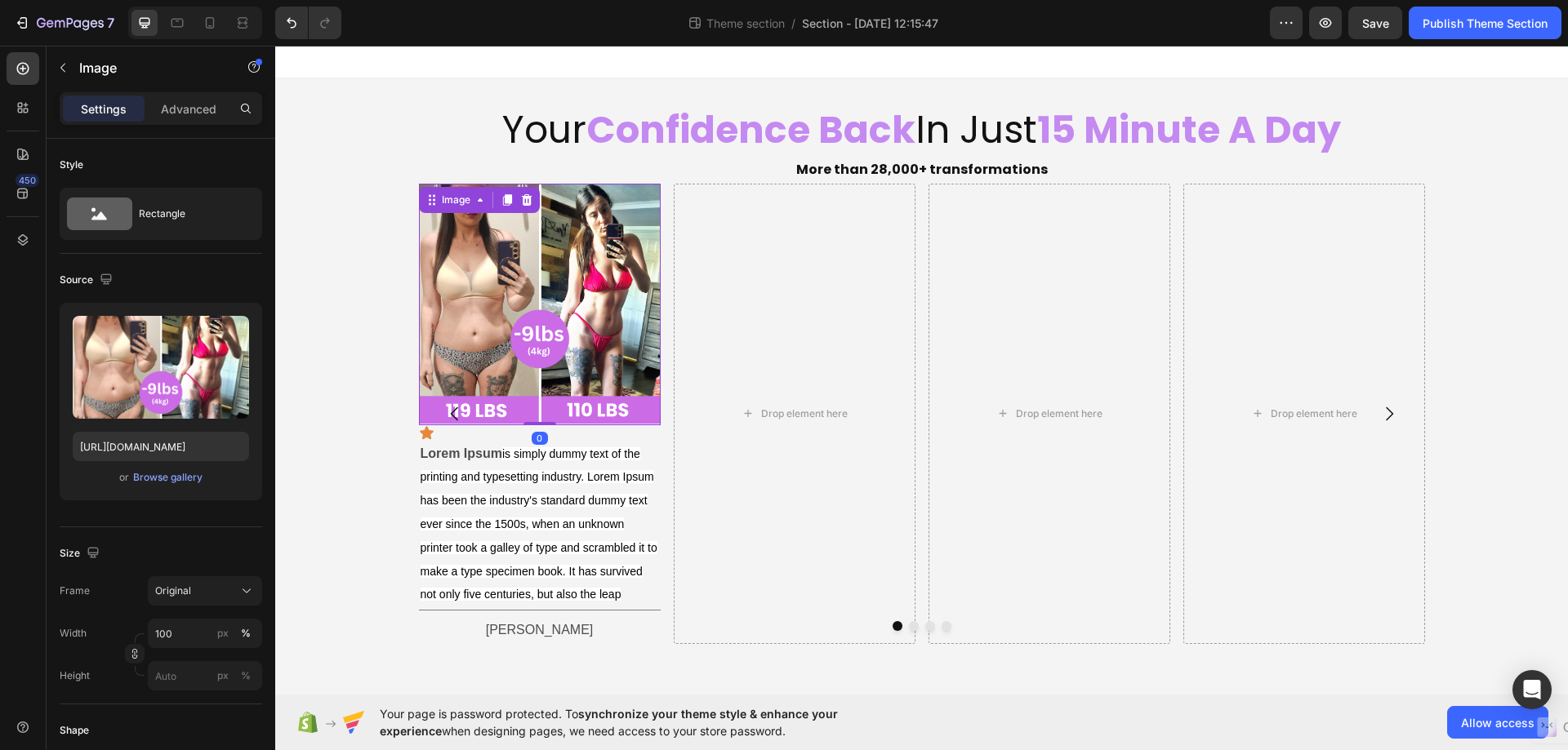
click at [546, 417] on img at bounding box center [539, 304] width 241 height 241
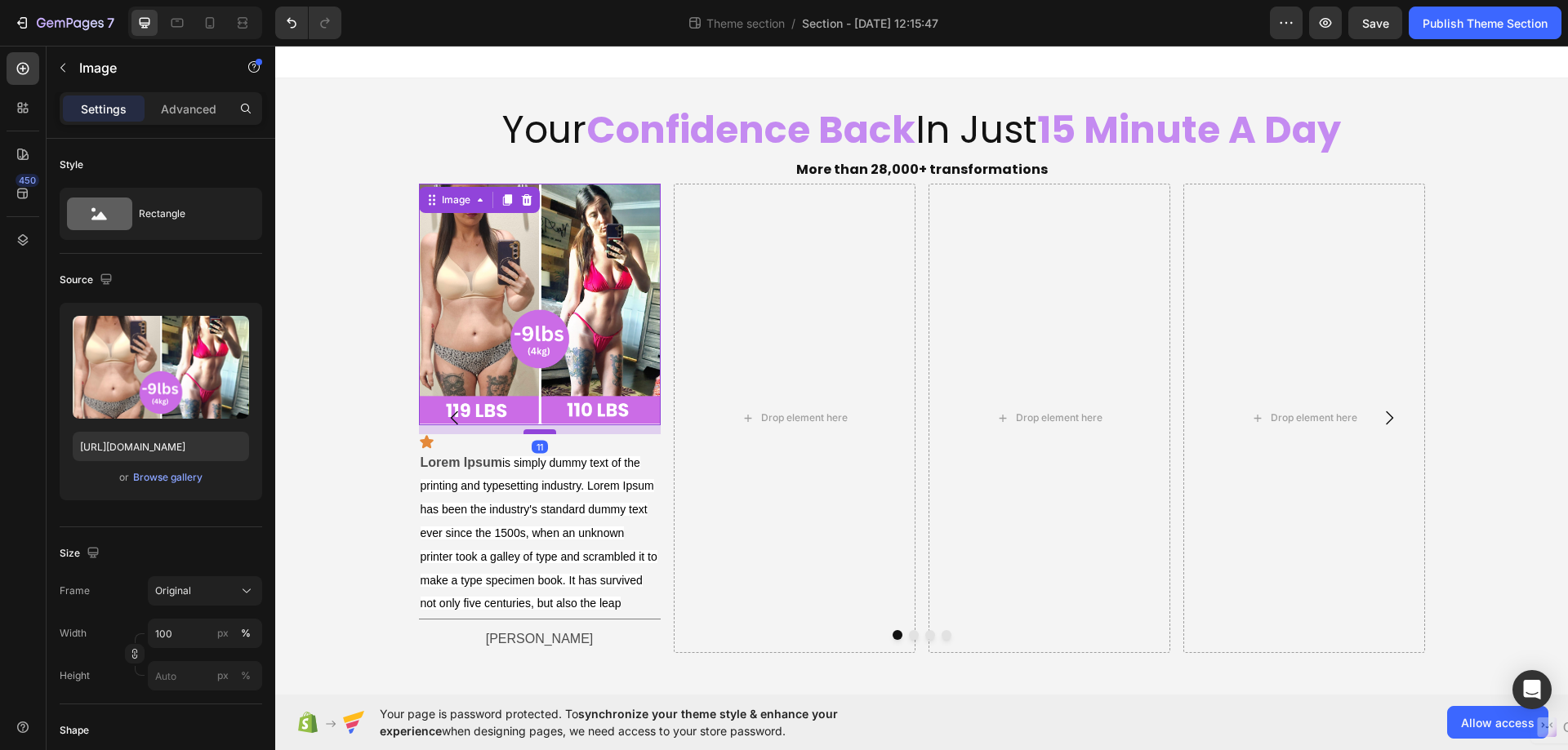
drag, startPoint x: 533, startPoint y: 421, endPoint x: 535, endPoint y: 430, distance: 9.2
click at [535, 430] on div at bounding box center [540, 431] width 33 height 5
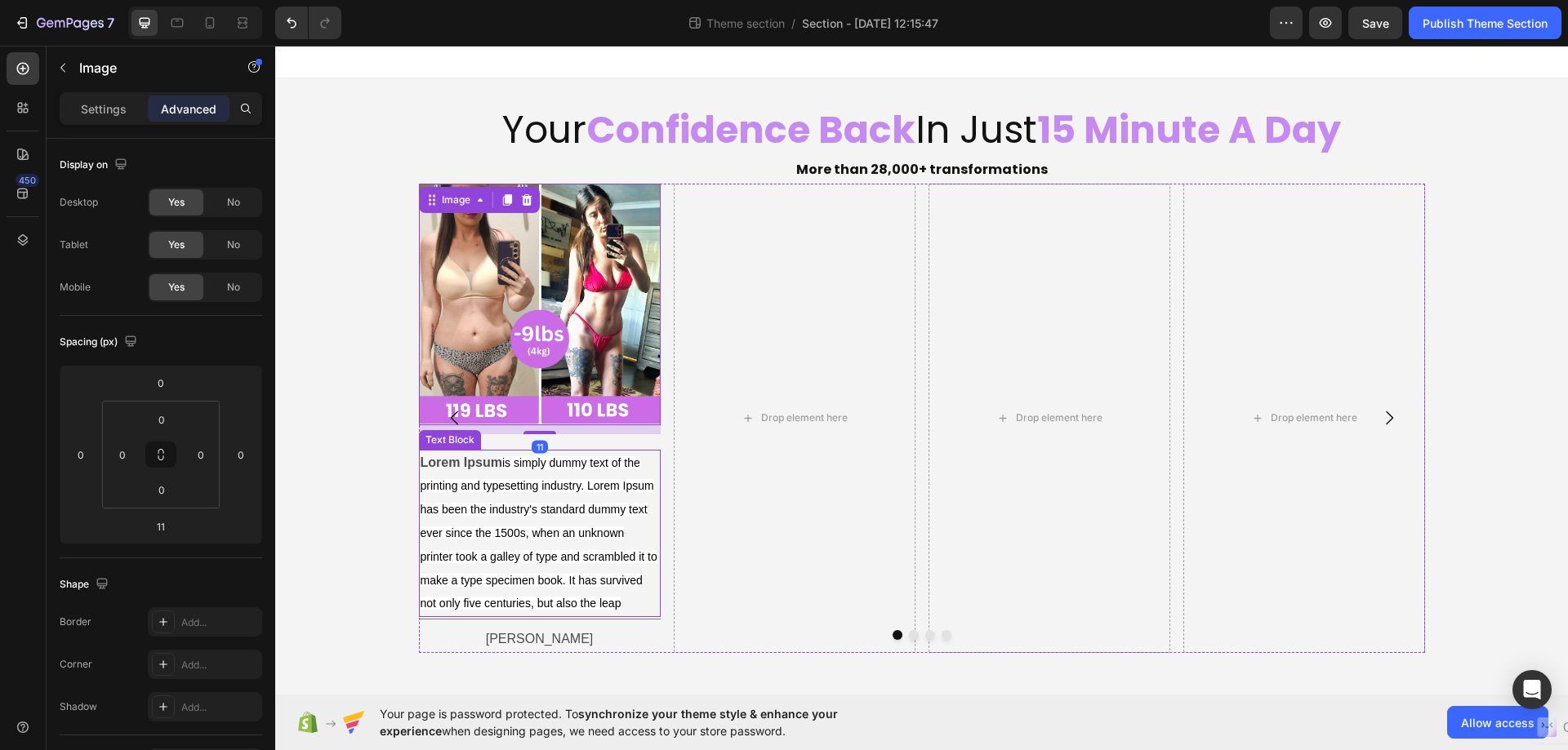
click at [510, 453] on p "Lorem Ipsum is simply dummy text of the printing and typesetting industry. Lore…" at bounding box center [539, 533] width 238 height 164
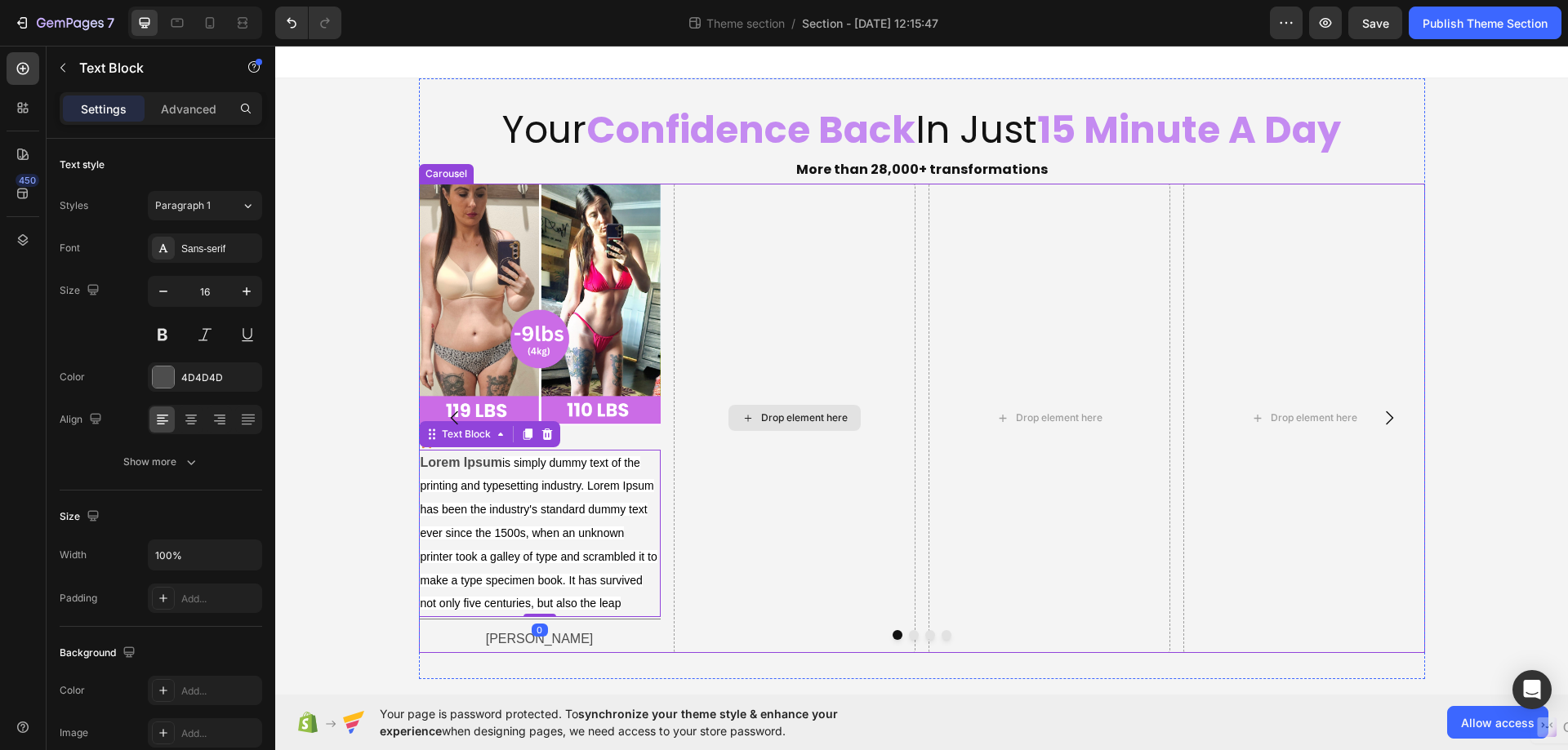
click at [703, 434] on div "Drop element here" at bounding box center [794, 418] width 241 height 470
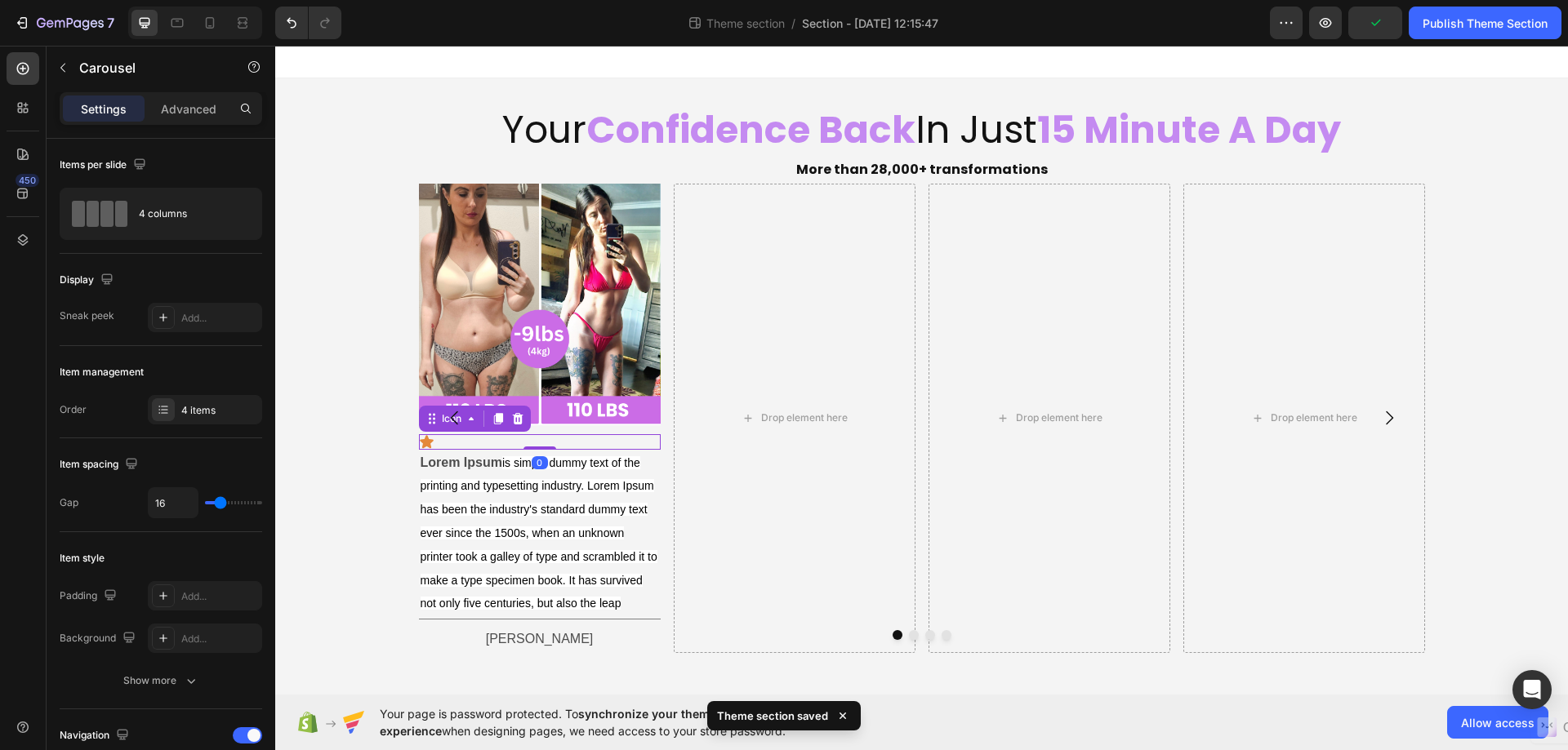
click at [456, 441] on div "Icon 0" at bounding box center [539, 441] width 241 height 16
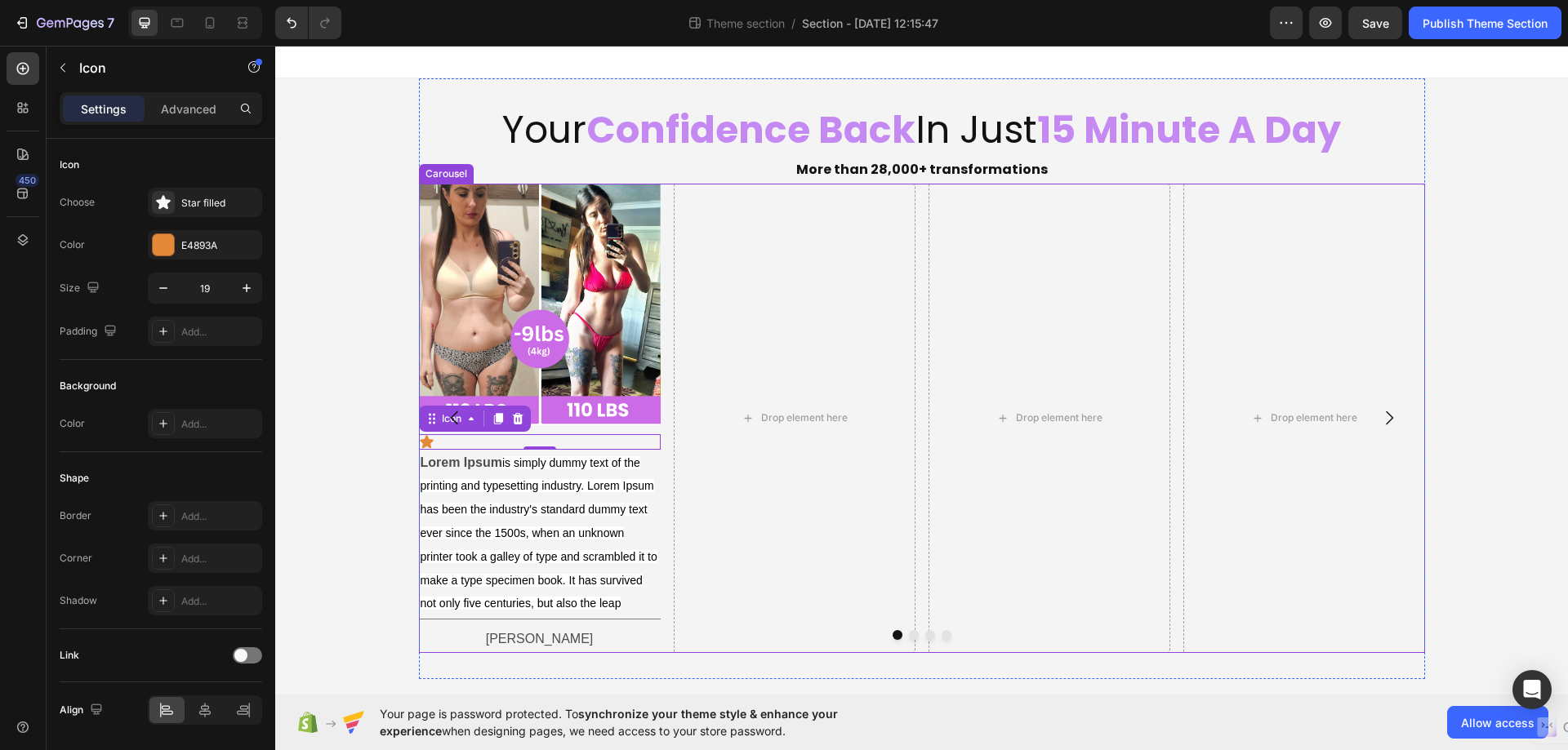
click at [437, 438] on button "Carousel Back Arrow" at bounding box center [455, 417] width 46 height 46
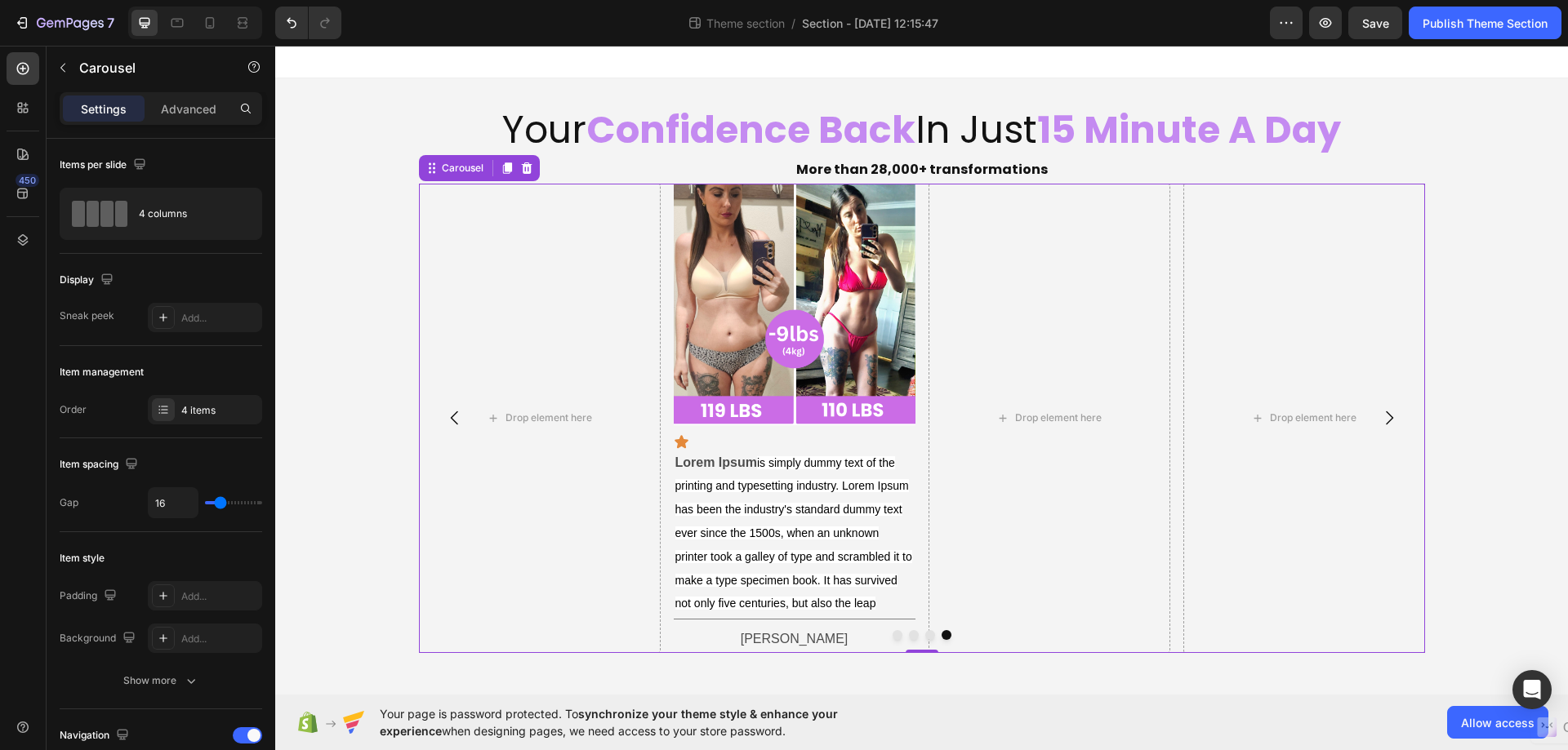
click at [762, 432] on div "Image Icon Lorem Ipsum is simply dummy text of the printing and typesetting ind…" at bounding box center [793, 418] width 241 height 470
click at [683, 442] on icon at bounding box center [681, 441] width 14 height 13
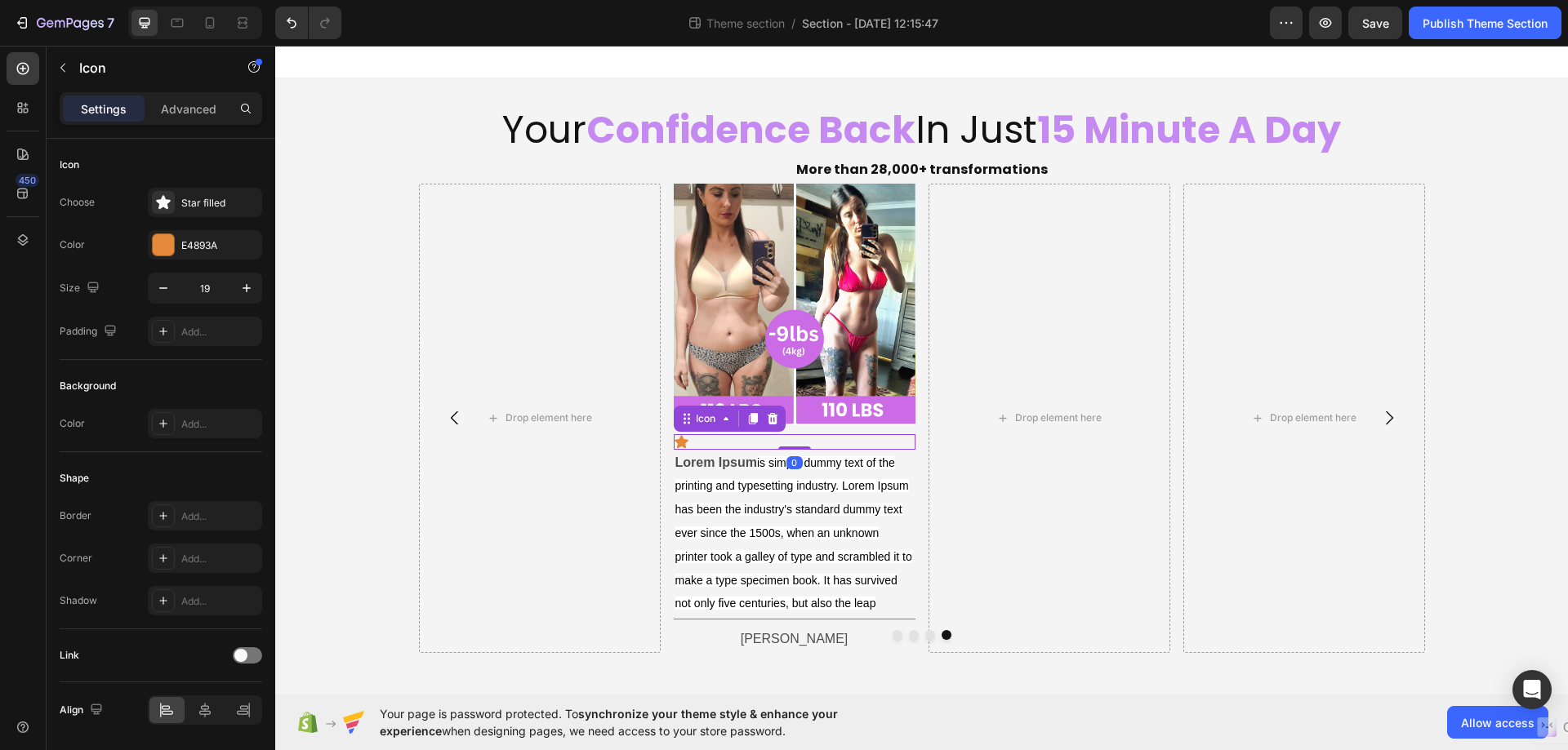
click at [684, 442] on icon at bounding box center [681, 441] width 14 height 13
click at [728, 437] on div "Icon 0" at bounding box center [793, 441] width 241 height 16
click at [726, 418] on icon at bounding box center [725, 419] width 5 height 4
click at [709, 446] on div "Text Block" at bounding box center [704, 439] width 62 height 19
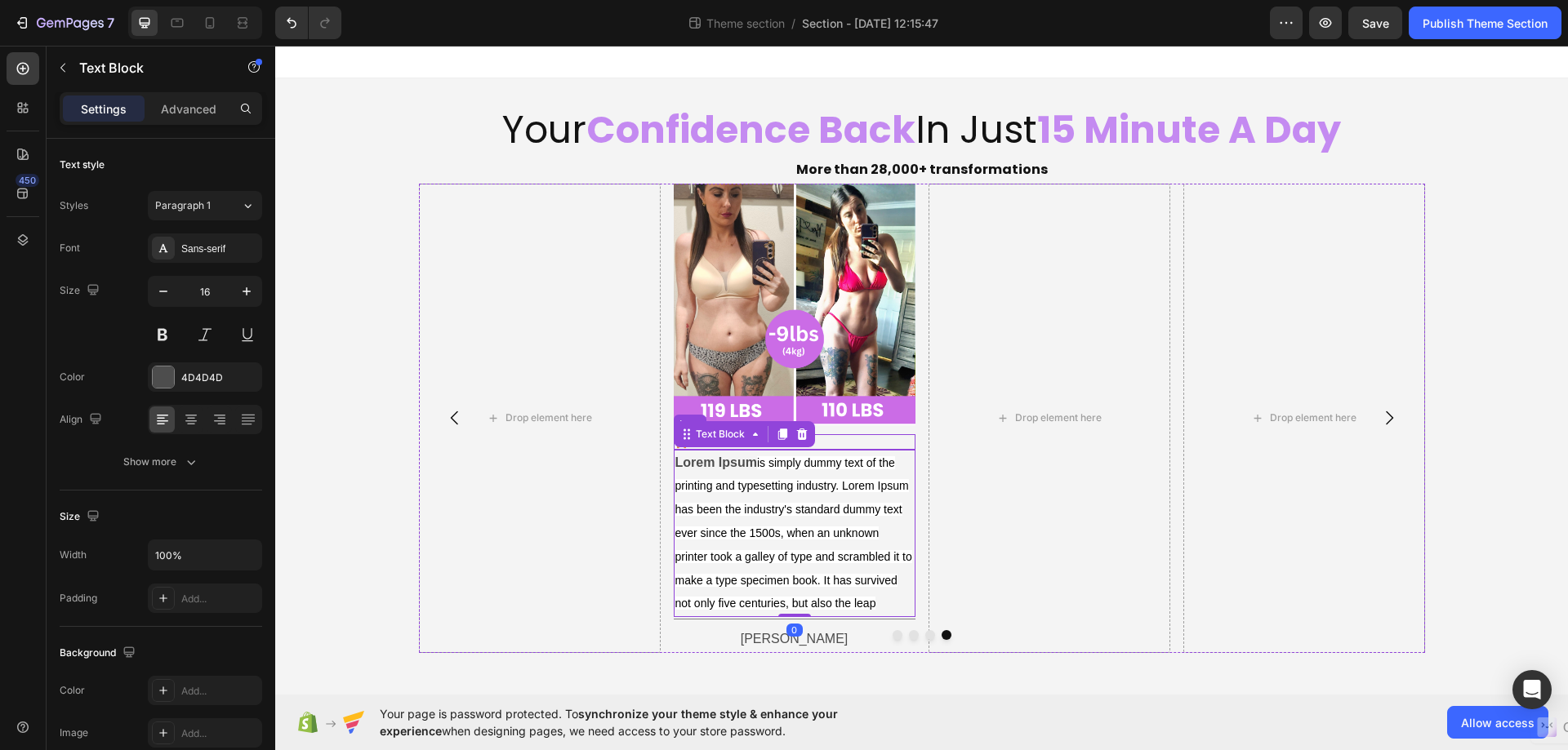
click at [864, 439] on div "Icon" at bounding box center [793, 441] width 241 height 16
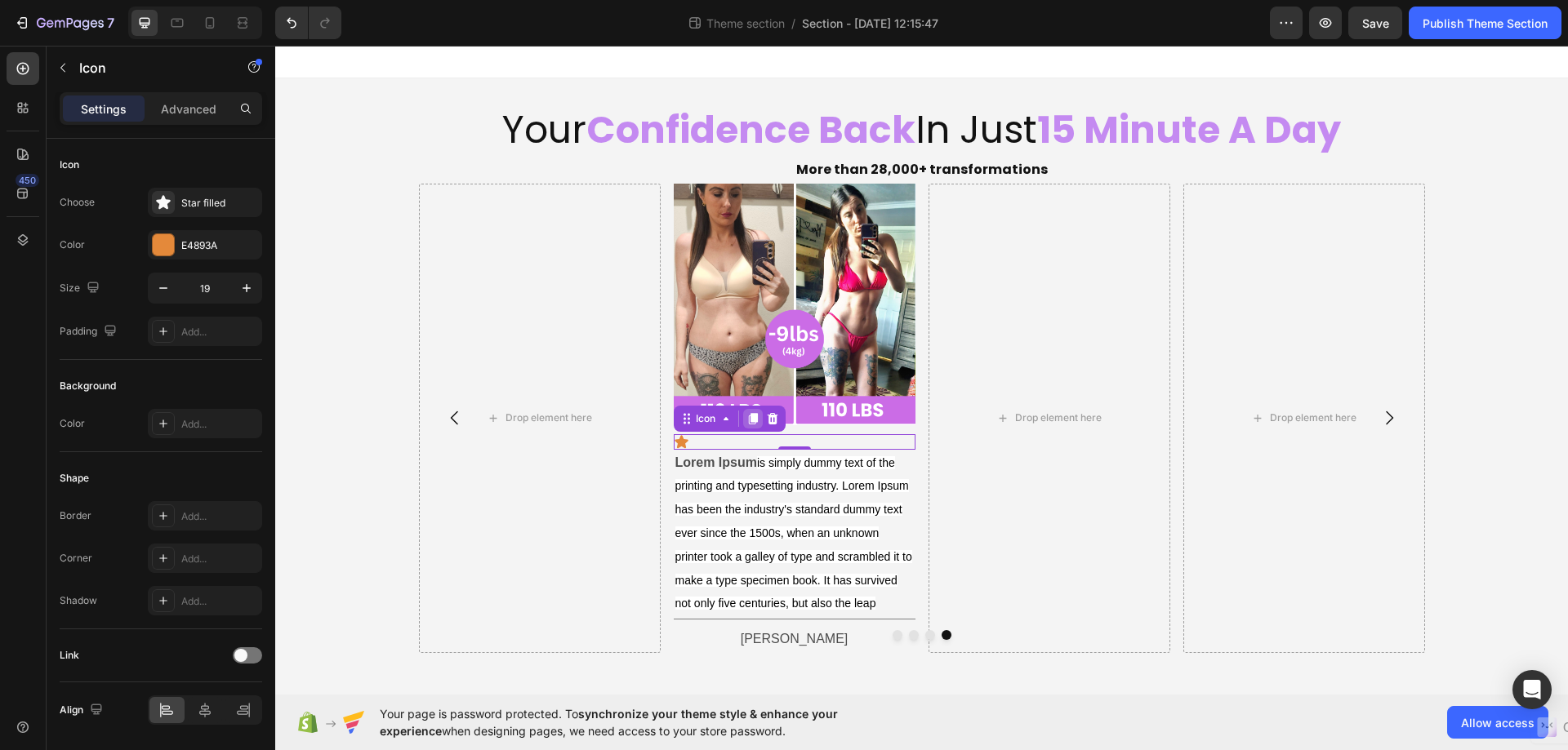
click at [756, 417] on icon at bounding box center [752, 418] width 9 height 12
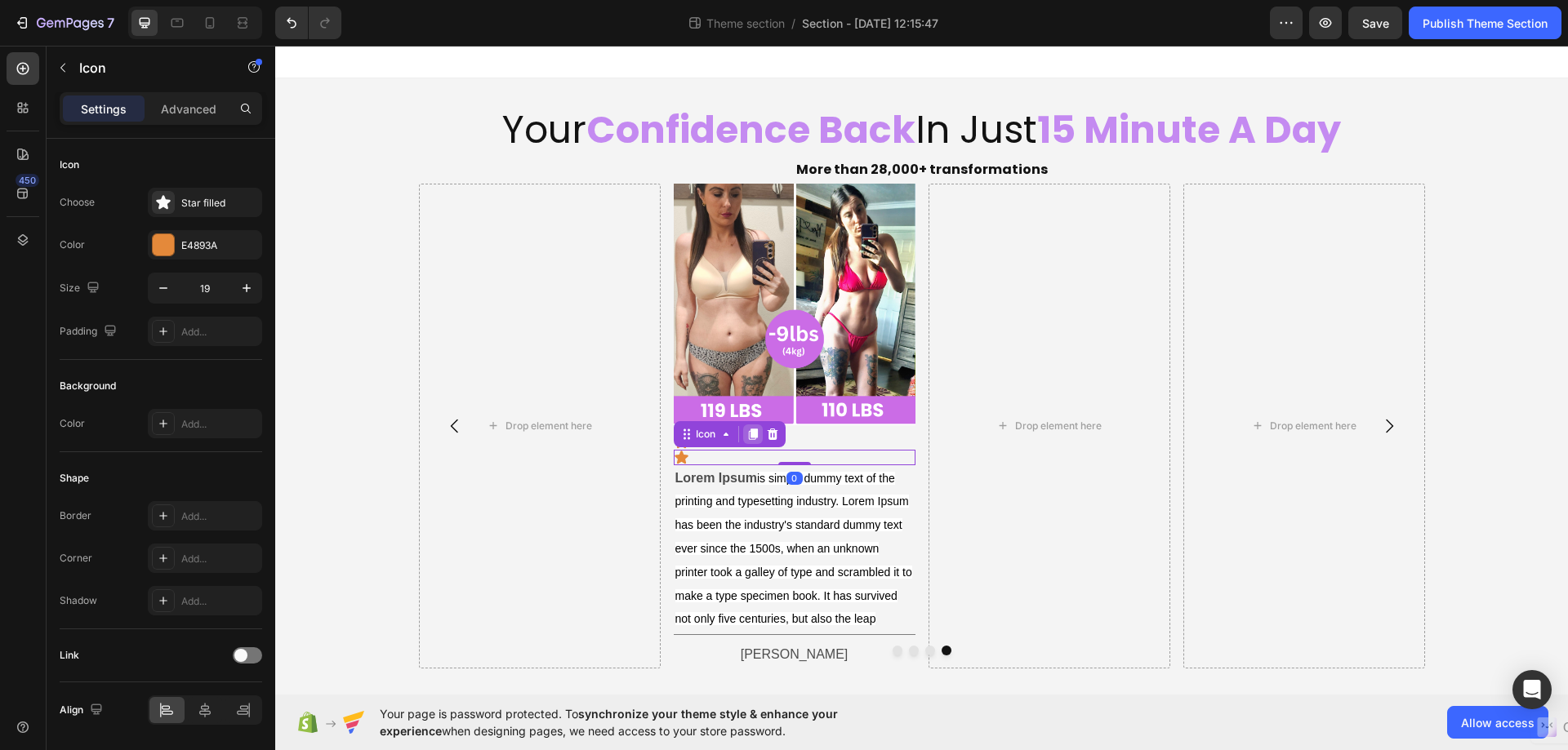
click at [754, 433] on icon at bounding box center [752, 434] width 9 height 12
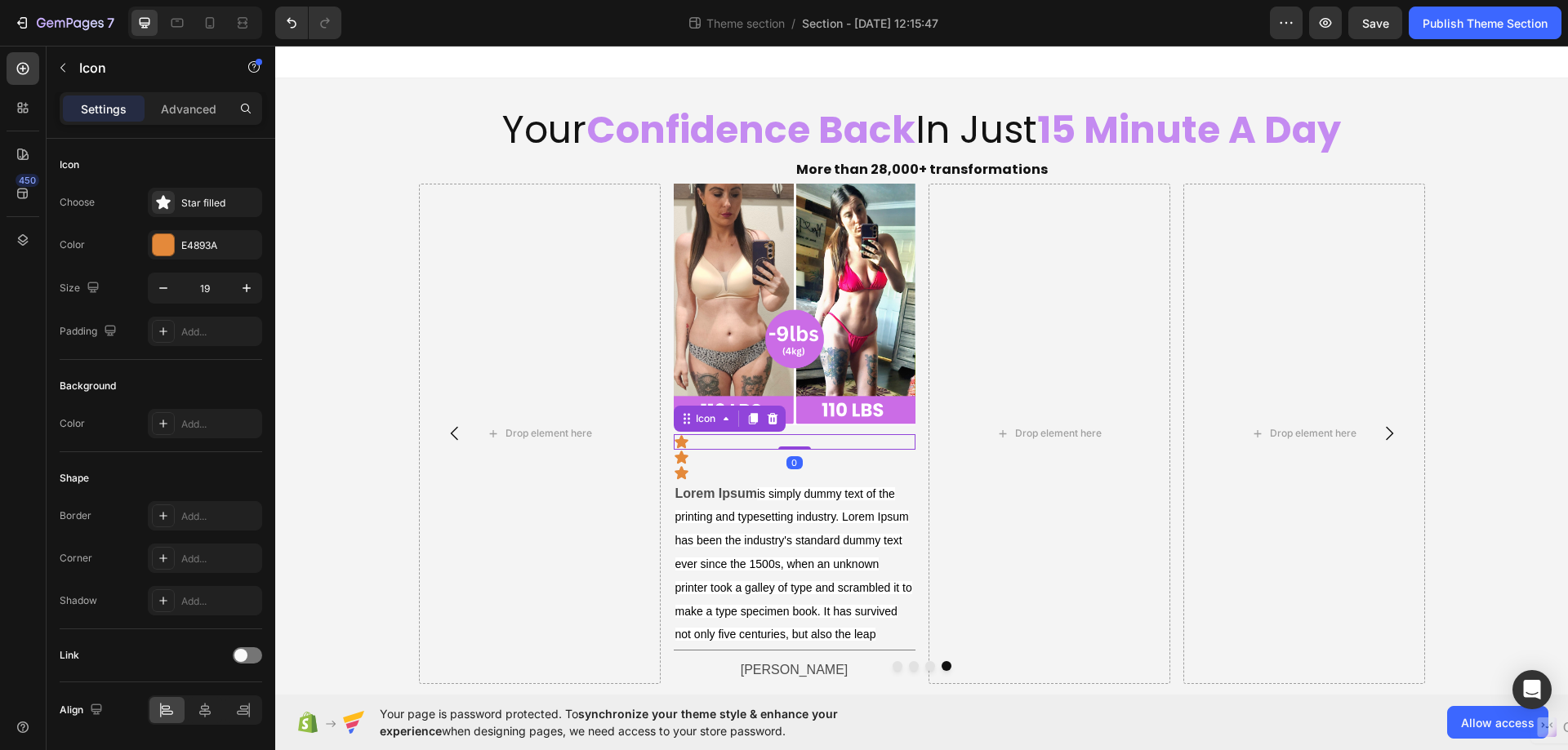
click at [842, 434] on div "Icon 0" at bounding box center [793, 441] width 241 height 16
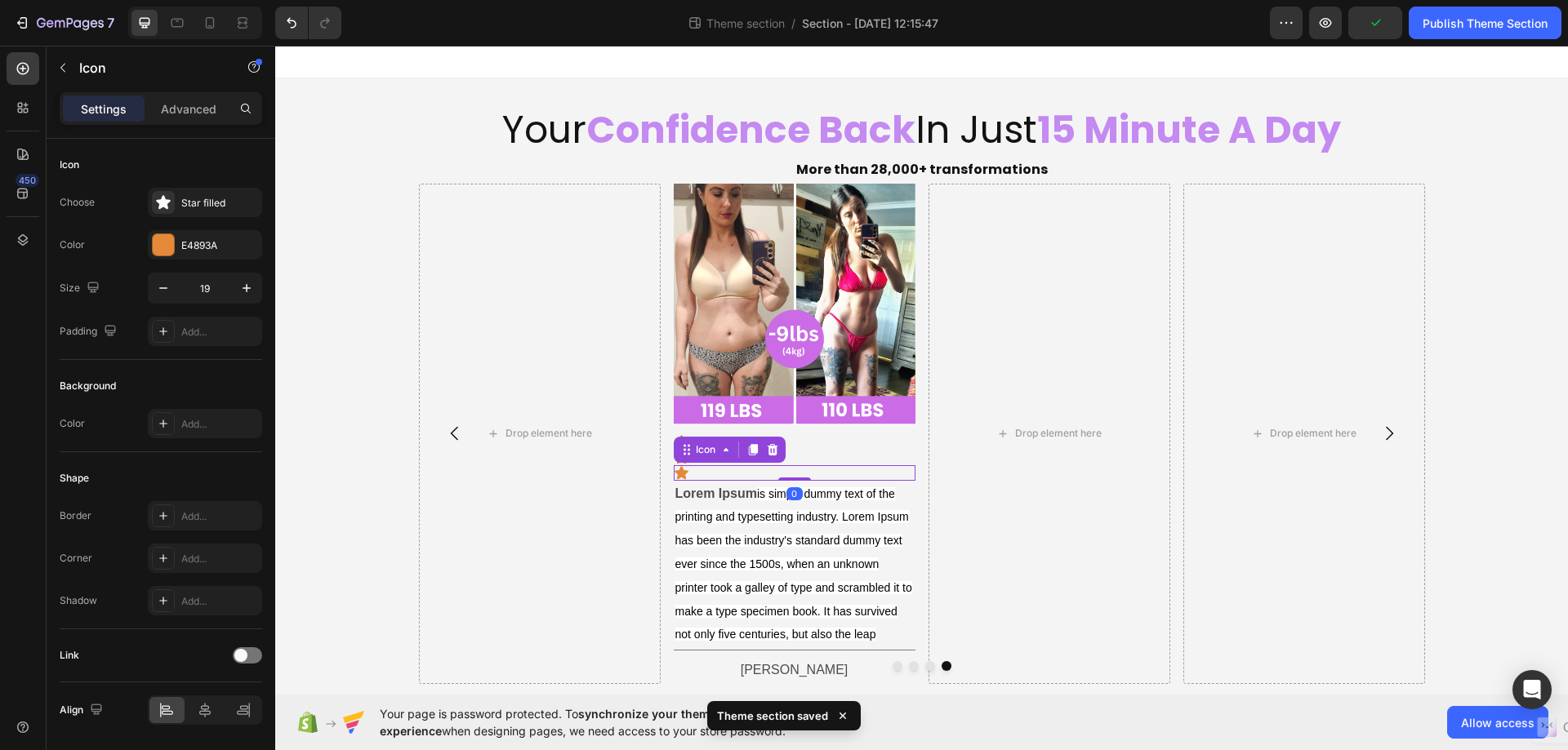
click at [751, 468] on div "Icon 0" at bounding box center [793, 472] width 241 height 16
click at [762, 449] on div at bounding box center [771, 449] width 19 height 19
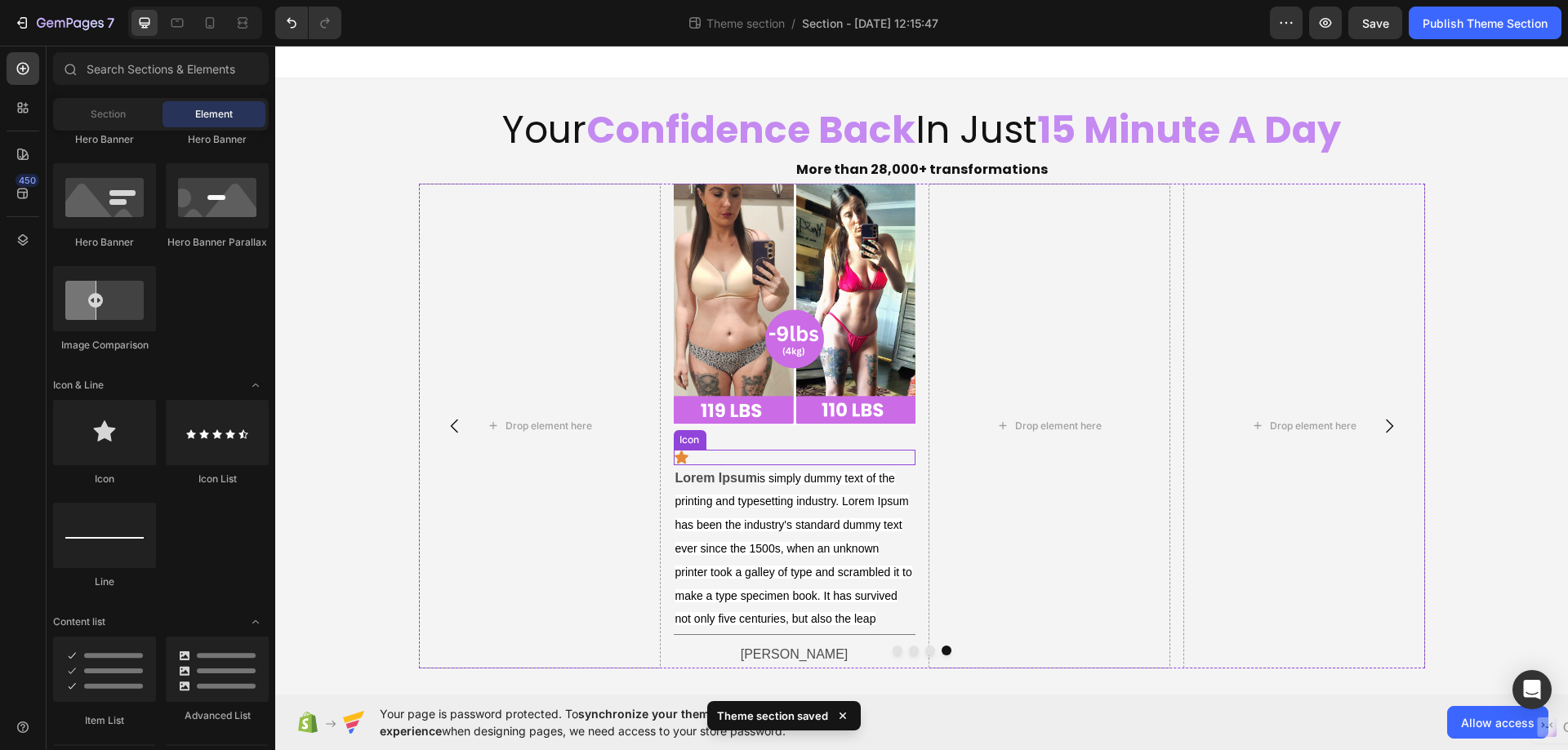
click at [763, 453] on div "Icon" at bounding box center [793, 457] width 241 height 16
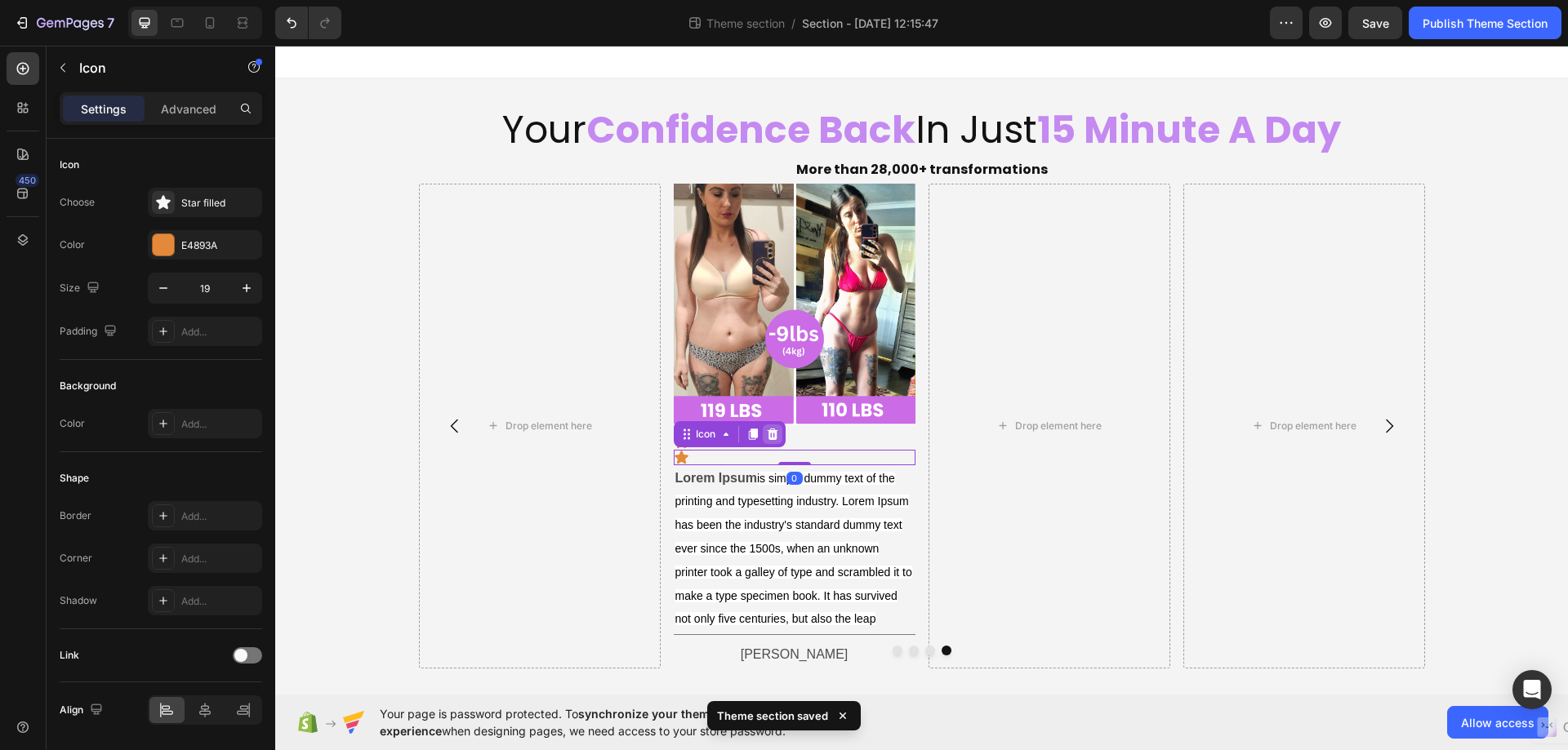
click at [777, 435] on icon at bounding box center [772, 433] width 11 height 12
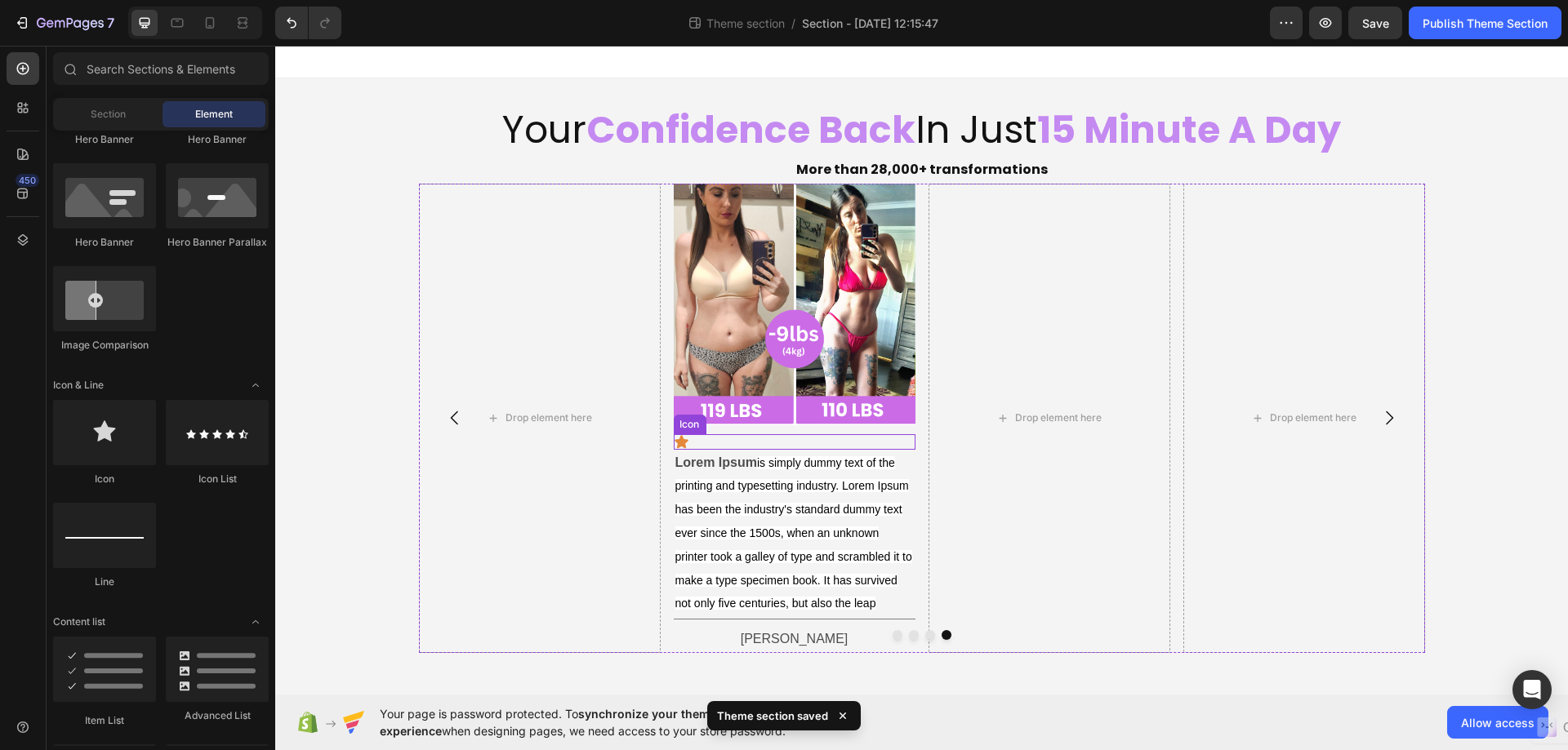
click at [733, 441] on div "Icon" at bounding box center [793, 441] width 241 height 16
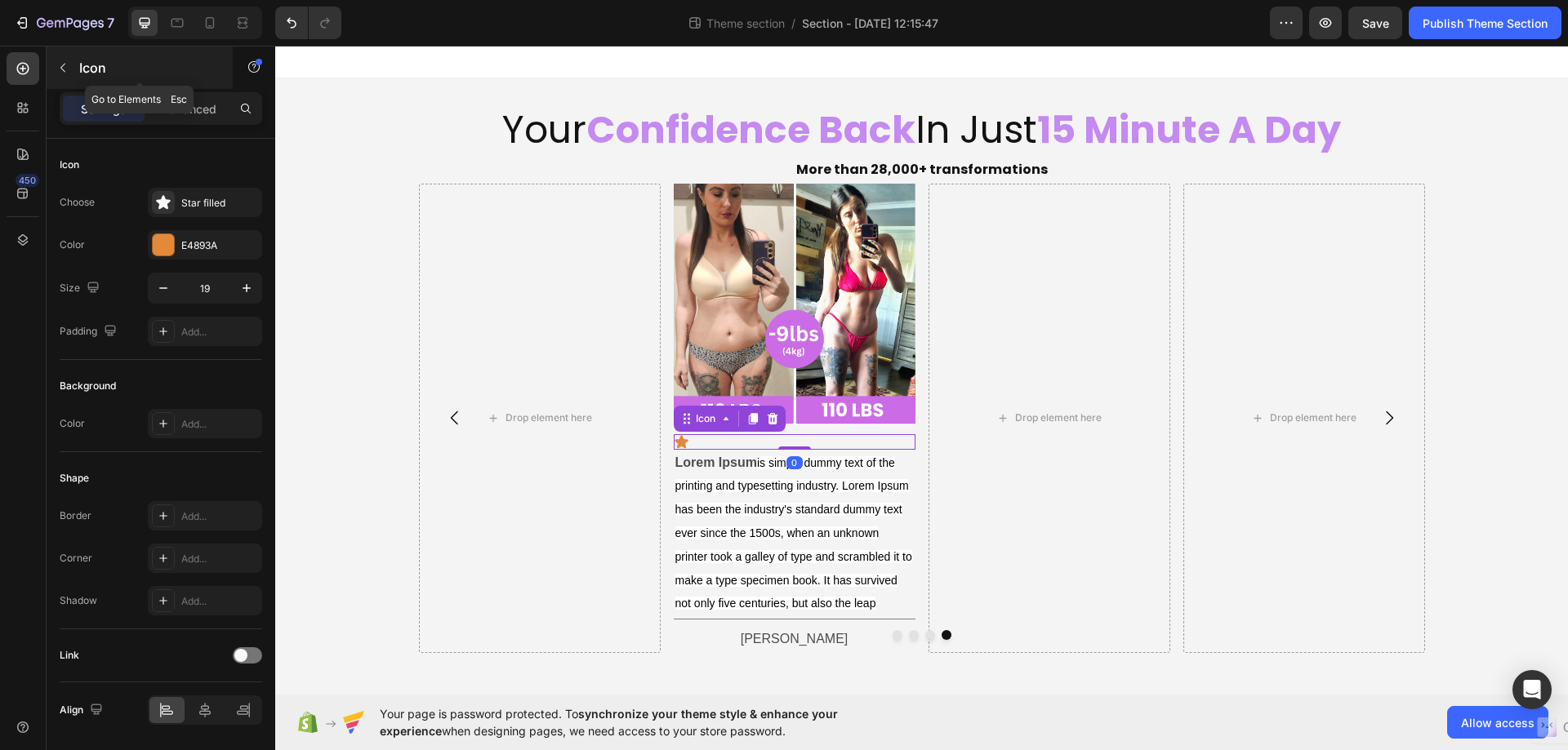
click at [54, 51] on div "Icon" at bounding box center [140, 68] width 186 height 42
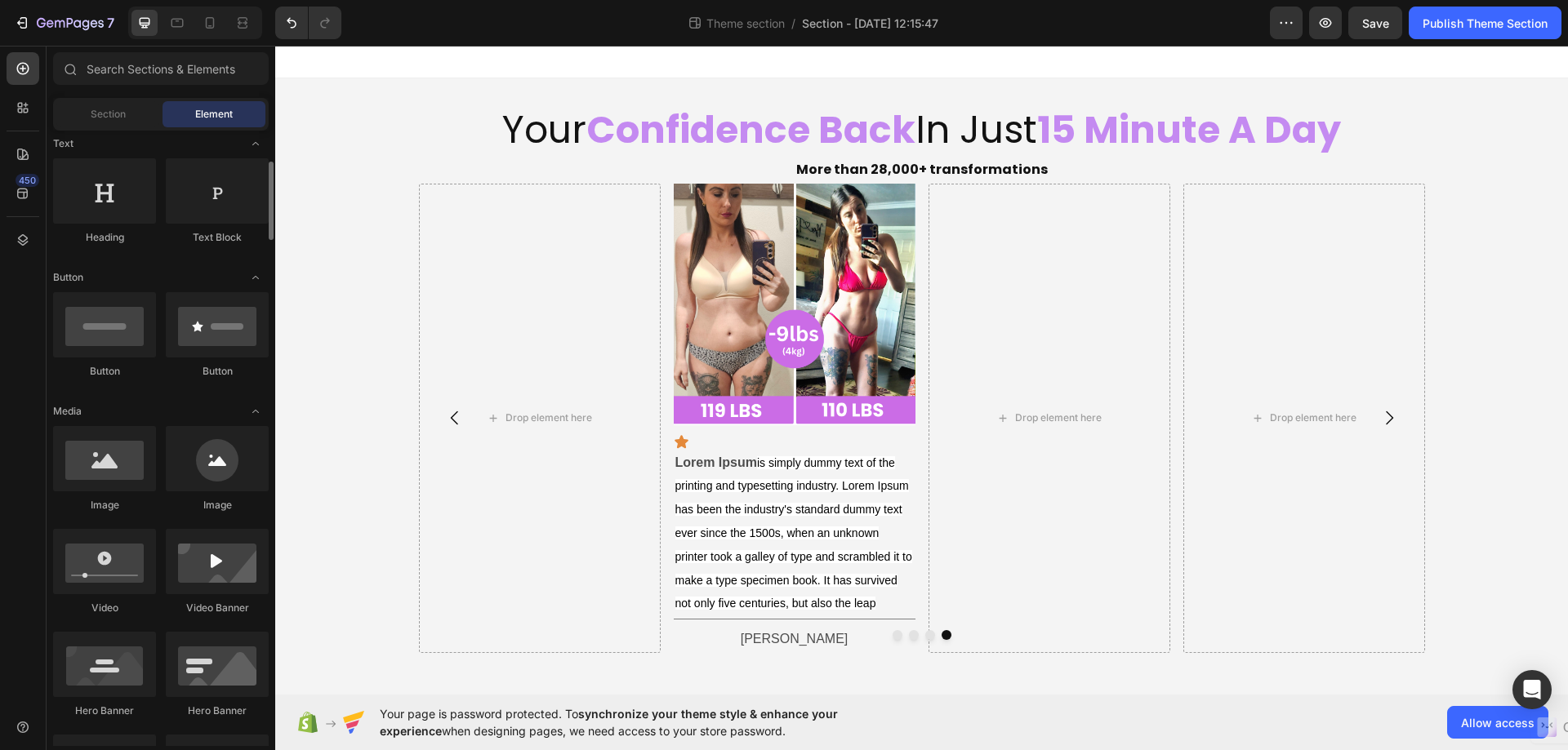
scroll to position [0, 0]
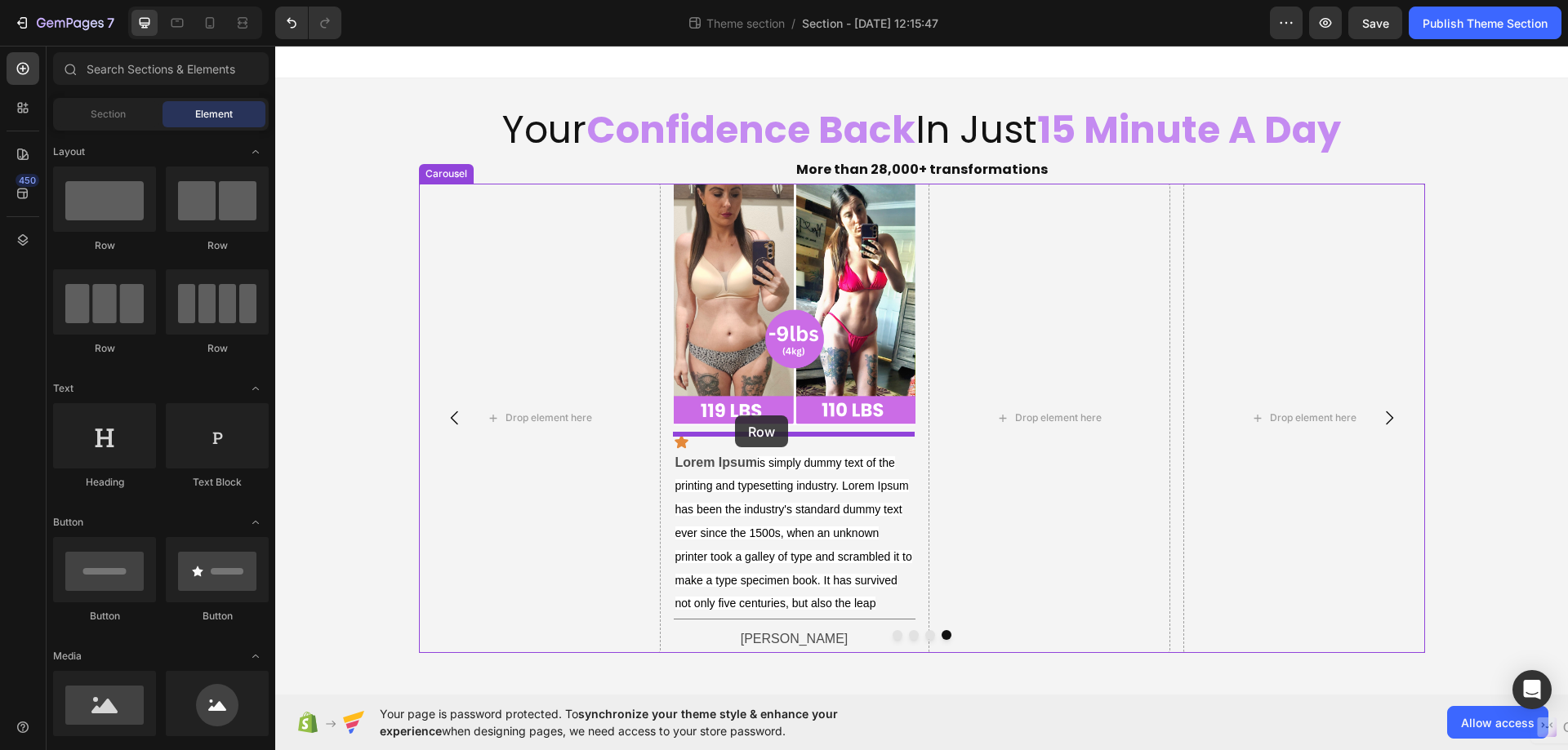
drag, startPoint x: 344, startPoint y: 256, endPoint x: 735, endPoint y: 416, distance: 422.5
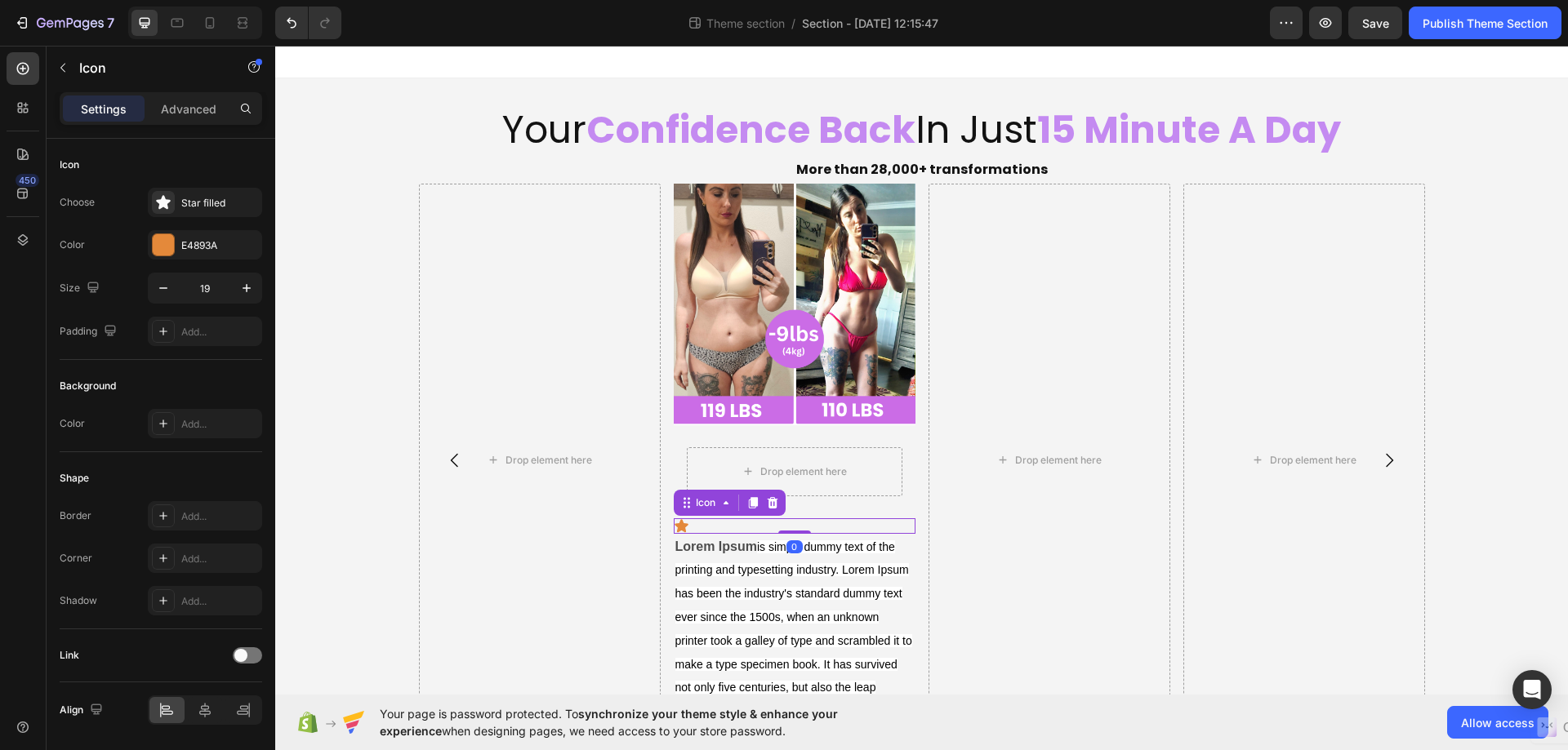
click at [748, 525] on div "Icon 0" at bounding box center [793, 525] width 241 height 16
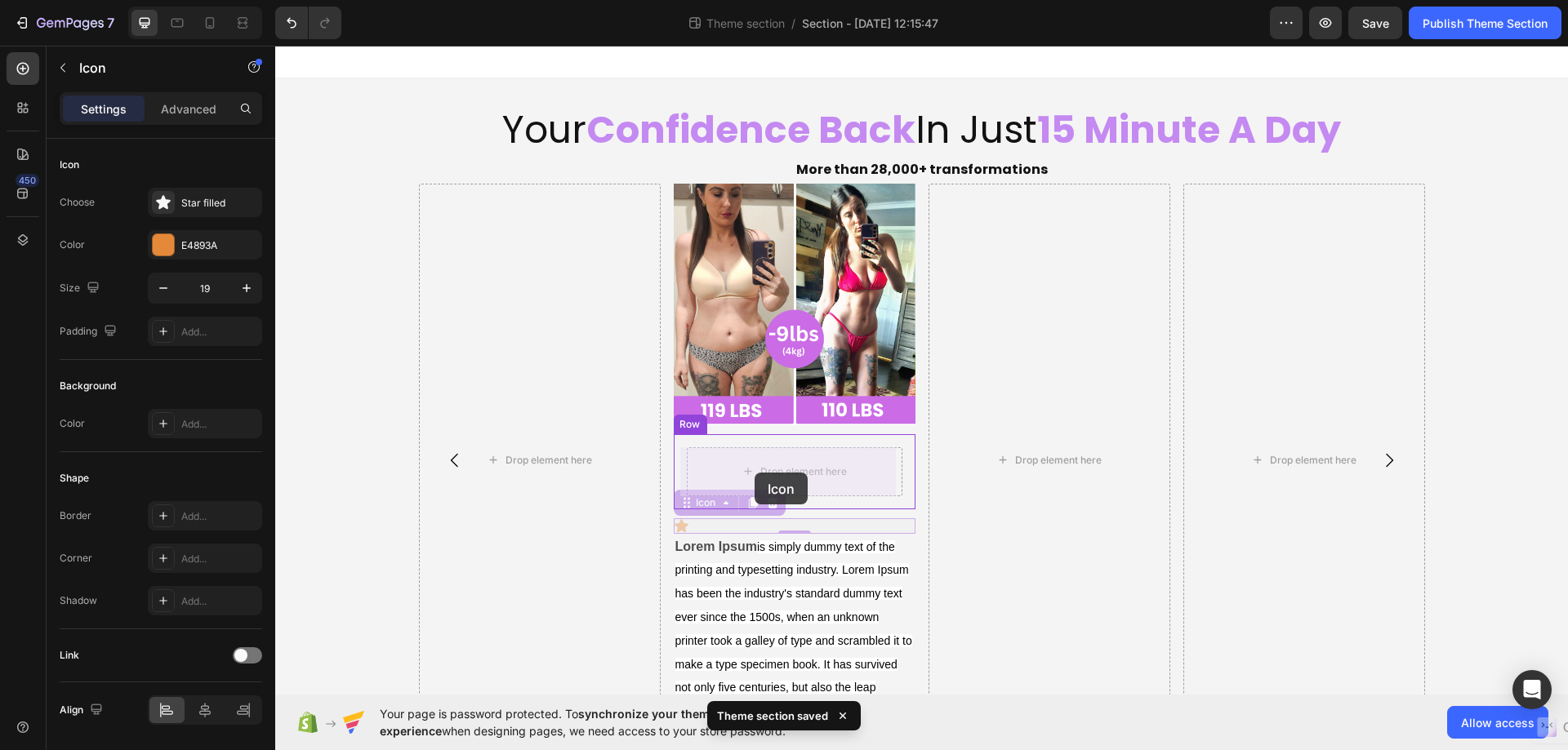
drag, startPoint x: 679, startPoint y: 511, endPoint x: 754, endPoint y: 472, distance: 84.5
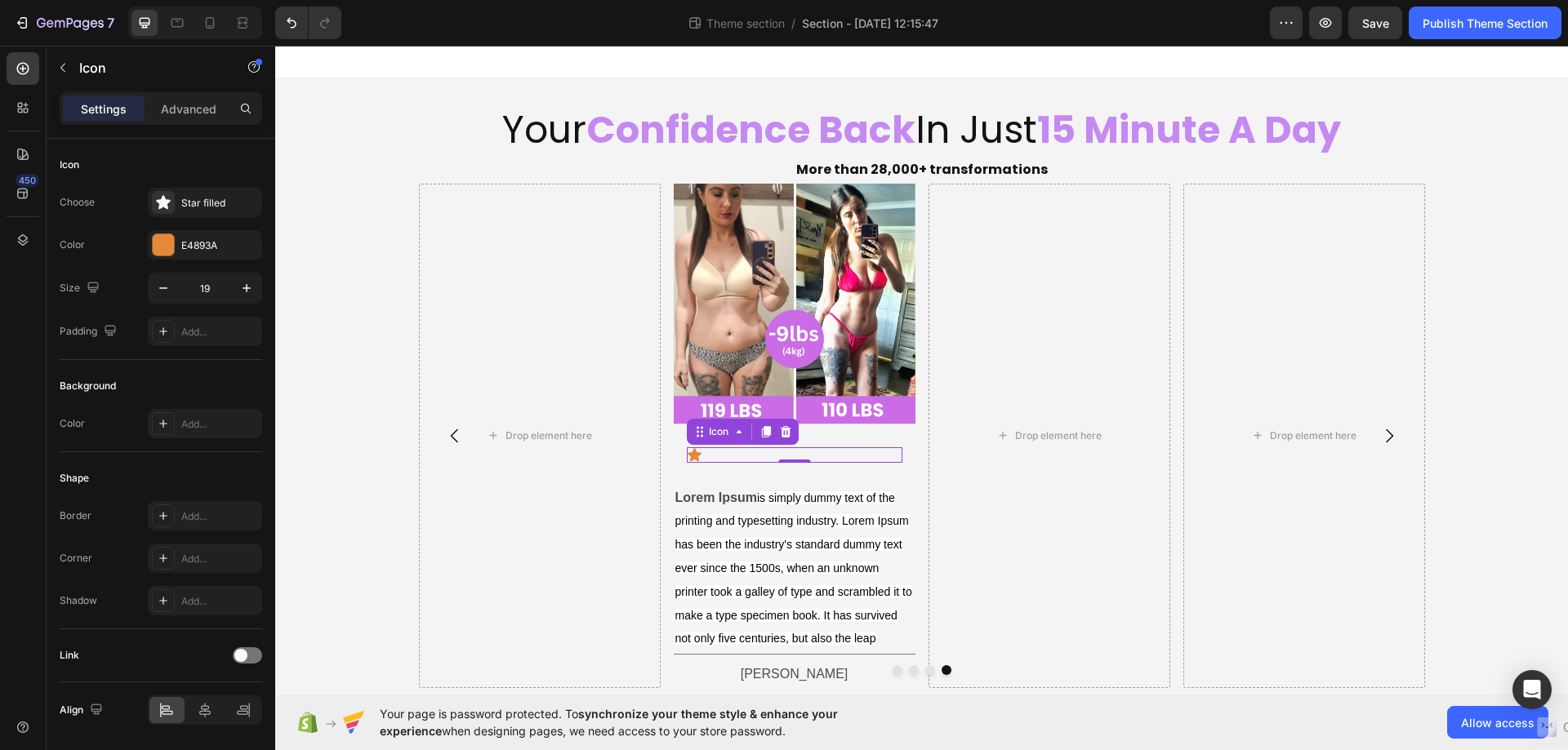
click at [723, 454] on div "Icon 0" at bounding box center [794, 455] width 216 height 16
click at [761, 433] on icon at bounding box center [766, 431] width 9 height 12
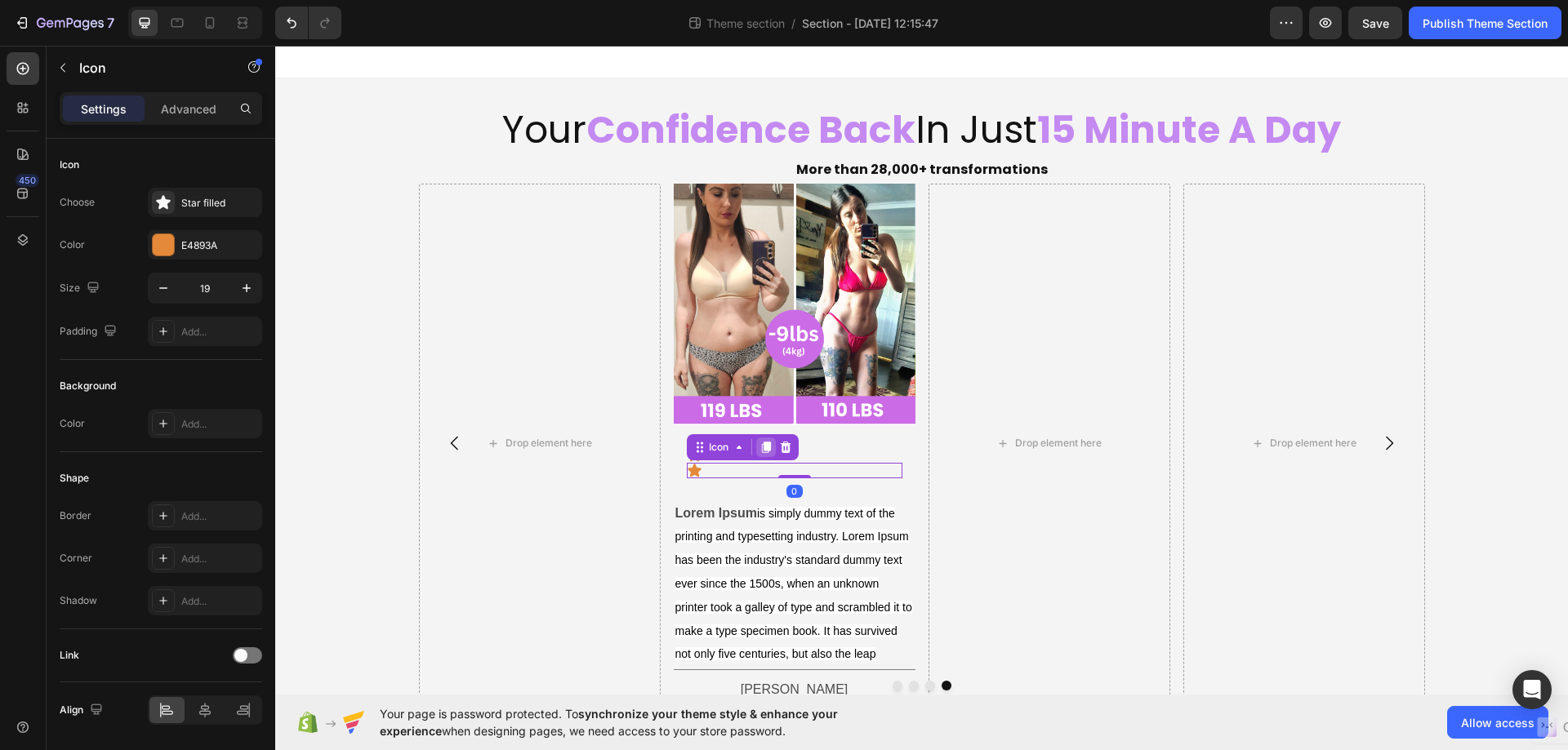
click at [760, 438] on div at bounding box center [765, 447] width 19 height 19
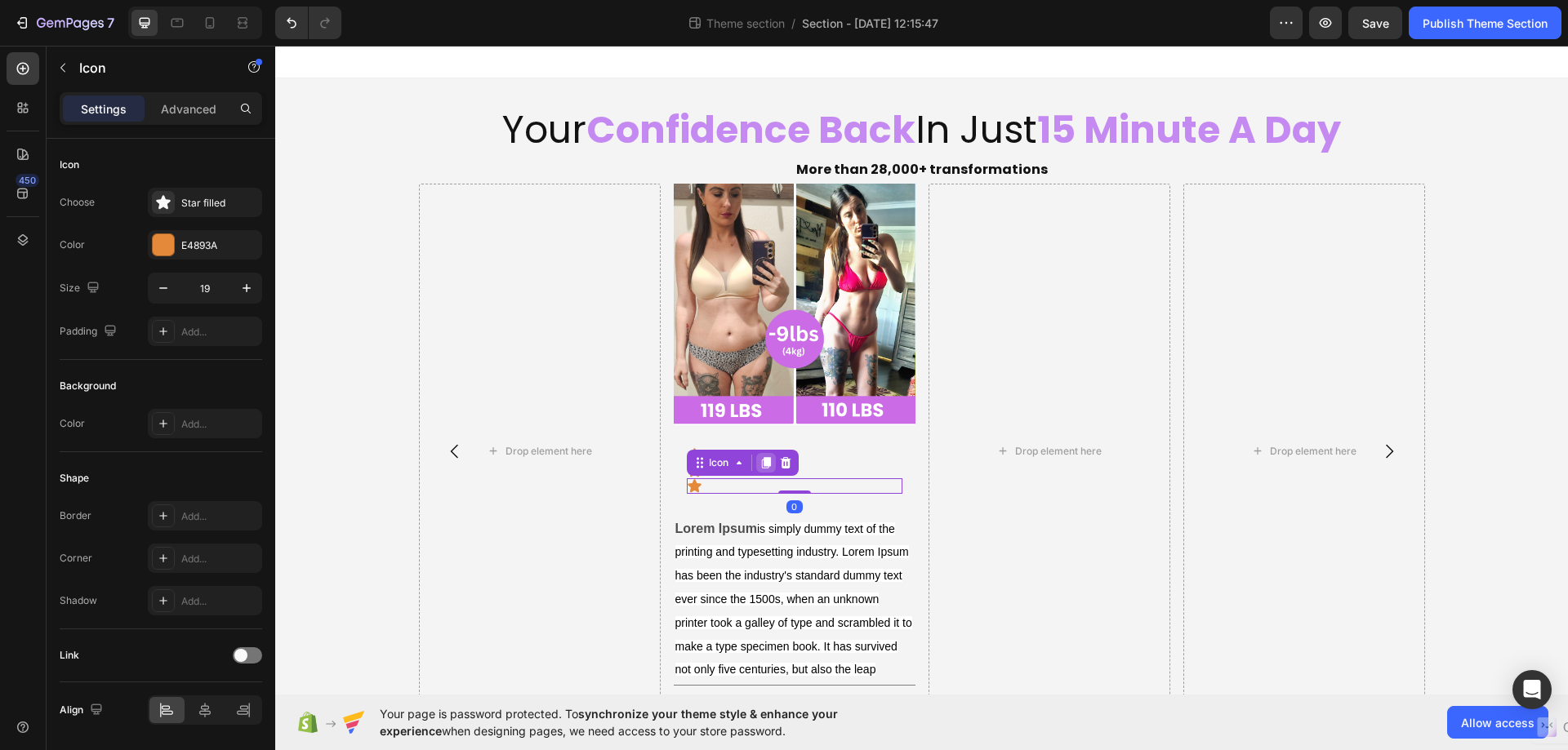
click at [759, 455] on div at bounding box center [765, 462] width 19 height 19
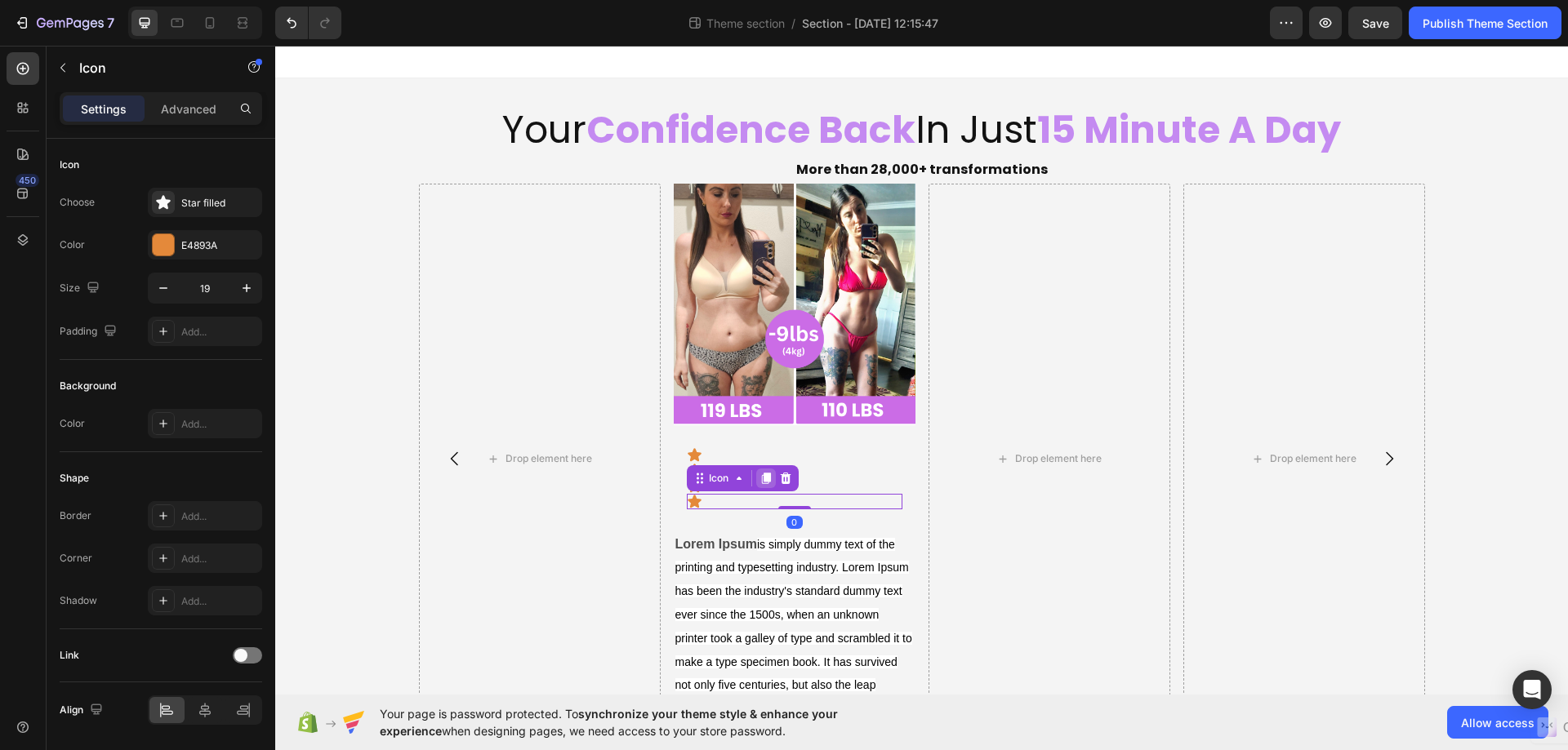
click at [760, 471] on icon at bounding box center [765, 478] width 13 height 13
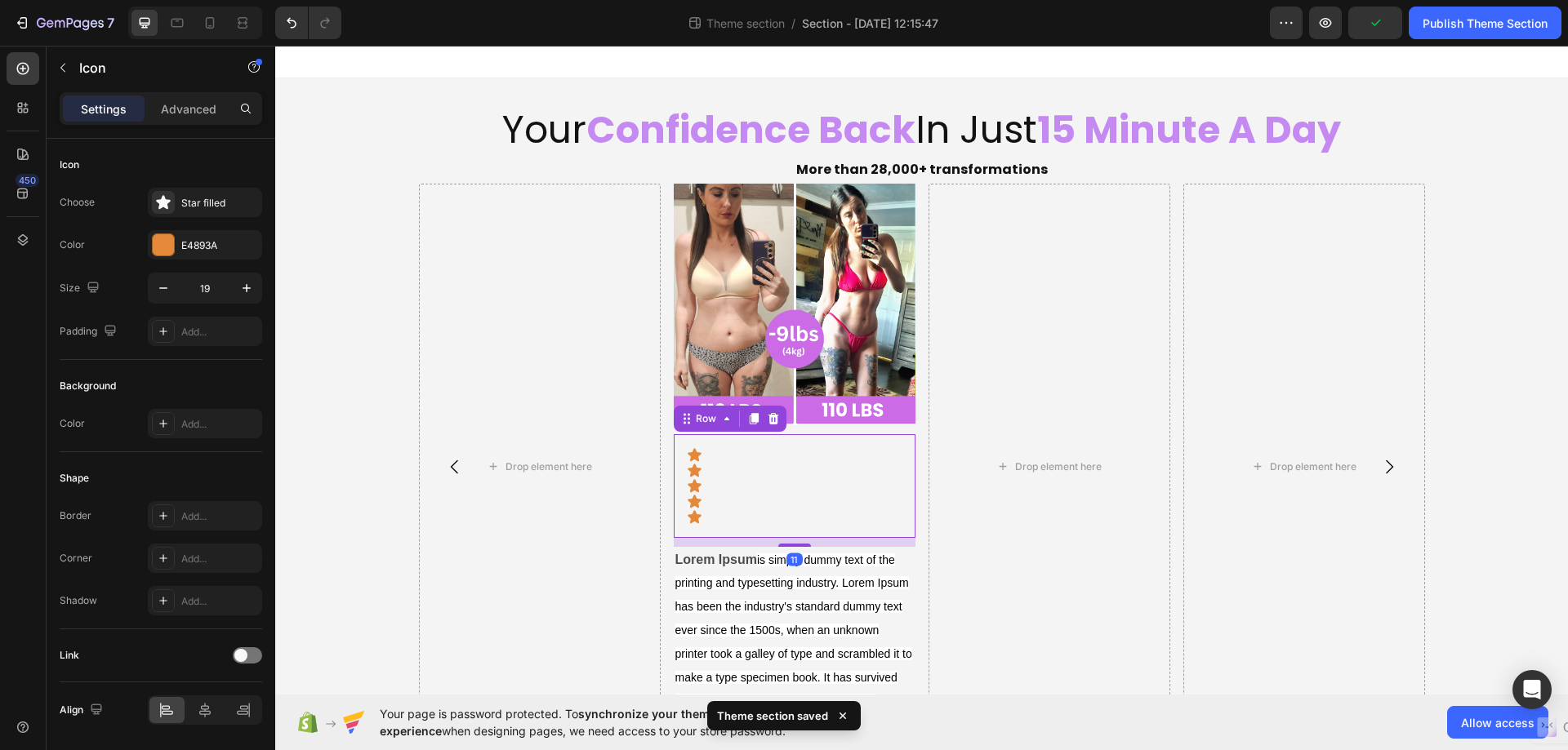
click at [901, 446] on div "Icon Icon Icon Icon Icon Row 11" at bounding box center [793, 485] width 241 height 103
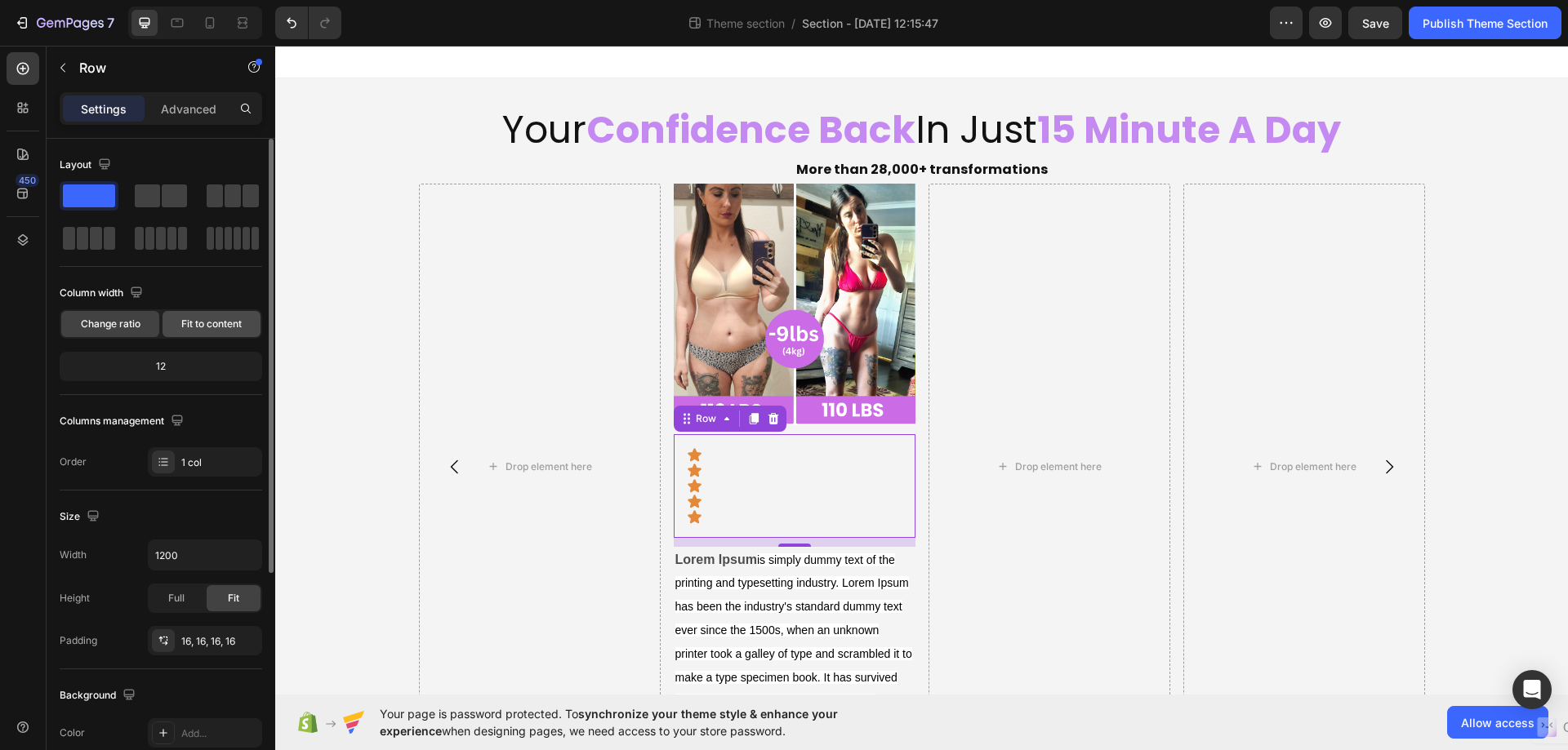
click at [203, 326] on span "Fit to content" at bounding box center [211, 324] width 60 height 15
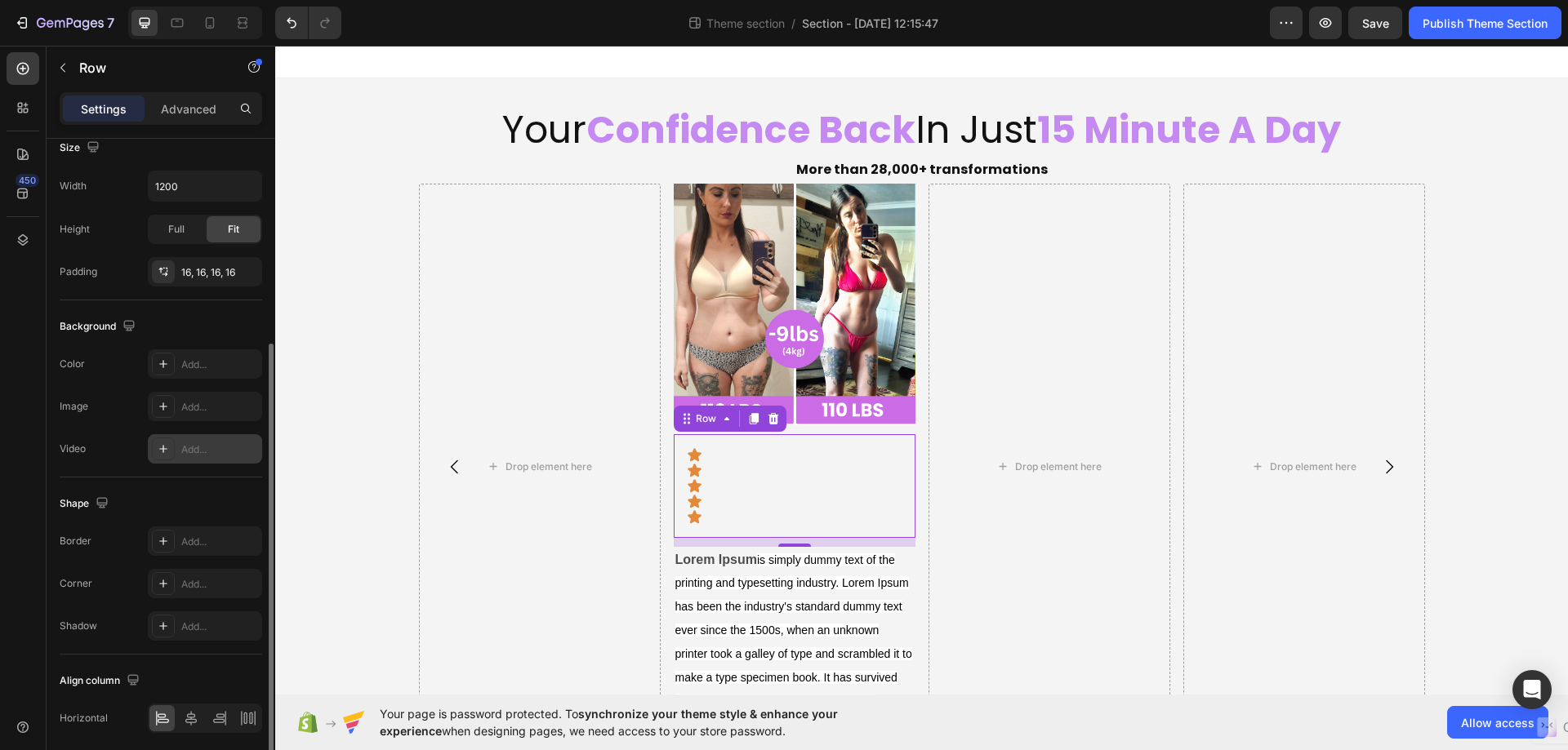
scroll to position [387, 0]
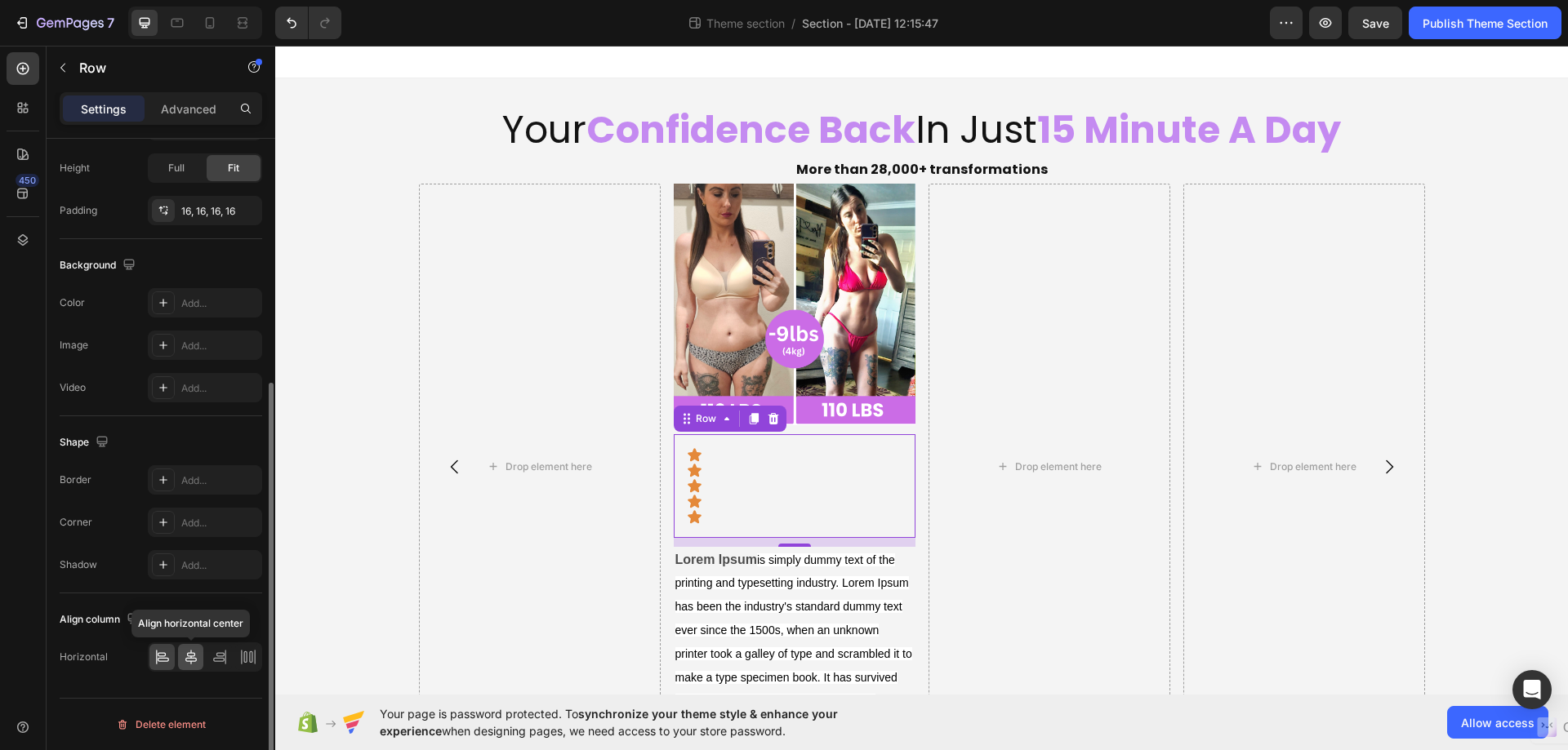
click at [185, 656] on icon at bounding box center [191, 657] width 16 height 16
click at [156, 648] on div at bounding box center [163, 657] width 26 height 26
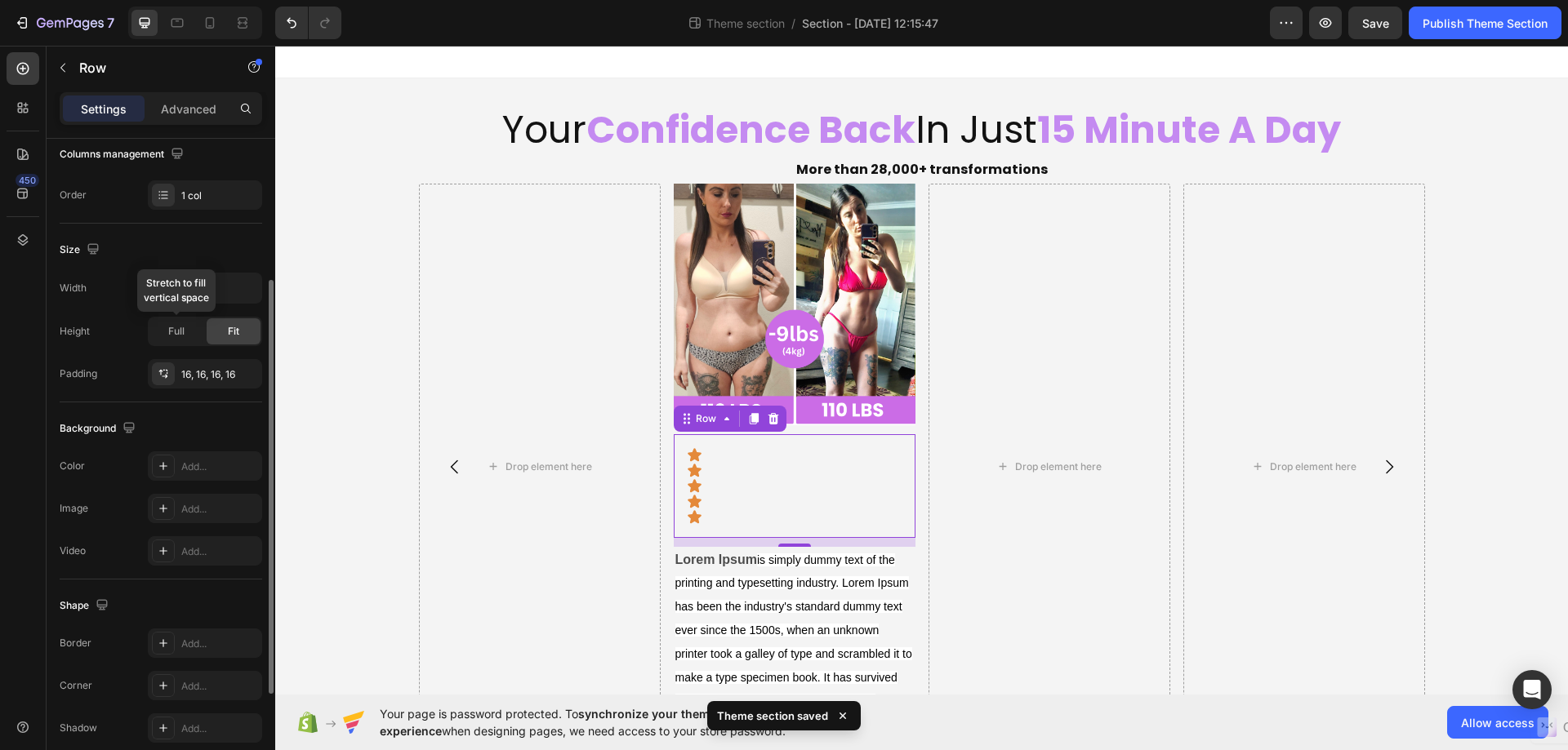
scroll to position [143, 0]
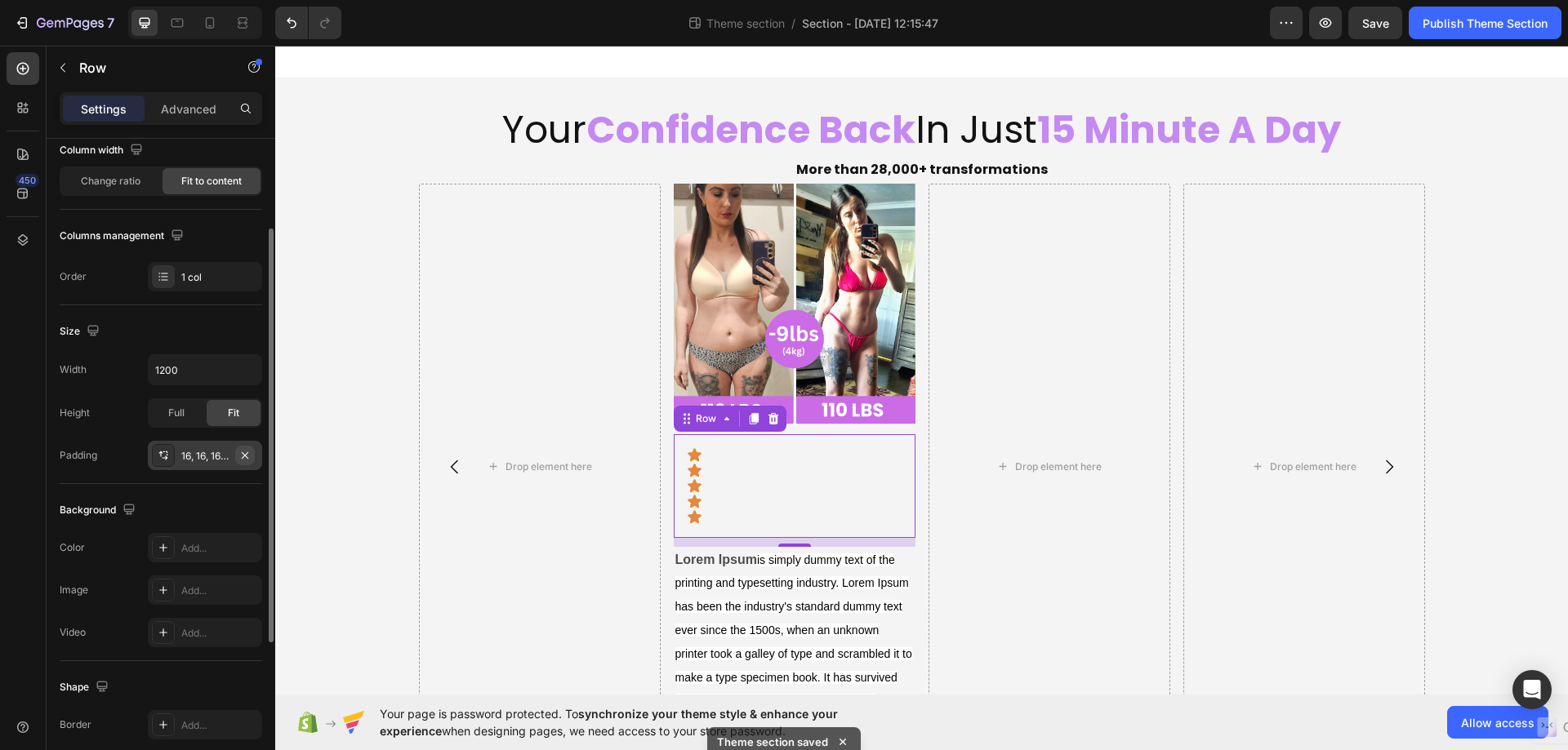
click at [238, 452] on icon "button" at bounding box center [245, 455] width 13 height 13
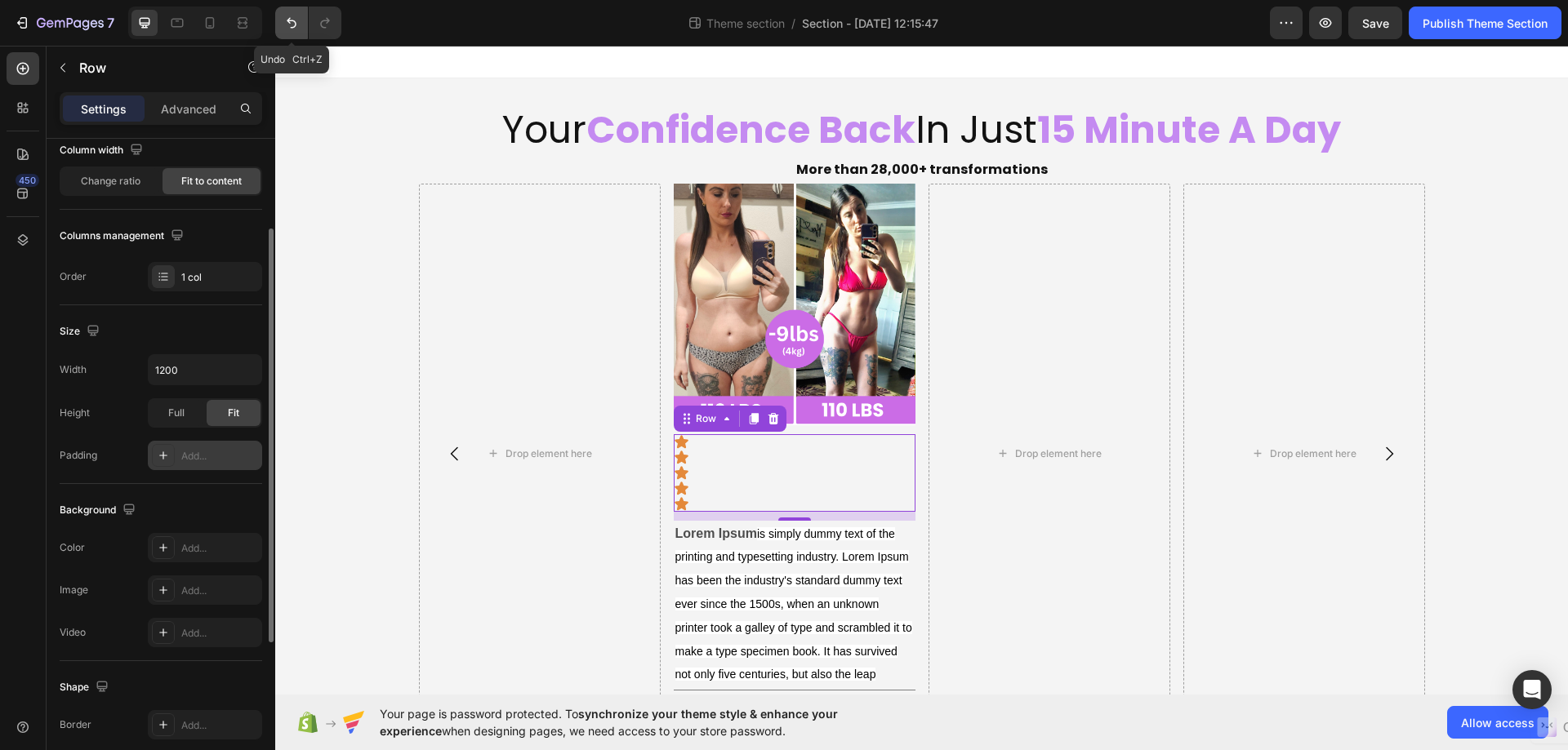
click at [302, 26] on button "Undo/Redo" at bounding box center [291, 23] width 33 height 33
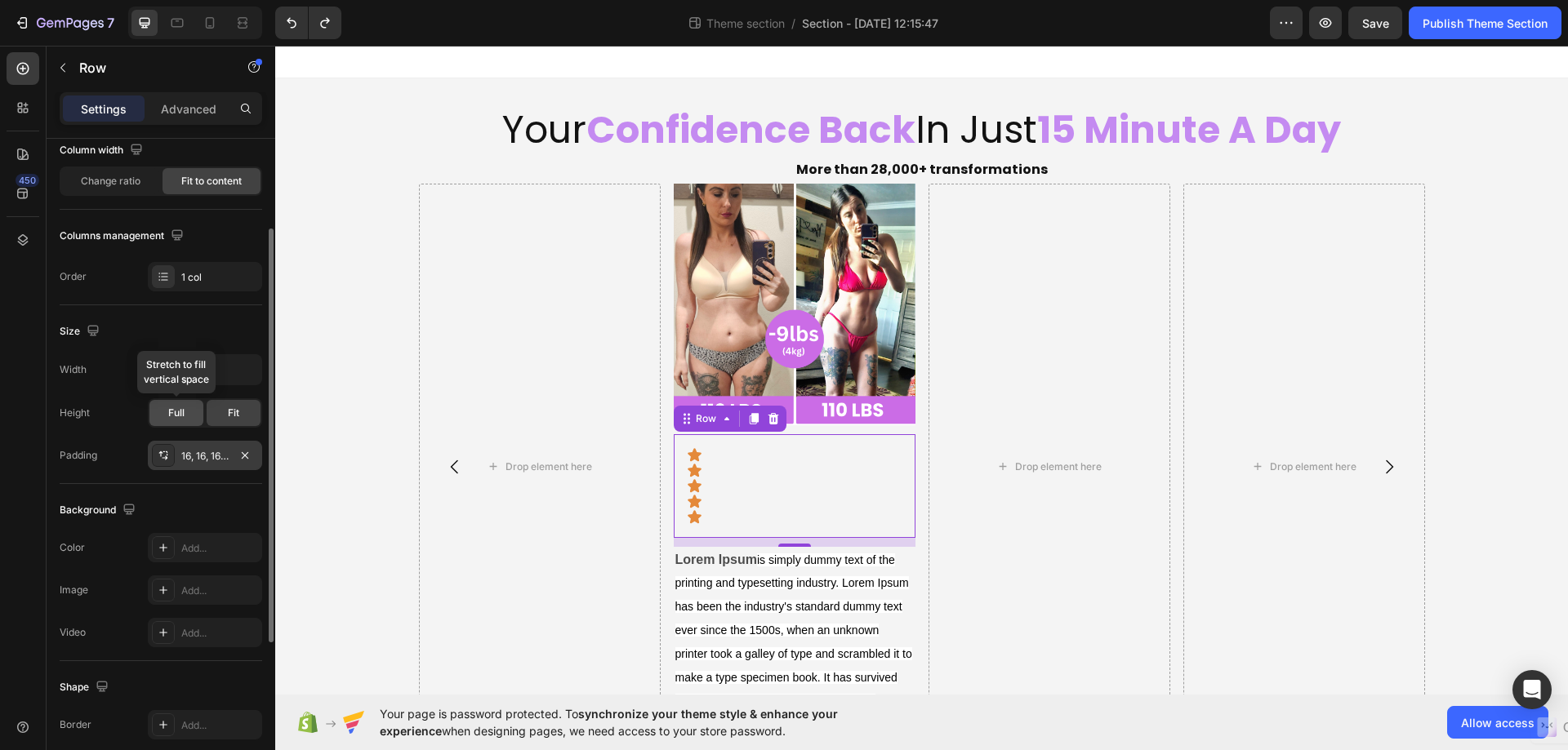
click at [173, 412] on span "Full" at bounding box center [176, 413] width 16 height 15
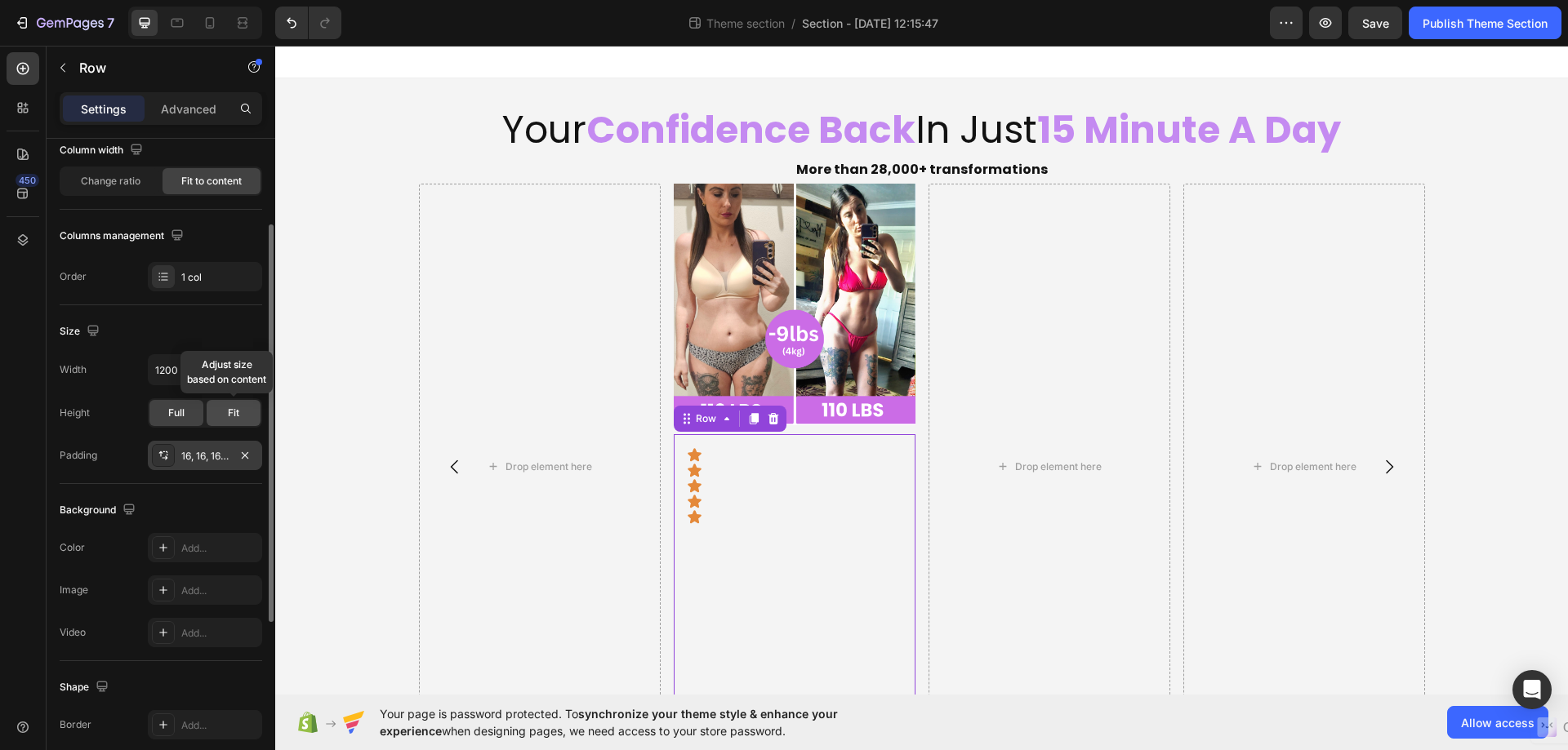
click at [246, 411] on div "Fit" at bounding box center [233, 413] width 54 height 26
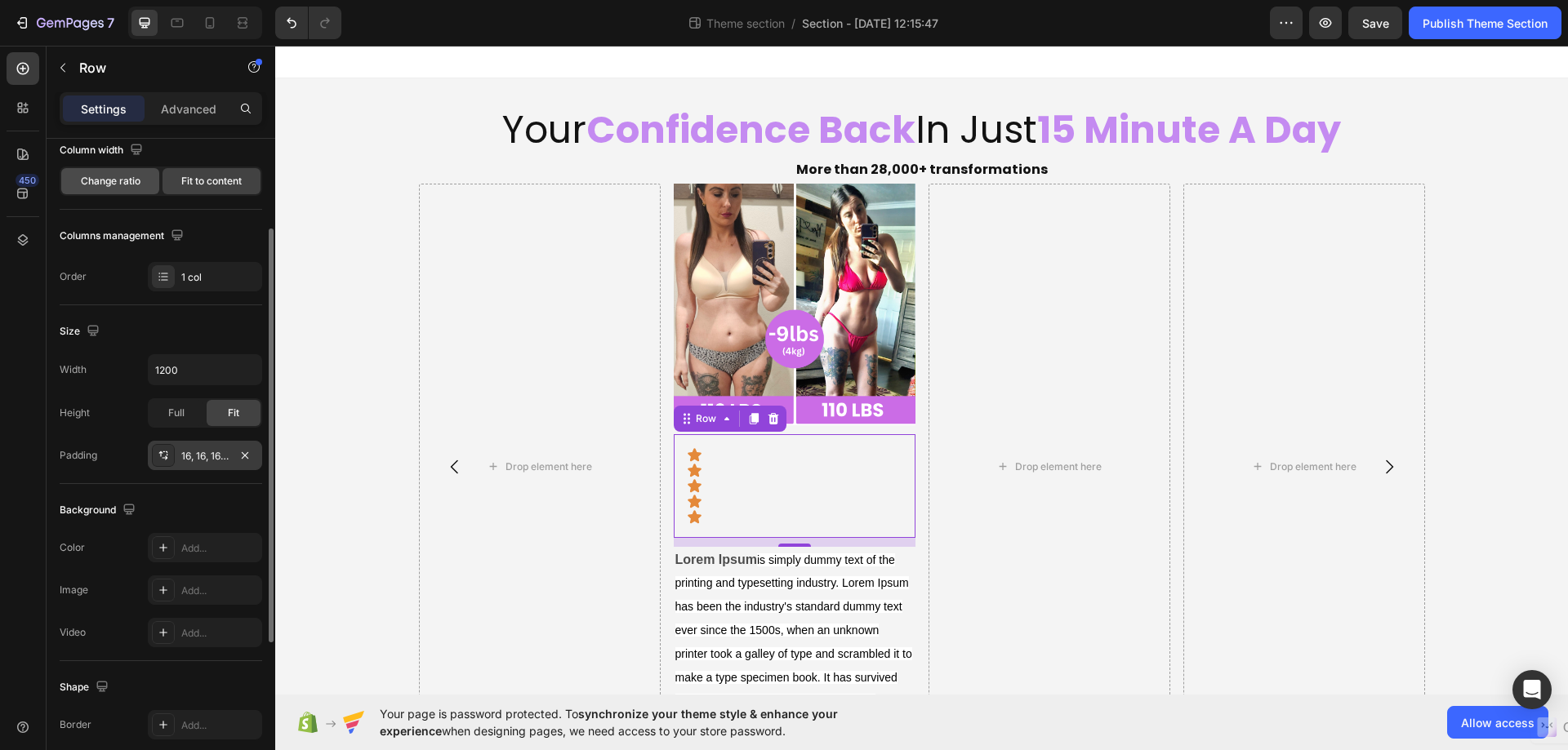
click at [115, 183] on span "Change ratio" at bounding box center [110, 181] width 59 height 15
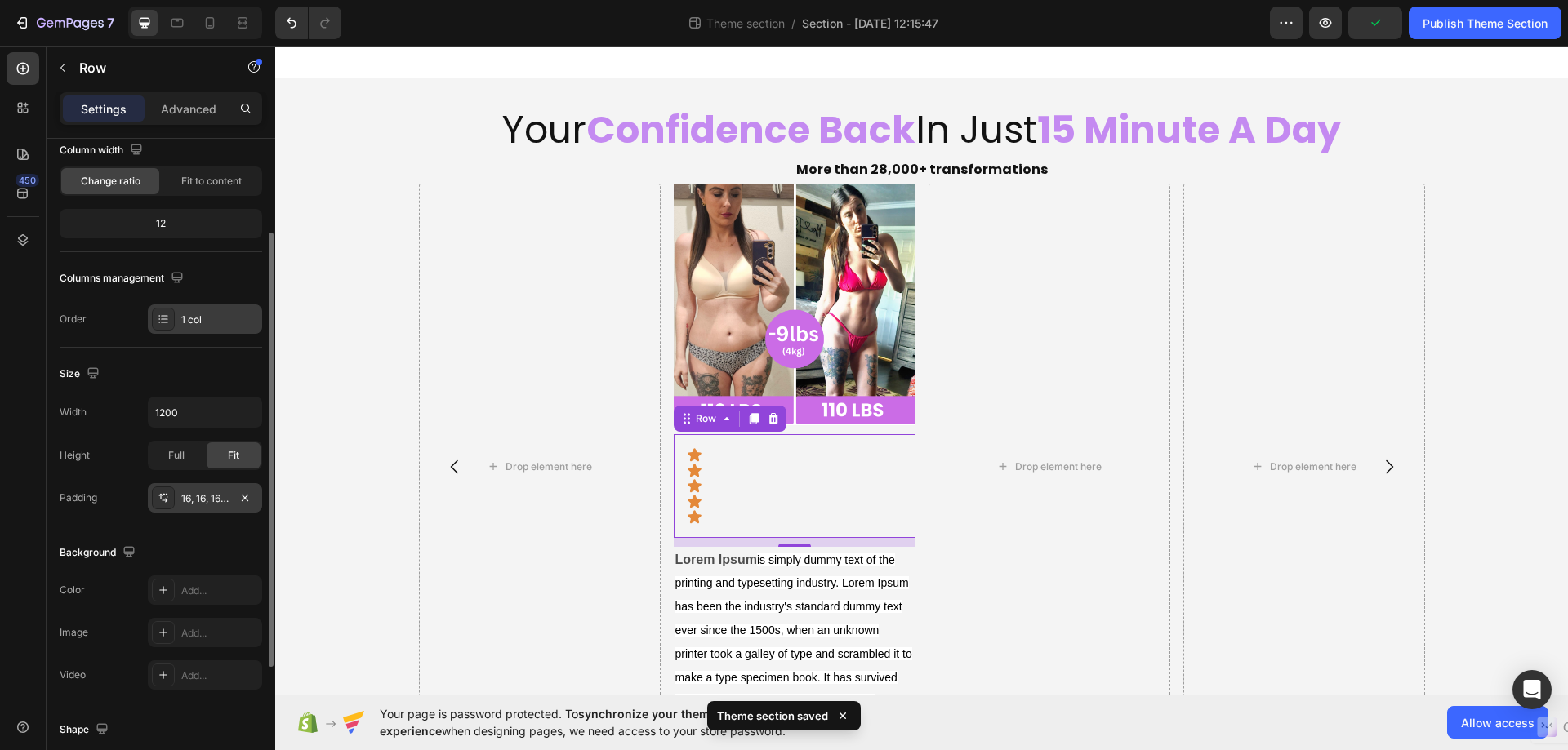
click at [227, 325] on div "1 col" at bounding box center [219, 320] width 77 height 15
click at [214, 366] on div "Size" at bounding box center [161, 374] width 203 height 26
click at [193, 212] on div "12" at bounding box center [161, 223] width 196 height 23
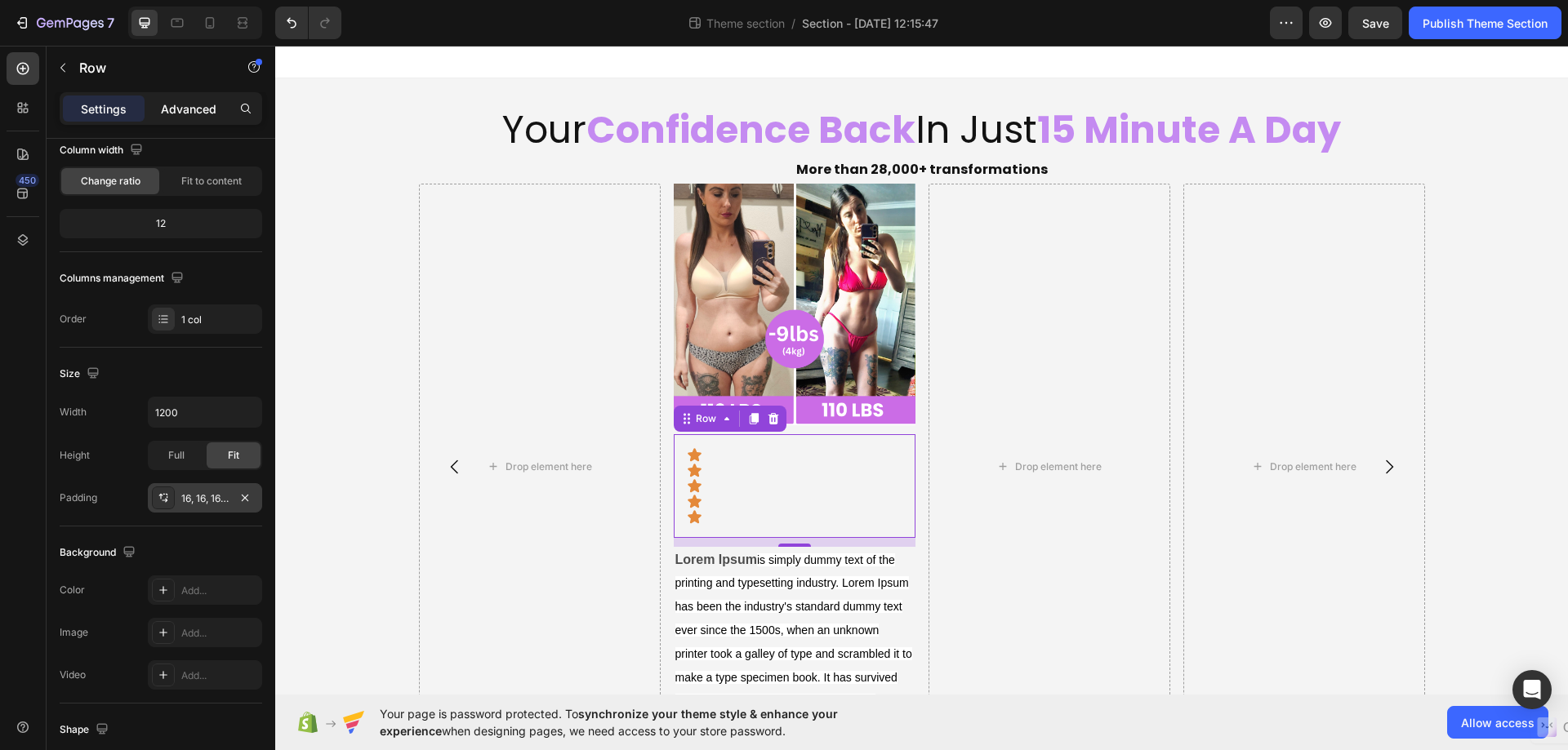
click at [198, 101] on p "Advanced" at bounding box center [188, 109] width 56 height 17
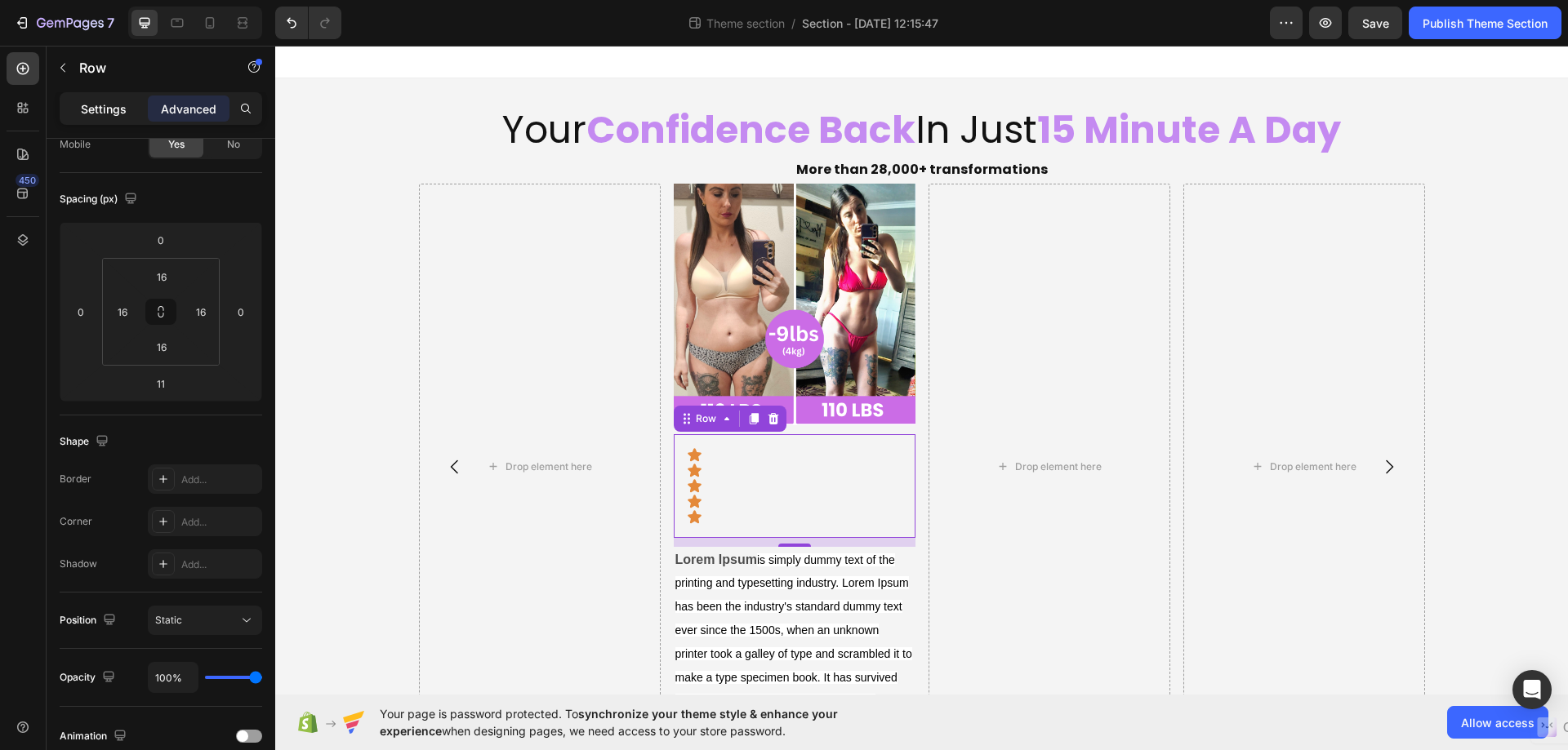
click at [111, 109] on p "Settings" at bounding box center [103, 109] width 46 height 17
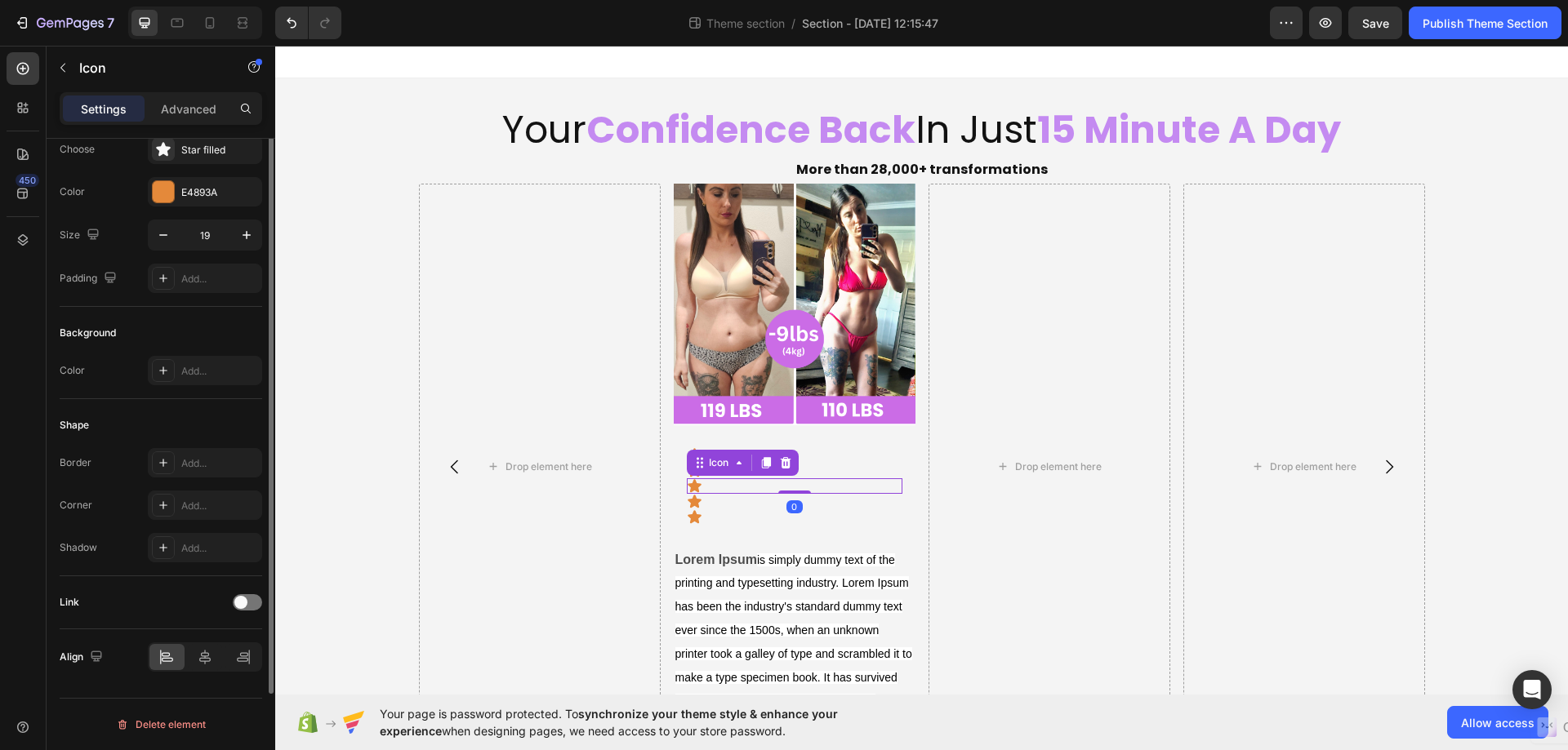
click at [808, 486] on div "Icon 0" at bounding box center [794, 486] width 216 height 16
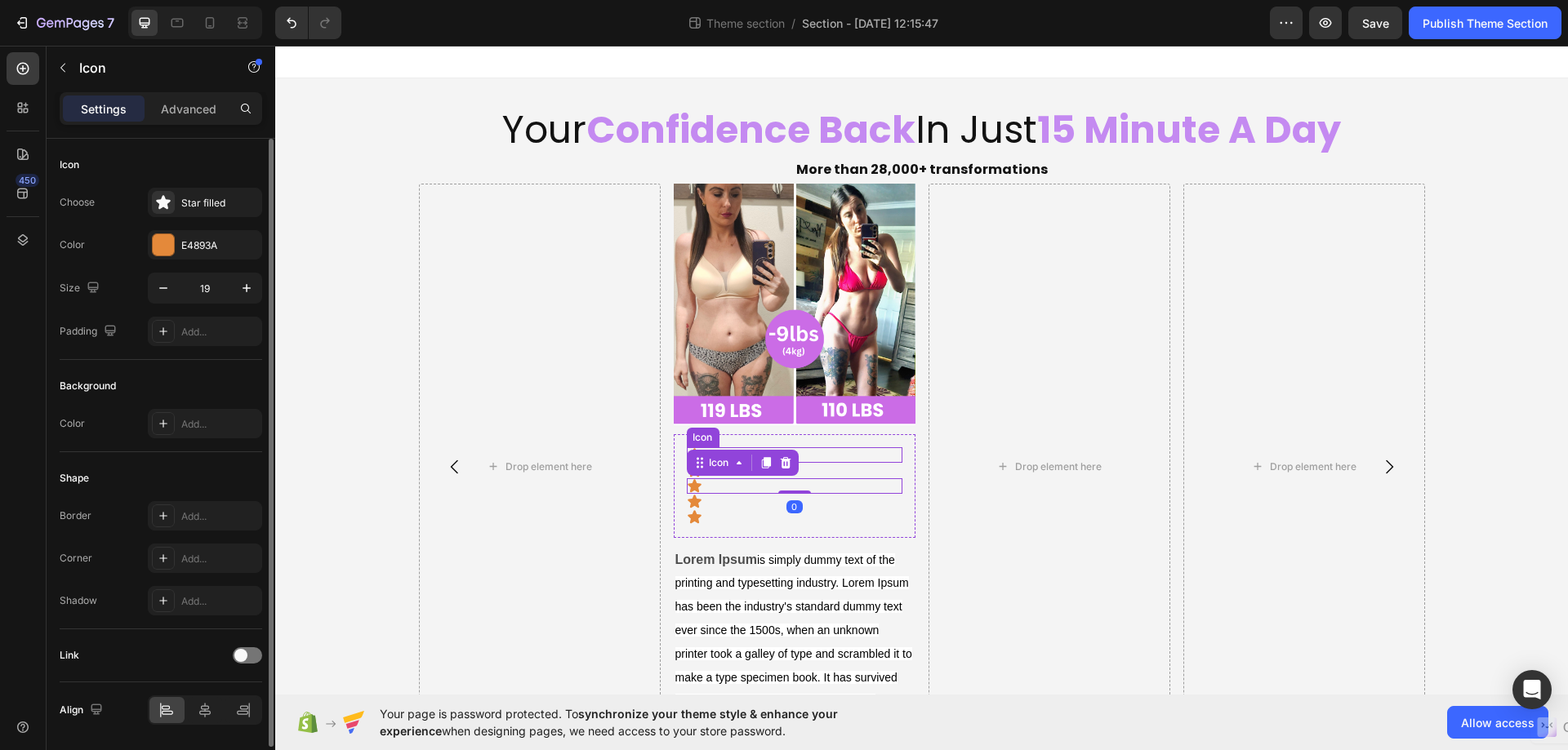
click at [832, 453] on div "Icon" at bounding box center [794, 455] width 216 height 16
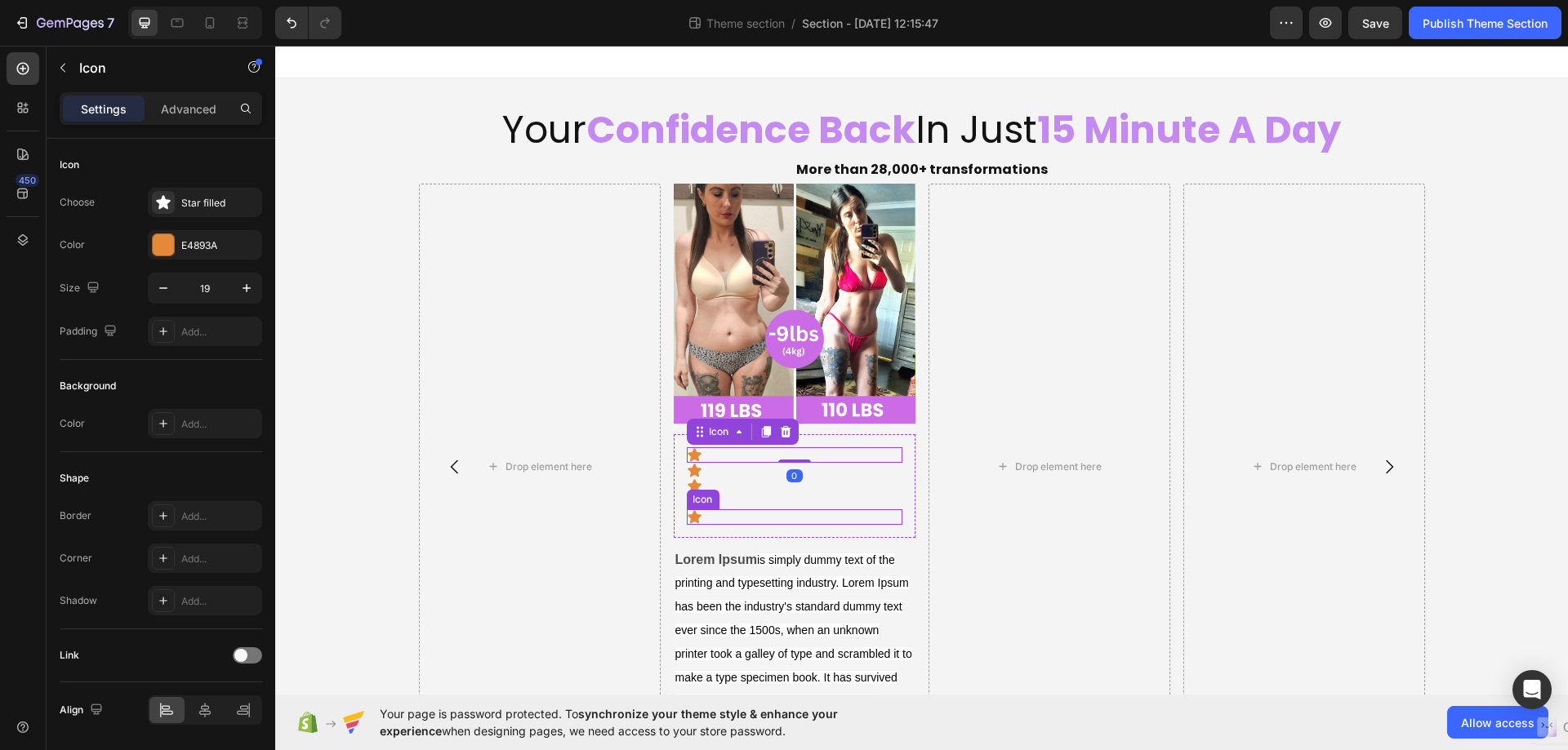
click at [884, 521] on div "Icon" at bounding box center [794, 517] width 216 height 16
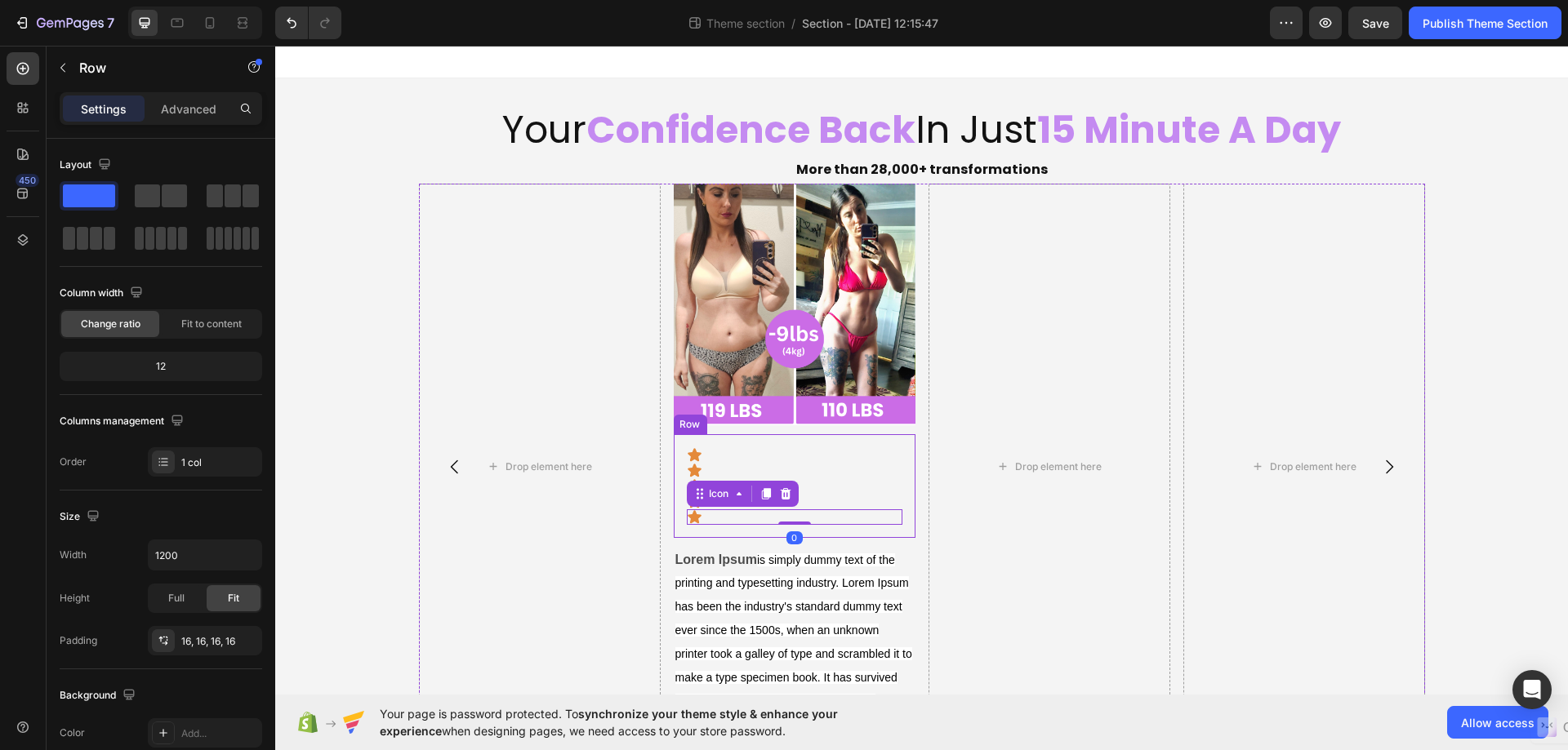
click at [898, 529] on div "Icon Icon Icon Icon Icon 0 Row" at bounding box center [793, 485] width 241 height 103
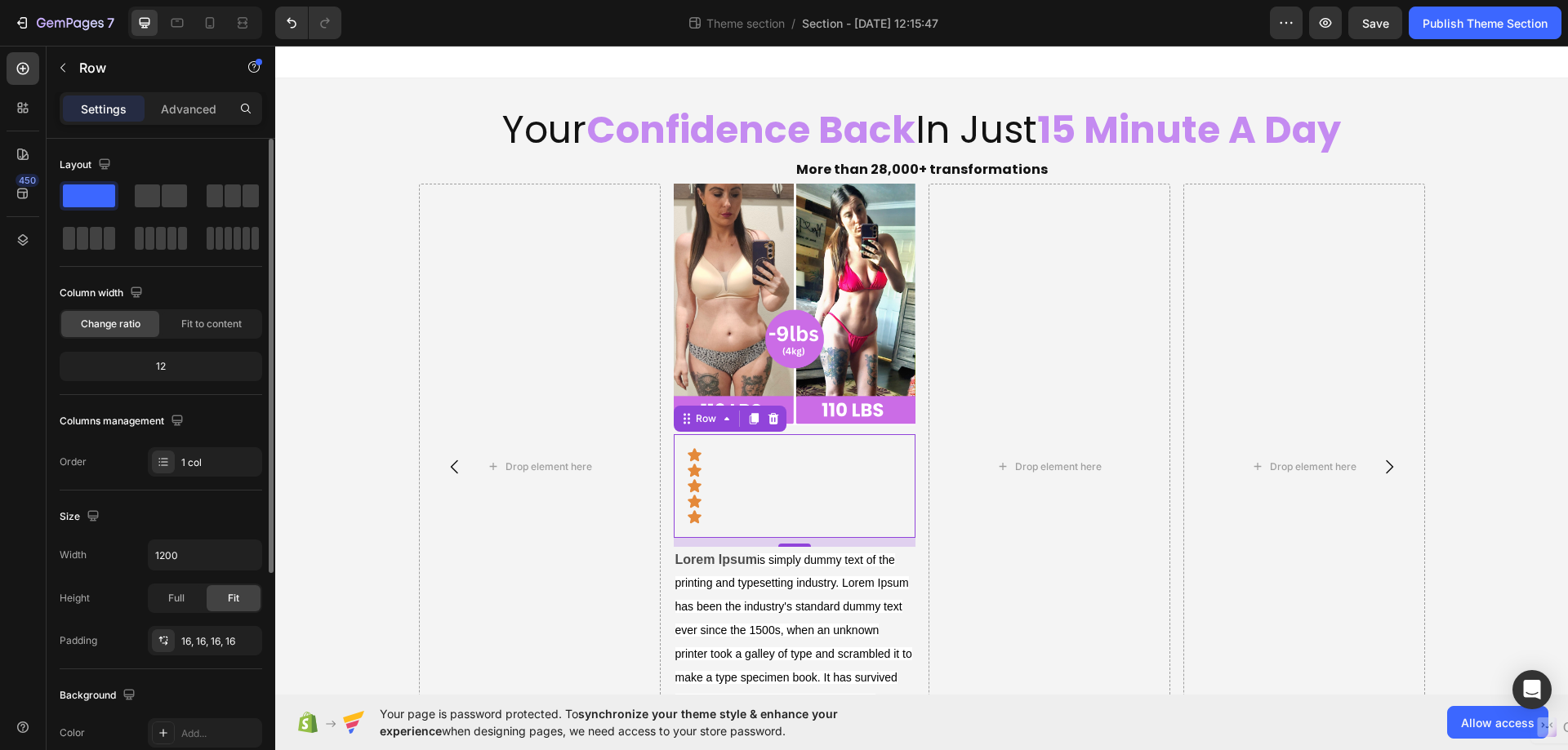
click at [81, 203] on span at bounding box center [89, 195] width 52 height 23
click at [124, 326] on span "Change ratio" at bounding box center [110, 324] width 59 height 15
click at [233, 364] on div "12" at bounding box center [161, 366] width 196 height 23
click at [225, 469] on div "1 col" at bounding box center [219, 463] width 77 height 15
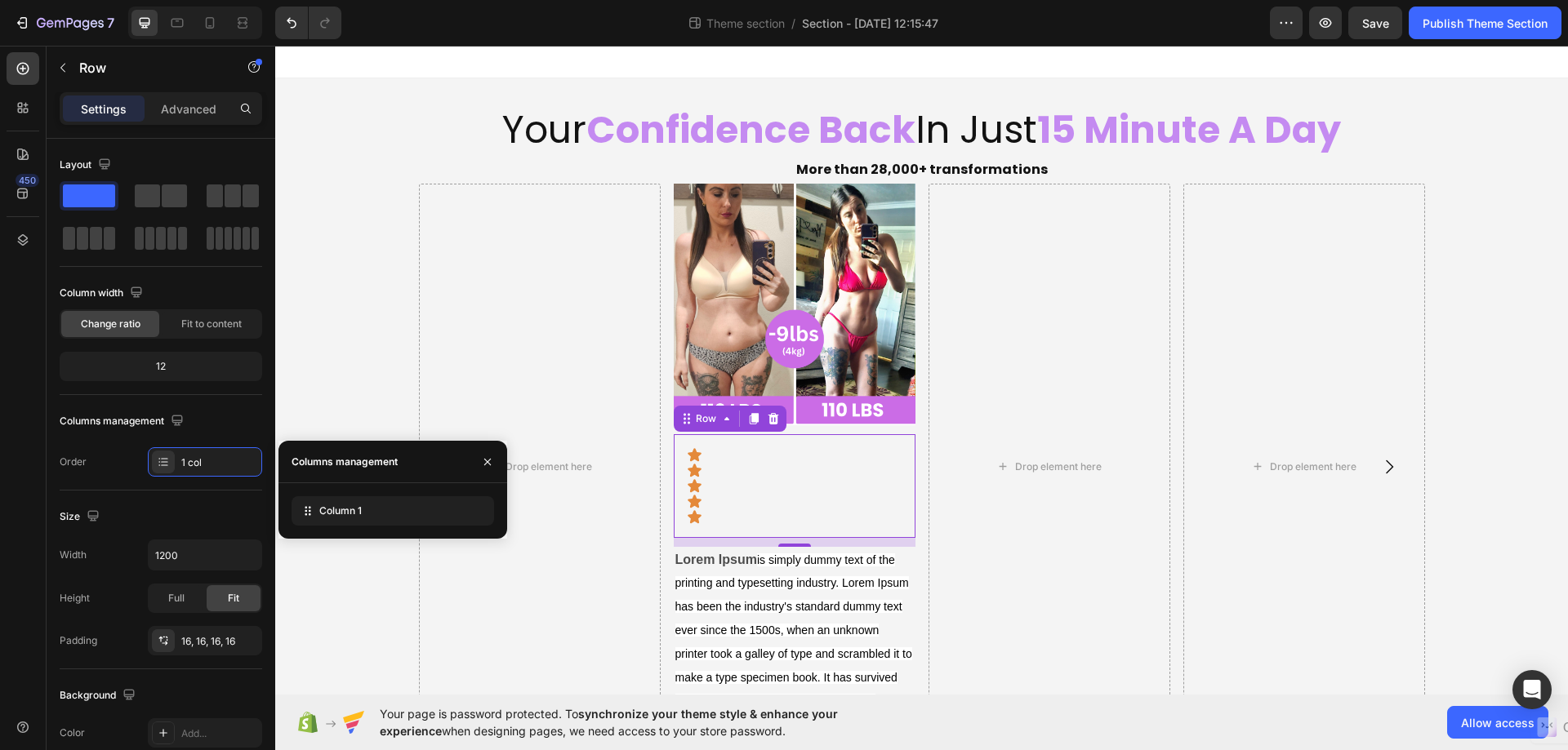
click at [334, 461] on div "Columns management" at bounding box center [344, 462] width 106 height 15
click at [355, 508] on span "Column 1" at bounding box center [340, 511] width 42 height 15
click at [326, 456] on div "Columns management" at bounding box center [344, 462] width 106 height 15
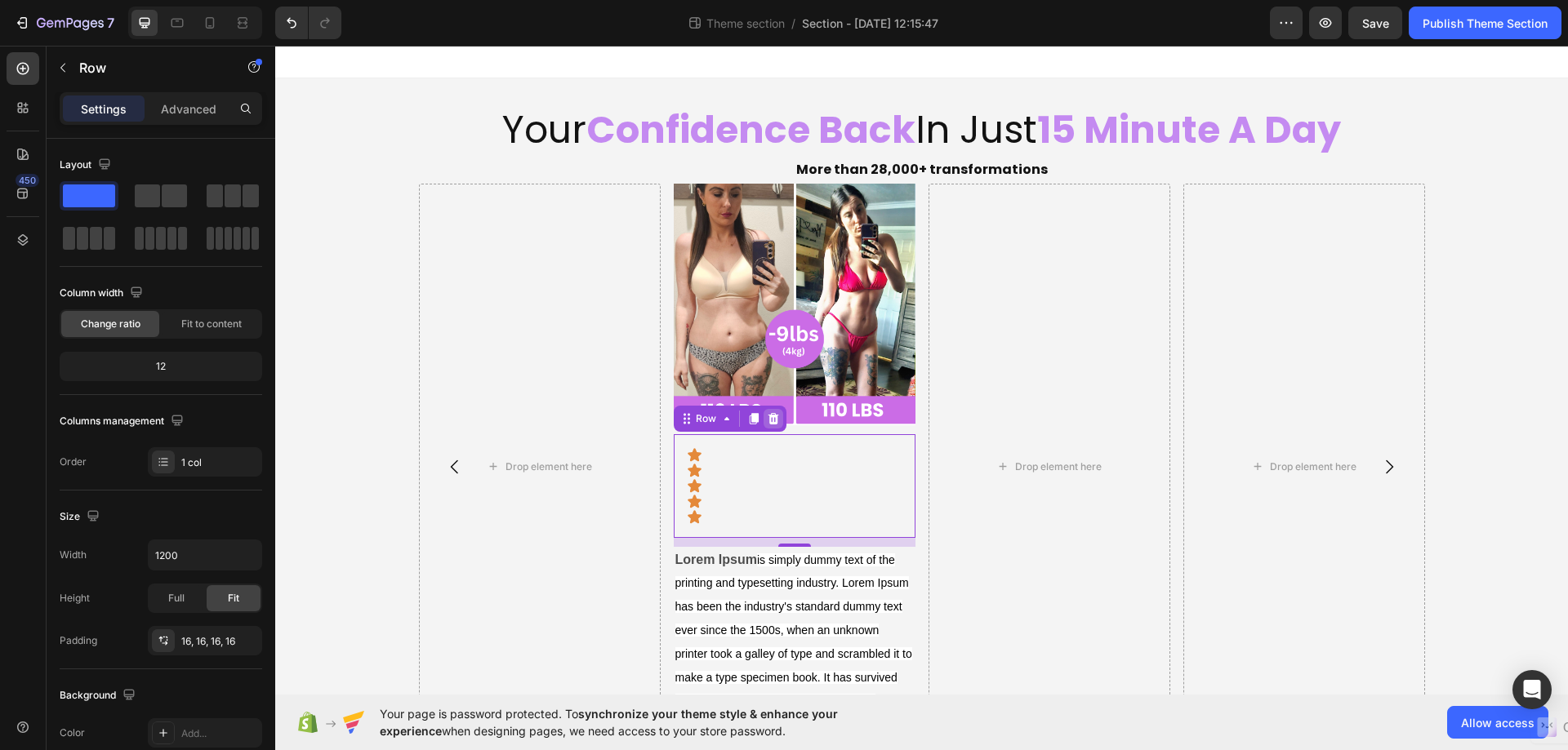
click at [767, 410] on div at bounding box center [772, 418] width 19 height 19
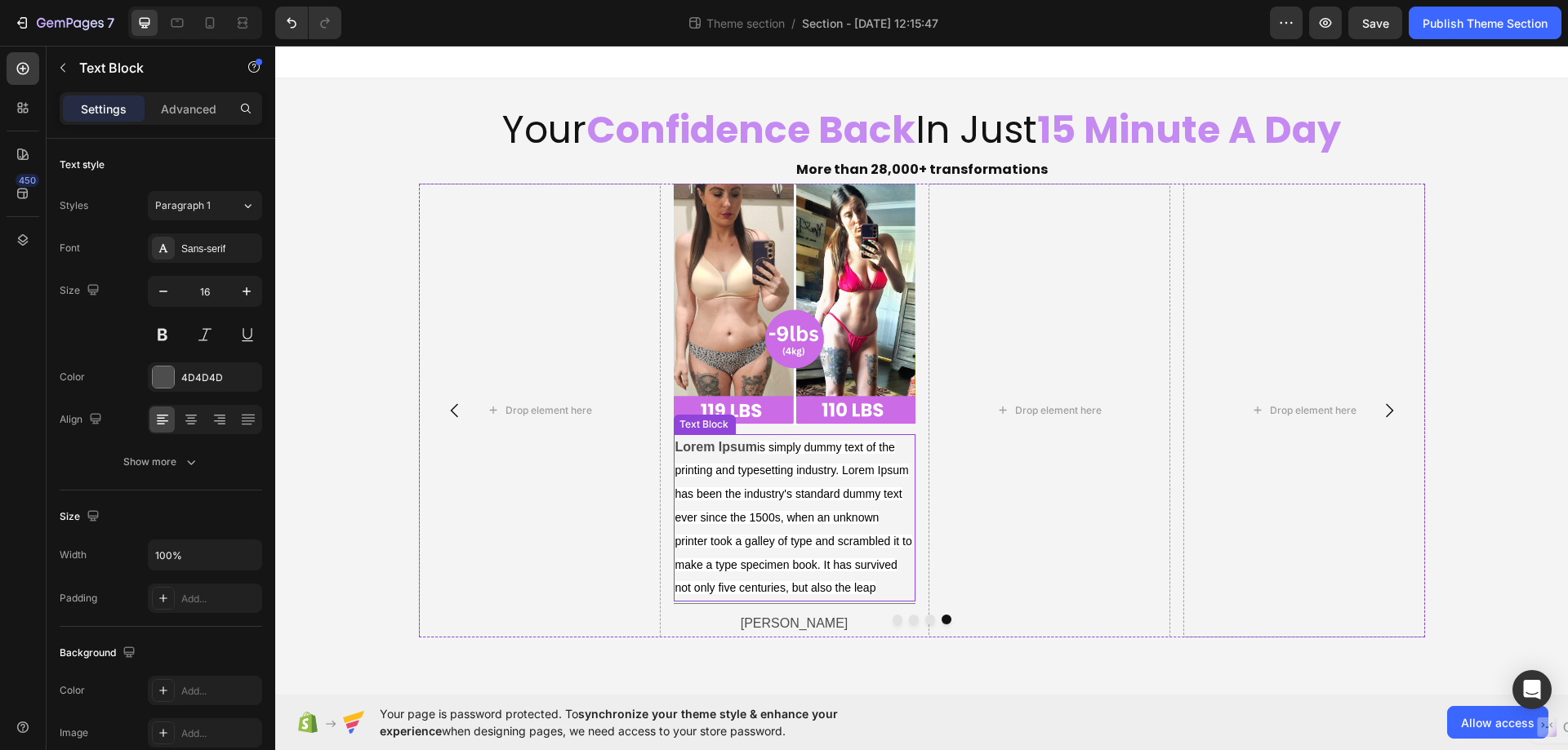
click at [766, 434] on div "Lorem Ipsum is simply dummy text of the printing and typesetting industry. Lore…" at bounding box center [793, 518] width 241 height 168
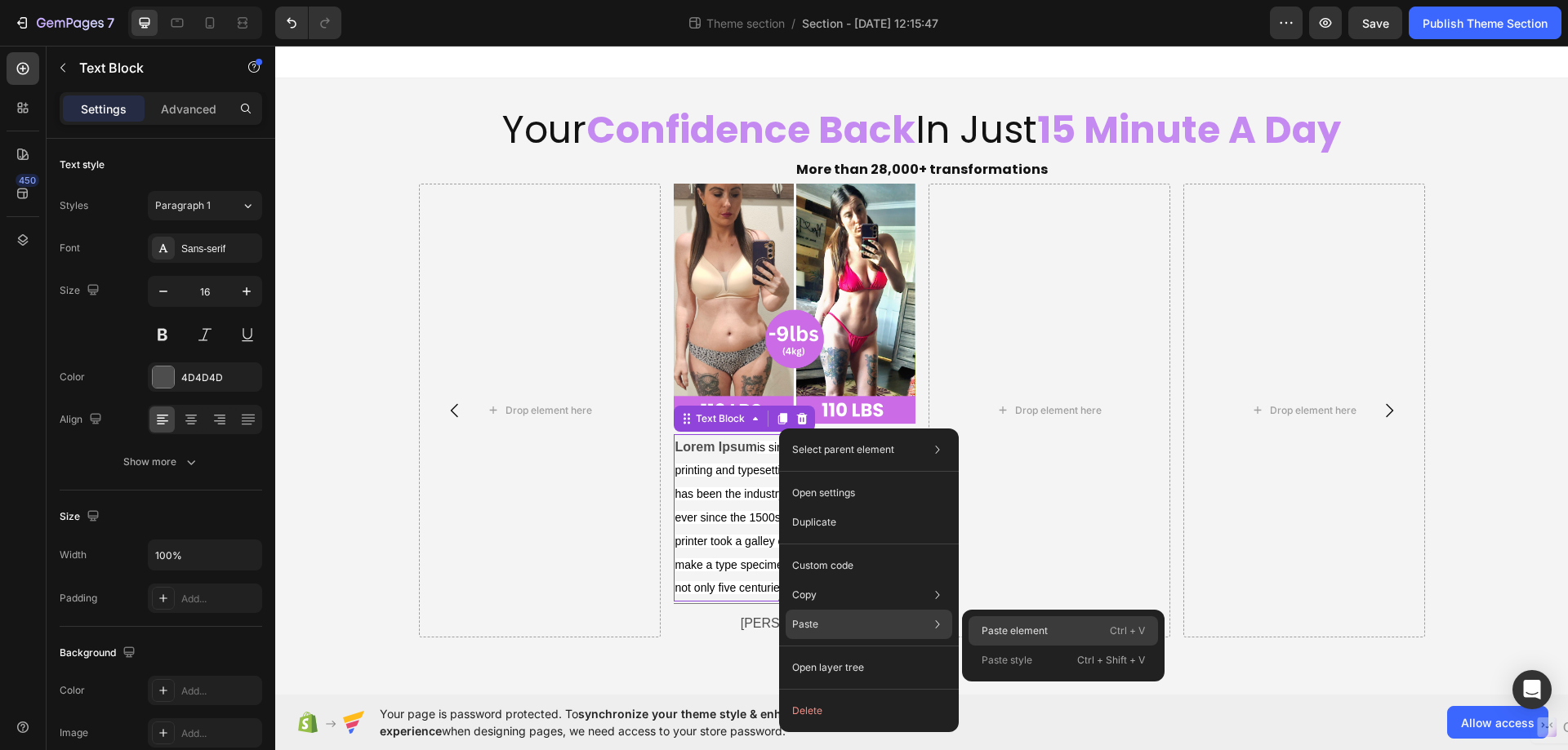
drag, startPoint x: 996, startPoint y: 629, endPoint x: 694, endPoint y: 512, distance: 323.9
click at [996, 629] on p "Paste element" at bounding box center [1014, 631] width 66 height 15
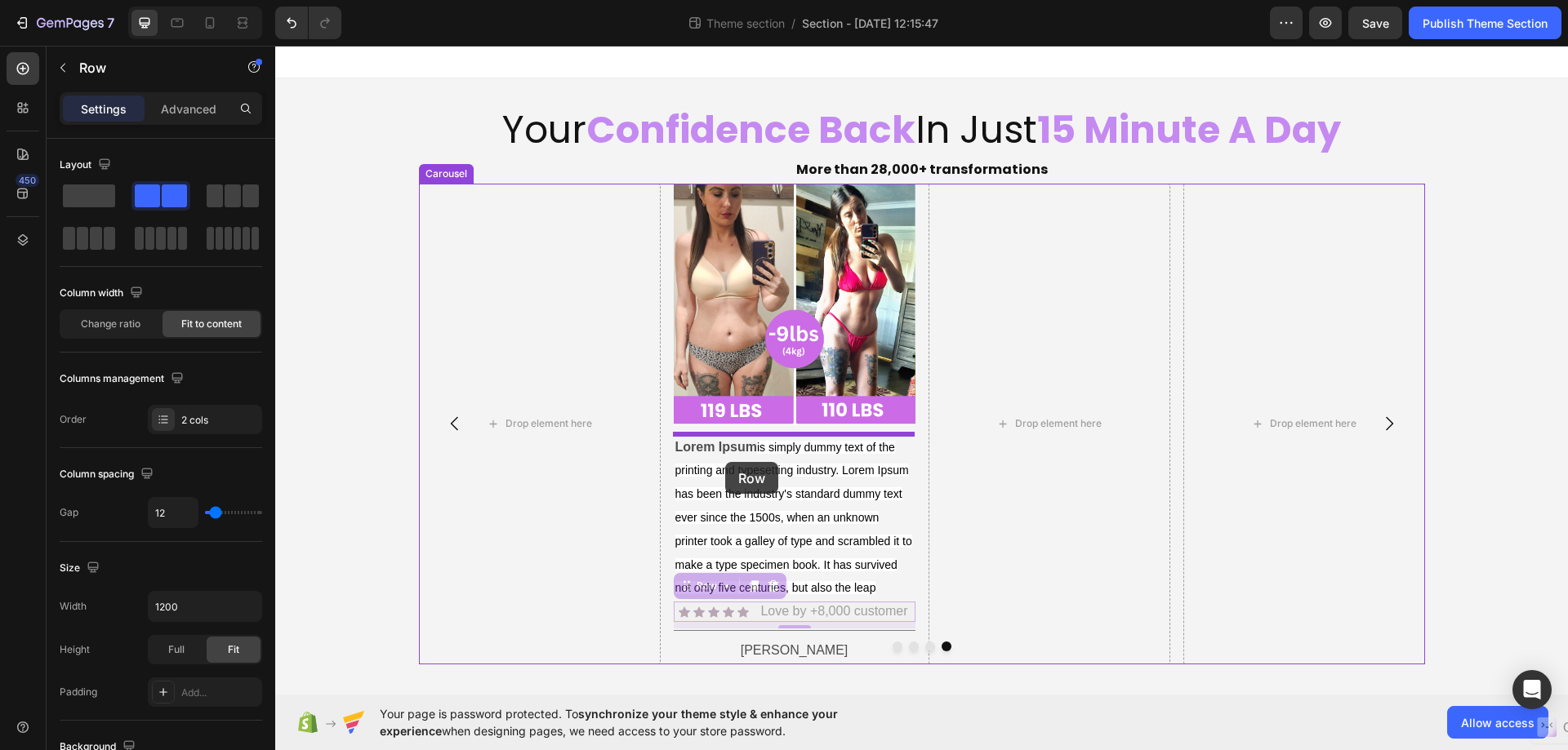
drag, startPoint x: 684, startPoint y: 593, endPoint x: 725, endPoint y: 462, distance: 137.3
click at [725, 462] on div "Your Confidence Back In Just 15 Minute A Day Heading More than 28,000+ transfor…" at bounding box center [921, 368] width 1292 height 645
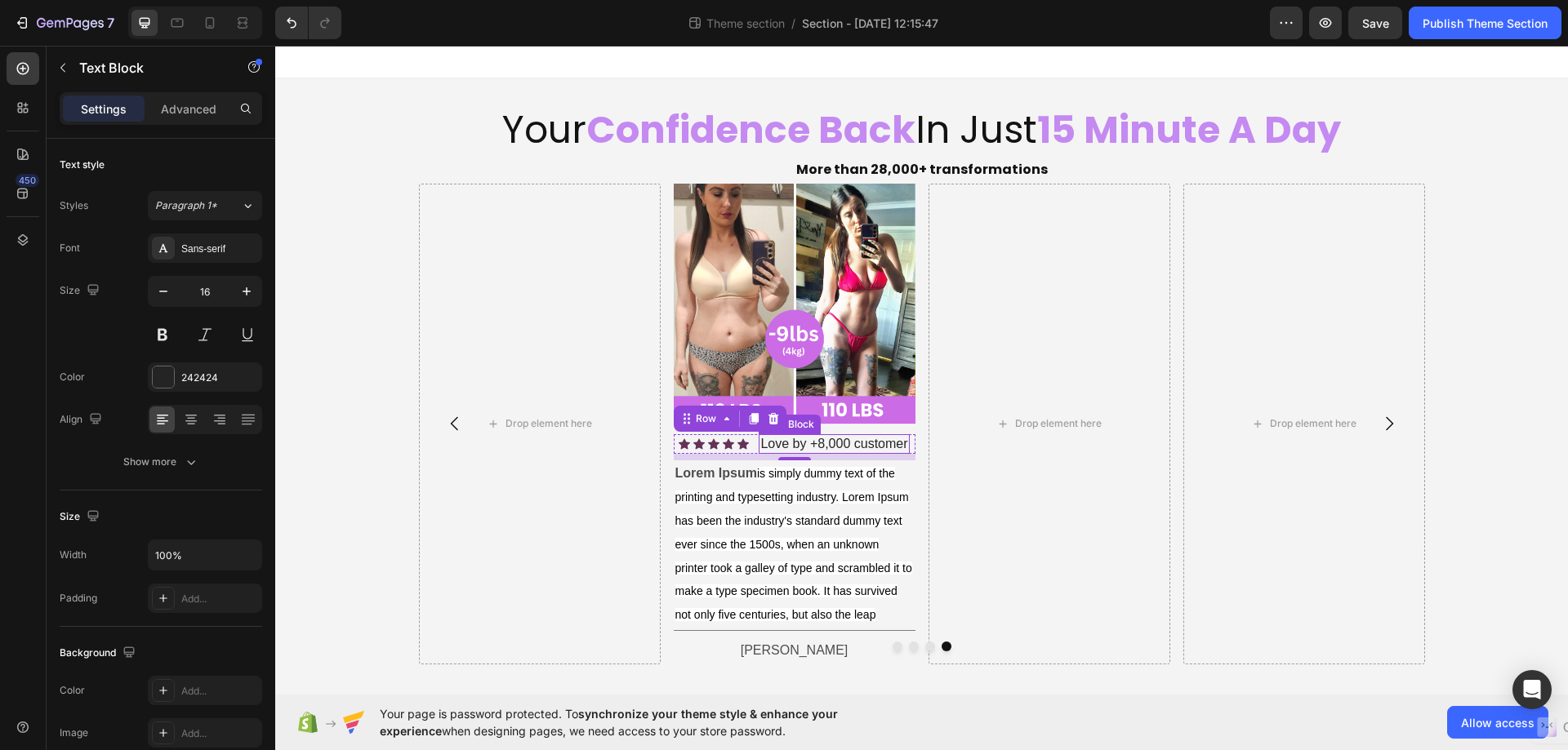
click at [764, 446] on p "Love by +8,000 customer" at bounding box center [833, 444] width 147 height 17
click at [884, 424] on icon at bounding box center [887, 417] width 11 height 12
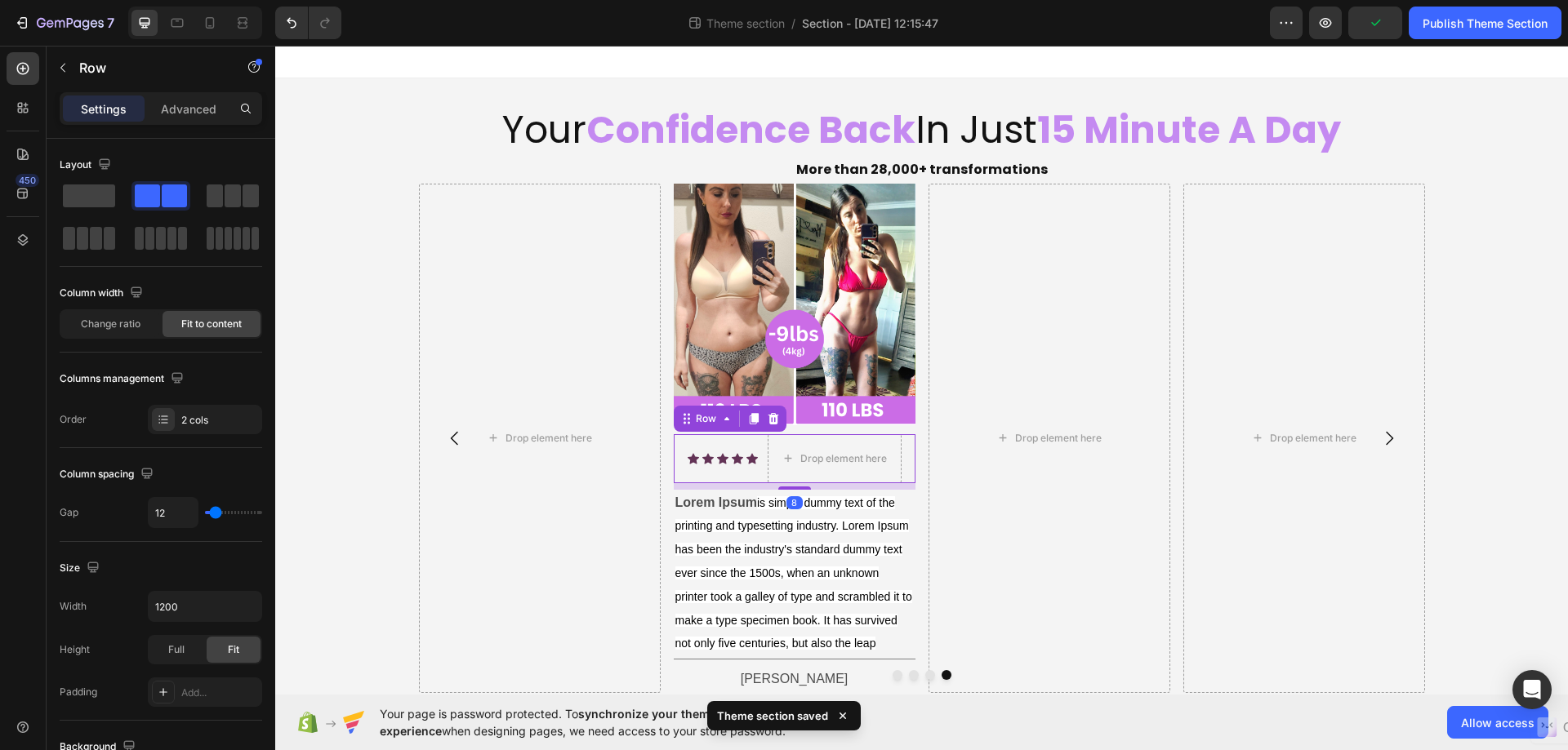
click at [899, 457] on div "Icon Icon Icon Icon Icon Icon List Drop element here Row 8" at bounding box center [793, 459] width 241 height 49
click at [73, 188] on span at bounding box center [89, 195] width 52 height 23
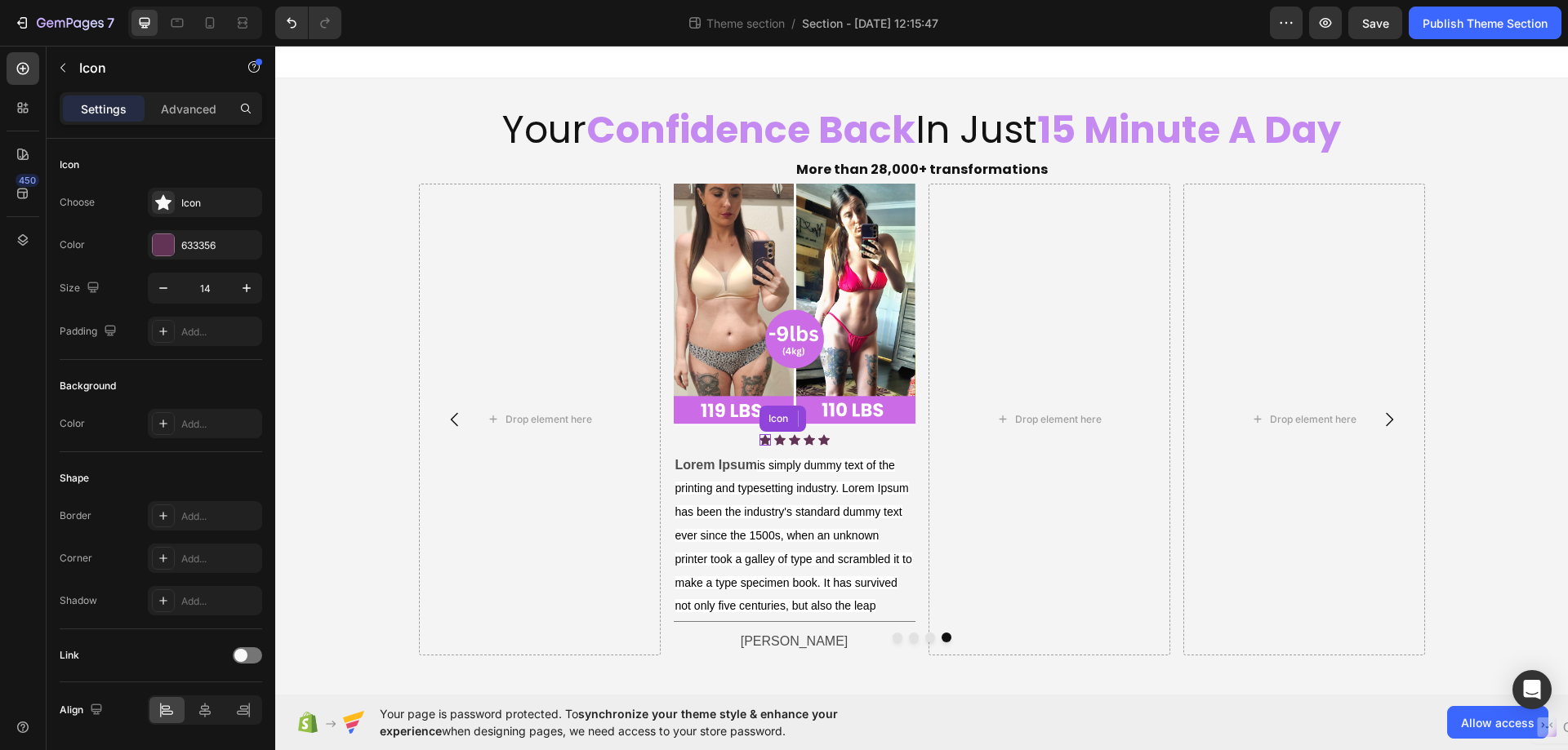
click at [758, 438] on icon at bounding box center [764, 439] width 12 height 12
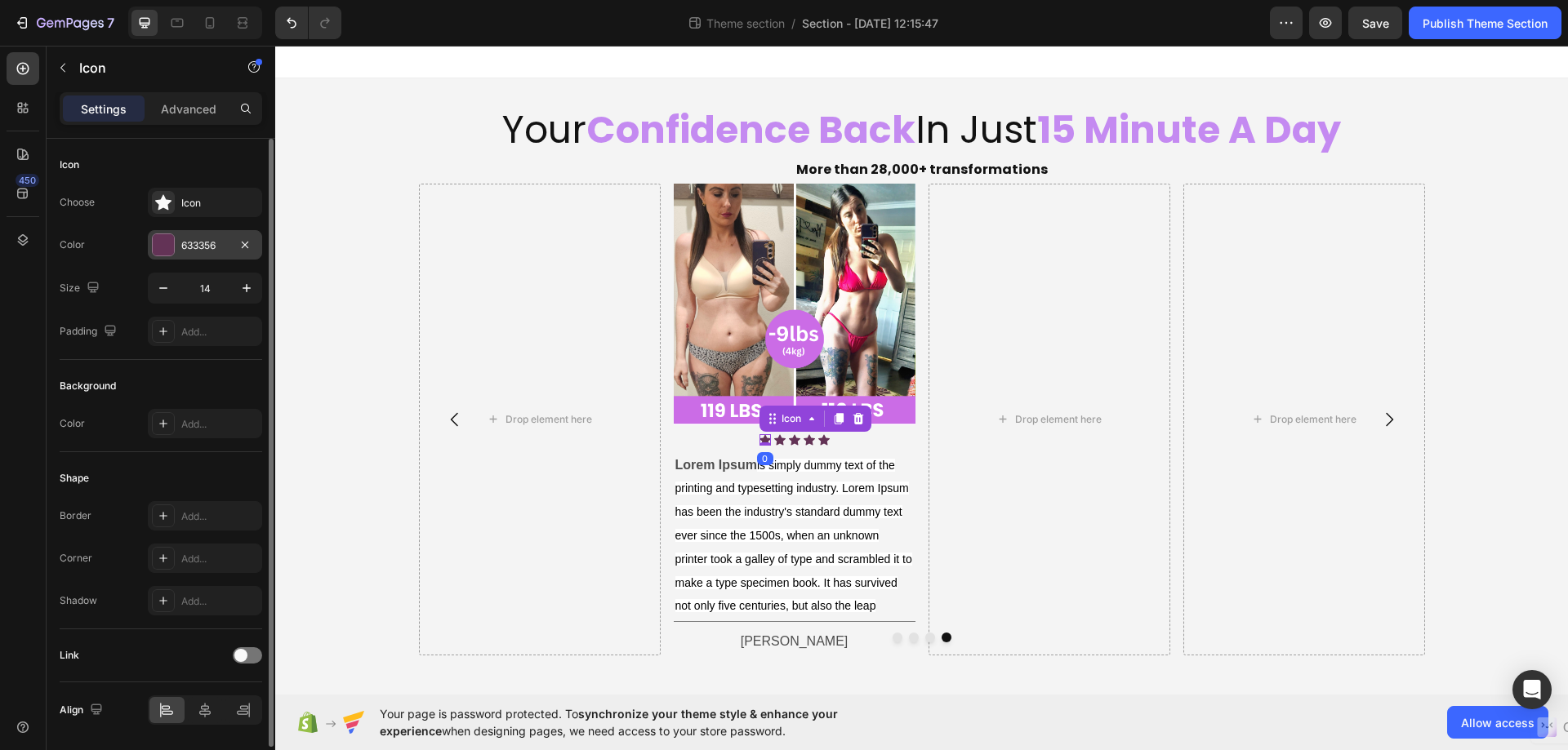
click at [160, 242] on div at bounding box center [163, 244] width 21 height 21
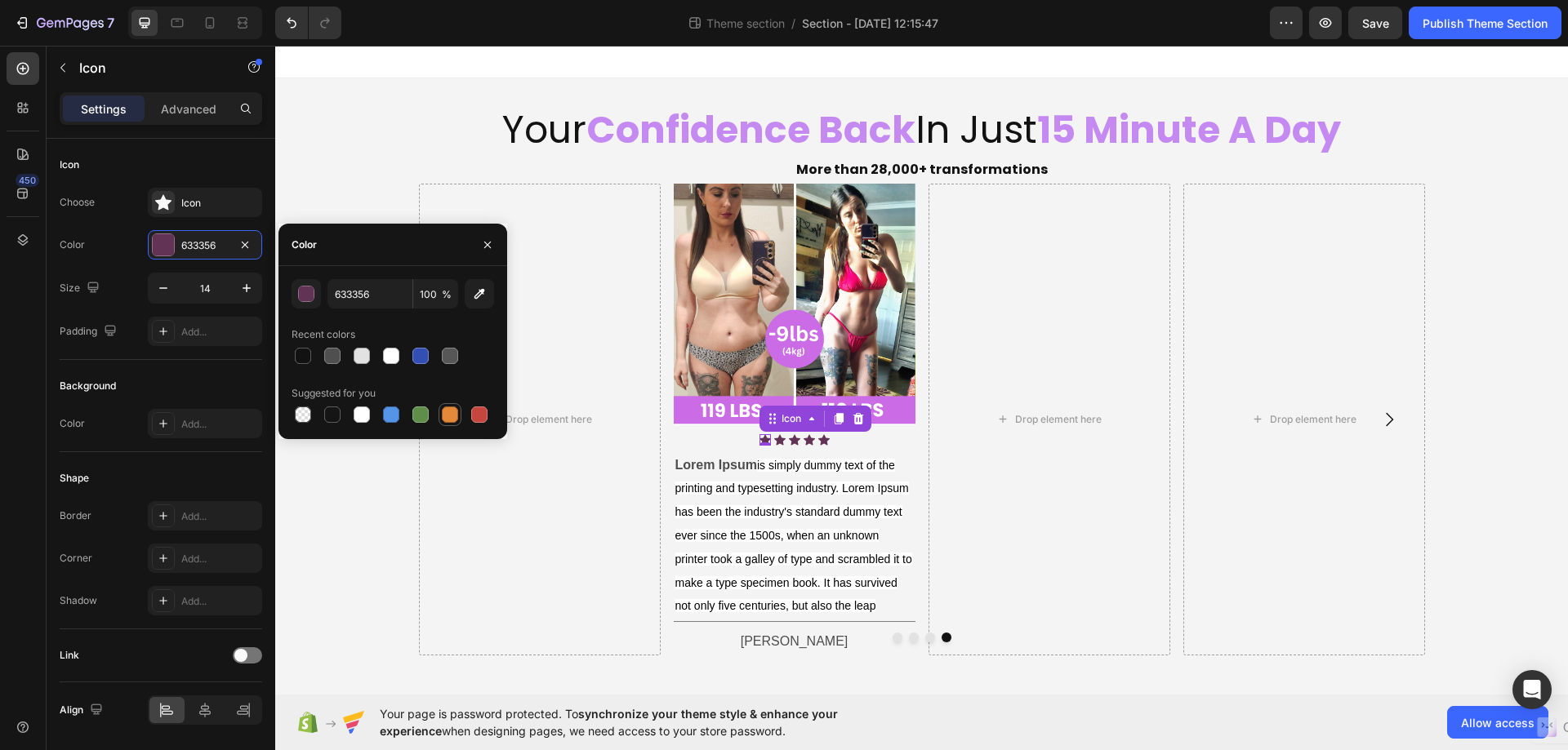
click at [440, 410] on div at bounding box center [450, 414] width 23 height 23
type input "E4893A"
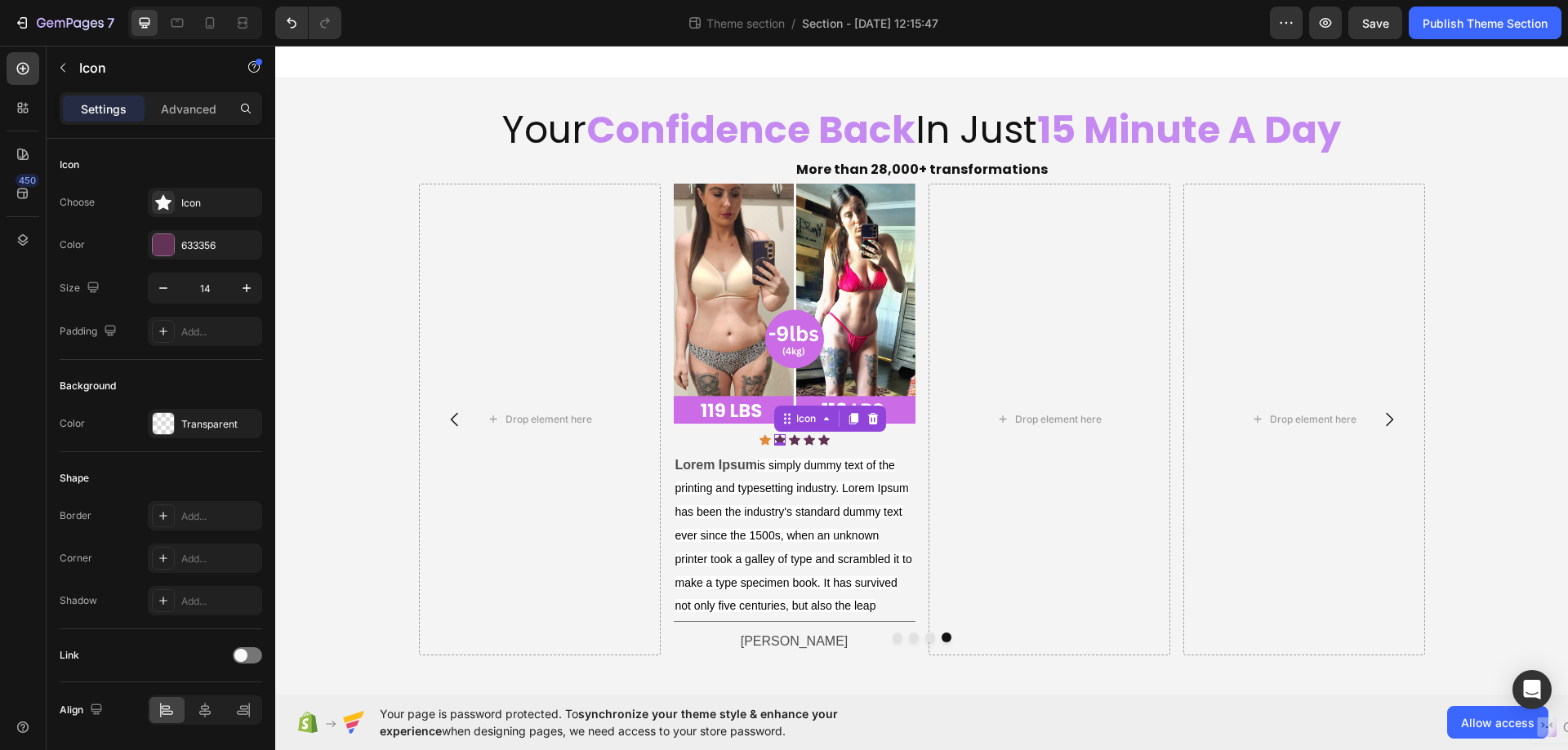
click at [774, 441] on div "Icon 0" at bounding box center [779, 439] width 12 height 12
click at [173, 246] on div at bounding box center [163, 244] width 21 height 21
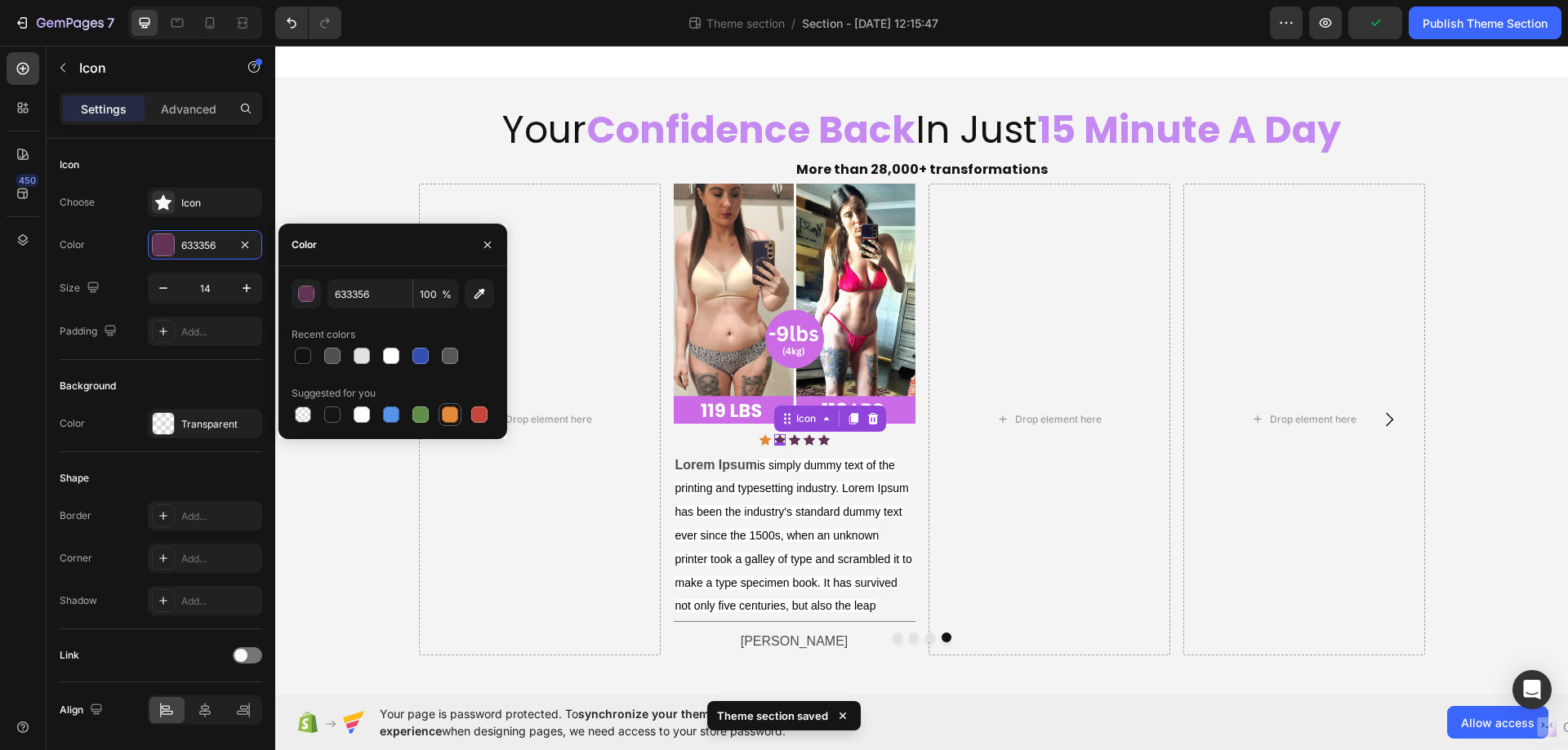
click at [443, 417] on div at bounding box center [450, 415] width 16 height 16
type input "E4893A"
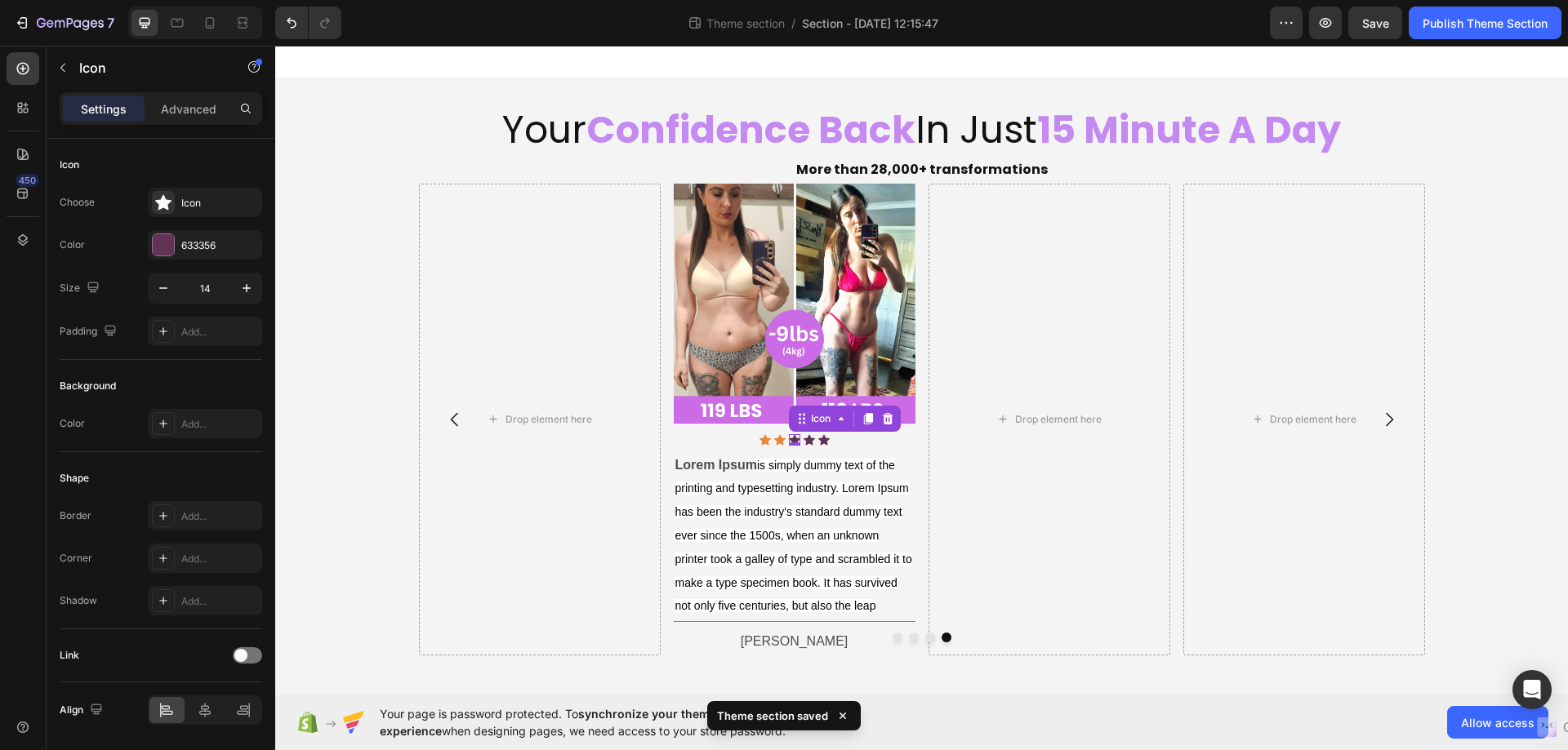
click at [796, 438] on div "Icon 0" at bounding box center [793, 439] width 12 height 12
click at [174, 243] on div at bounding box center [163, 245] width 23 height 23
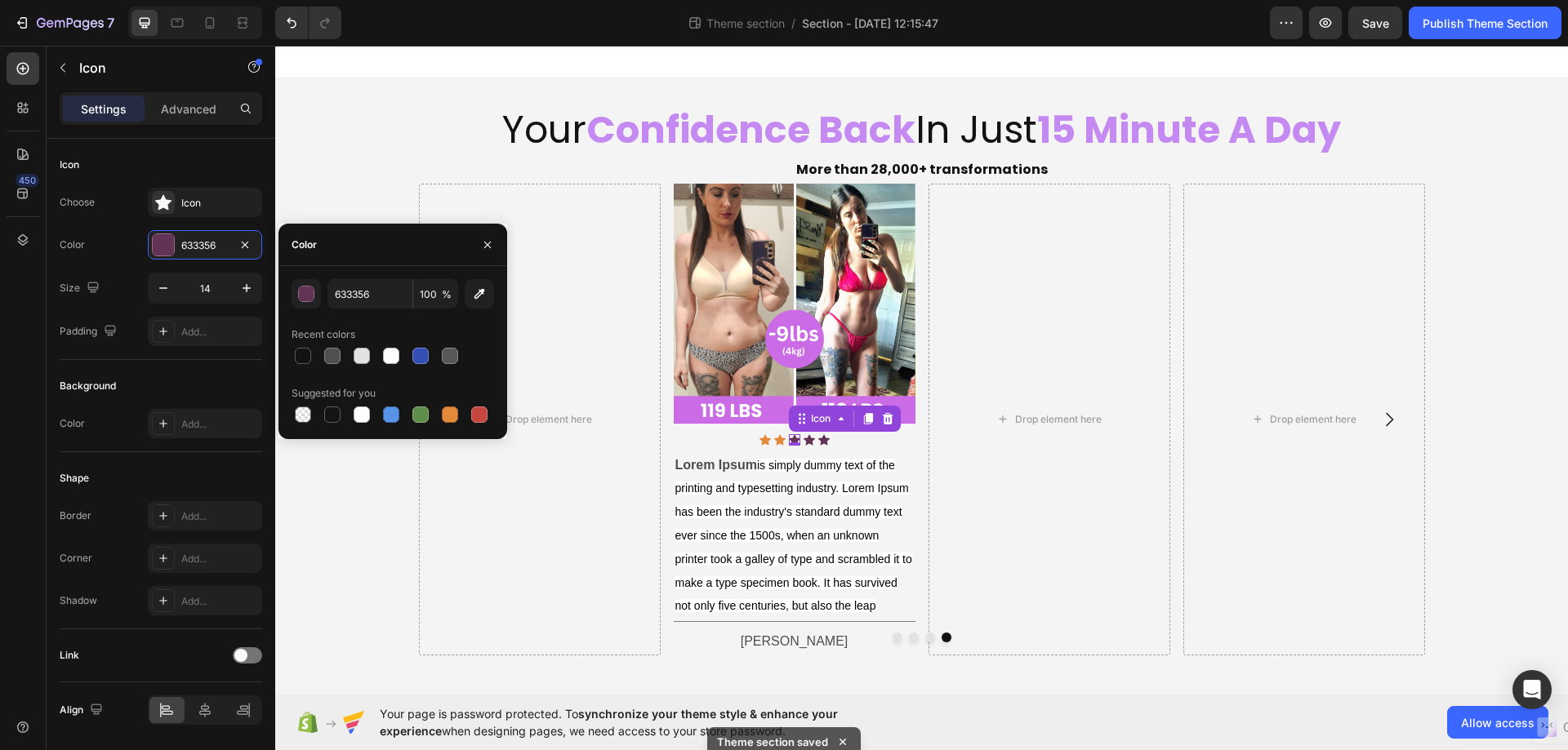
drag, startPoint x: 445, startPoint y: 424, endPoint x: 459, endPoint y: 428, distance: 14.6
click at [443, 428] on div "633356 100 % Recent colors Suggested for you" at bounding box center [393, 352] width 228 height 173
drag, startPoint x: 446, startPoint y: 407, endPoint x: 295, endPoint y: 380, distance: 153.4
click at [446, 407] on div at bounding box center [450, 415] width 16 height 16
type input "E4893A"
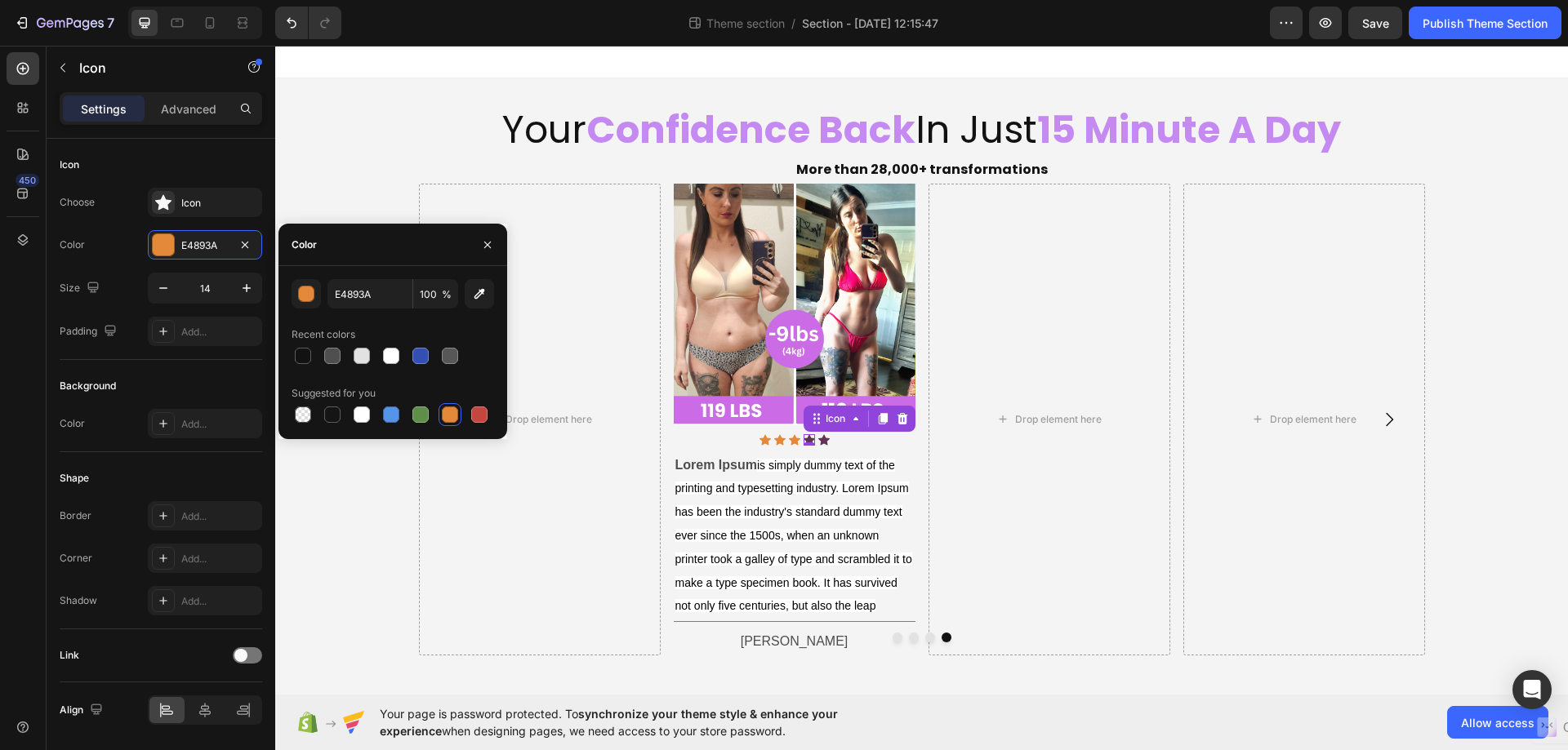
click at [806, 438] on icon at bounding box center [808, 439] width 12 height 12
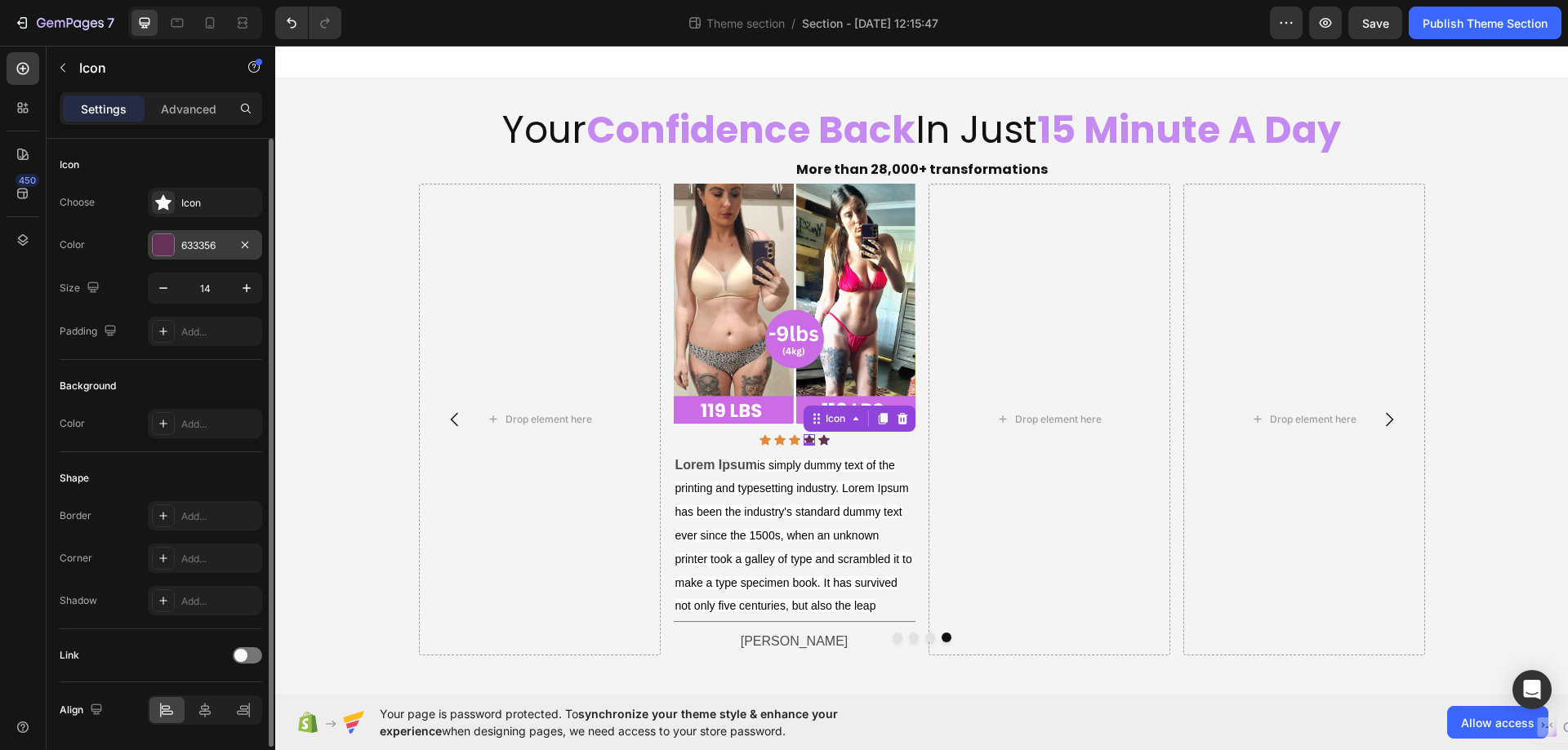
click at [175, 251] on div "633356" at bounding box center [205, 245] width 114 height 29
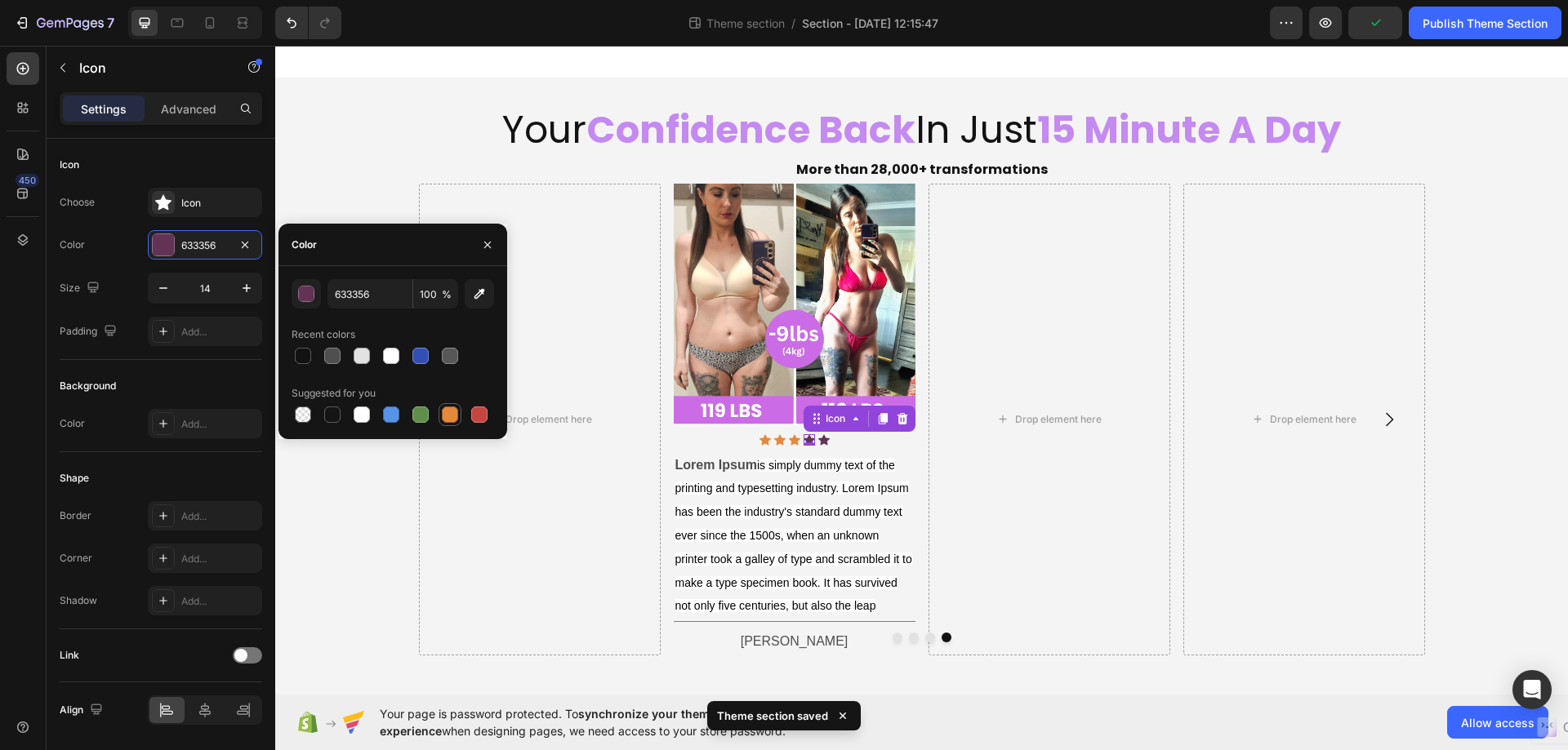
click at [449, 412] on div at bounding box center [450, 415] width 16 height 16
type input "E4893A"
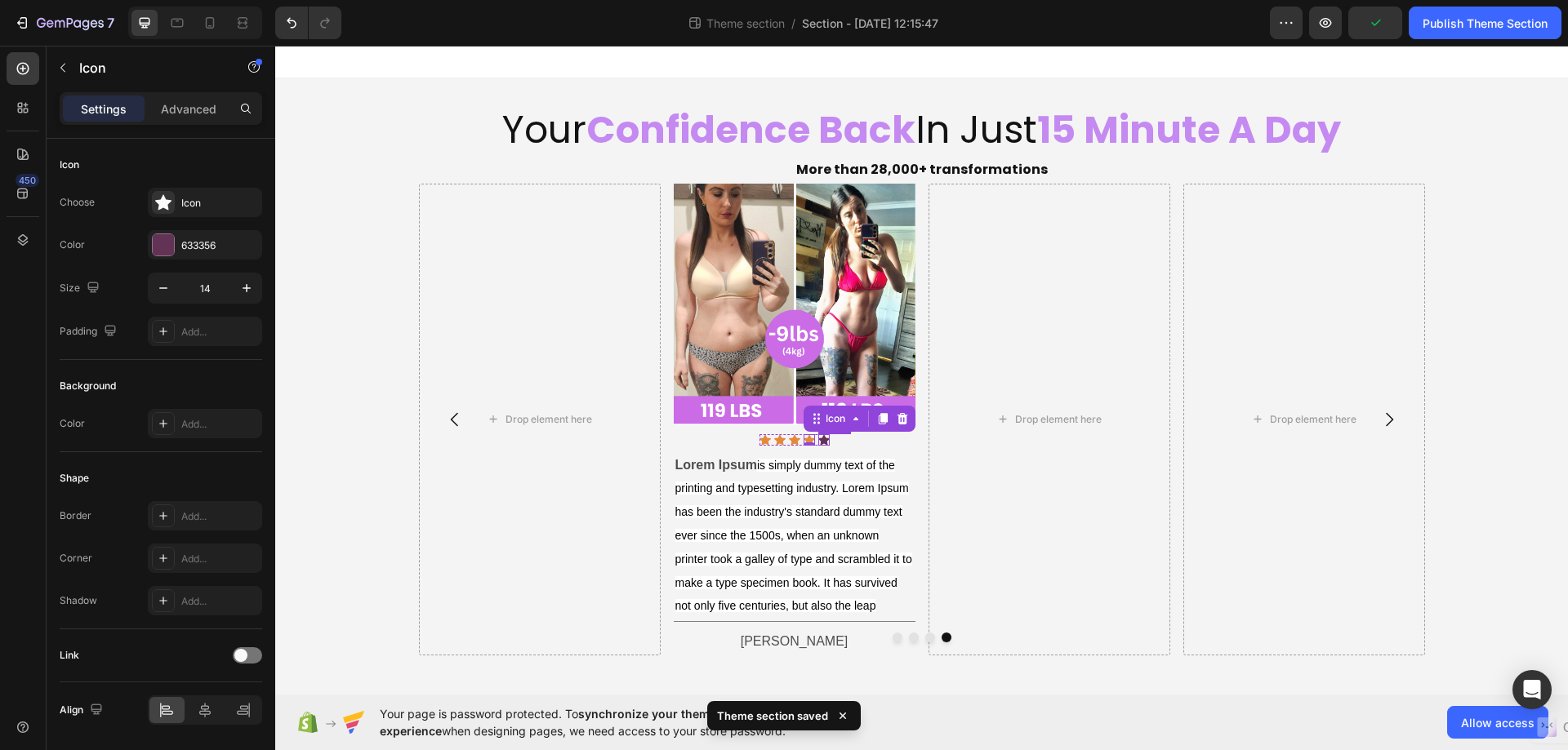
click at [826, 439] on div "Icon" at bounding box center [822, 439] width 12 height 12
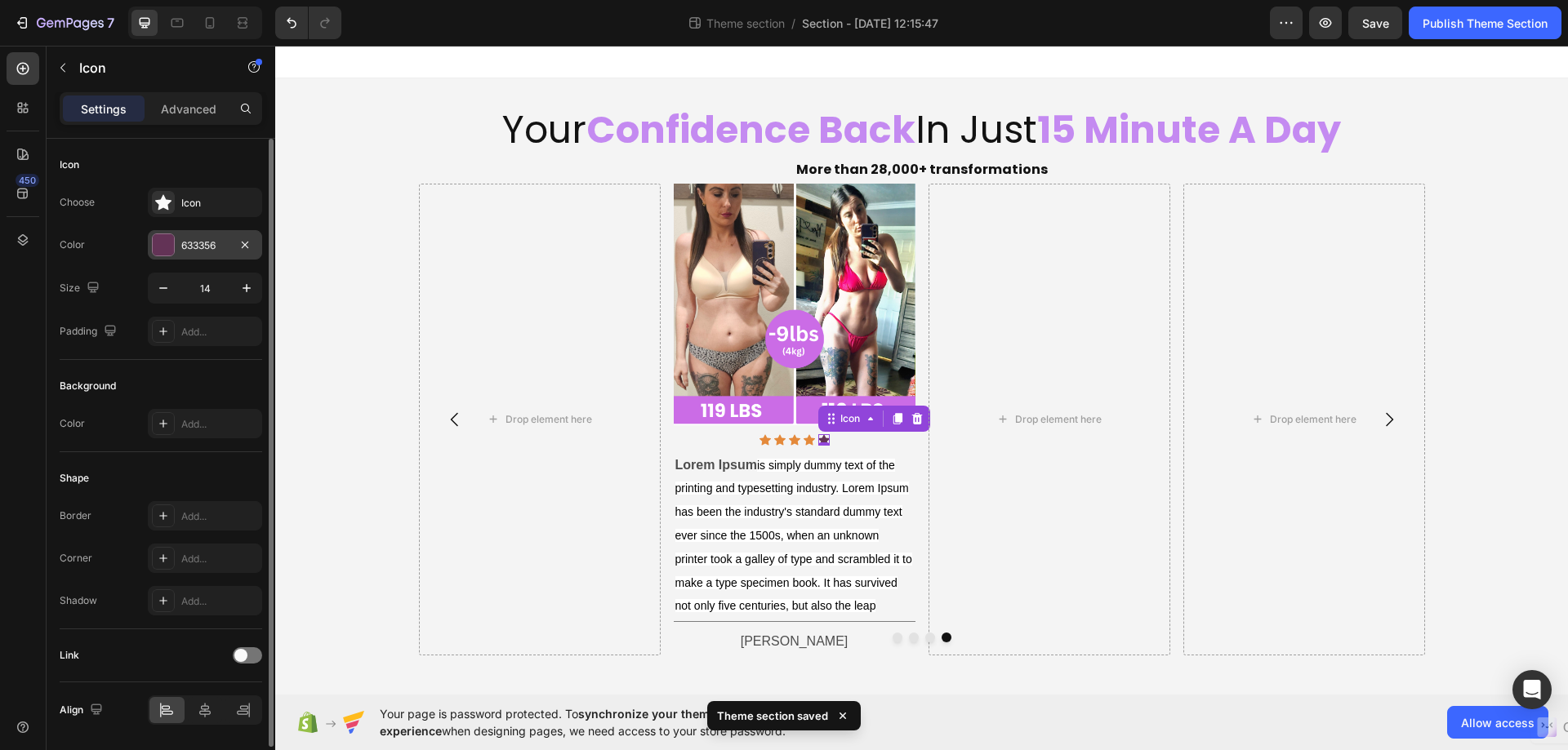
click at [165, 249] on div at bounding box center [163, 244] width 21 height 21
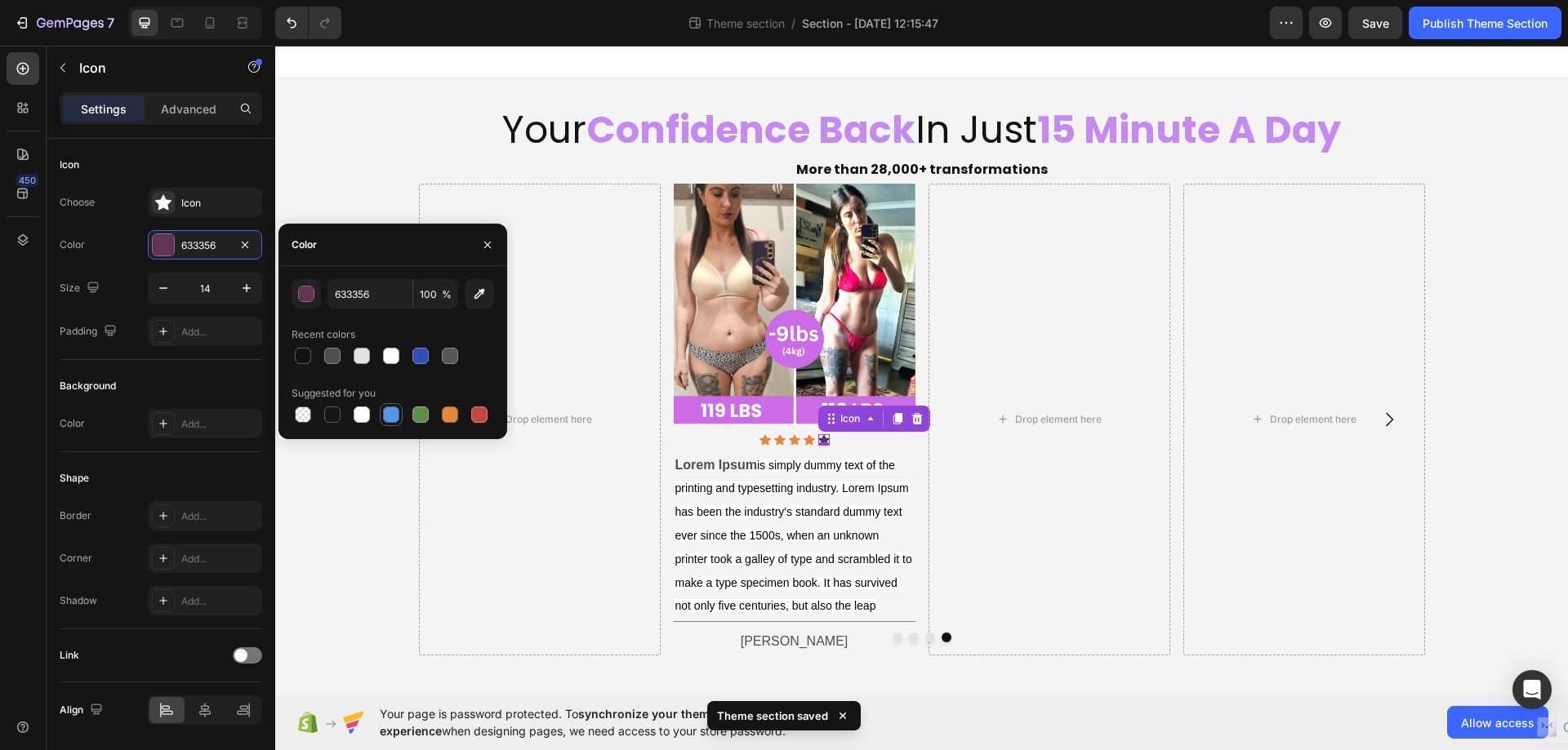
drag, startPoint x: 449, startPoint y: 415, endPoint x: 387, endPoint y: 420, distance: 62.2
click at [449, 415] on div at bounding box center [450, 415] width 16 height 16
type input "E4893A"
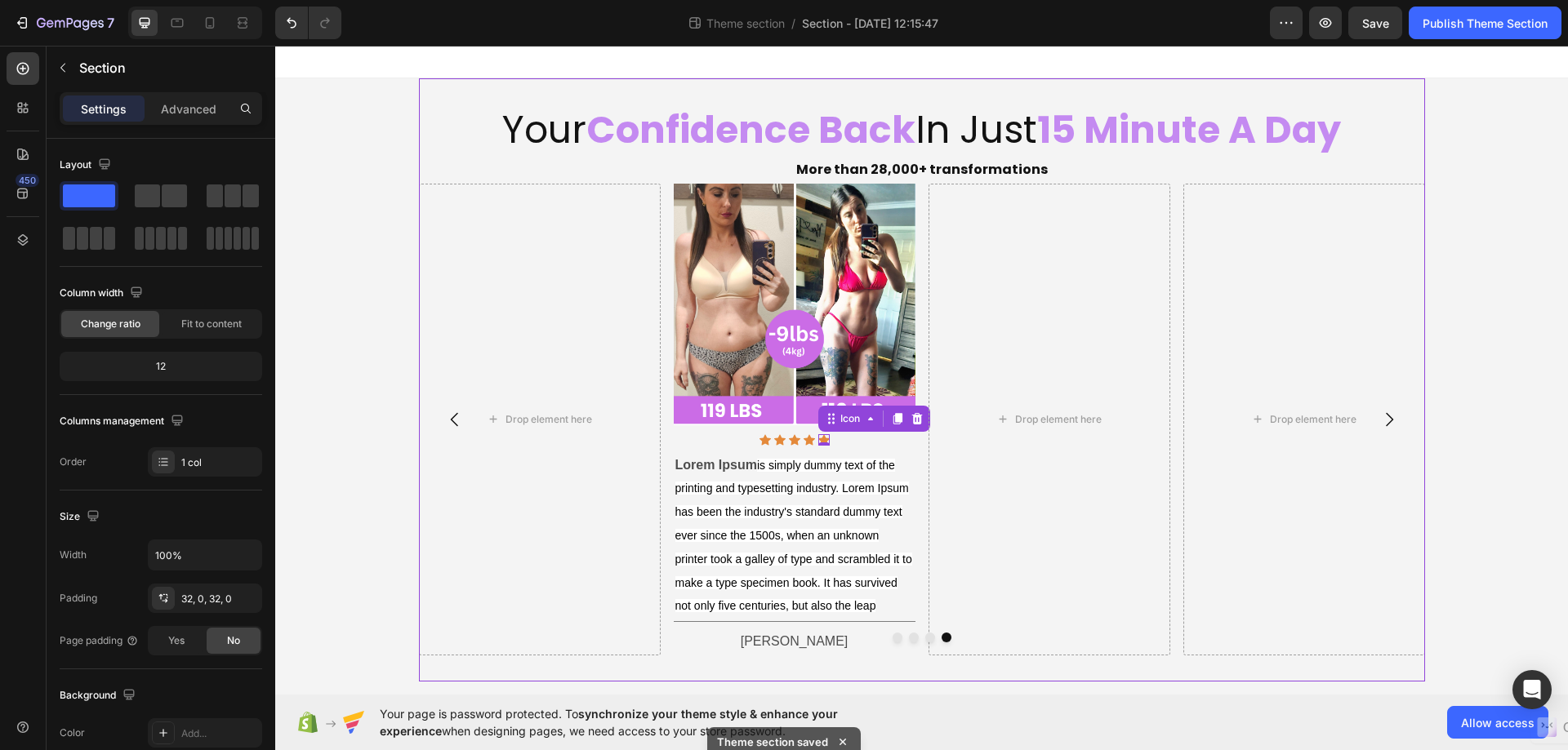
click at [548, 667] on div "Your Confidence Back In Just 15 Minute A Day Heading More than 28,000+ transfor…" at bounding box center [921, 380] width 1006 height 603
click at [905, 429] on div "Image Icon Icon Icon Icon Icon Icon List Row Lorem Ipsum is simply dummy text o…" at bounding box center [793, 419] width 241 height 471
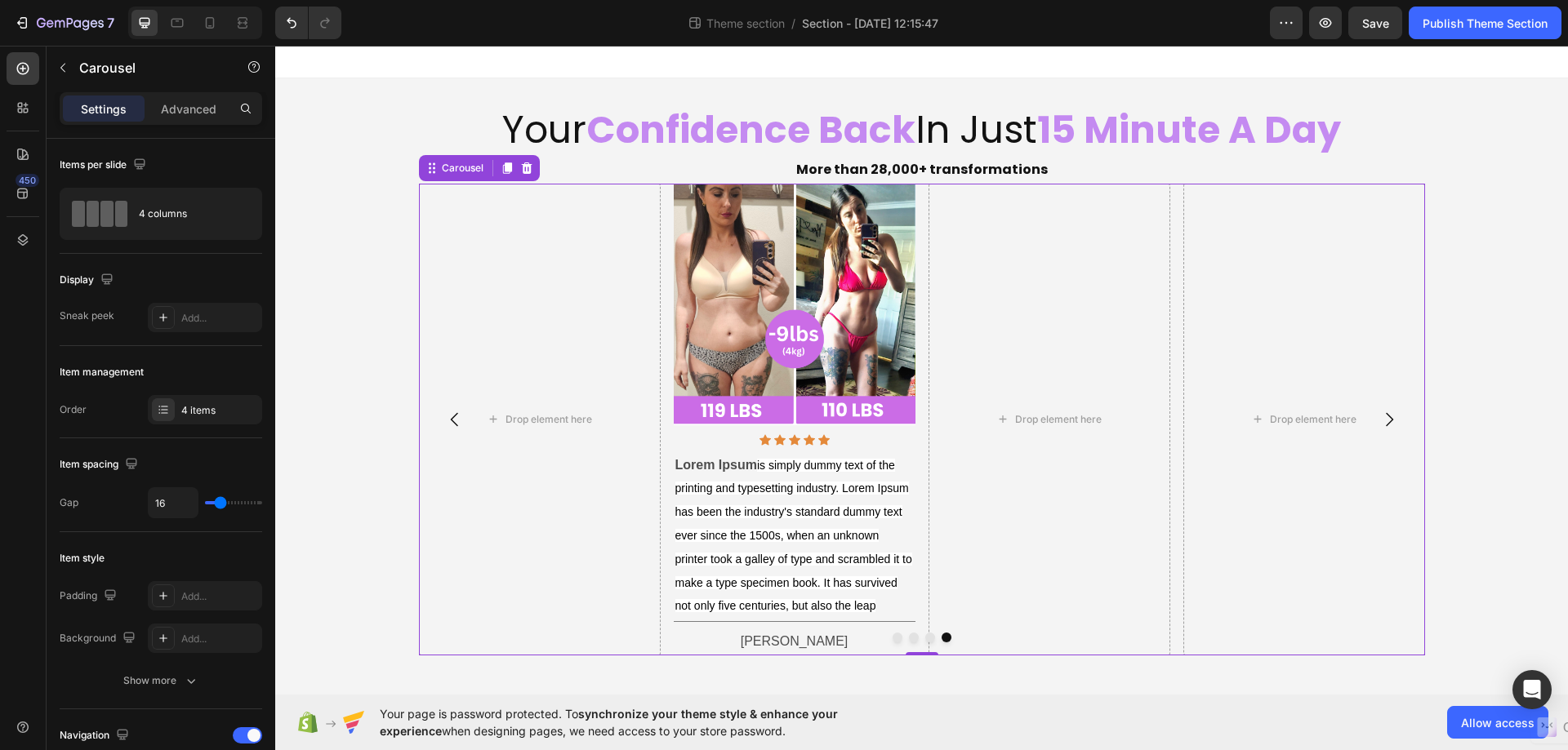
click at [716, 440] on div "Icon Icon Icon Icon Icon Icon List Row" at bounding box center [793, 439] width 241 height 12
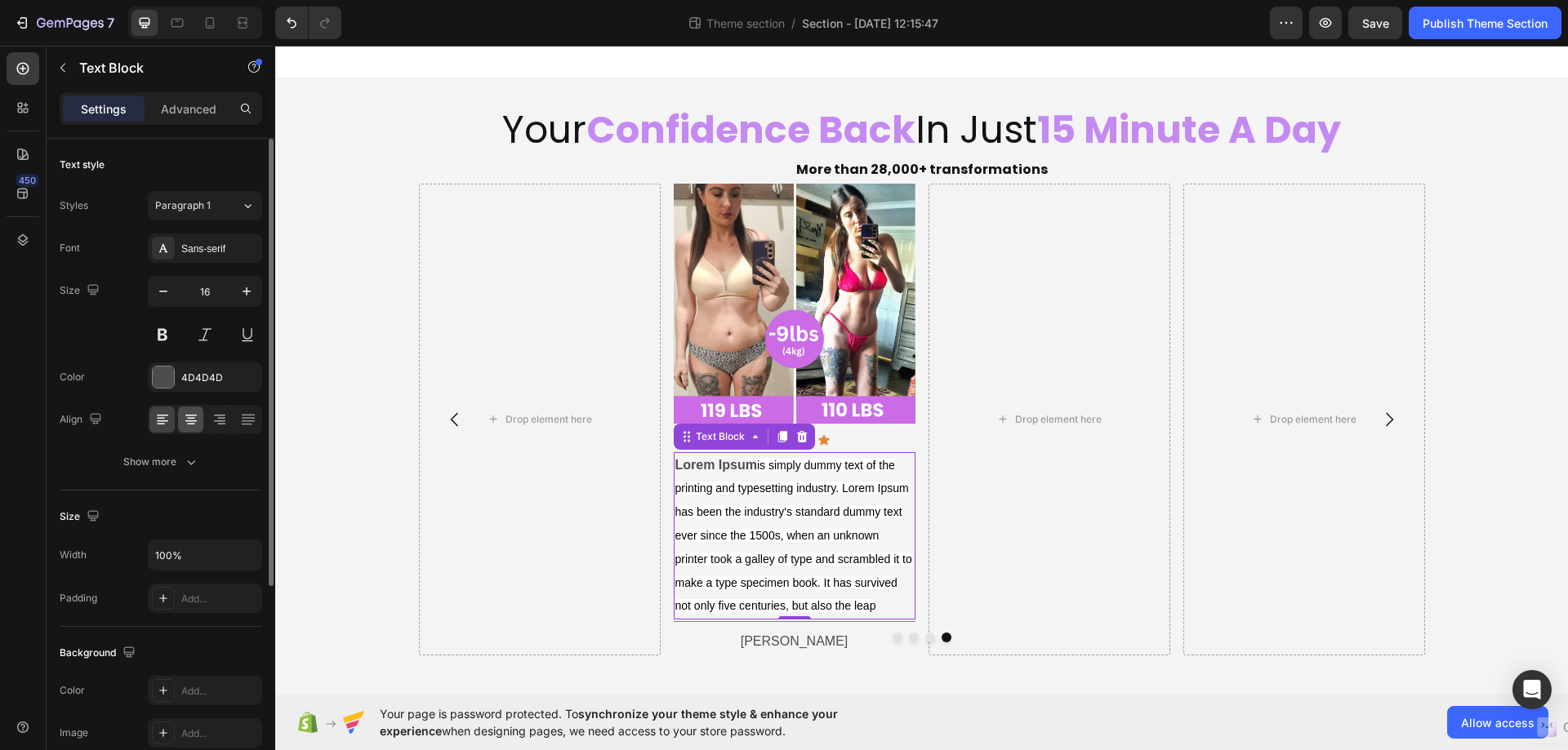
scroll to position [81, 0]
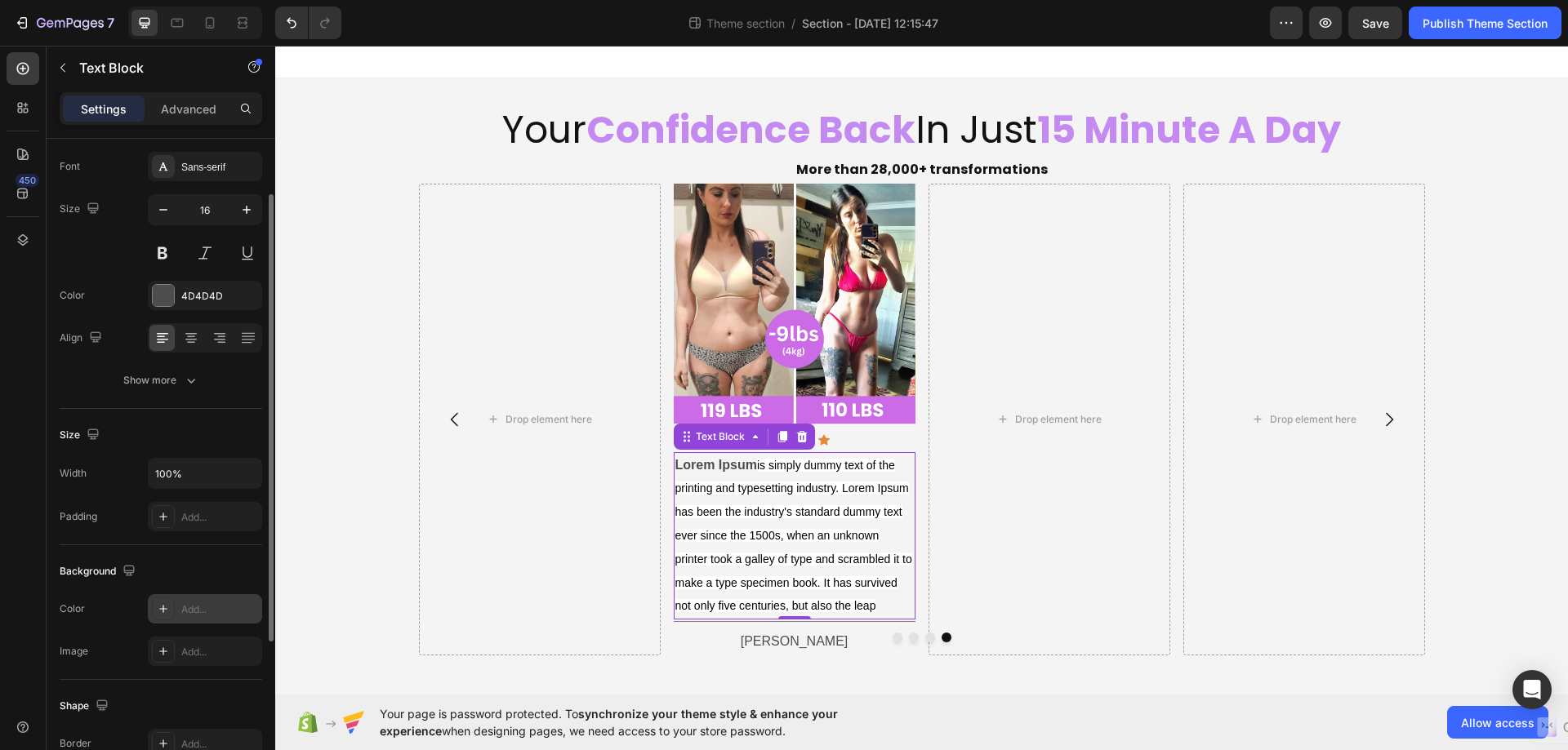
click at [164, 607] on icon at bounding box center [163, 608] width 8 height 8
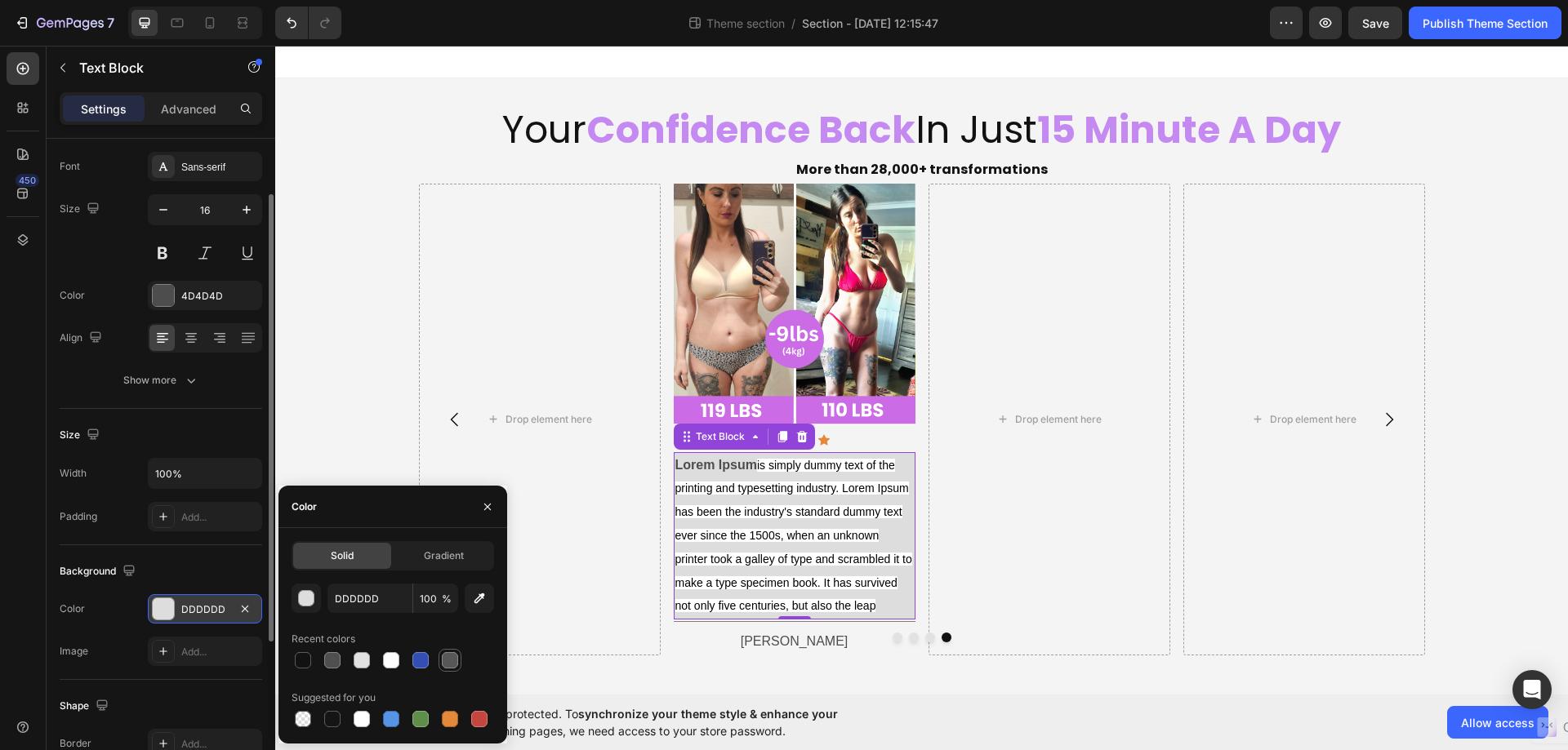
click at [443, 660] on div at bounding box center [450, 660] width 16 height 16
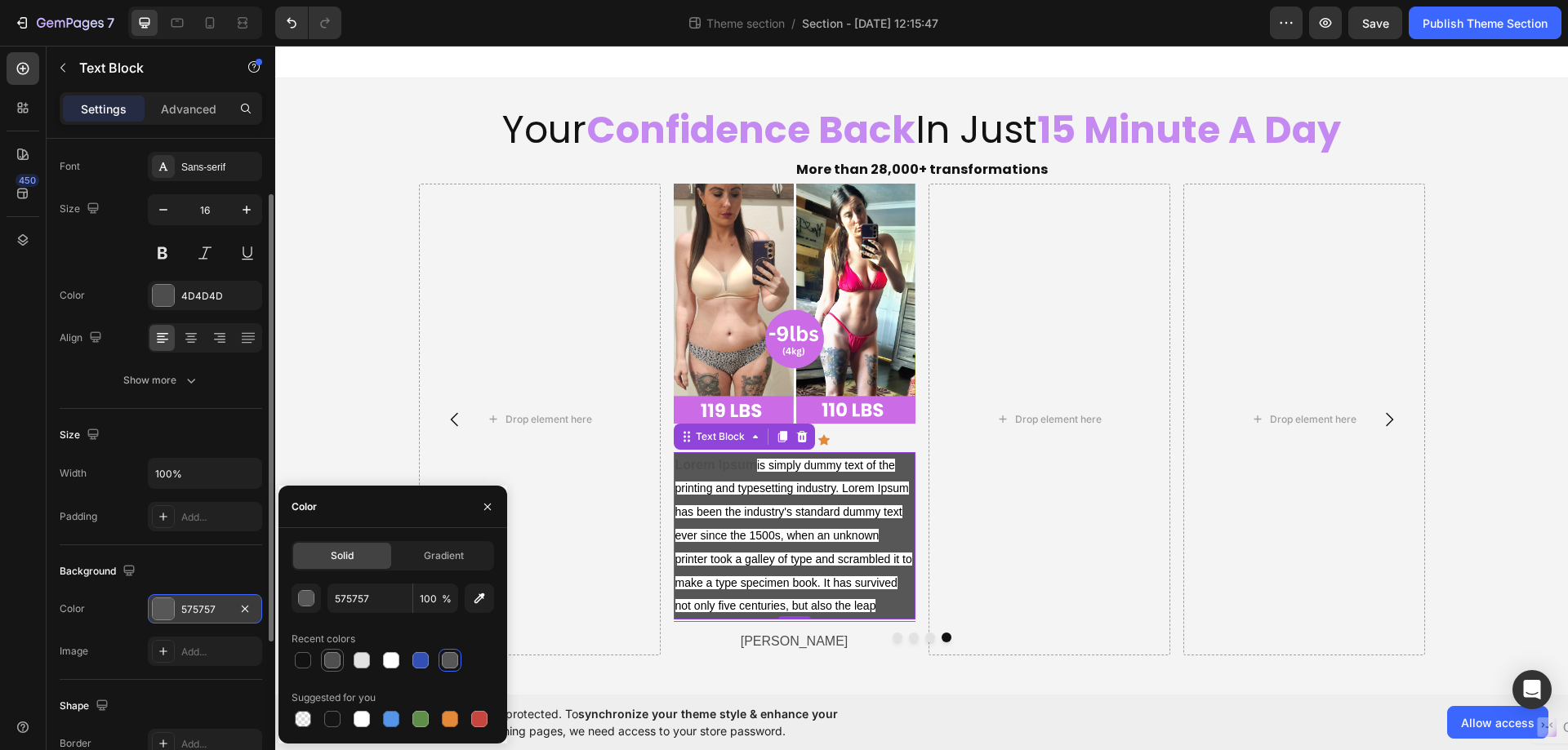
click at [326, 661] on div at bounding box center [333, 660] width 16 height 16
type input "4F4F4F"
click at [290, 26] on icon "Undo/Redo" at bounding box center [291, 23] width 16 height 16
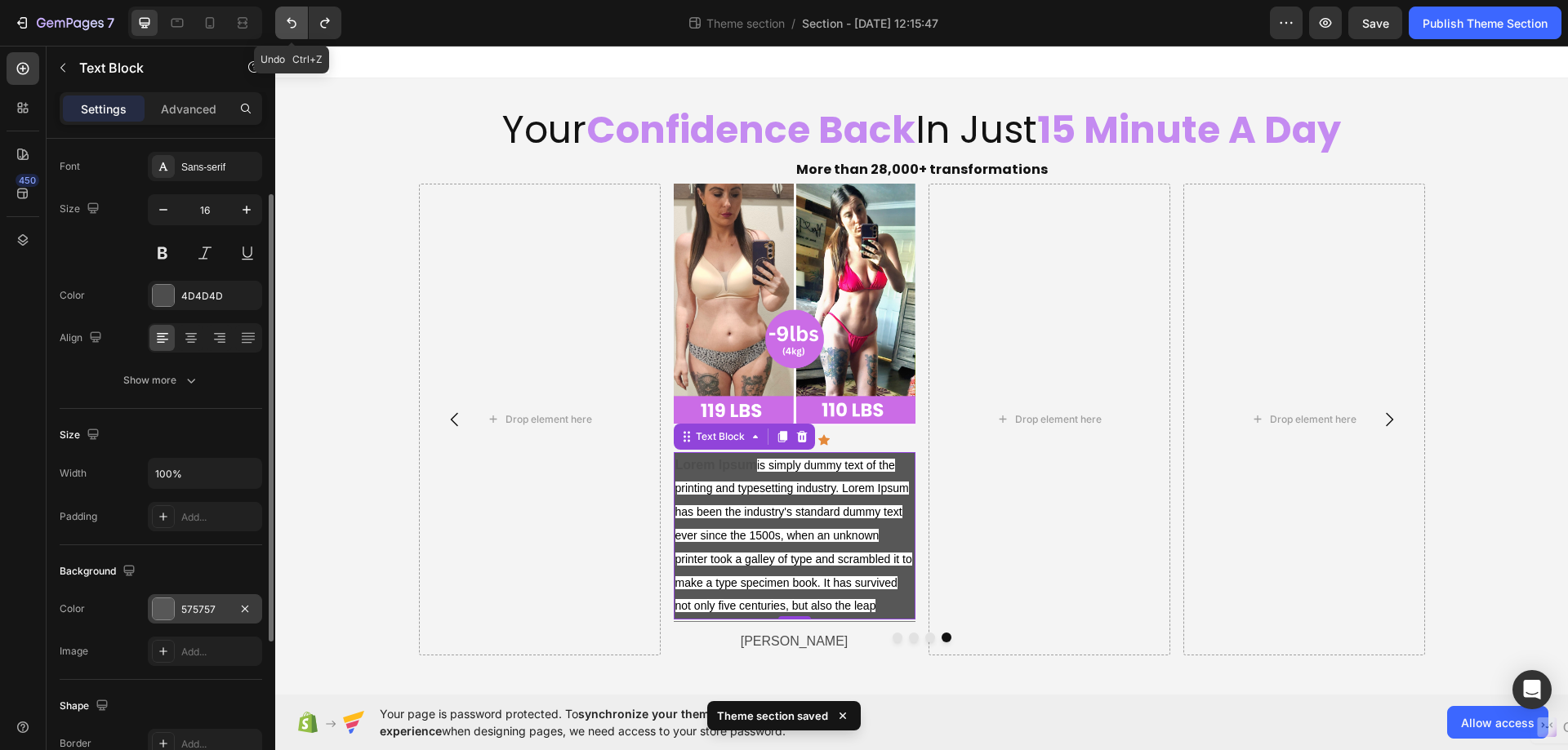
click at [288, 26] on icon "Undo/Redo" at bounding box center [291, 23] width 16 height 16
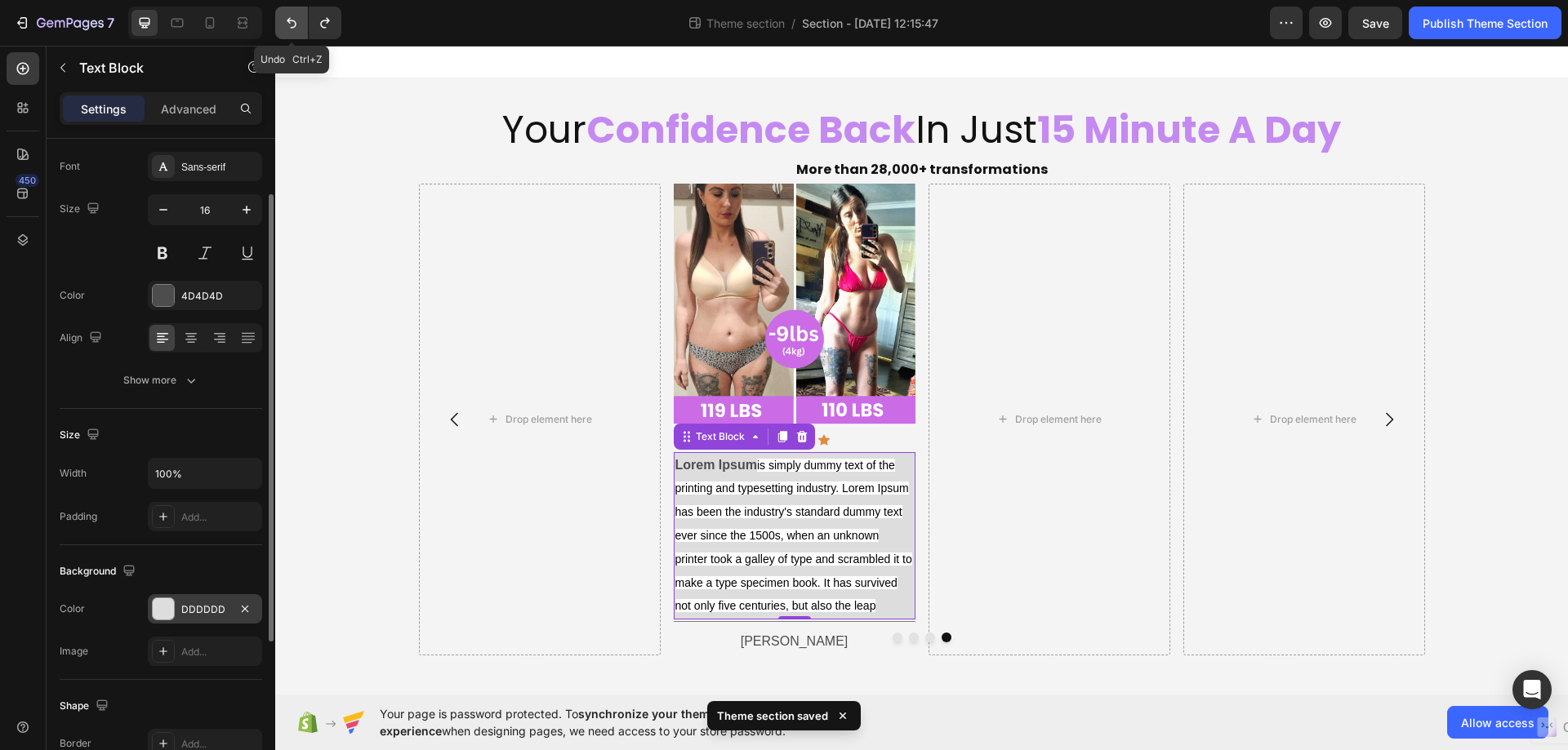
click at [288, 26] on icon "Undo/Redo" at bounding box center [291, 23] width 16 height 16
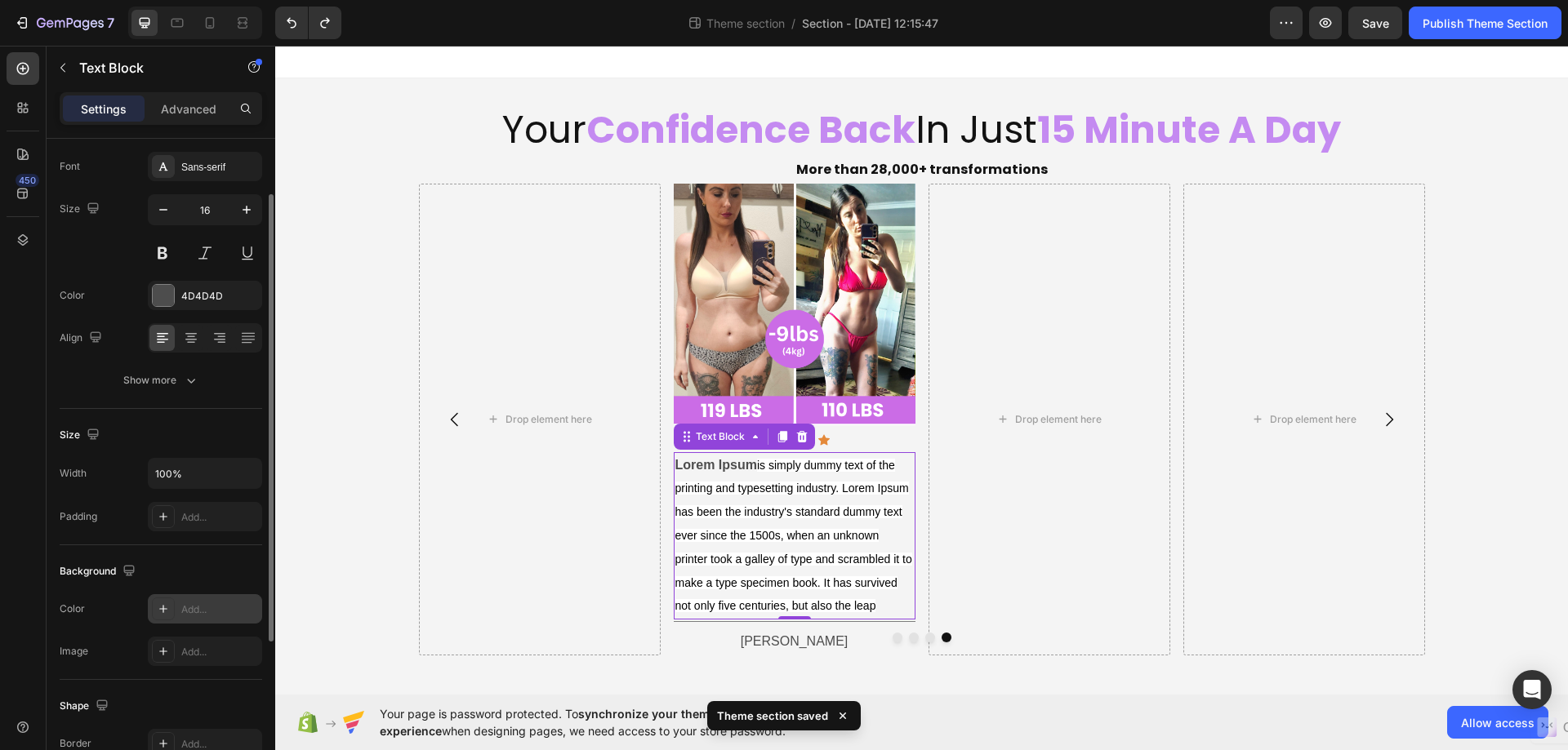
click at [1033, 694] on div "Your page is password protected. To synchronize your theme style & enhance your…" at bounding box center [921, 722] width 1292 height 56
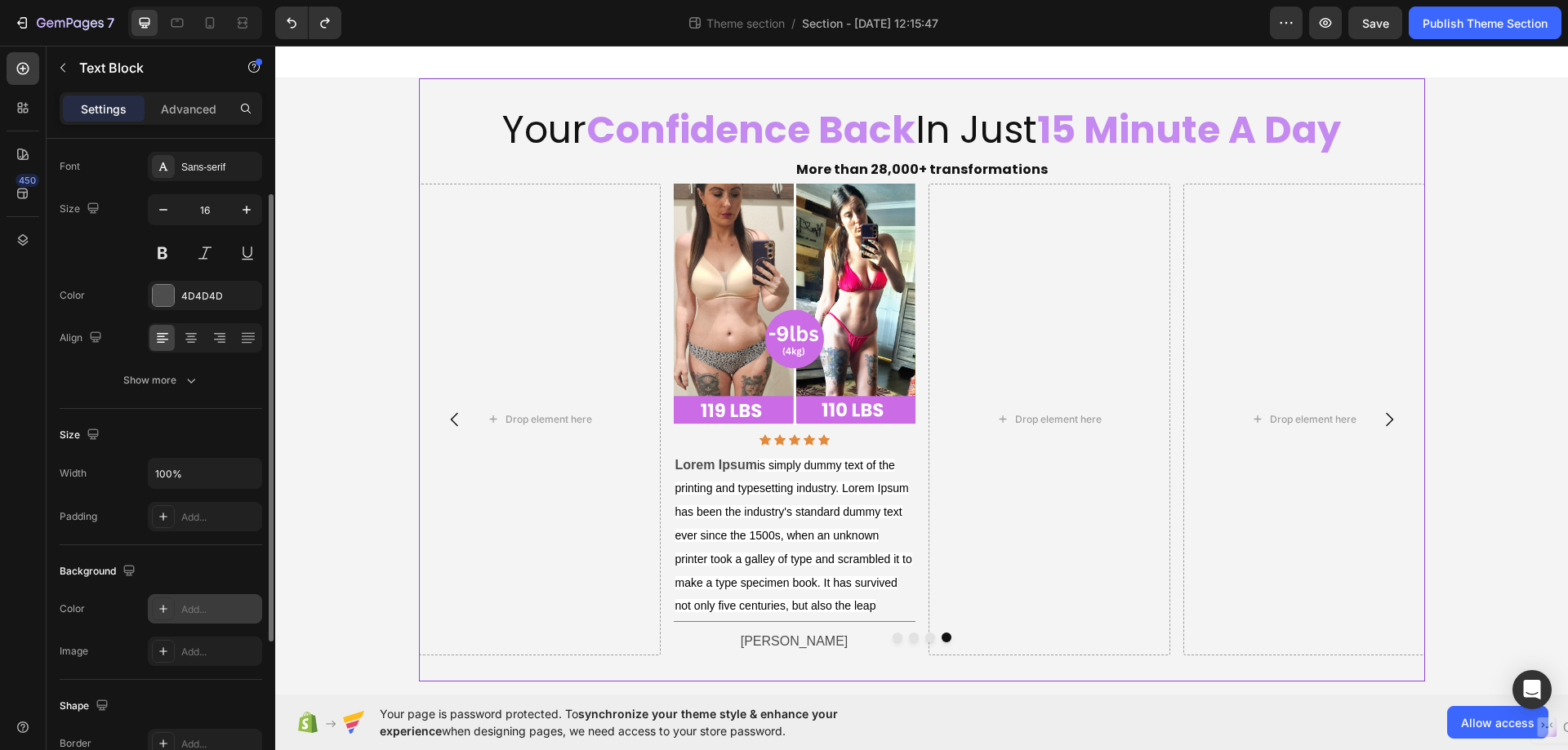
click at [1037, 89] on div "Your Confidence Back In Just 15 Minute A Day Heading More than 28,000+ transfor…" at bounding box center [921, 380] width 1006 height 603
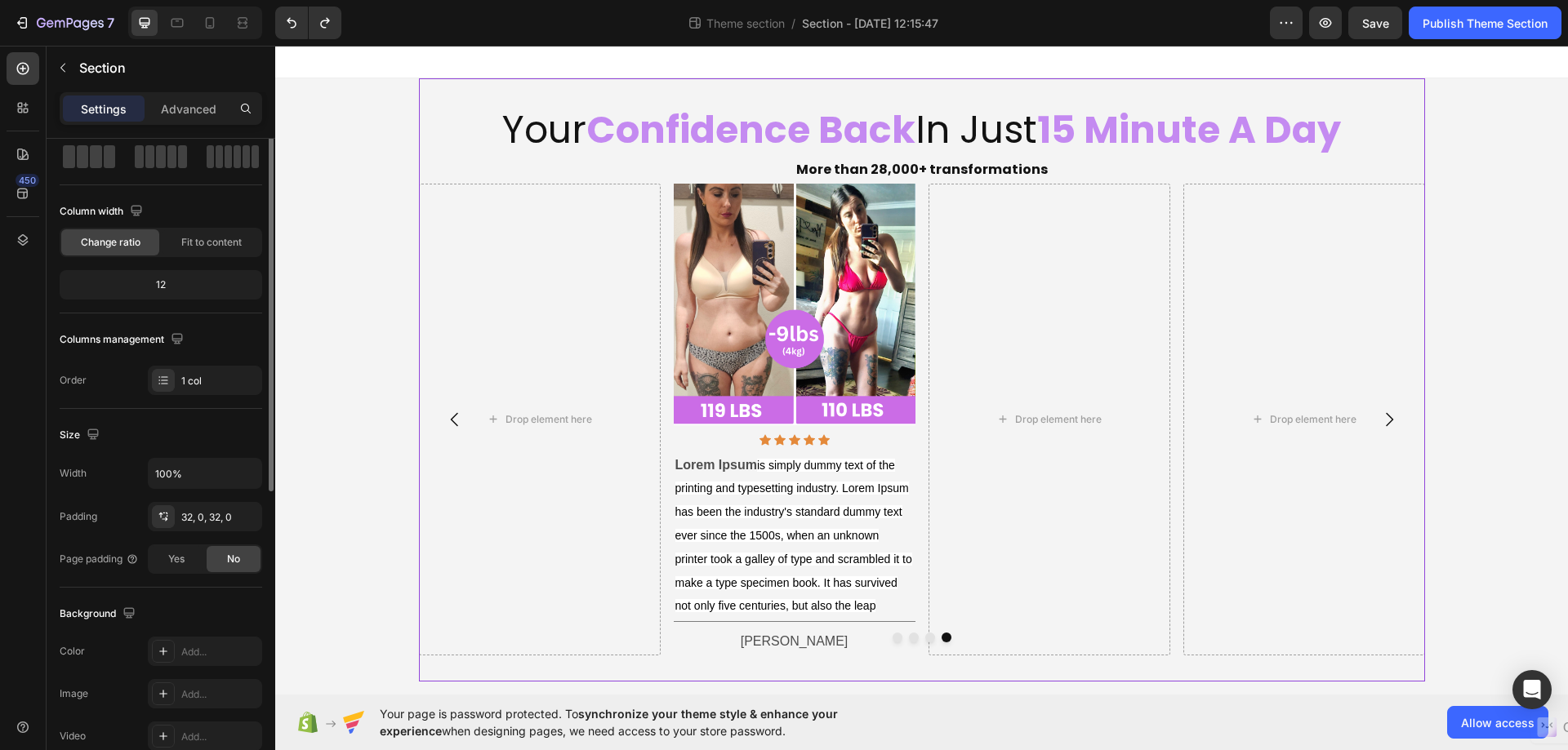
scroll to position [0, 0]
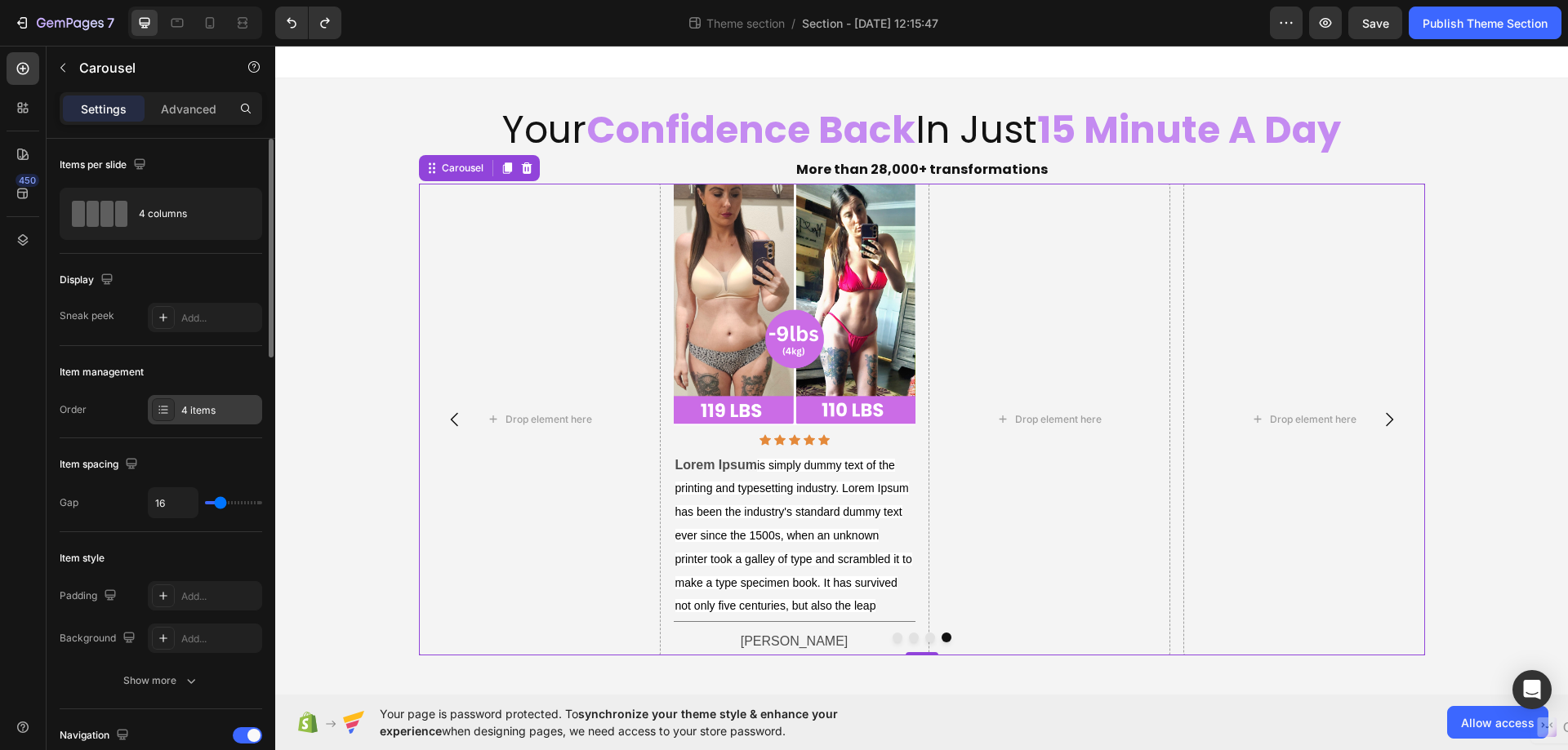
click at [160, 410] on icon at bounding box center [164, 409] width 13 height 13
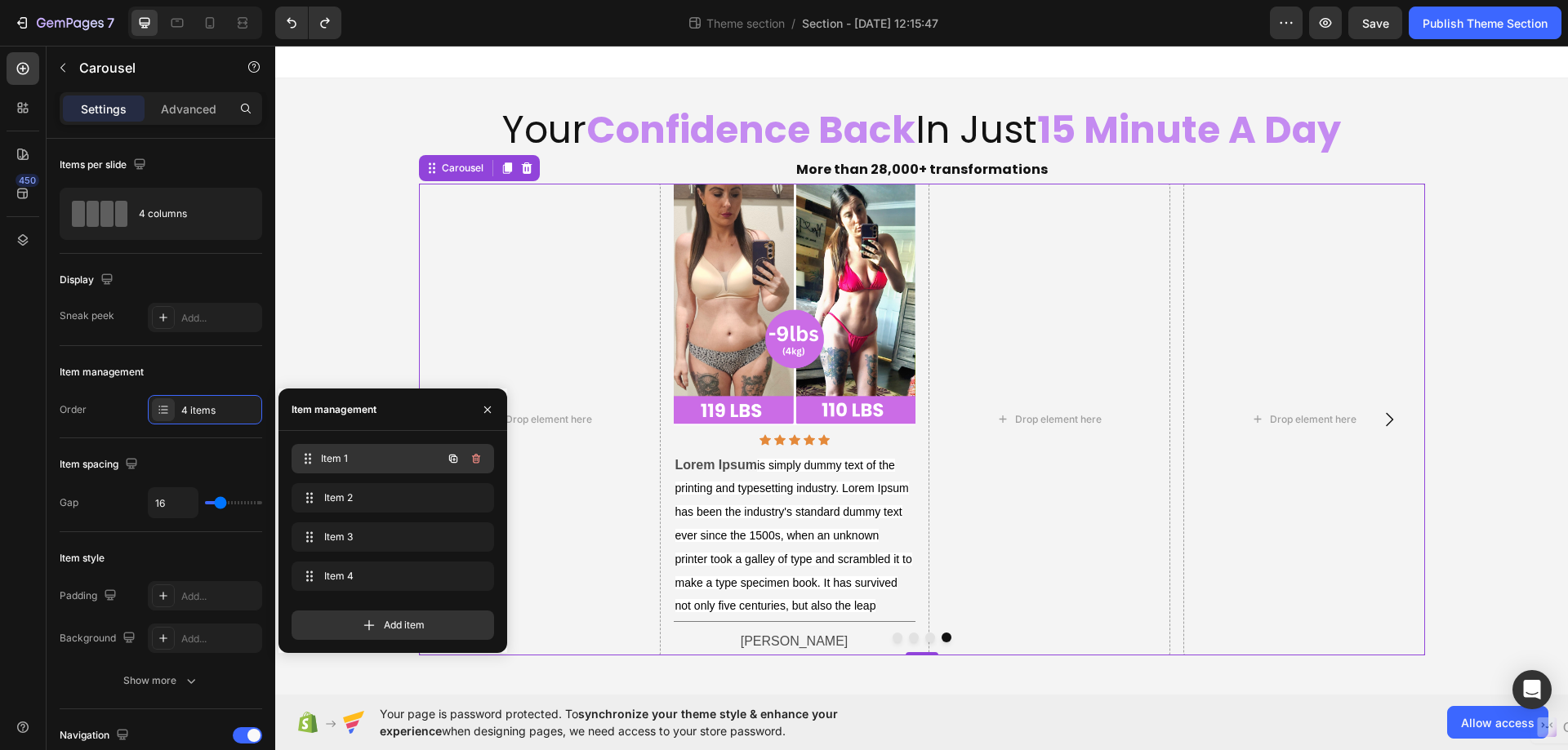
click at [426, 464] on div "Item 1 Item 1" at bounding box center [369, 459] width 143 height 23
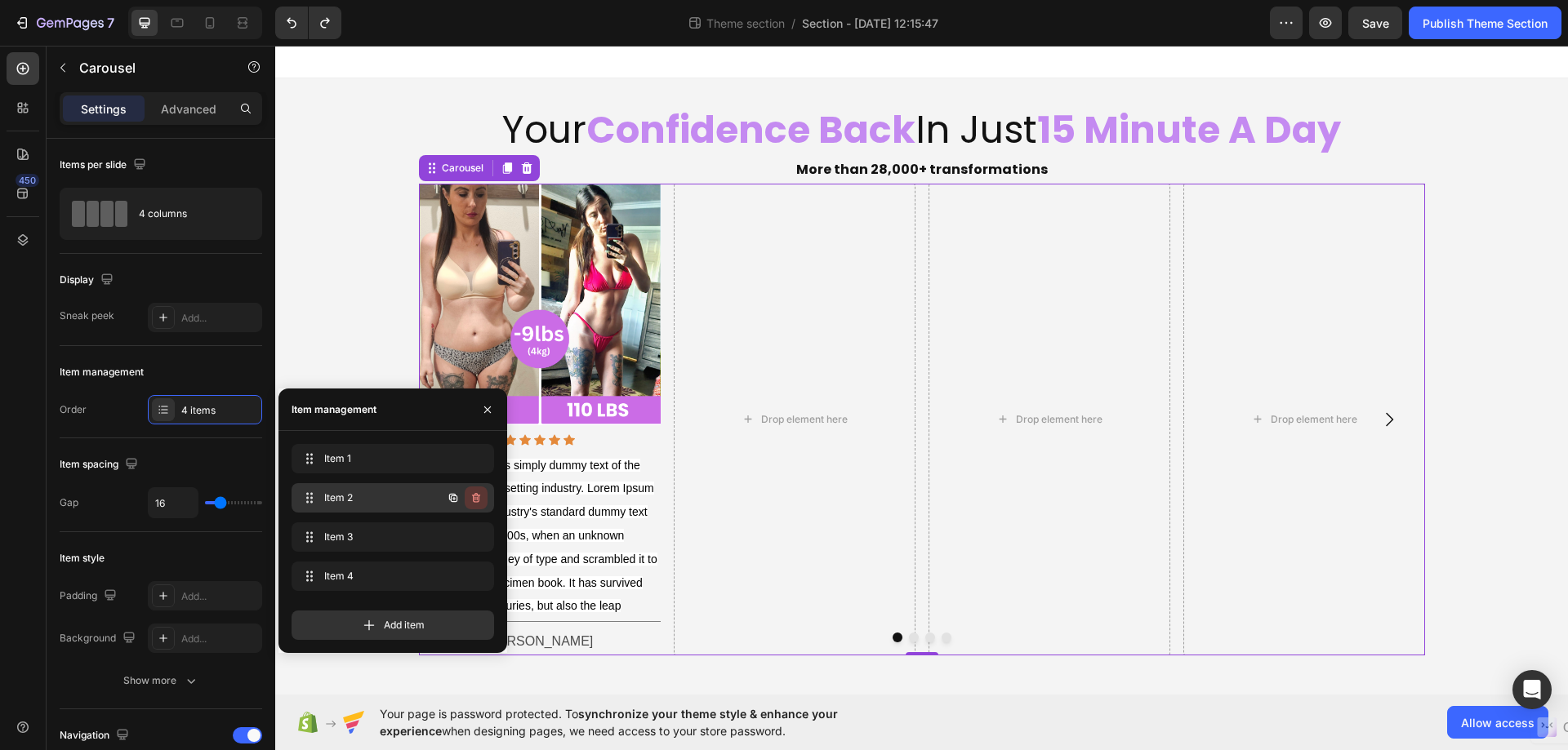
click at [476, 499] on icon "button" at bounding box center [476, 498] width 13 height 13
click at [476, 499] on div "Delete" at bounding box center [464, 498] width 30 height 15
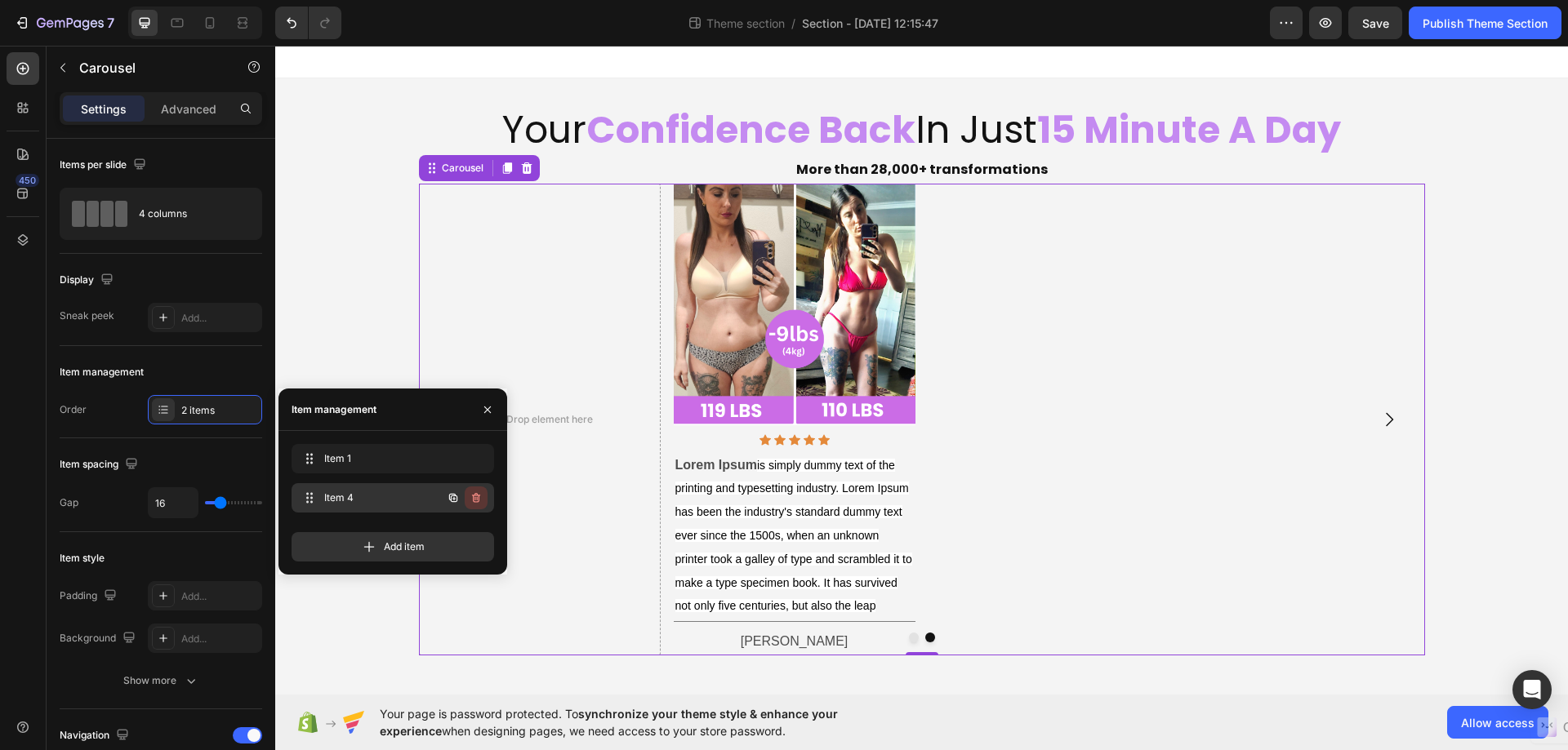
click at [471, 494] on icon "button" at bounding box center [476, 498] width 13 height 13
click at [471, 494] on div "Delete" at bounding box center [464, 498] width 30 height 15
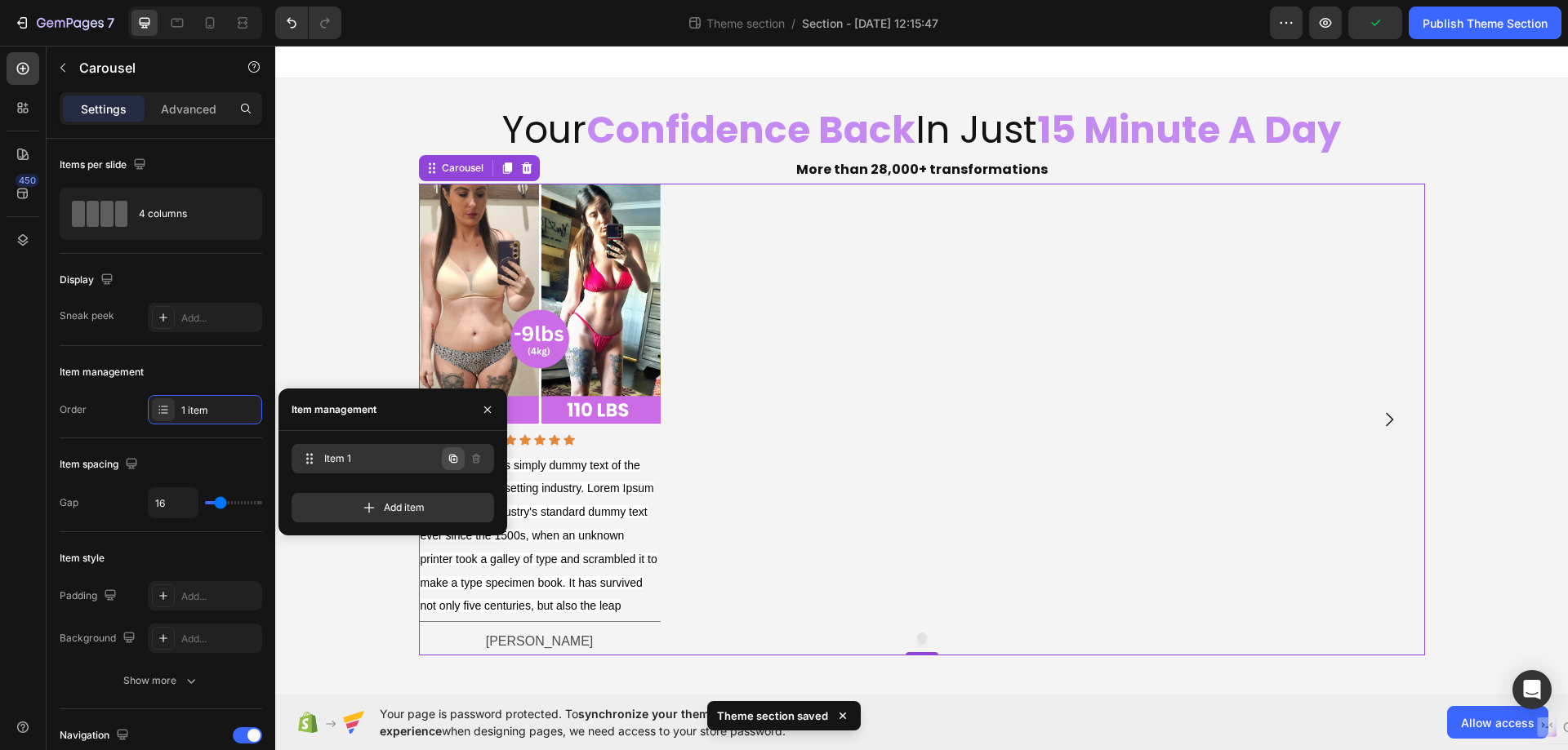
click at [449, 456] on icon "button" at bounding box center [453, 459] width 13 height 13
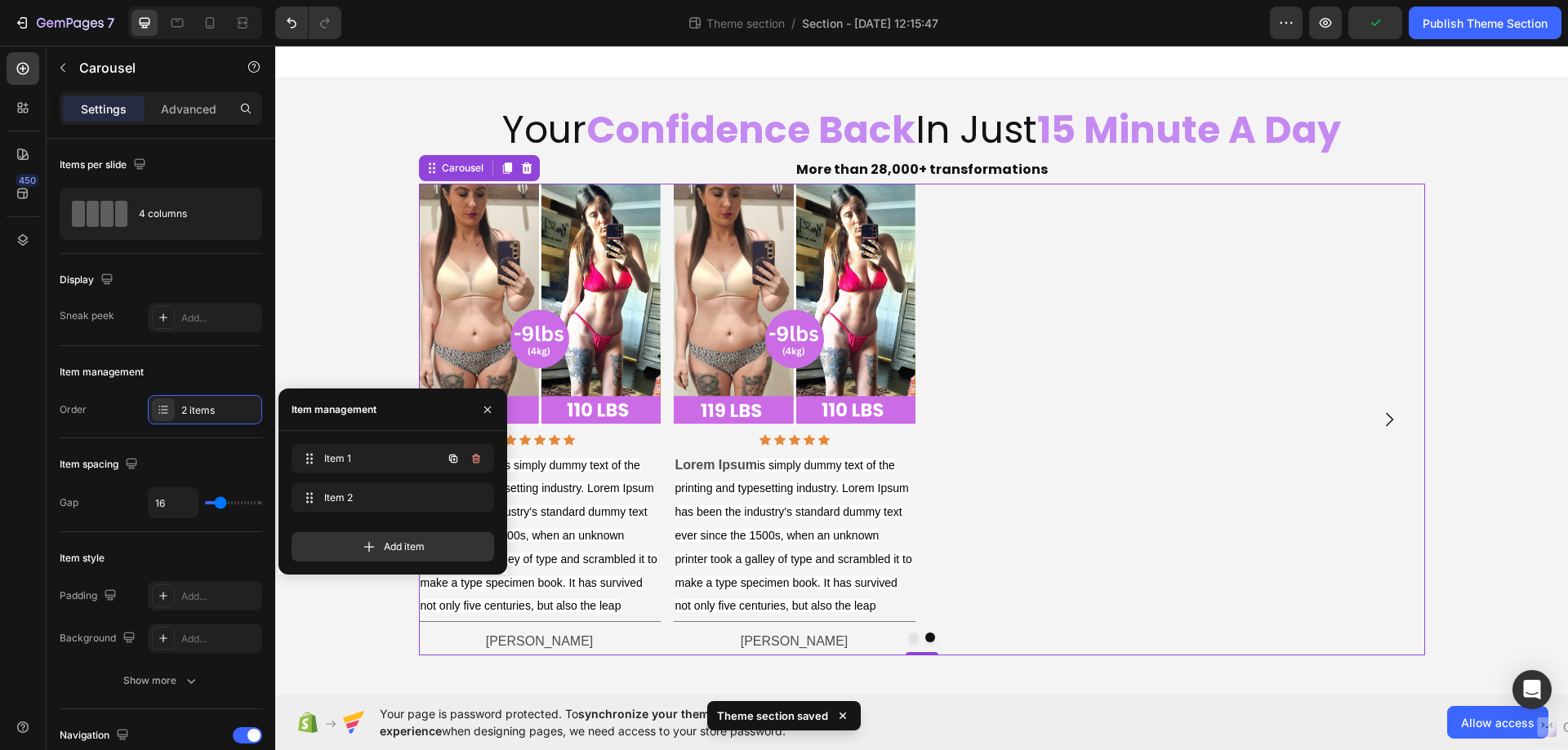
click at [449, 457] on icon "button" at bounding box center [452, 459] width 8 height 8
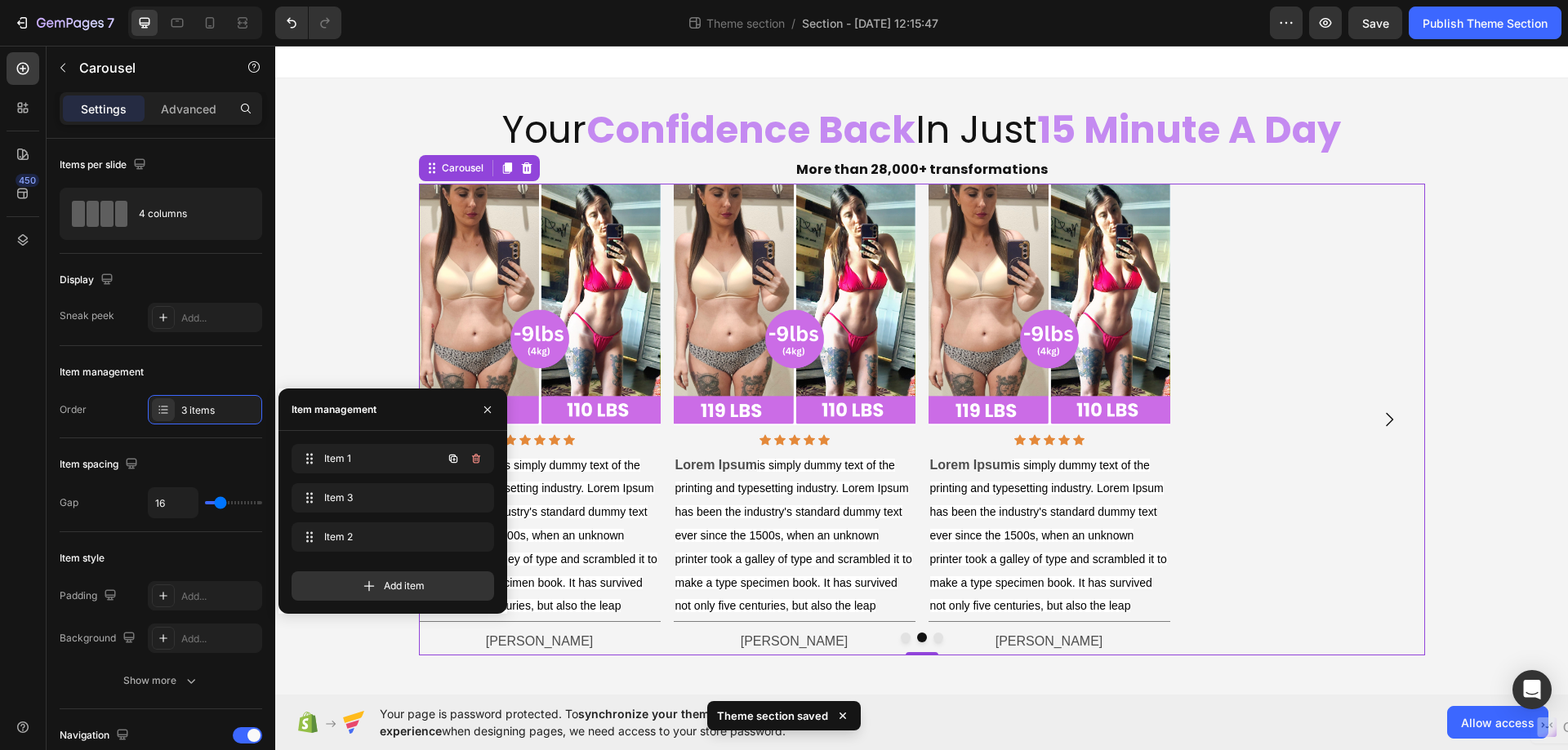
click at [449, 457] on icon "button" at bounding box center [452, 459] width 8 height 8
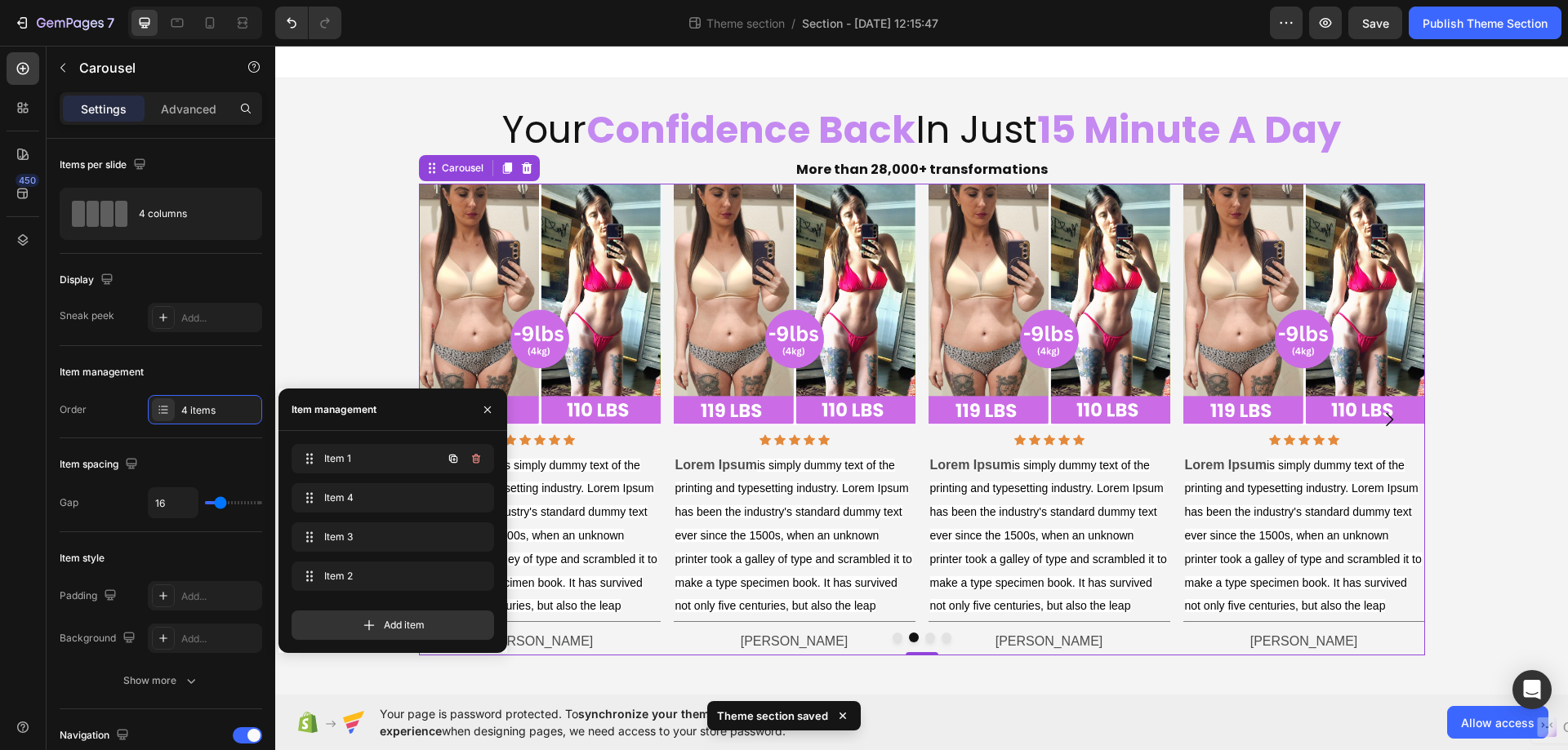
click at [449, 457] on icon "button" at bounding box center [452, 459] width 8 height 8
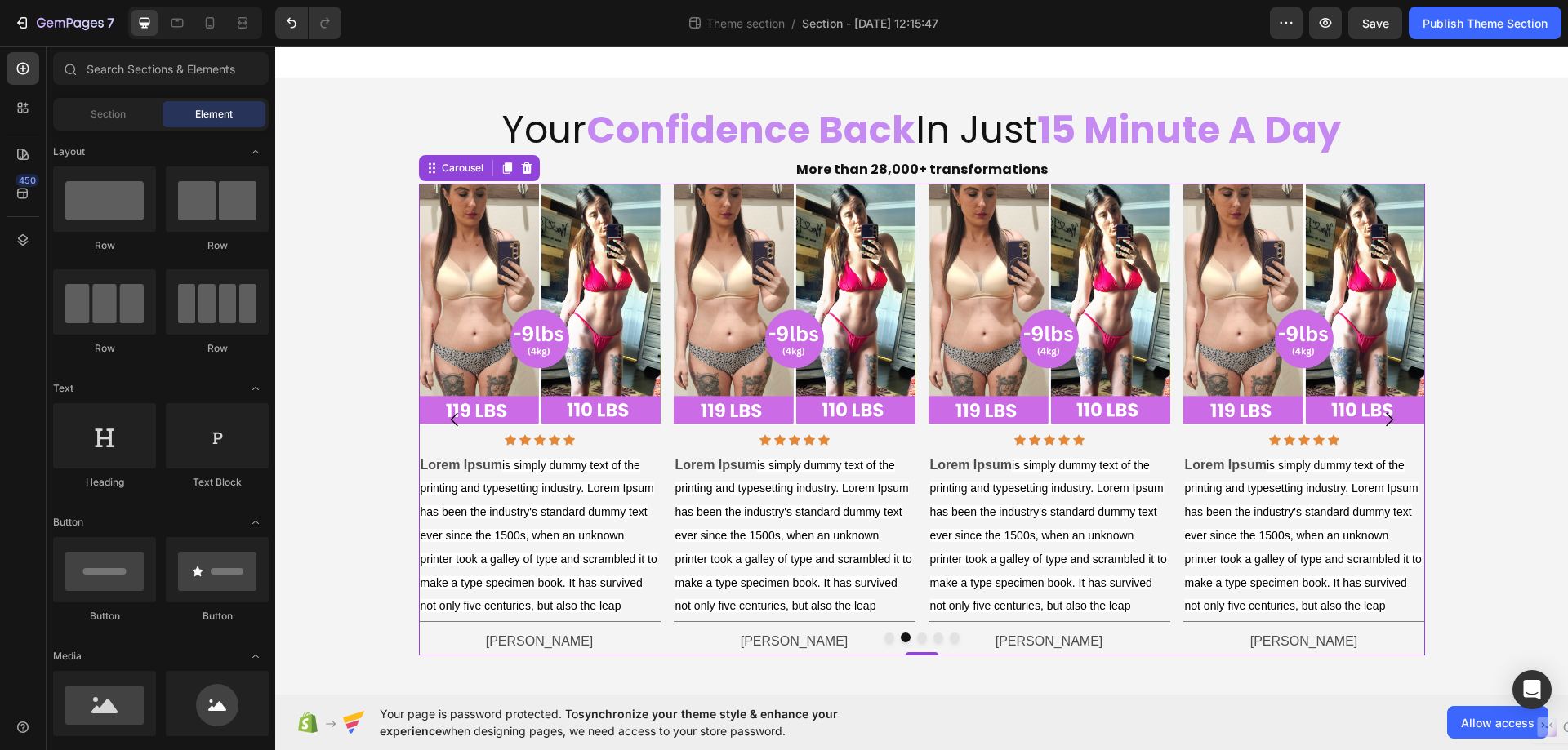
click at [310, 138] on div "Your Confidence Back In Just 15 Minute A Day Heading More than 28,000+ transfor…" at bounding box center [921, 380] width 1292 height 603
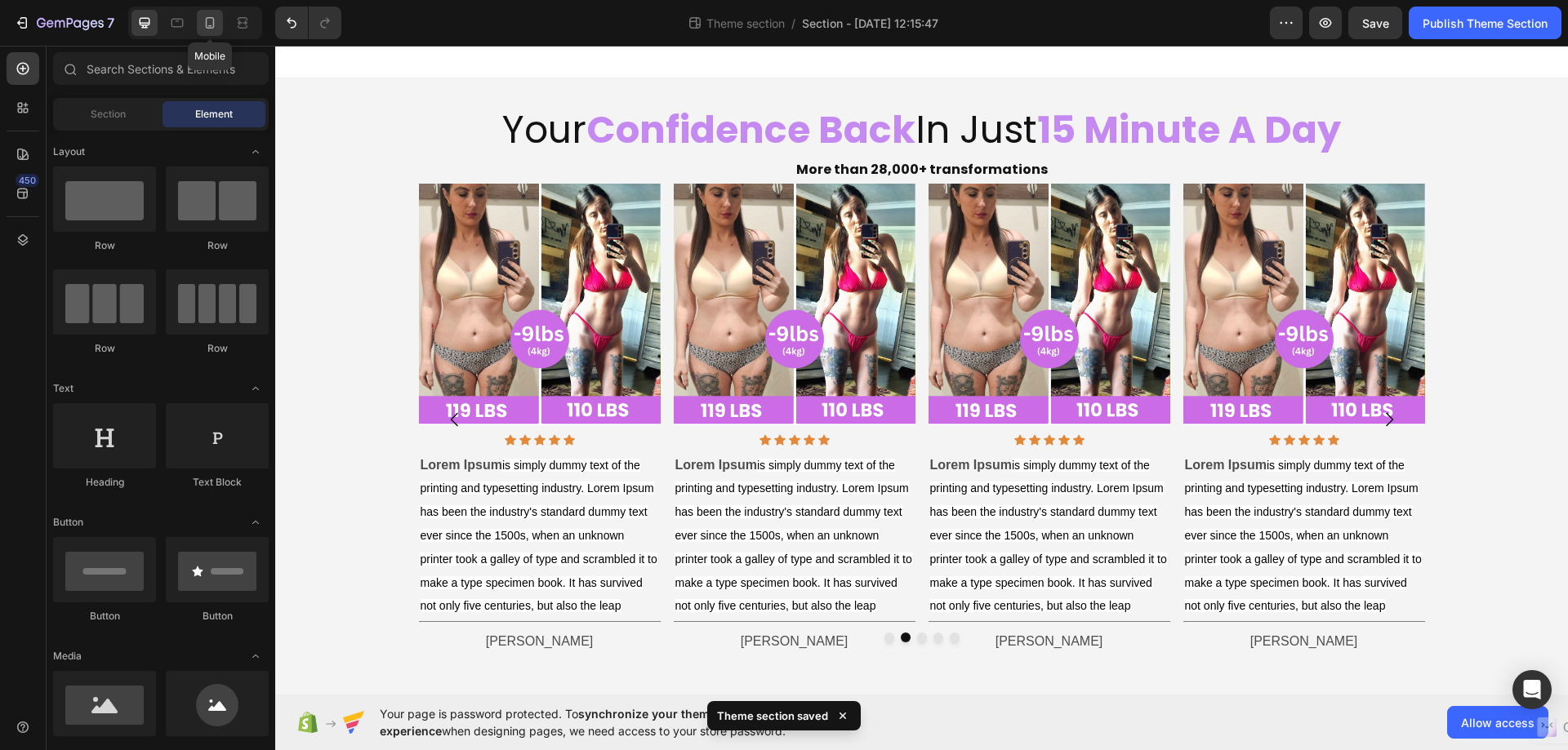
click at [212, 21] on icon at bounding box center [210, 23] width 16 height 16
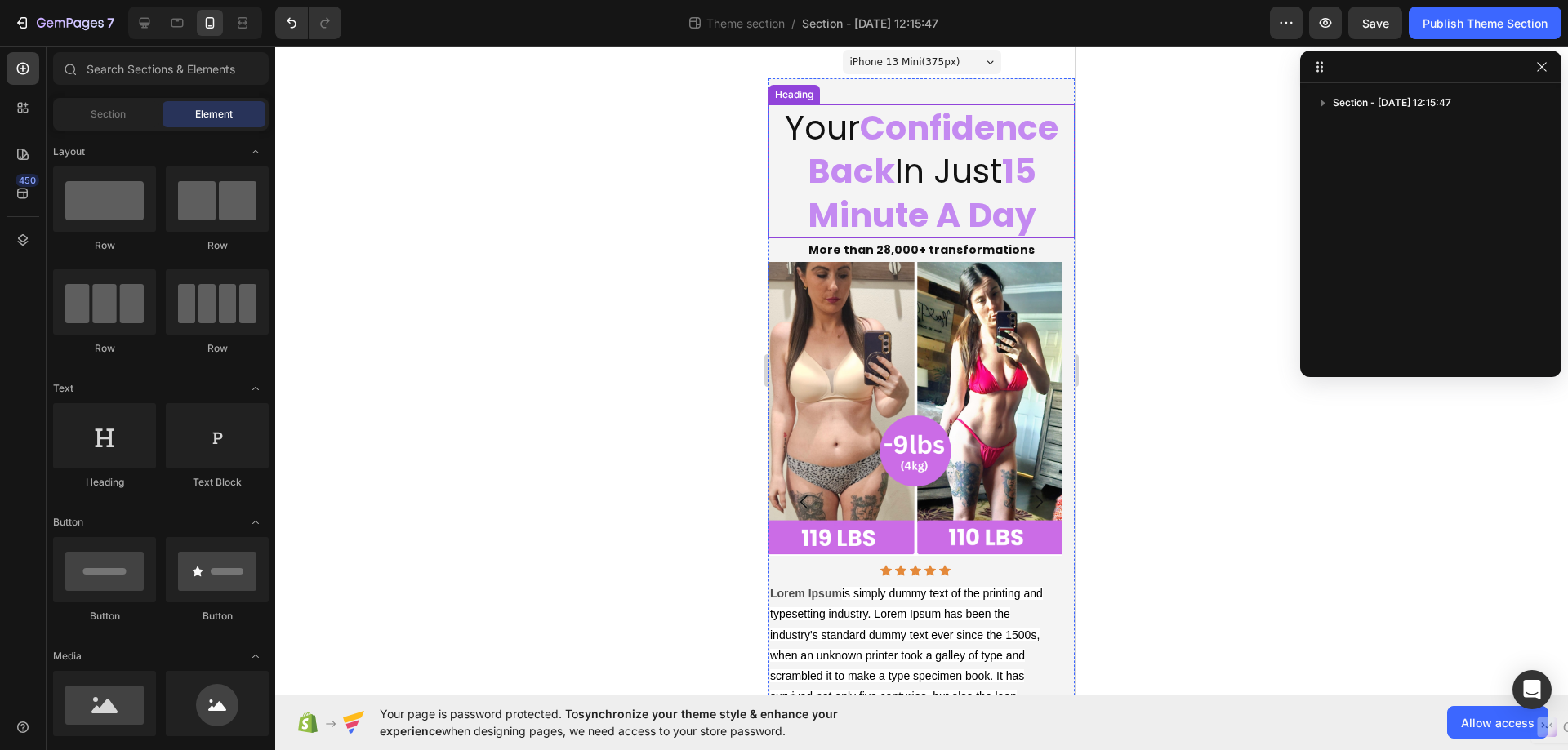
click at [1047, 178] on h2 "Your Confidence Back In Just 15 Minute A Day" at bounding box center [921, 171] width 306 height 134
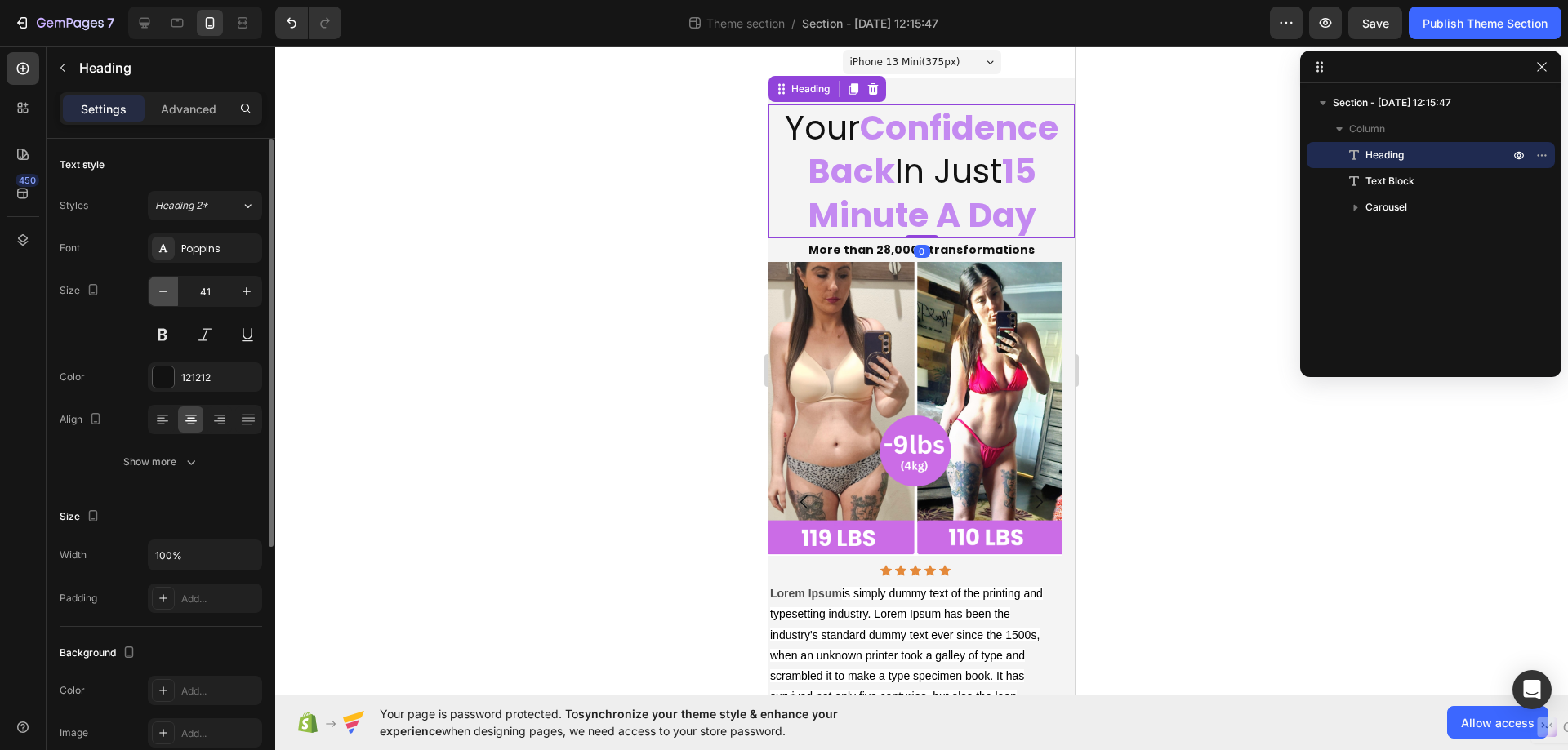
click at [168, 291] on icon "button" at bounding box center [164, 291] width 16 height 16
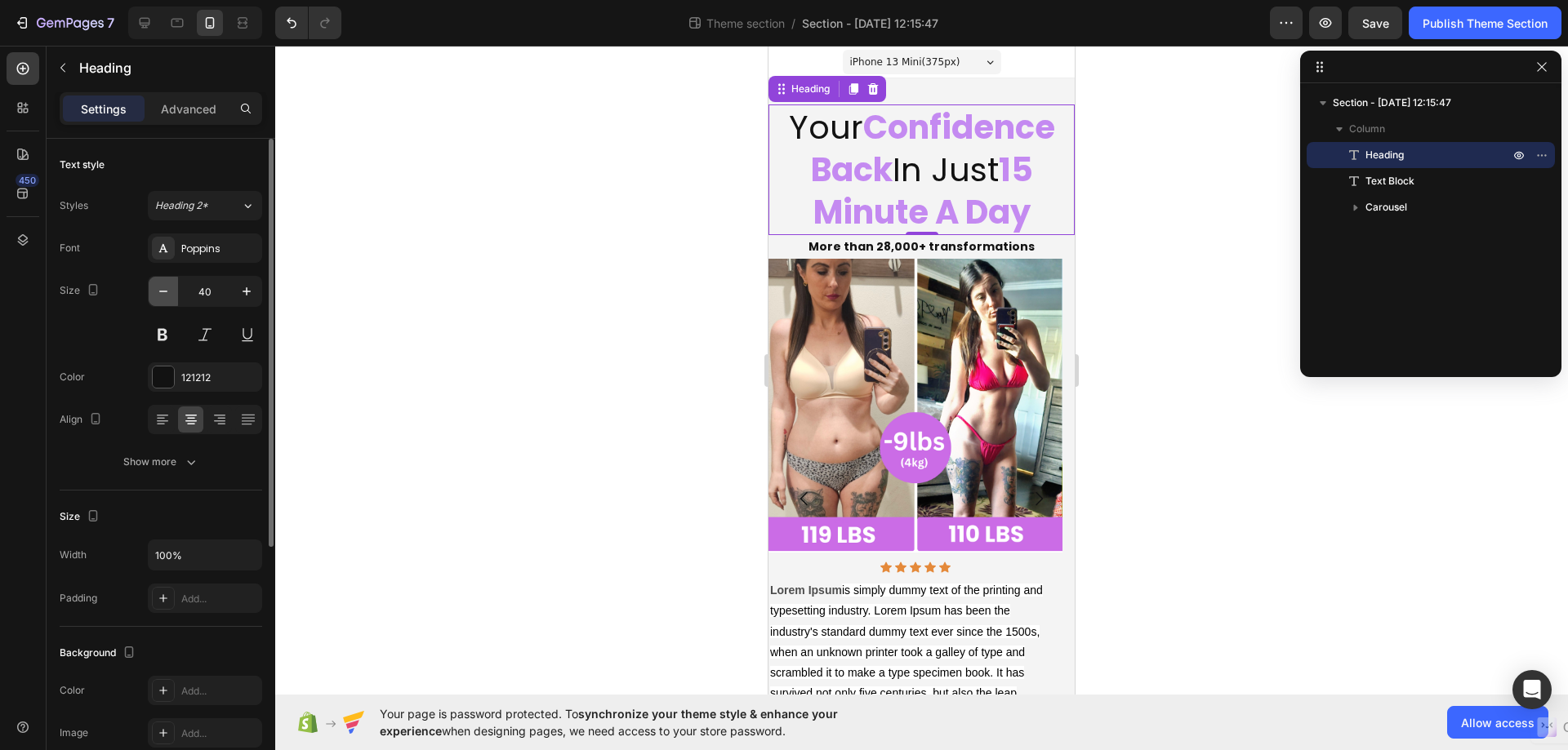
click at [168, 291] on icon "button" at bounding box center [164, 291] width 16 height 16
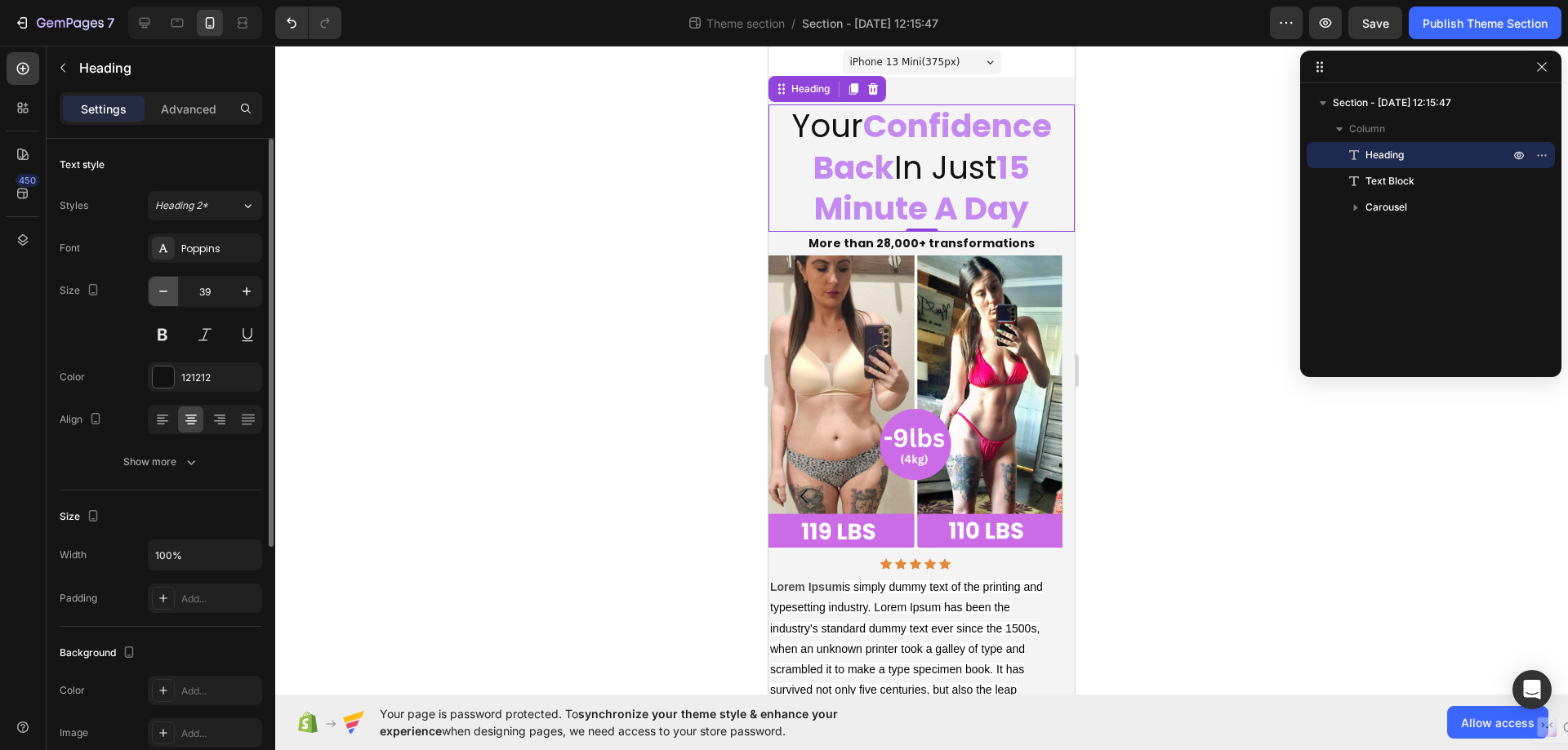
click at [168, 291] on icon "button" at bounding box center [164, 291] width 16 height 16
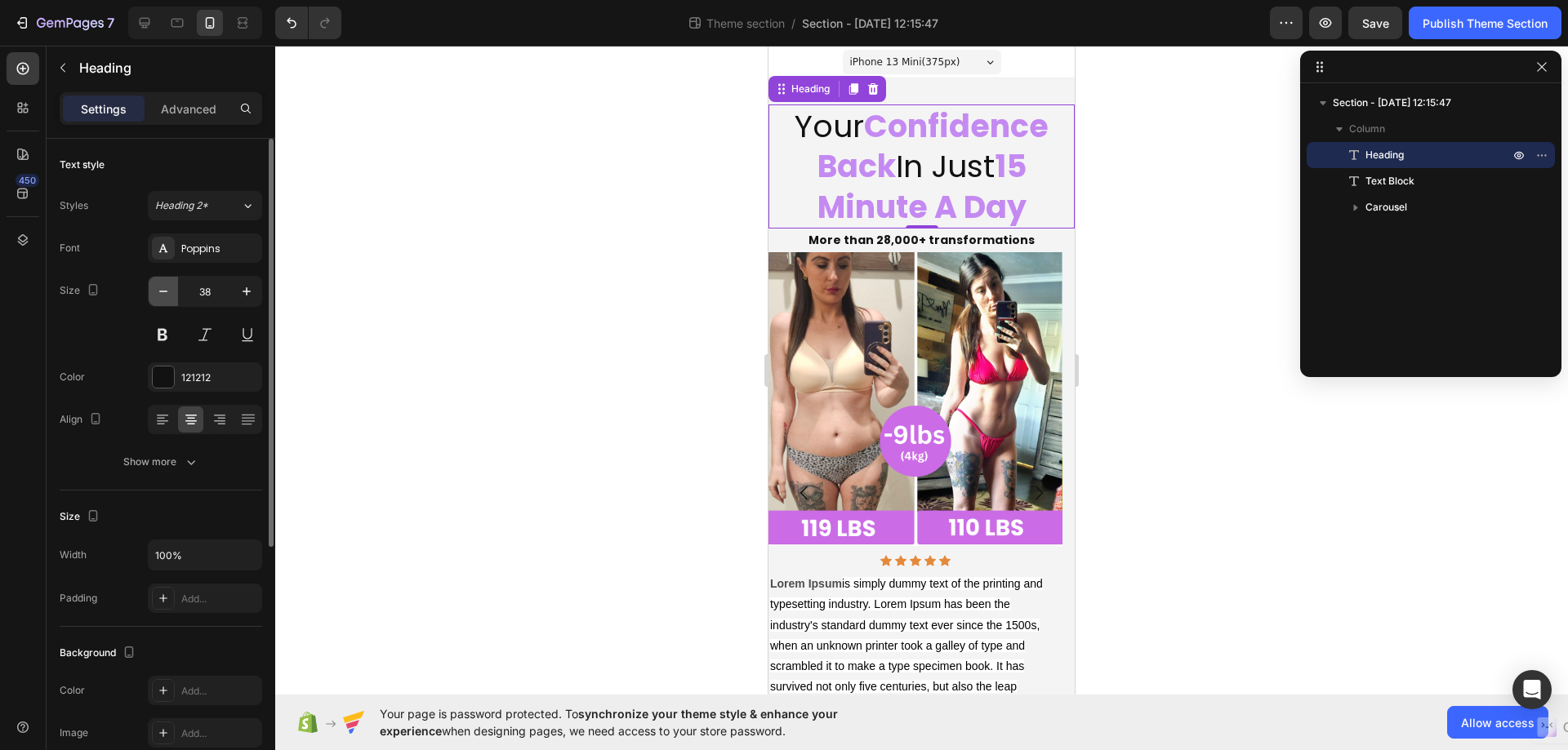
click at [168, 291] on icon "button" at bounding box center [164, 291] width 16 height 16
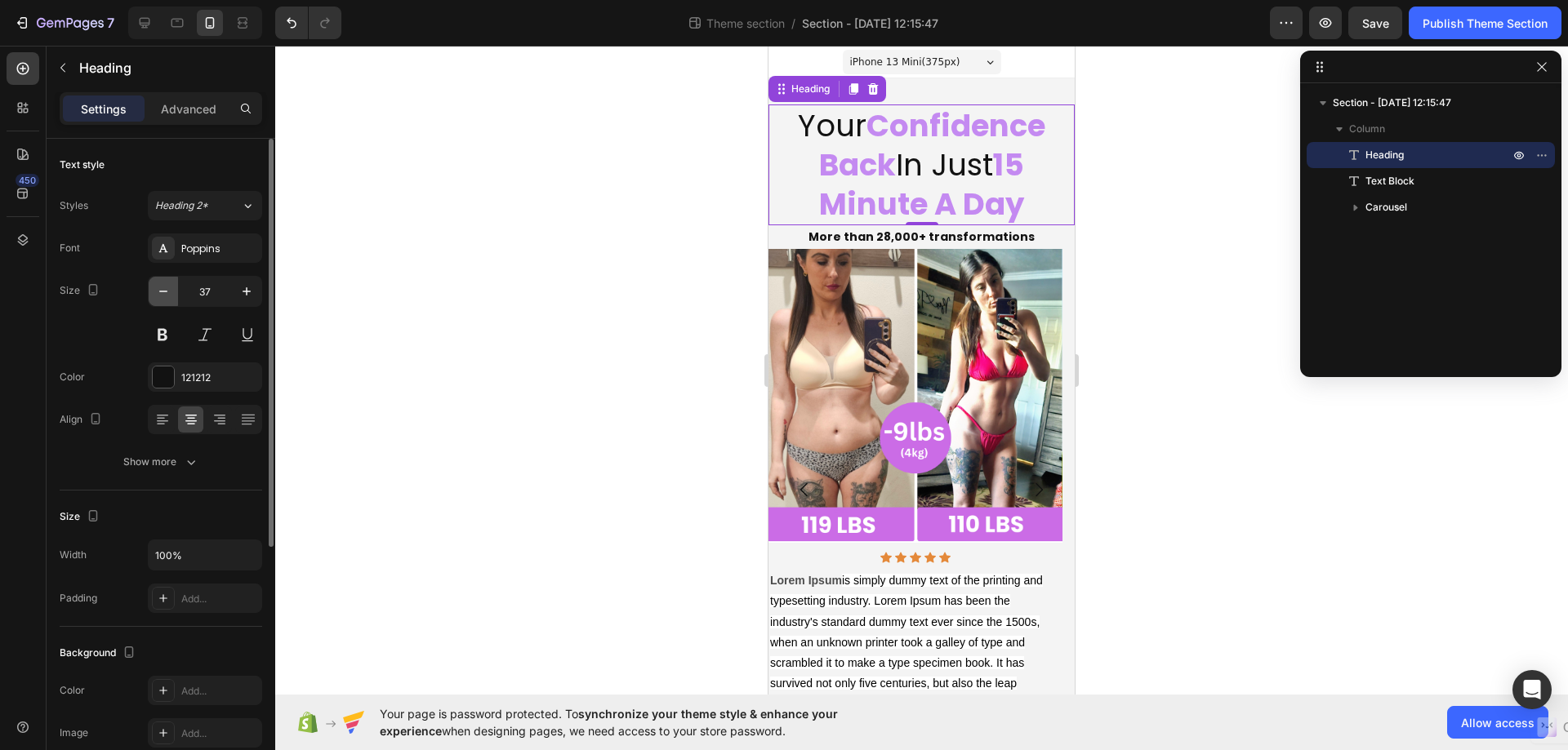
click at [168, 291] on icon "button" at bounding box center [164, 291] width 16 height 16
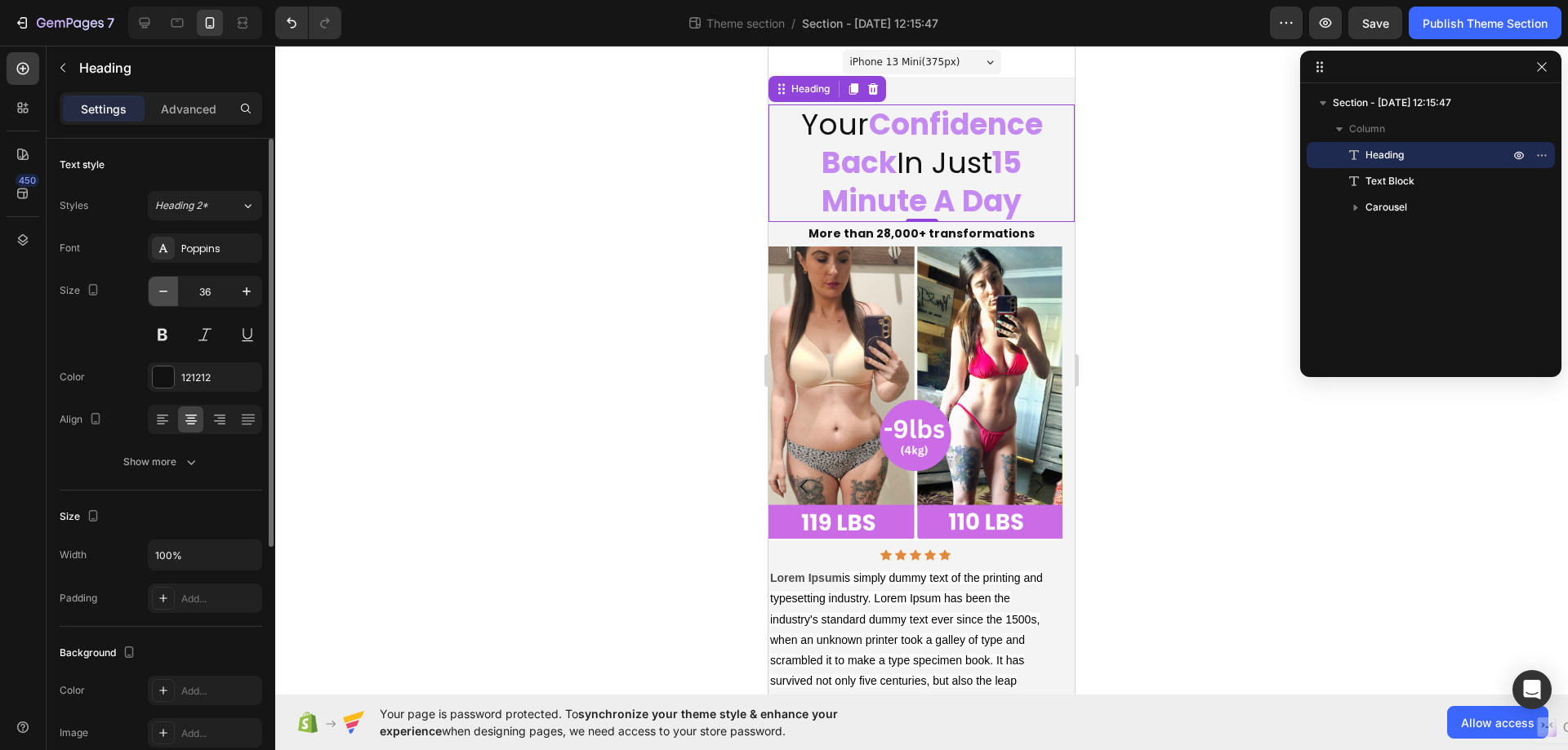
click at [168, 291] on icon "button" at bounding box center [164, 291] width 16 height 16
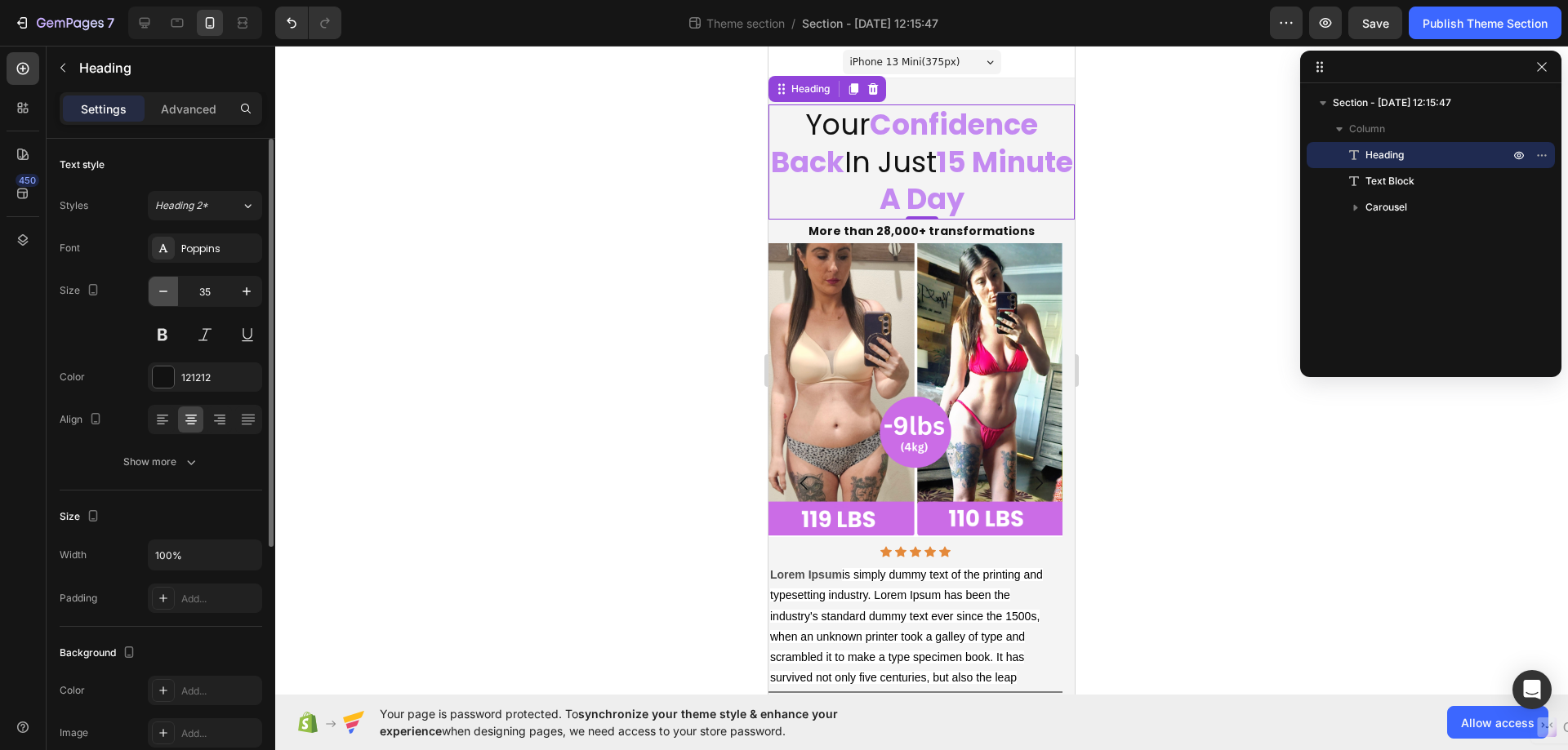
click at [168, 291] on icon "button" at bounding box center [164, 291] width 16 height 16
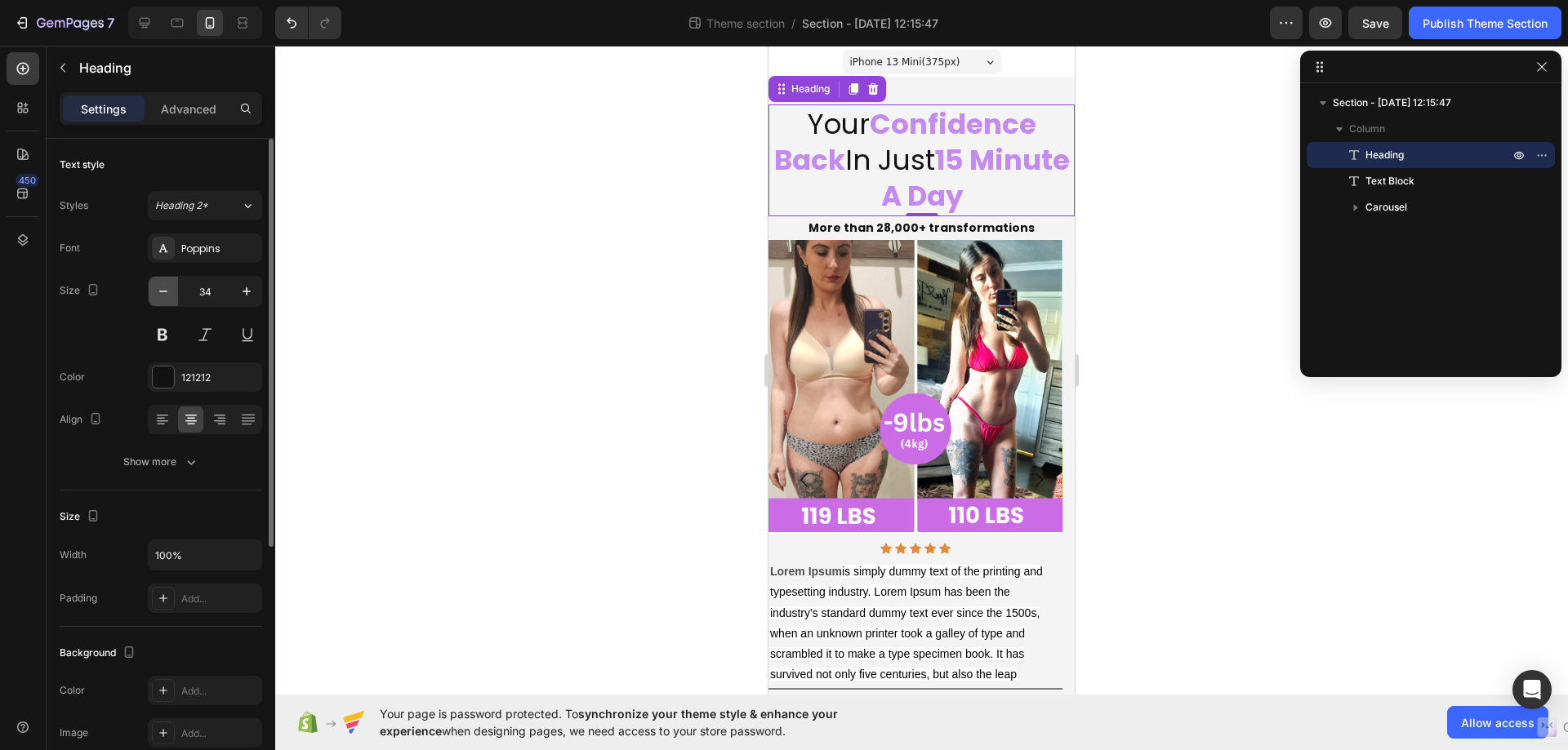
click at [168, 291] on icon "button" at bounding box center [164, 291] width 16 height 16
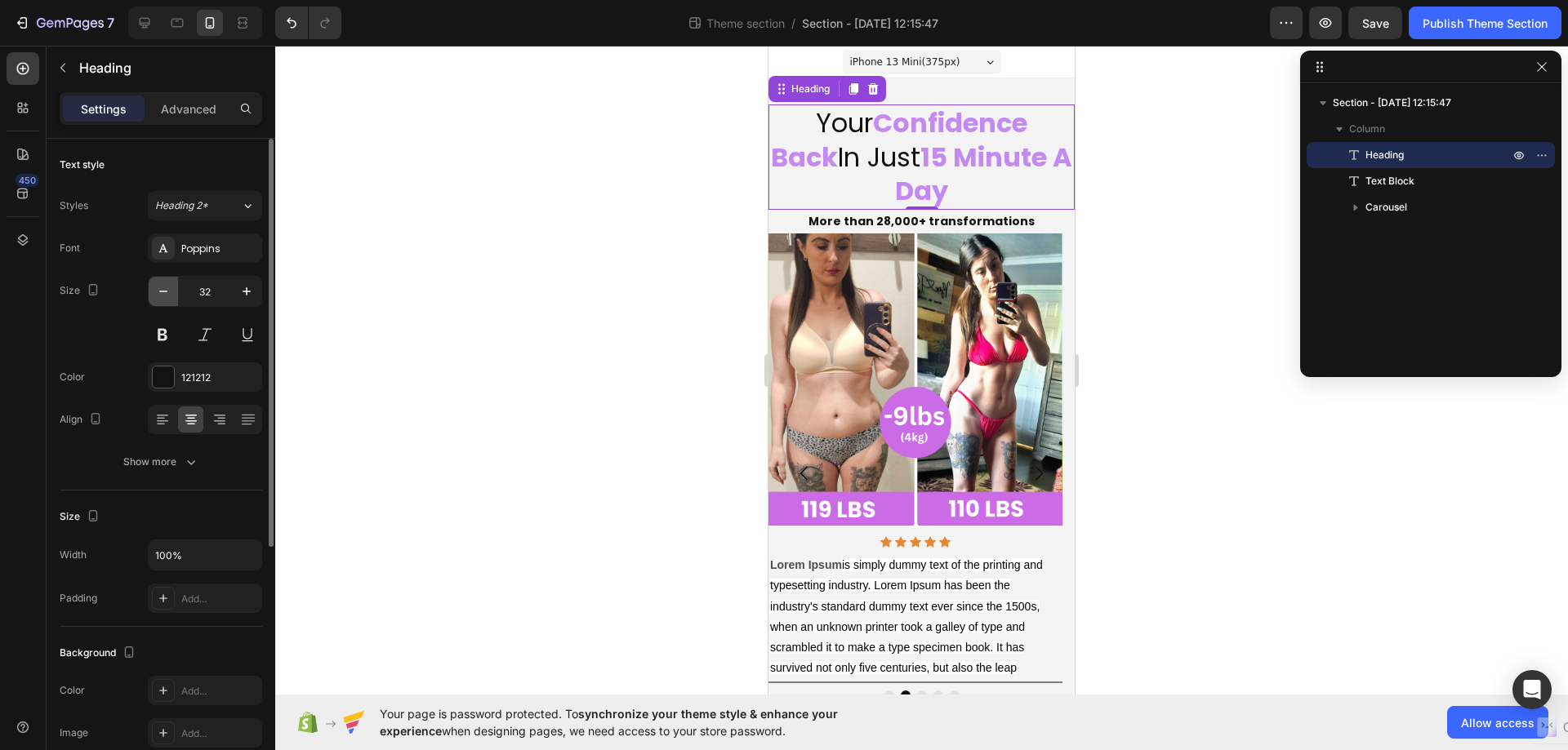
click at [168, 291] on icon "button" at bounding box center [164, 291] width 16 height 16
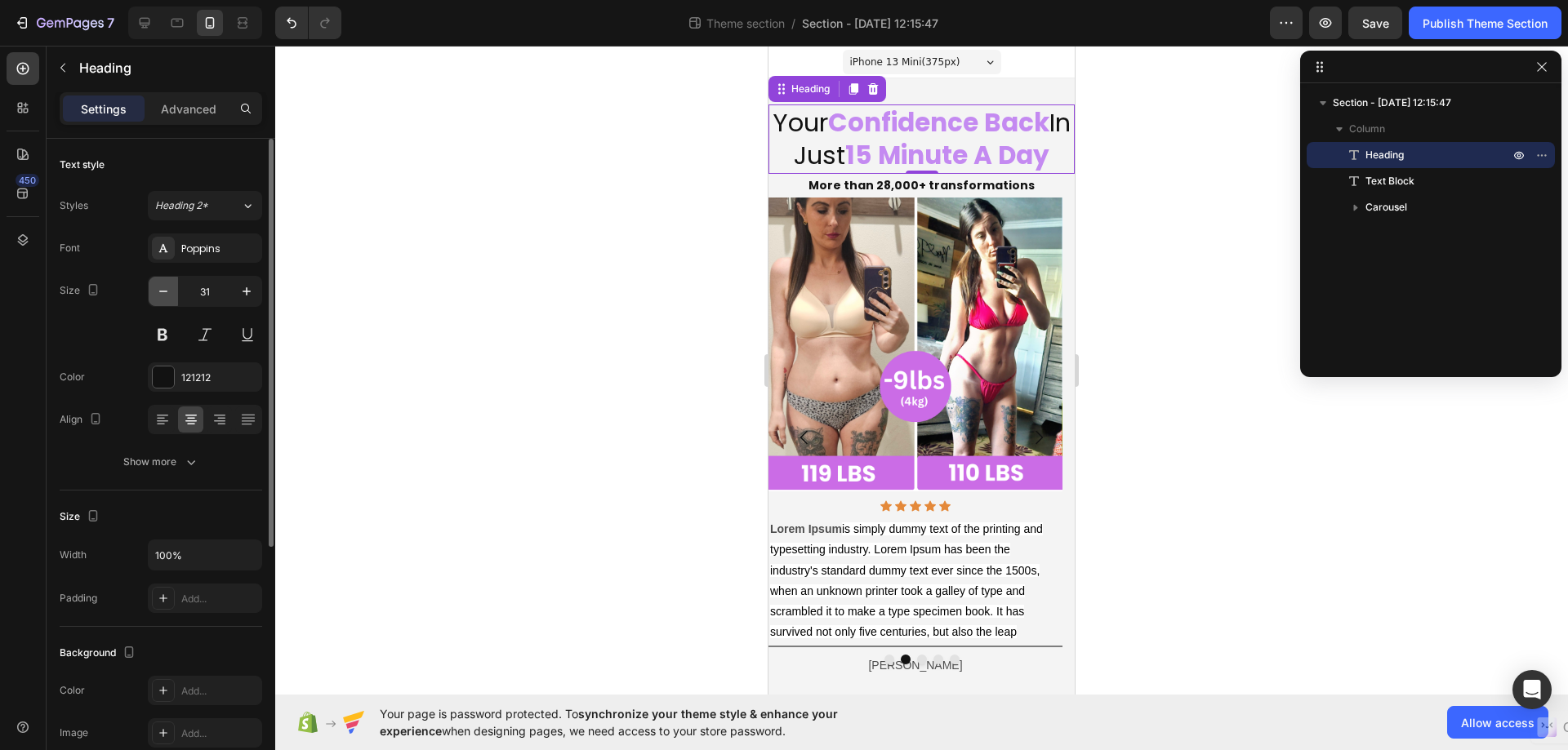
click at [168, 291] on icon "button" at bounding box center [164, 291] width 16 height 16
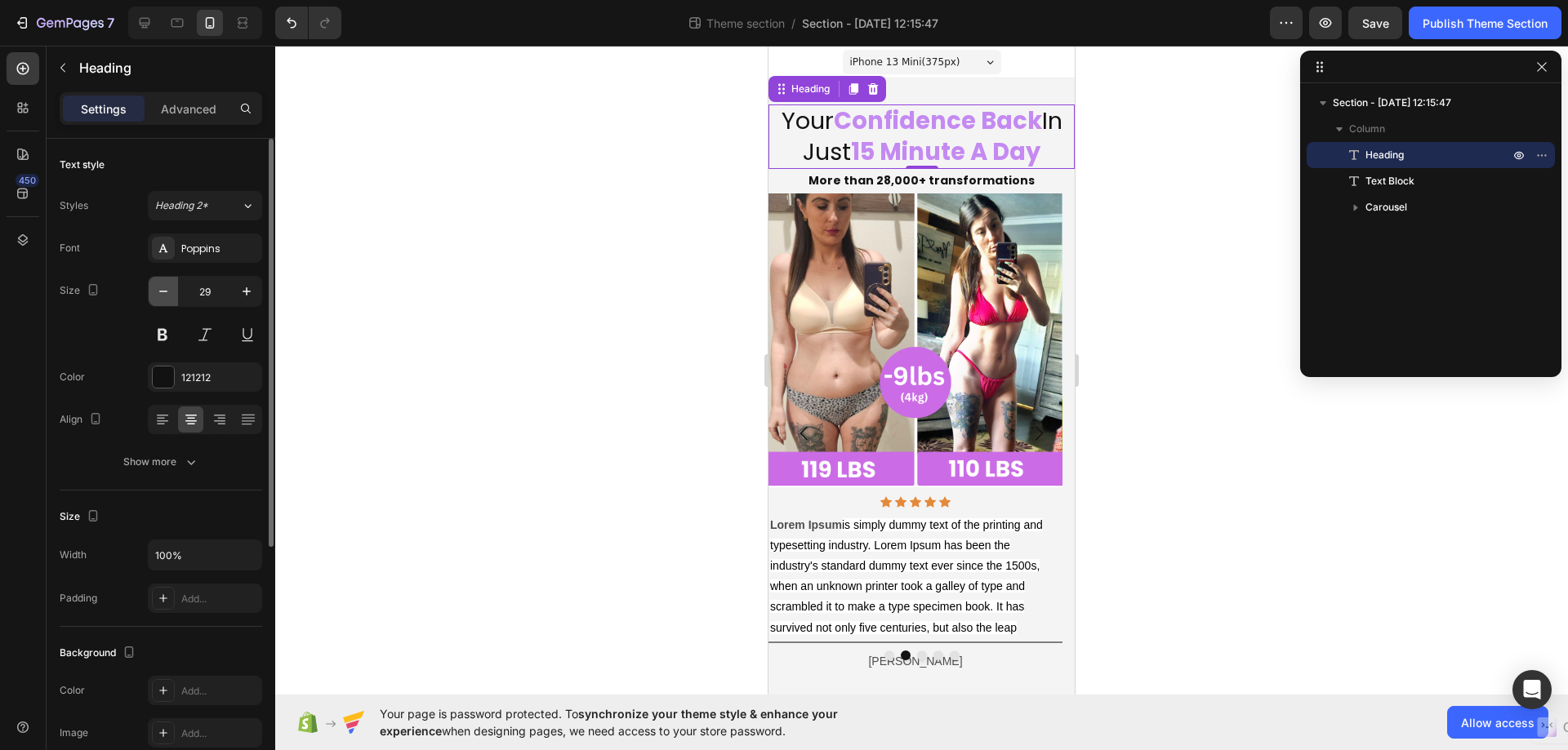
click at [168, 291] on icon "button" at bounding box center [164, 291] width 16 height 16
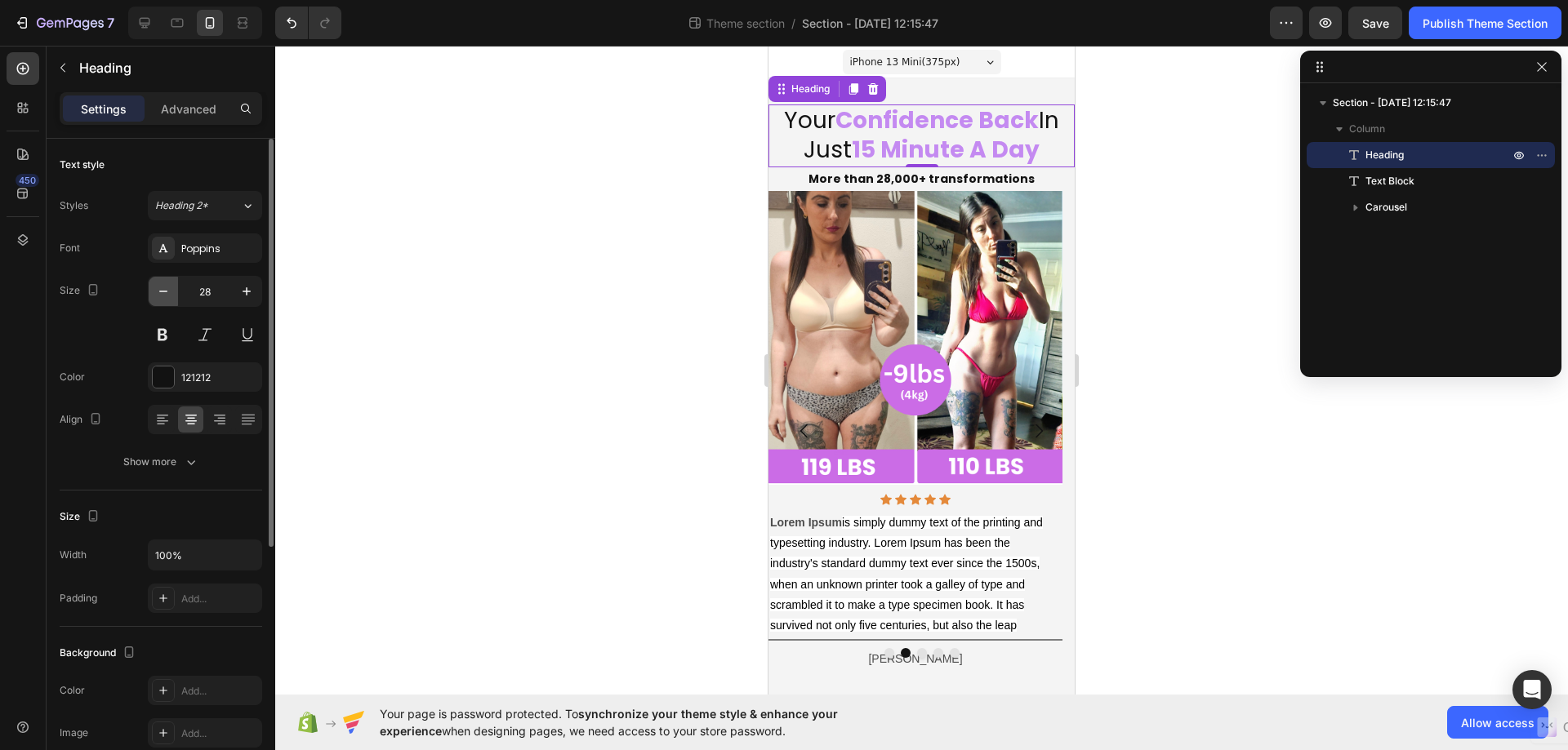
click at [168, 291] on icon "button" at bounding box center [164, 291] width 16 height 16
type input "27"
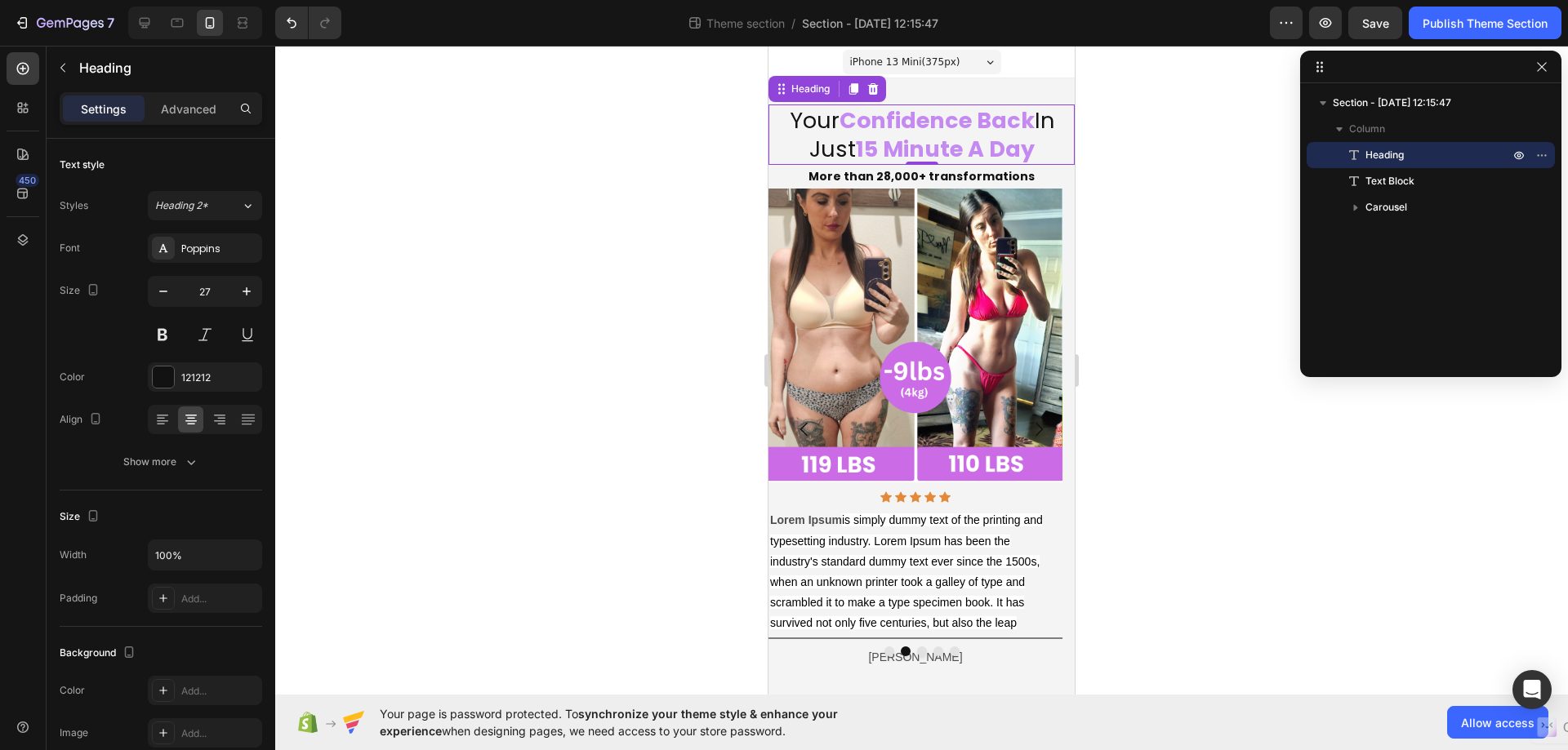
click at [1254, 478] on div at bounding box center [921, 397] width 1292 height 704
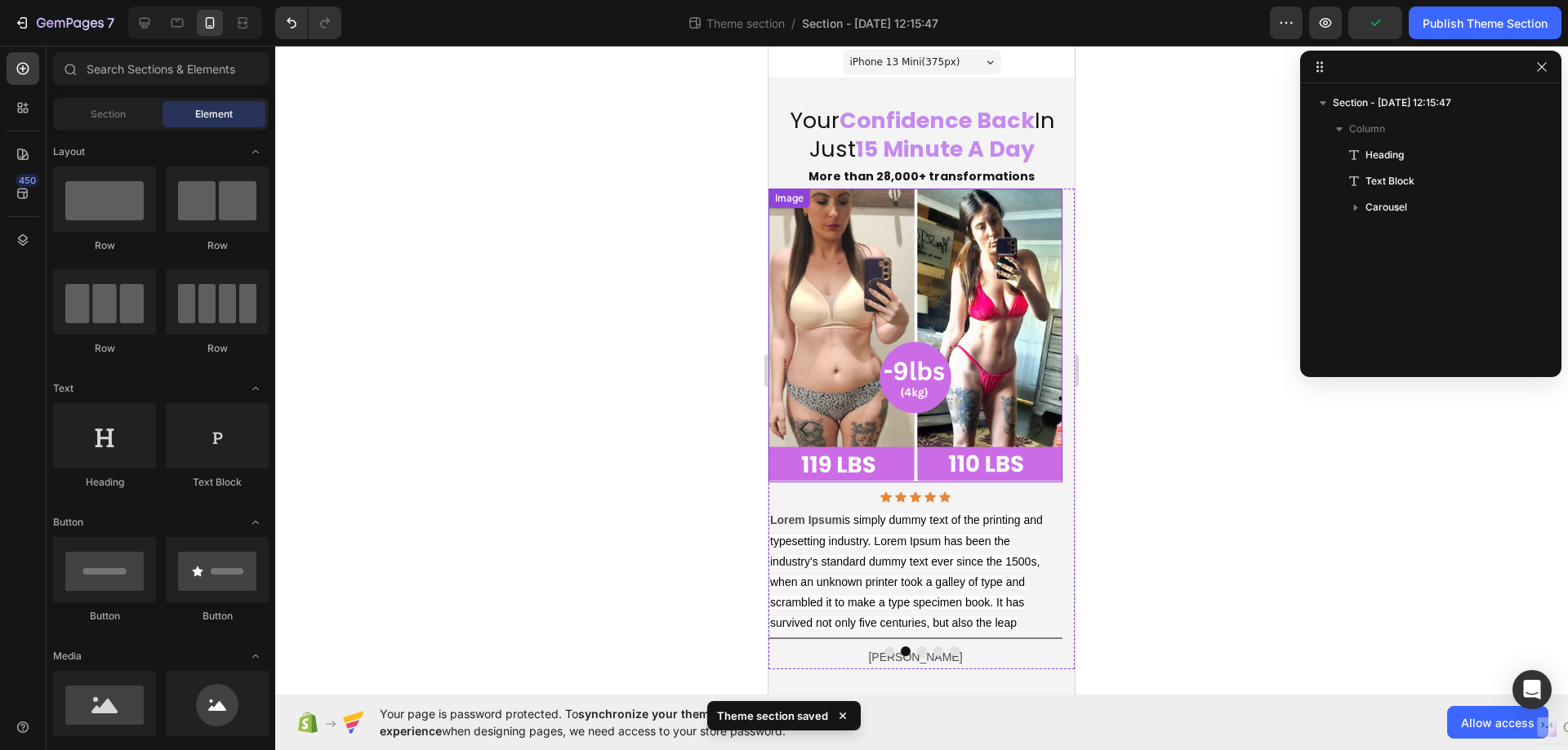
click at [1060, 475] on img at bounding box center [916, 335] width 294 height 294
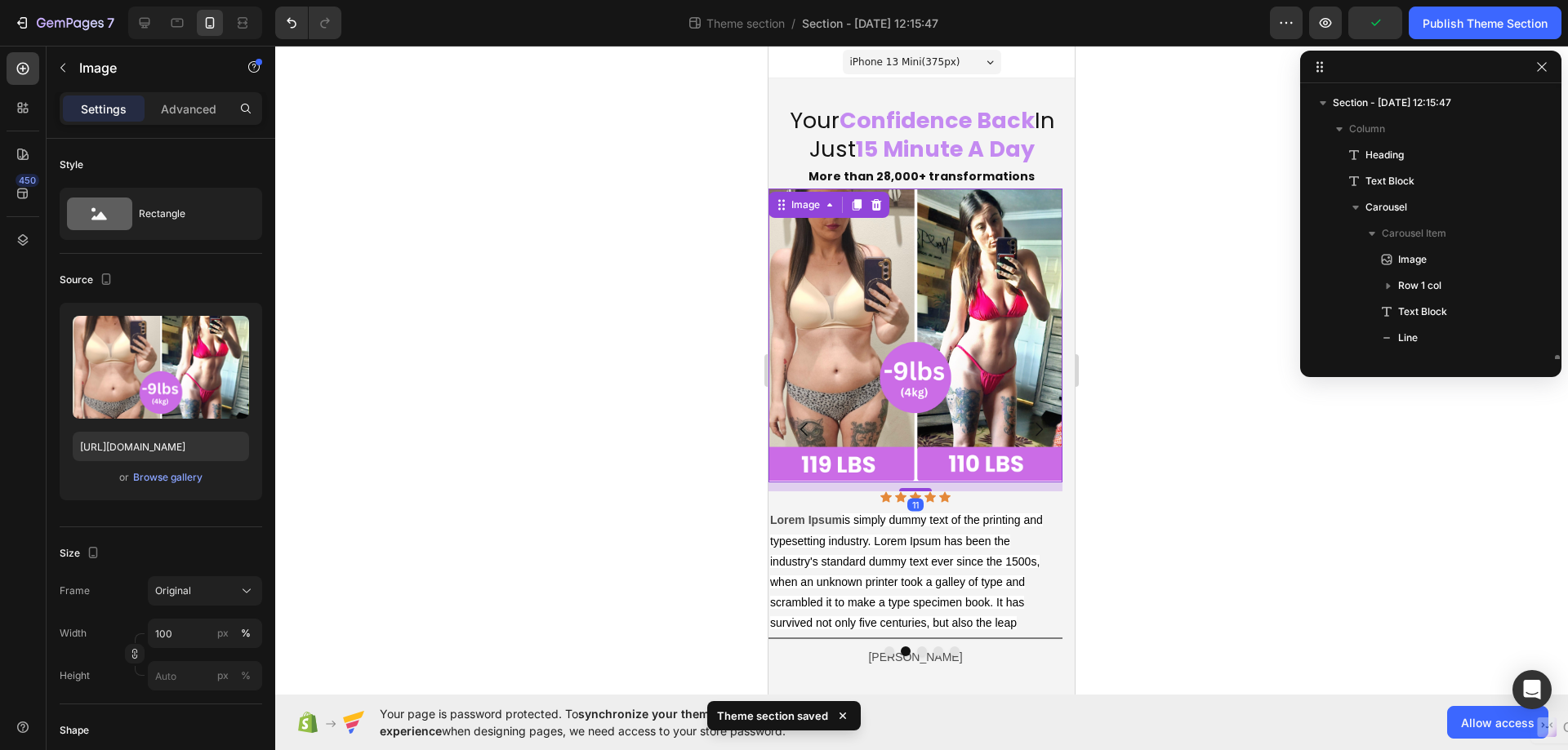
scroll to position [205, 0]
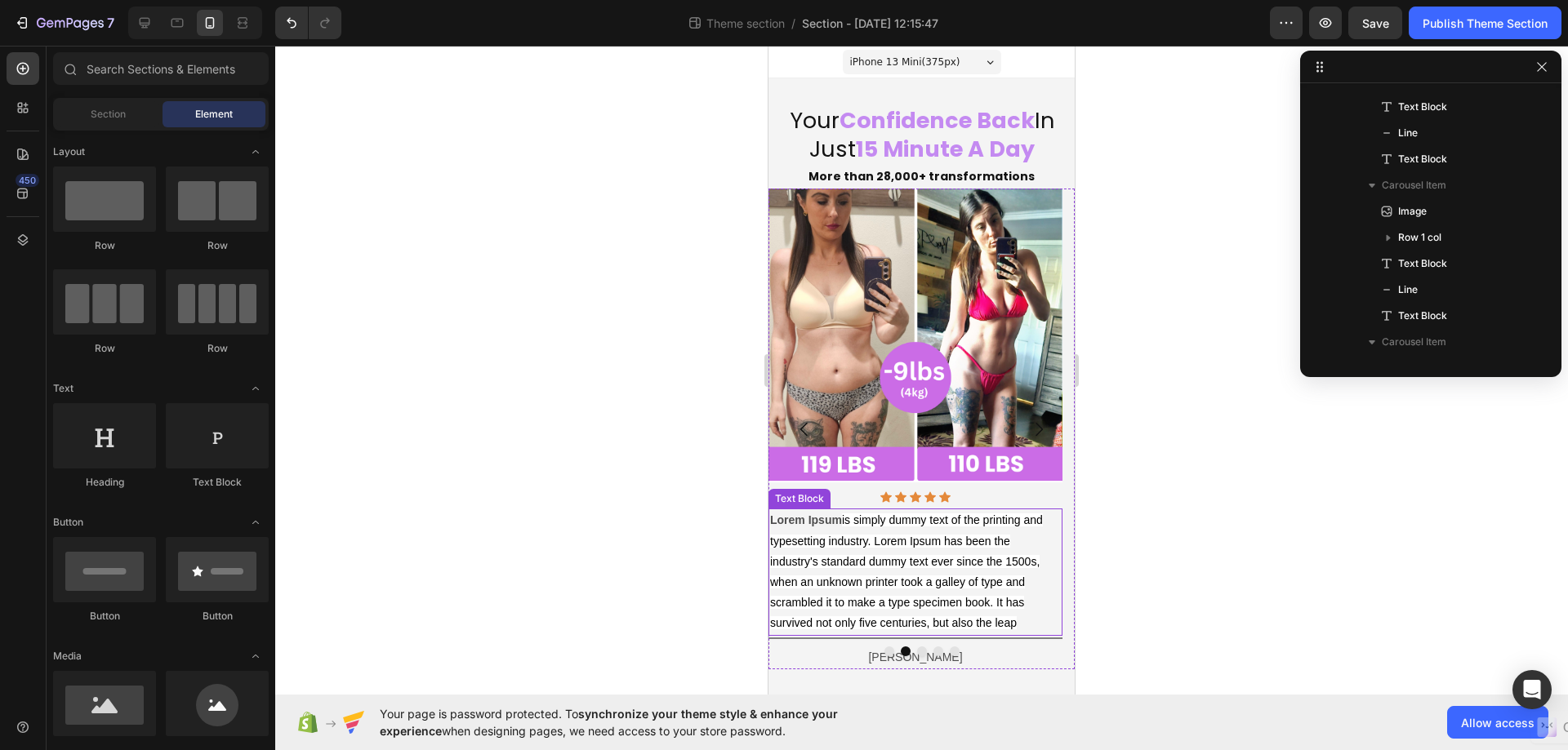
click at [1057, 544] on p "Lorem Ipsum is simply dummy text of the printing and typesetting industry. Lore…" at bounding box center [916, 571] width 291 height 123
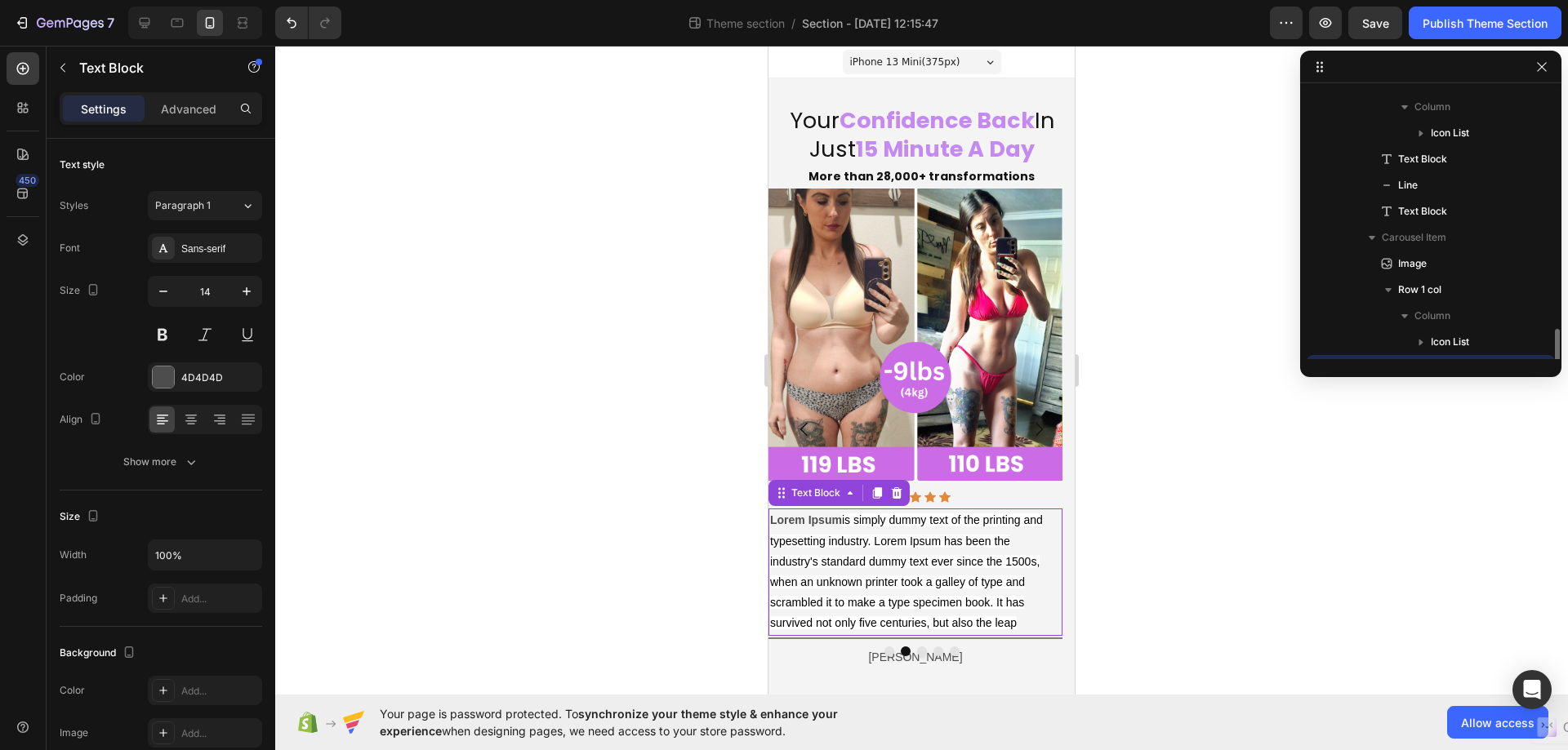
scroll to position [362, 0]
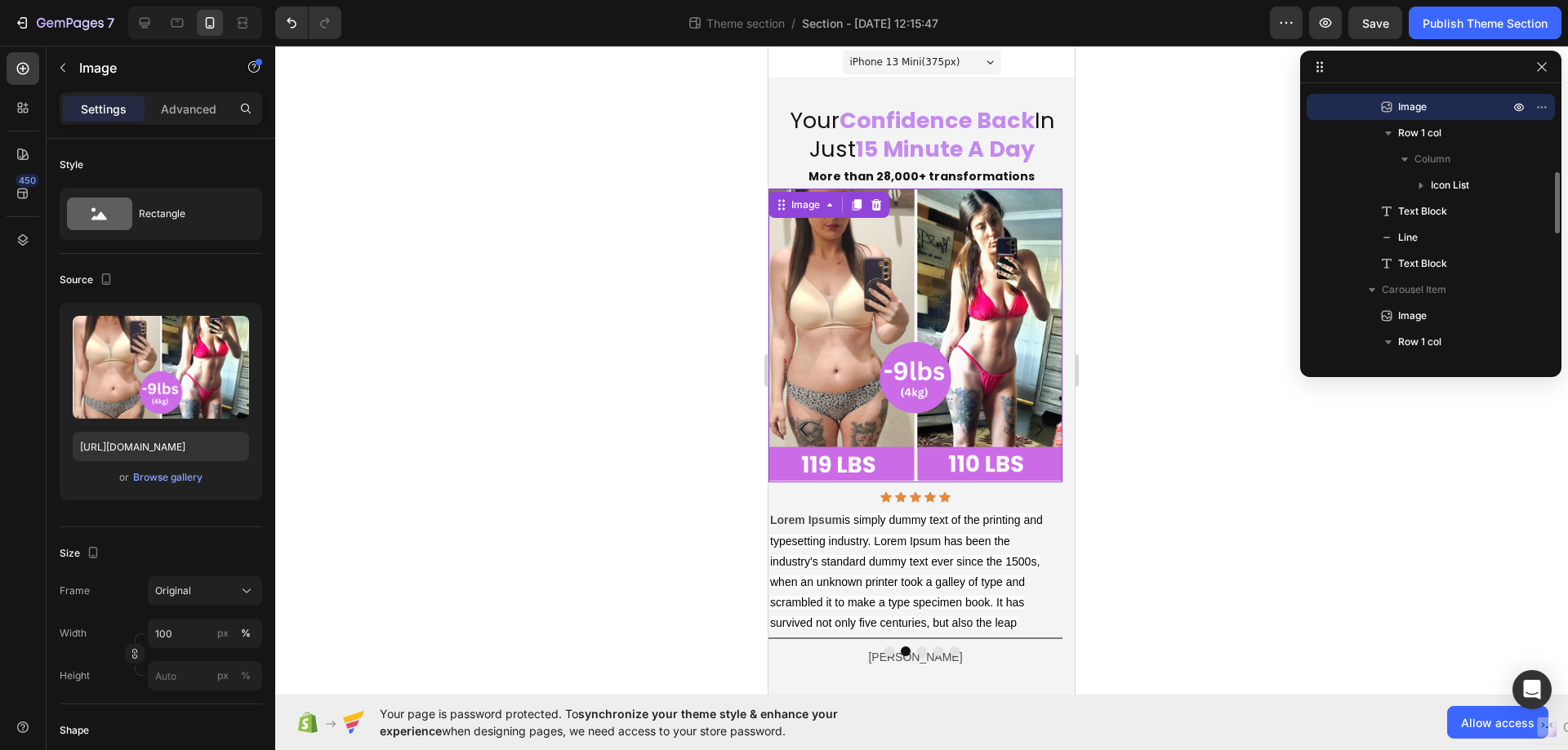
click at [1052, 480] on img at bounding box center [916, 335] width 294 height 294
click at [203, 589] on div "Original" at bounding box center [196, 591] width 80 height 15
click at [143, 583] on div "Frame Original" at bounding box center [161, 591] width 203 height 29
click at [184, 640] on input "100" at bounding box center [205, 633] width 114 height 29
click at [119, 602] on div "Frame Original" at bounding box center [161, 591] width 203 height 29
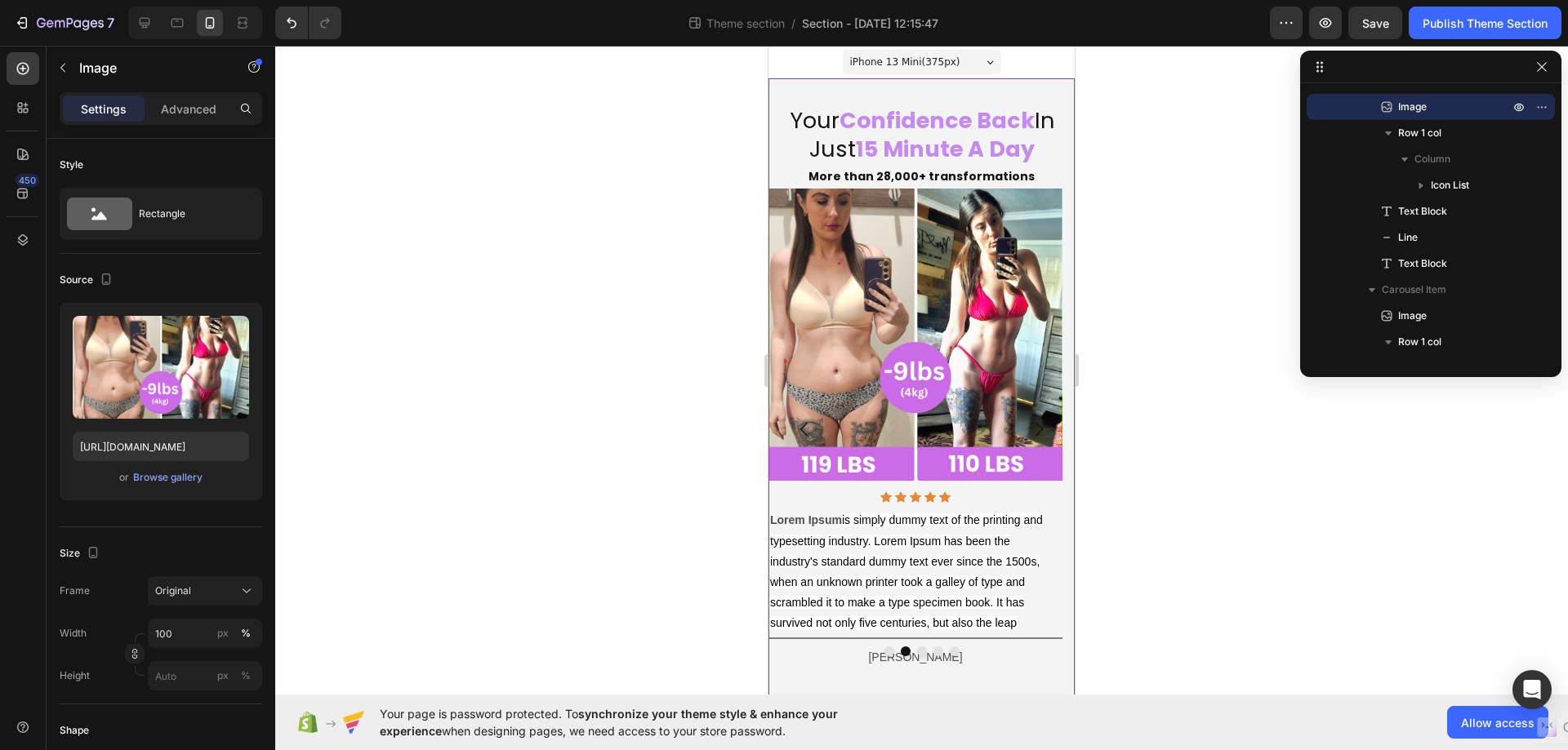
scroll to position [0, 0]
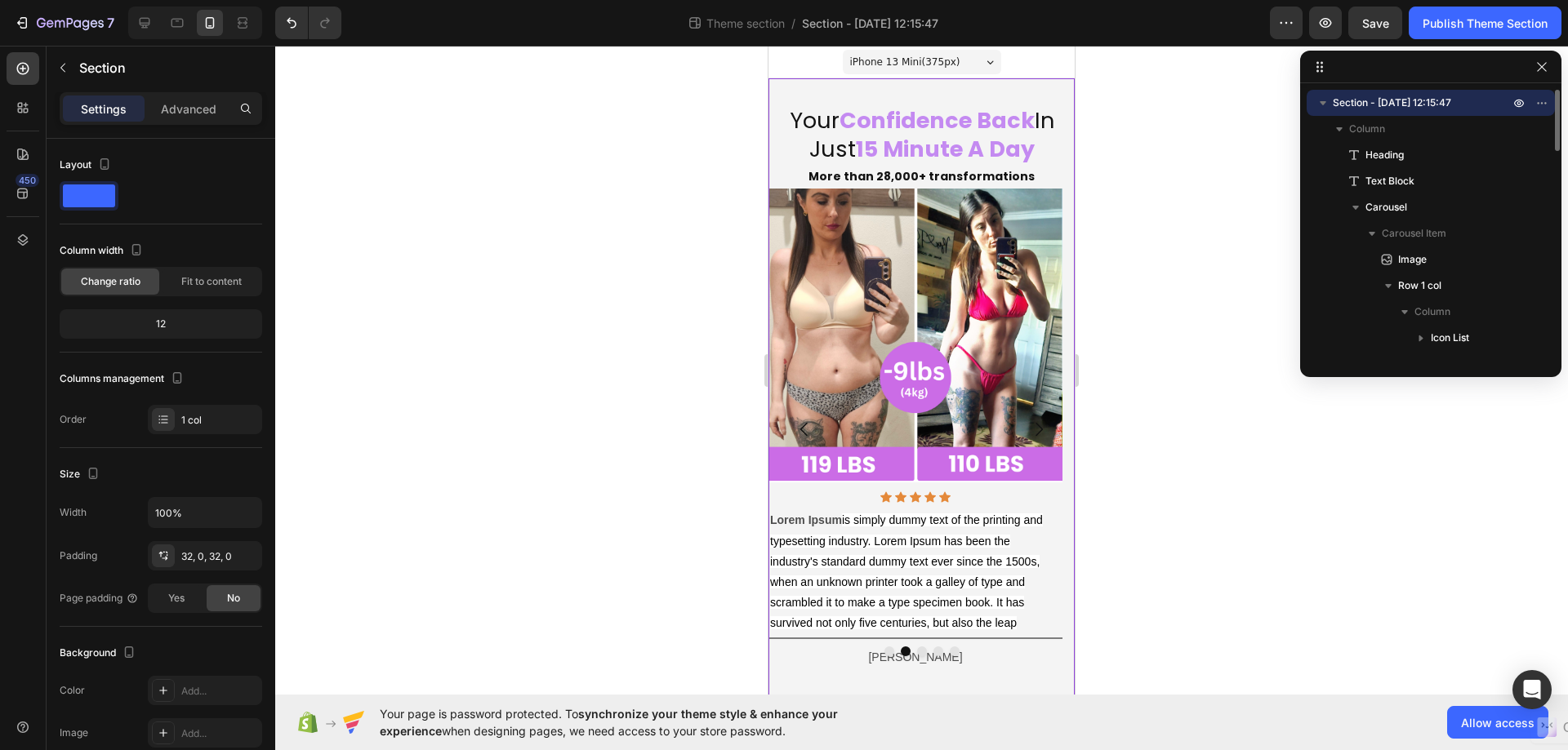
click at [1053, 88] on div "Your Confidence Back In Just 15 Minute A Day Heading More than 28,000+ transfor…" at bounding box center [921, 387] width 306 height 618
click at [173, 599] on span "Yes" at bounding box center [176, 598] width 16 height 15
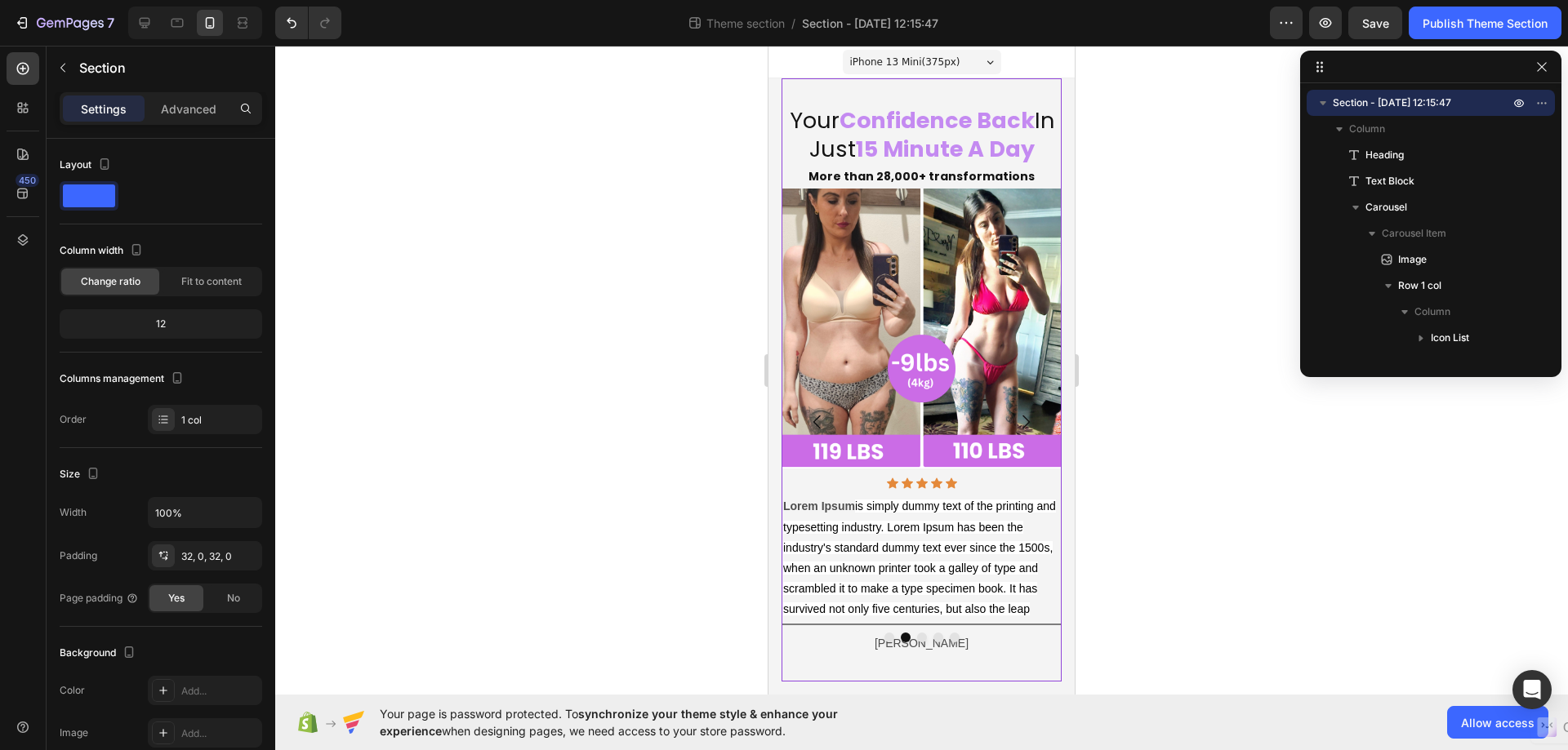
click at [1221, 373] on div at bounding box center [921, 397] width 1292 height 704
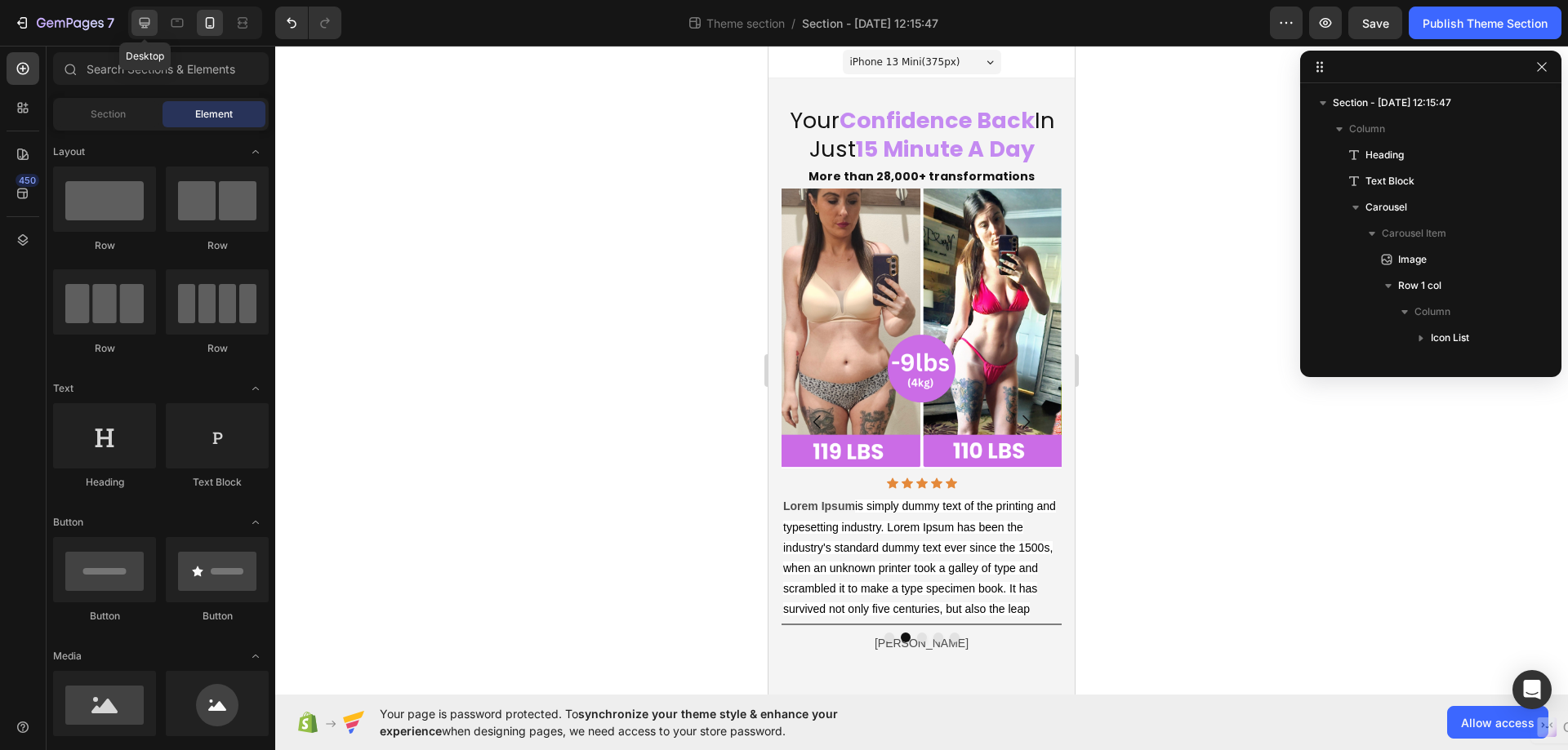
click at [143, 23] on icon at bounding box center [144, 23] width 16 height 16
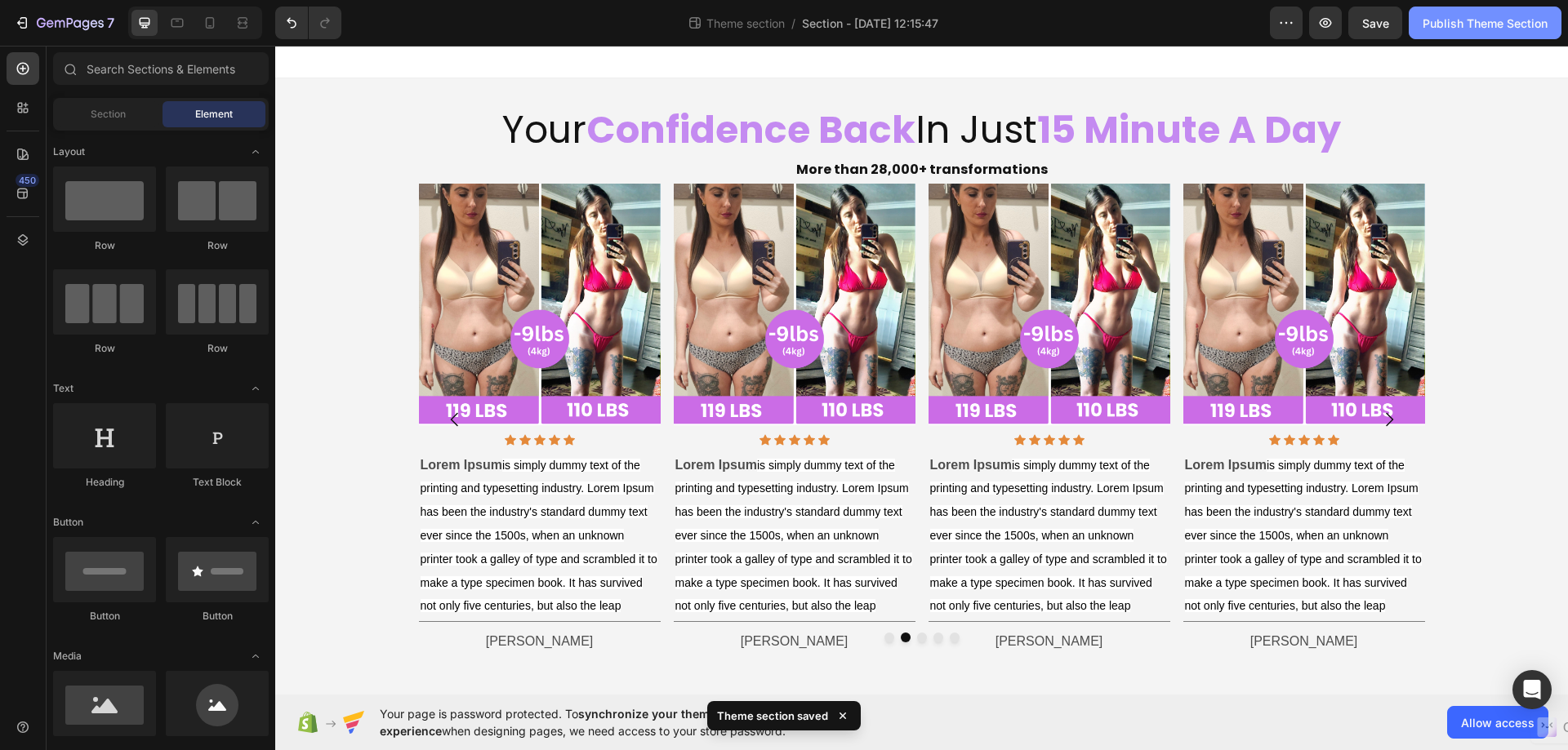
click at [1507, 20] on div "Publish Theme Section" at bounding box center [1485, 23] width 125 height 17
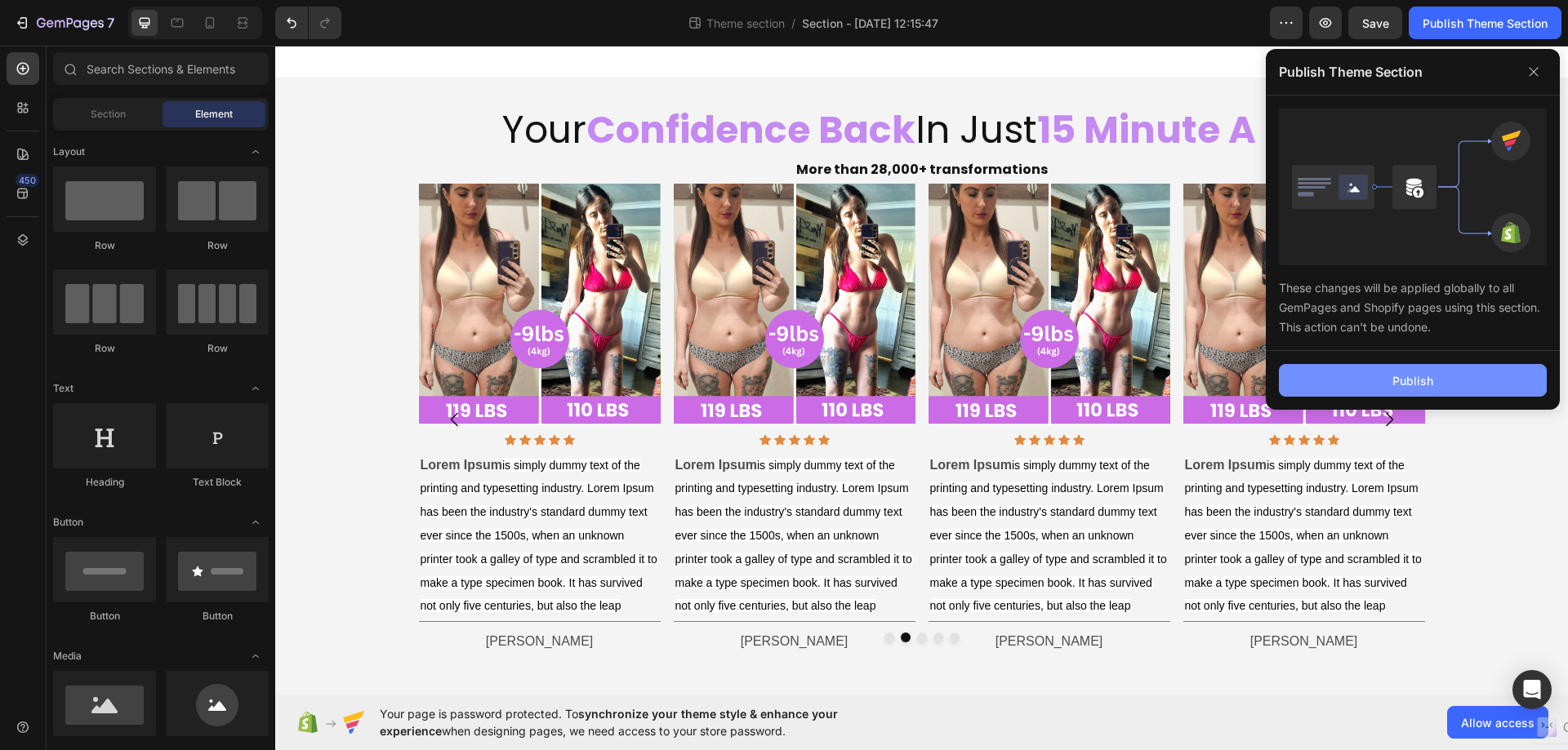
click at [1376, 381] on button "Publish" at bounding box center [1412, 381] width 268 height 33
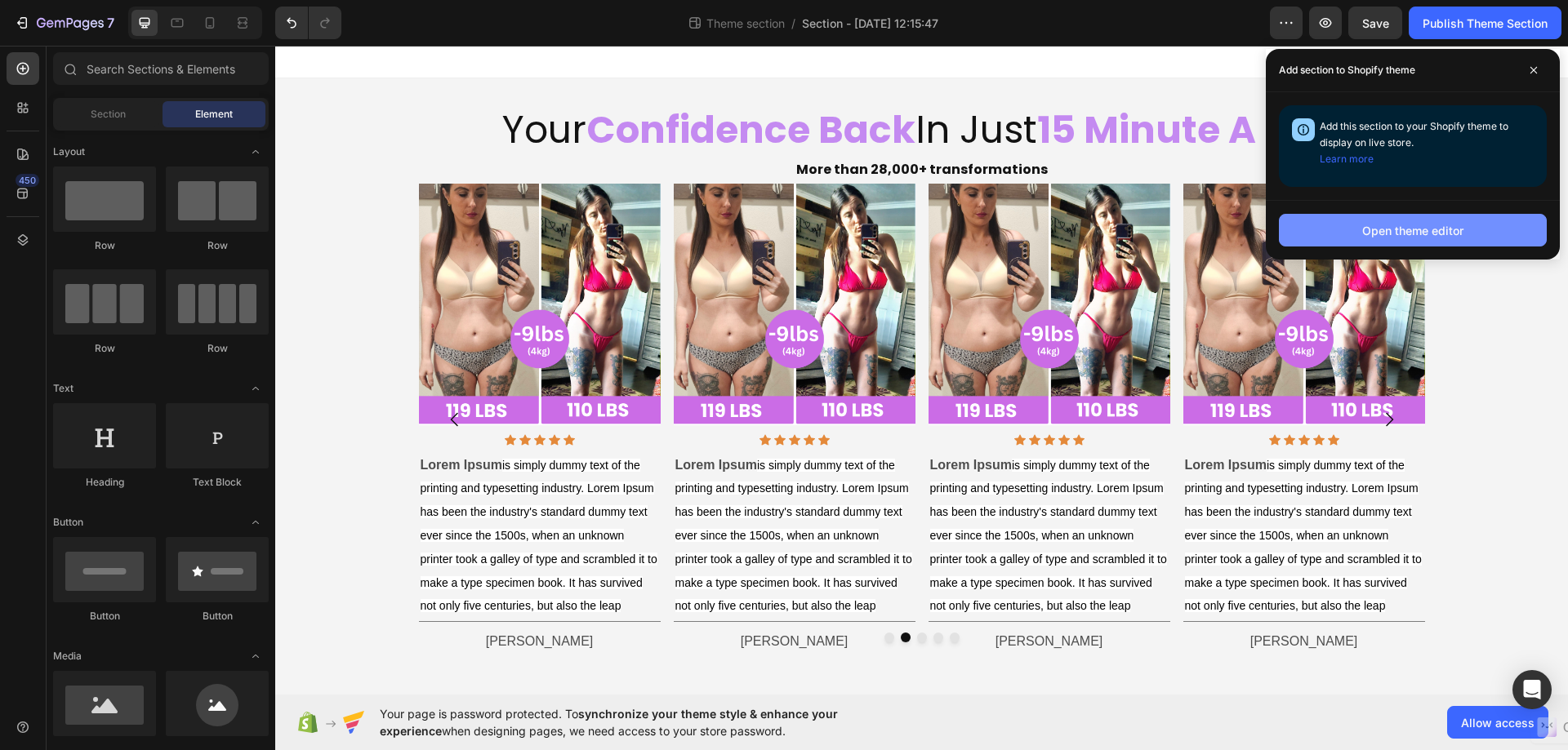
click at [1362, 234] on div "Open theme editor" at bounding box center [1412, 230] width 101 height 17
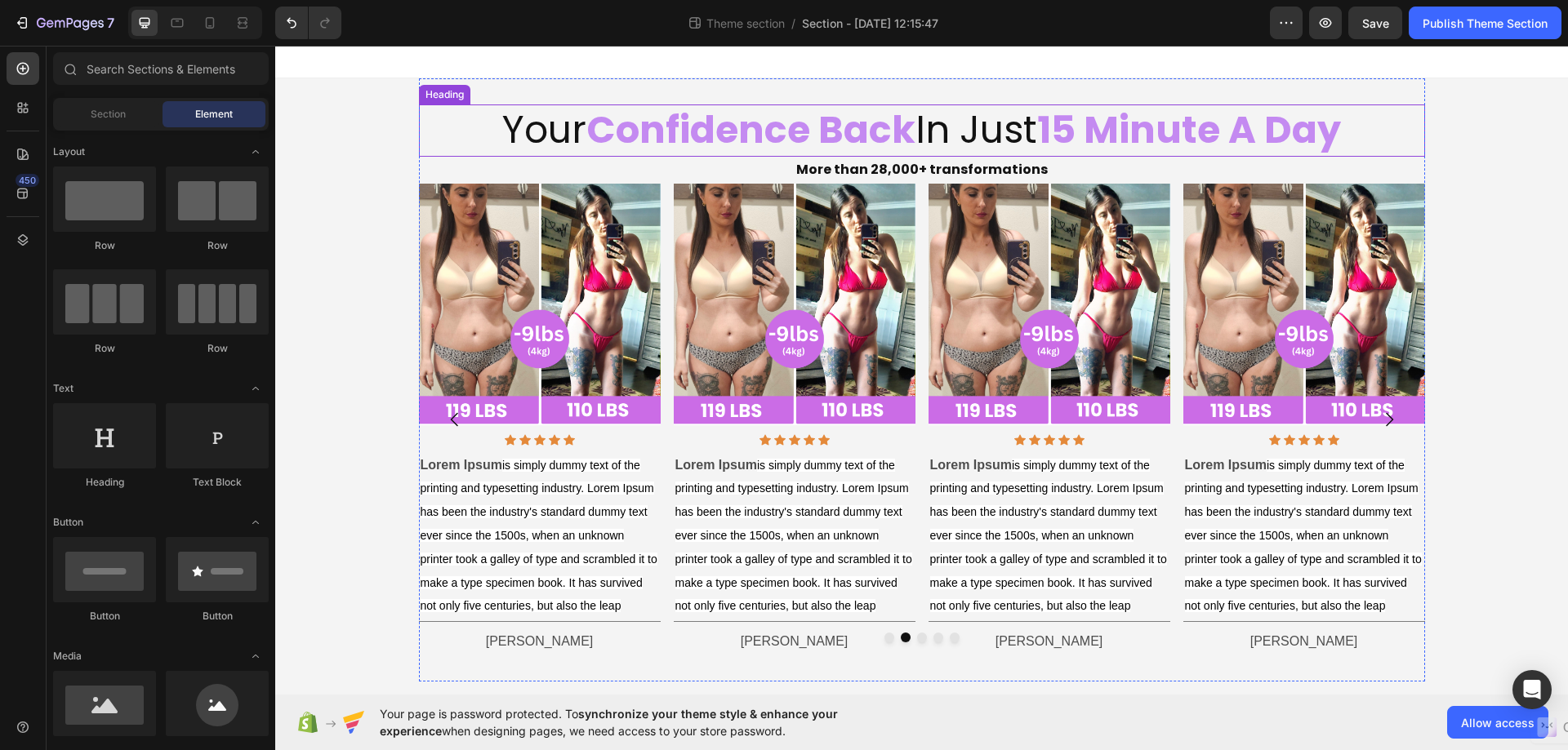
click at [713, 132] on strong "Confidence Back" at bounding box center [751, 129] width 329 height 52
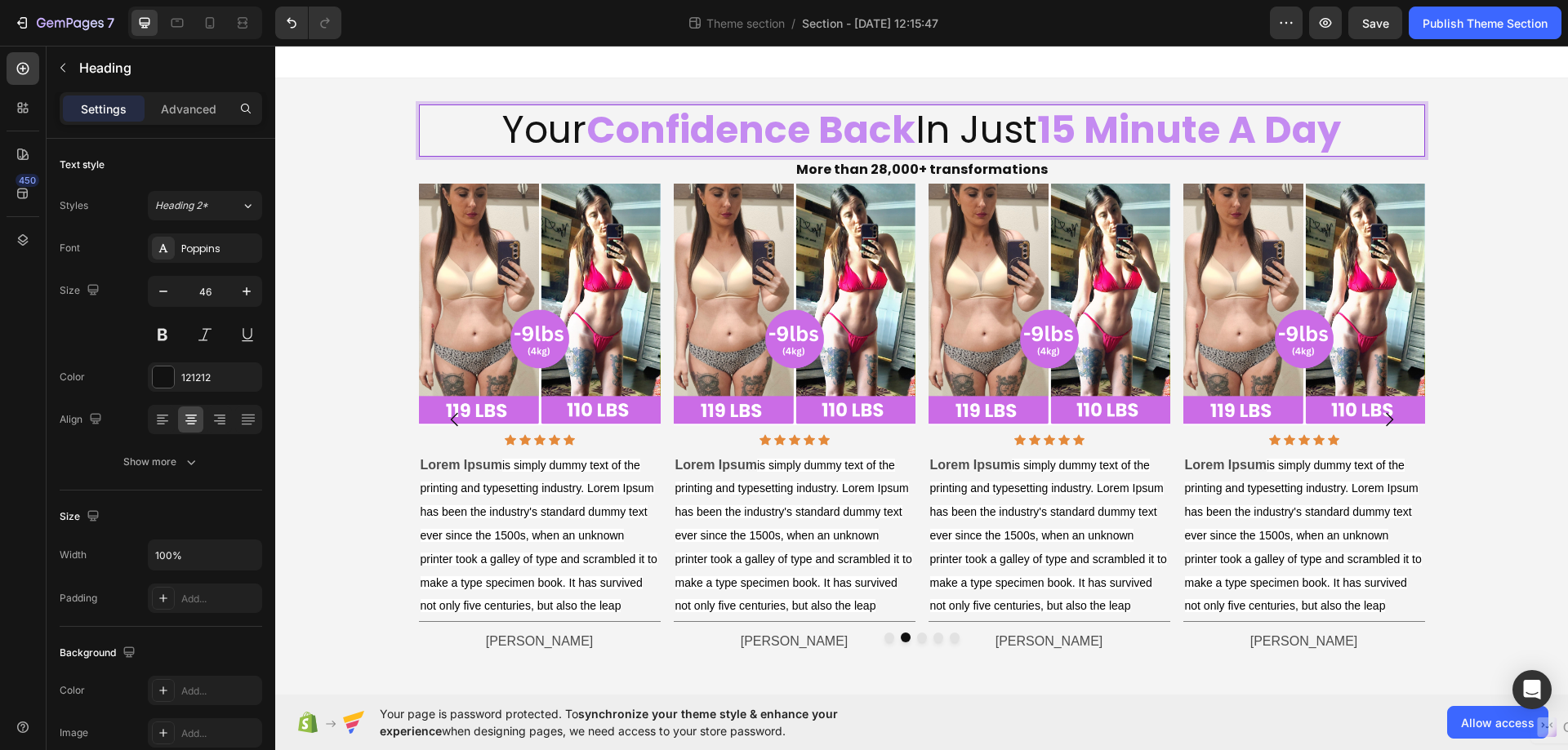
click at [1367, 134] on p "Your Confidence Back In Just 15 Minute A Day" at bounding box center [921, 131] width 1002 height 49
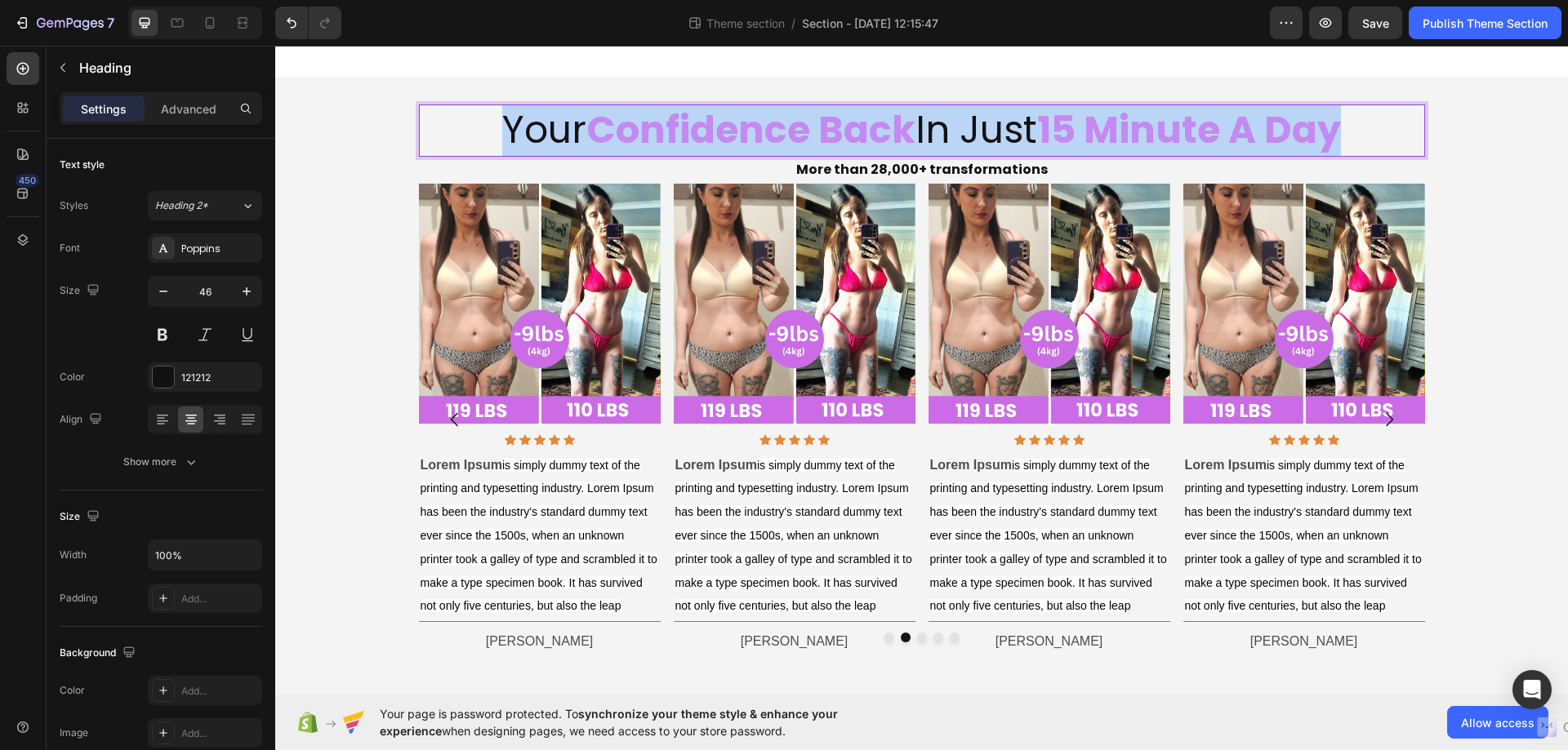
drag, startPoint x: 1367, startPoint y: 134, endPoint x: 459, endPoint y: 147, distance: 908.1
click at [459, 147] on p "Your Confidence Back In Just 15 Minute A Day" at bounding box center [921, 131] width 1002 height 49
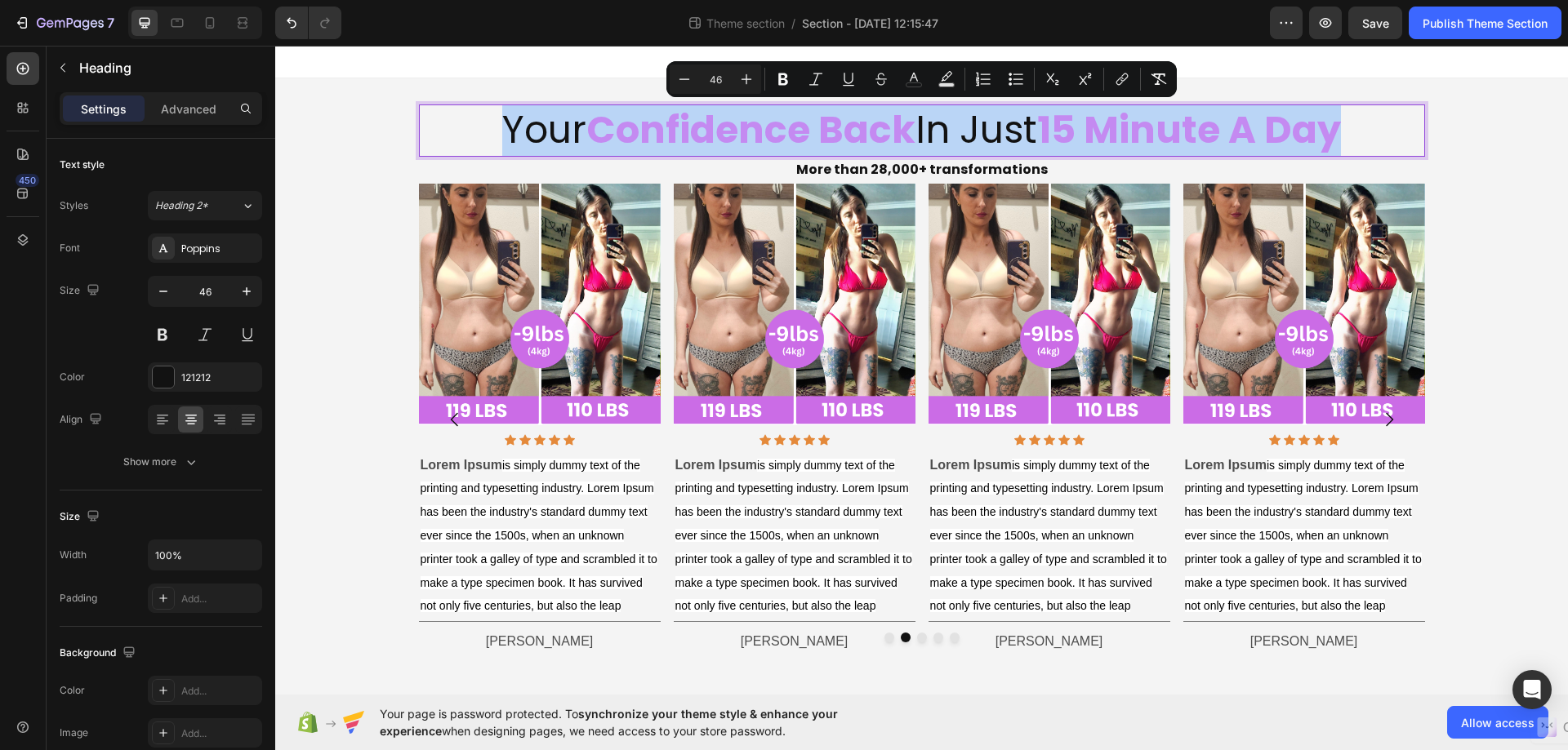
copy p "Your Confidence Back In Just 15 Minute A Day"
click at [1065, 159] on p "More than 28,000+ transformations" at bounding box center [921, 170] width 1002 height 24
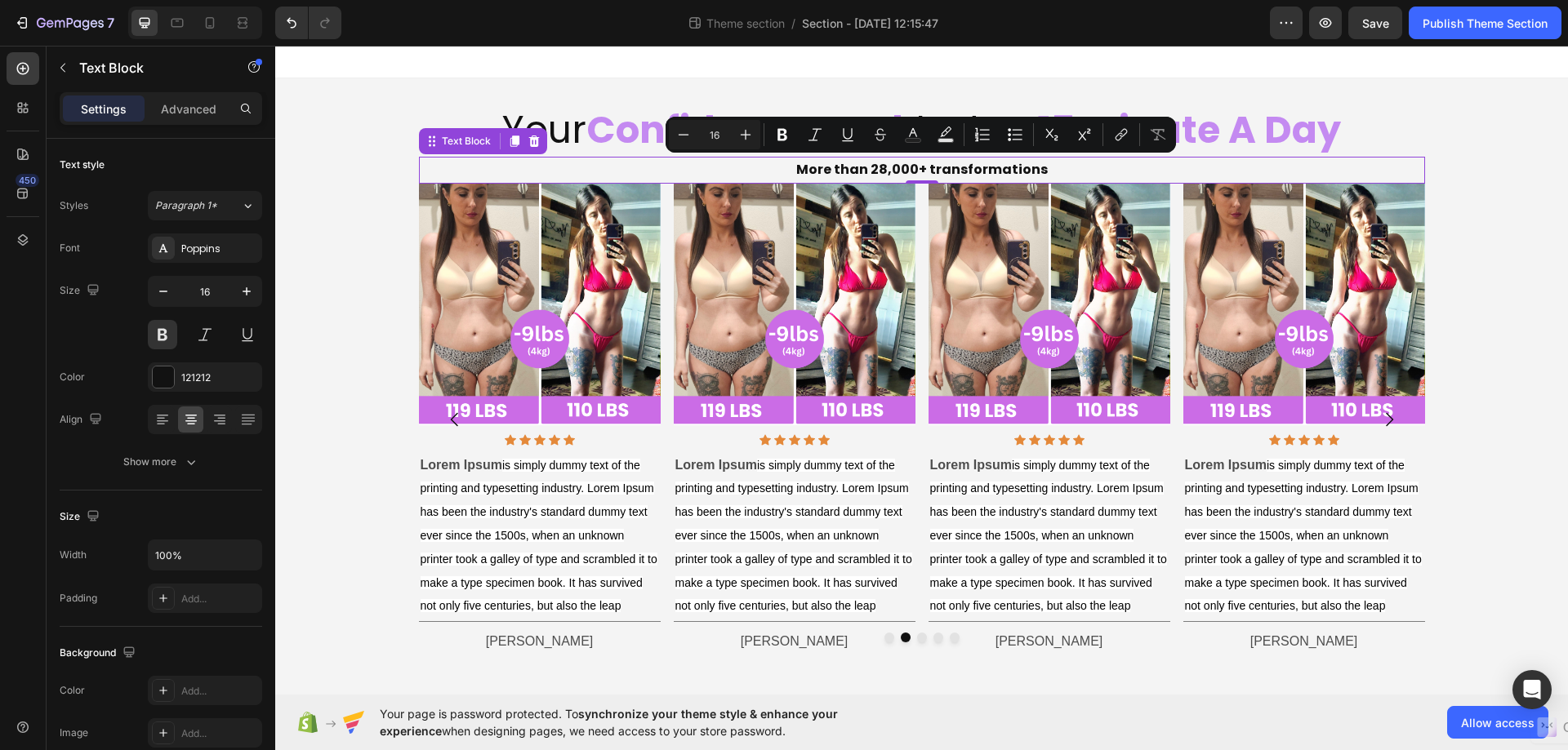
drag, startPoint x: 1062, startPoint y: 165, endPoint x: 795, endPoint y: 167, distance: 267.0
click at [795, 167] on p "More than 28,000+ transformations" at bounding box center [921, 170] width 1002 height 24
copy p "More than 28,000+ transformations"
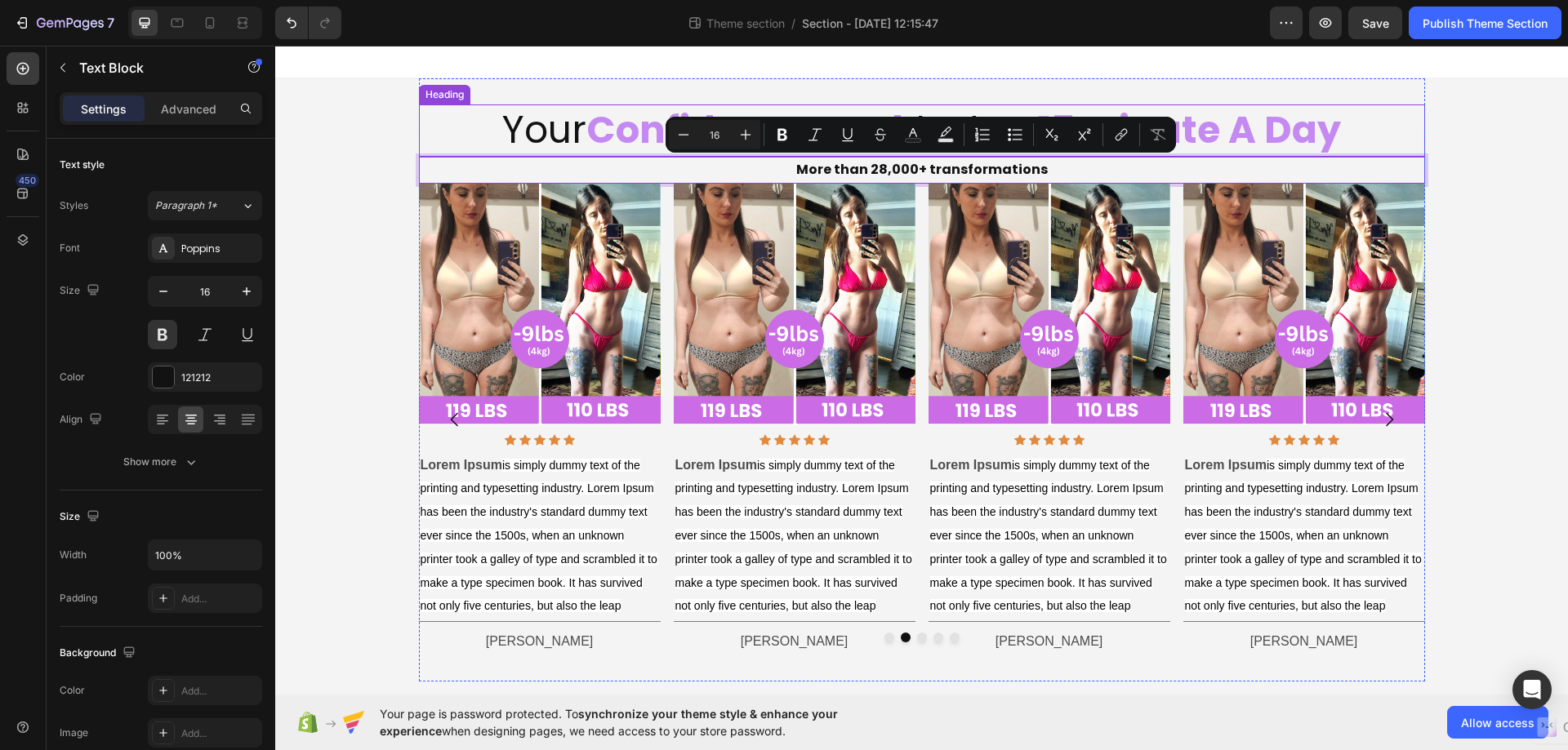
click at [1356, 109] on p "Your Confidence Back In Just 15 Minute A Day" at bounding box center [921, 131] width 1002 height 49
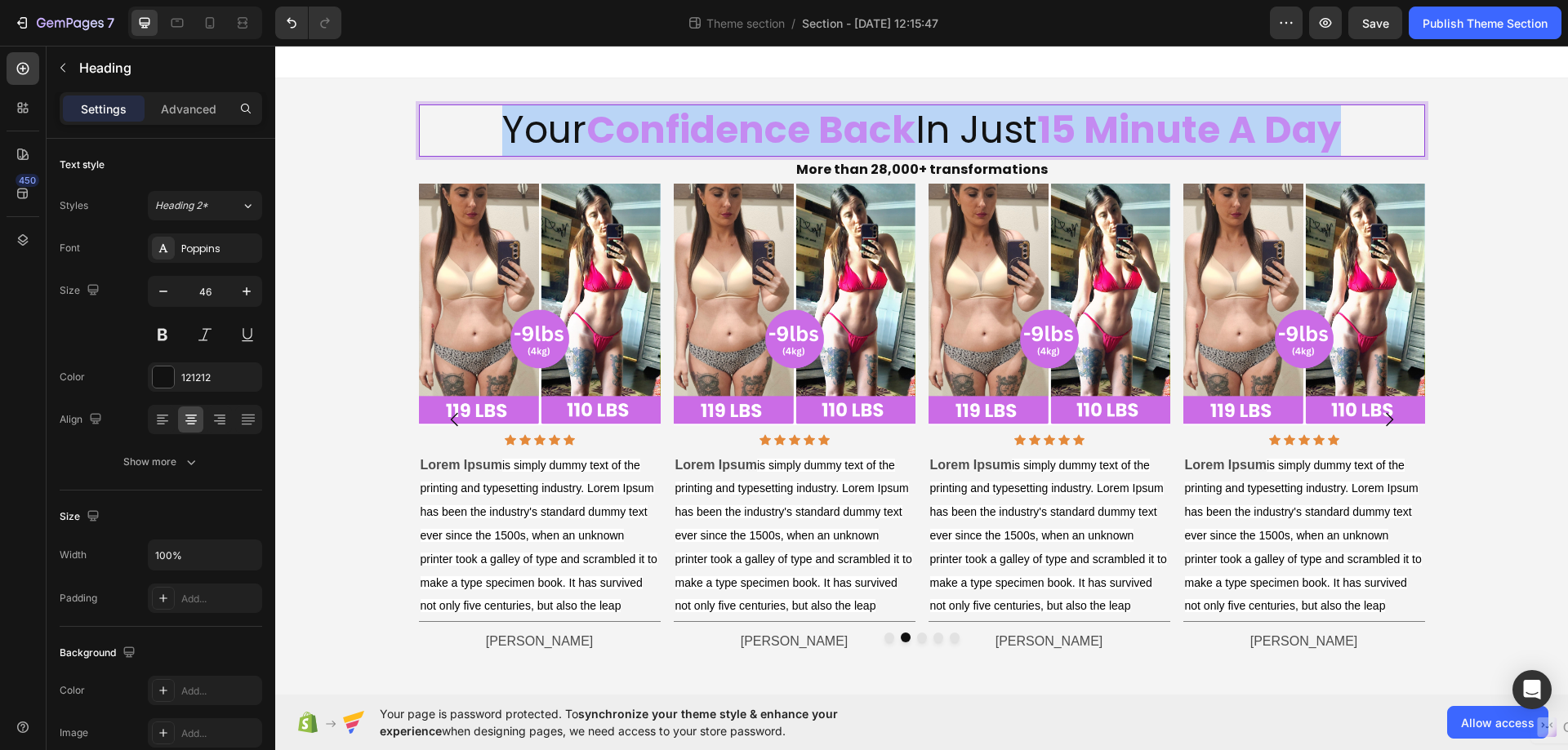
drag, startPoint x: 1363, startPoint y: 121, endPoint x: 495, endPoint y: 128, distance: 868.0
click at [495, 128] on p "Your Confidence Back In Just 15 Minute A Day" at bounding box center [921, 131] width 1002 height 49
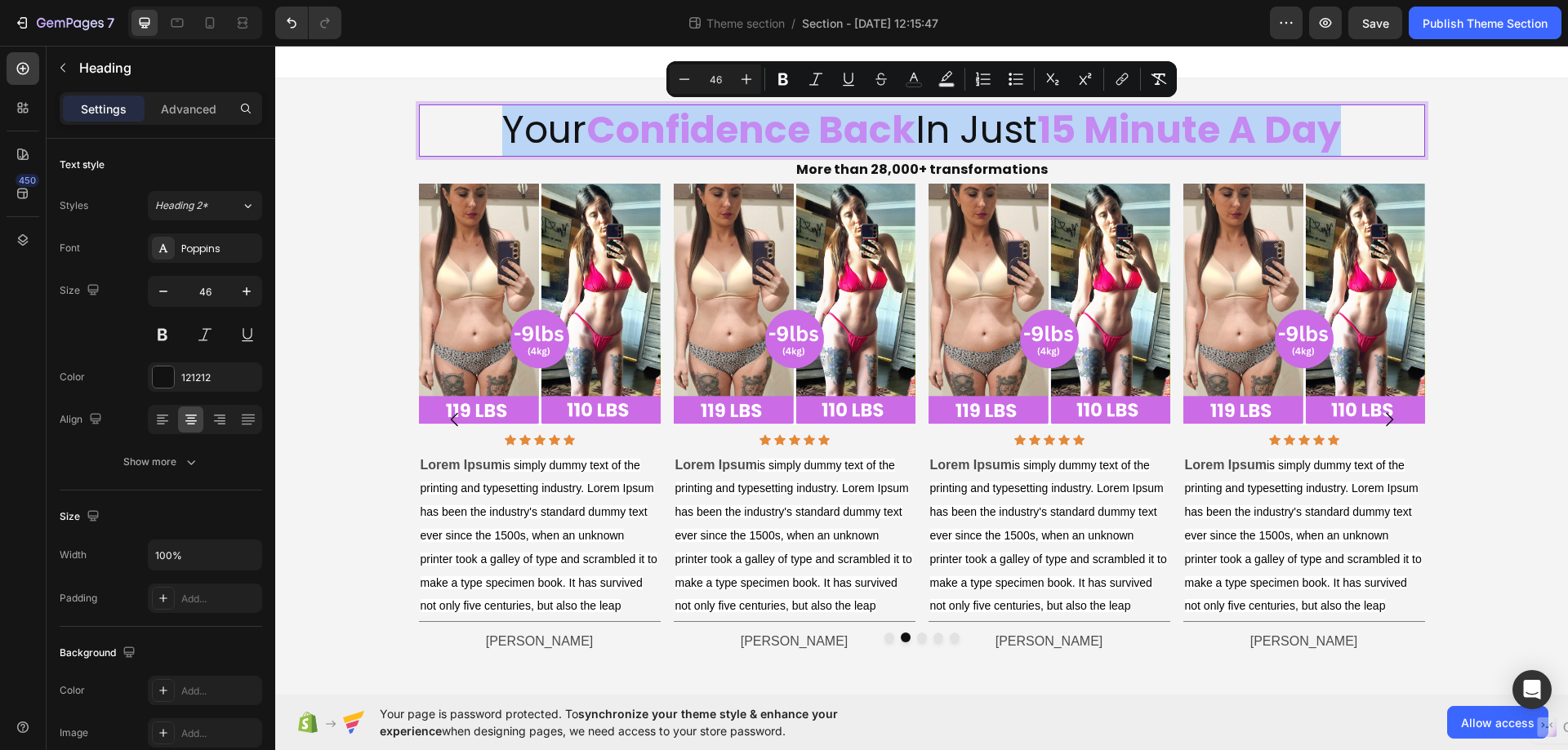
copy p "Your Confidence Back In Just 15 Minute A Day"
click at [1452, 280] on div "Your Confidence Back In Just 15 Minute A Day Heading 0 More than 28,000+ transf…" at bounding box center [921, 380] width 1292 height 603
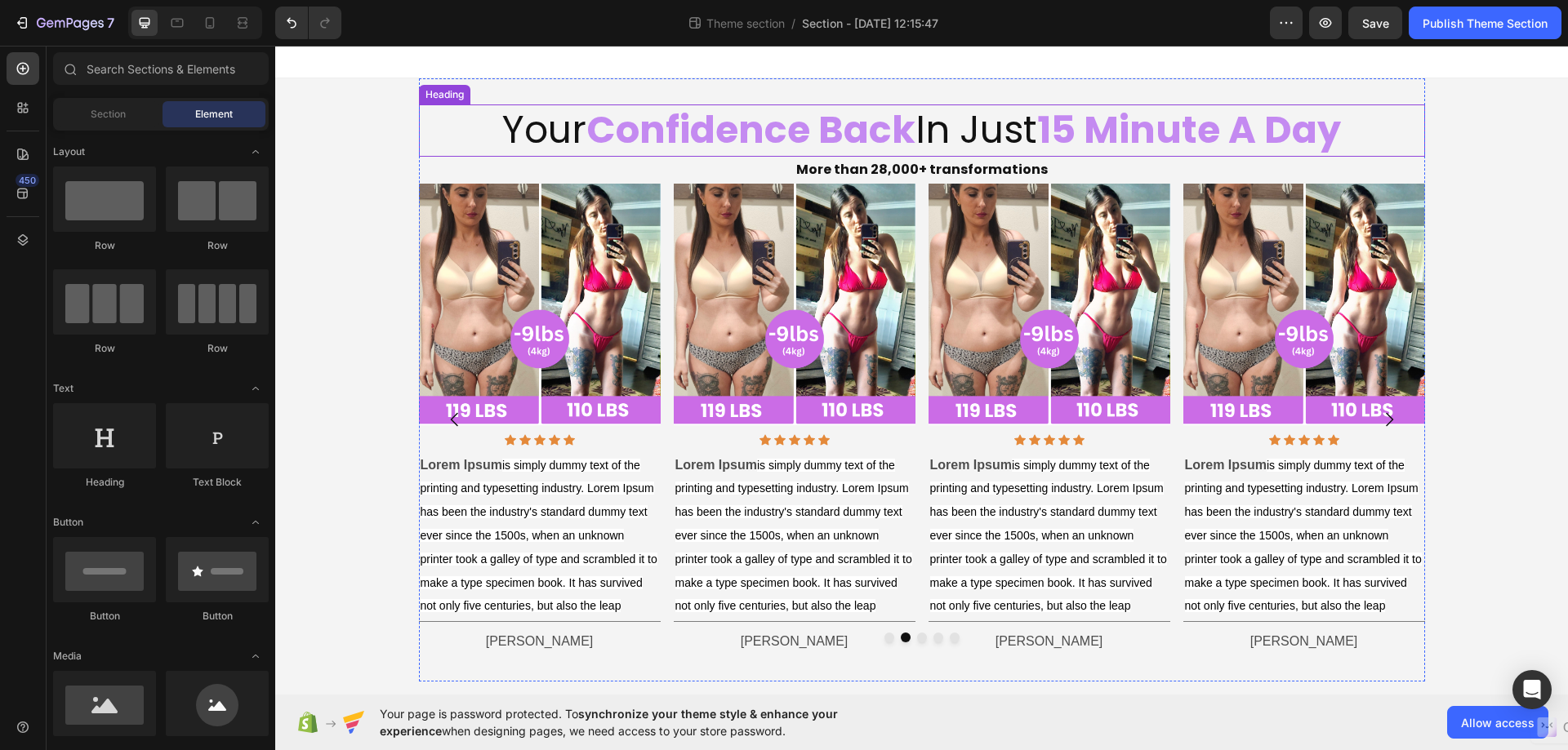
click at [1407, 126] on p "Your Confidence Back In Just 15 Minute A Day" at bounding box center [921, 131] width 1002 height 49
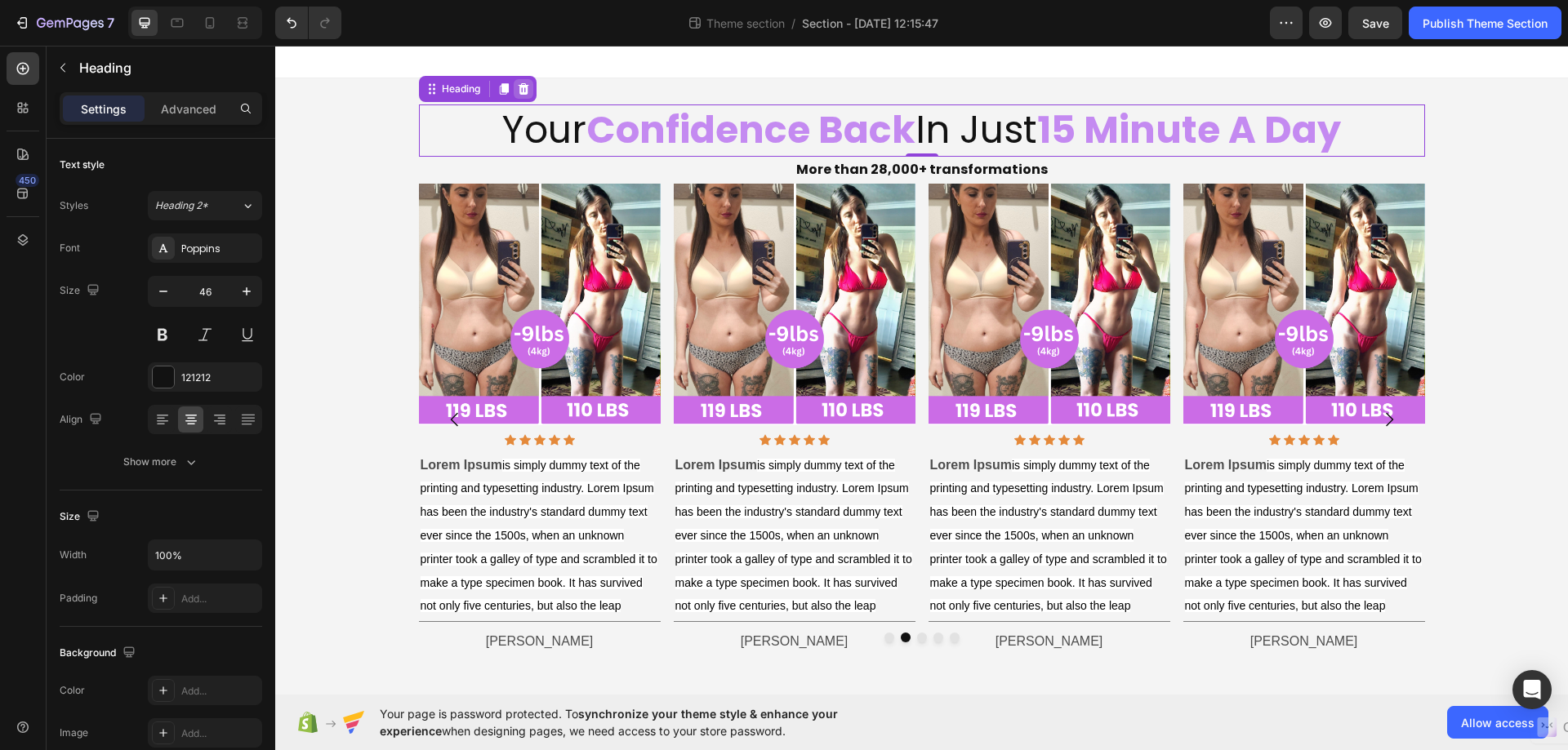
click at [524, 96] on div at bounding box center [523, 89] width 19 height 19
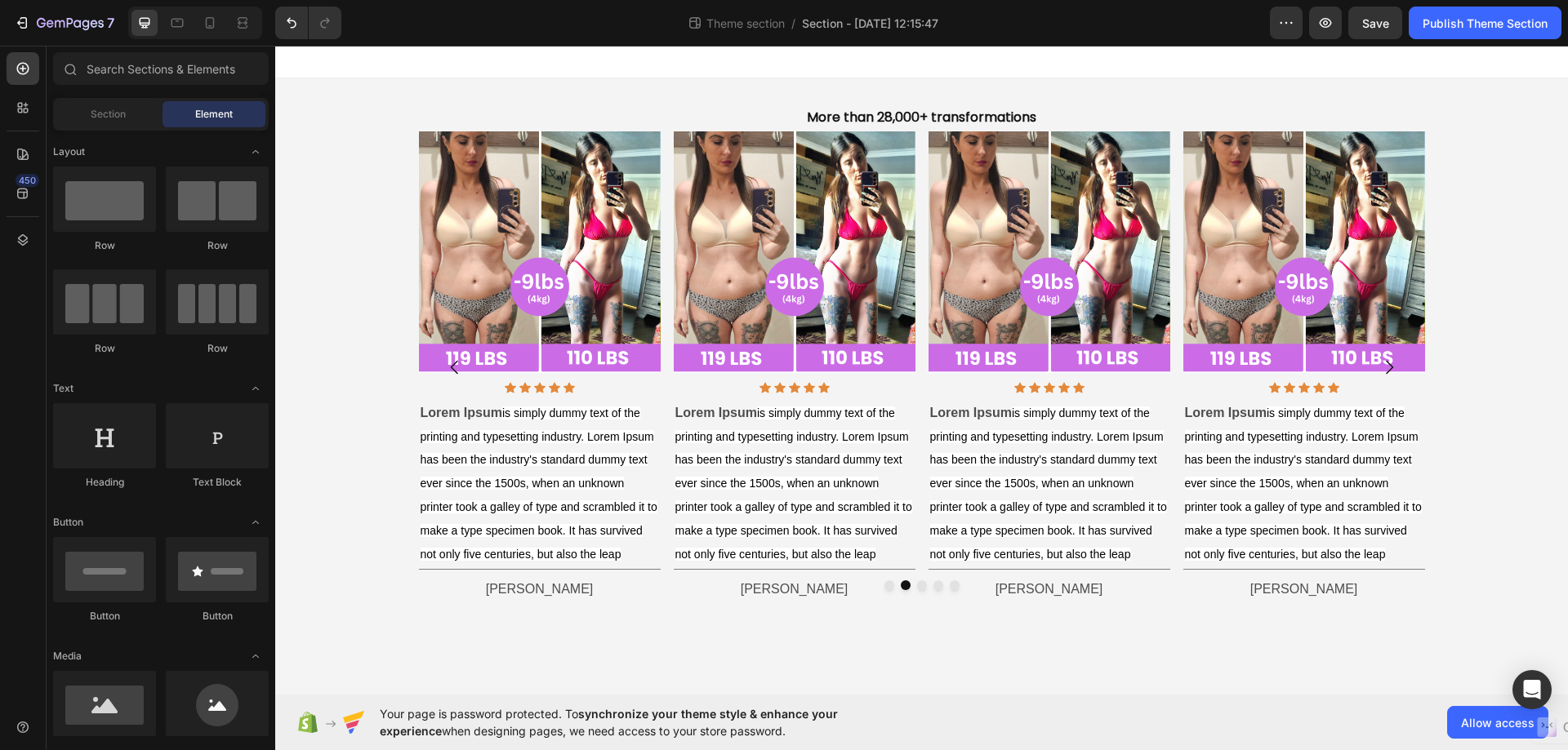
click at [1448, 496] on div "More than 28,000+ transformations Text Block Image Icon Icon Icon Icon Icon Ico…" at bounding box center [921, 354] width 1292 height 551
click at [1270, 590] on div at bounding box center [921, 585] width 1006 height 10
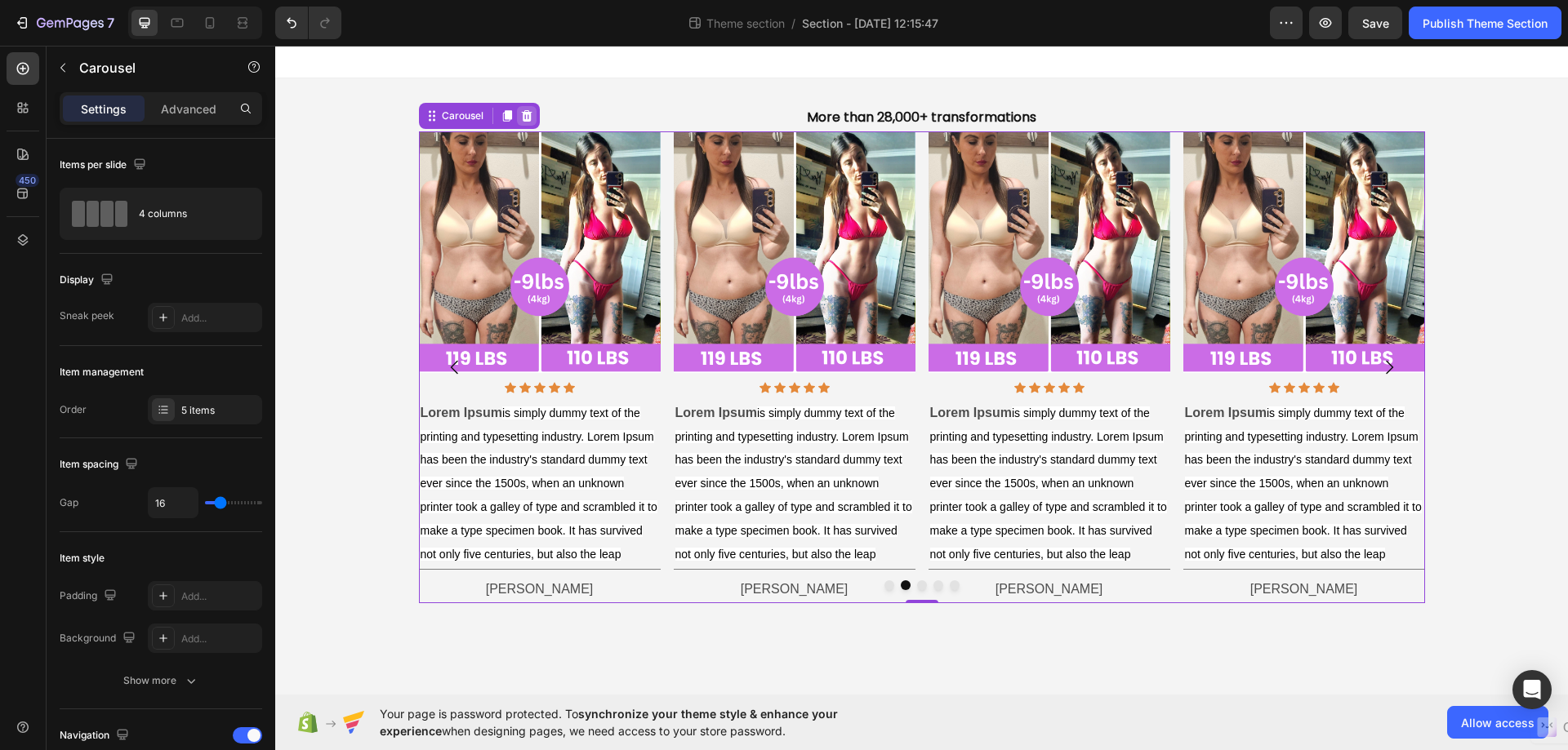
click at [522, 110] on icon at bounding box center [526, 116] width 13 height 13
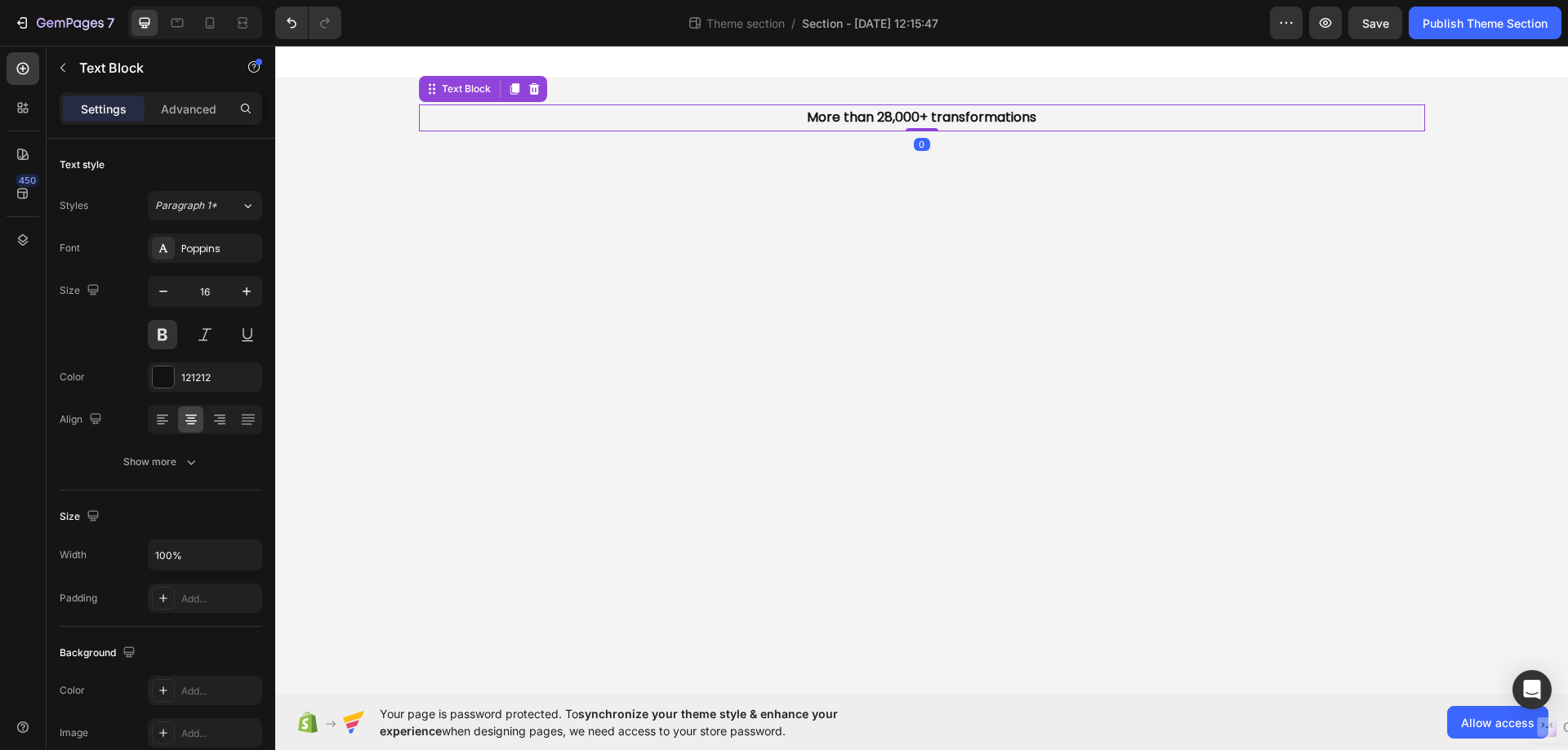
click at [962, 114] on p "More than 28,000+ transformations" at bounding box center [921, 118] width 1002 height 24
click at [528, 89] on icon at bounding box center [534, 89] width 13 height 13
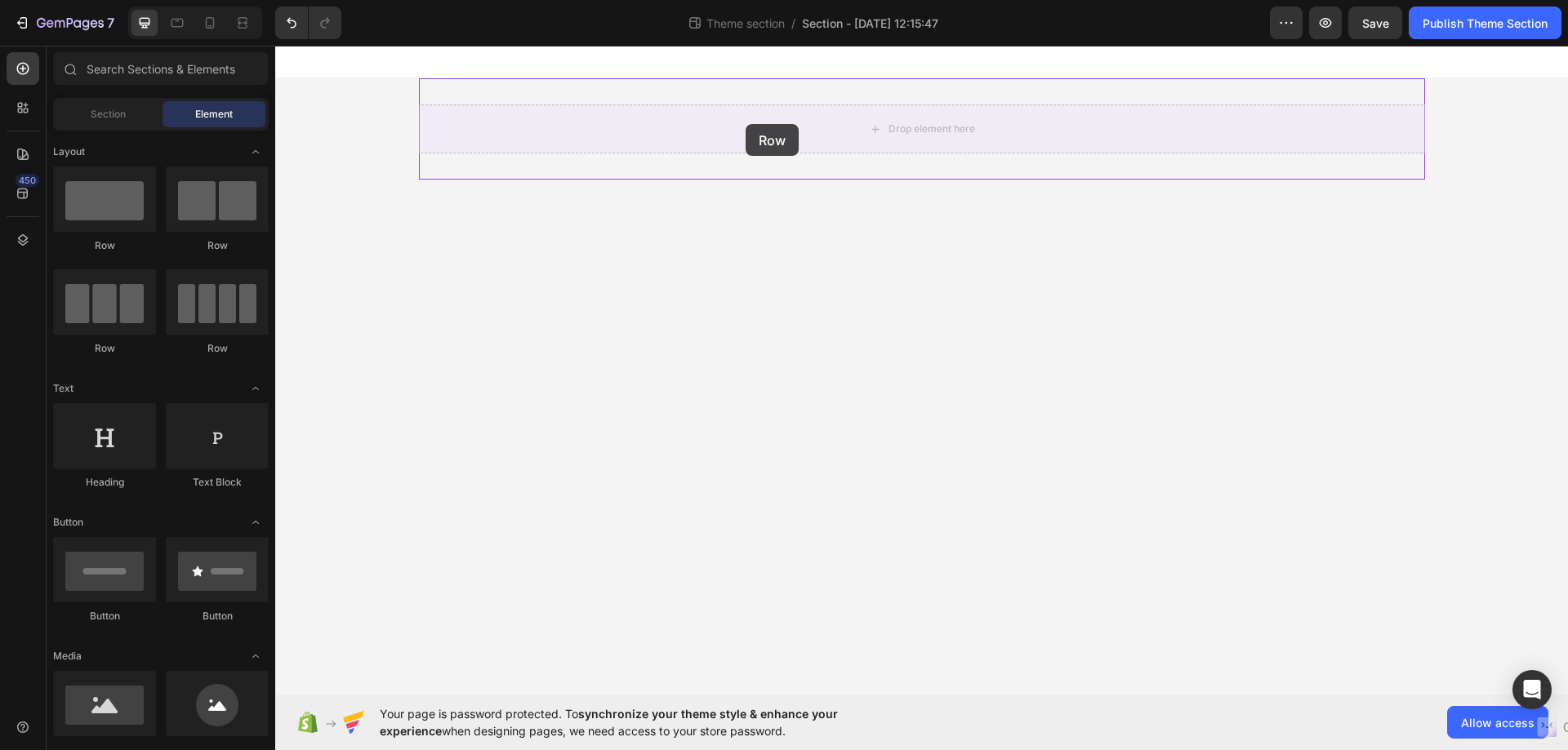
drag, startPoint x: 468, startPoint y: 354, endPoint x: 746, endPoint y: 124, distance: 360.8
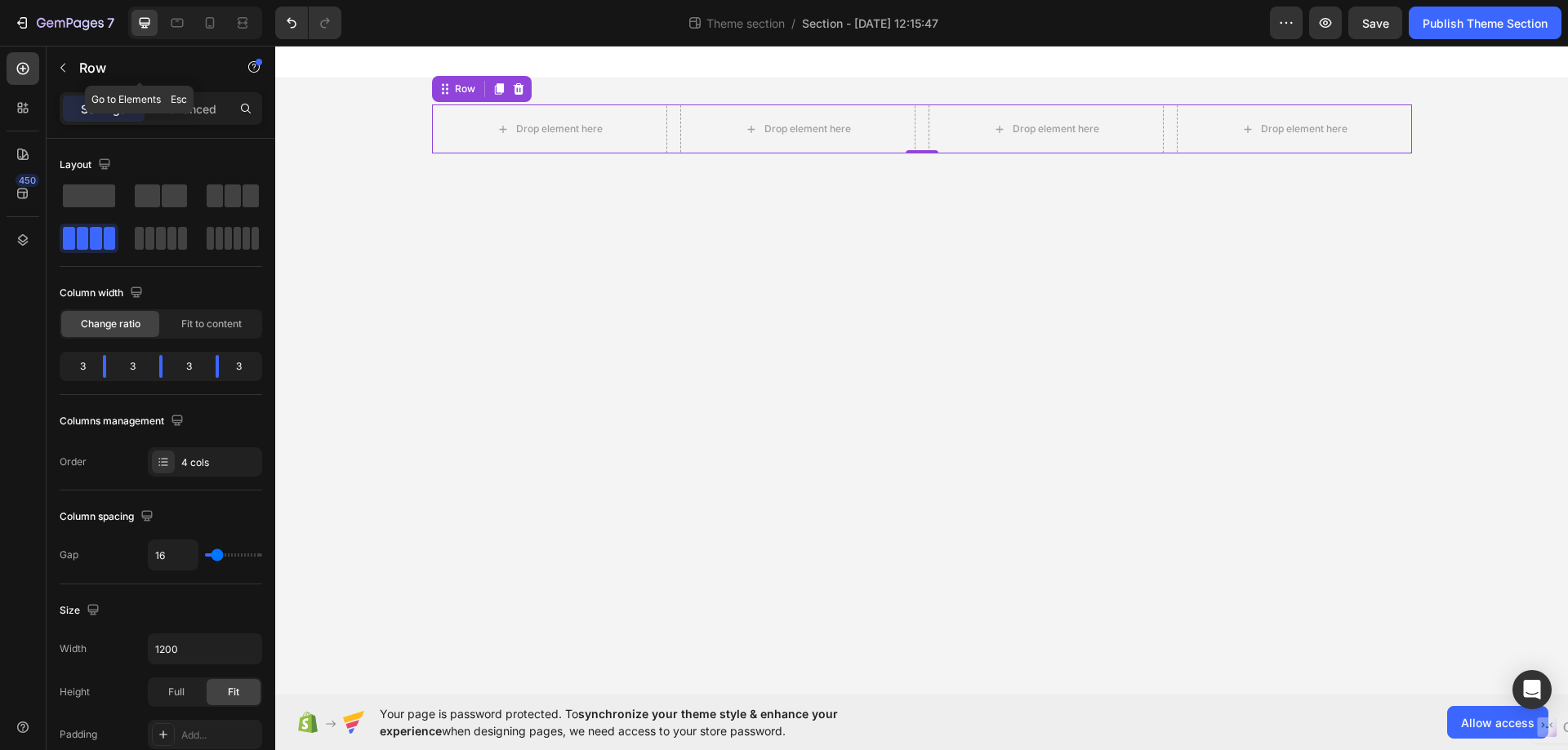
click at [58, 70] on icon "button" at bounding box center [63, 68] width 13 height 13
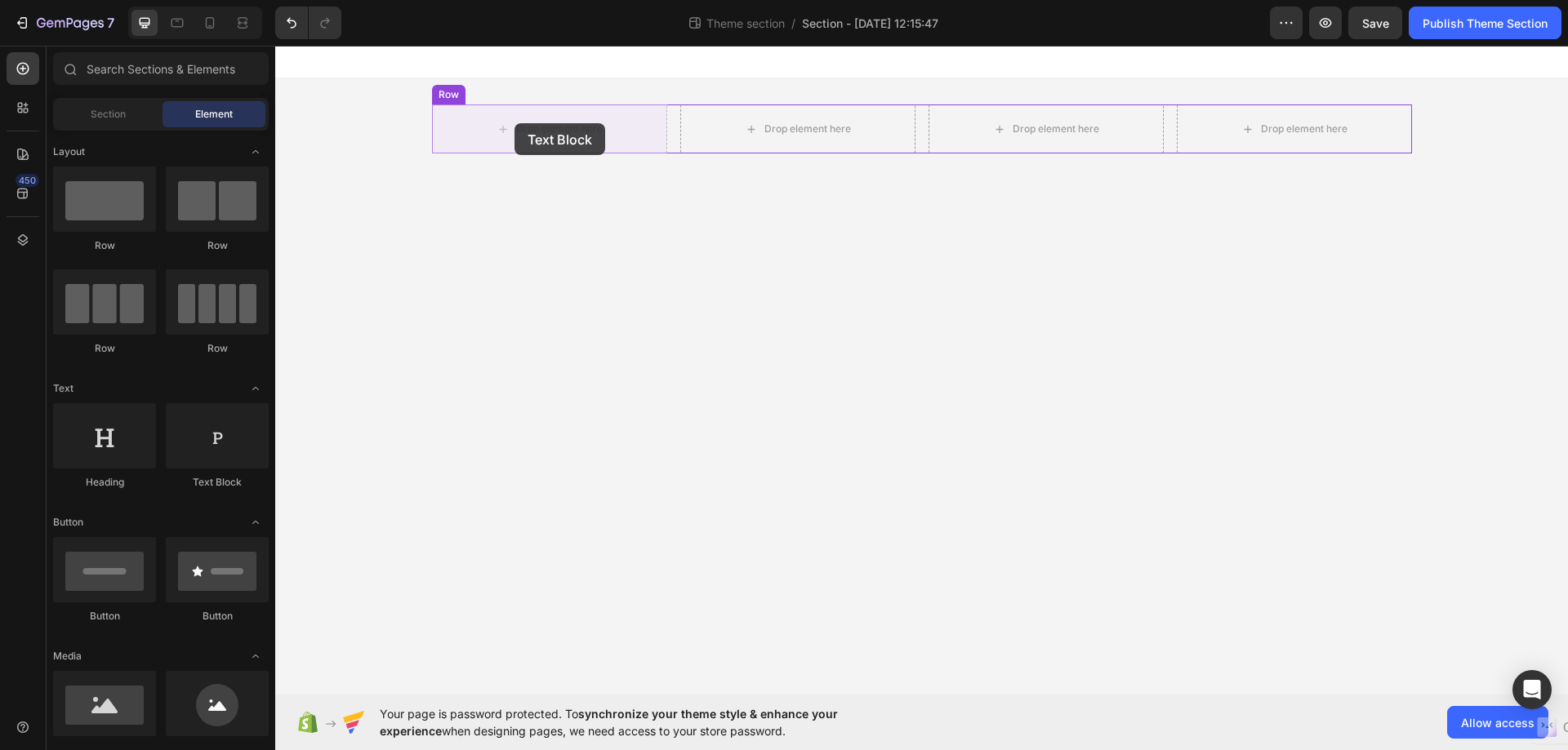
drag, startPoint x: 483, startPoint y: 490, endPoint x: 514, endPoint y: 123, distance: 368.3
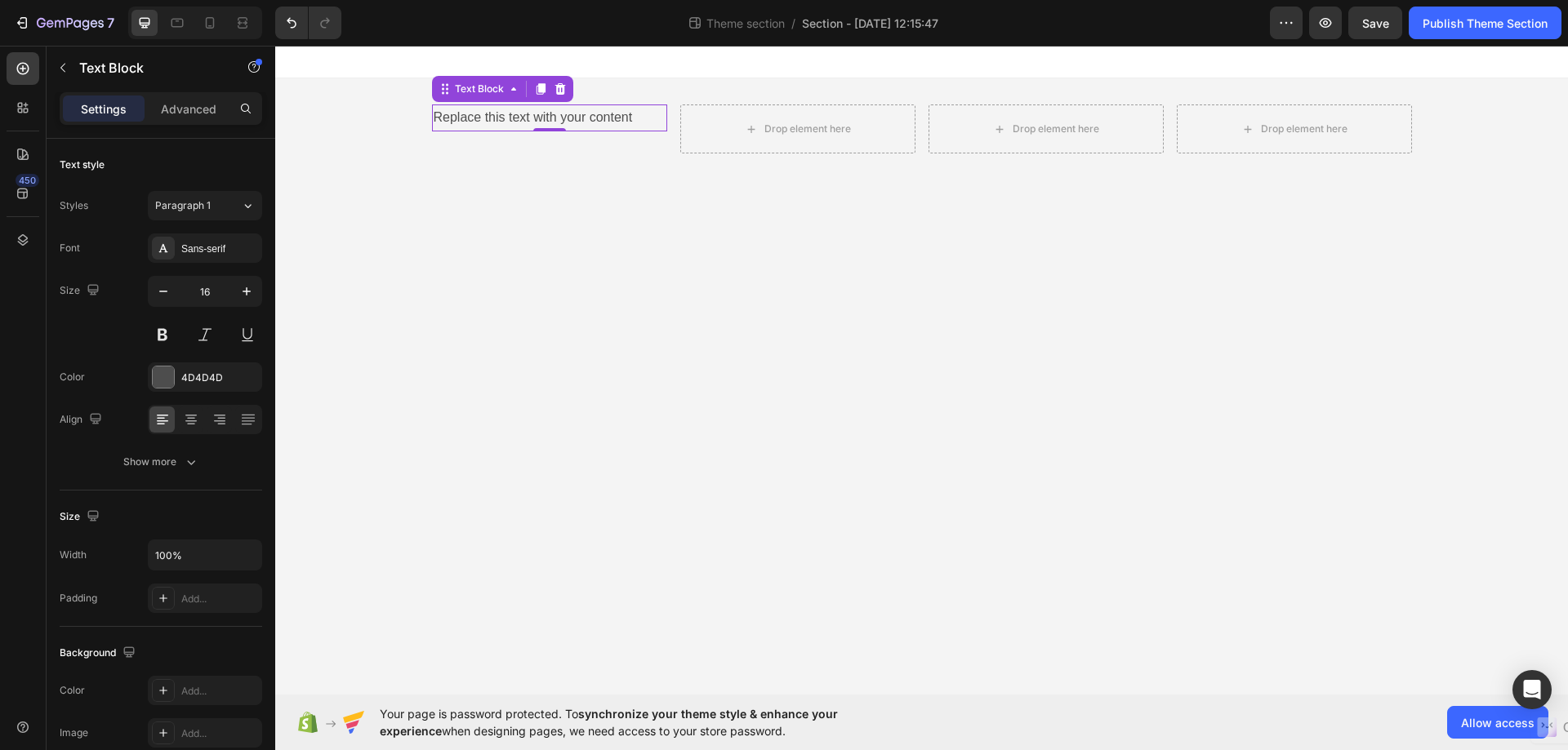
click at [622, 111] on div "Replace this text with your content" at bounding box center [549, 117] width 235 height 26
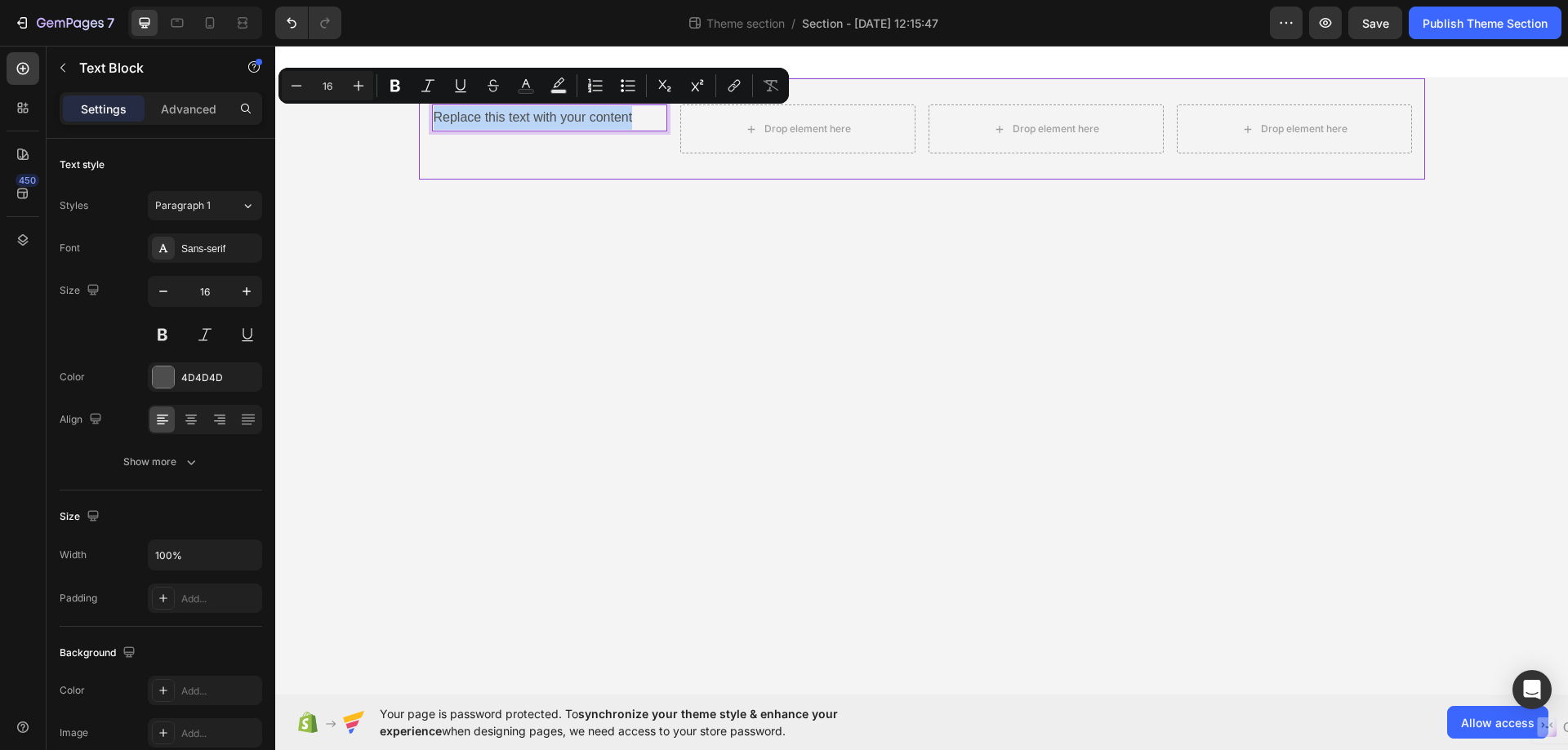
drag, startPoint x: 652, startPoint y: 113, endPoint x: 370, endPoint y: 157, distance: 285.4
click at [414, 131] on div "Replace this text with your content Text Block 0 Drop element here Drop element…" at bounding box center [921, 129] width 1292 height 101
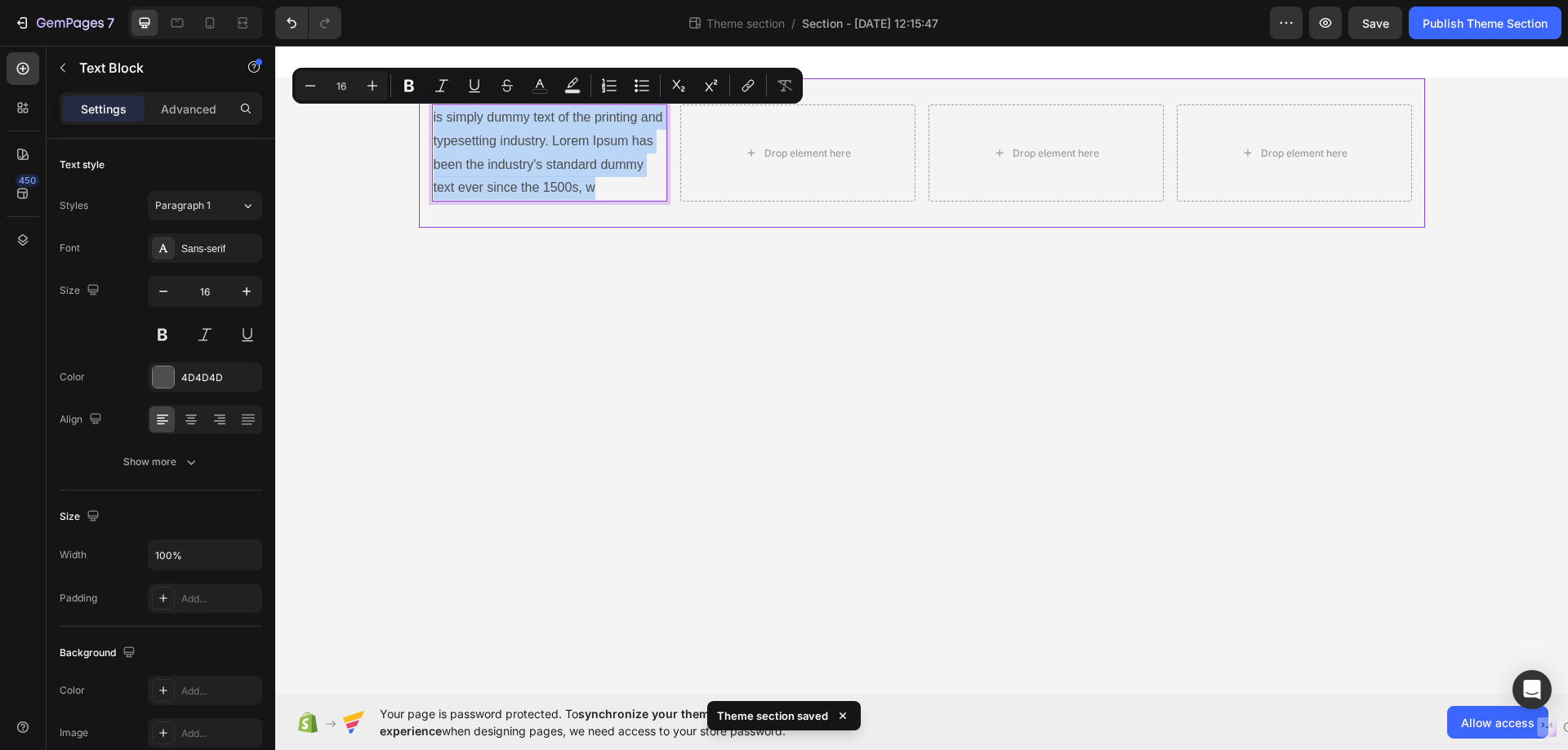
drag, startPoint x: 604, startPoint y: 186, endPoint x: 423, endPoint y: 119, distance: 193.0
click at [423, 119] on div "is simply dummy text of the printing and typesetting industry. Lorem Ipsum has …" at bounding box center [921, 153] width 1006 height 97
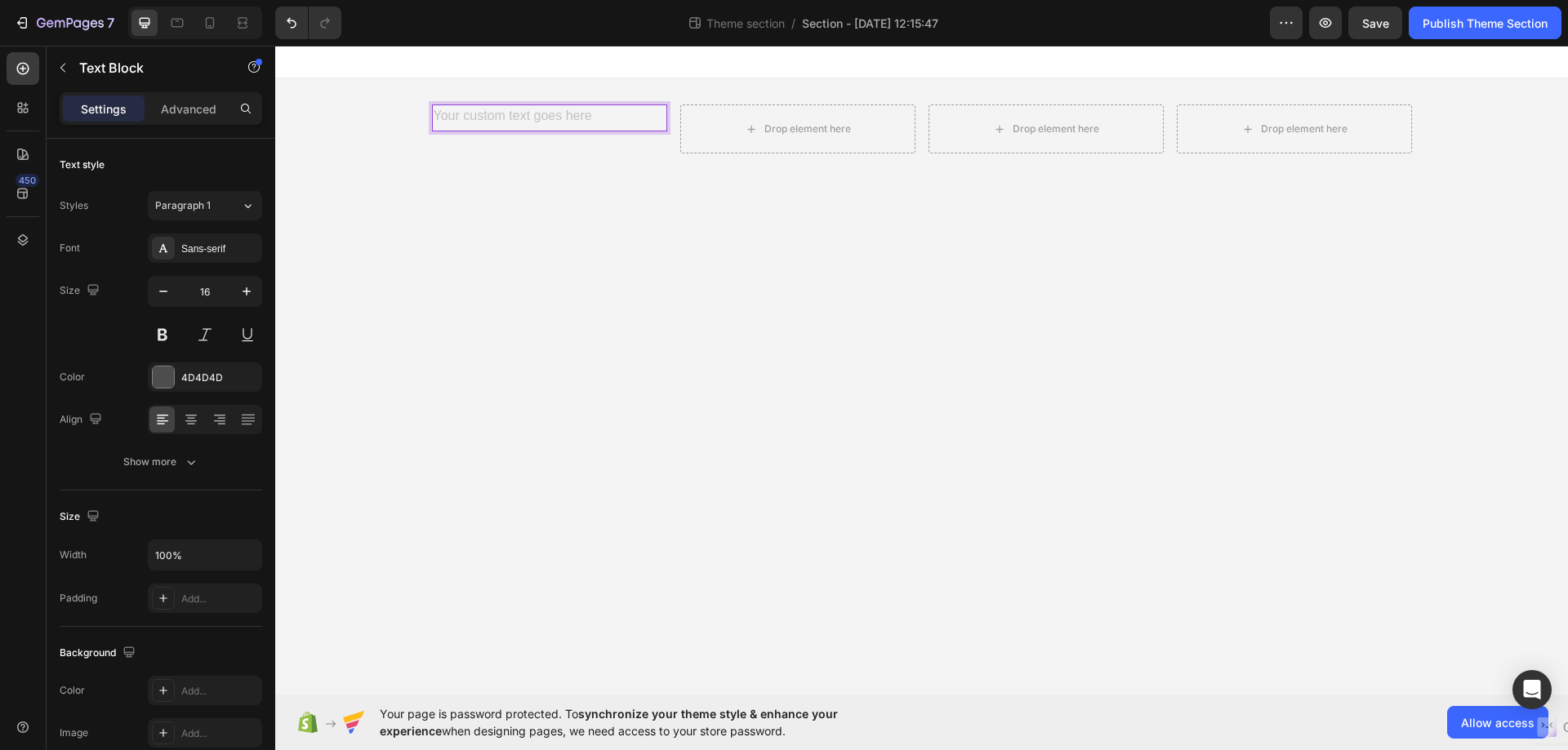
click at [620, 130] on div "Rich Text Editor. Editing area: main" at bounding box center [549, 117] width 235 height 26
click at [579, 135] on div "Text Block" at bounding box center [549, 129] width 235 height 49
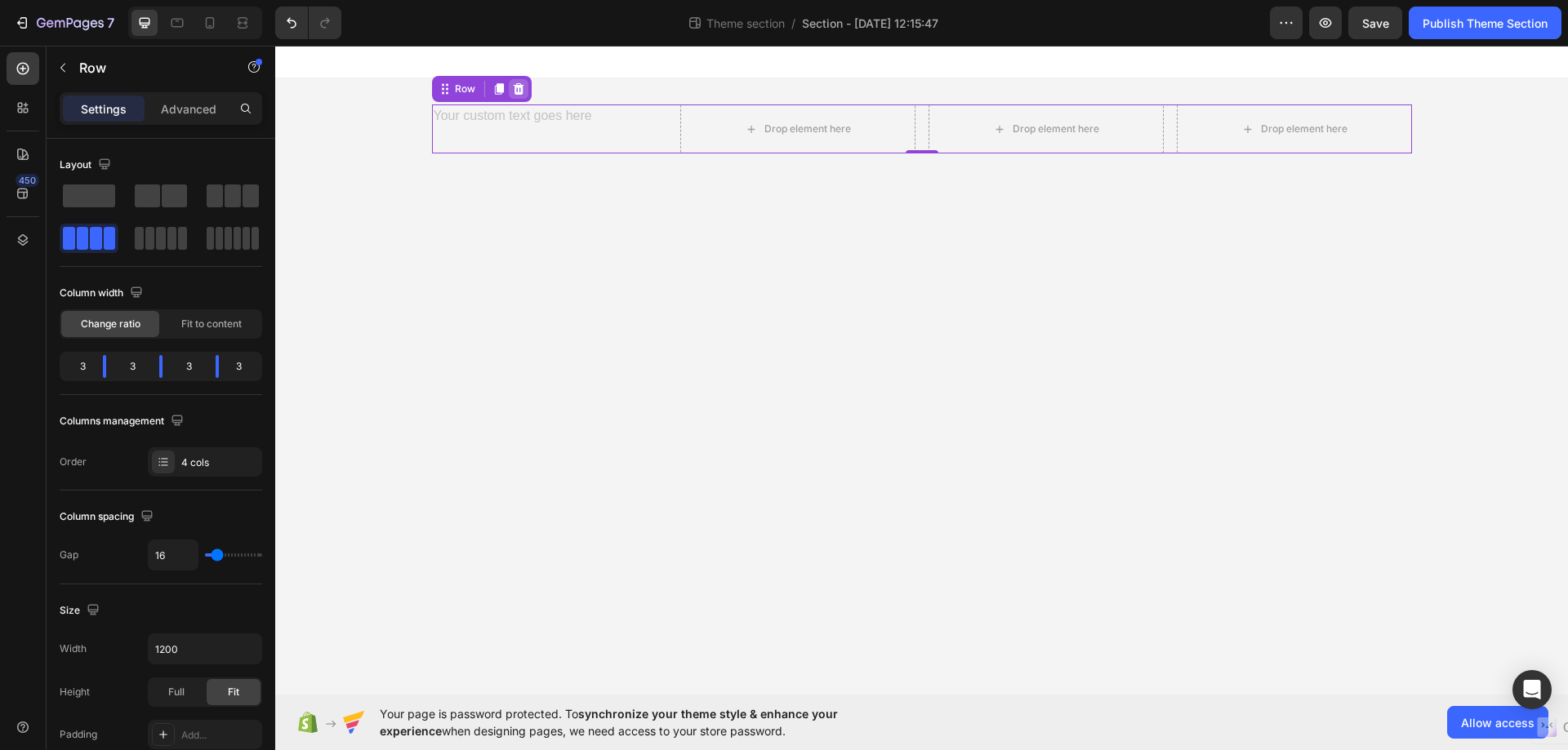
click at [513, 91] on icon at bounding box center [518, 89] width 13 height 13
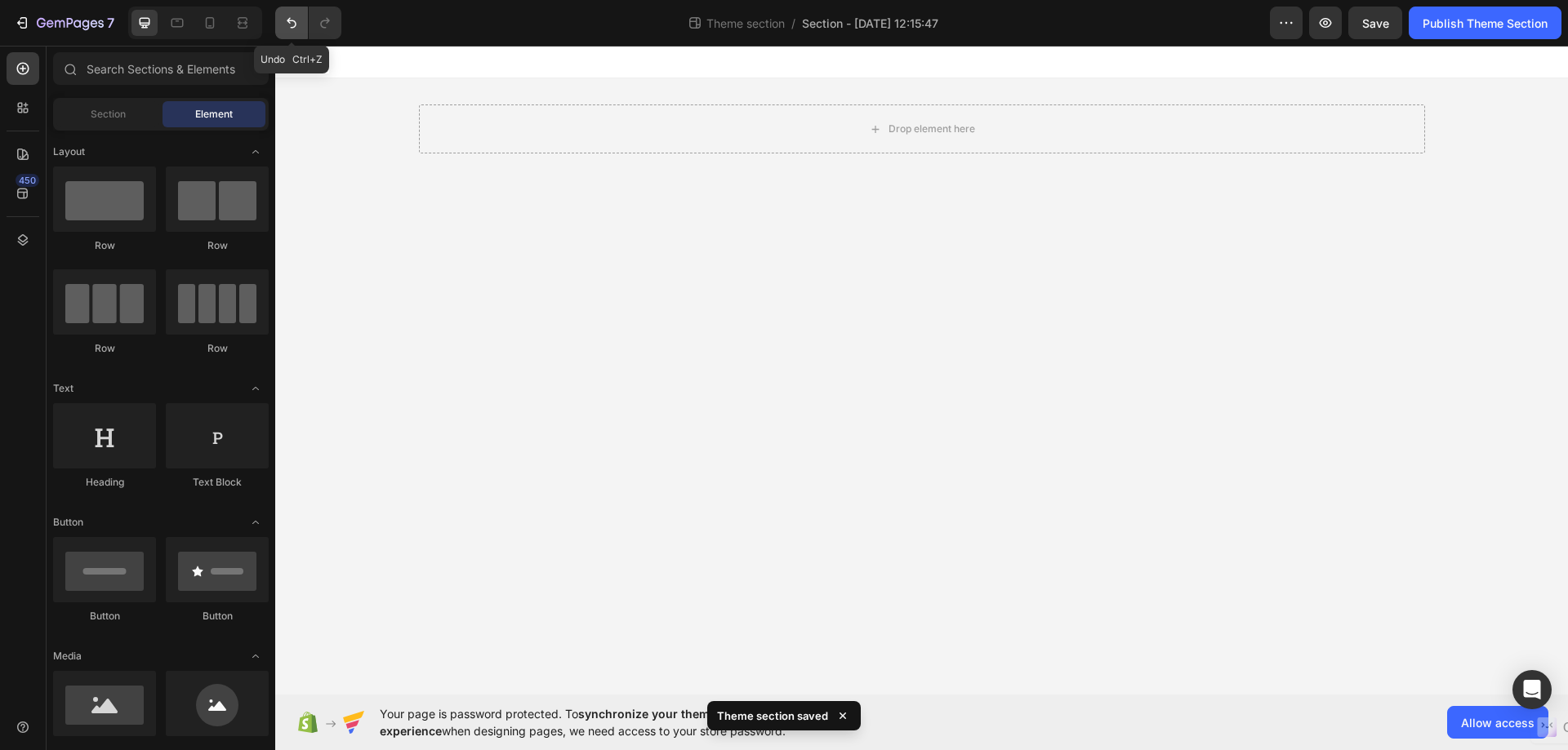
click at [291, 24] on icon "Undo/Redo" at bounding box center [291, 23] width 16 height 16
click at [292, 25] on icon "Undo/Redo" at bounding box center [291, 23] width 16 height 16
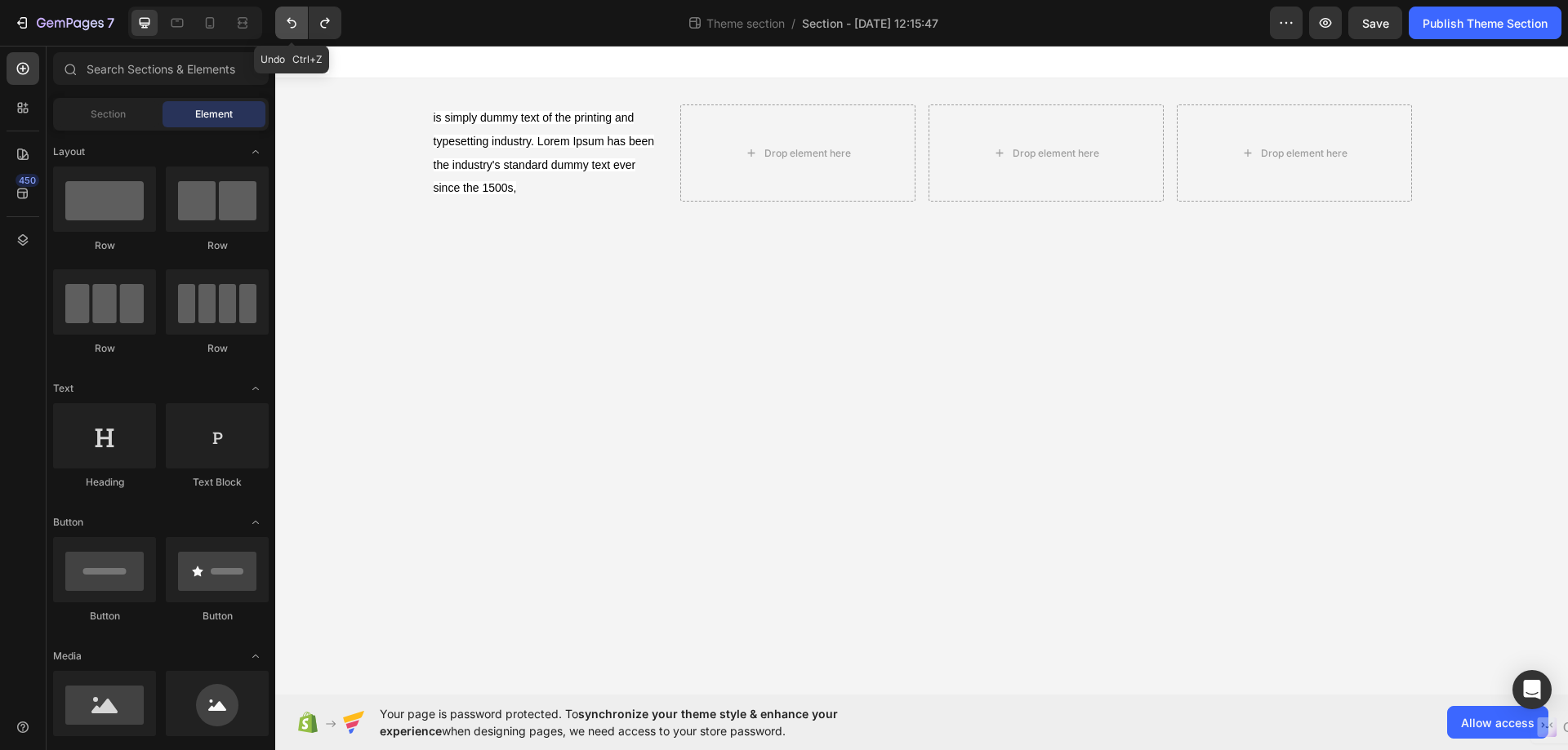
click at [292, 25] on icon "Undo/Redo" at bounding box center [291, 23] width 16 height 16
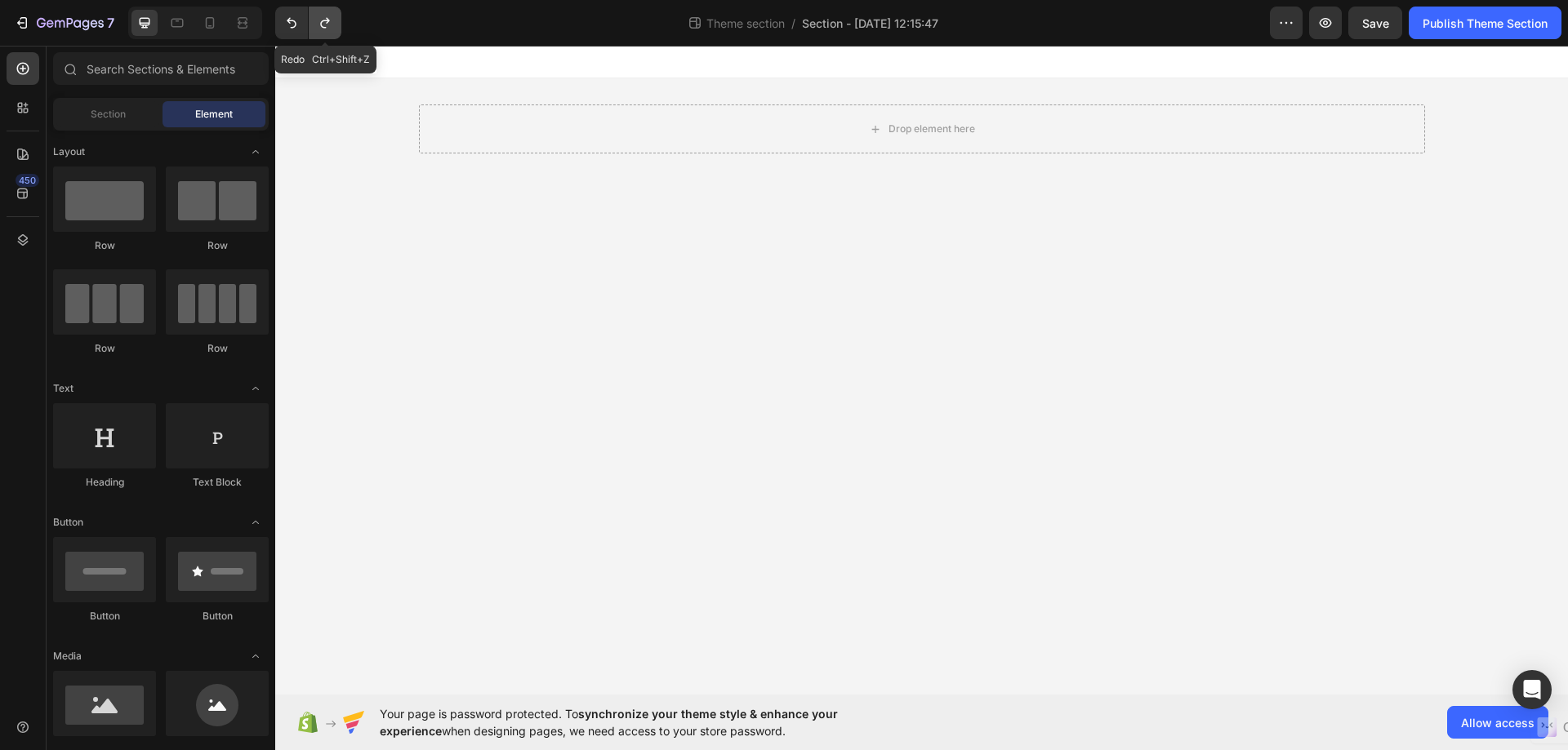
click at [326, 22] on icon "Undo/Redo" at bounding box center [325, 23] width 16 height 16
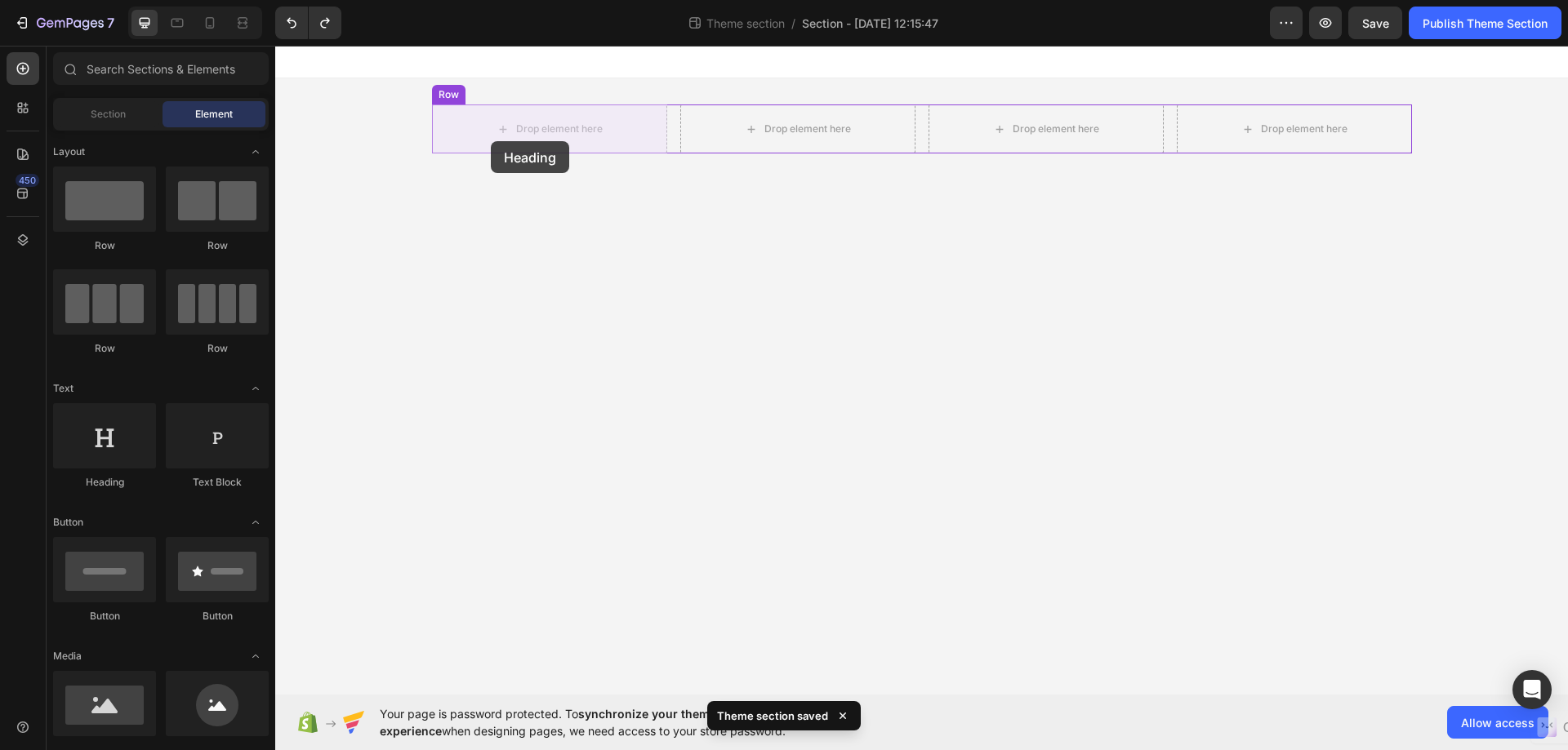
drag, startPoint x: 385, startPoint y: 512, endPoint x: 491, endPoint y: 142, distance: 384.9
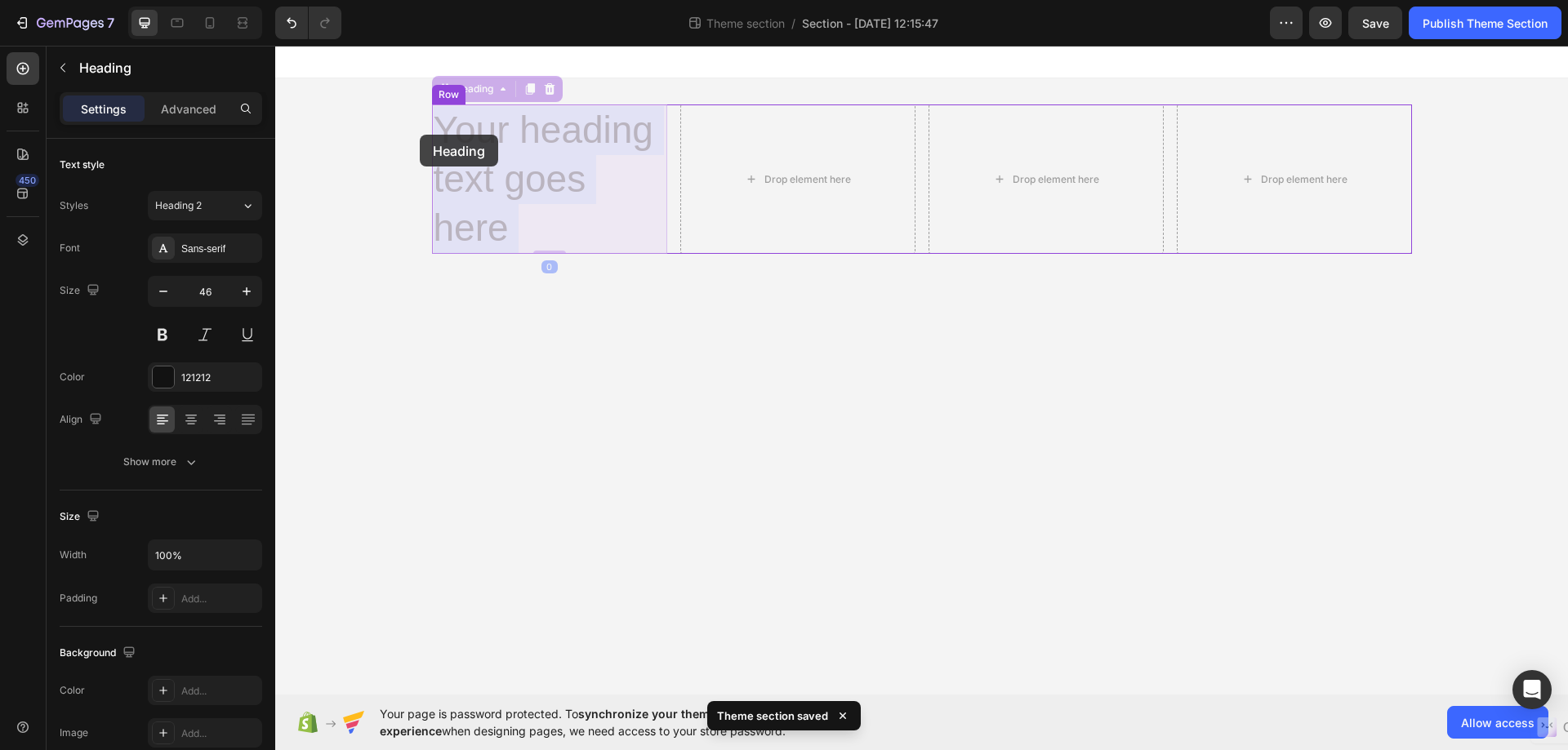
drag, startPoint x: 541, startPoint y: 234, endPoint x: 427, endPoint y: 130, distance: 154.3
click at [427, 130] on div "Your heading text goes here Heading 0 Your heading text goes here Heading 0 Dro…" at bounding box center [921, 163] width 1292 height 234
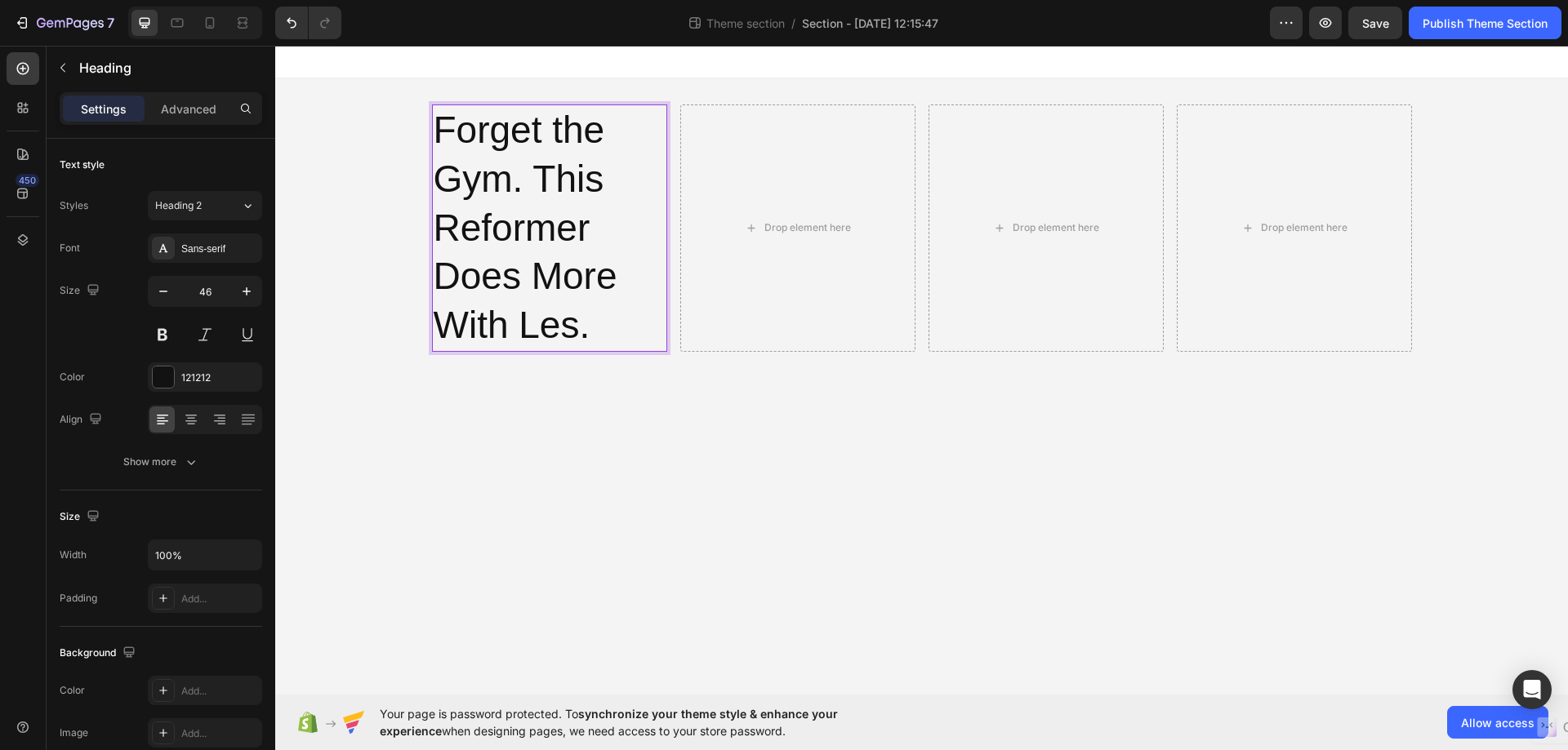
click at [564, 121] on p "Forget the Gym. This Reformer Does More With Les." at bounding box center [549, 227] width 232 height 244
click at [609, 226] on p "Forget The Gym. This Reformer Does More With Les." at bounding box center [549, 227] width 232 height 244
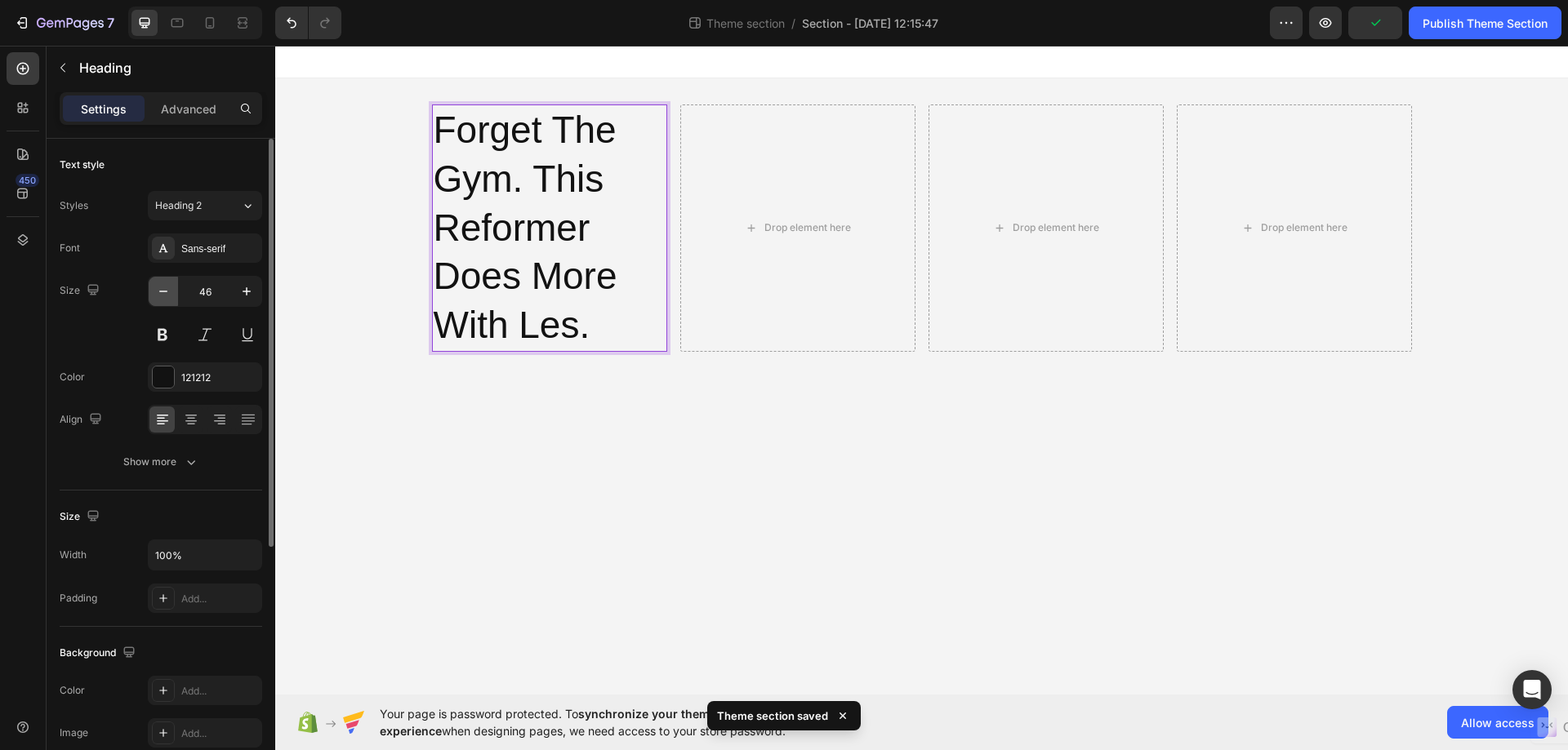
click at [160, 296] on icon "button" at bounding box center [164, 291] width 16 height 16
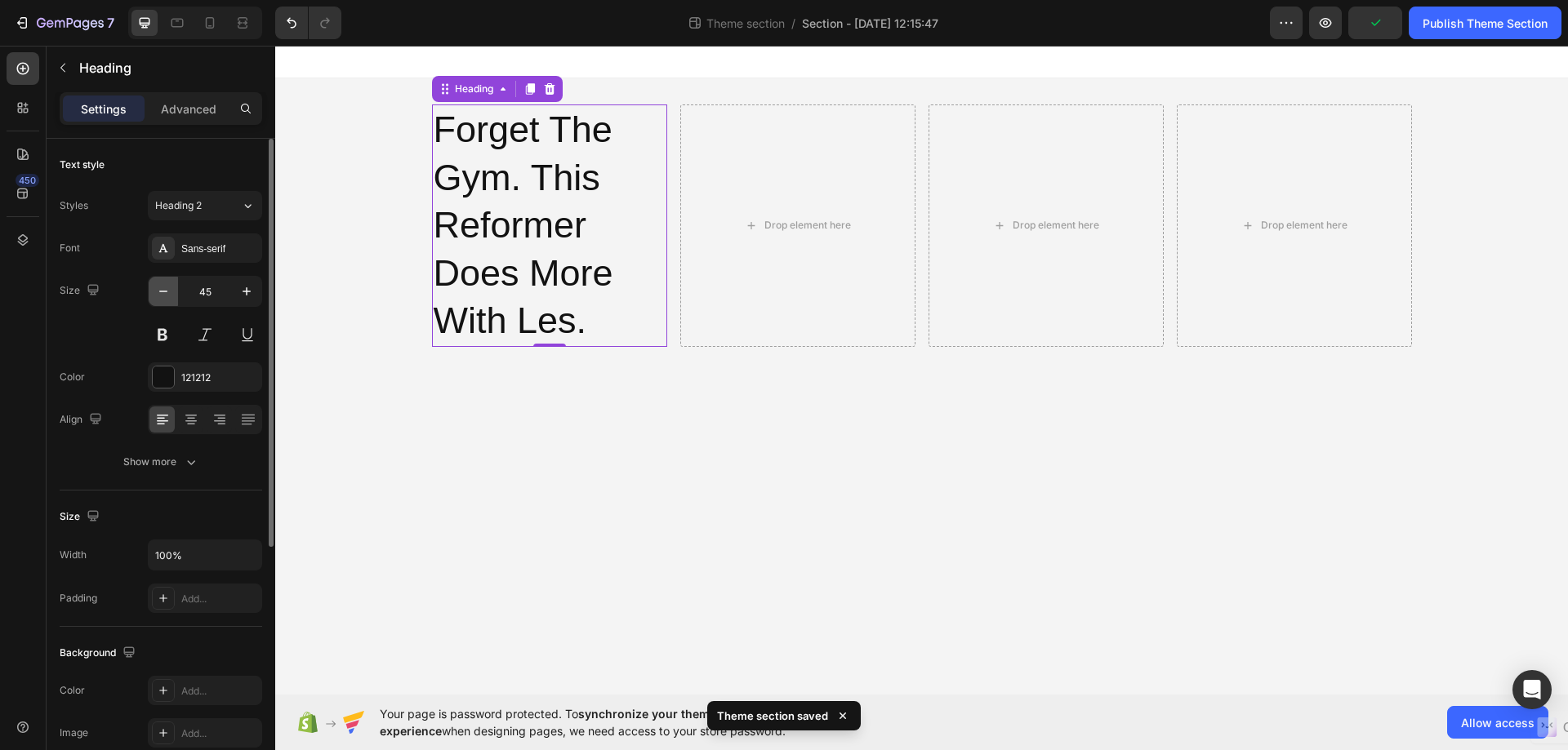
click at [160, 295] on icon "button" at bounding box center [164, 291] width 16 height 16
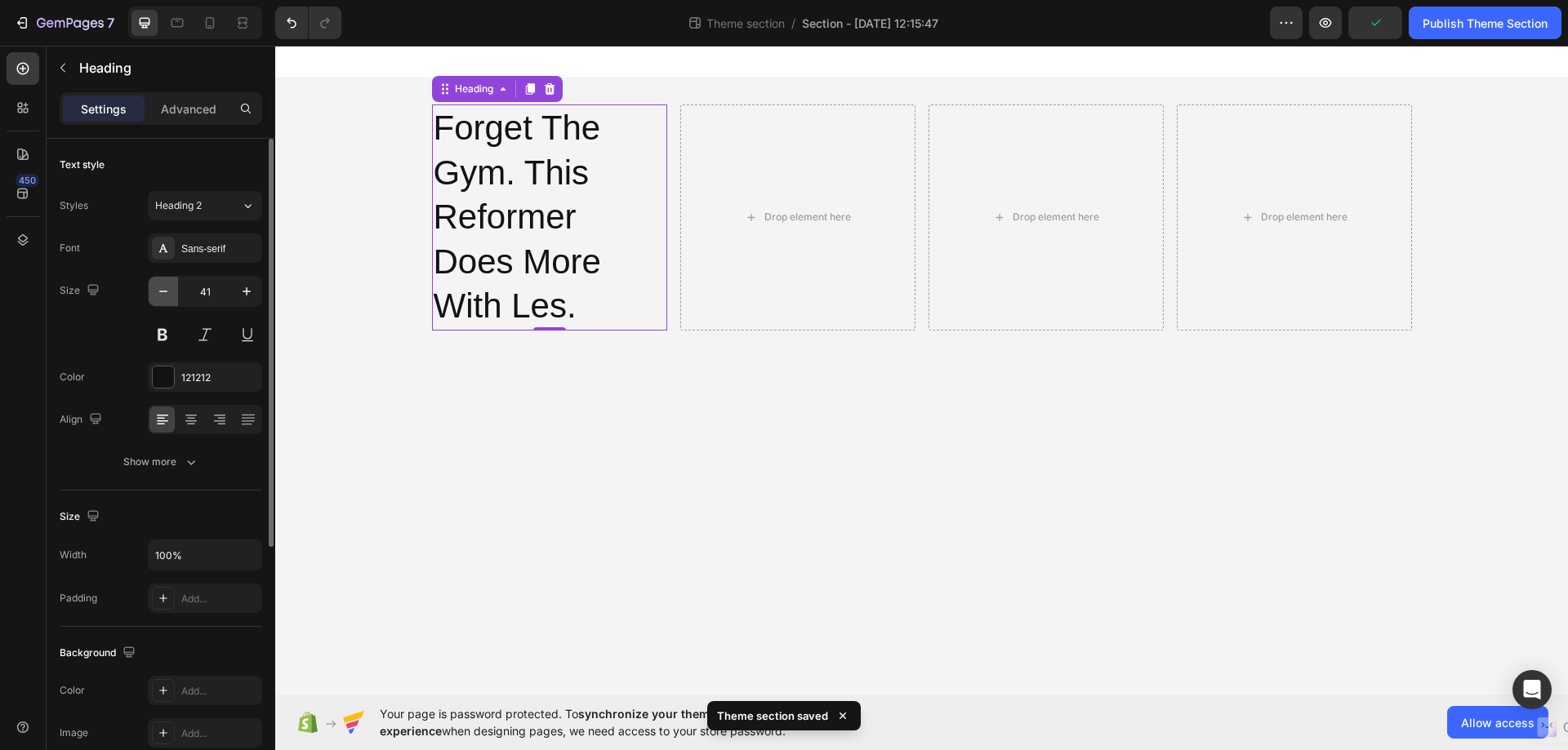
click at [160, 295] on icon "button" at bounding box center [164, 291] width 16 height 16
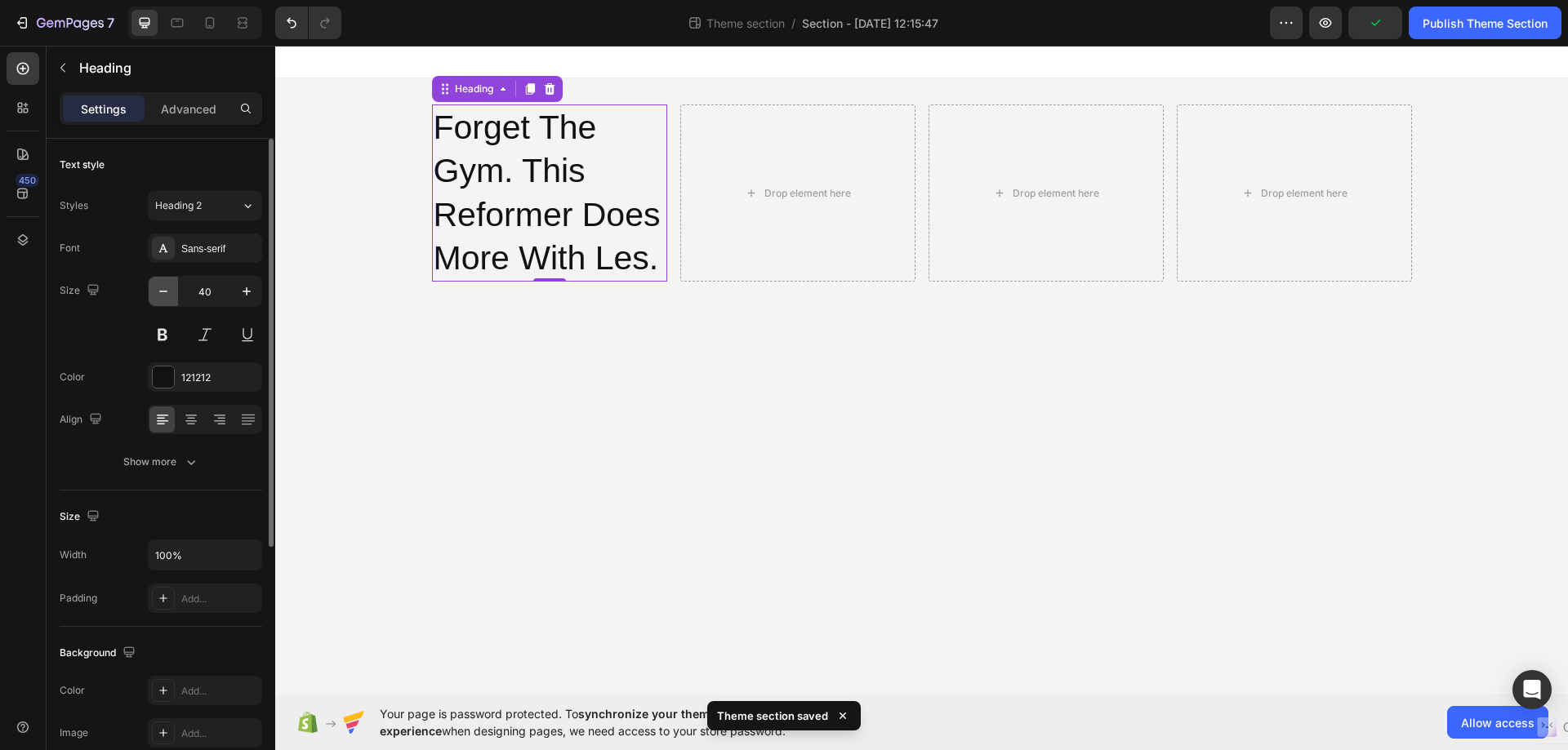
click at [160, 295] on icon "button" at bounding box center [164, 291] width 16 height 16
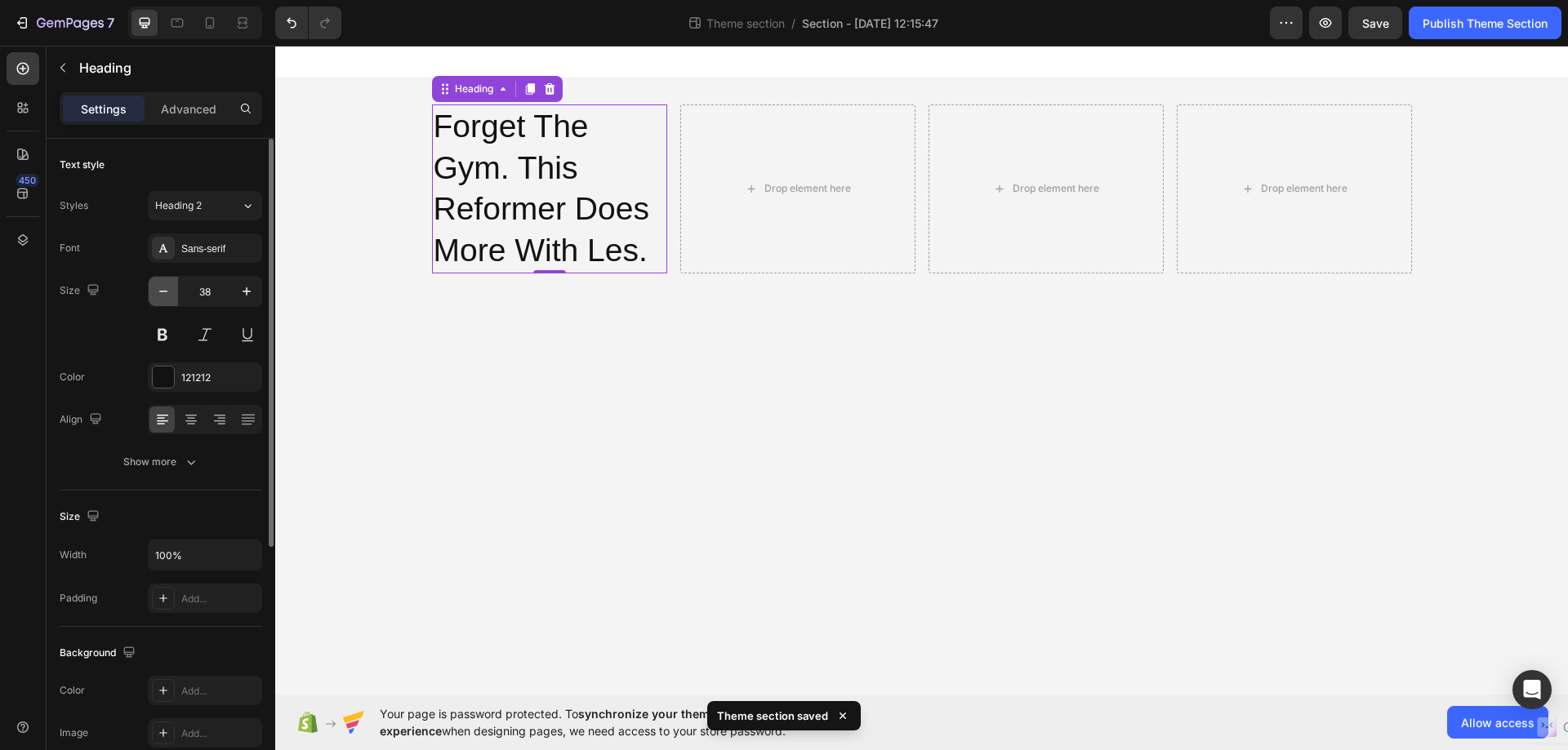
click at [160, 295] on icon "button" at bounding box center [164, 291] width 16 height 16
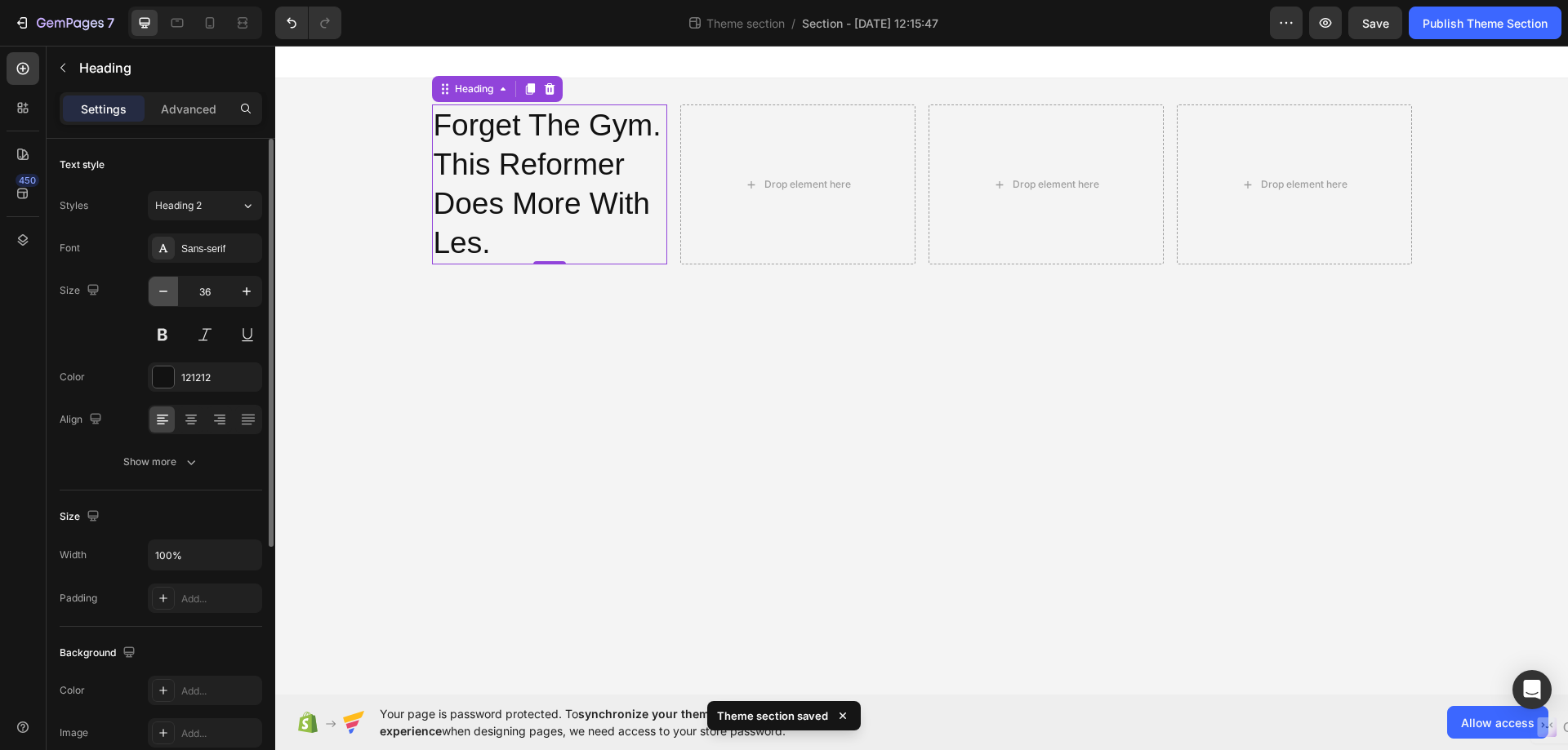
click at [160, 295] on icon "button" at bounding box center [164, 291] width 16 height 16
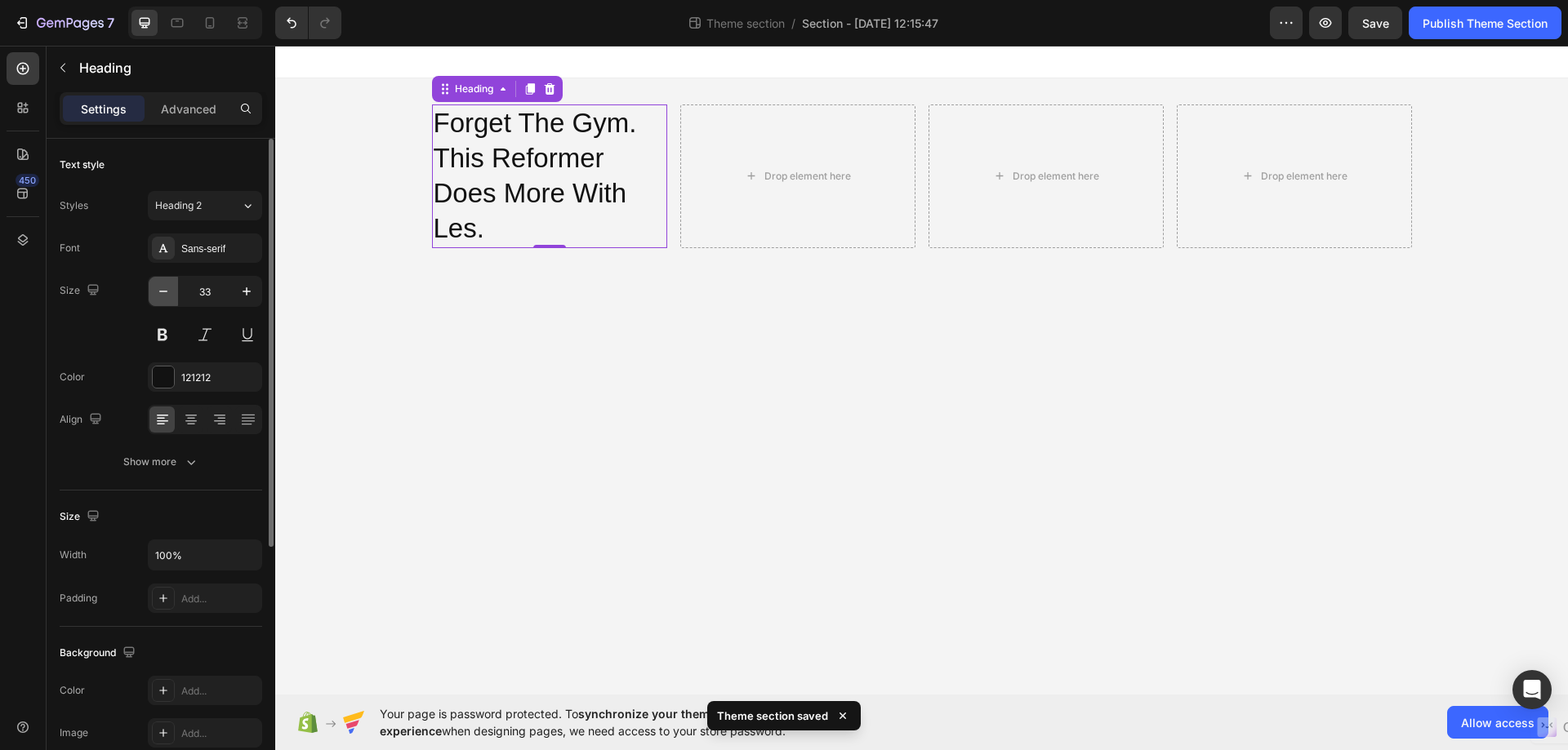
click at [160, 295] on icon "button" at bounding box center [164, 291] width 16 height 16
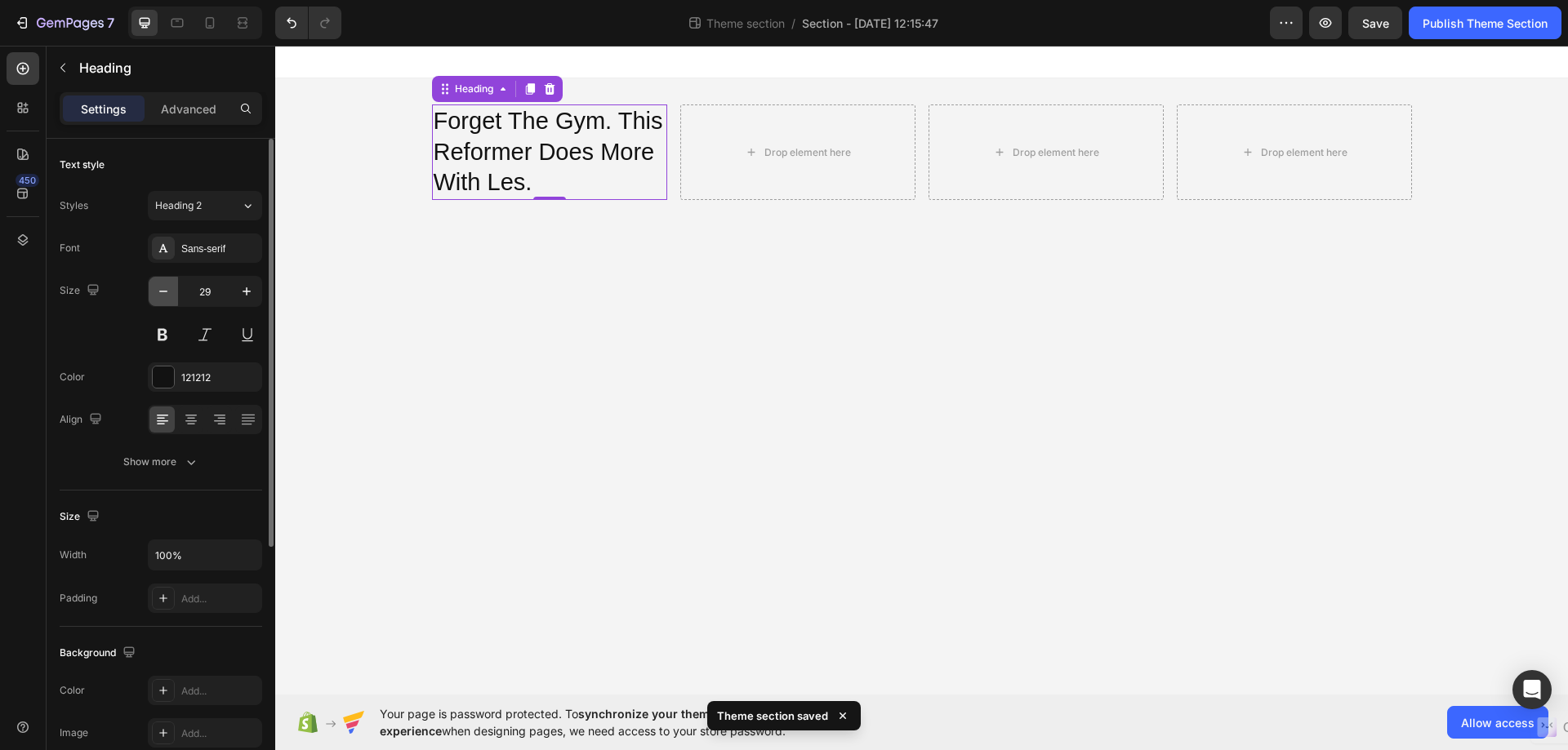
click at [160, 295] on icon "button" at bounding box center [164, 291] width 16 height 16
click at [159, 295] on icon "button" at bounding box center [164, 291] width 16 height 16
type input "25"
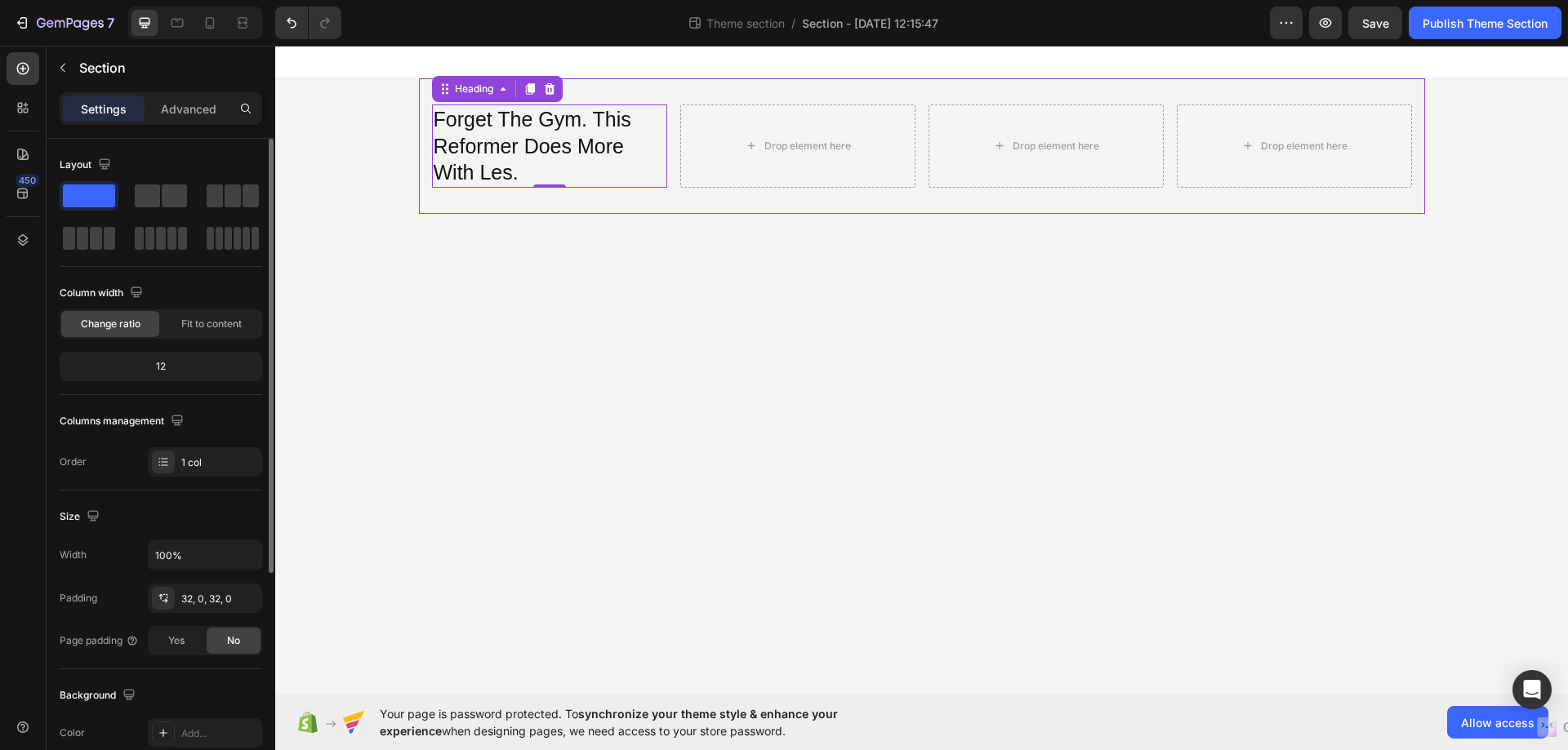
click at [768, 204] on div "Forget The Gym. This Reformer Does More With Les. Heading 0 Drop element here D…" at bounding box center [921, 146] width 1006 height 135
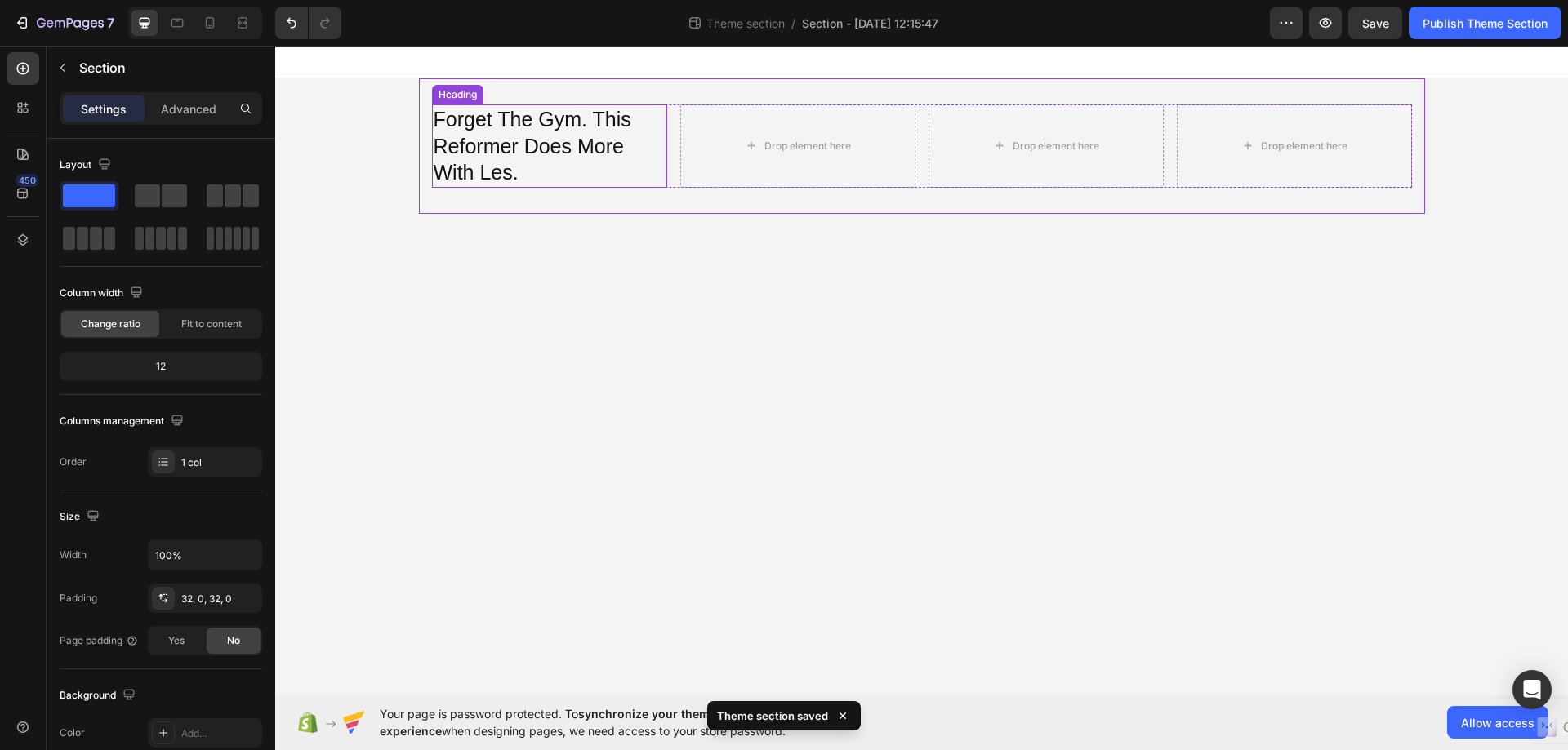
click at [637, 181] on p "Forget The Gym. This Reformer Does More With Les." at bounding box center [549, 146] width 232 height 80
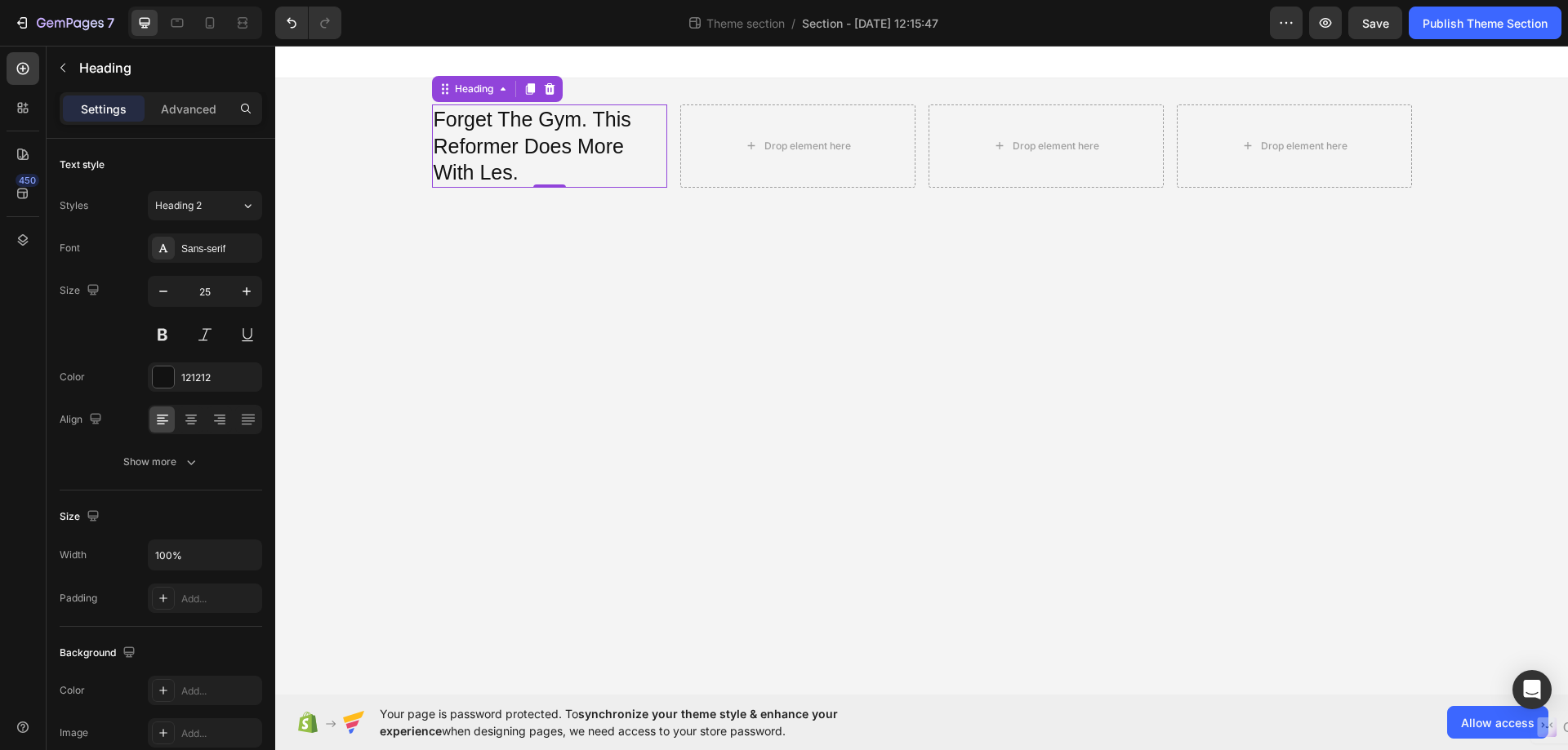
drag, startPoint x: 635, startPoint y: 186, endPoint x: 505, endPoint y: 353, distance: 211.6
click at [505, 353] on body "Forget The Gym. This Reformer Does More With Les. Heading 0 Drop element here D…" at bounding box center [921, 370] width 1292 height 649
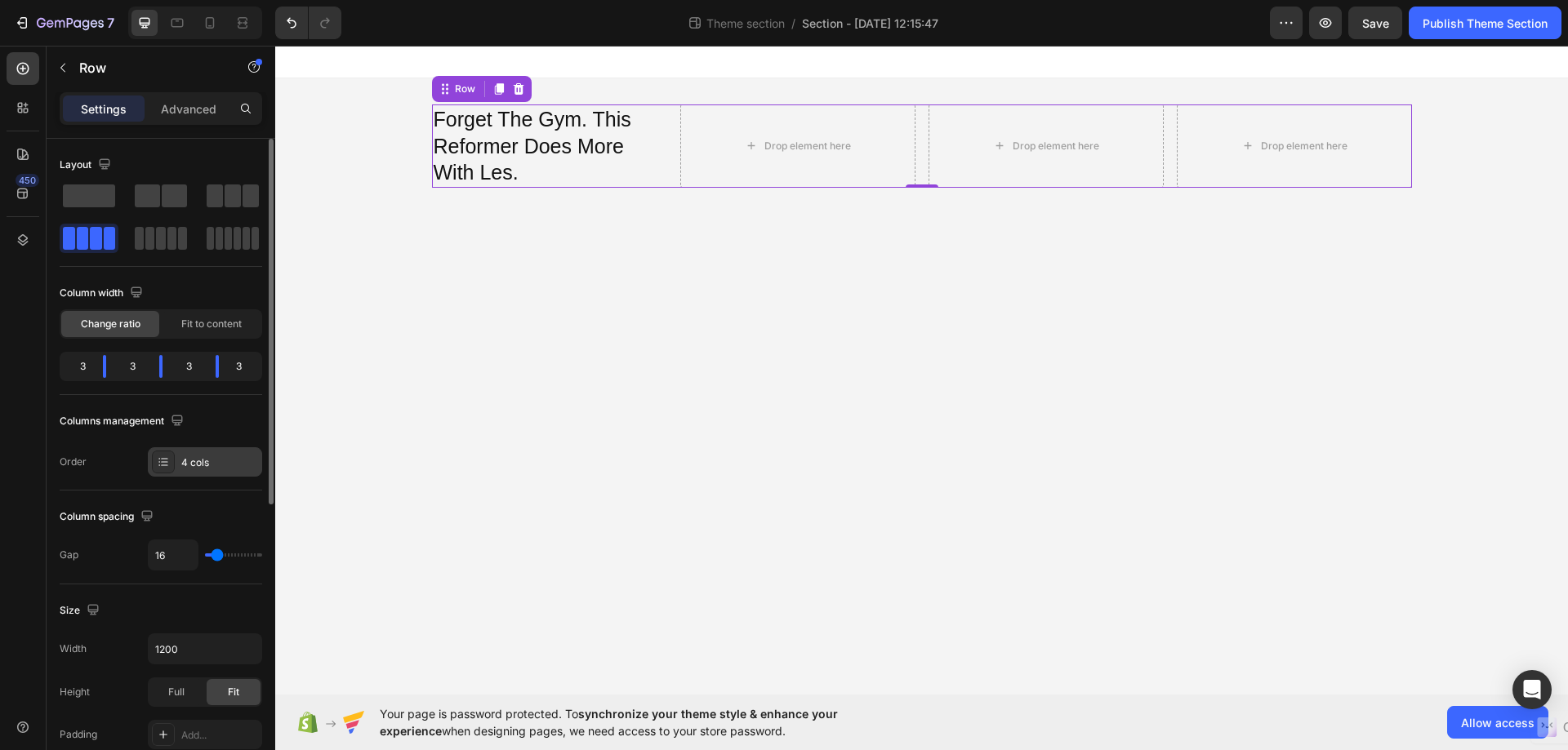
click at [205, 460] on div "4 cols" at bounding box center [219, 463] width 77 height 15
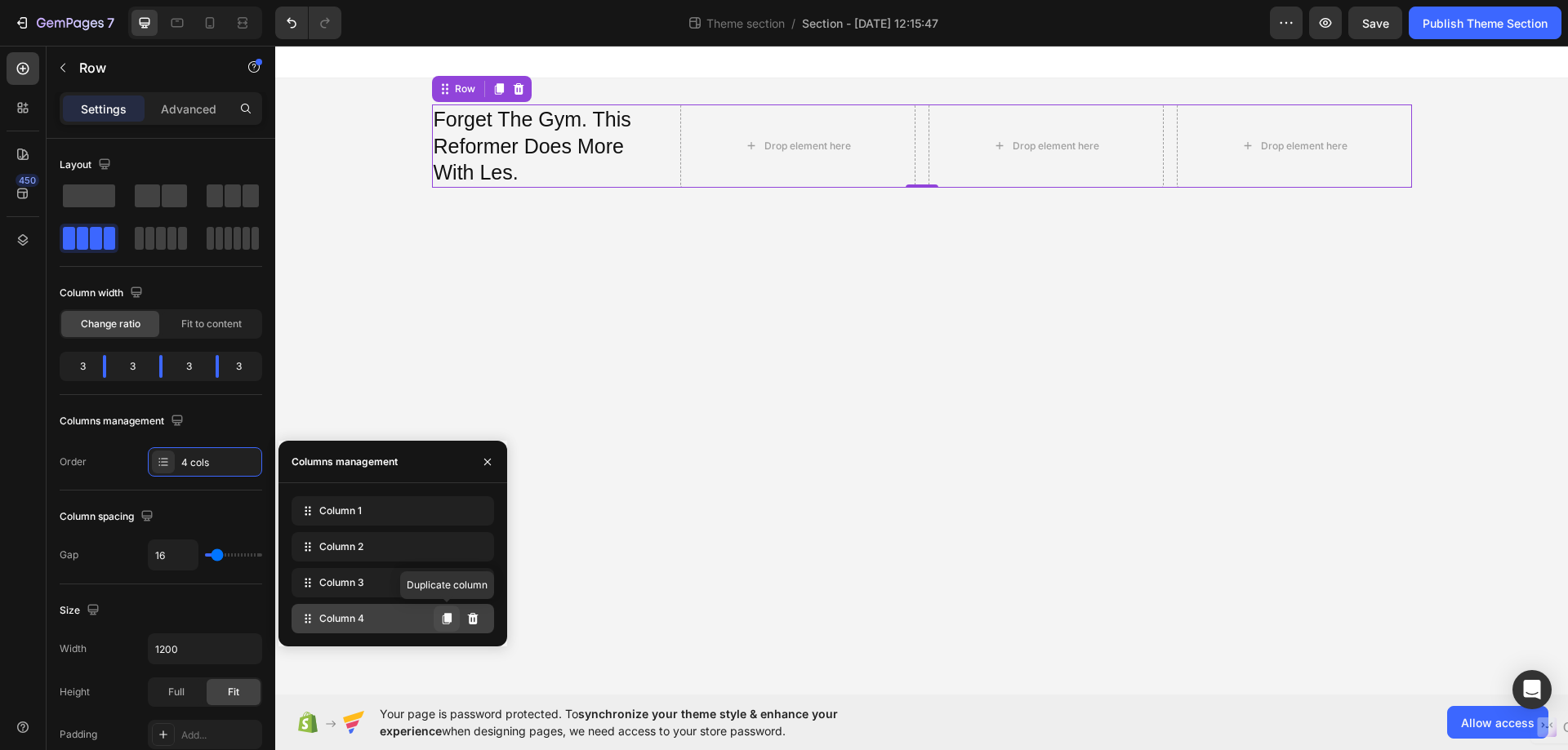
click at [449, 616] on icon at bounding box center [447, 618] width 9 height 12
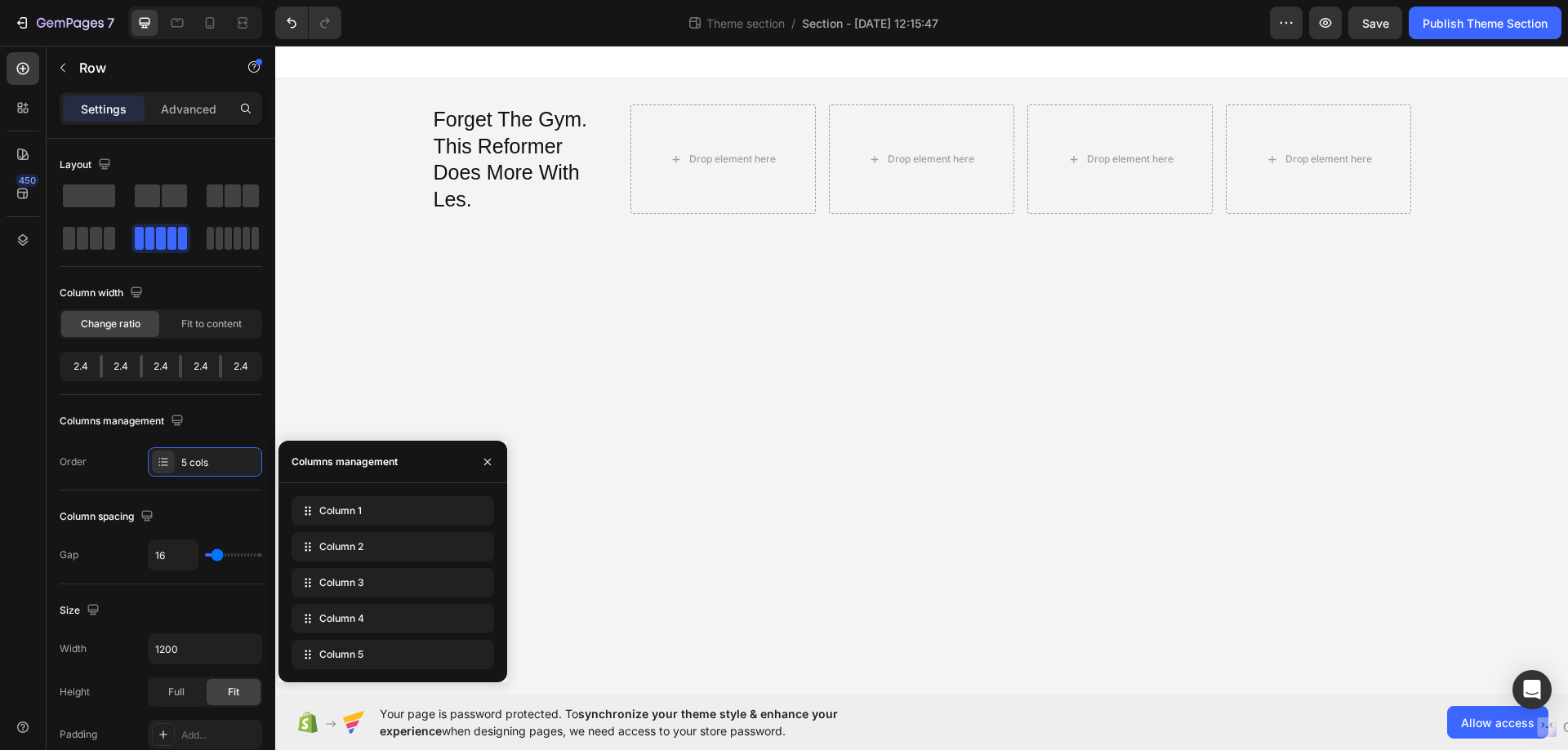
click at [676, 269] on body "Forget The Gym. This Reformer Does More With Les. Heading Drop element here Dro…" at bounding box center [921, 370] width 1292 height 649
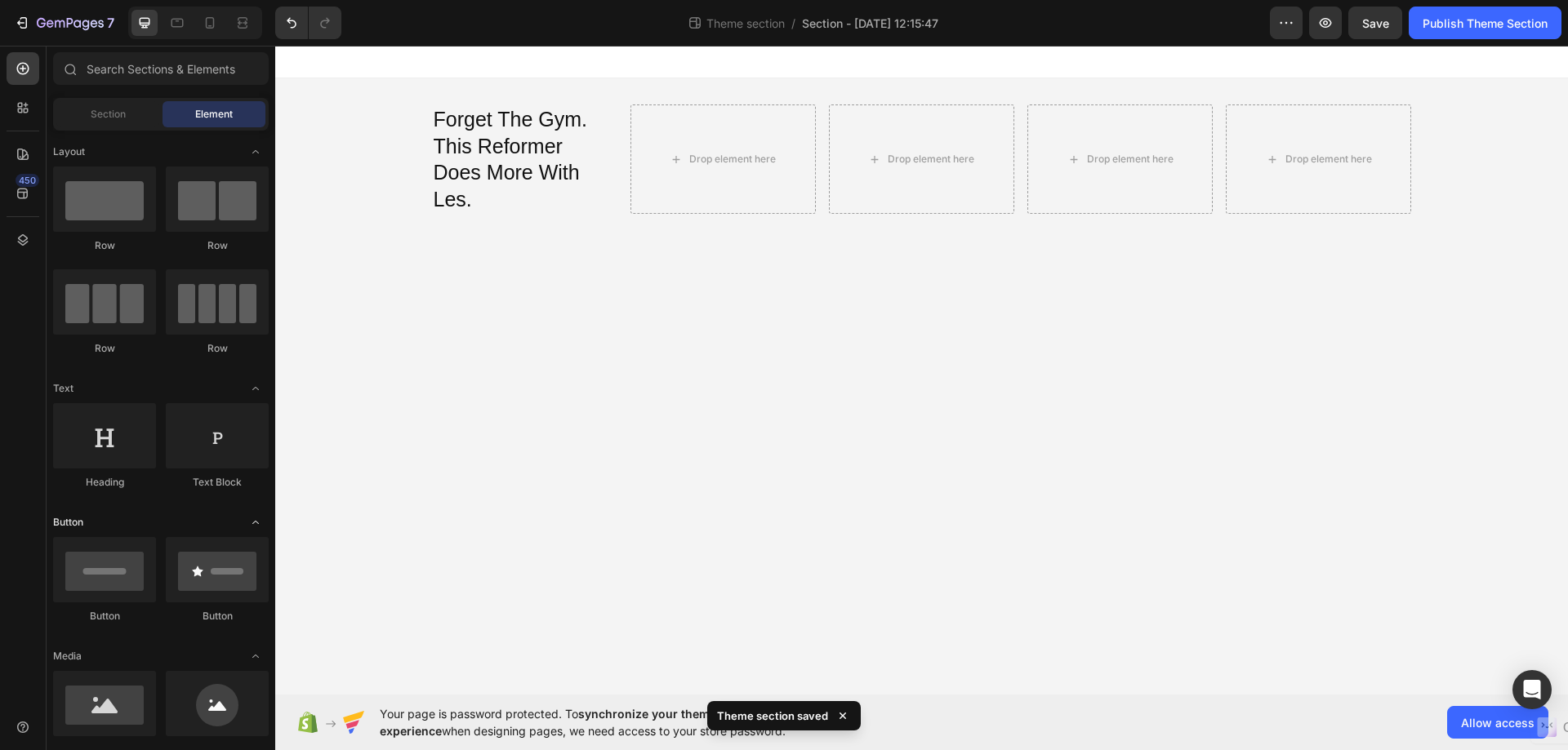
scroll to position [164, 0]
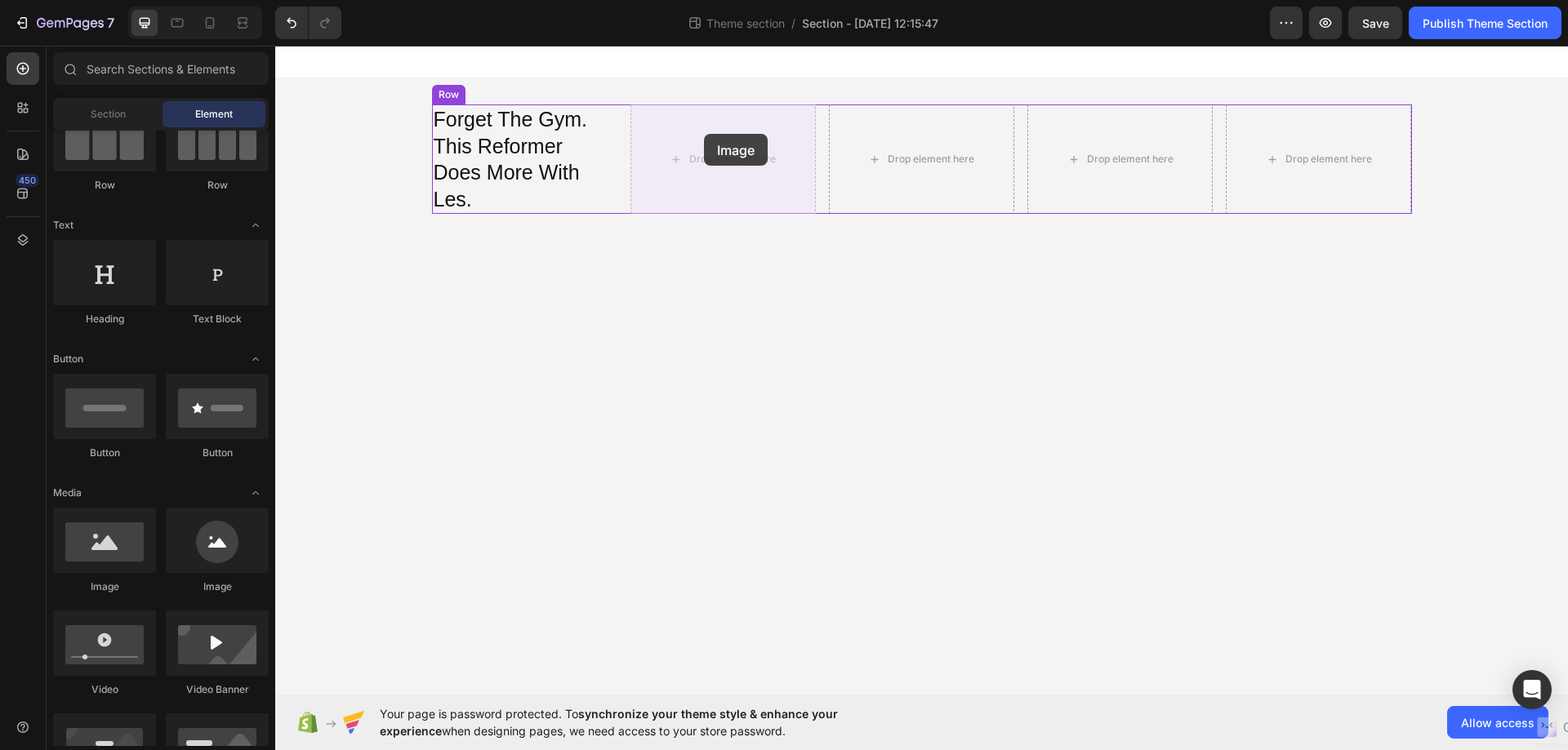
drag, startPoint x: 353, startPoint y: 608, endPoint x: 704, endPoint y: 134, distance: 589.8
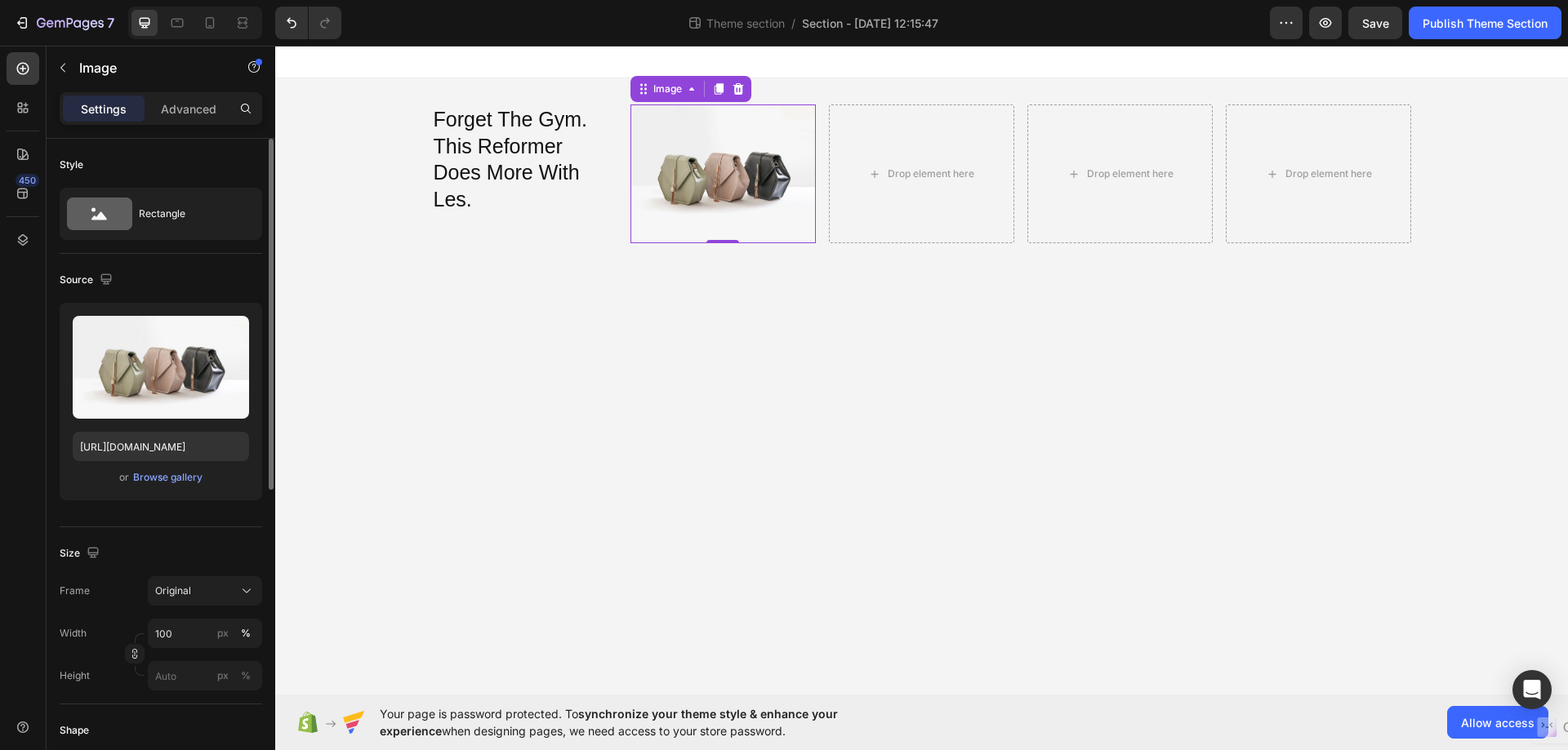
scroll to position [81, 0]
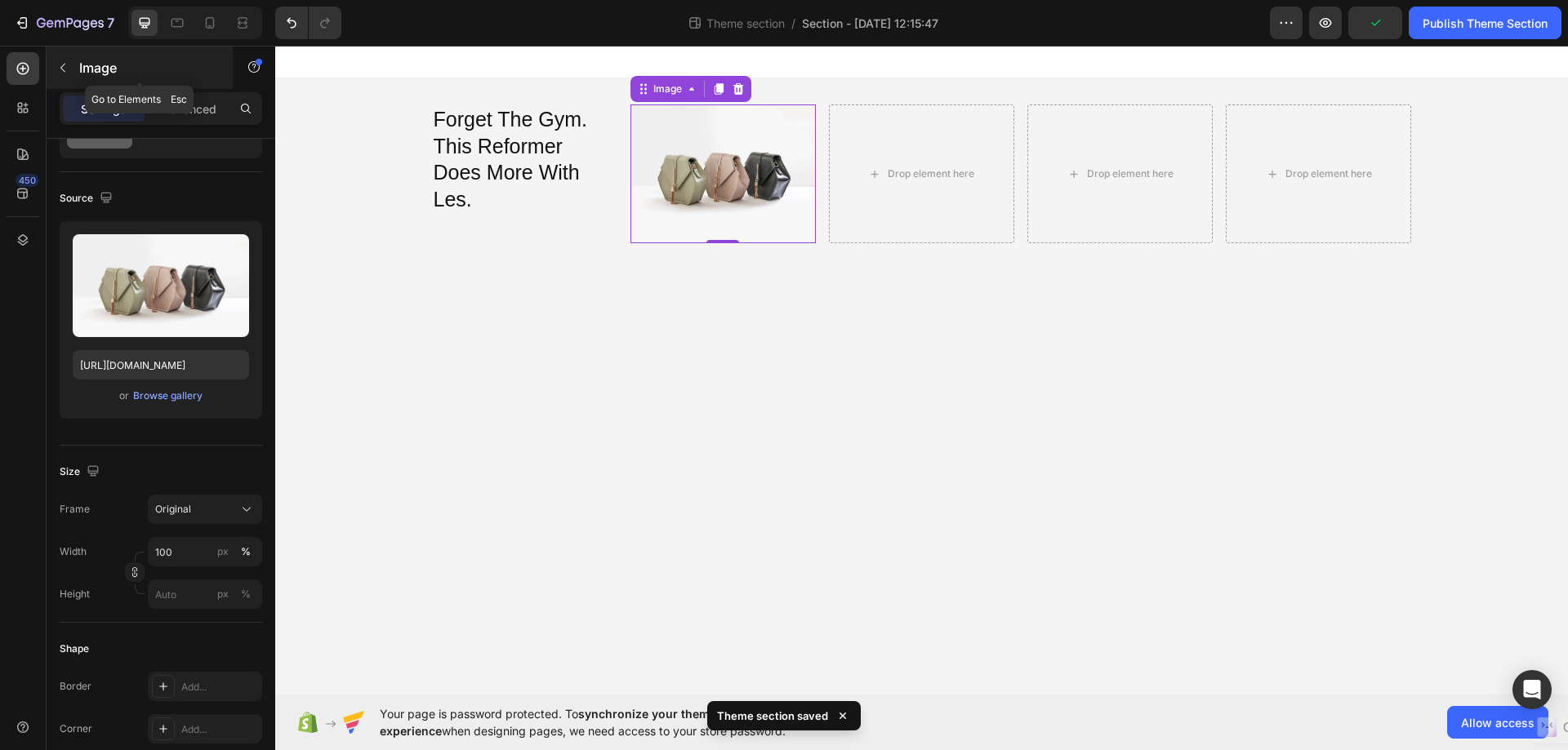
click at [65, 58] on button "button" at bounding box center [63, 68] width 26 height 26
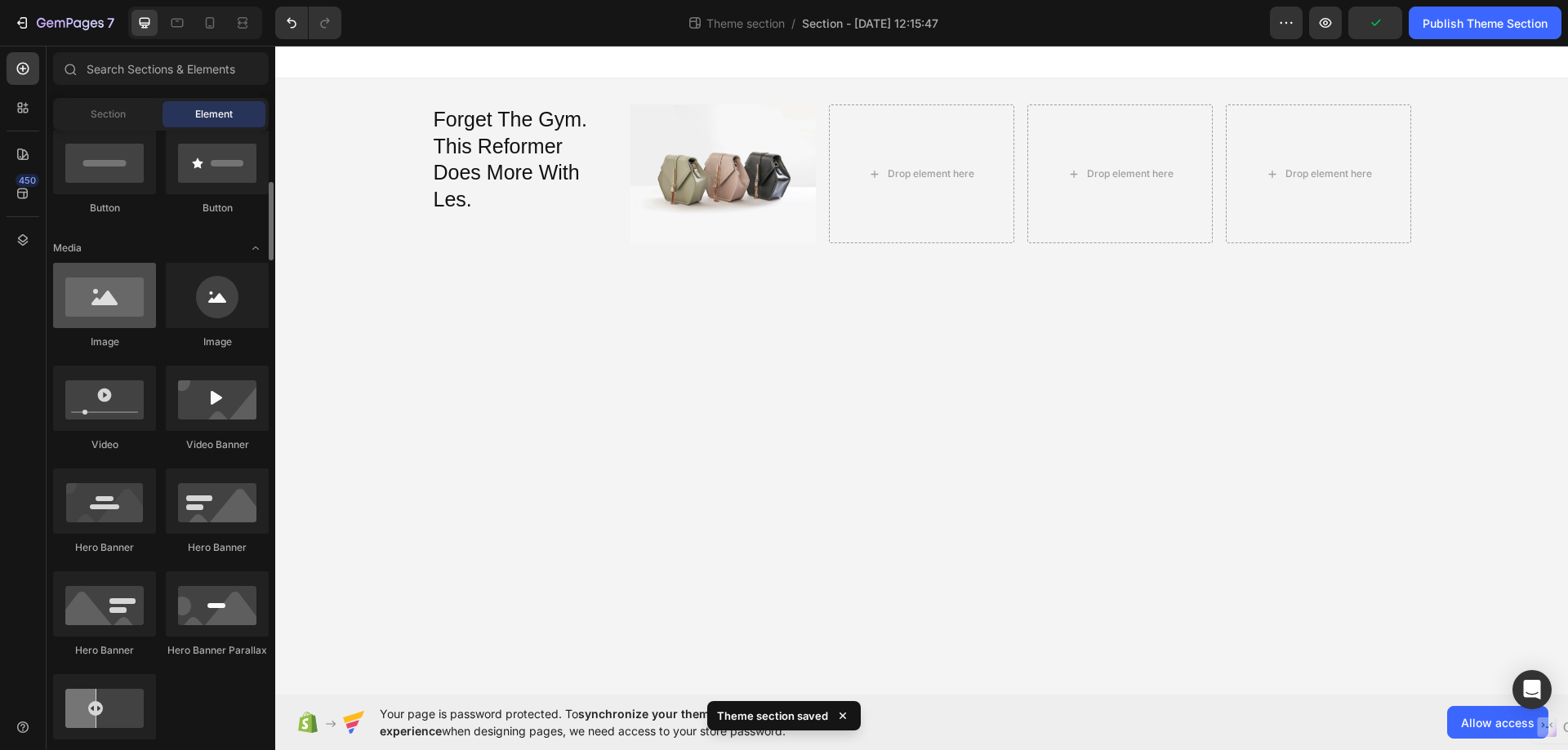
scroll to position [164, 0]
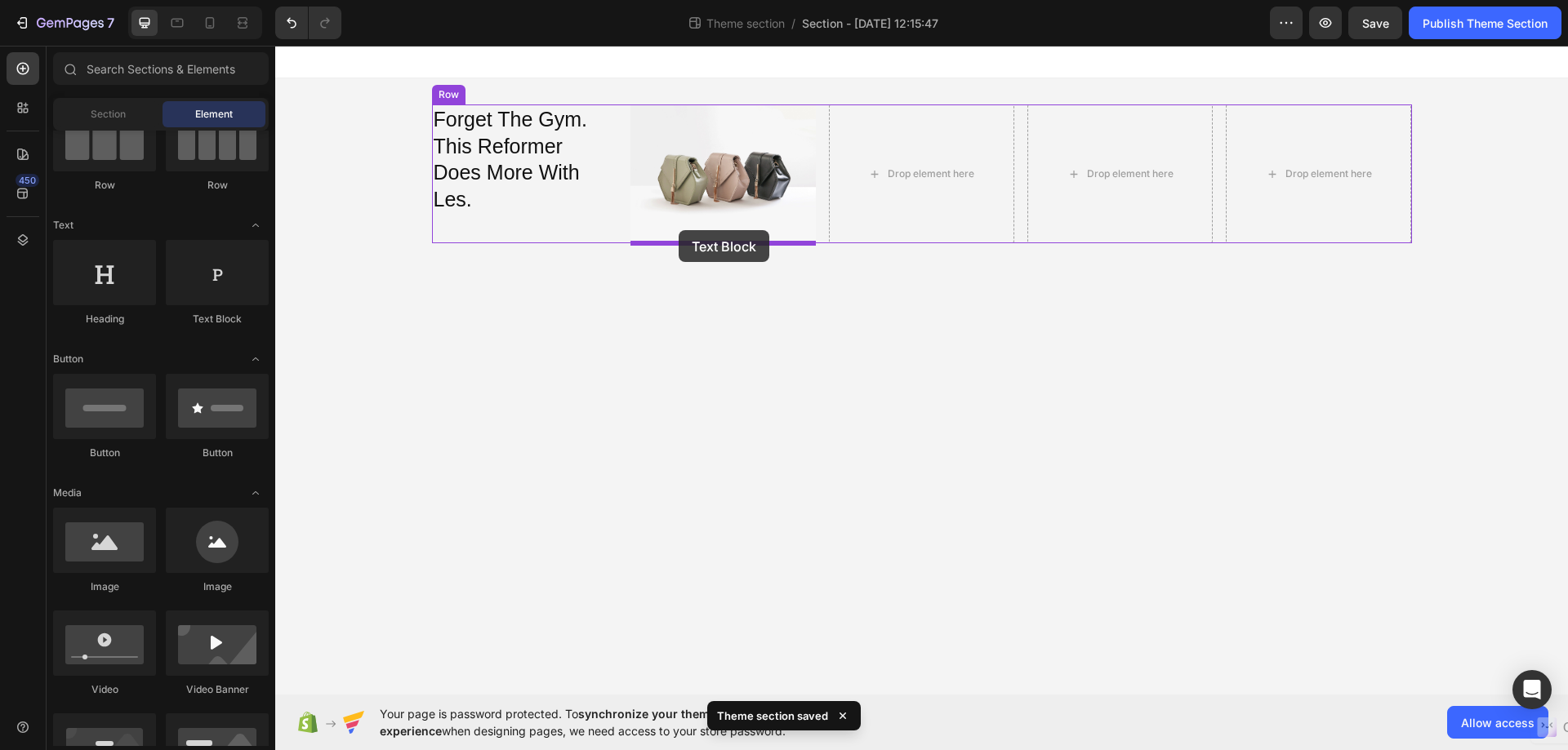
drag, startPoint x: 472, startPoint y: 339, endPoint x: 679, endPoint y: 229, distance: 234.4
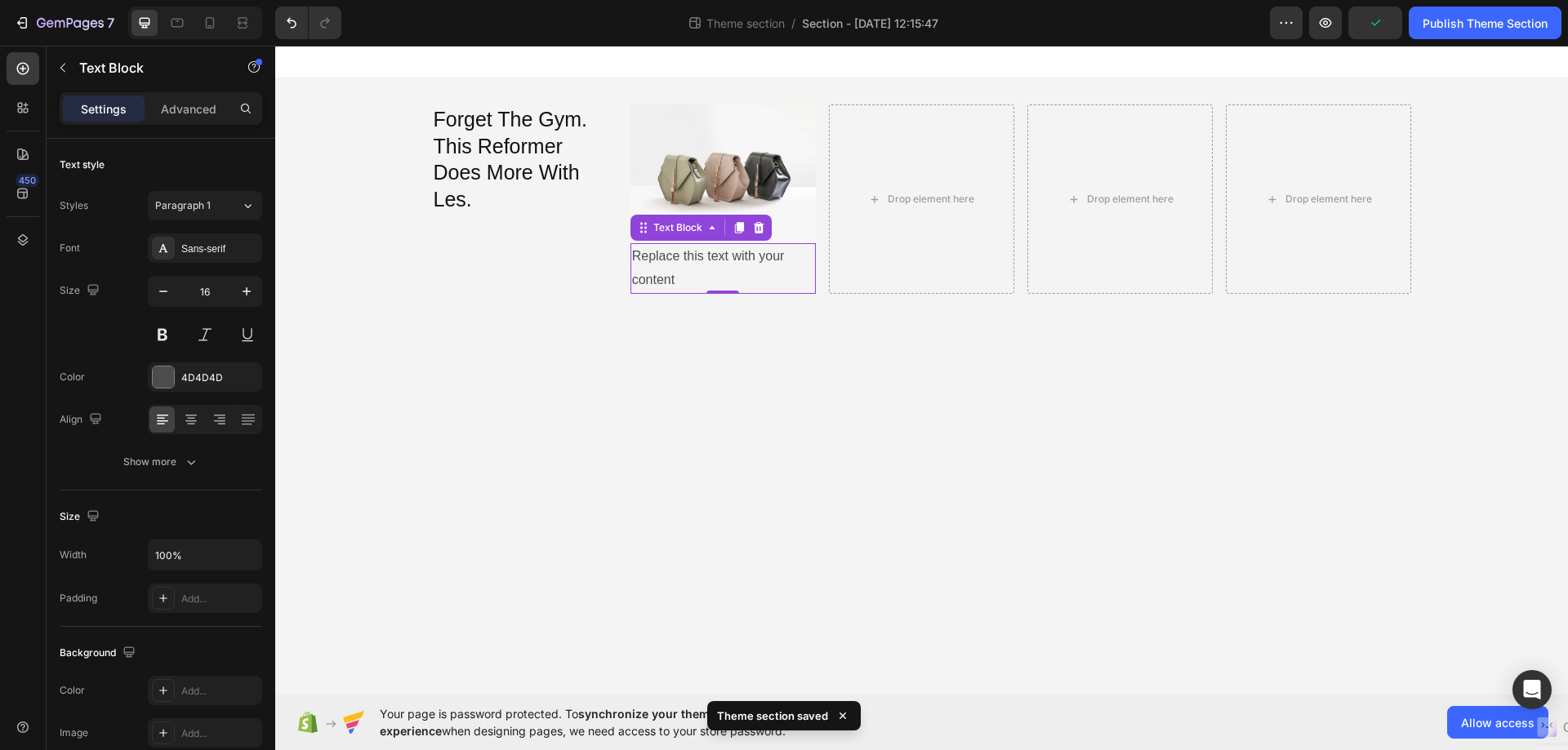
click at [692, 272] on div "Replace this text with your content" at bounding box center [723, 268] width 185 height 50
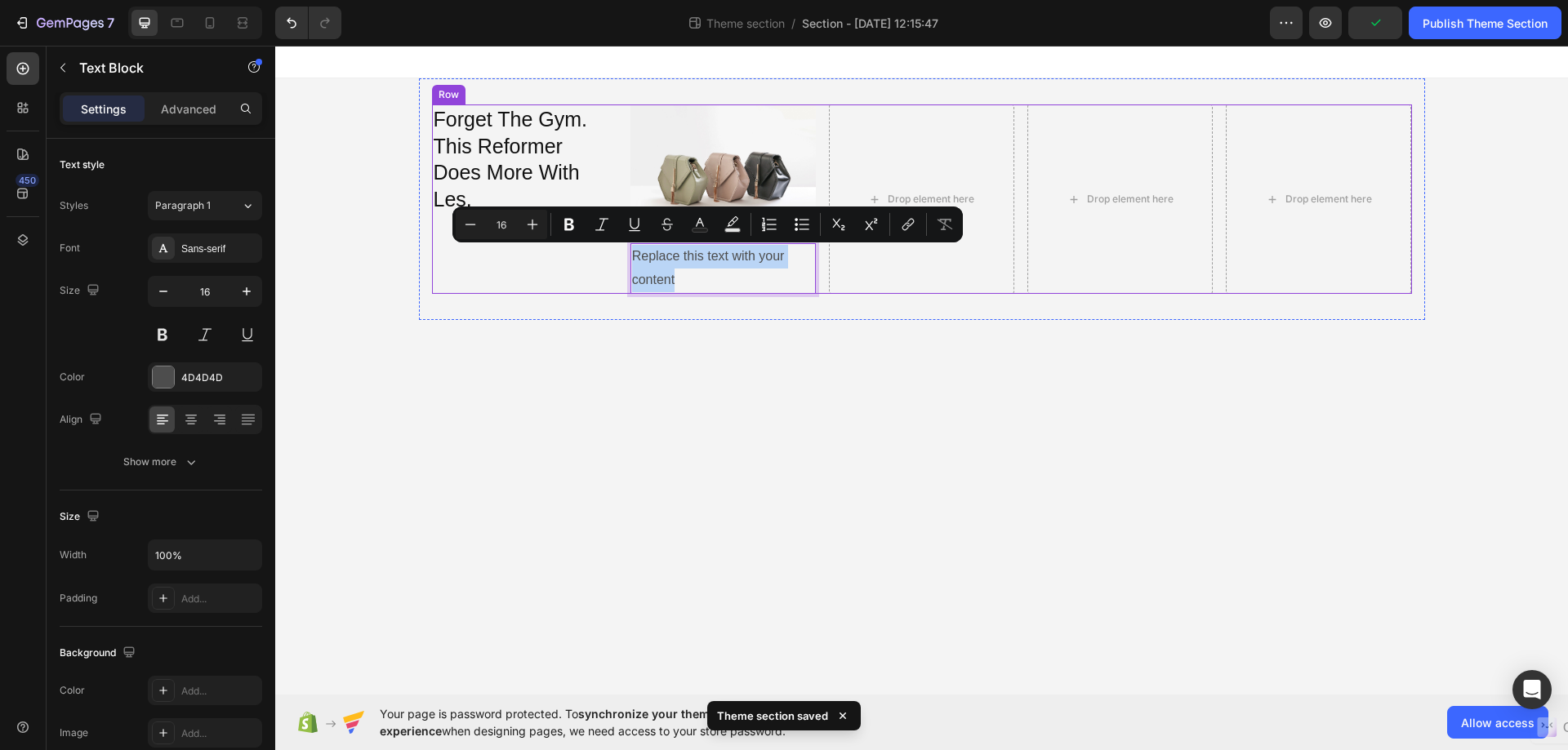
drag, startPoint x: 689, startPoint y: 278, endPoint x: 625, endPoint y: 246, distance: 71.6
click at [625, 246] on div "Forget The Gym. This Reformer Does More With Les. Heading Image Replace this te…" at bounding box center [922, 198] width 980 height 189
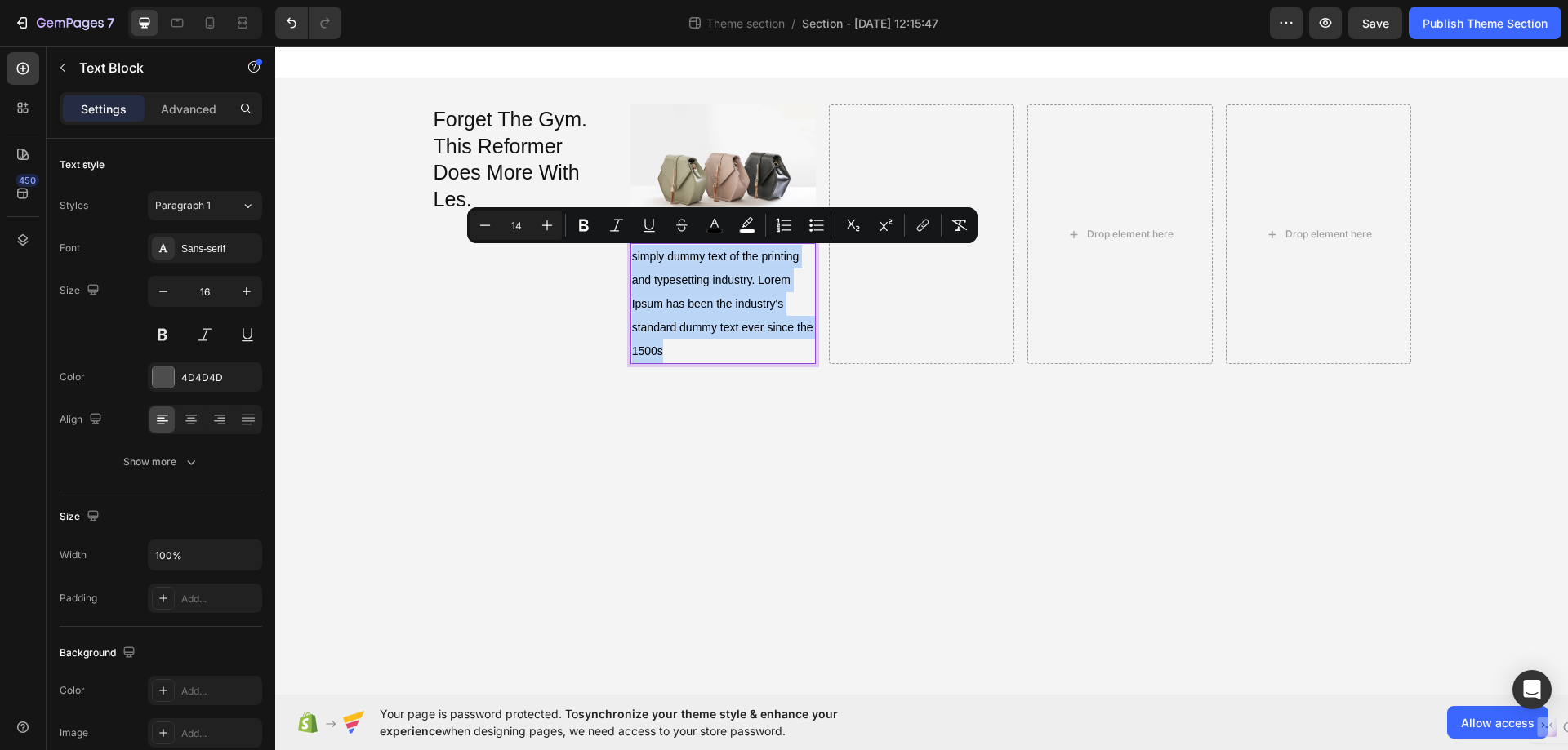
drag, startPoint x: 677, startPoint y: 347, endPoint x: 633, endPoint y: 259, distance: 98.4
click at [633, 259] on p "simply dummy text of the printing and typesetting industry. Lorem Ipsum has bee…" at bounding box center [723, 303] width 182 height 118
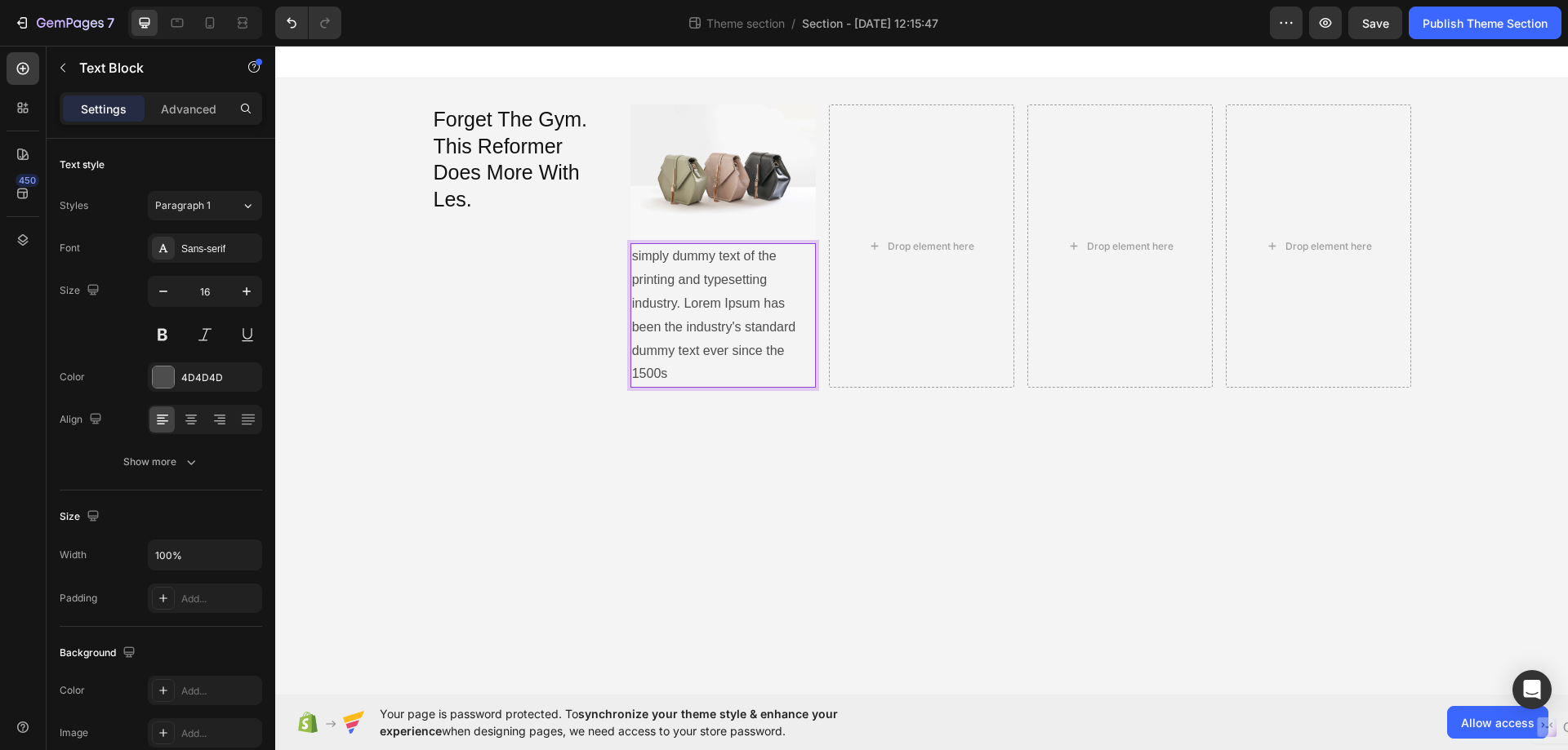
click at [671, 460] on body "Forget The Gym. This Reformer Does More With Les. Heading Image simply dummy te…" at bounding box center [921, 370] width 1292 height 649
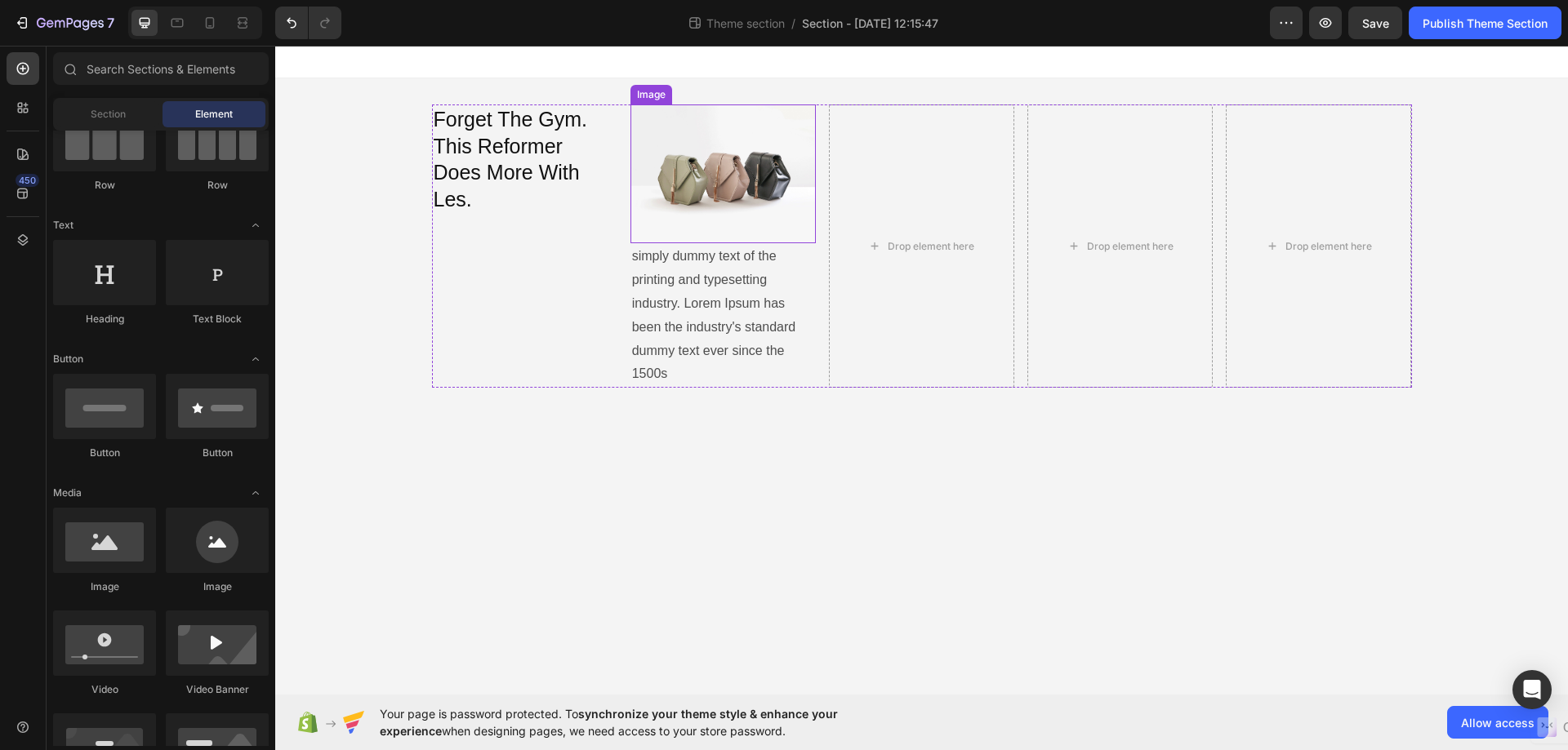
click at [685, 154] on img at bounding box center [723, 174] width 185 height 139
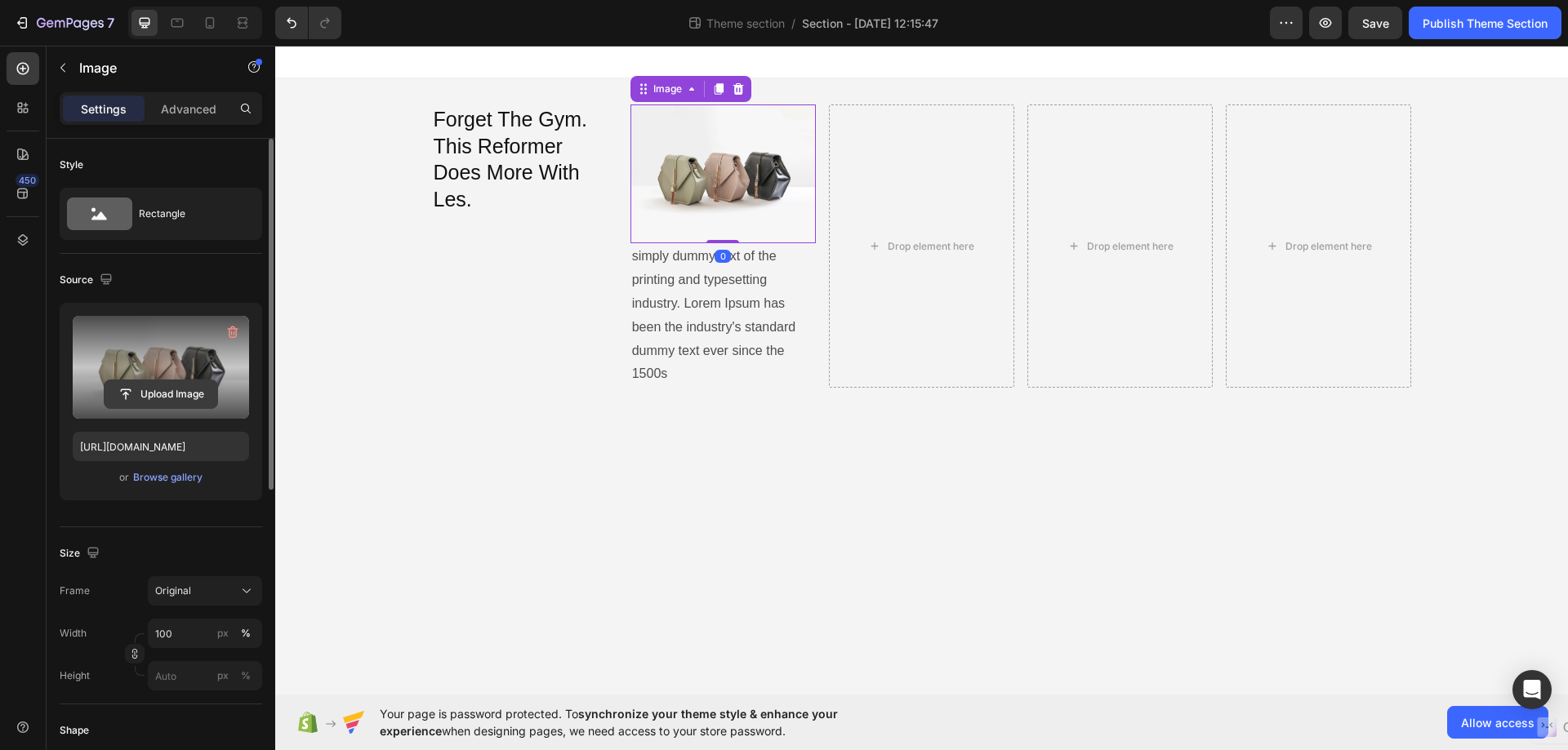
click at [159, 382] on input "file" at bounding box center [160, 394] width 112 height 27
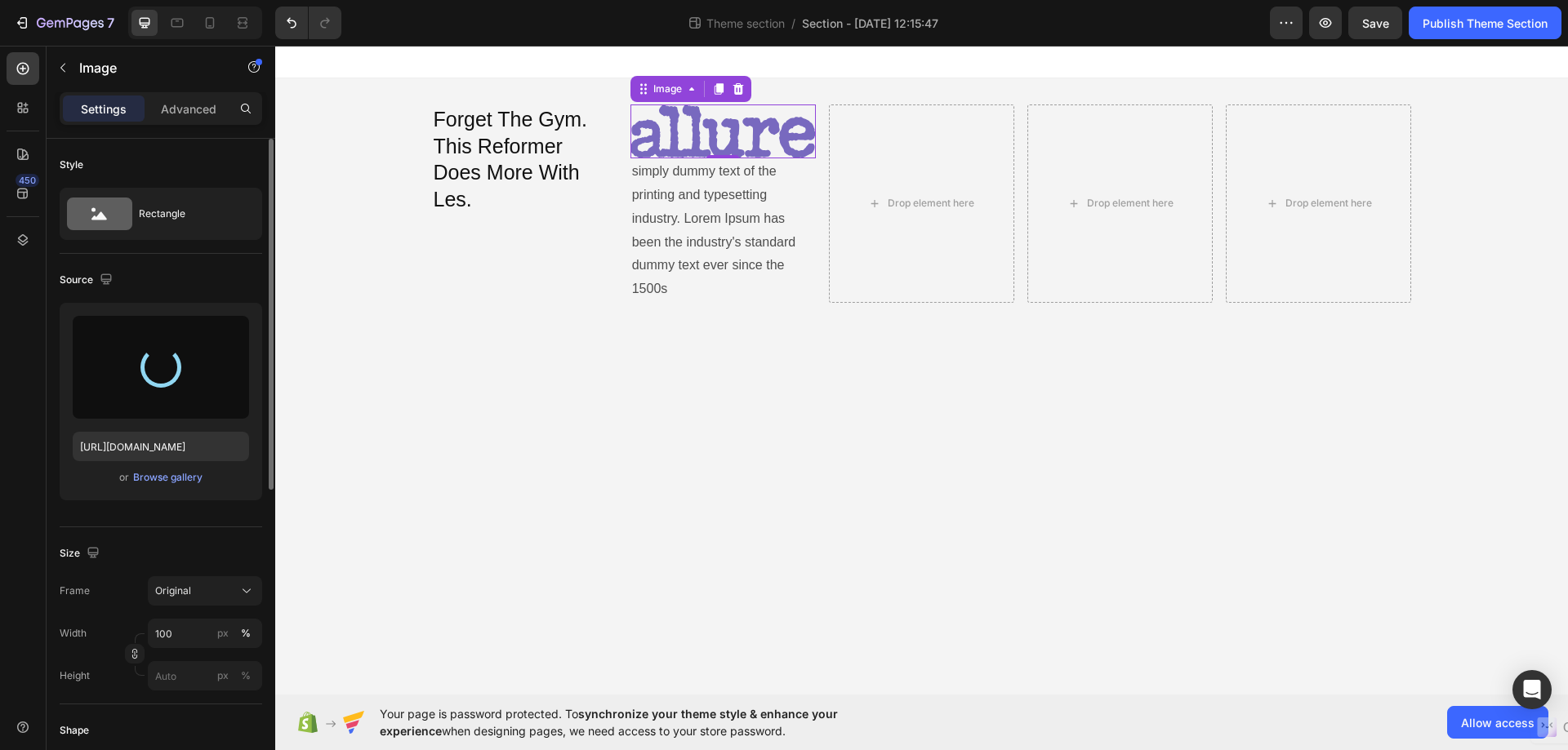
type input "[URL][DOMAIN_NAME]"
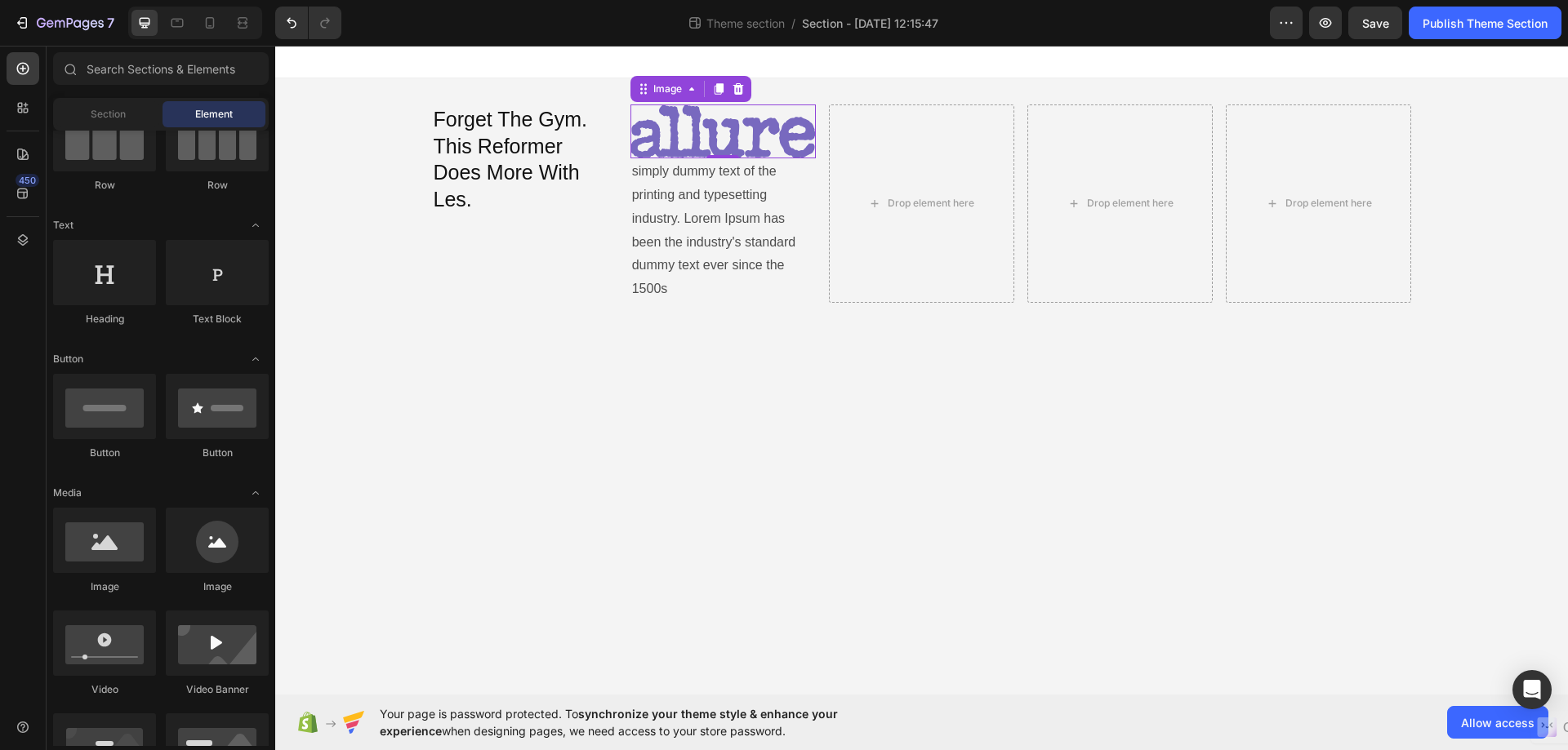
click at [738, 357] on body "Forget The Gym. This Reformer Does More With Les. Heading Image 0 simply dummy …" at bounding box center [921, 370] width 1292 height 649
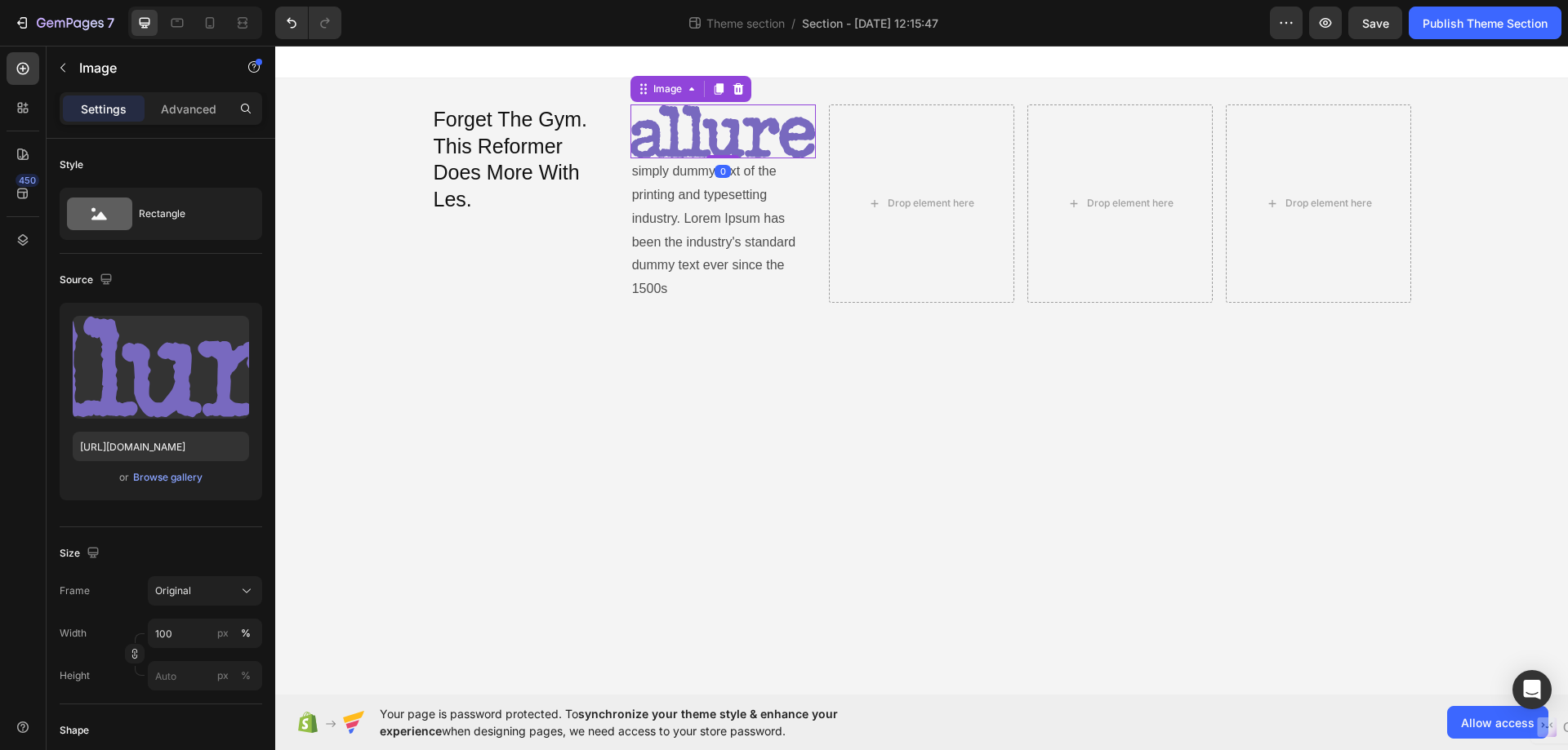
click at [766, 153] on img at bounding box center [723, 131] width 185 height 54
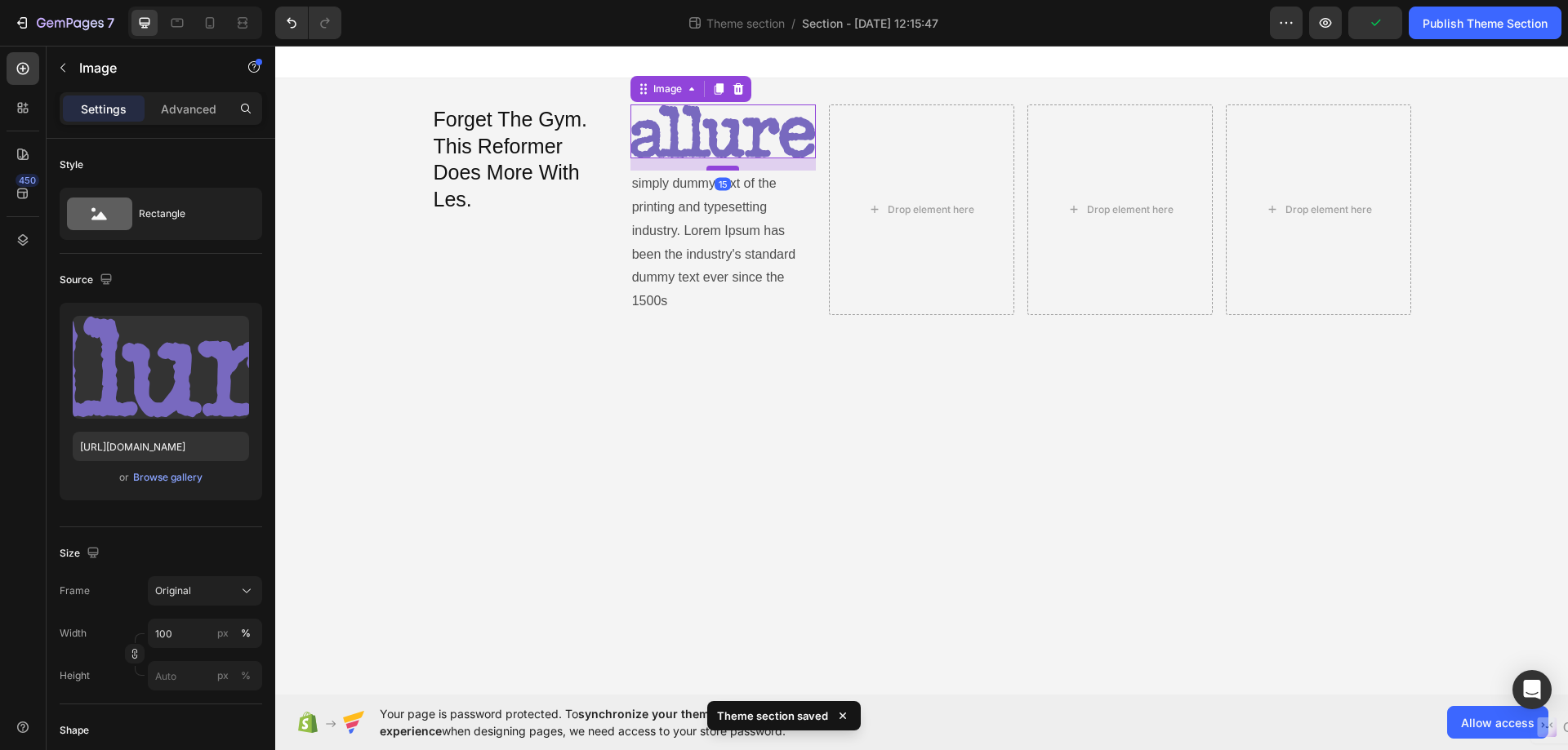
drag, startPoint x: 726, startPoint y: 155, endPoint x: 725, endPoint y: 167, distance: 12.0
click at [725, 167] on div at bounding box center [723, 167] width 33 height 5
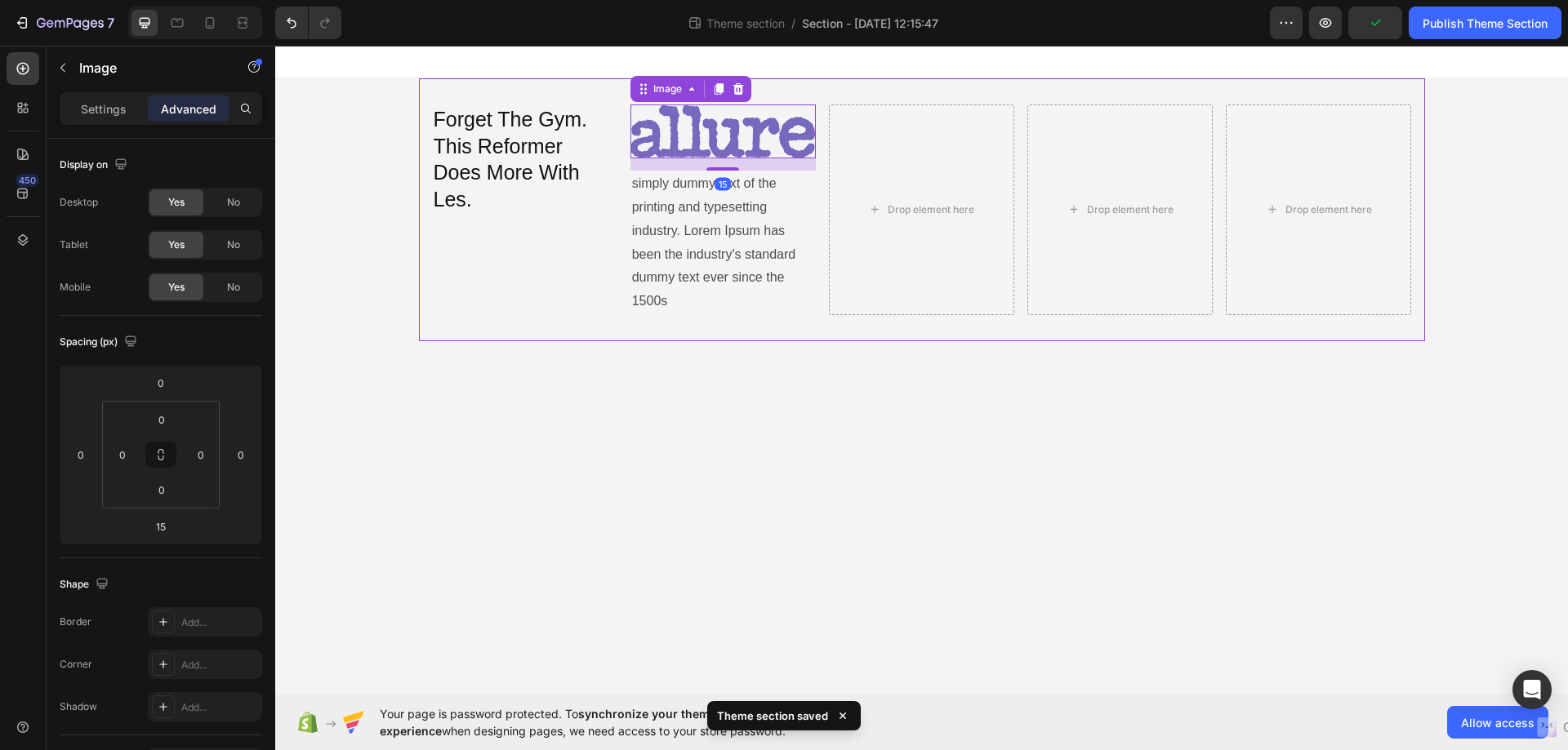
click at [747, 330] on div "Forget The Gym. This Reformer Does More With Les. Heading Image 15 simply dummy…" at bounding box center [921, 210] width 1006 height 263
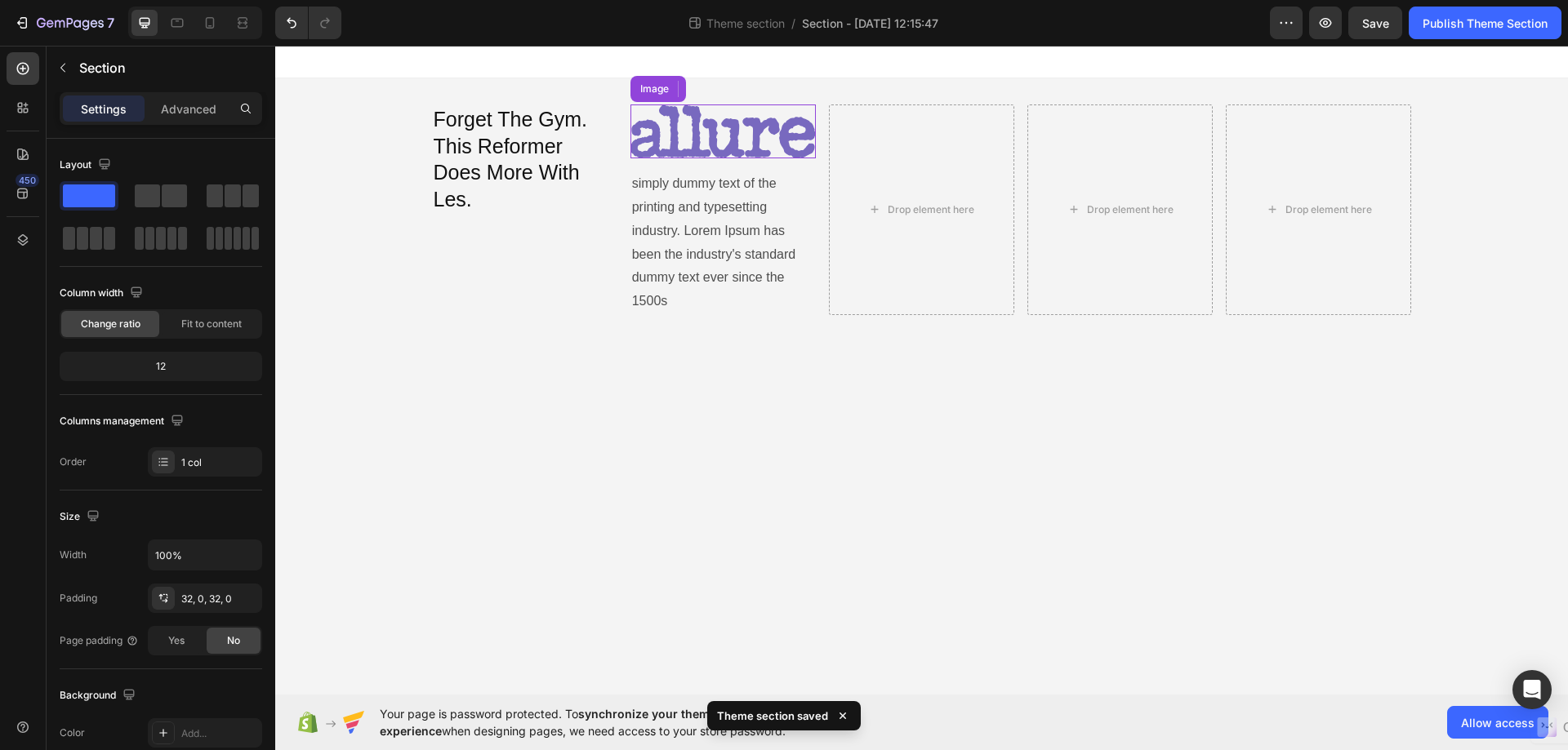
click at [779, 129] on img at bounding box center [723, 131] width 185 height 54
click at [771, 323] on div "Forget The Gym. This Reformer Does More With Les. Heading Image 15 simply dummy…" at bounding box center [921, 210] width 1006 height 263
click at [914, 339] on div "Forget The Gym. This Reformer Does More With Les. Heading Image simply dummy te…" at bounding box center [921, 210] width 1006 height 263
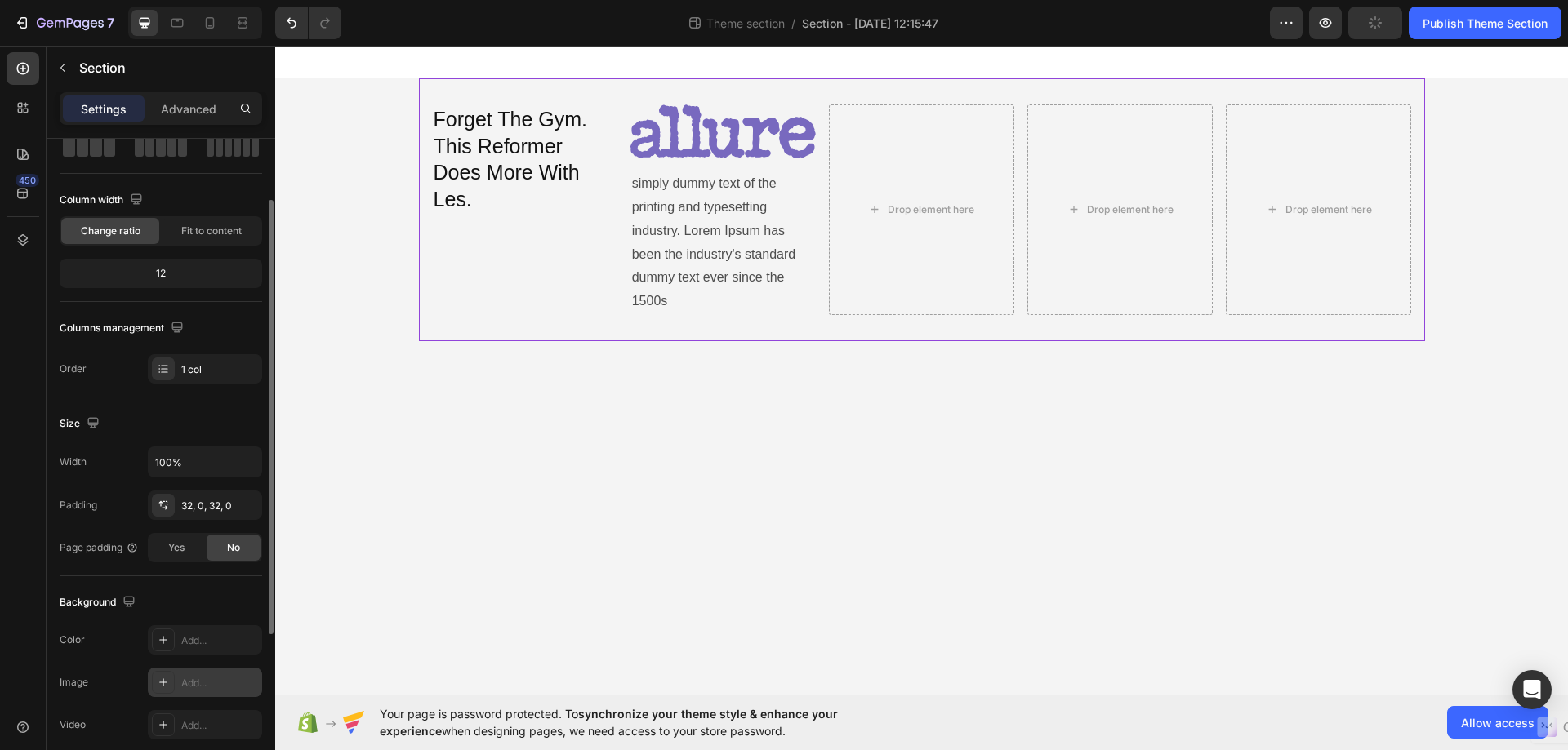
scroll to position [174, 0]
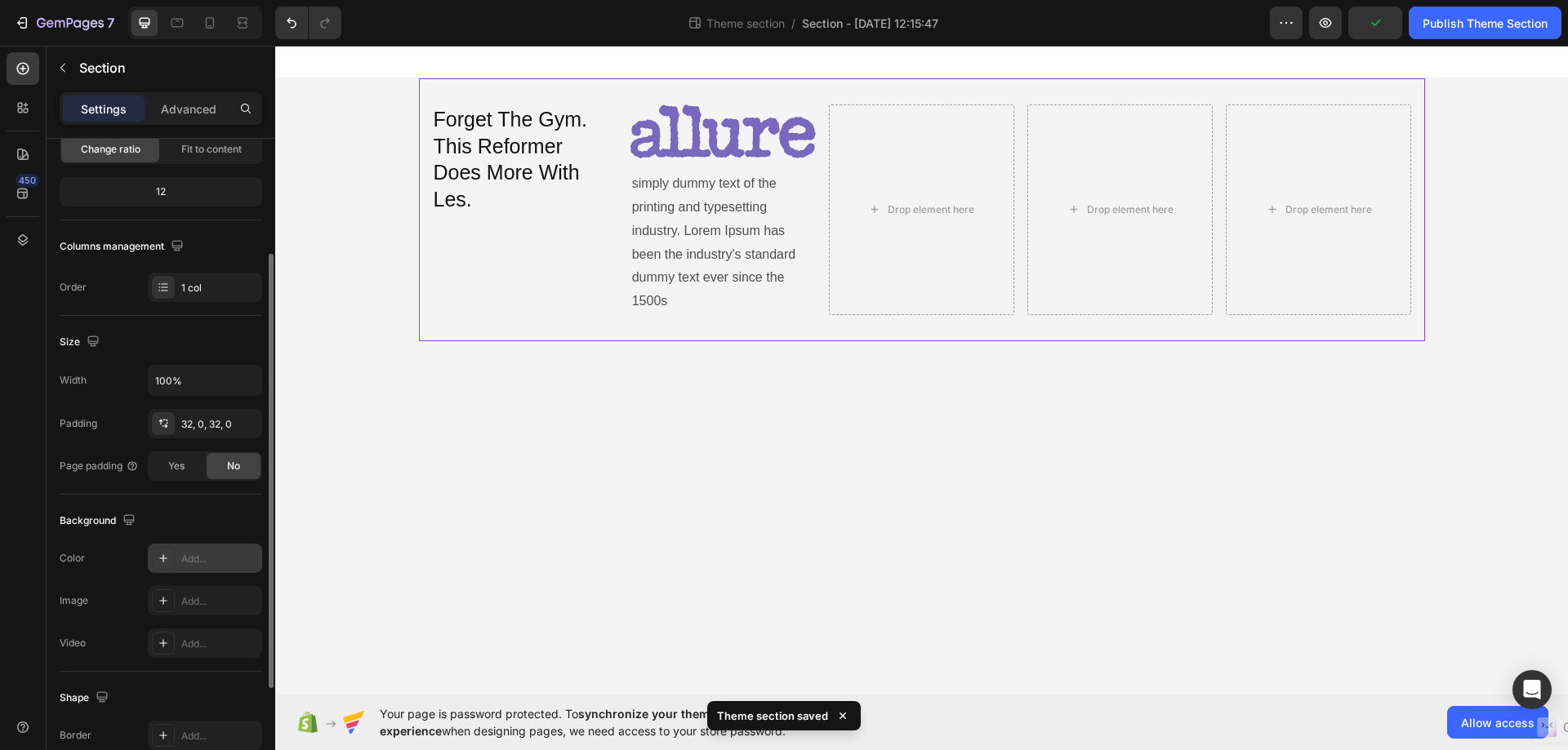
click at [160, 560] on icon at bounding box center [164, 558] width 13 height 13
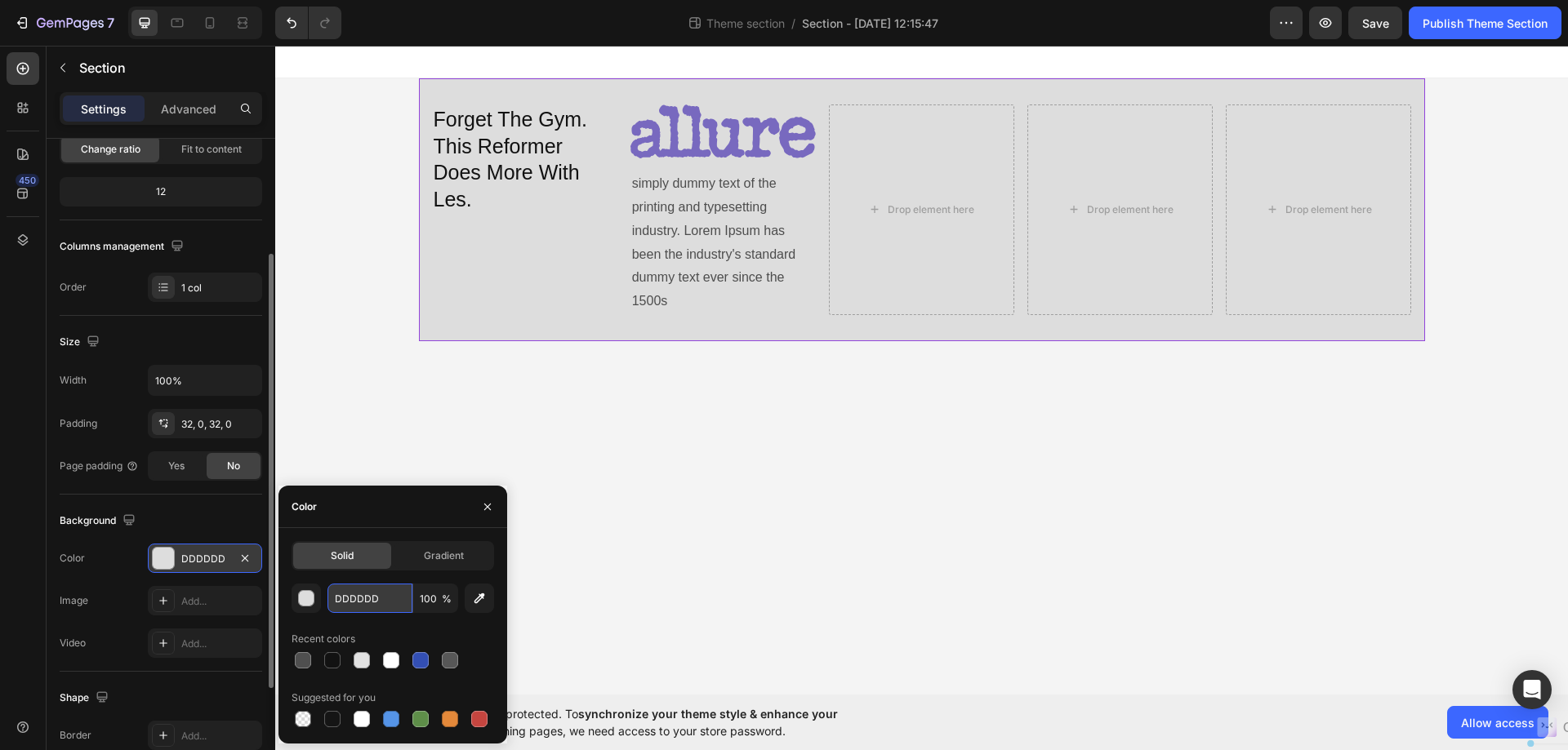
paste input "edeaff"
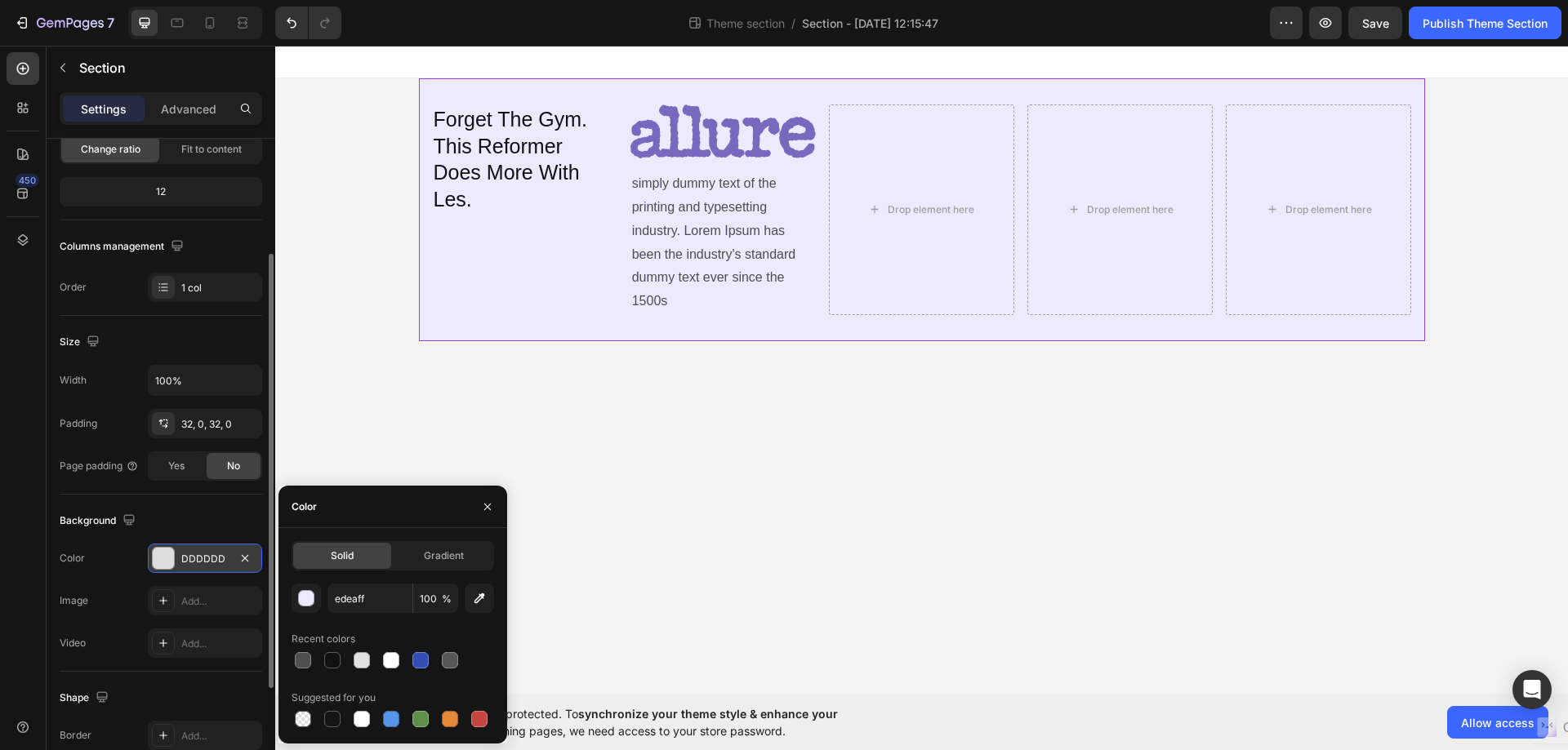
click at [381, 508] on div "Color" at bounding box center [393, 507] width 228 height 42
type input "EDEAFF"
click at [499, 507] on button "button" at bounding box center [487, 507] width 26 height 26
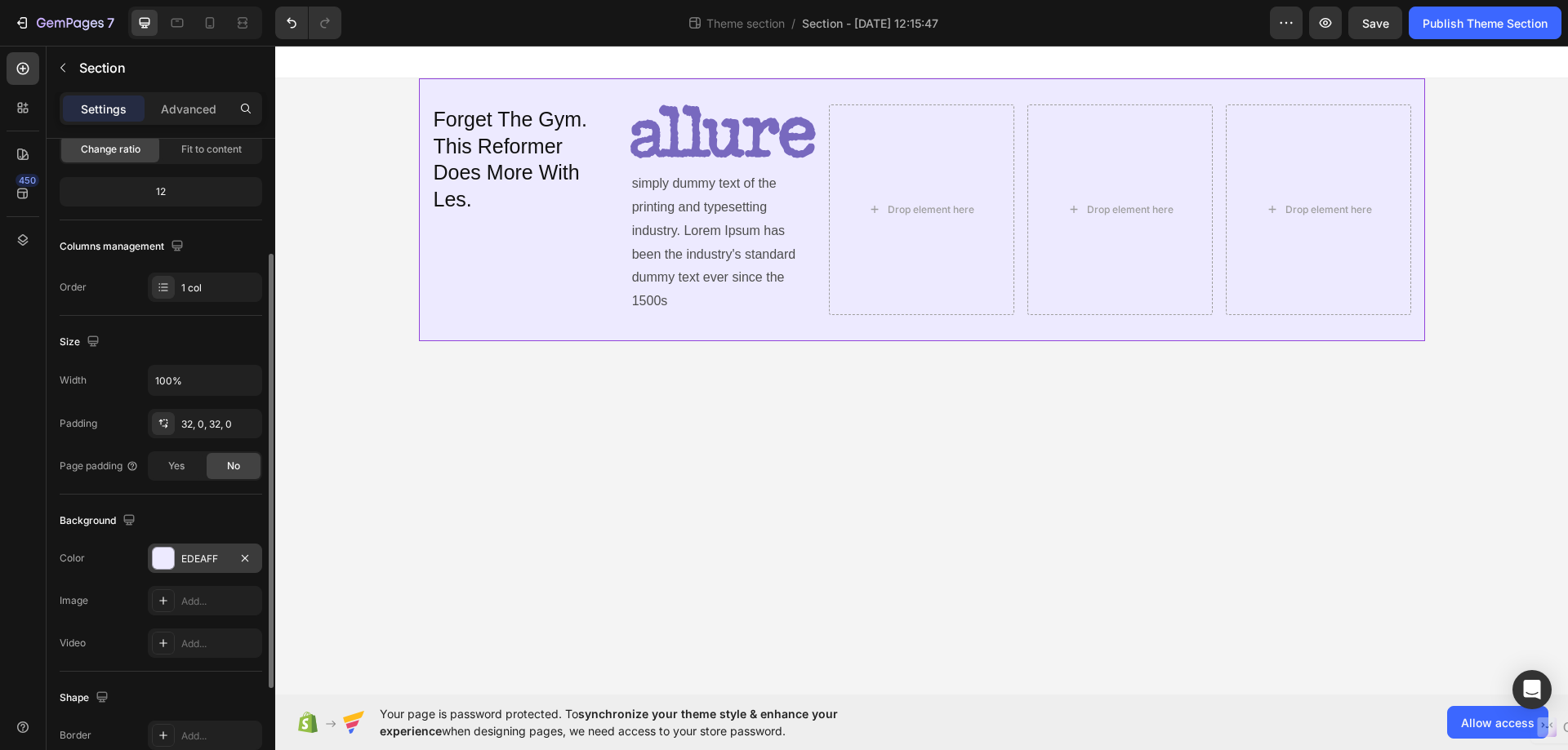
click at [428, 332] on div "Forget The Gym. This Reformer Does More With Les. Heading Image simply dummy te…" at bounding box center [921, 210] width 1006 height 263
click at [182, 461] on span "Yes" at bounding box center [176, 466] width 16 height 15
click at [227, 460] on span "No" at bounding box center [233, 466] width 13 height 15
click at [398, 280] on div "Forget The Gym. This Reformer Does More With Les. Heading Image simply dummy te…" at bounding box center [921, 210] width 1292 height 263
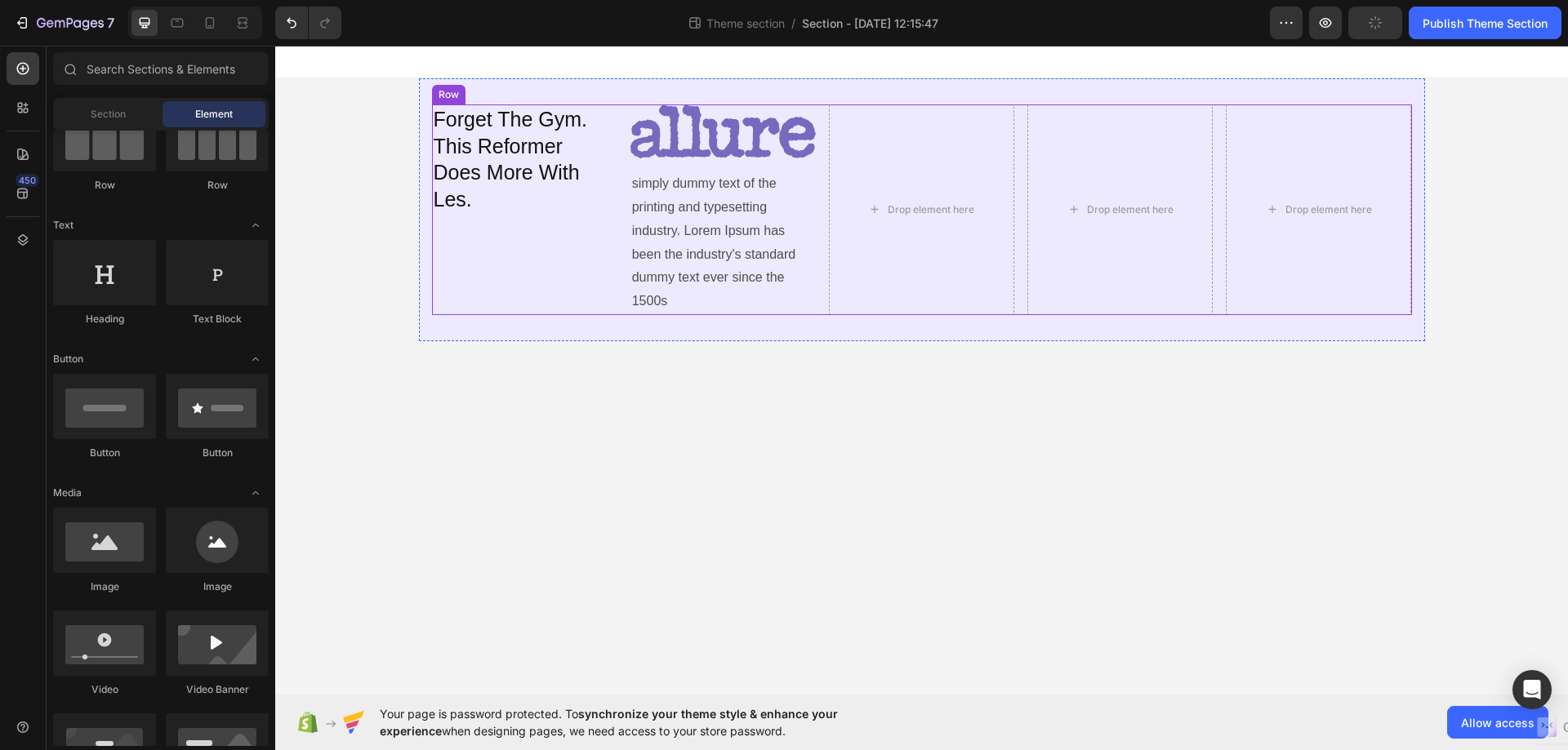
click at [455, 311] on div "Forget The Gym. This Reformer Does More With Les. Heading" at bounding box center [524, 209] width 185 height 211
click at [1462, 272] on div "Forget The Gym. This Reformer Does More With Les. Heading Image simply dummy te…" at bounding box center [921, 210] width 1292 height 263
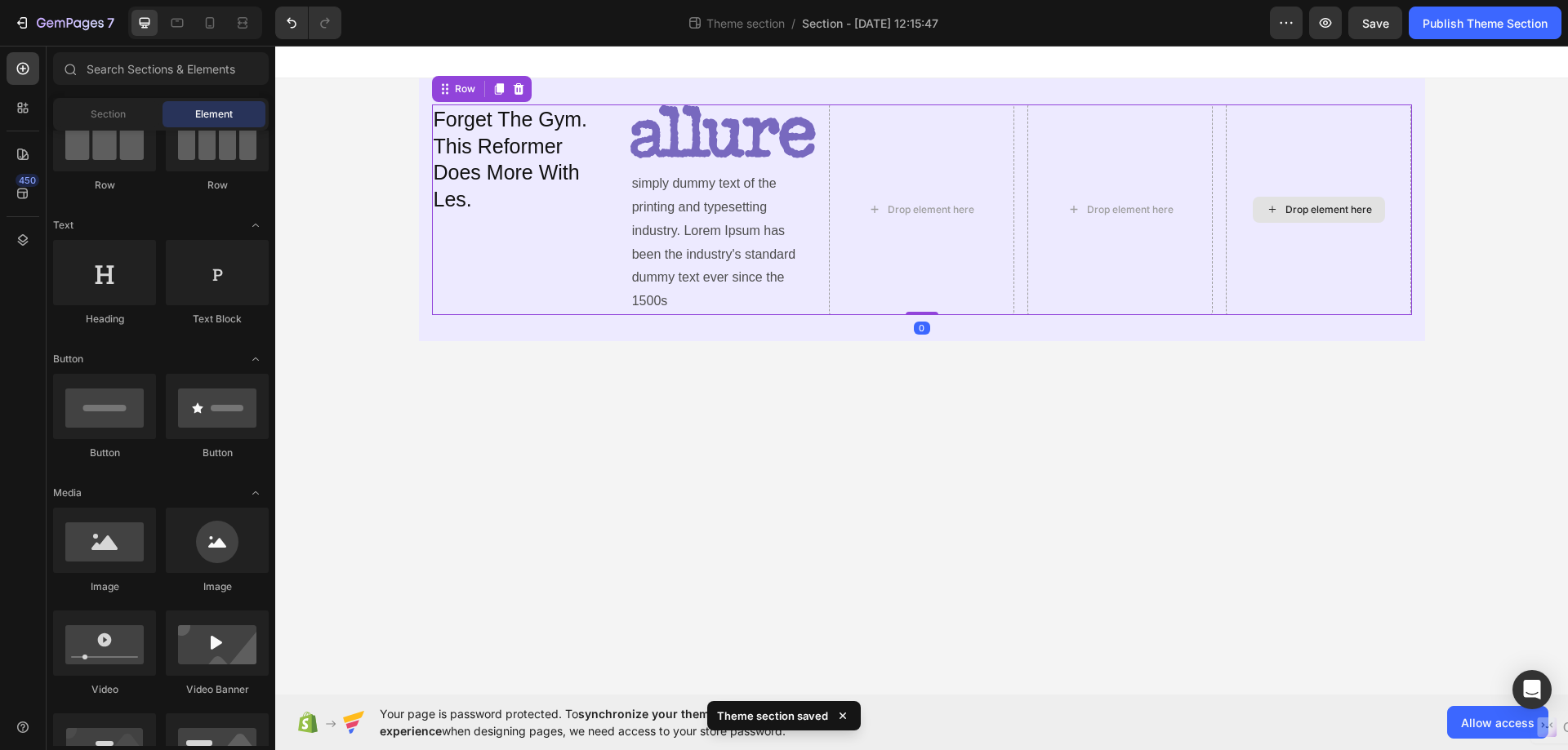
click at [1404, 151] on div "Drop element here" at bounding box center [1318, 209] width 185 height 211
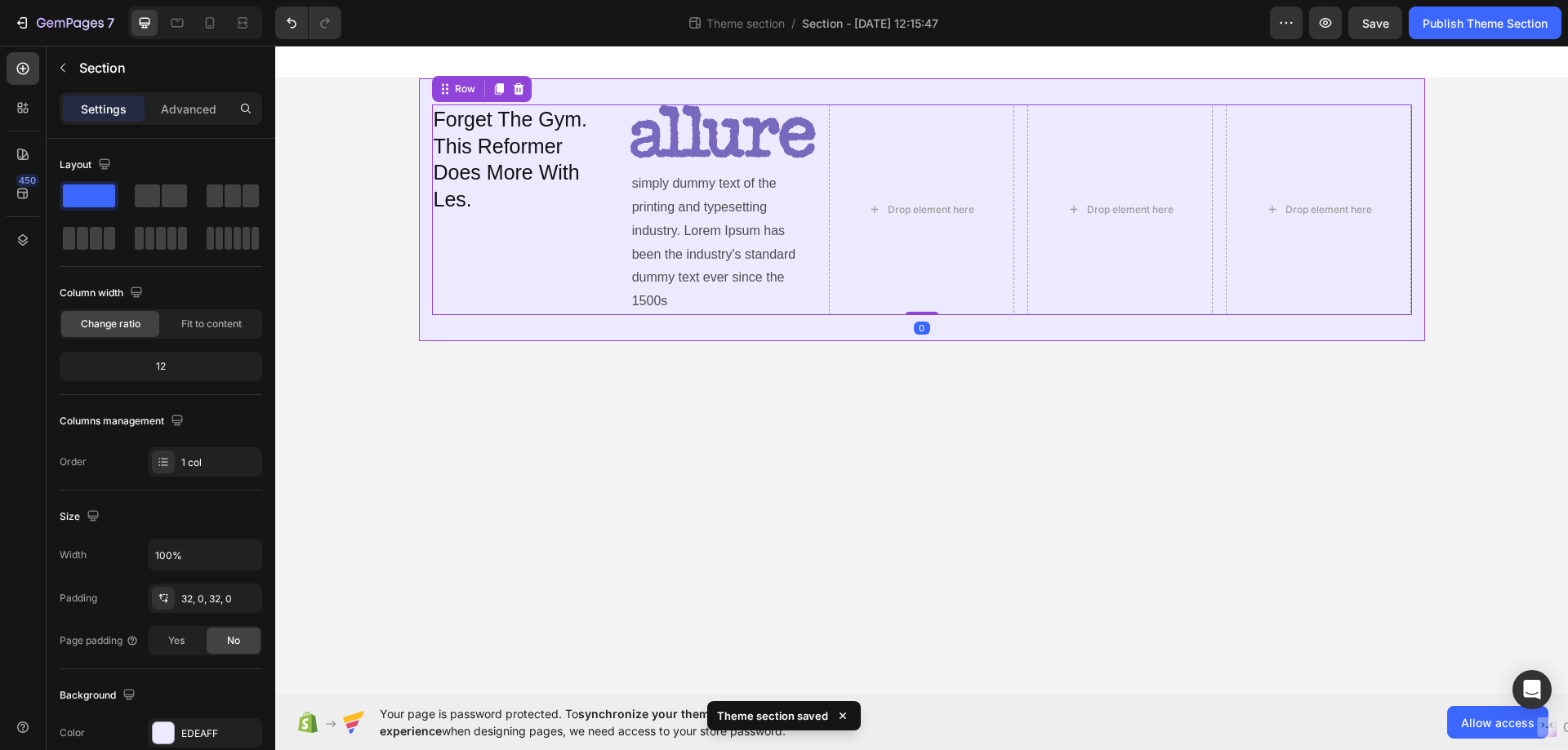
click at [1423, 82] on div "Forget The Gym. This Reformer Does More With Les. Heading Image simply dummy te…" at bounding box center [921, 210] width 1006 height 263
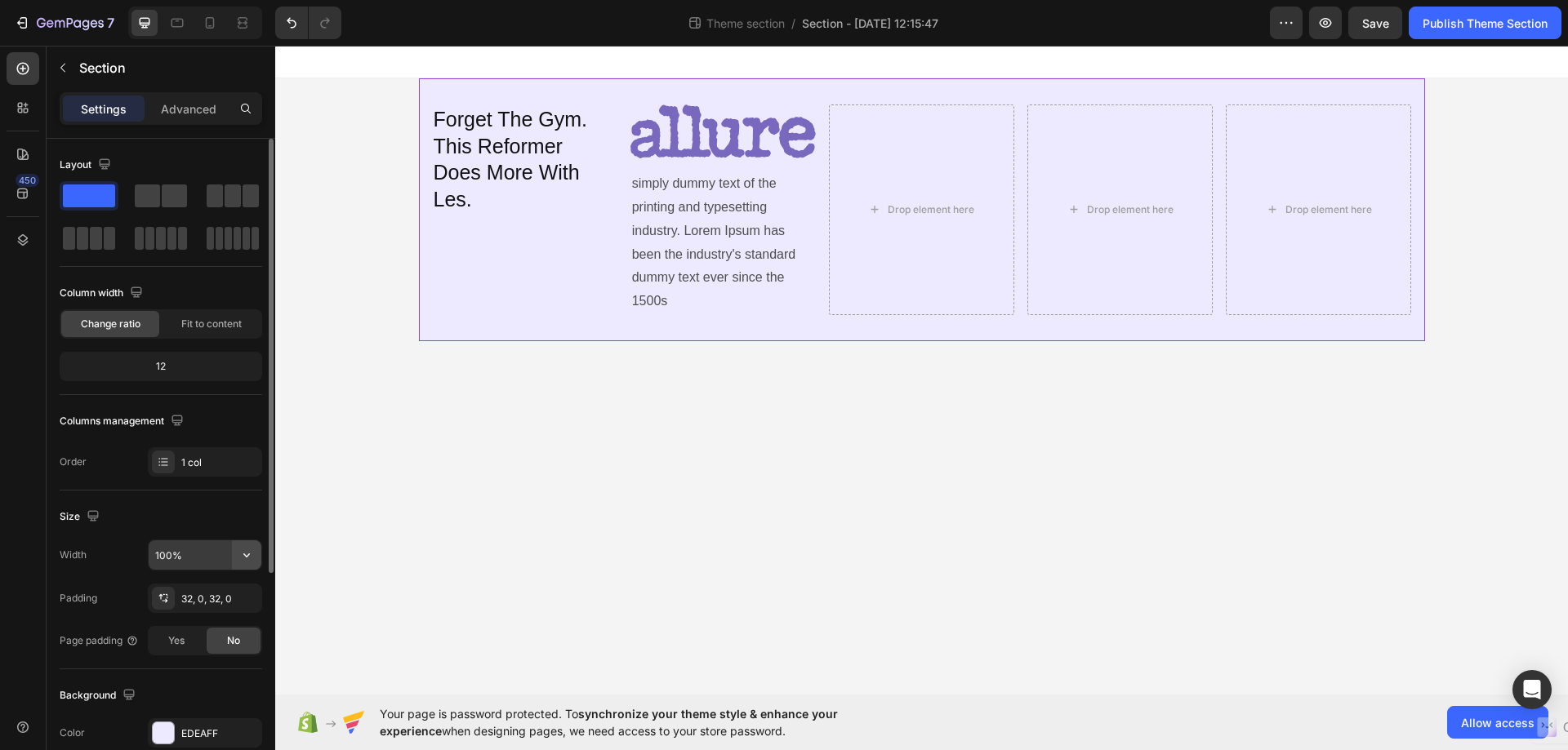
click at [252, 556] on icon "button" at bounding box center [247, 555] width 16 height 16
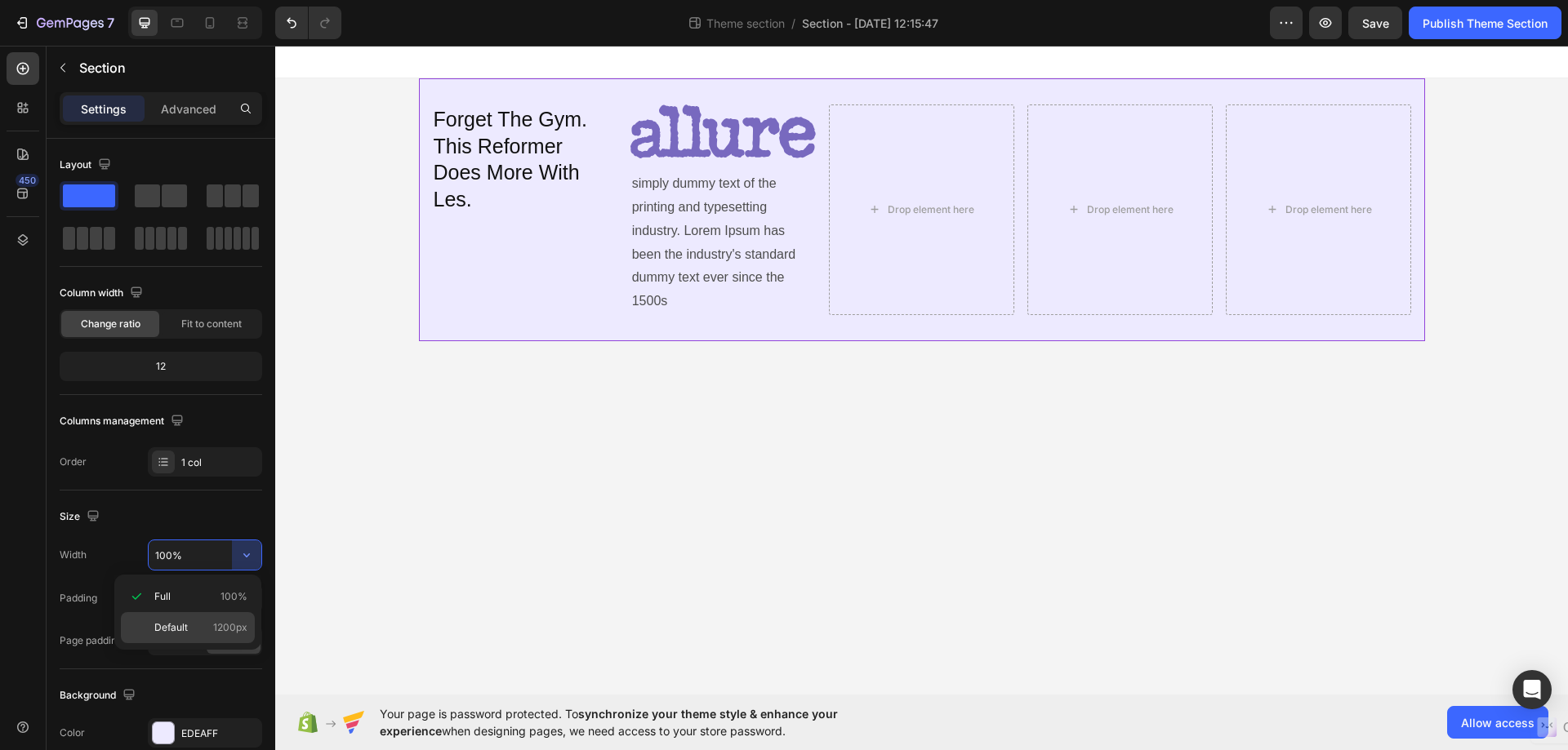
click at [152, 625] on div "Default 1200px" at bounding box center [187, 628] width 134 height 31
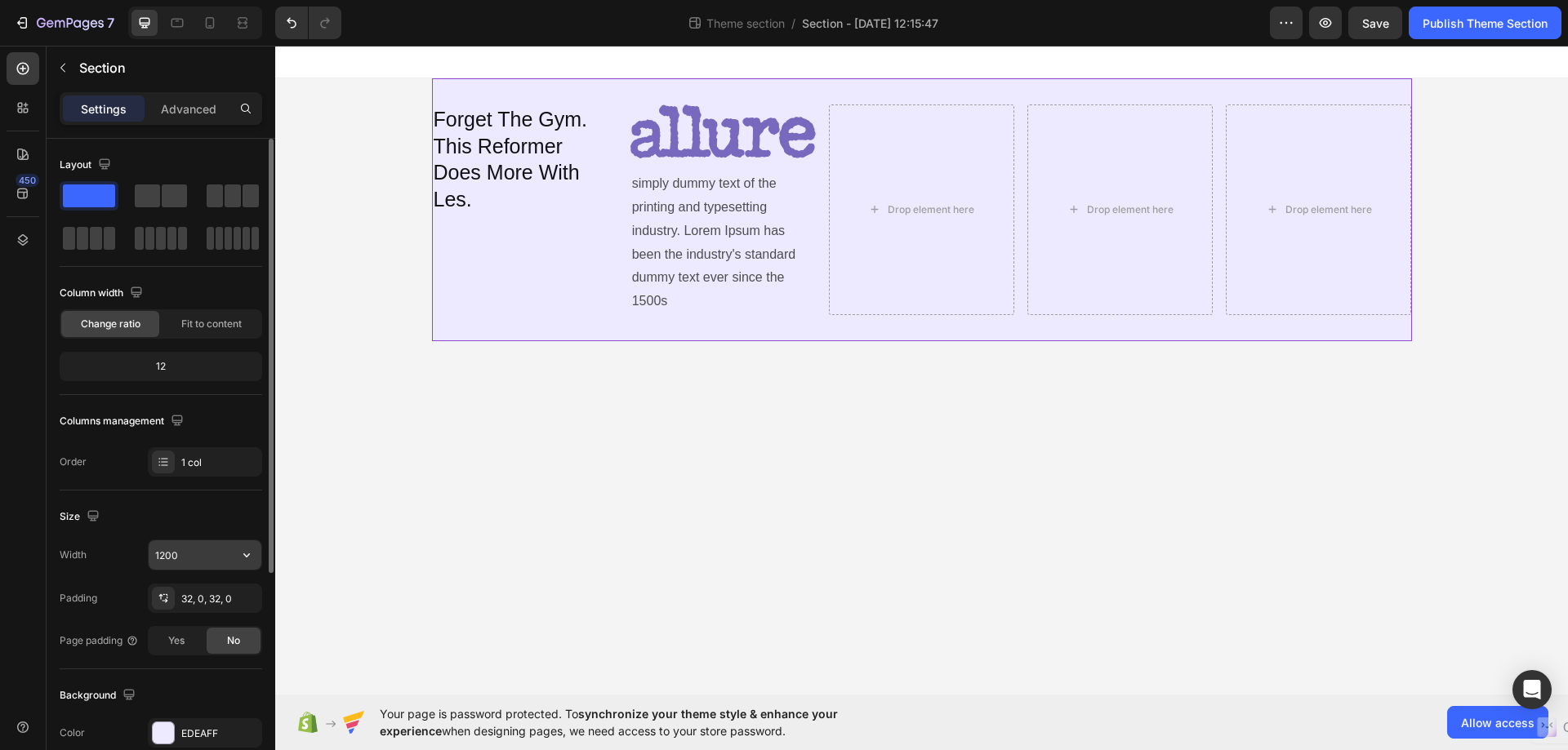
click at [225, 564] on input "1200" at bounding box center [205, 555] width 112 height 29
click at [253, 548] on icon "button" at bounding box center [247, 555] width 16 height 16
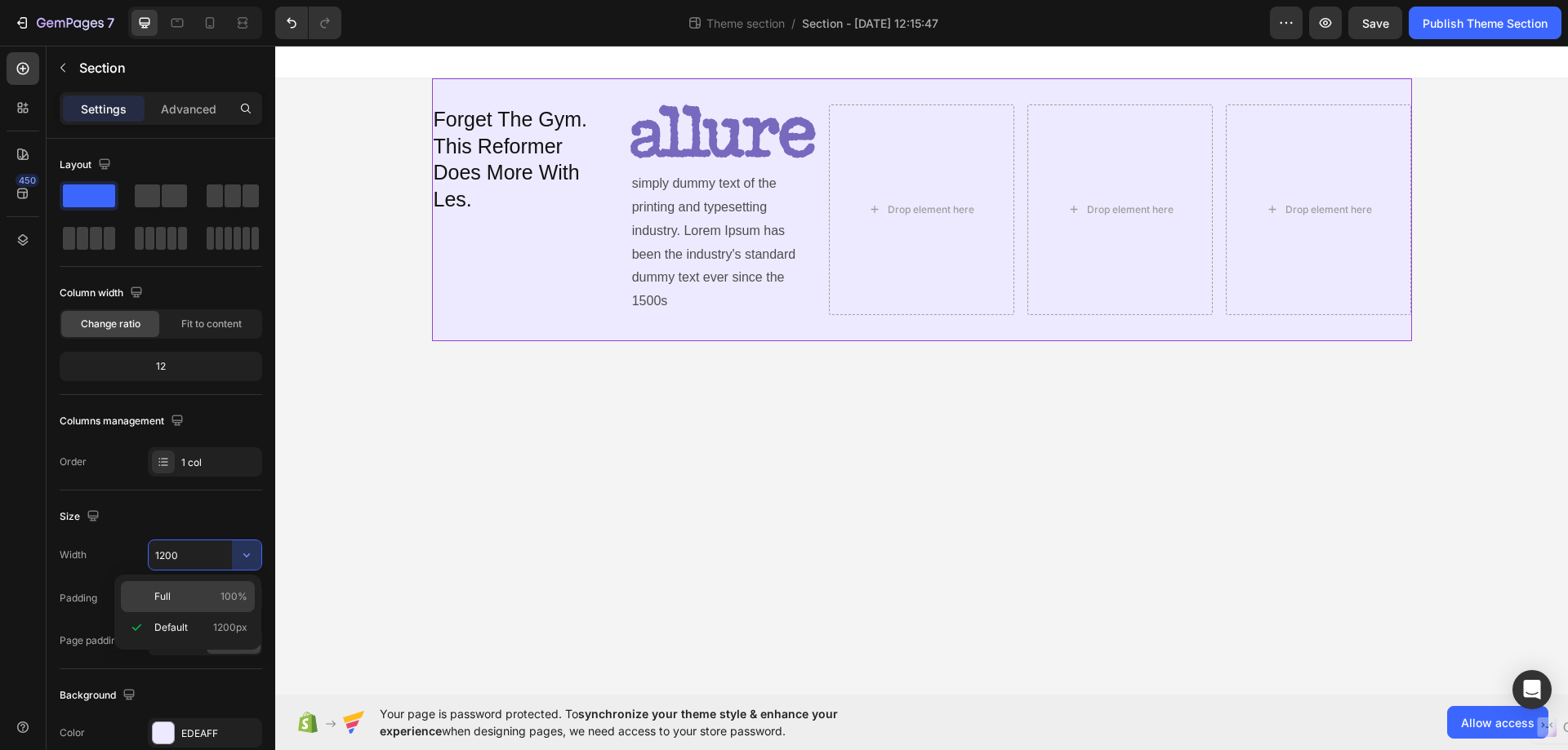
click at [197, 591] on p "Full 100%" at bounding box center [201, 597] width 93 height 15
type input "100%"
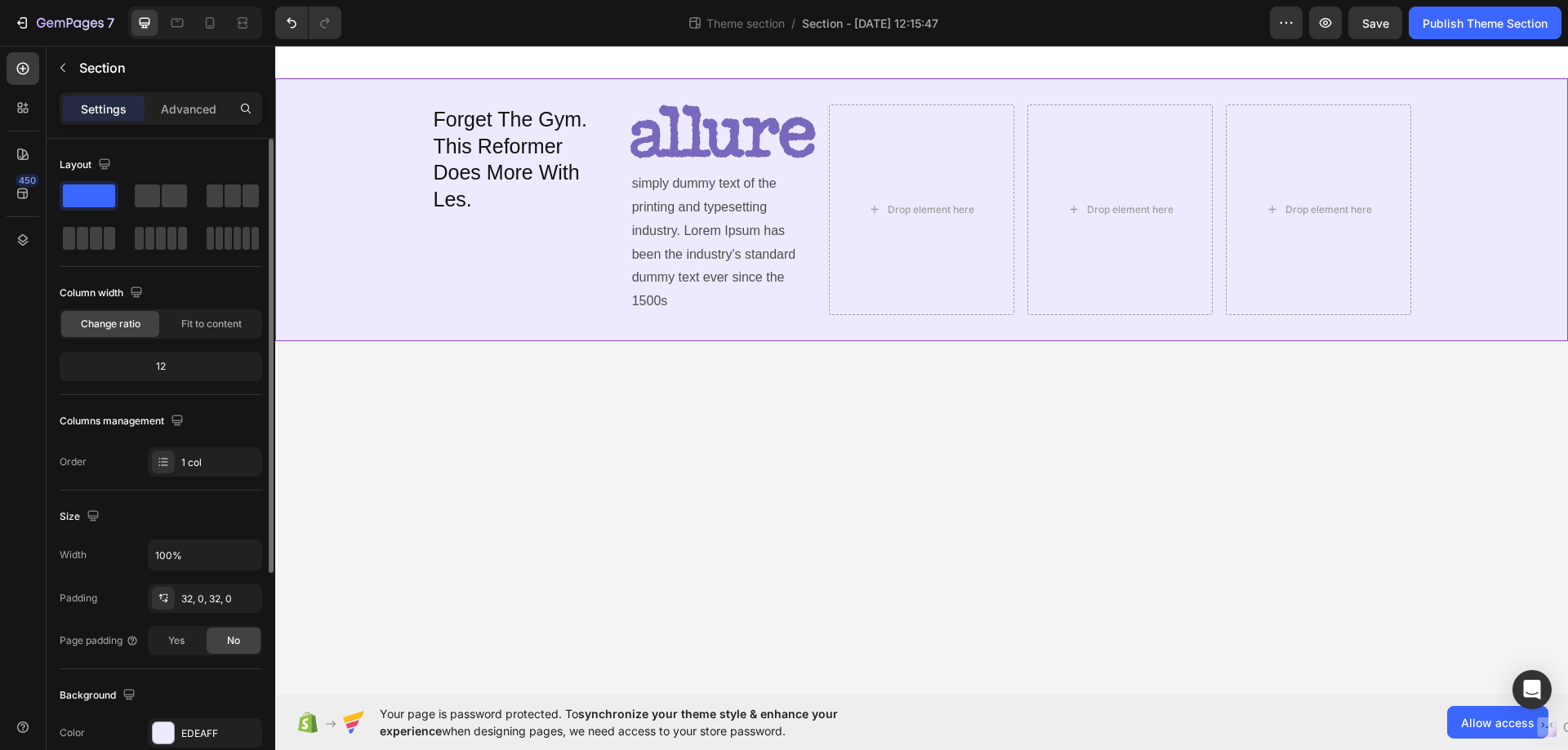
click at [202, 514] on div "Size" at bounding box center [161, 516] width 203 height 26
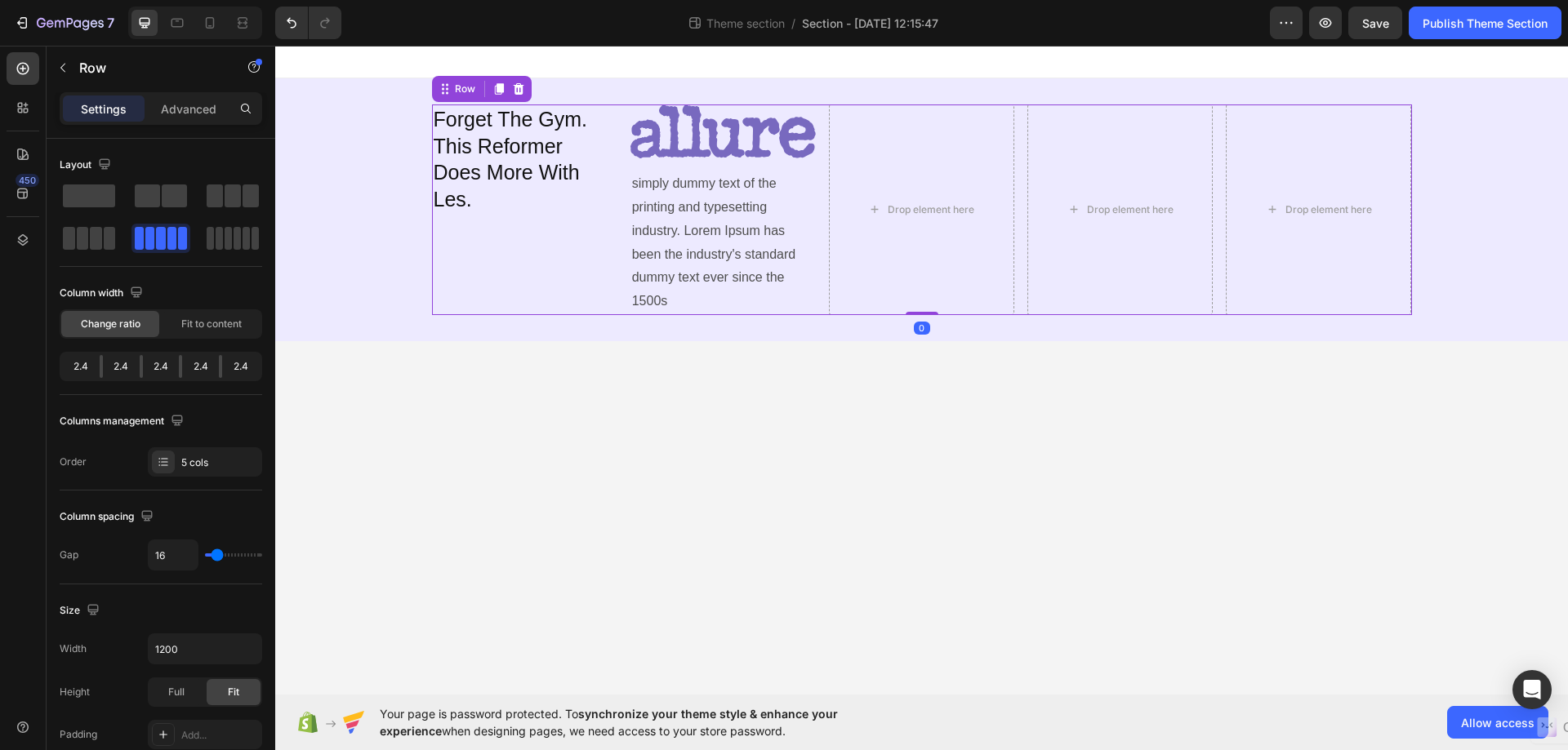
click at [556, 301] on div "Forget The Gym. This Reformer Does More With Les. Heading" at bounding box center [524, 209] width 185 height 211
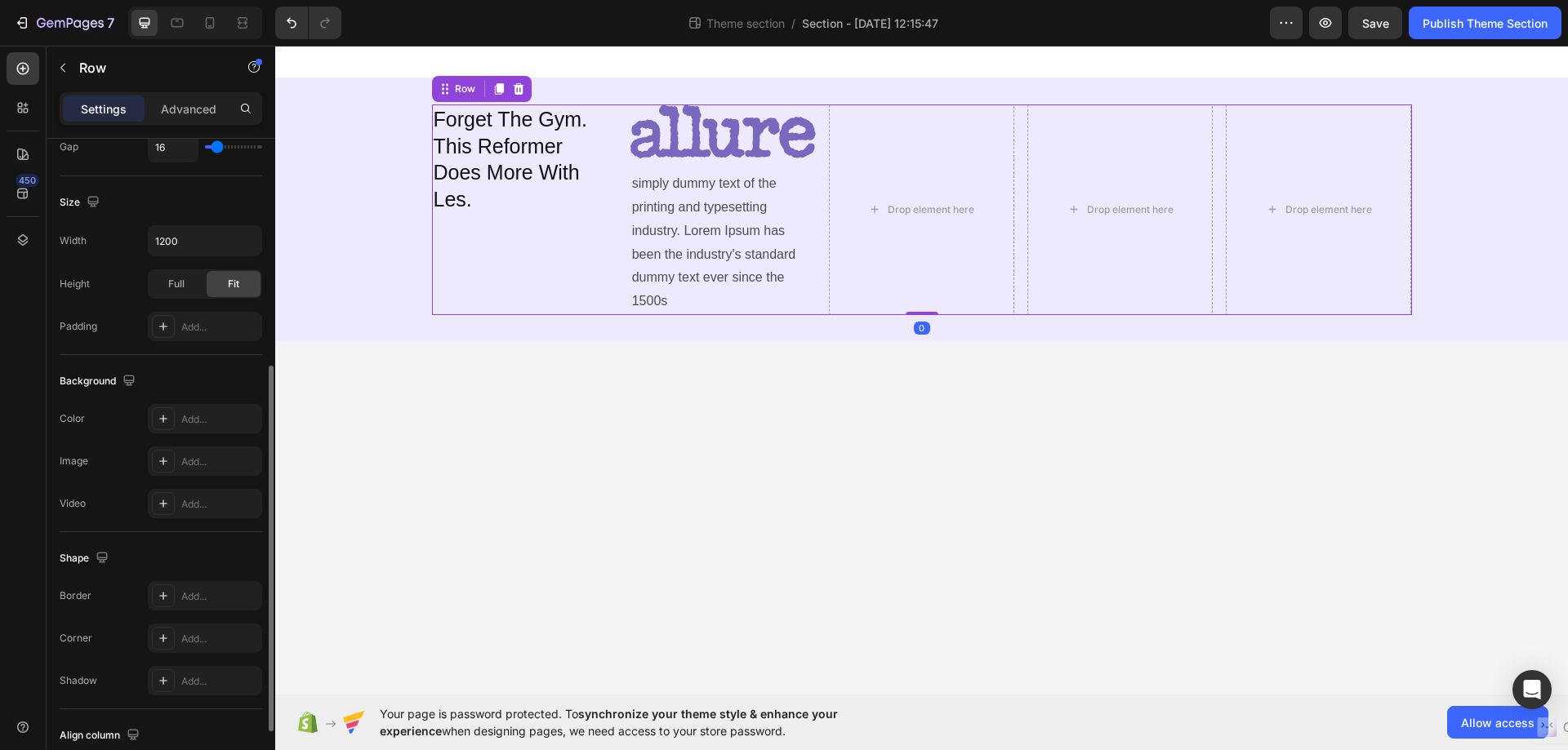
scroll to position [524, 0]
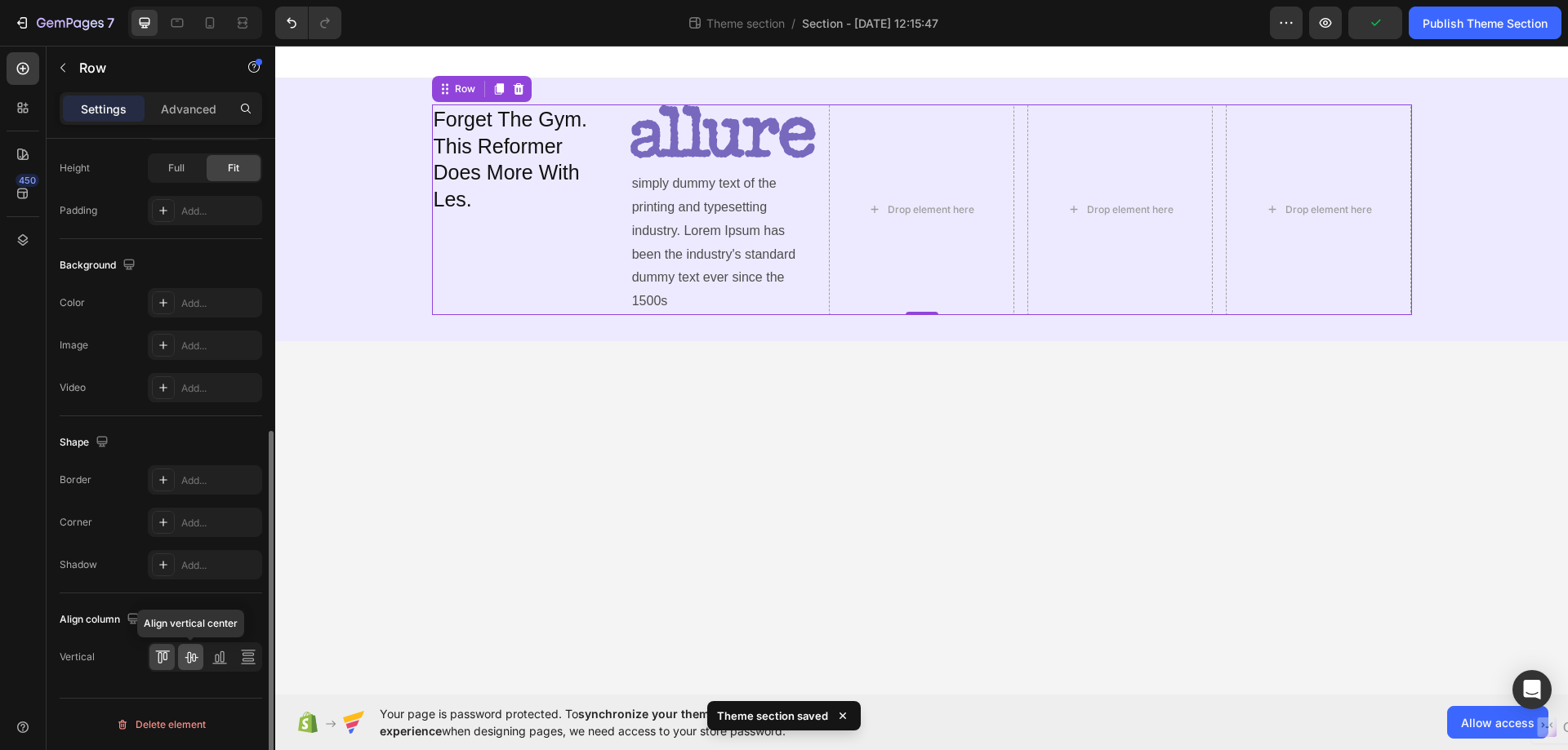
click at [196, 653] on icon at bounding box center [191, 657] width 16 height 16
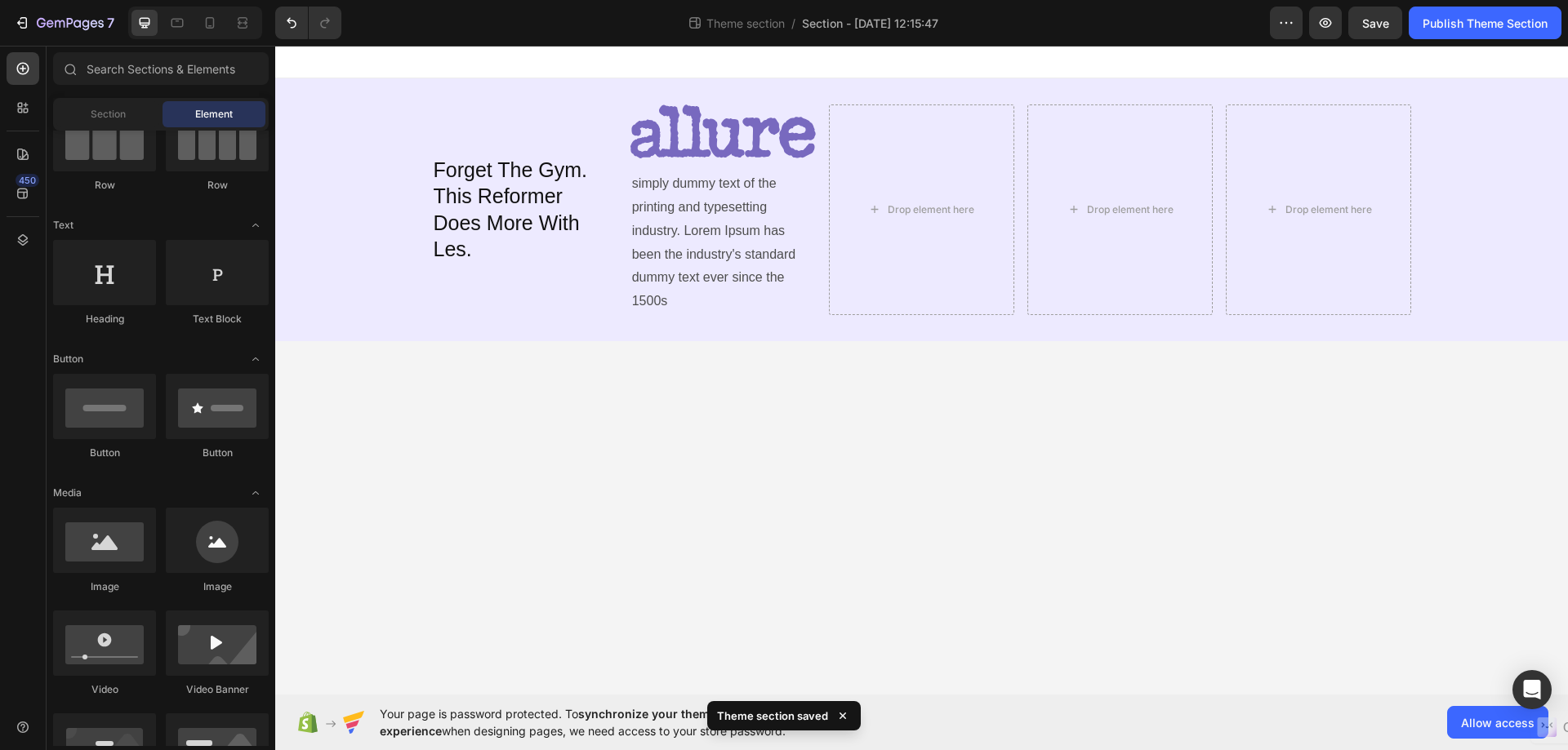
click at [609, 398] on body "Forget The Gym. This Reformer Does More With Les. Heading Image simply dummy te…" at bounding box center [921, 370] width 1292 height 649
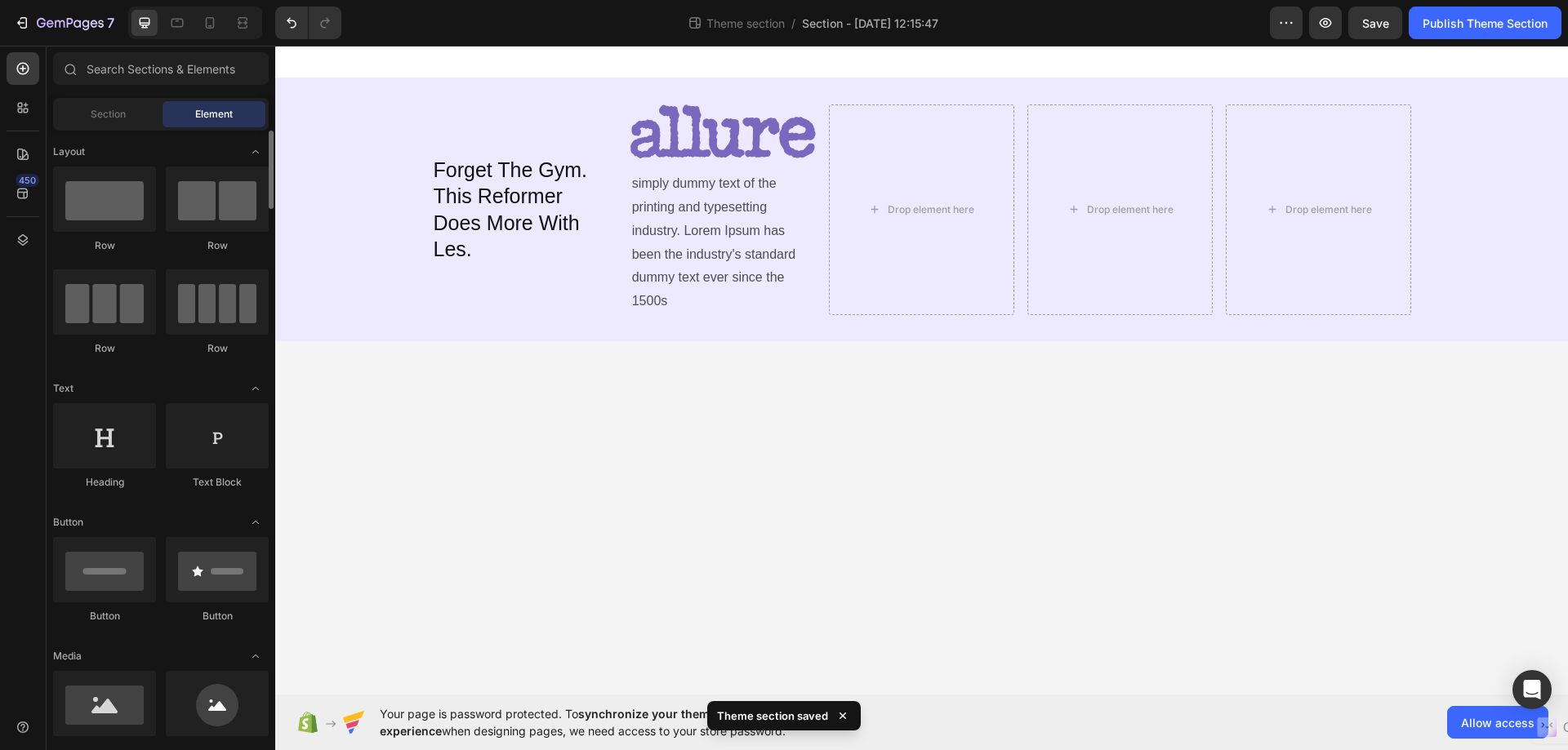
scroll to position [164, 0]
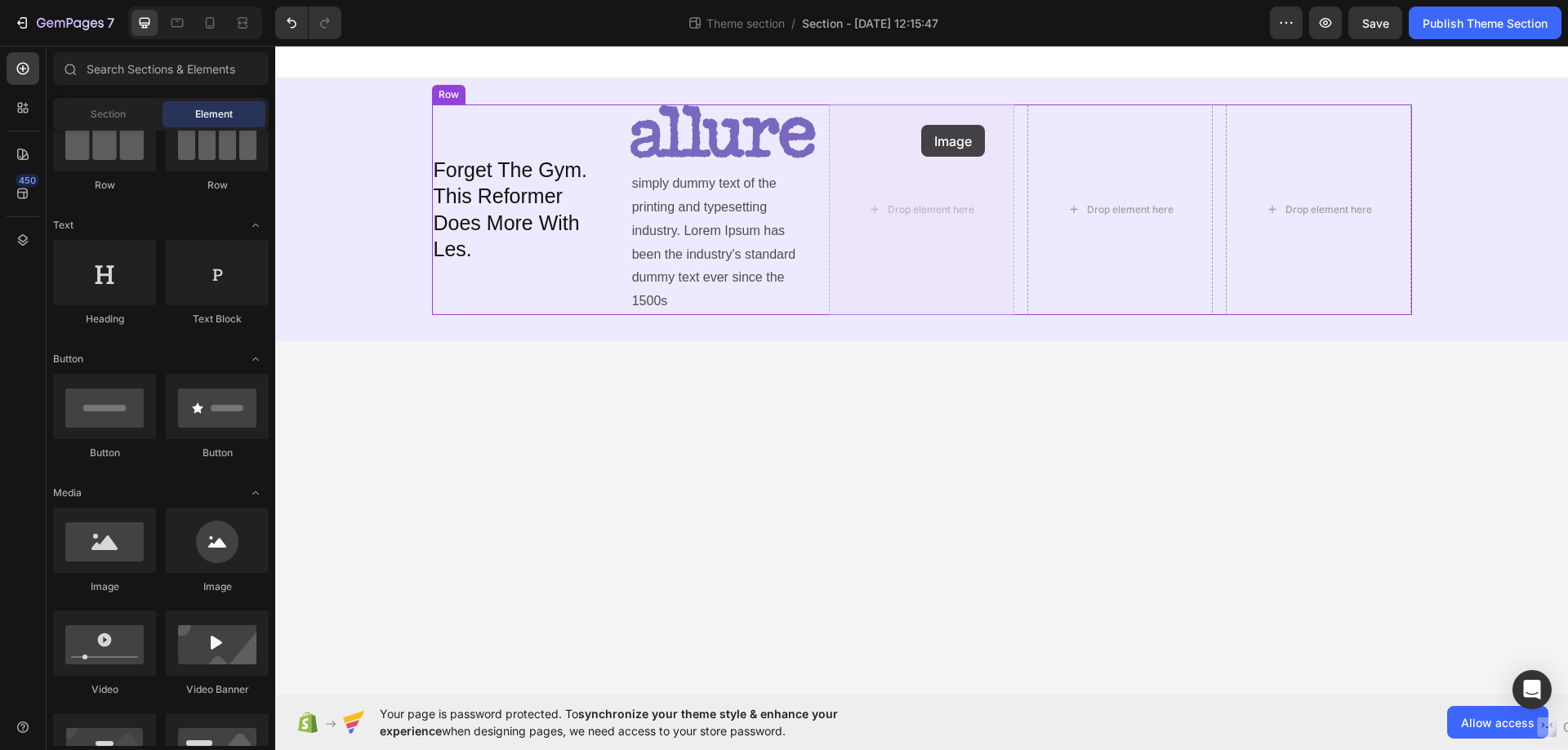
drag, startPoint x: 384, startPoint y: 586, endPoint x: 921, endPoint y: 124, distance: 708.4
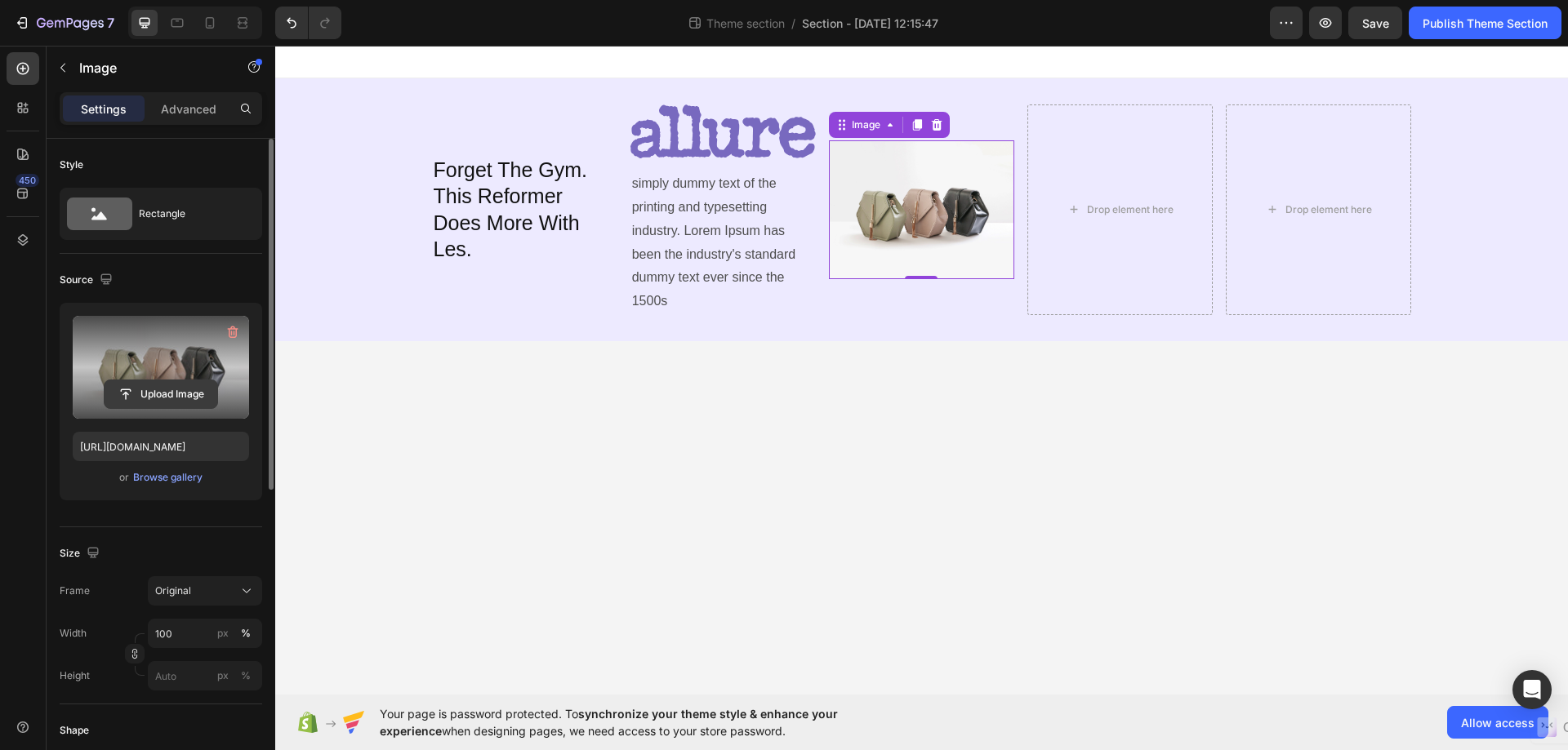
click at [155, 393] on input "file" at bounding box center [160, 394] width 112 height 27
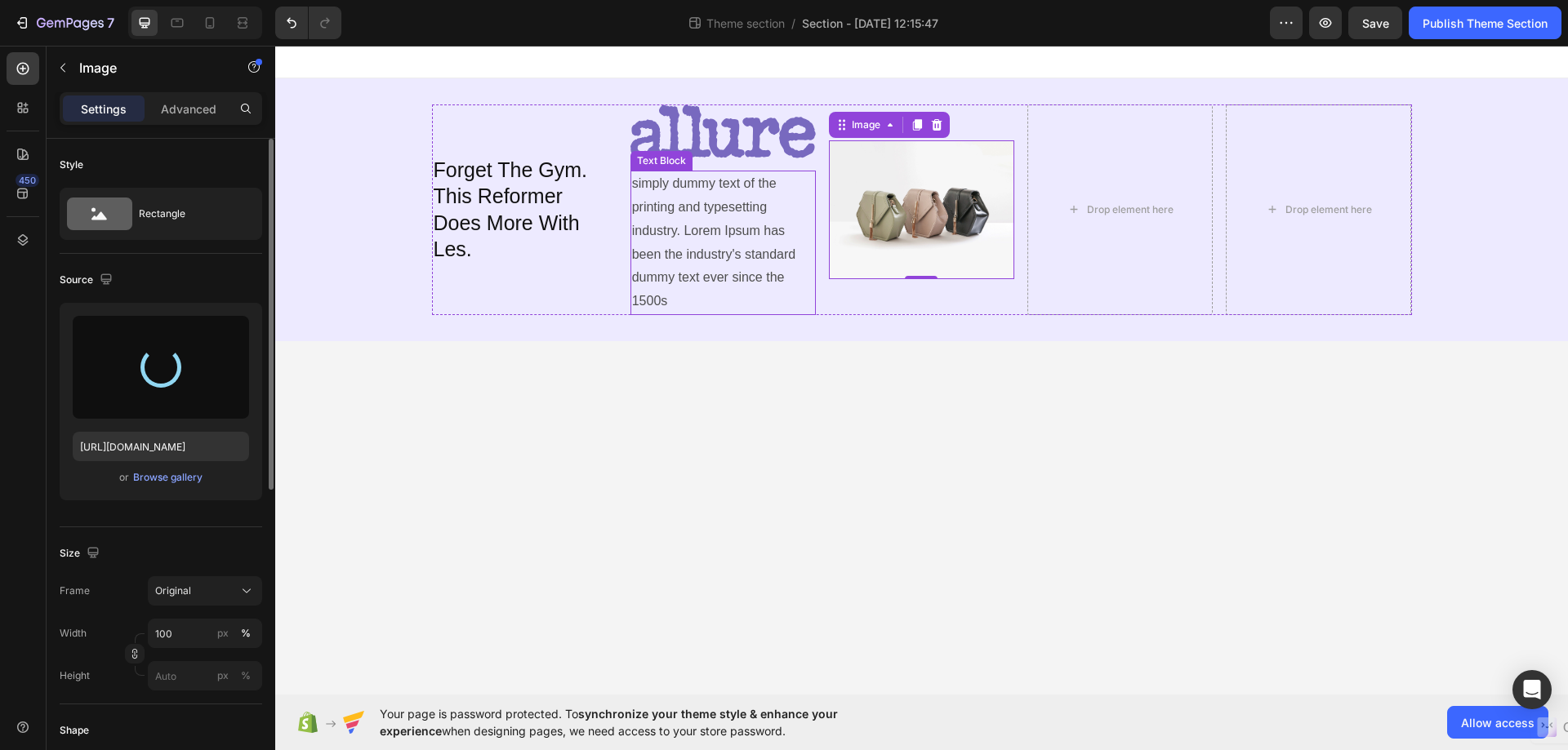
type input "[URL][DOMAIN_NAME]"
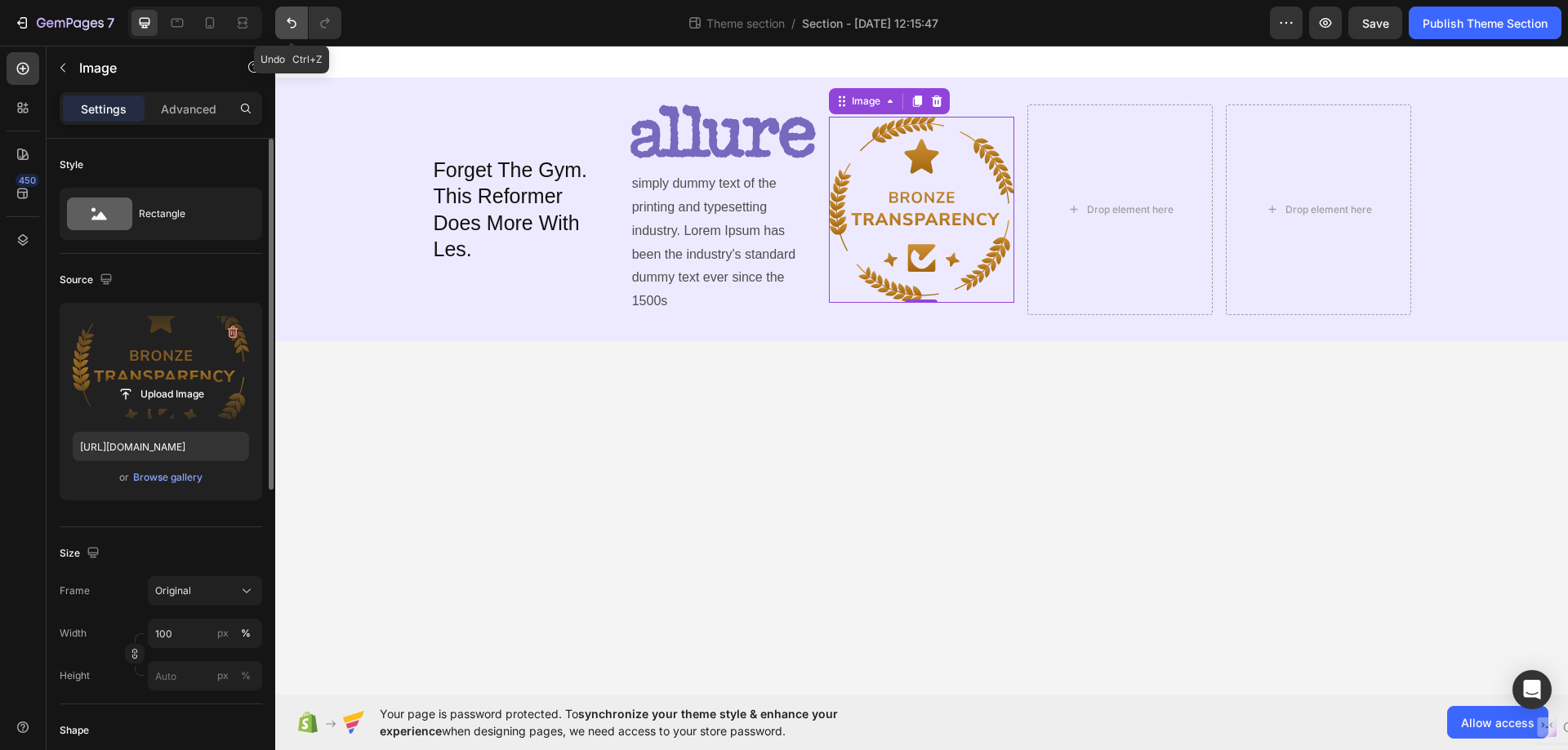
click at [286, 18] on icon "Undo/Redo" at bounding box center [291, 23] width 16 height 16
click at [292, 19] on icon "Undo/Redo" at bounding box center [291, 23] width 16 height 16
click at [229, 334] on icon "button" at bounding box center [233, 332] width 11 height 12
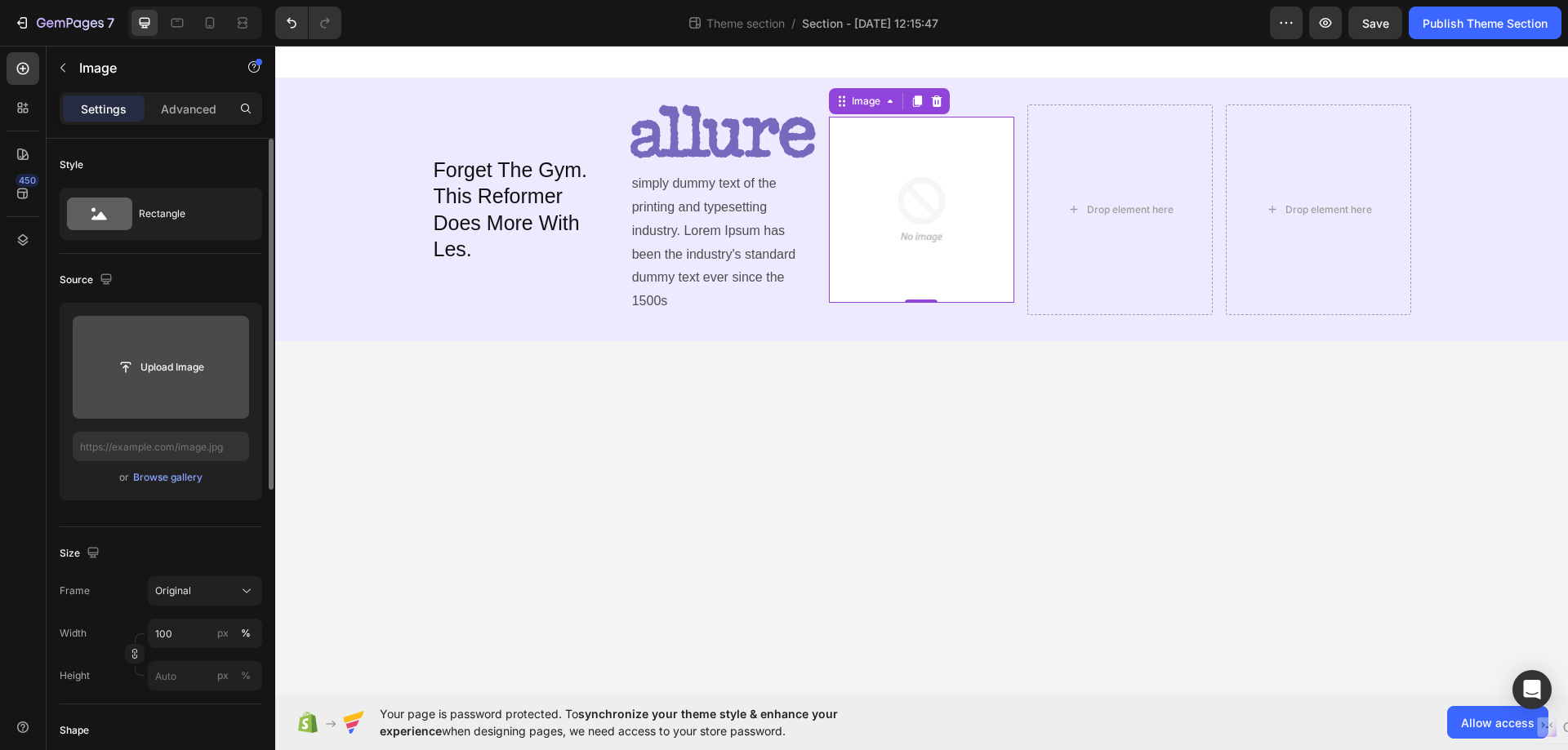
click at [962, 171] on img at bounding box center [921, 209] width 185 height 185
click at [932, 100] on icon at bounding box center [937, 101] width 13 height 13
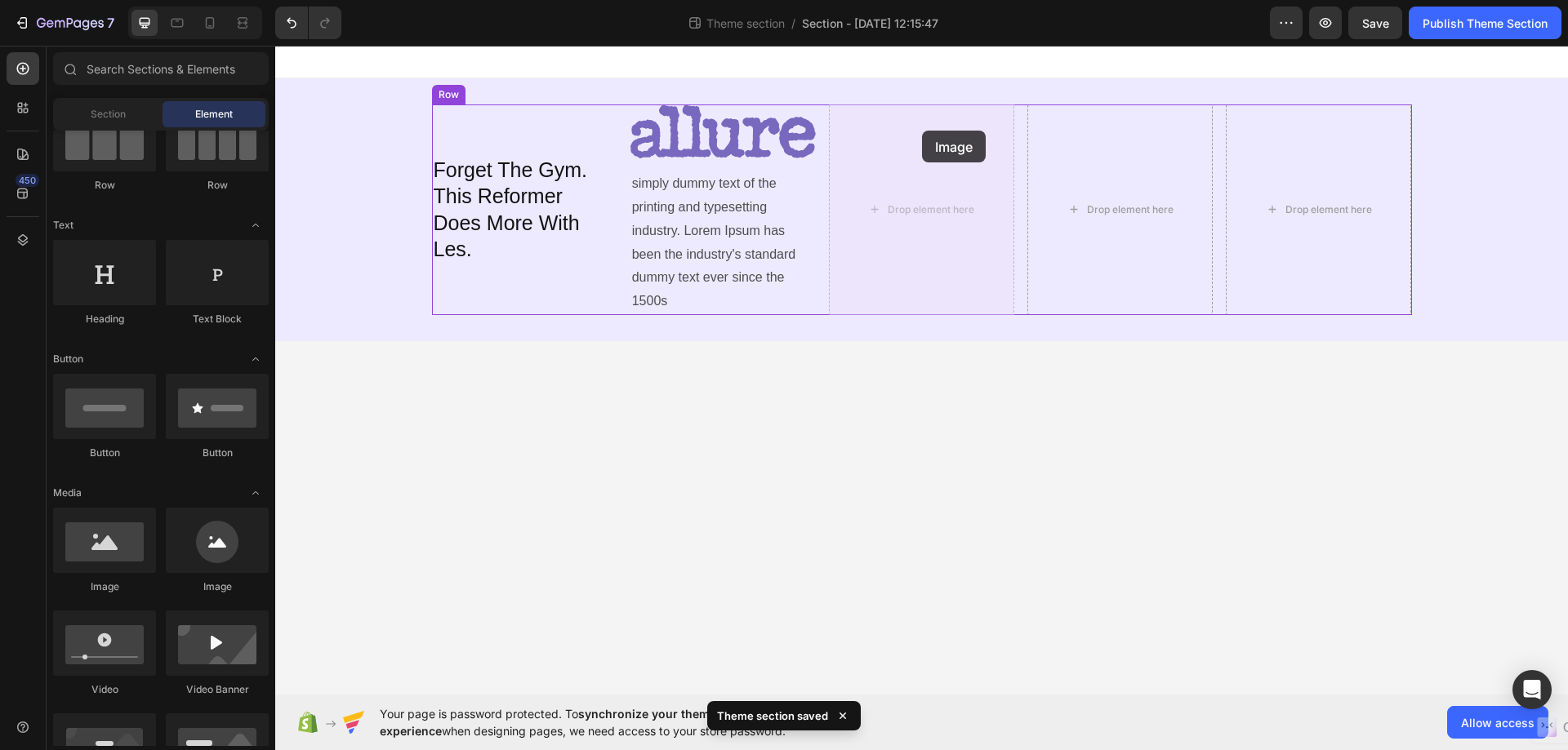
drag, startPoint x: 364, startPoint y: 590, endPoint x: 922, endPoint y: 131, distance: 722.5
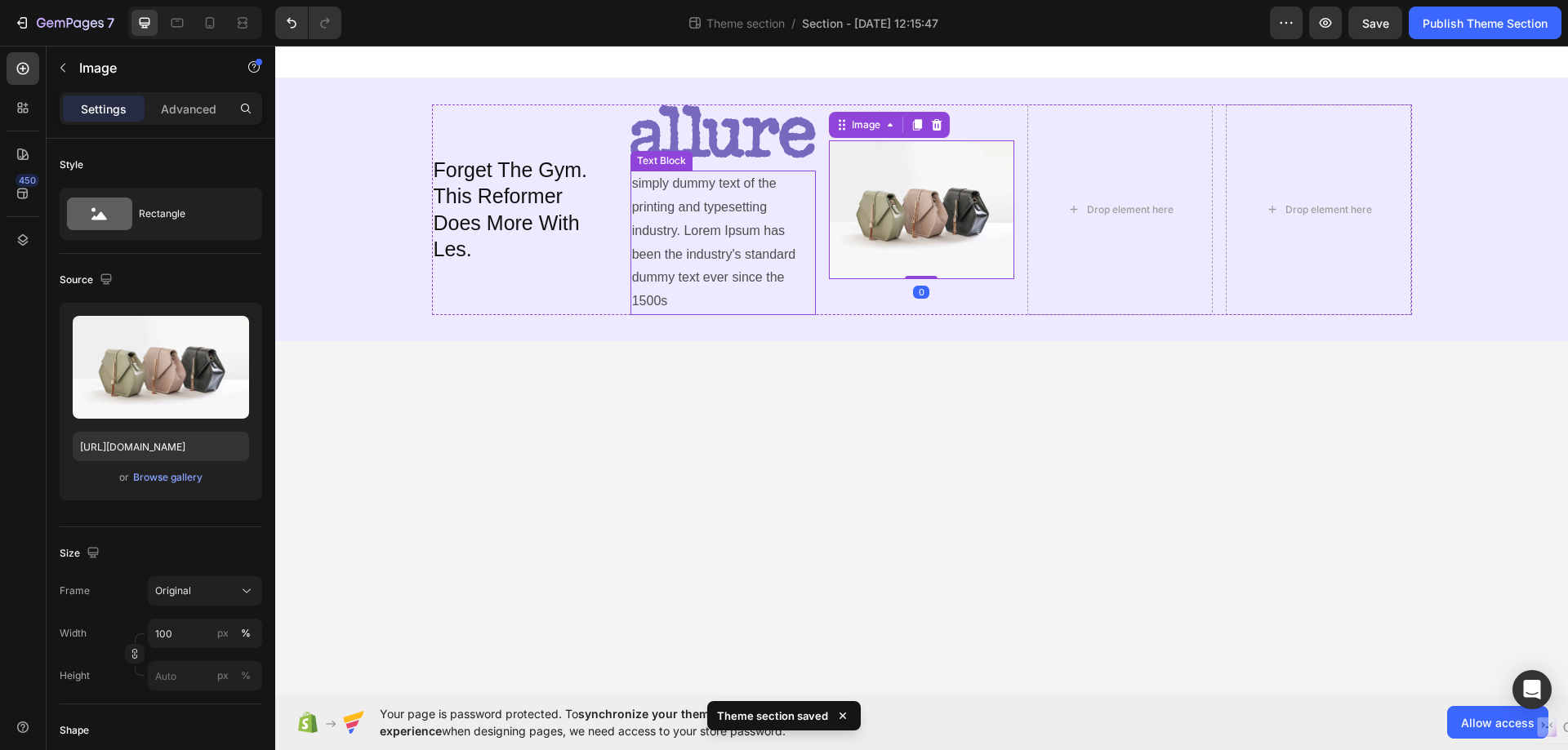
click at [668, 213] on p "simply dummy text of the printing and typesetting industry. Lorem Ipsum has bee…" at bounding box center [723, 243] width 182 height 142
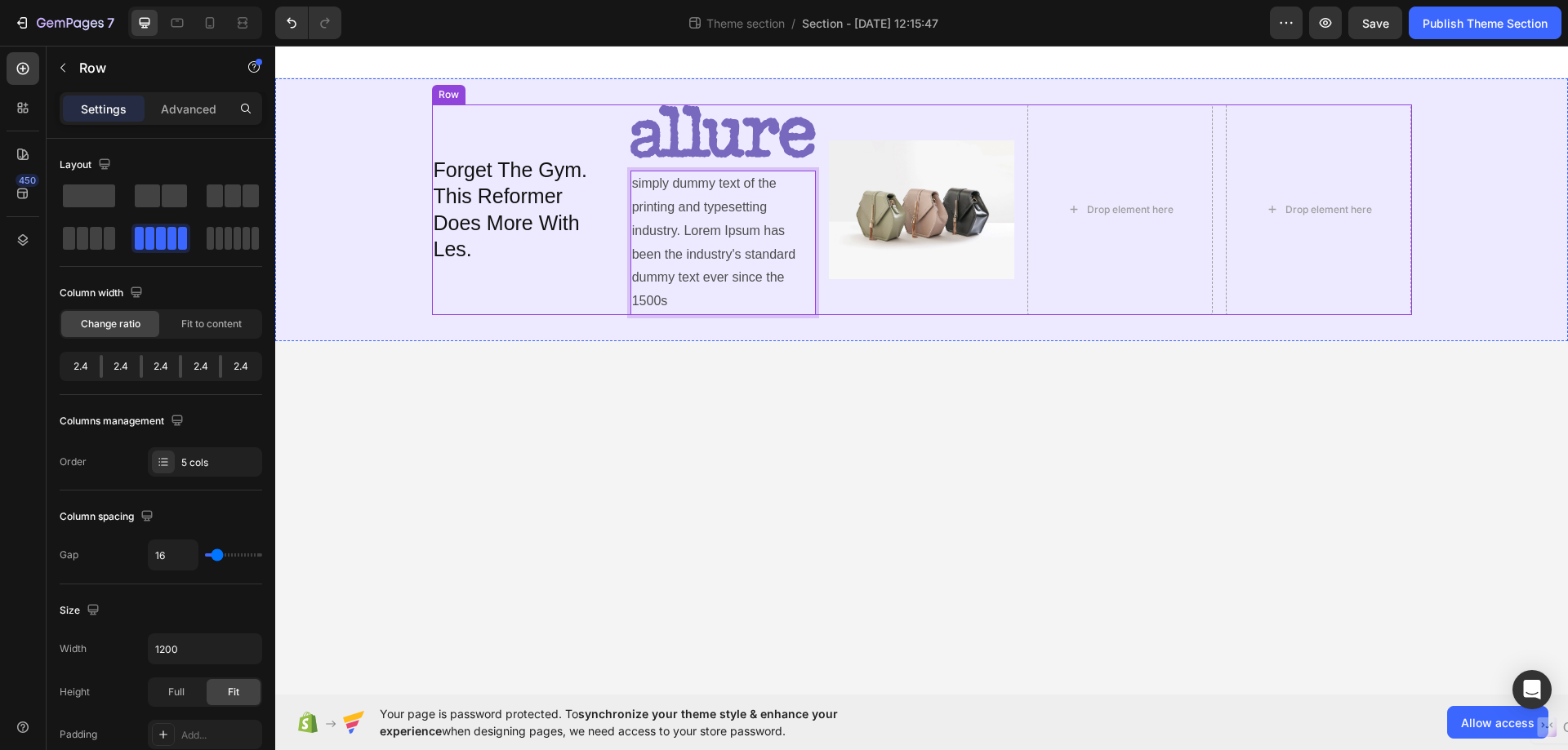
click at [700, 165] on div "Image simply dummy text of the printing and typesetting industry. Lorem Ipsum h…" at bounding box center [723, 209] width 185 height 211
click at [712, 174] on p "simply dummy text of the printing and typesetting industry. Lorem Ipsum has bee…" at bounding box center [723, 243] width 182 height 142
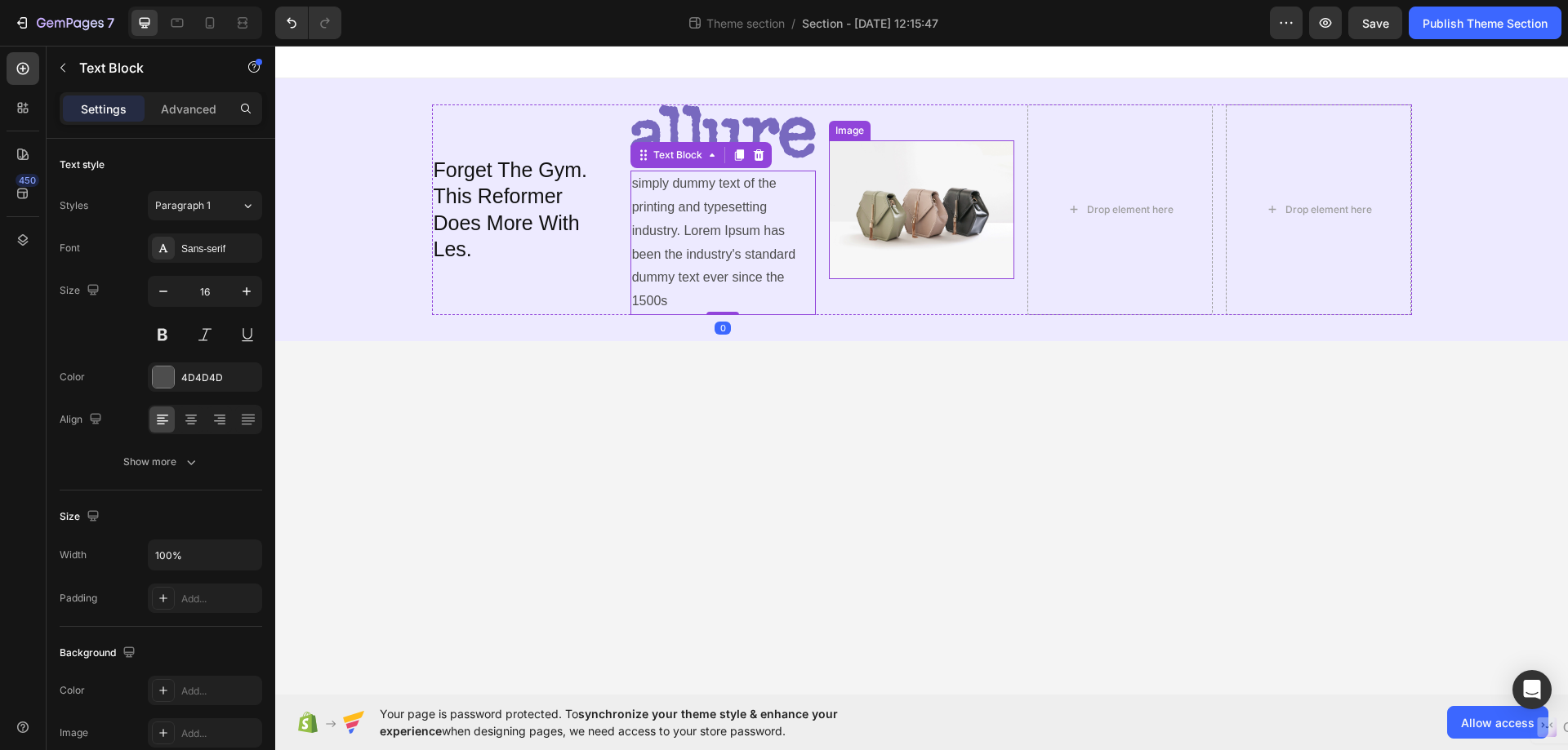
click at [877, 163] on img at bounding box center [921, 210] width 185 height 139
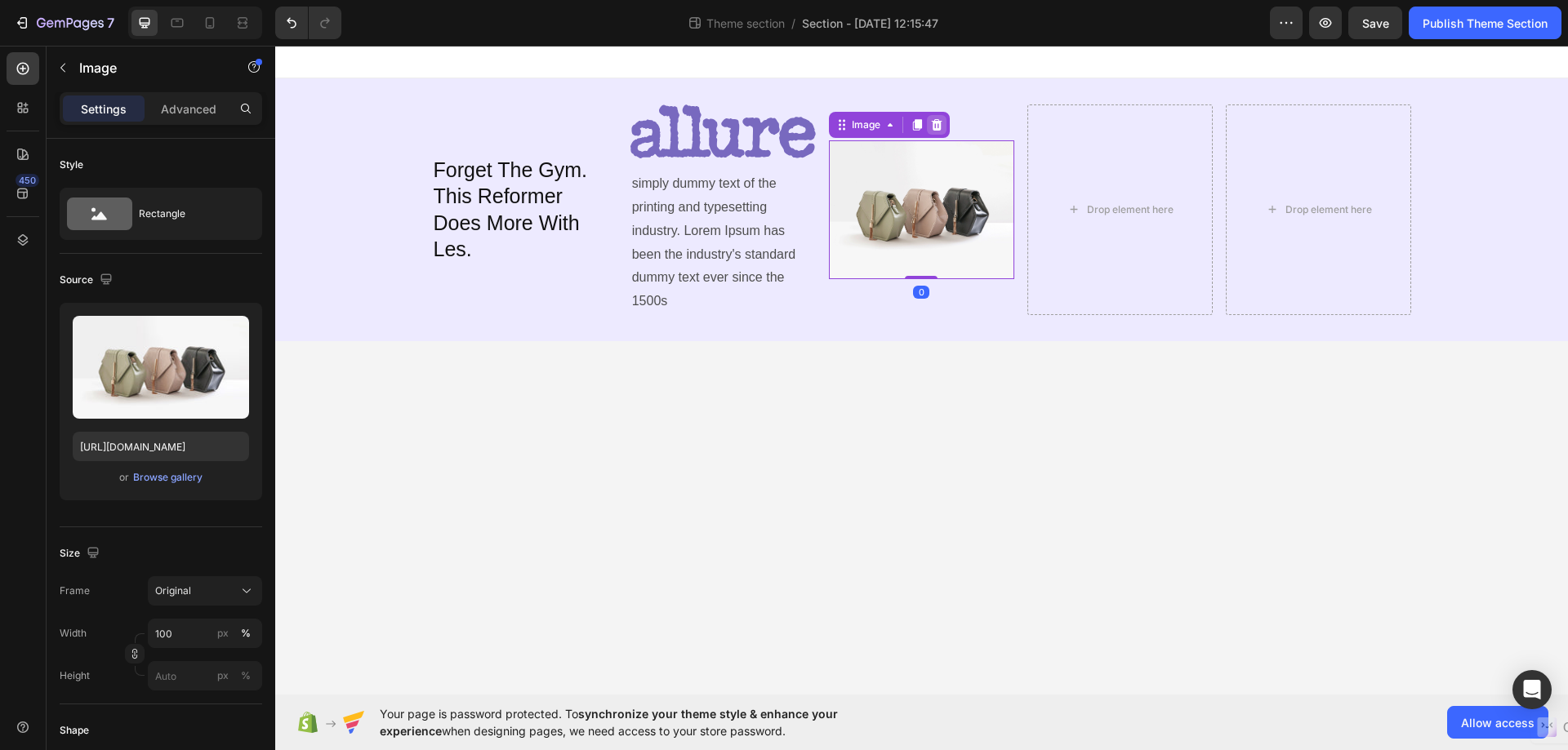
click at [932, 128] on icon at bounding box center [937, 125] width 13 height 13
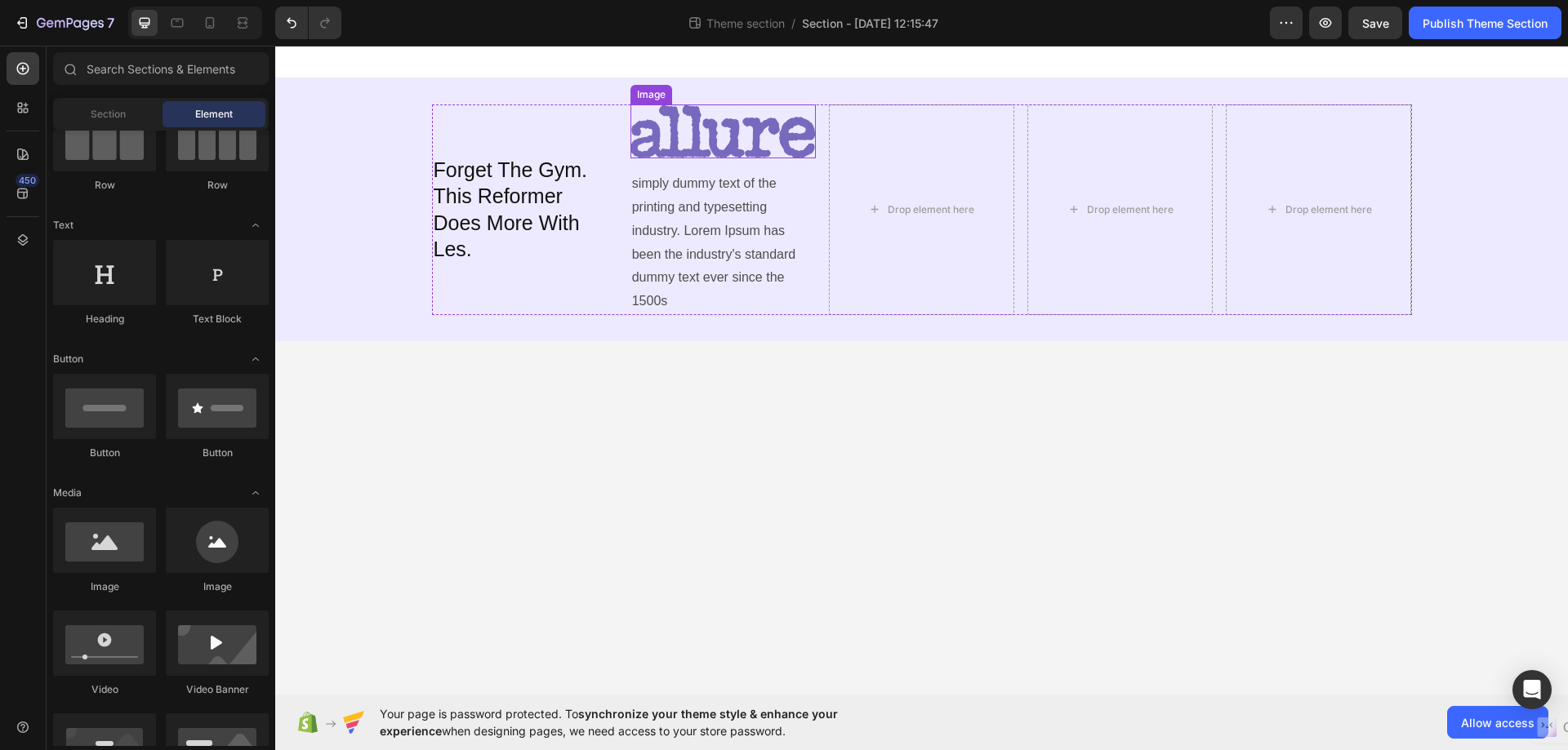
click at [775, 147] on img at bounding box center [723, 131] width 185 height 54
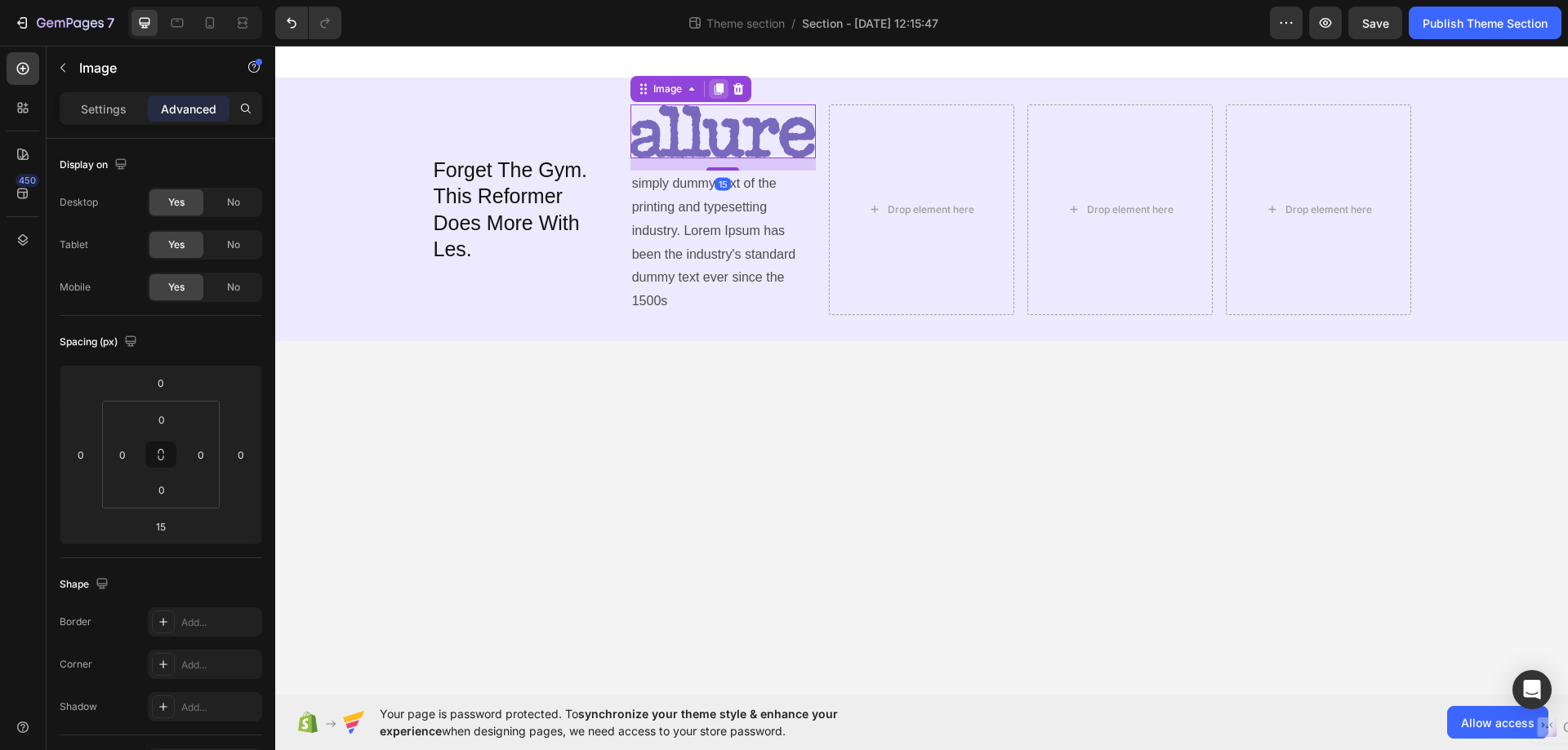
click at [719, 89] on icon at bounding box center [718, 89] width 9 height 12
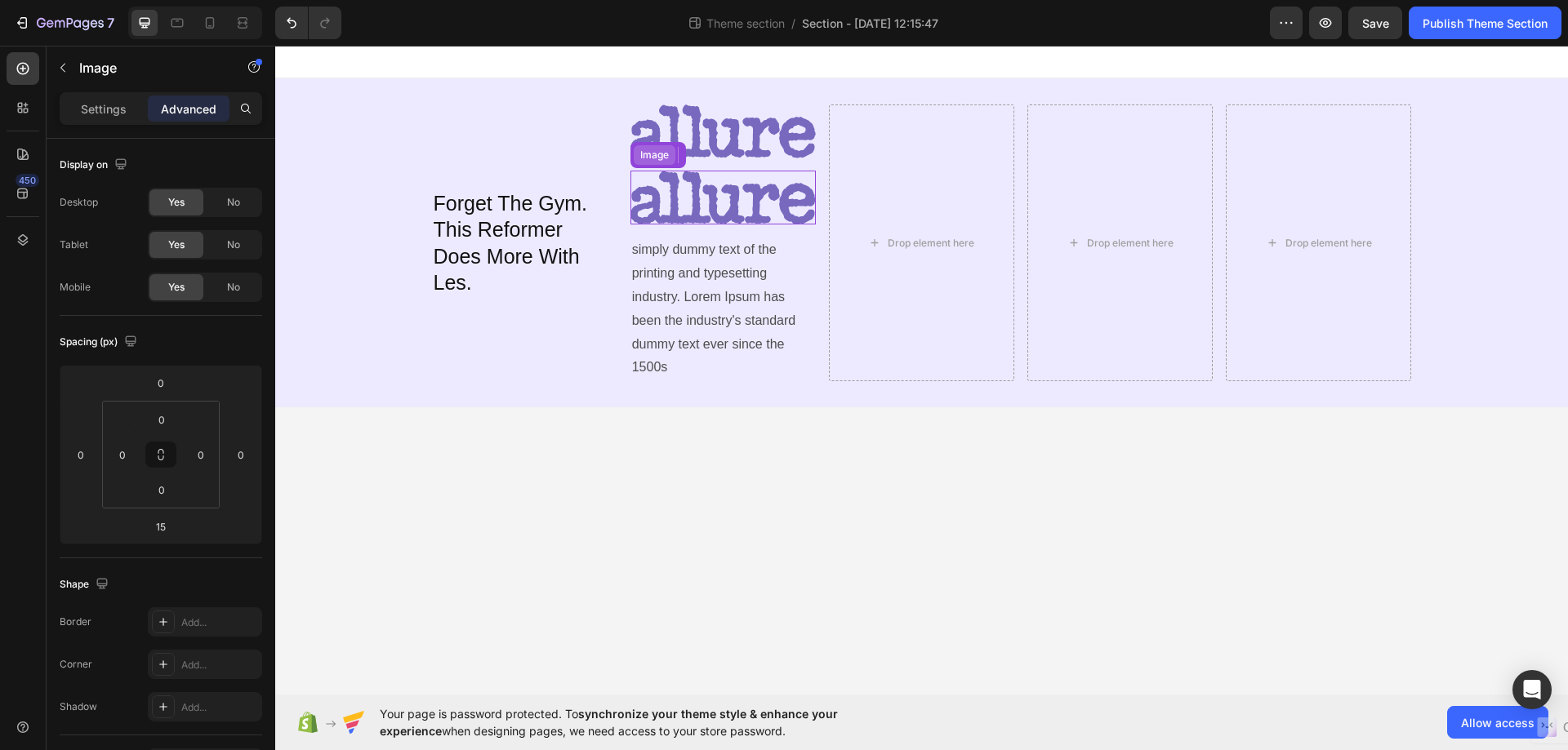
scroll to position [431, 0]
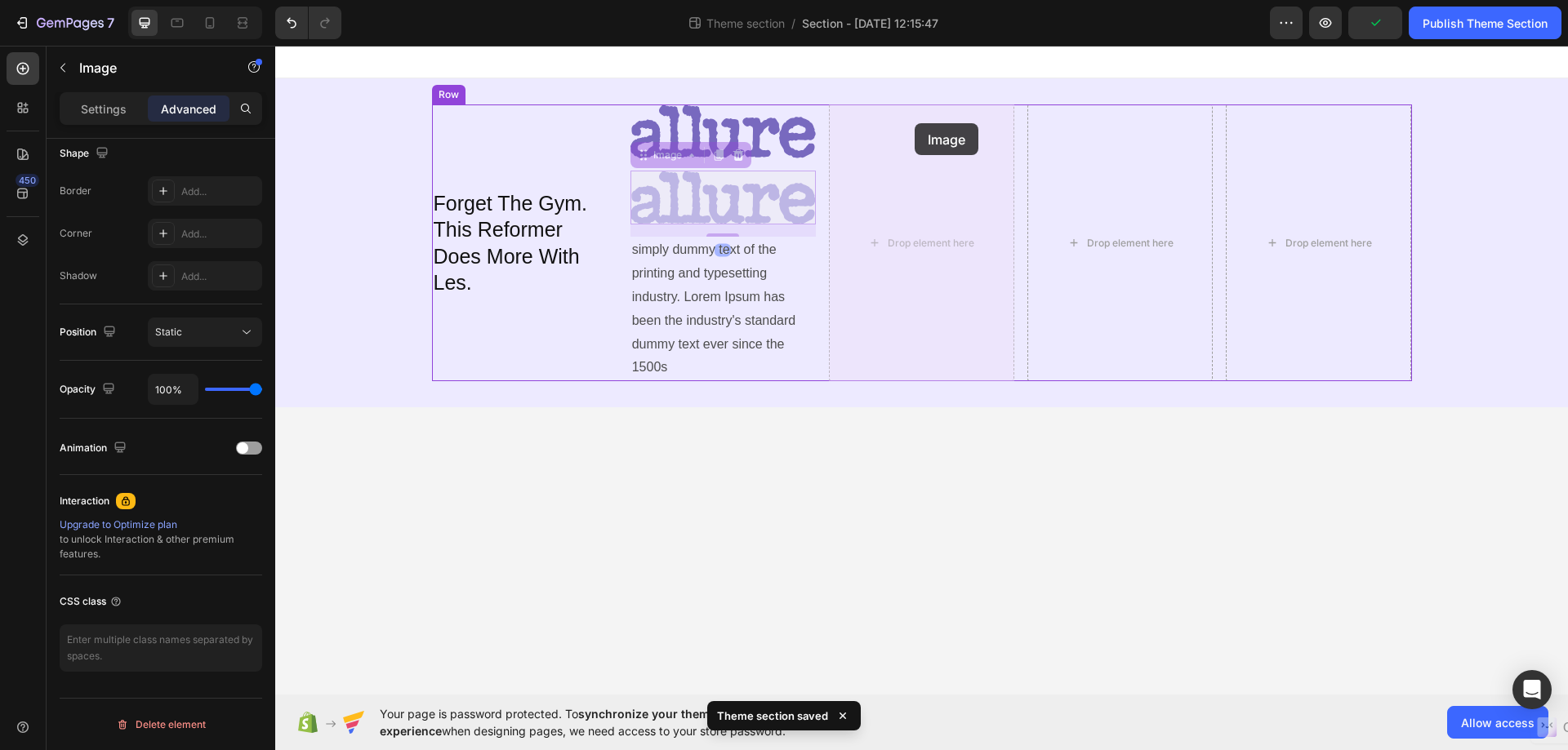
drag, startPoint x: 679, startPoint y: 188, endPoint x: 915, endPoint y: 123, distance: 244.8
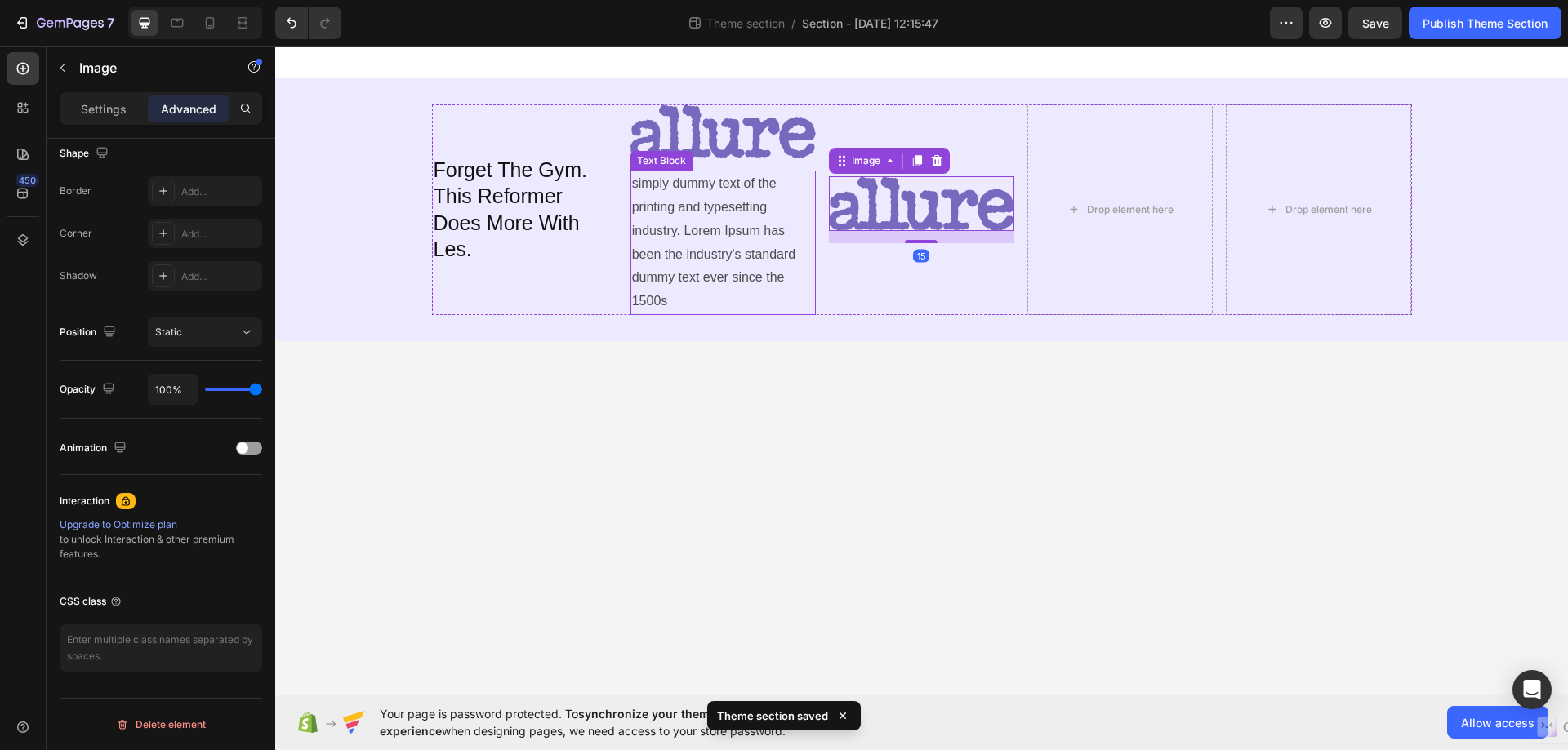
click at [761, 173] on p "simply dummy text of the printing and typesetting industry. Lorem Ipsum has bee…" at bounding box center [723, 243] width 182 height 142
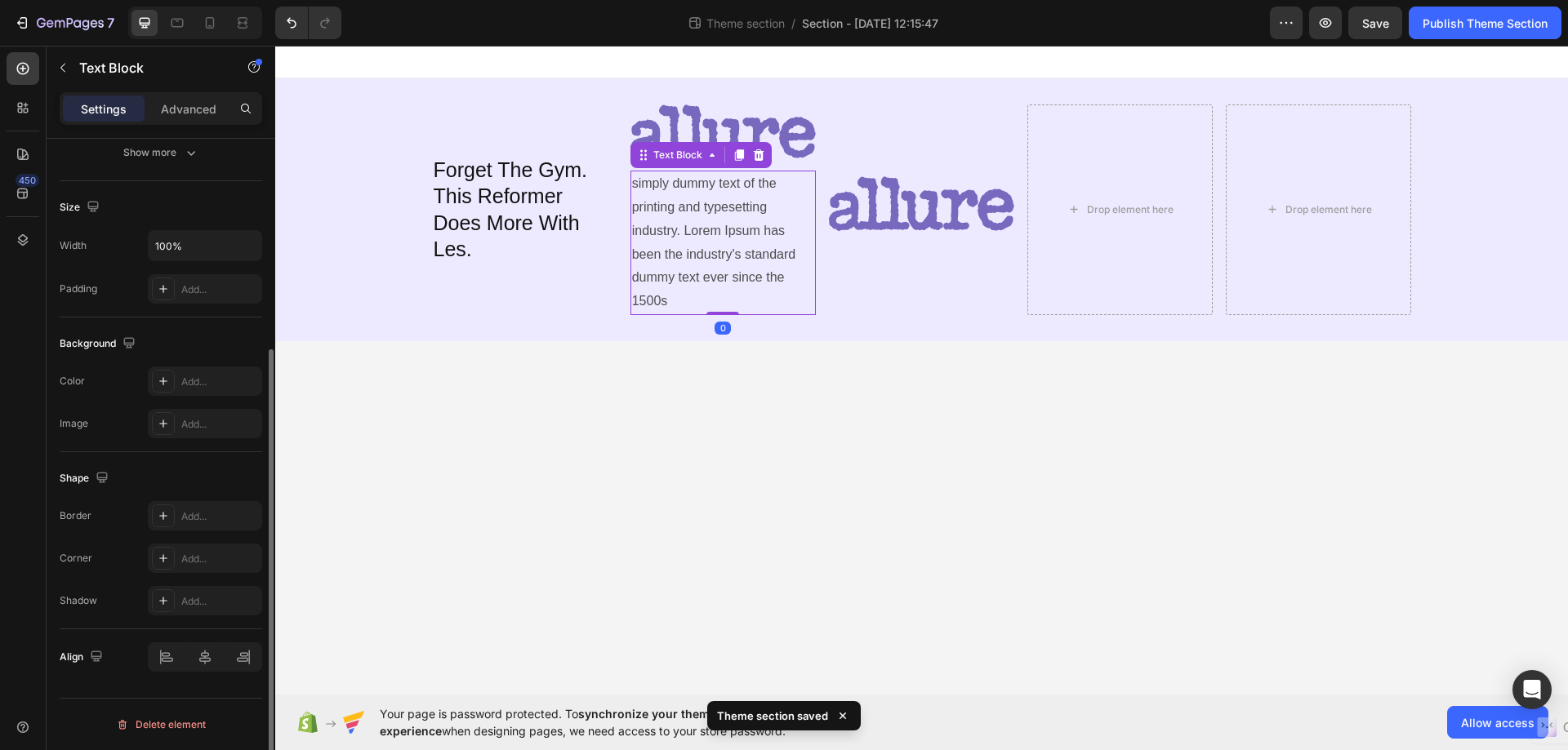
scroll to position [0, 0]
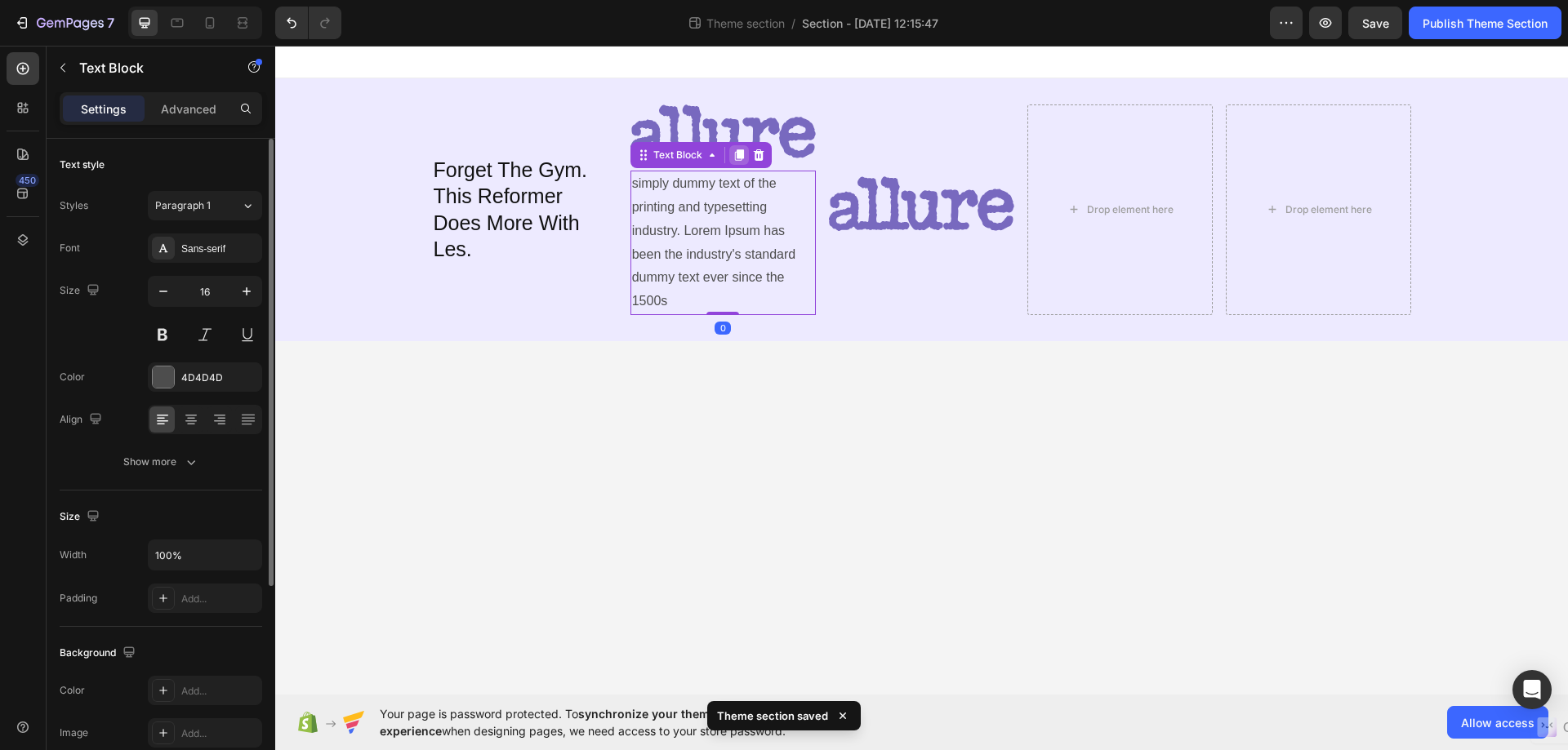
click at [735, 149] on icon at bounding box center [739, 155] width 13 height 13
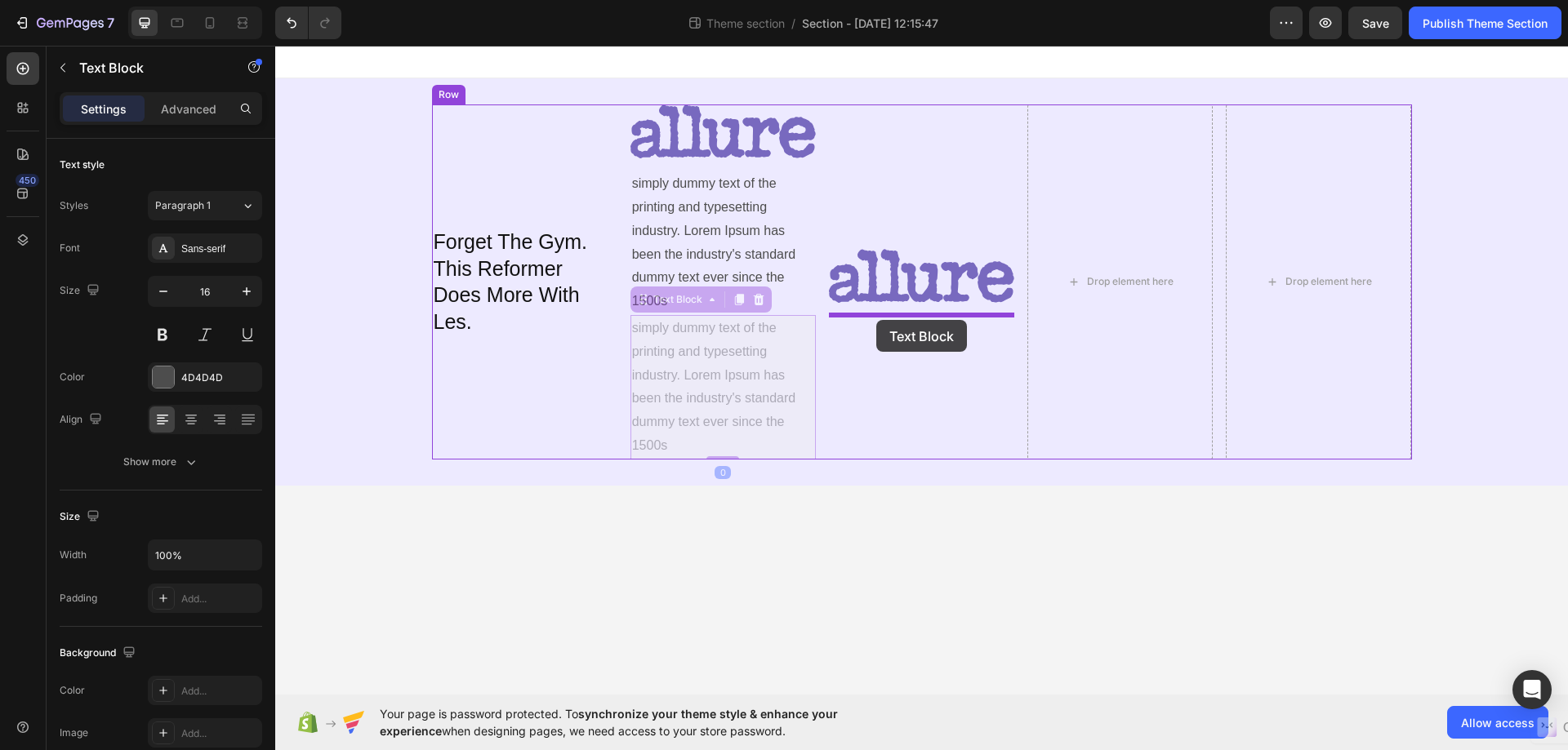
drag, startPoint x: 662, startPoint y: 322, endPoint x: 876, endPoint y: 320, distance: 214.0
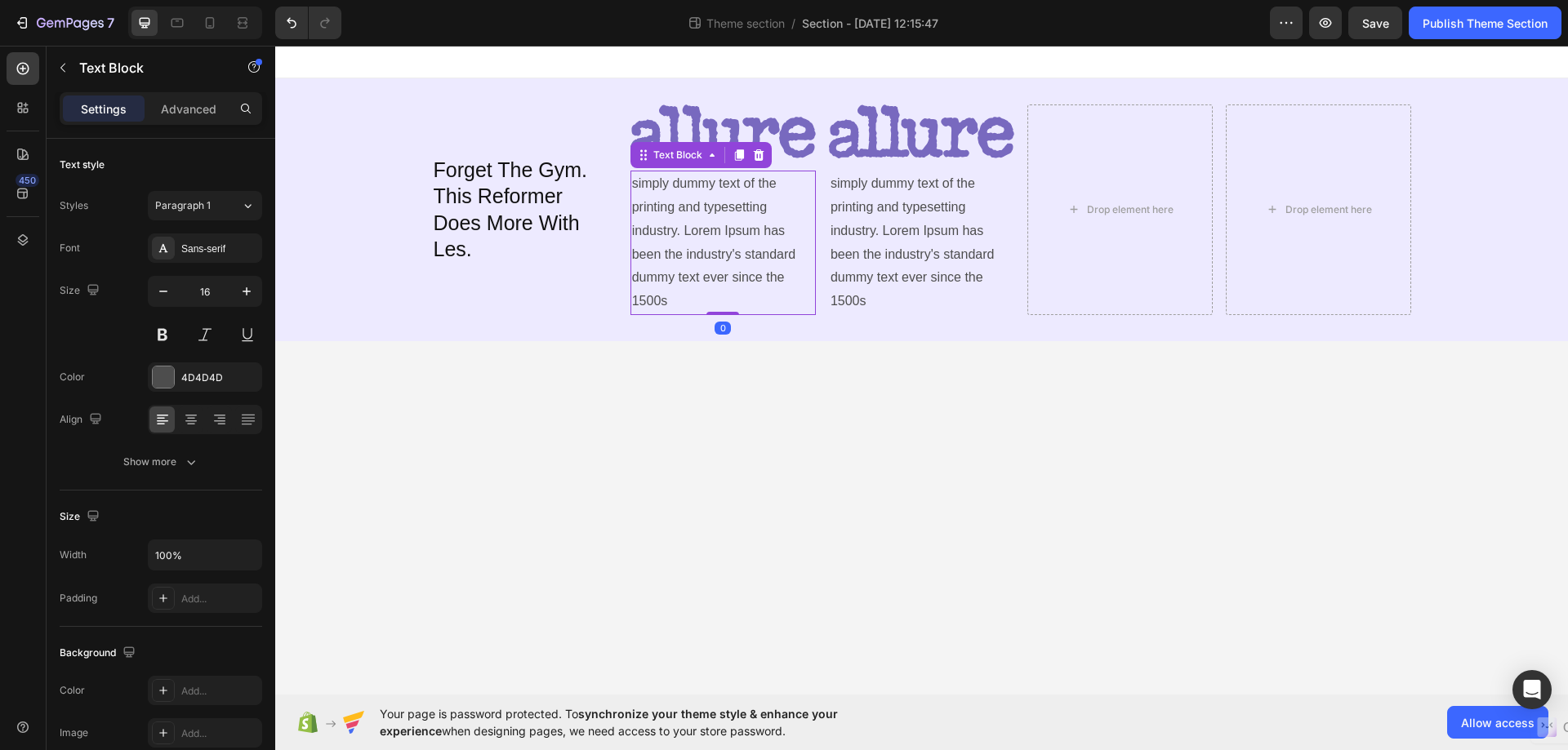
click at [752, 211] on p "simply dummy text of the printing and typesetting industry. Lorem Ipsum has bee…" at bounding box center [723, 243] width 182 height 142
click at [918, 143] on img at bounding box center [921, 131] width 185 height 54
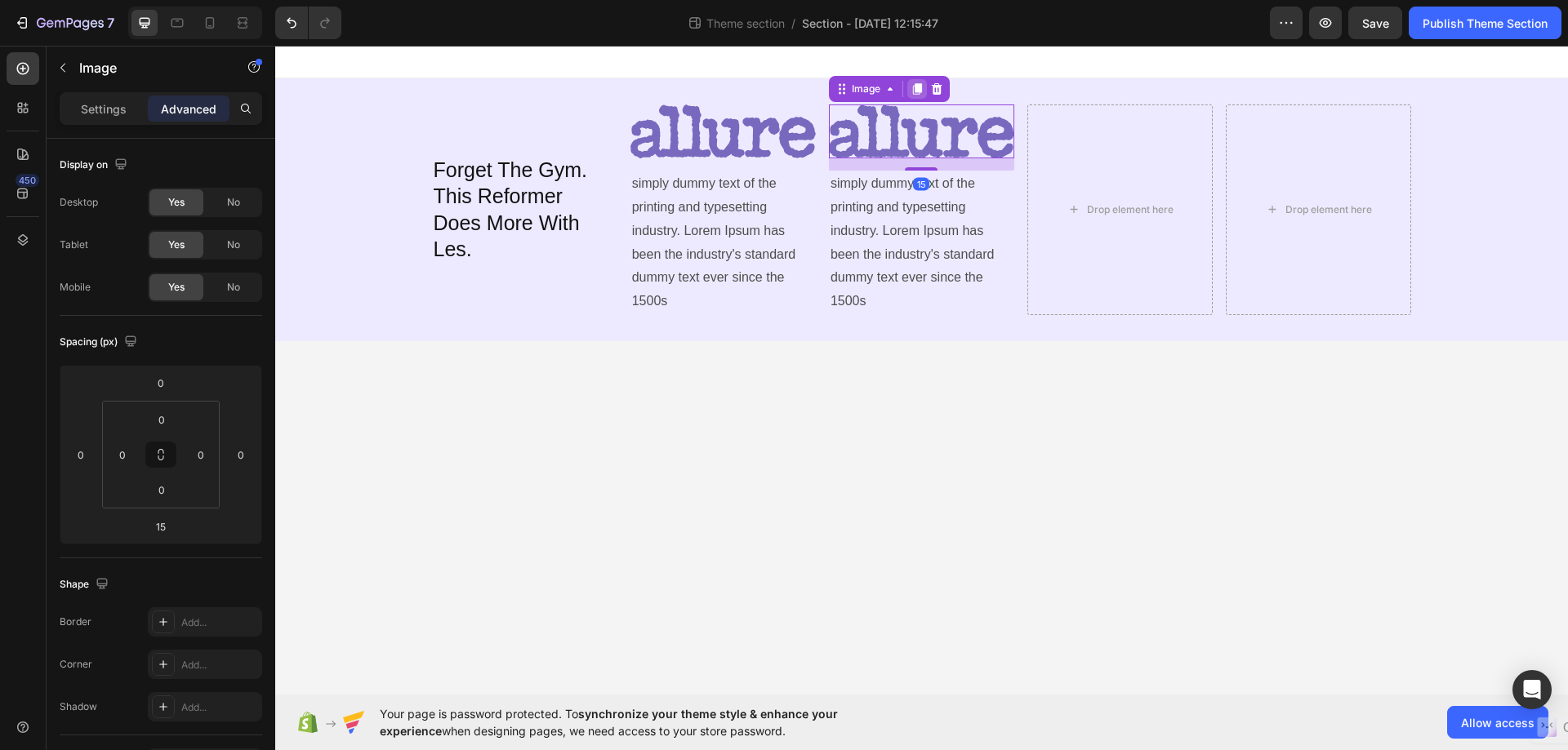
click at [916, 88] on icon at bounding box center [917, 89] width 9 height 12
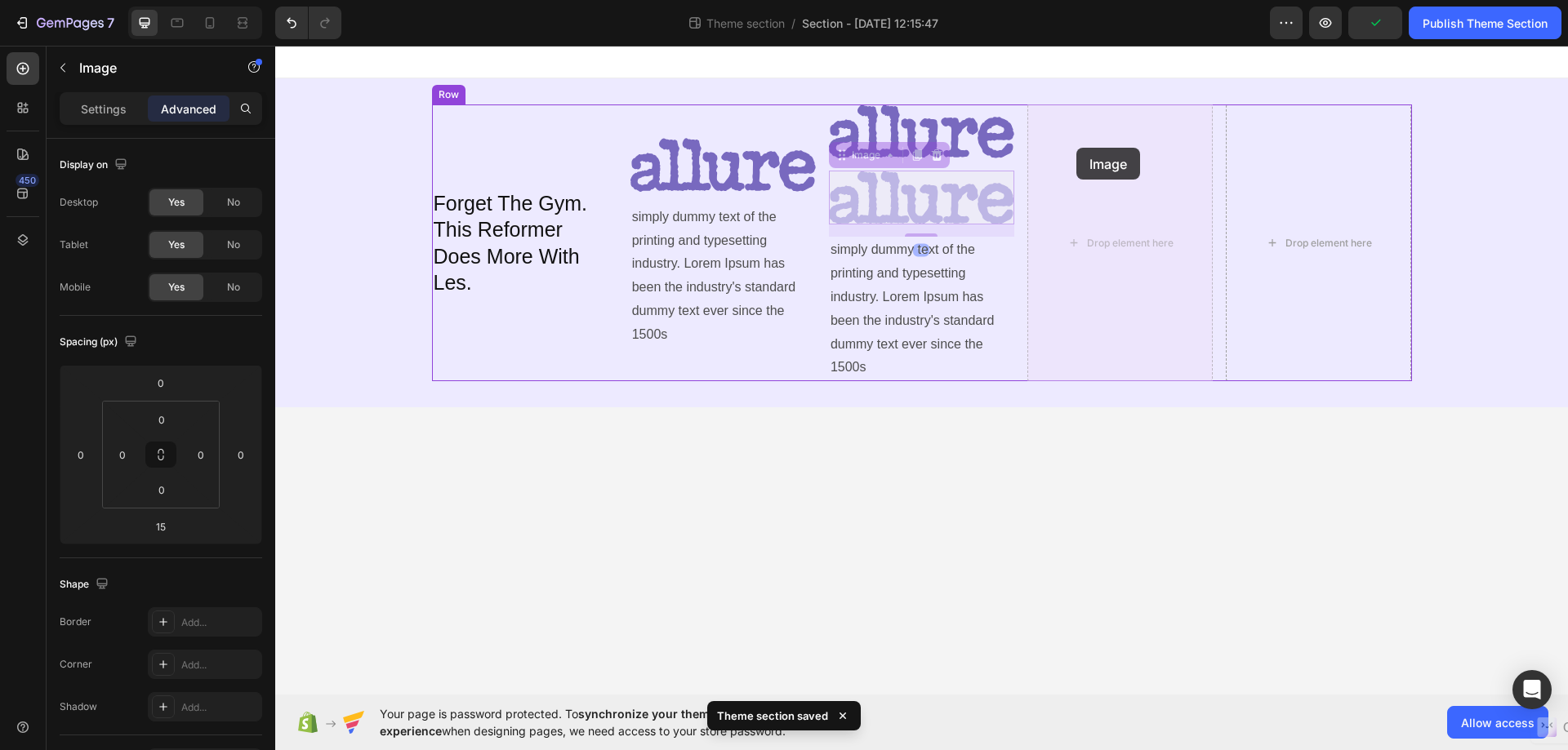
drag, startPoint x: 855, startPoint y: 178, endPoint x: 1039, endPoint y: 160, distance: 184.9
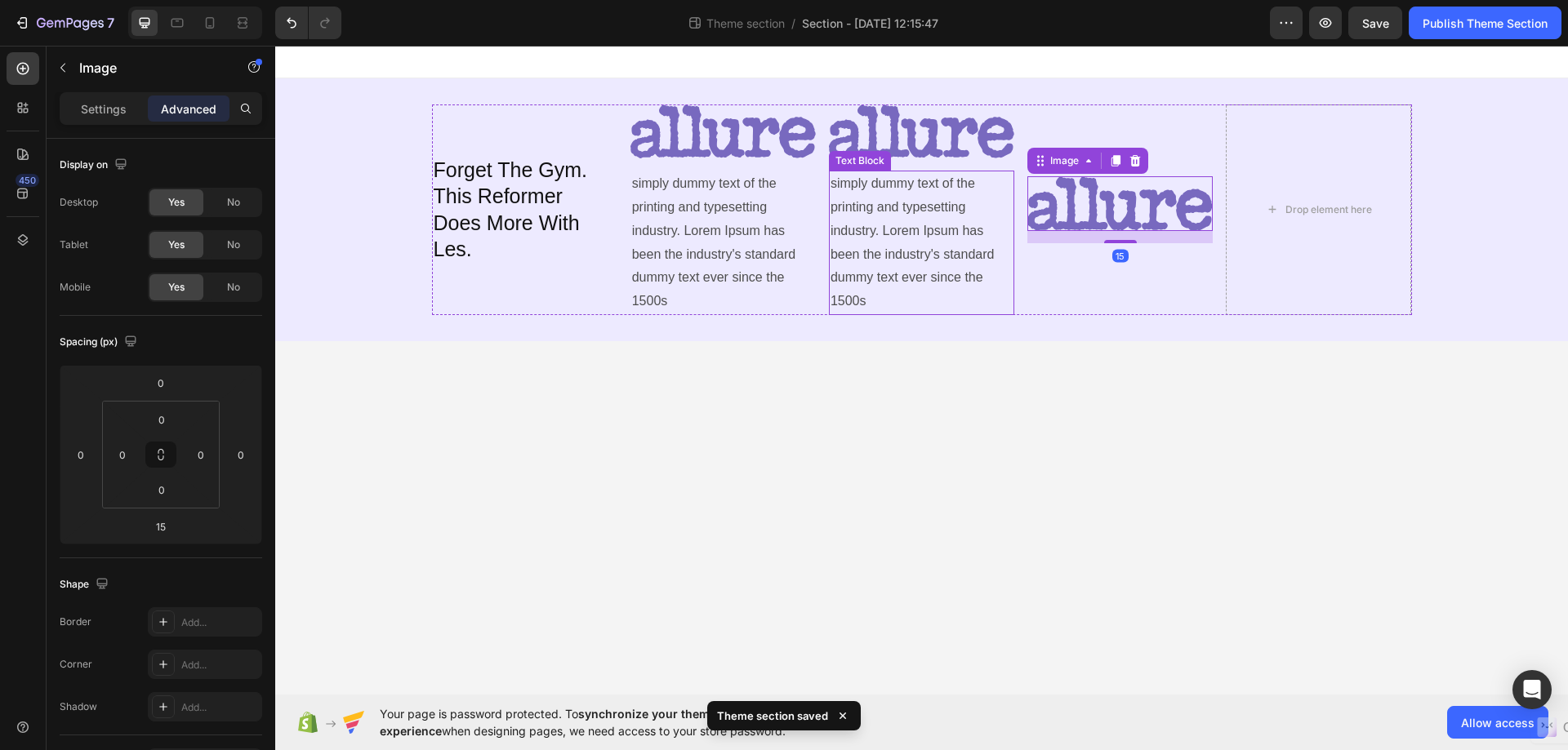
click at [893, 210] on p "simply dummy text of the printing and typesetting industry. Lorem Ipsum has bee…" at bounding box center [921, 243] width 182 height 142
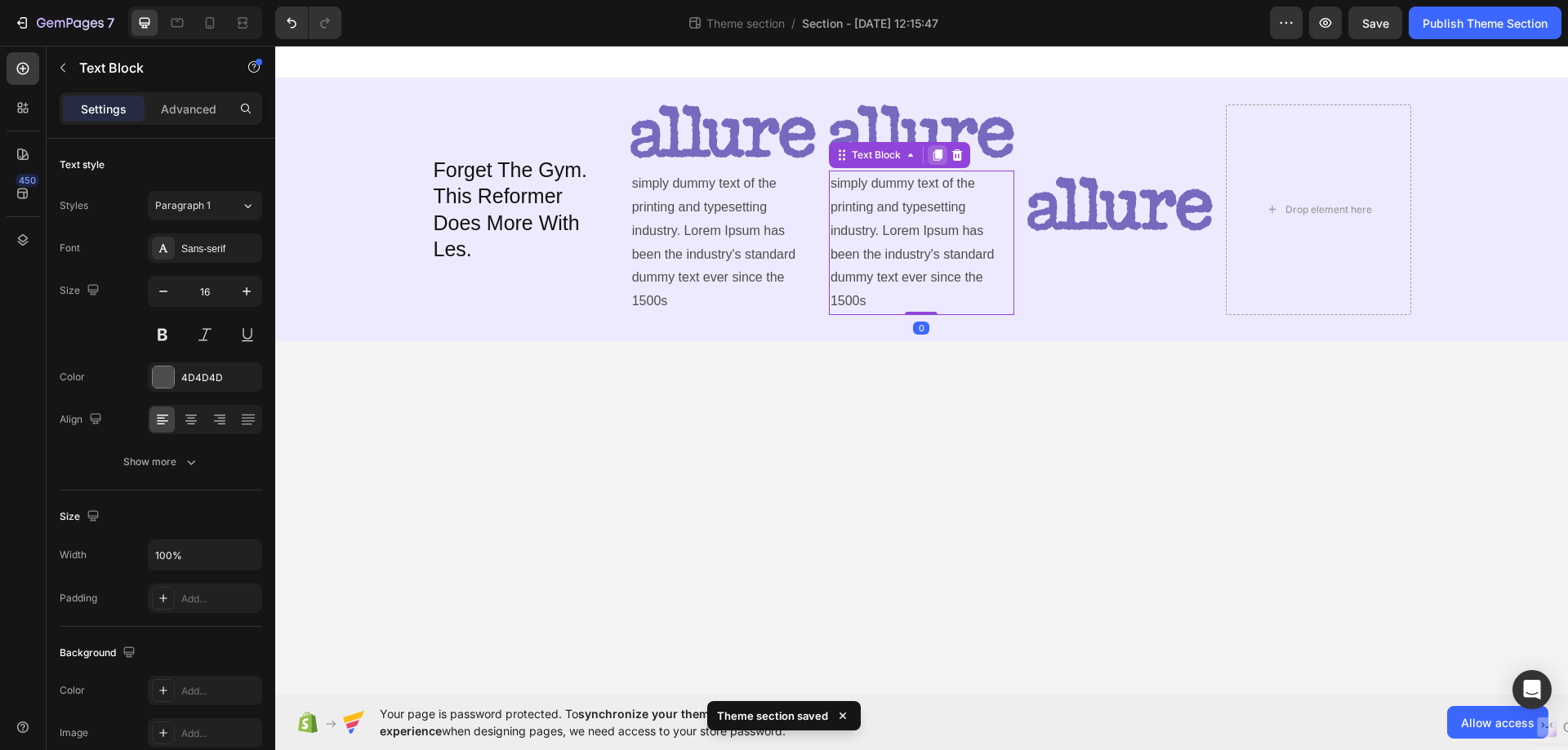
click at [938, 153] on icon at bounding box center [938, 155] width 9 height 12
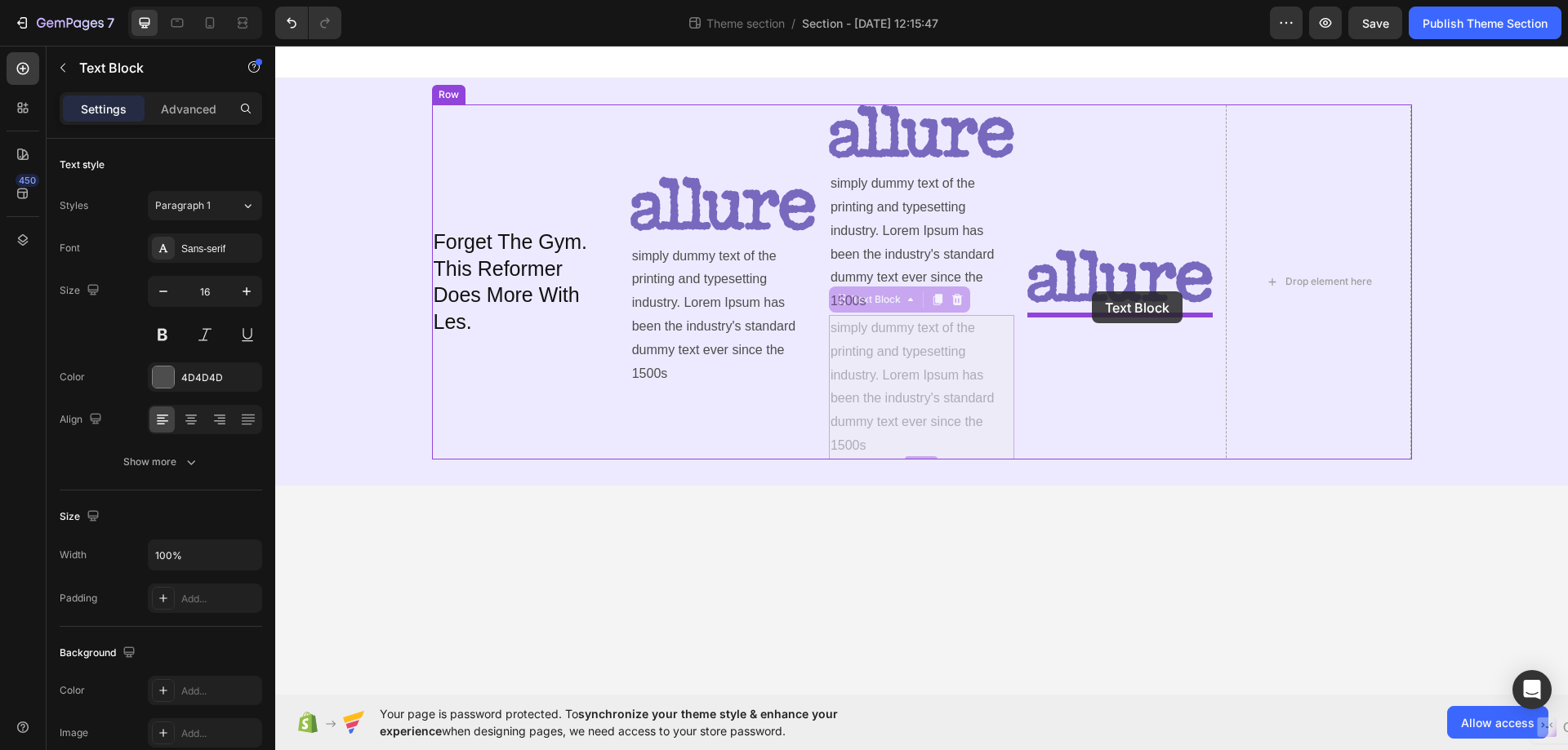
drag, startPoint x: 843, startPoint y: 303, endPoint x: 1093, endPoint y: 291, distance: 250.3
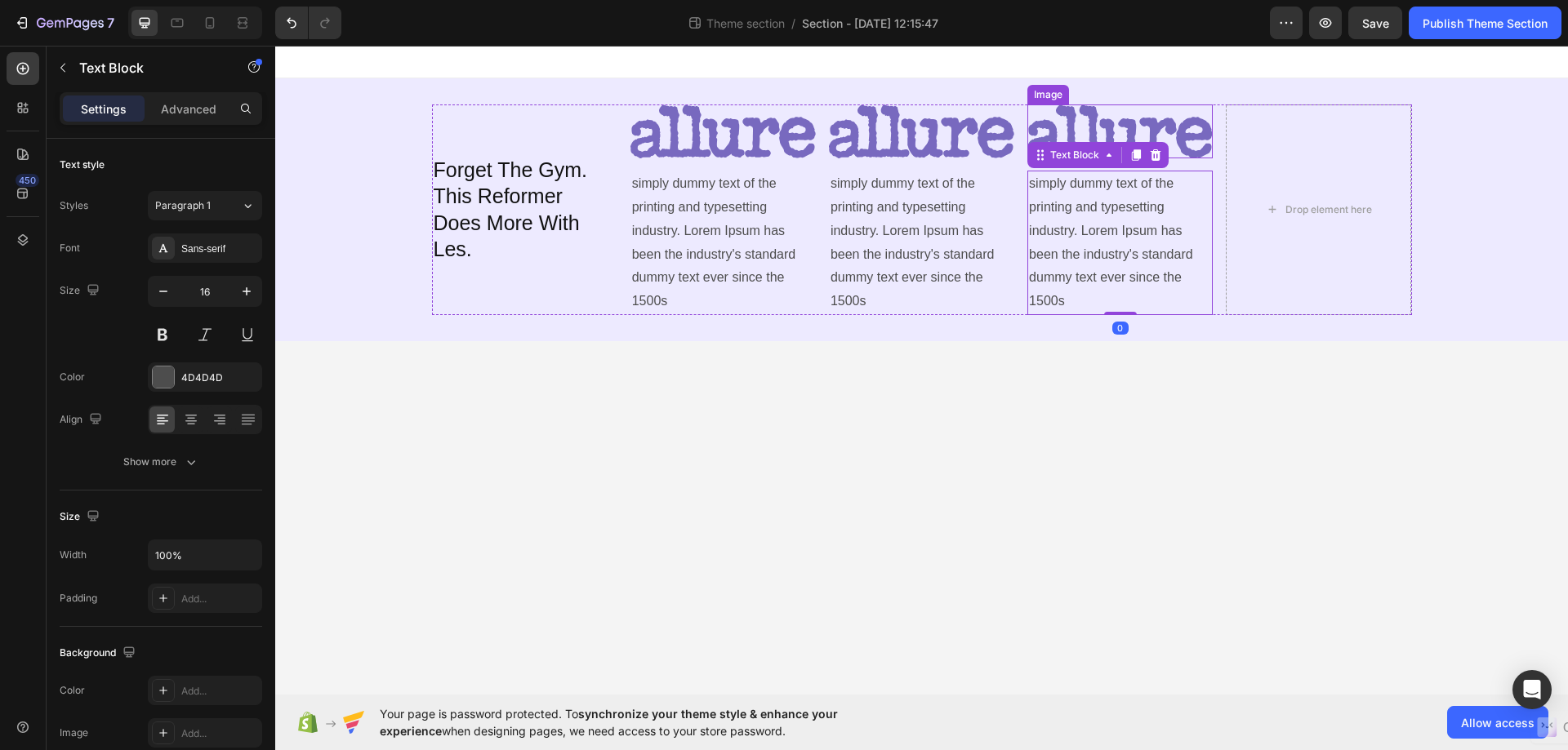
click at [1104, 119] on img at bounding box center [1119, 131] width 185 height 54
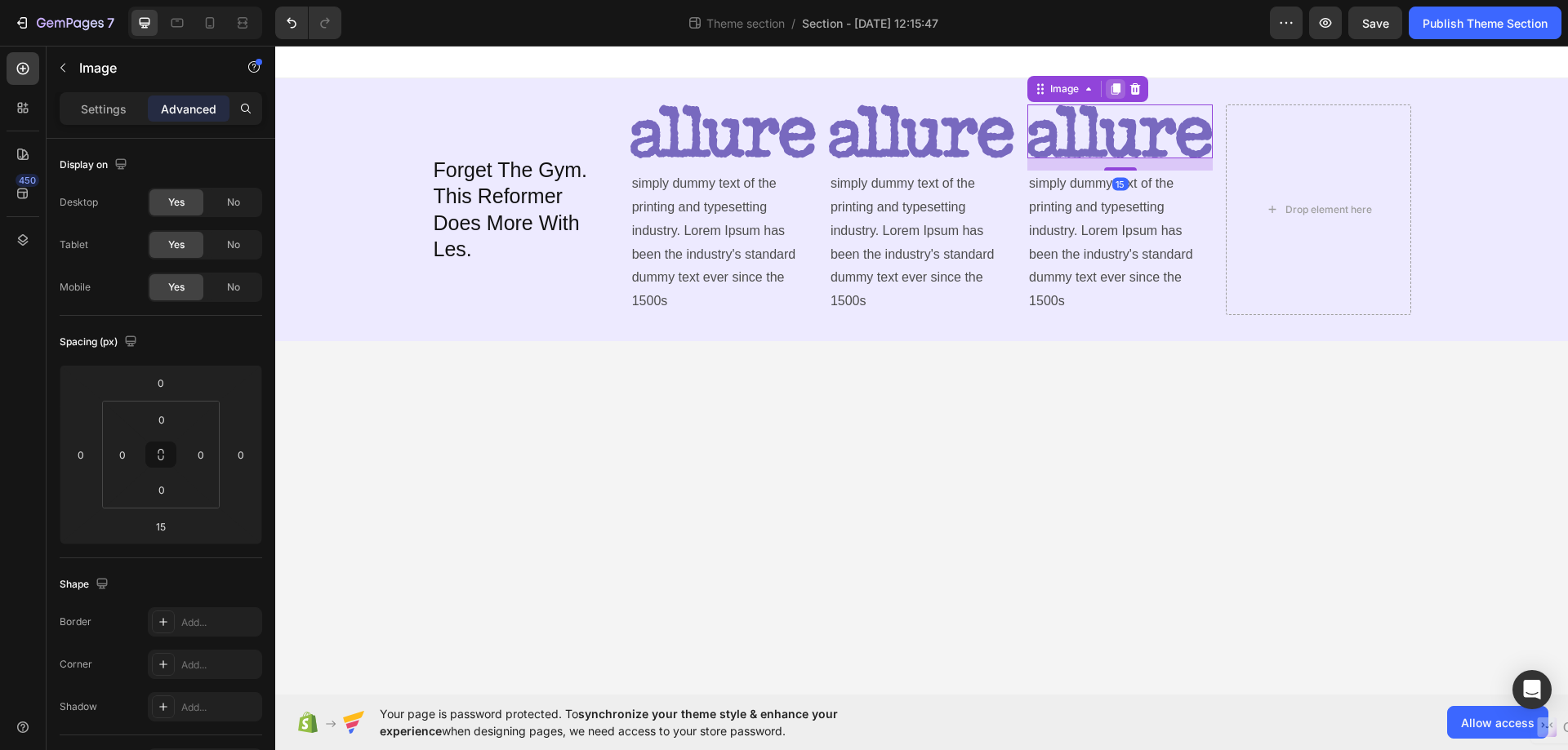
click at [1120, 83] on icon at bounding box center [1115, 89] width 13 height 13
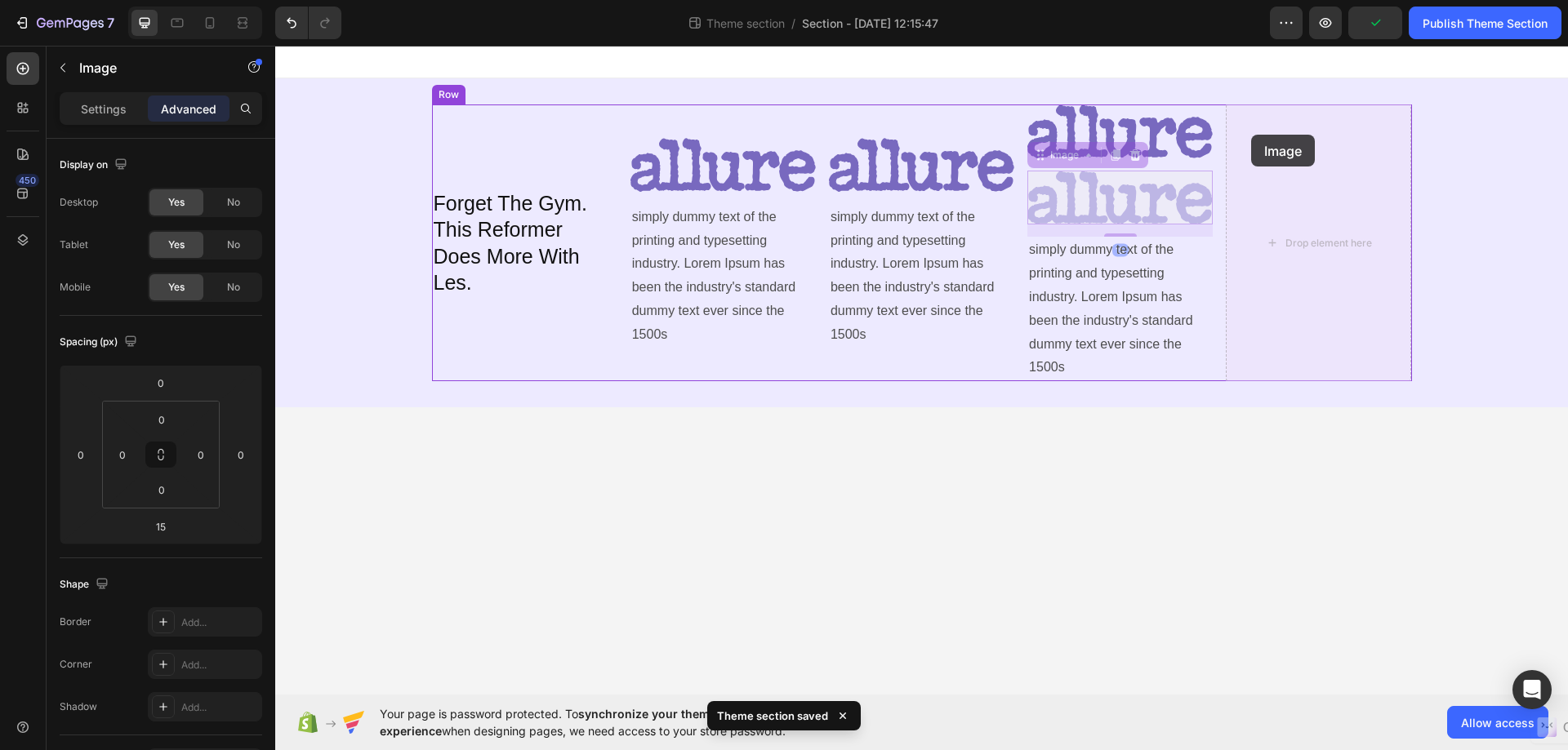
drag, startPoint x: 1047, startPoint y: 156, endPoint x: 1252, endPoint y: 134, distance: 206.2
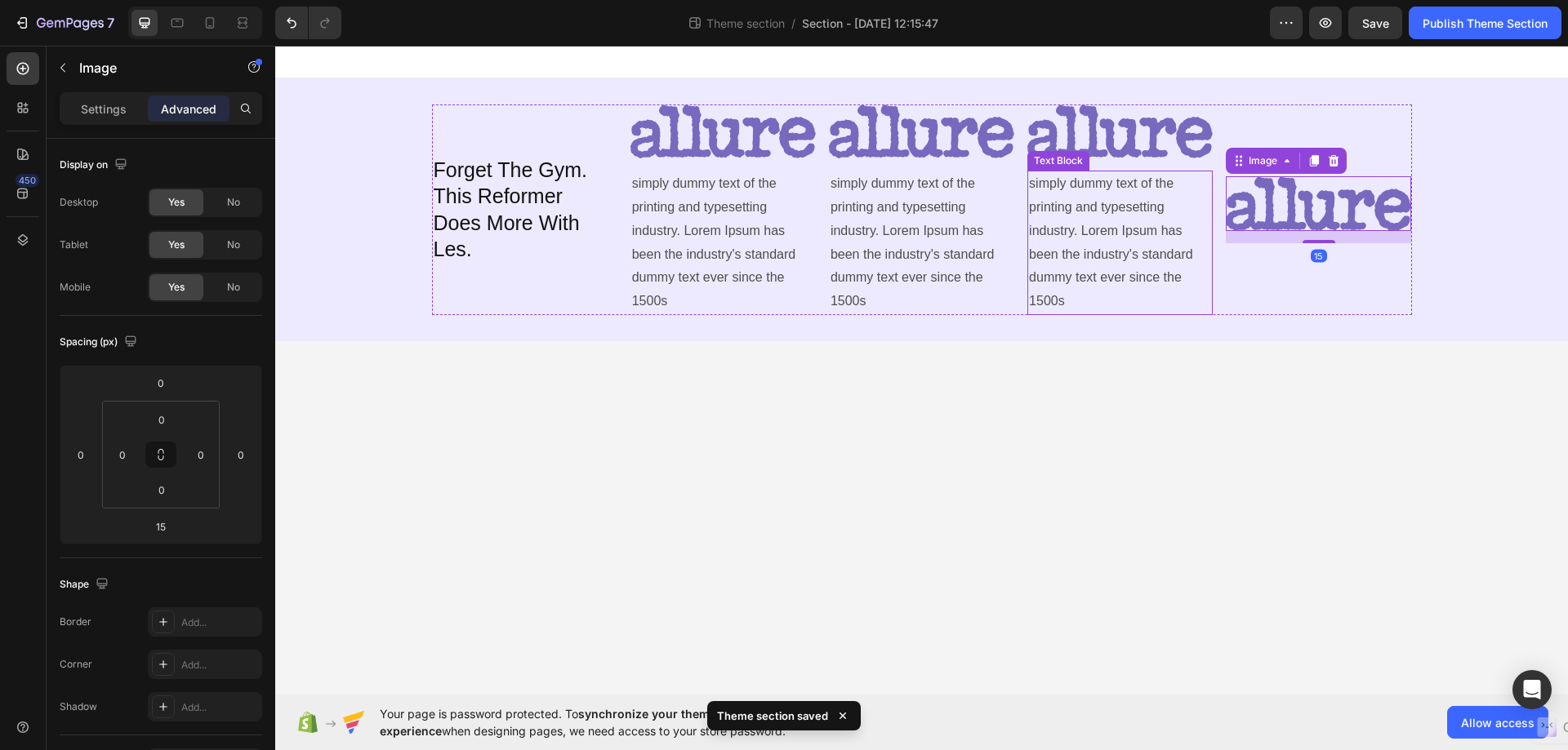
click at [1061, 195] on p "simply dummy text of the printing and typesetting industry. Lorem Ipsum has bee…" at bounding box center [1119, 243] width 182 height 142
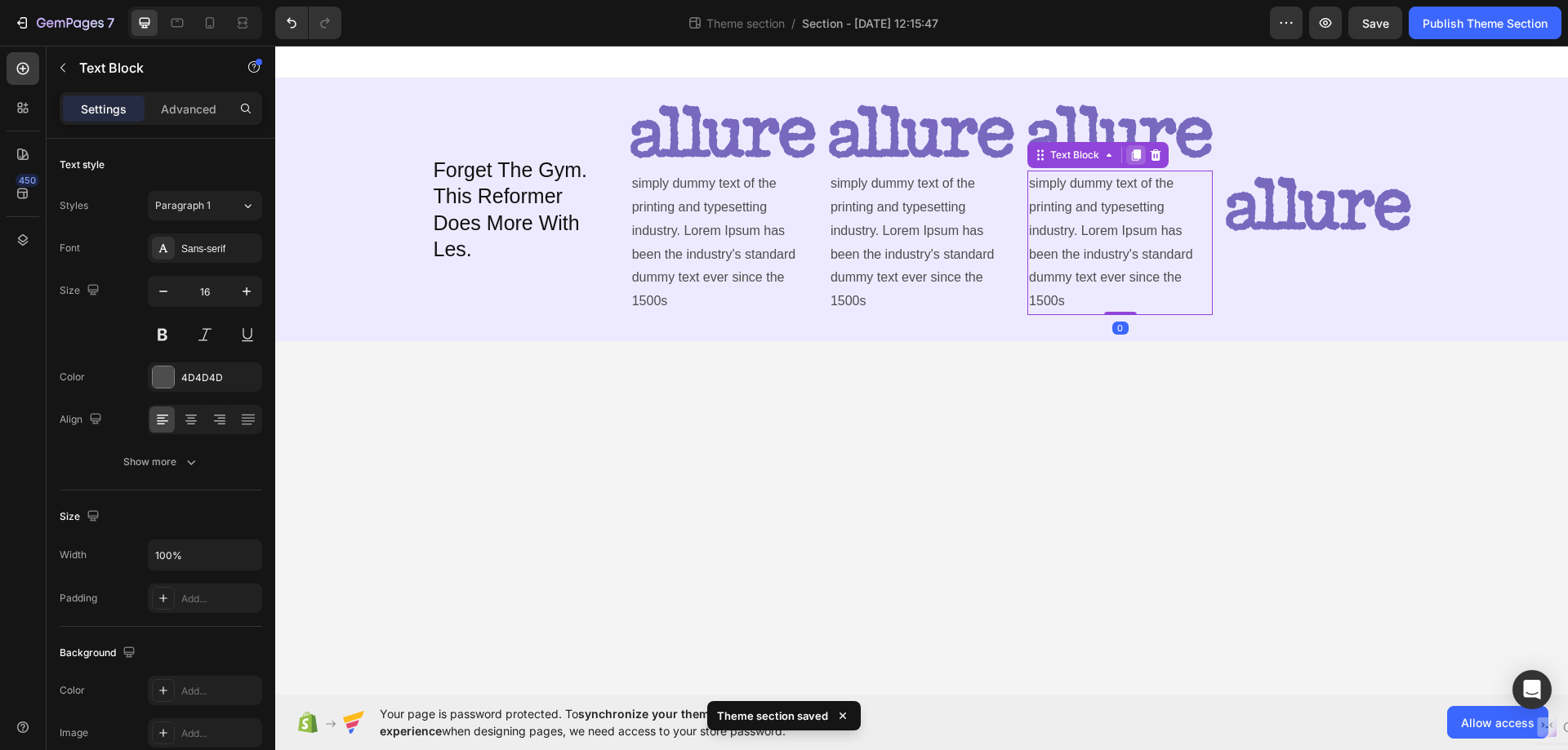
click at [1139, 152] on icon at bounding box center [1136, 155] width 9 height 12
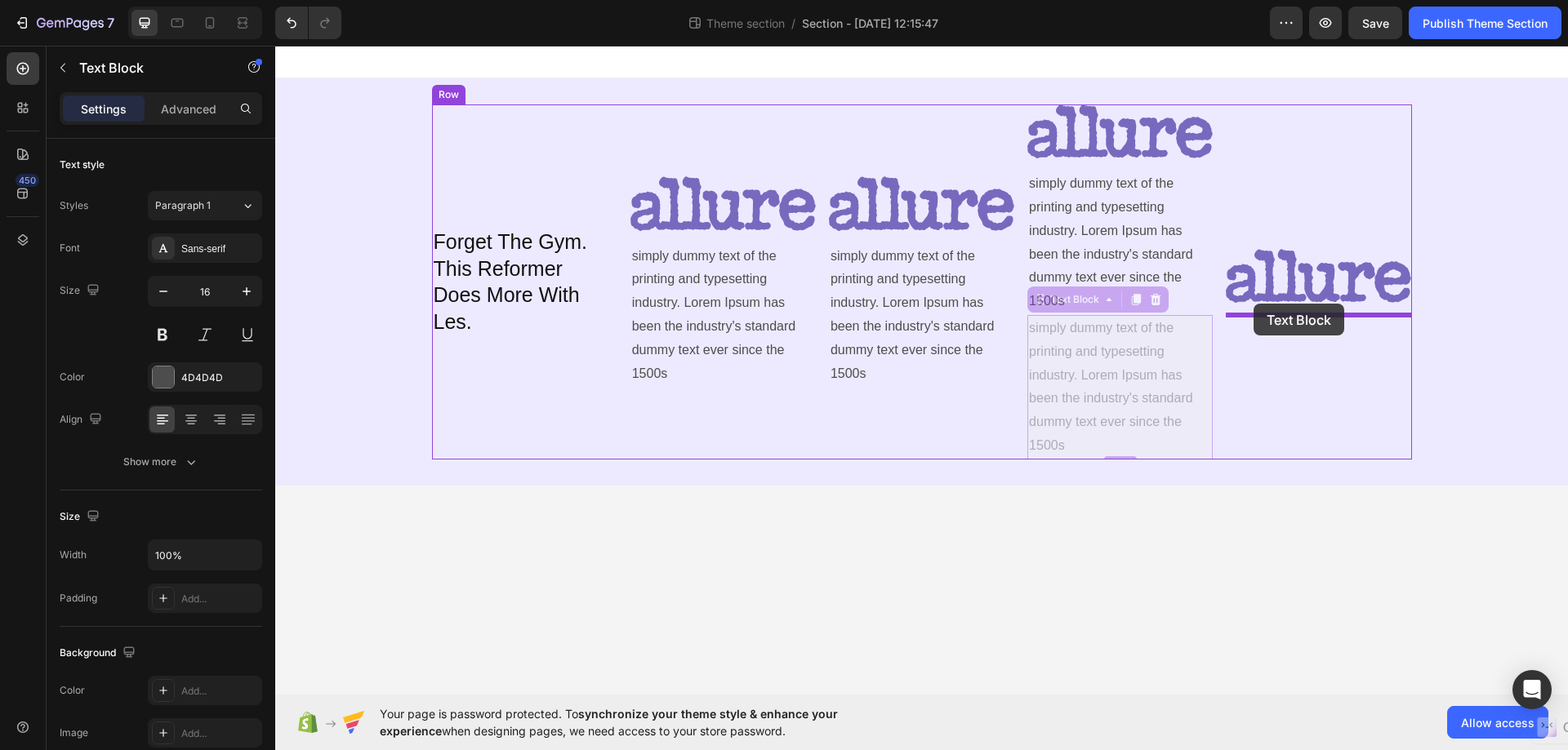
drag, startPoint x: 1036, startPoint y: 306, endPoint x: 1254, endPoint y: 303, distance: 218.0
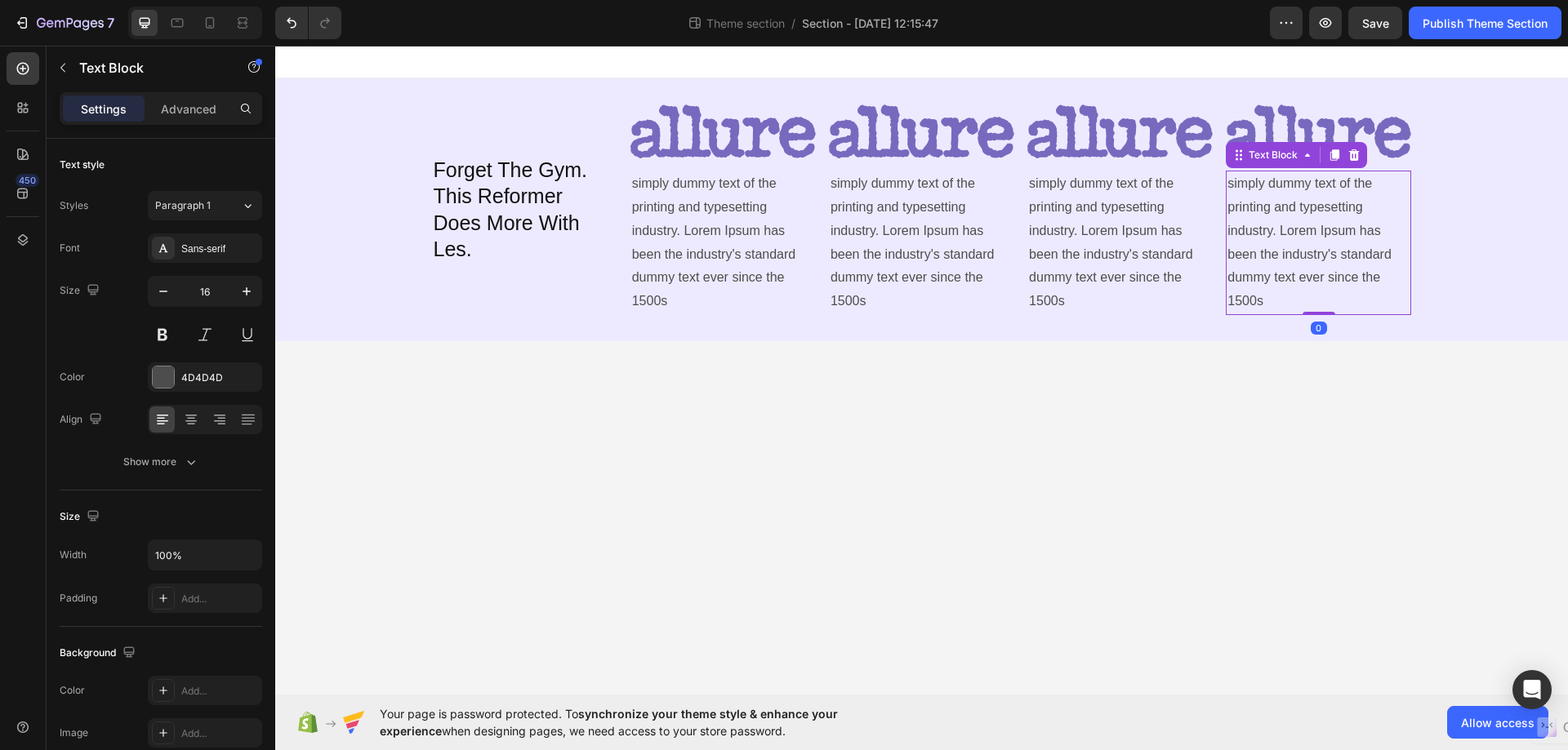
click at [959, 410] on body "Forget The Gym. This Reformer Does More With Les. Heading Image simply dummy te…" at bounding box center [921, 370] width 1292 height 649
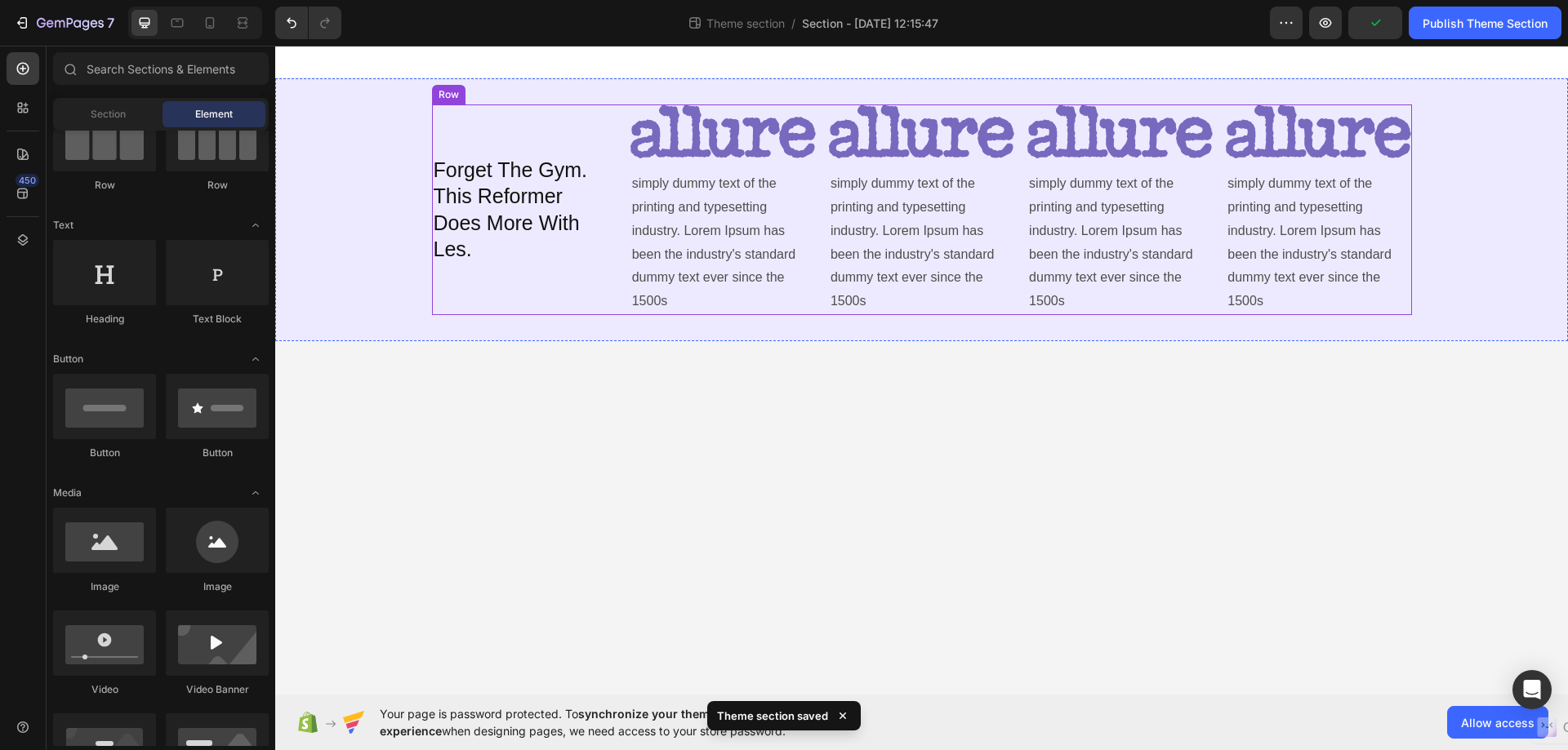
click at [919, 153] on img at bounding box center [921, 131] width 185 height 54
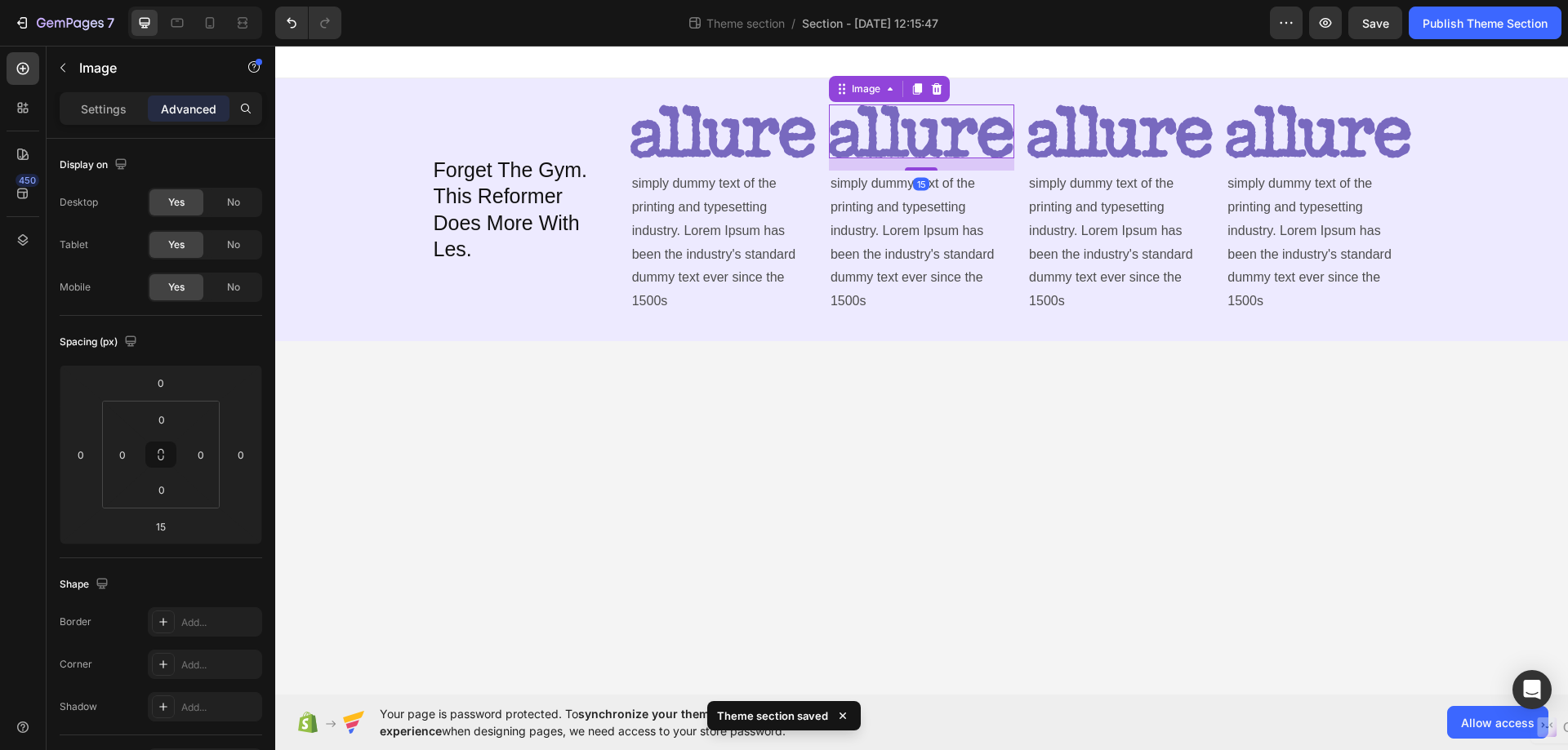
click at [872, 148] on img at bounding box center [921, 131] width 185 height 54
click at [89, 109] on p "Settings" at bounding box center [103, 109] width 46 height 17
